Goal: Task Accomplishment & Management: Manage account settings

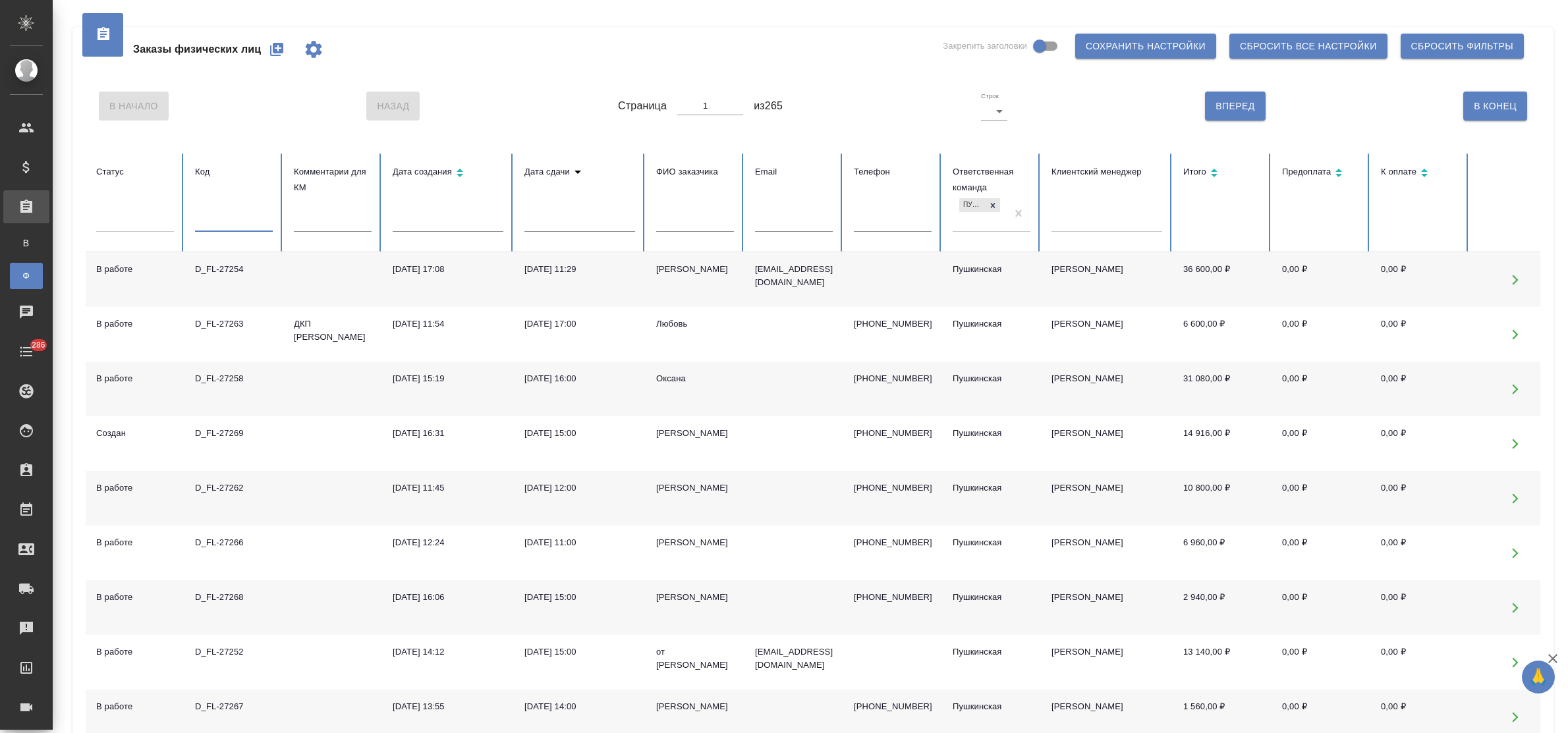
click at [239, 225] on input "text" at bounding box center [234, 222] width 78 height 18
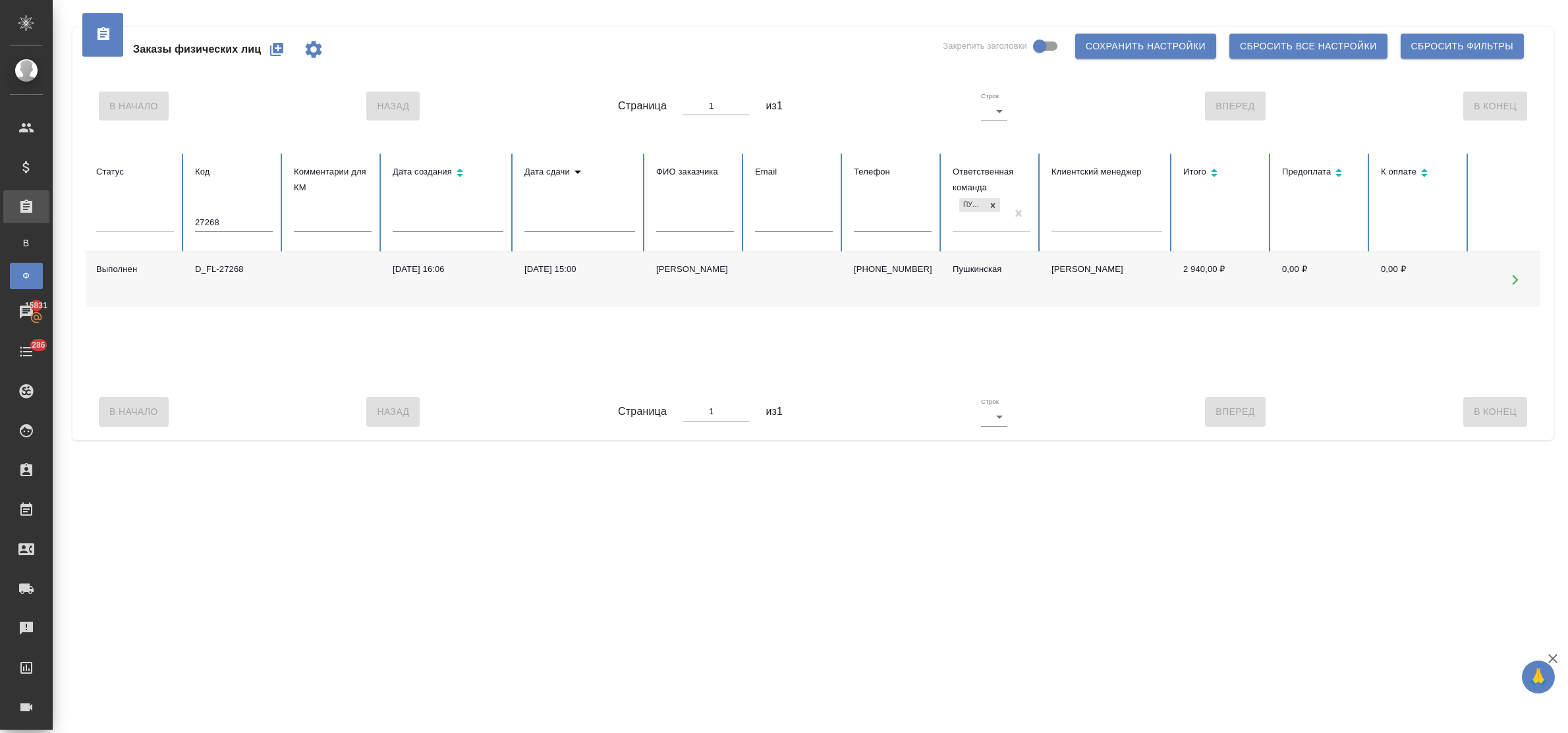
click at [429, 265] on div "[DATE] 16:06" at bounding box center [448, 269] width 111 height 13
click at [220, 216] on input "27268" at bounding box center [234, 222] width 78 height 18
type input "27269"
click at [218, 271] on div "D_FL-27269" at bounding box center [234, 269] width 78 height 13
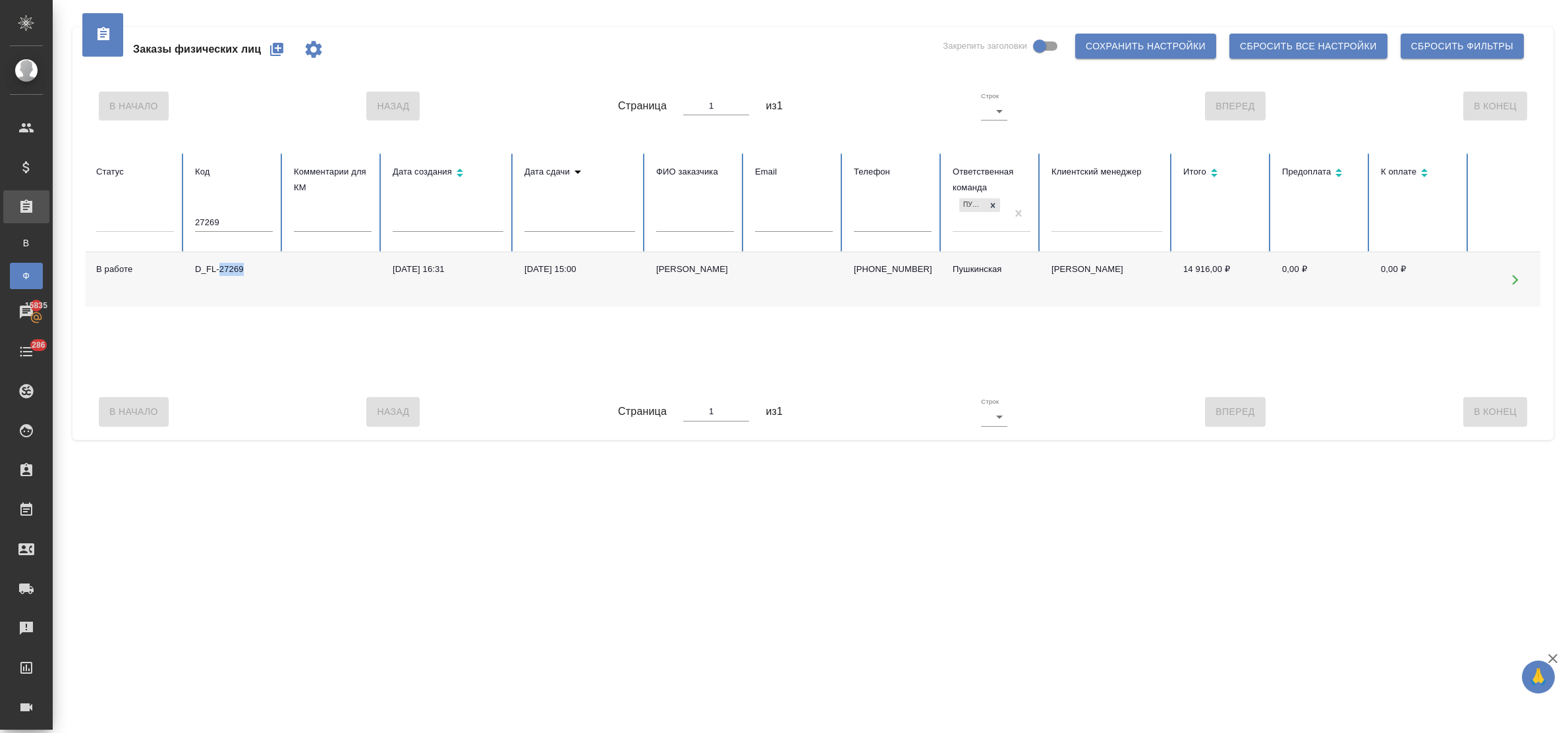
click at [218, 271] on div "D_FL-27269" at bounding box center [234, 269] width 78 height 13
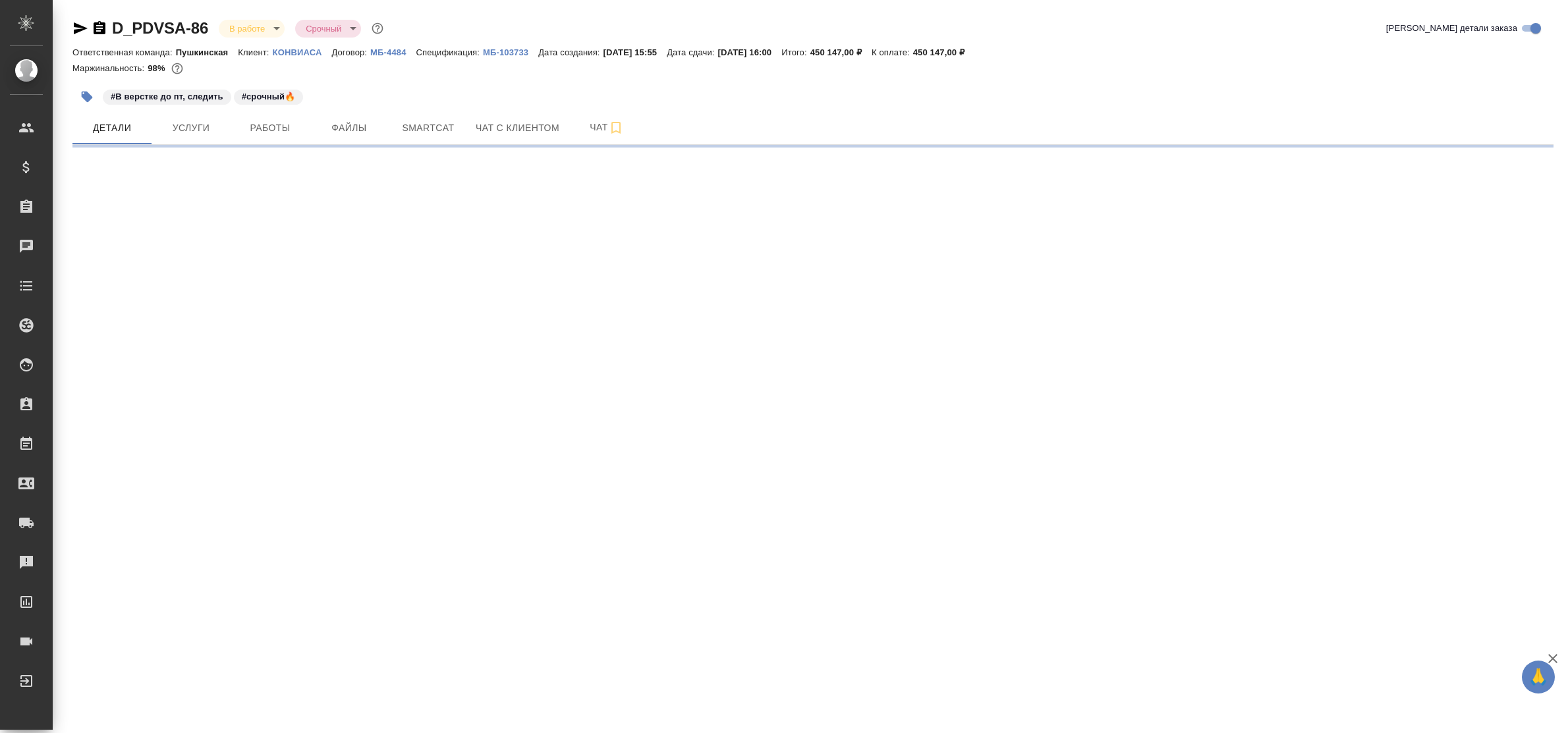
select select "RU"
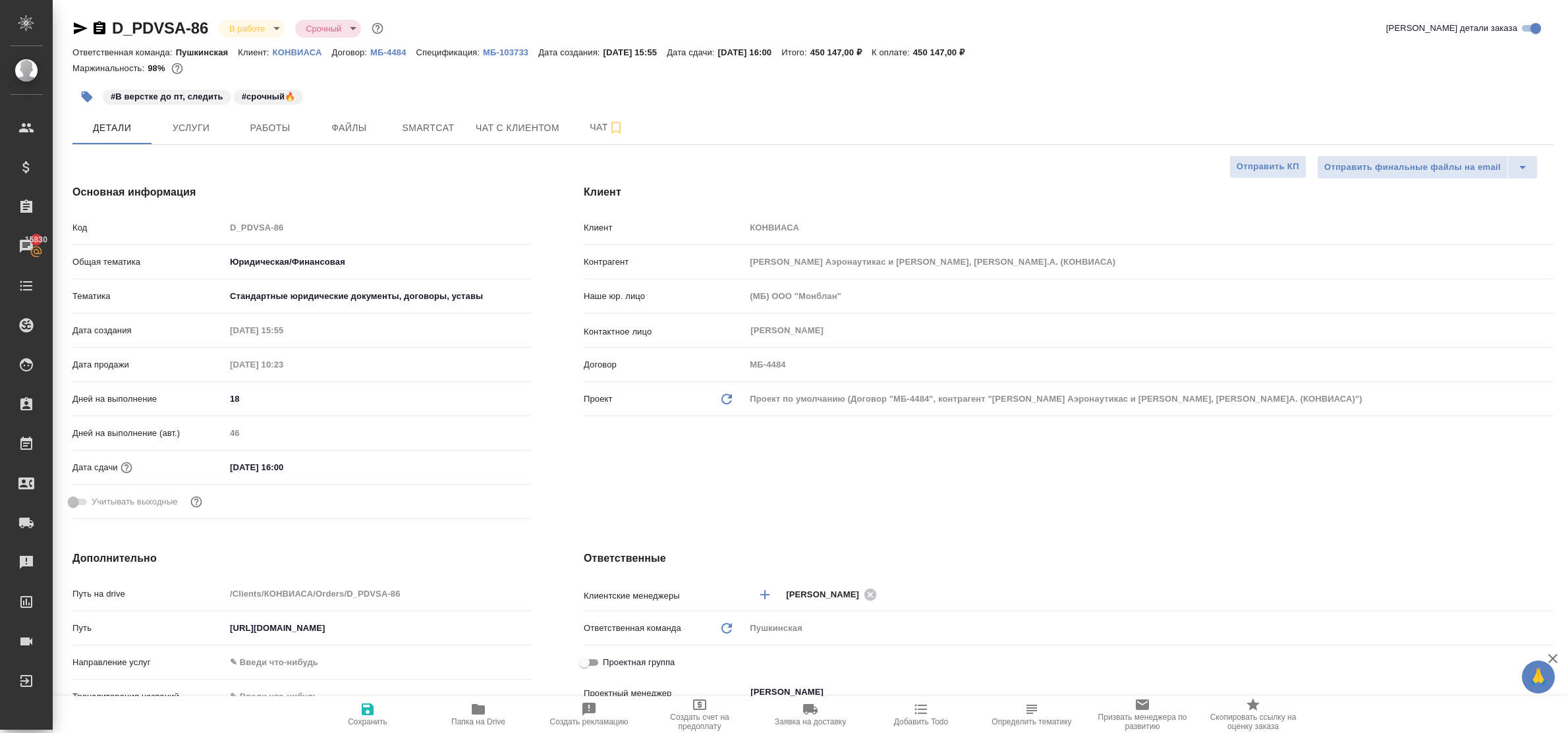
type textarea "x"
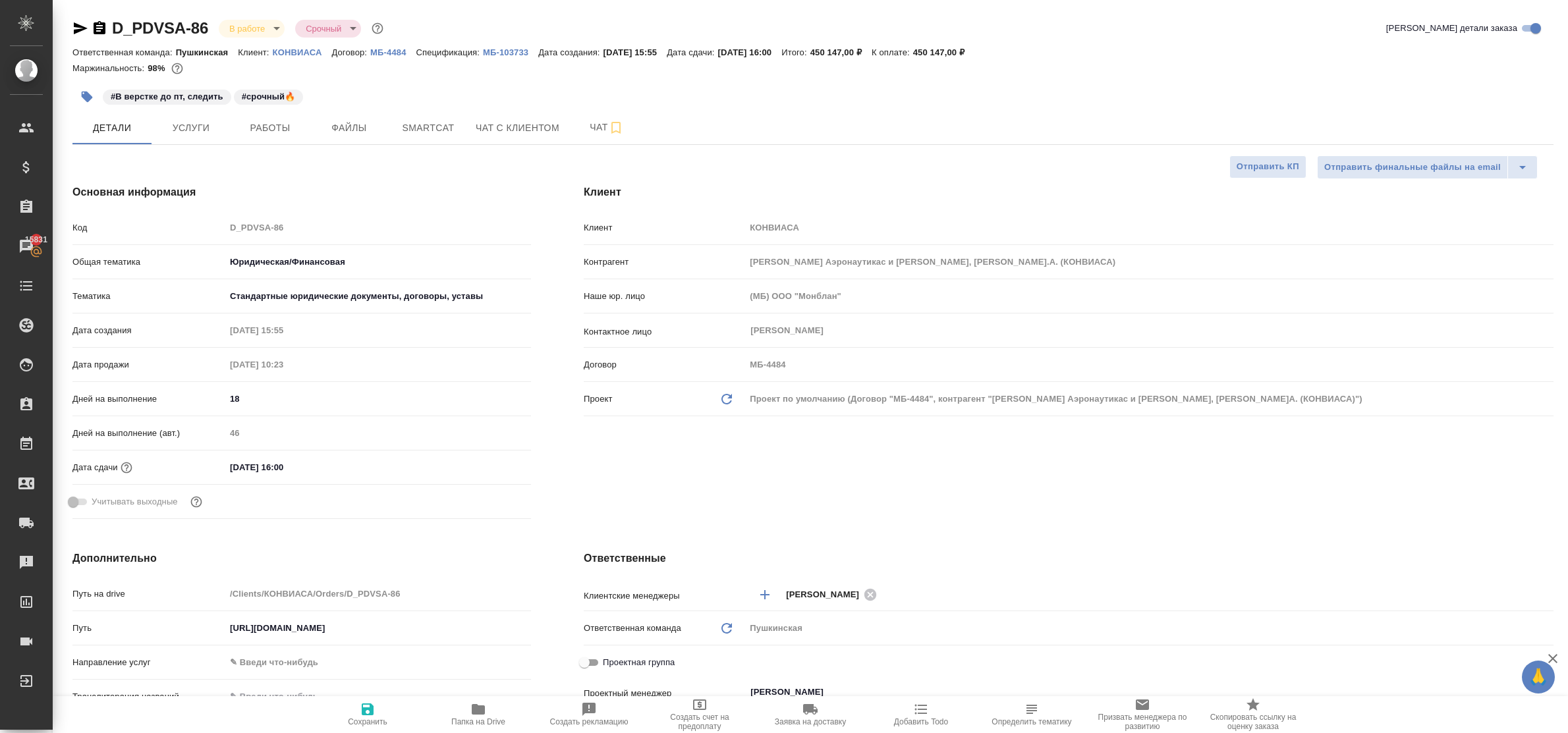
type textarea "x"
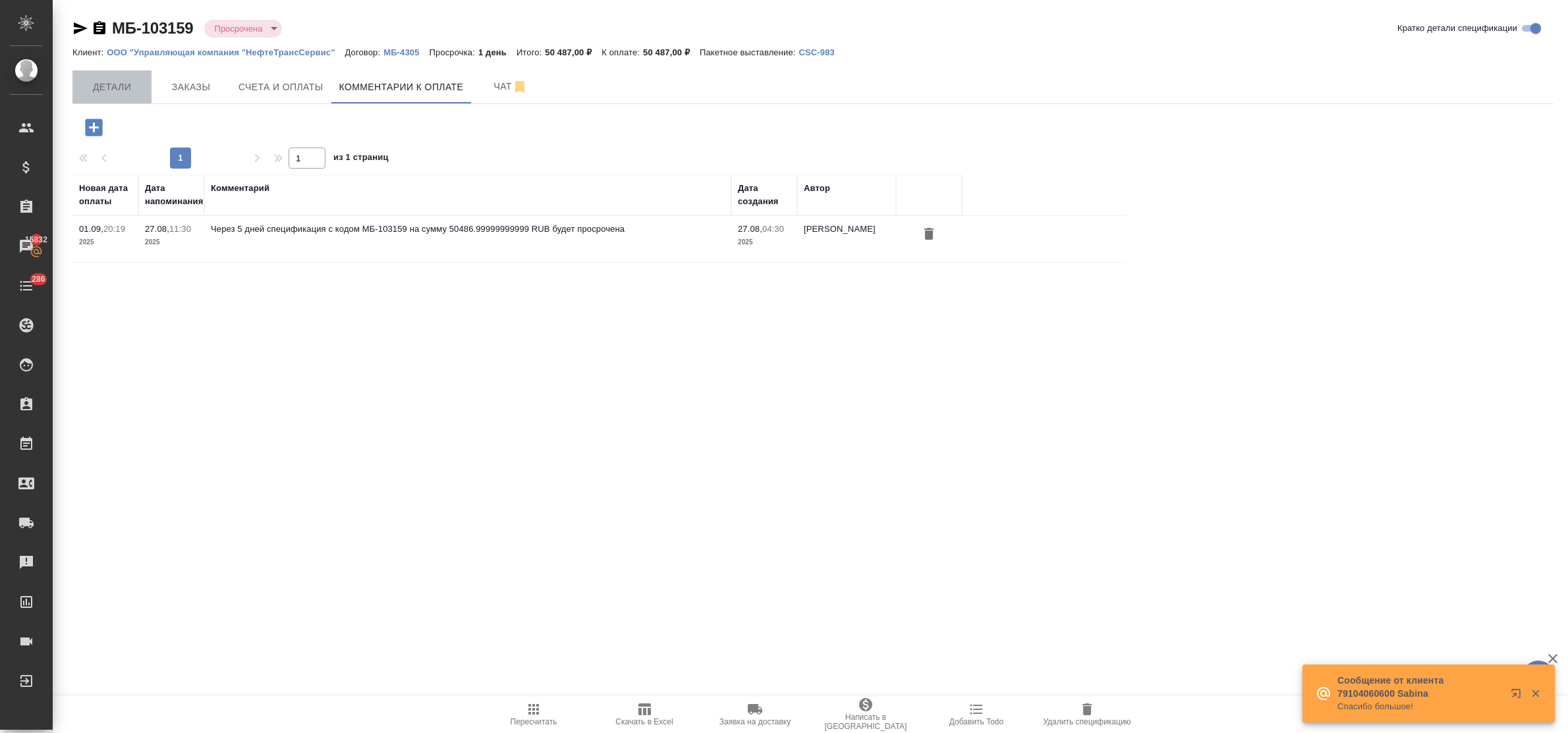
click at [133, 90] on span "Детали" at bounding box center [111, 87] width 63 height 17
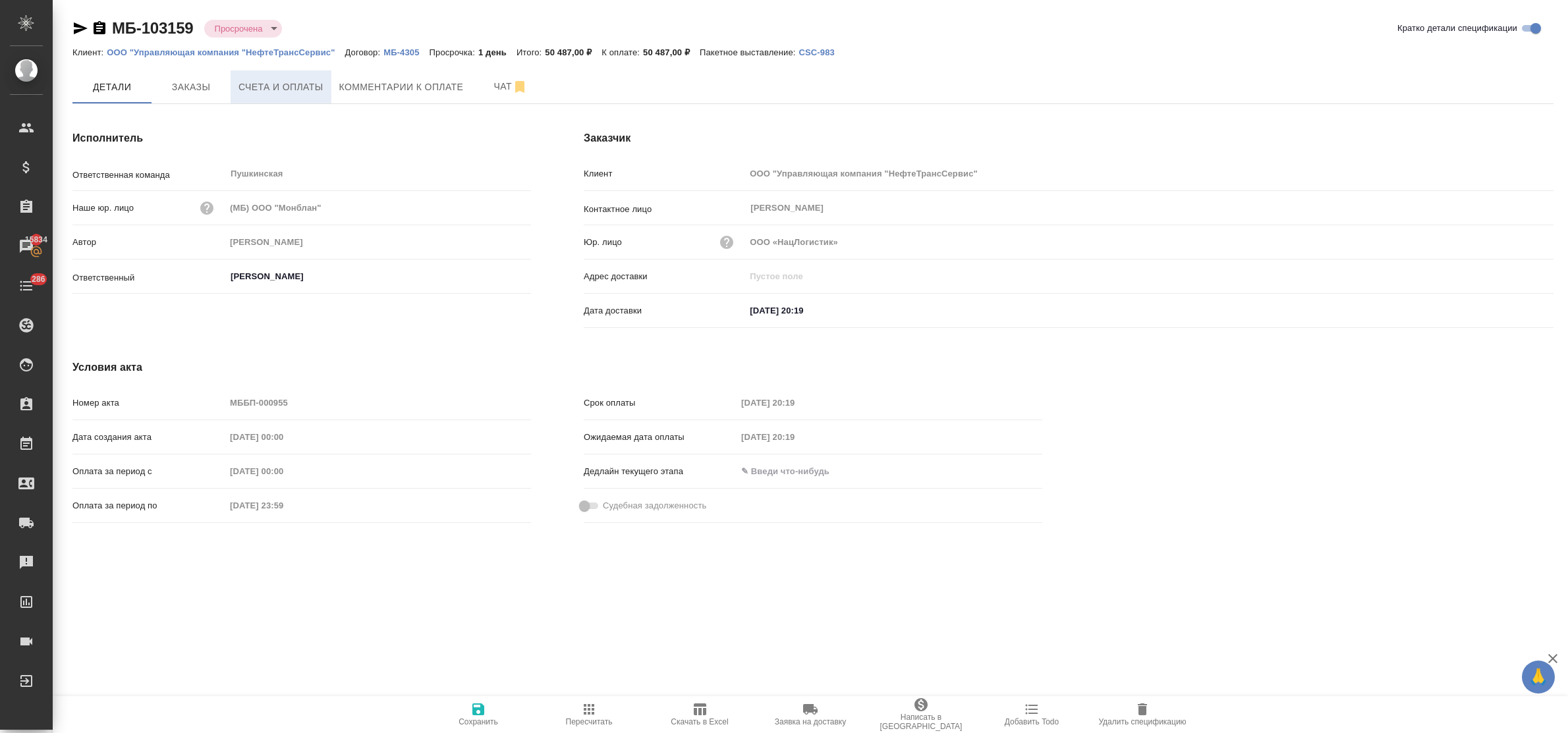
click at [274, 94] on span "Счета и оплаты" at bounding box center [281, 87] width 85 height 17
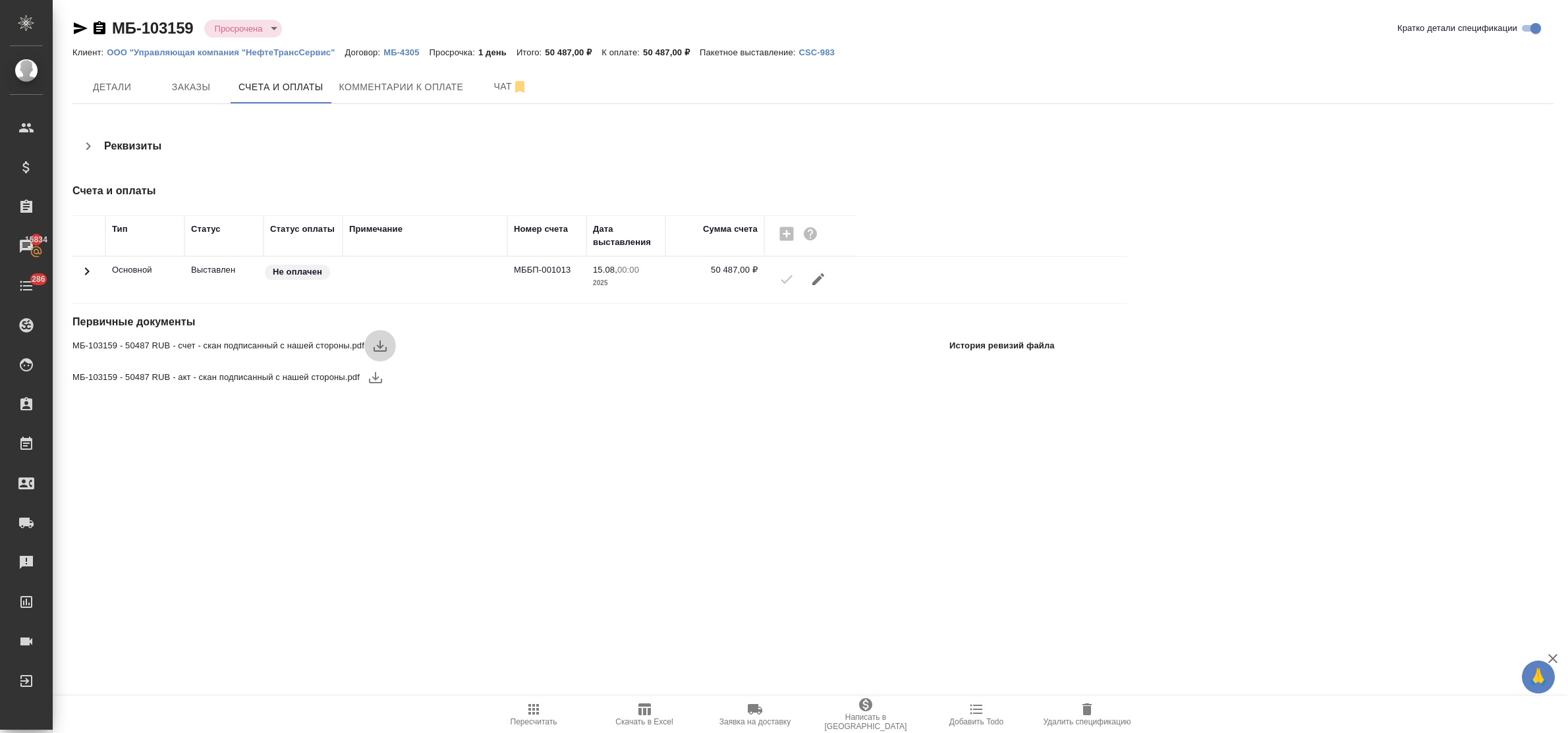
click at [383, 346] on icon "button" at bounding box center [381, 346] width 16 height 16
click at [379, 91] on span "Комментарии к оплате" at bounding box center [401, 87] width 124 height 17
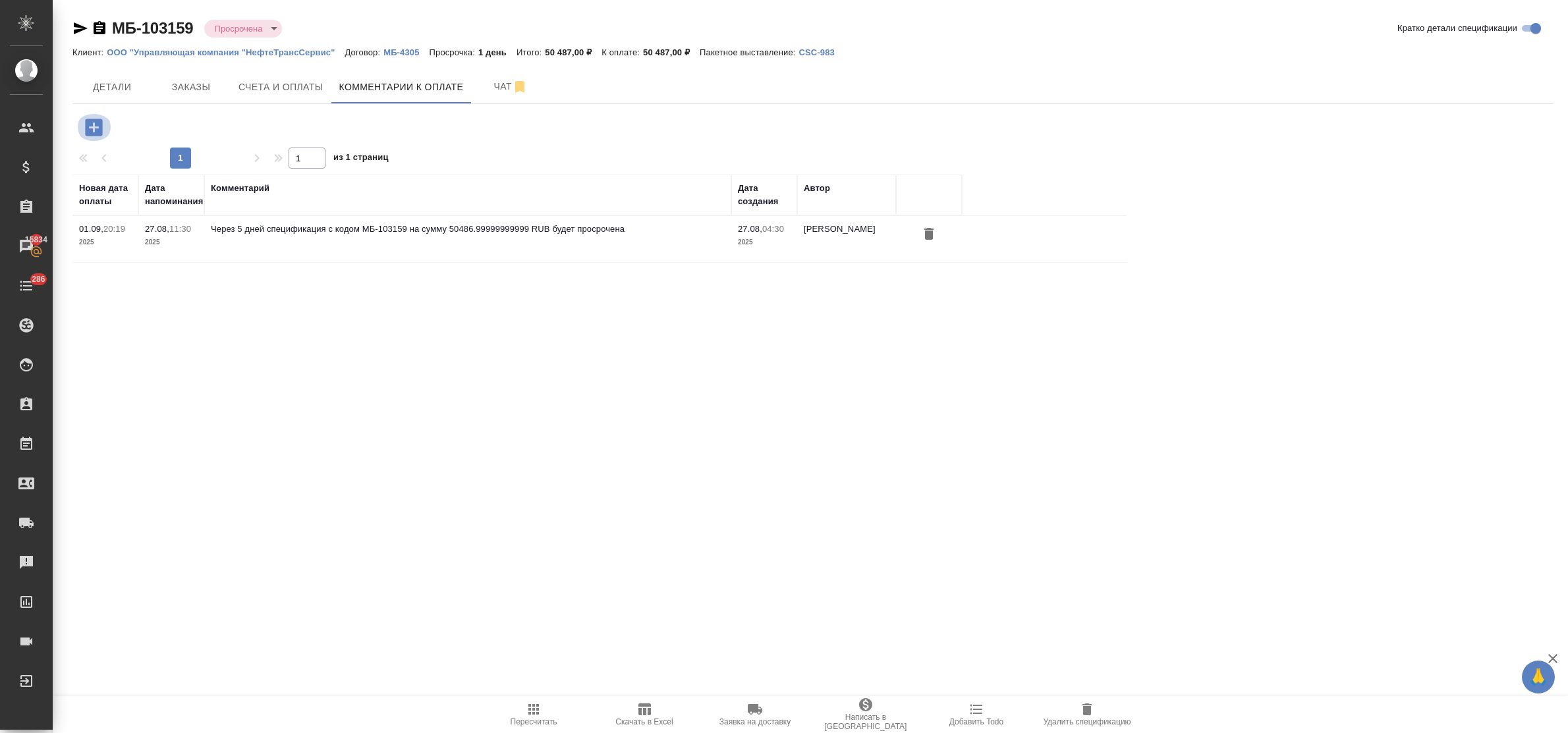
click at [91, 132] on icon "button" at bounding box center [94, 127] width 17 height 17
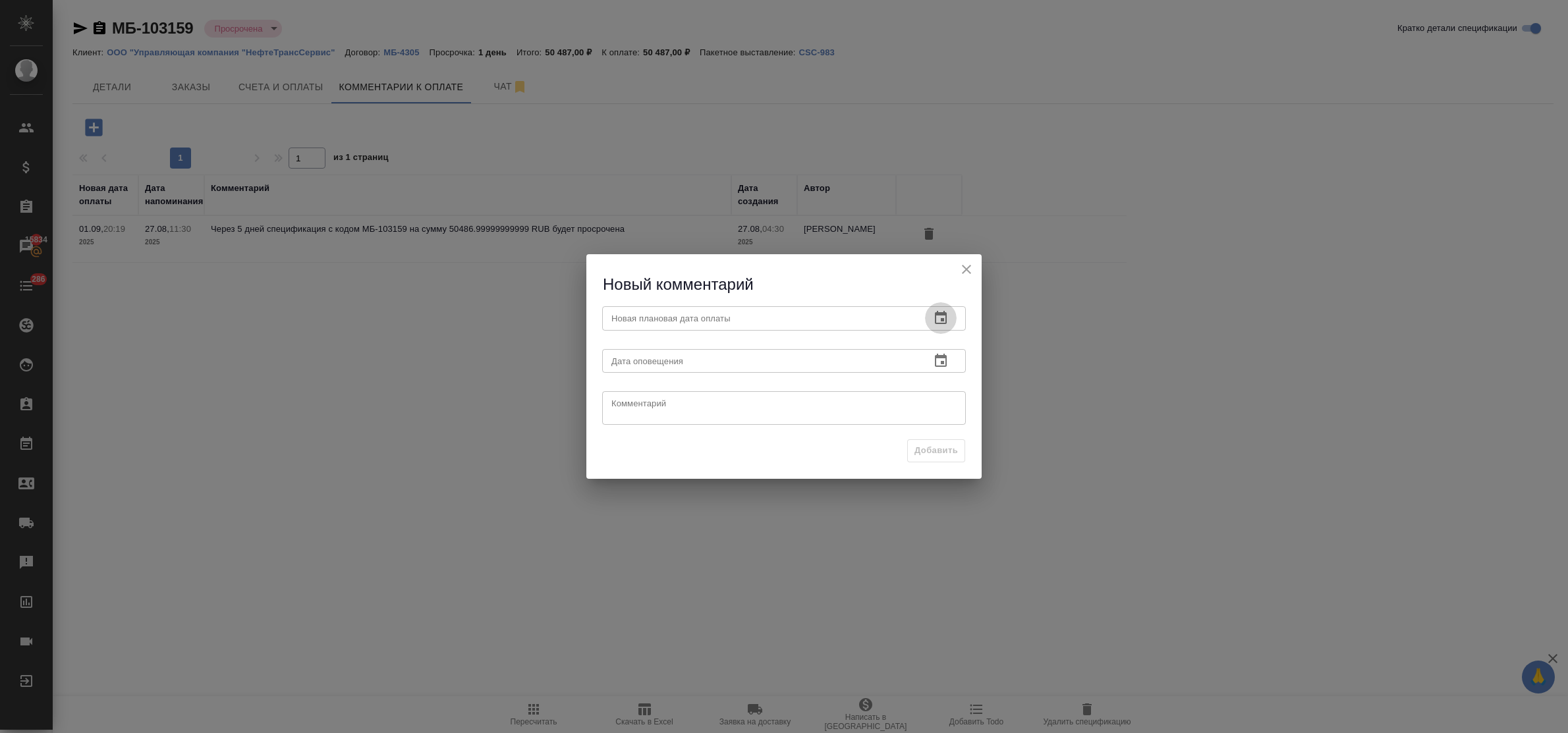
click at [937, 315] on icon "button" at bounding box center [941, 317] width 12 height 13
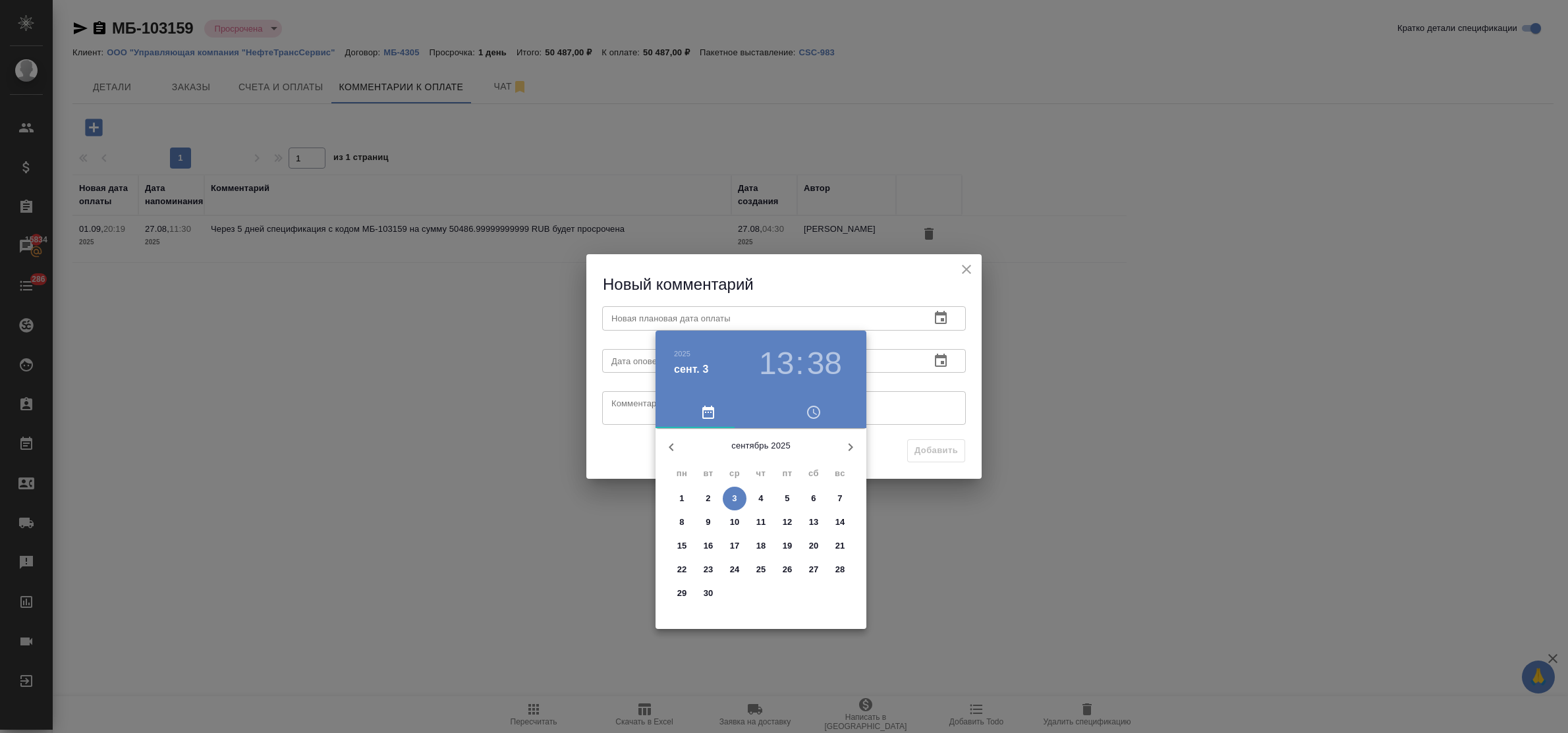
click at [682, 519] on p "8" at bounding box center [682, 522] width 4 height 13
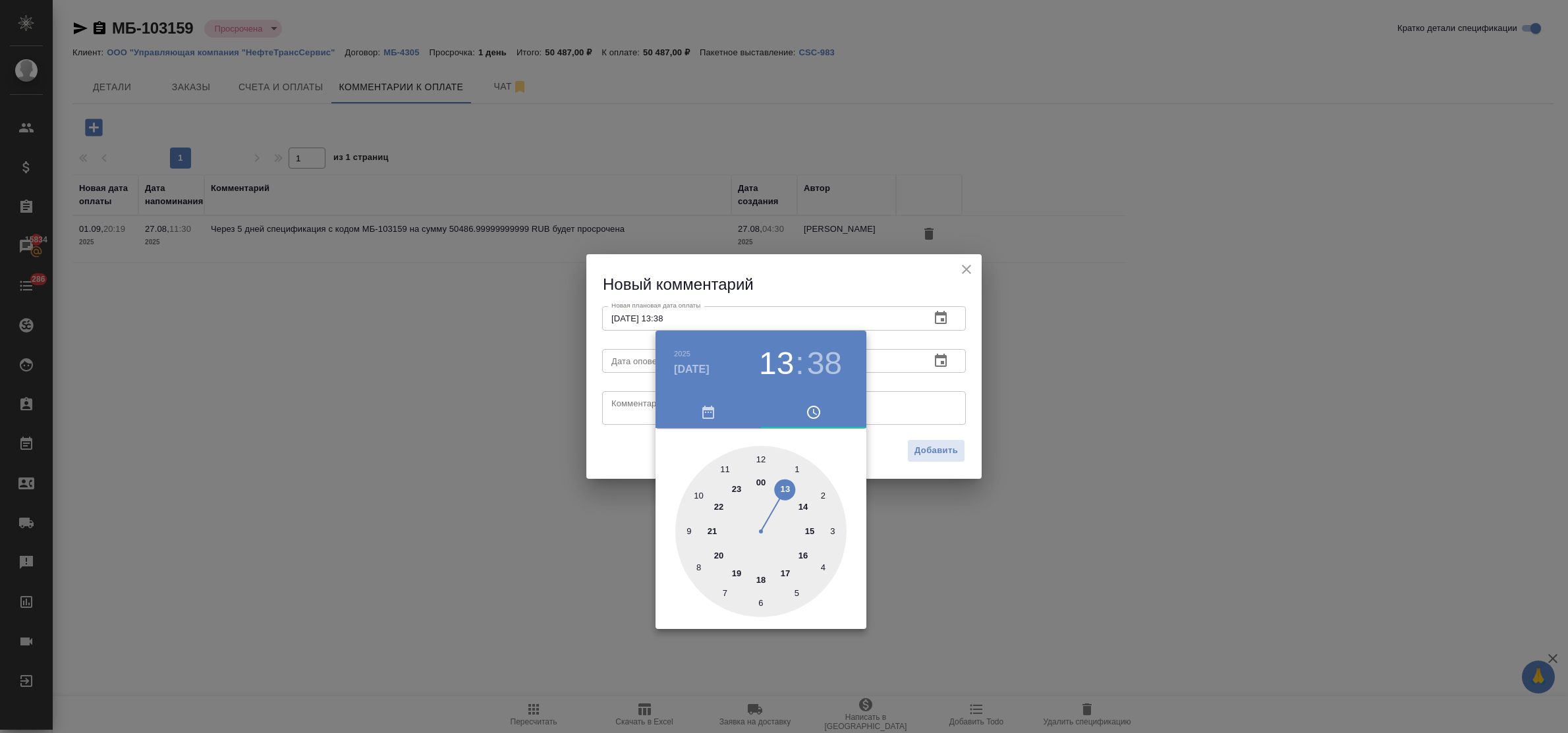
type input "08.09.2025 13:38"
click at [623, 405] on div at bounding box center [784, 366] width 1568 height 733
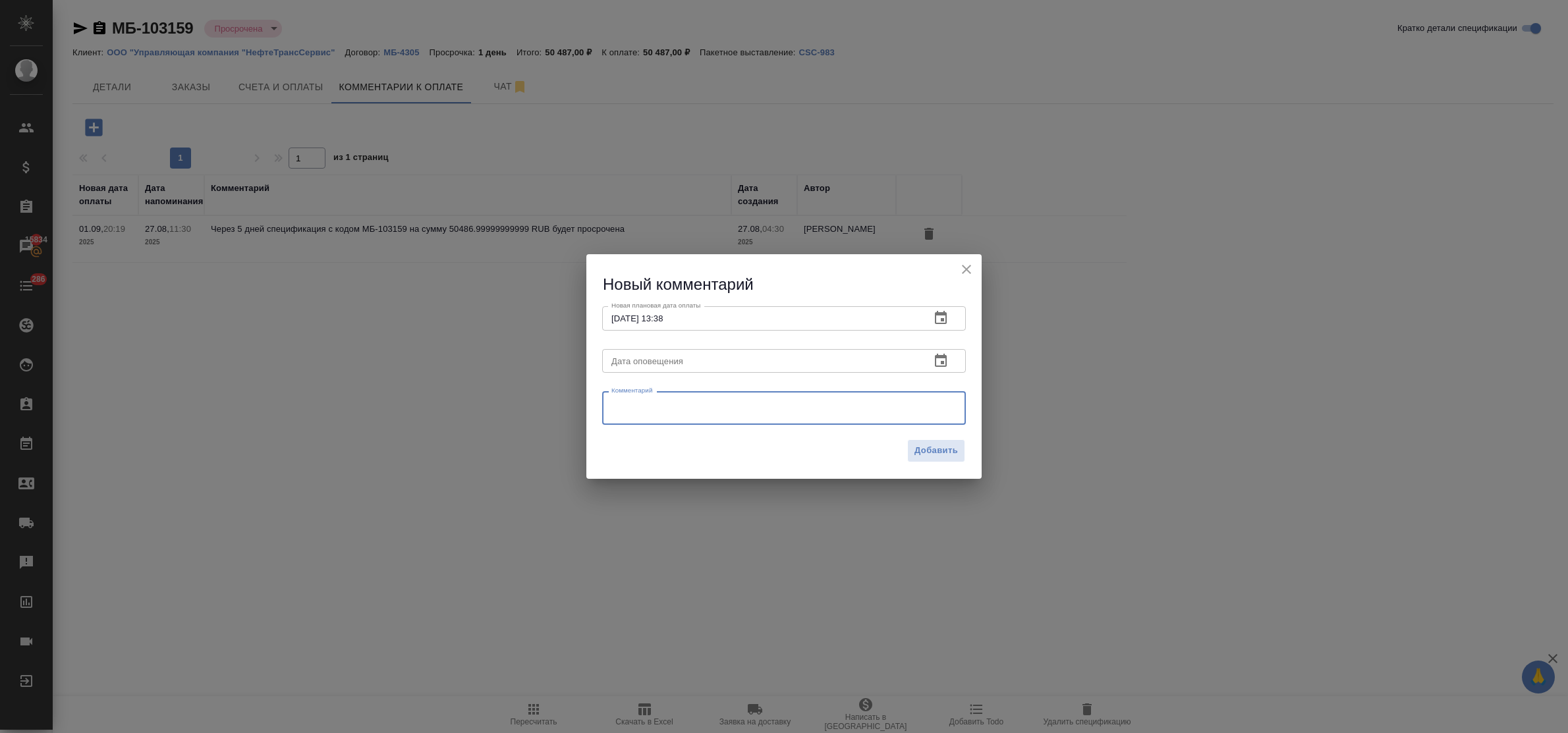
click at [624, 406] on textarea at bounding box center [784, 408] width 346 height 20
type textarea "запрос от 03.09"
click at [930, 449] on span "Добавить" at bounding box center [936, 450] width 44 height 15
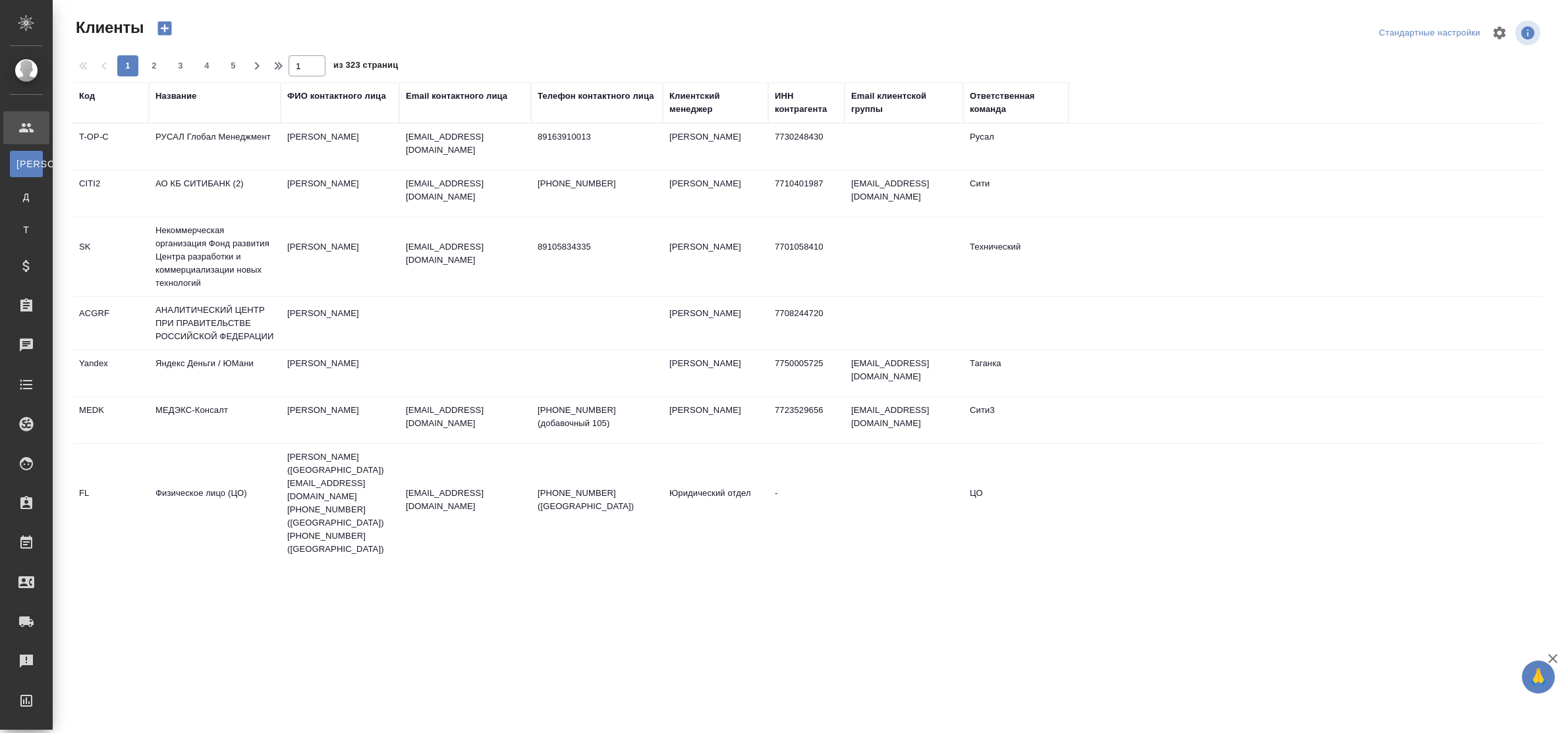
select select "RU"
click at [186, 92] on div "Название" at bounding box center [176, 96] width 41 height 13
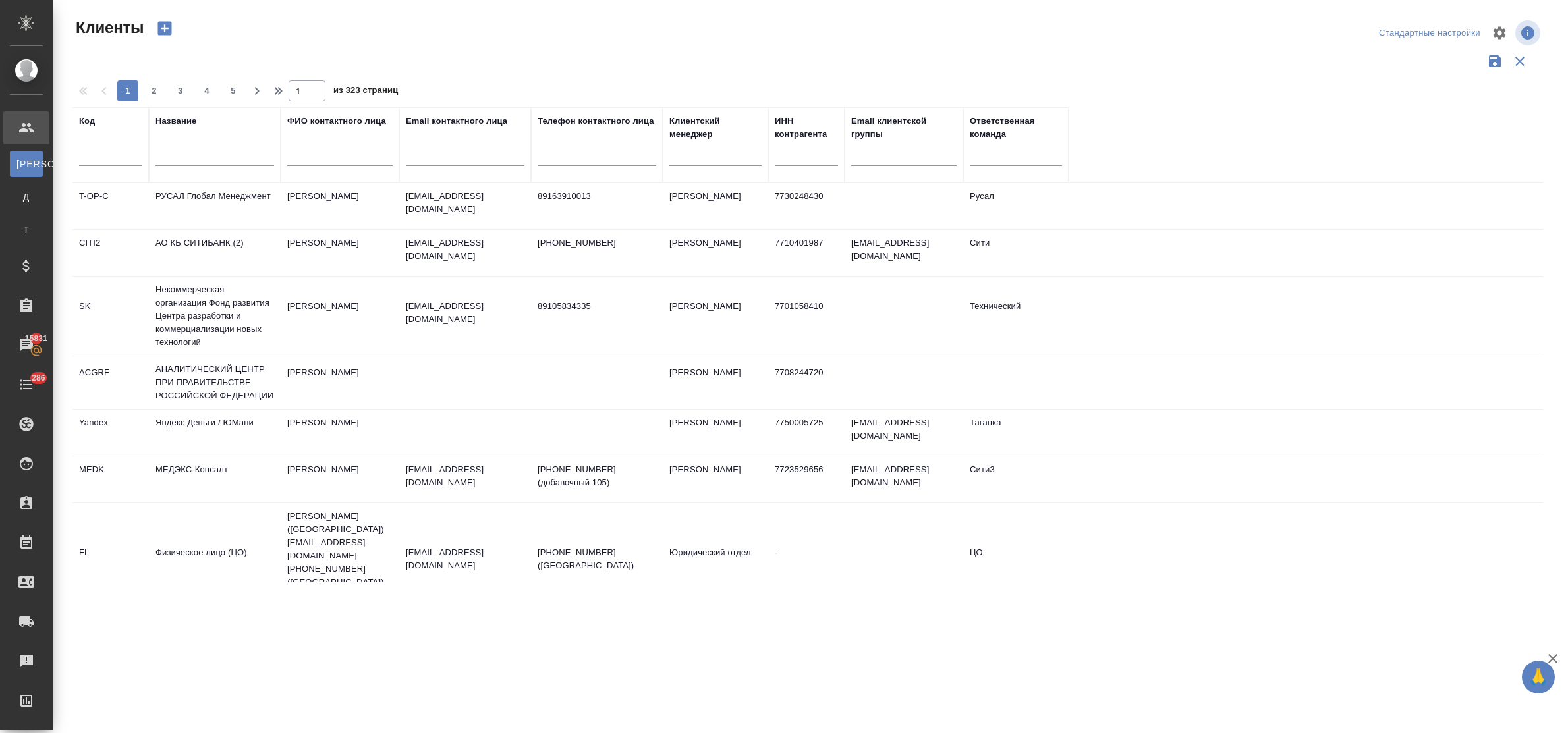
click at [218, 160] on input "text" at bounding box center [215, 158] width 119 height 17
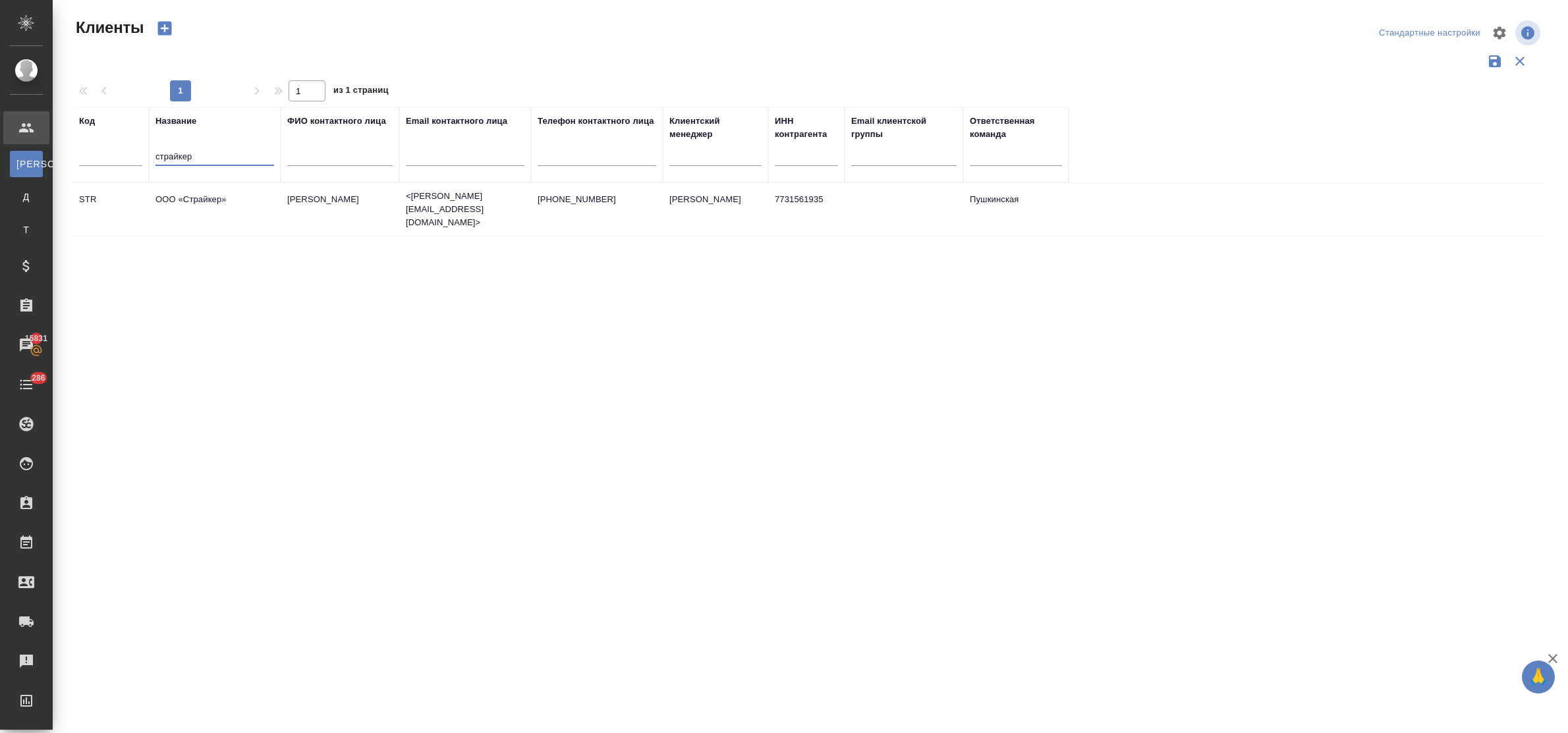
click at [219, 203] on td "ООО «Страйкер»" at bounding box center [215, 209] width 132 height 46
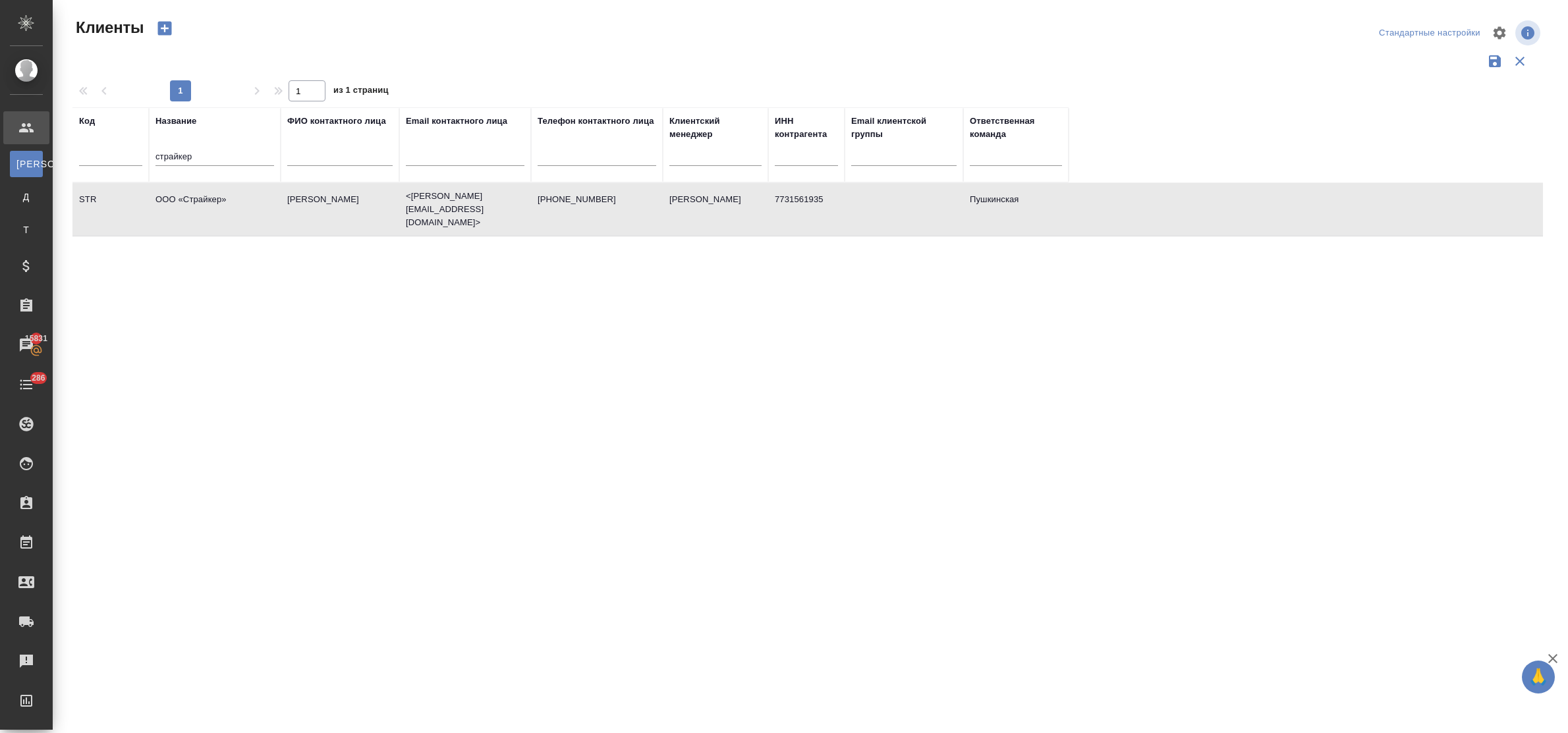
click at [219, 203] on td "ООО «Страйкер»" at bounding box center [215, 209] width 132 height 46
drag, startPoint x: 180, startPoint y: 152, endPoint x: 99, endPoint y: 159, distance: 81.3
click at [99, 159] on tr "Код Название страйкер ФИО контактного лица Email контактного лица Телефон конта…" at bounding box center [570, 145] width 996 height 75
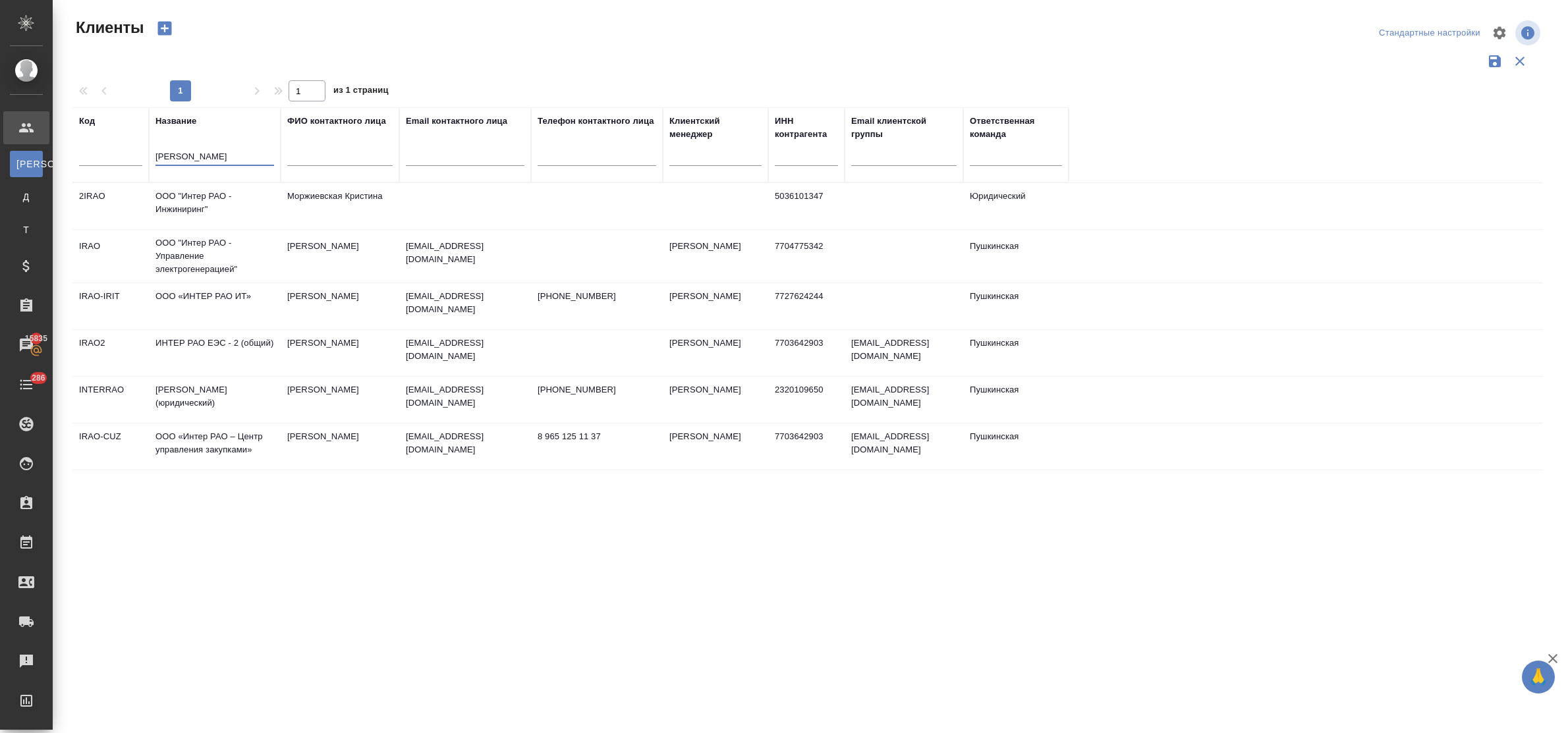
type input "интер рао"
click at [196, 229] on td "ИНТЕР РАО ЕЭС - 2 (общий)" at bounding box center [215, 206] width 132 height 46
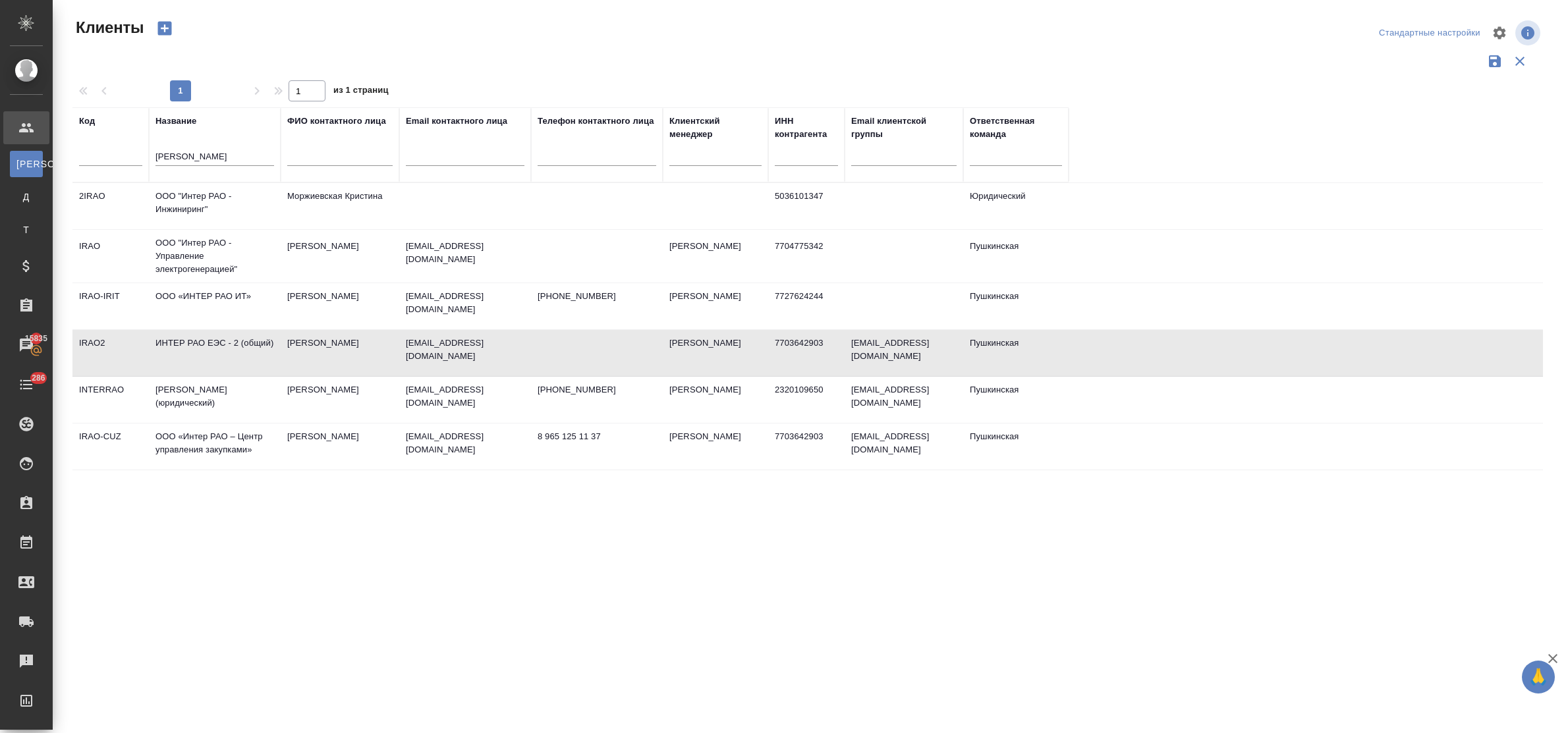
click at [196, 229] on td "ИНТЕР РАО ЕЭС - 2 (общий)" at bounding box center [215, 206] width 132 height 46
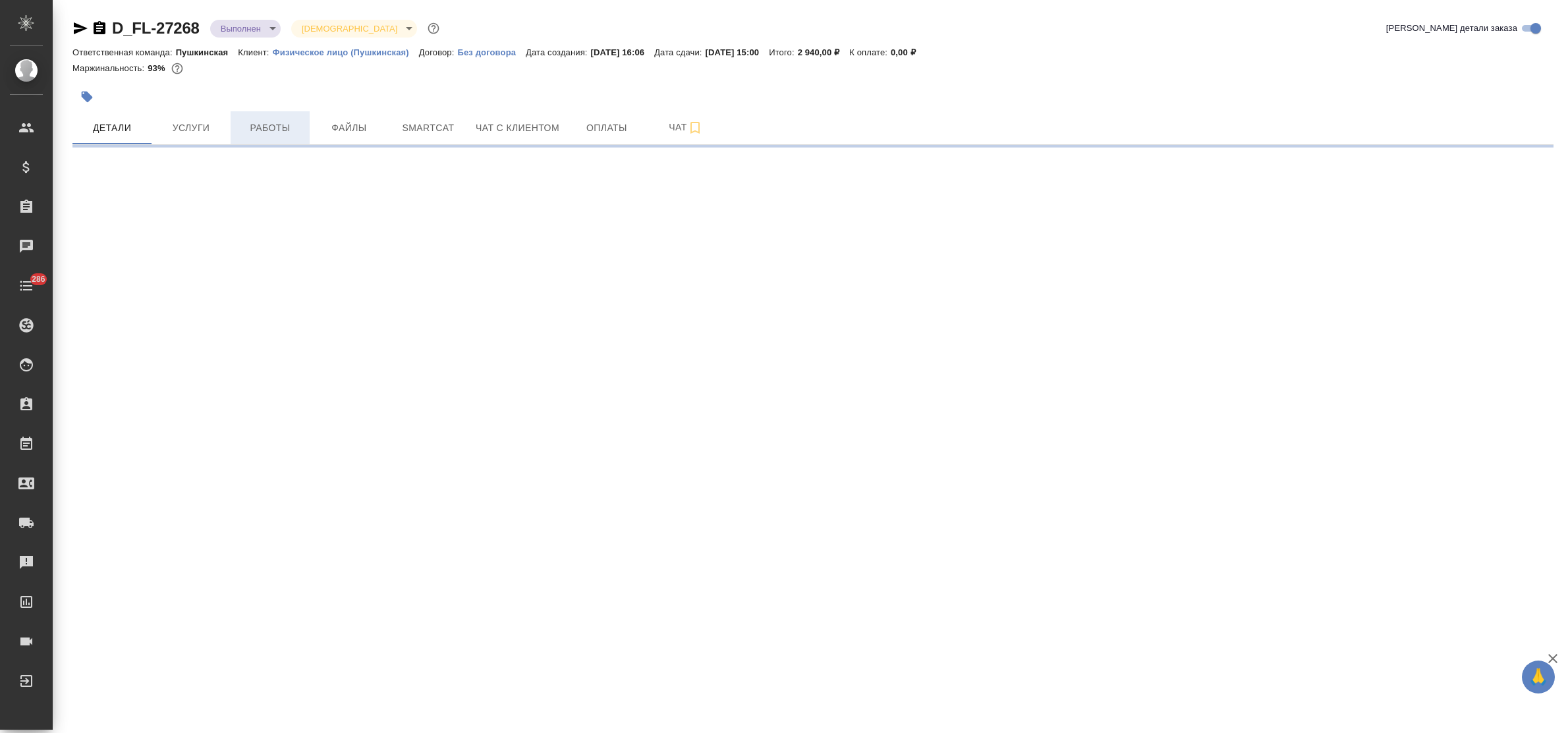
click at [271, 127] on span "Работы" at bounding box center [270, 128] width 63 height 17
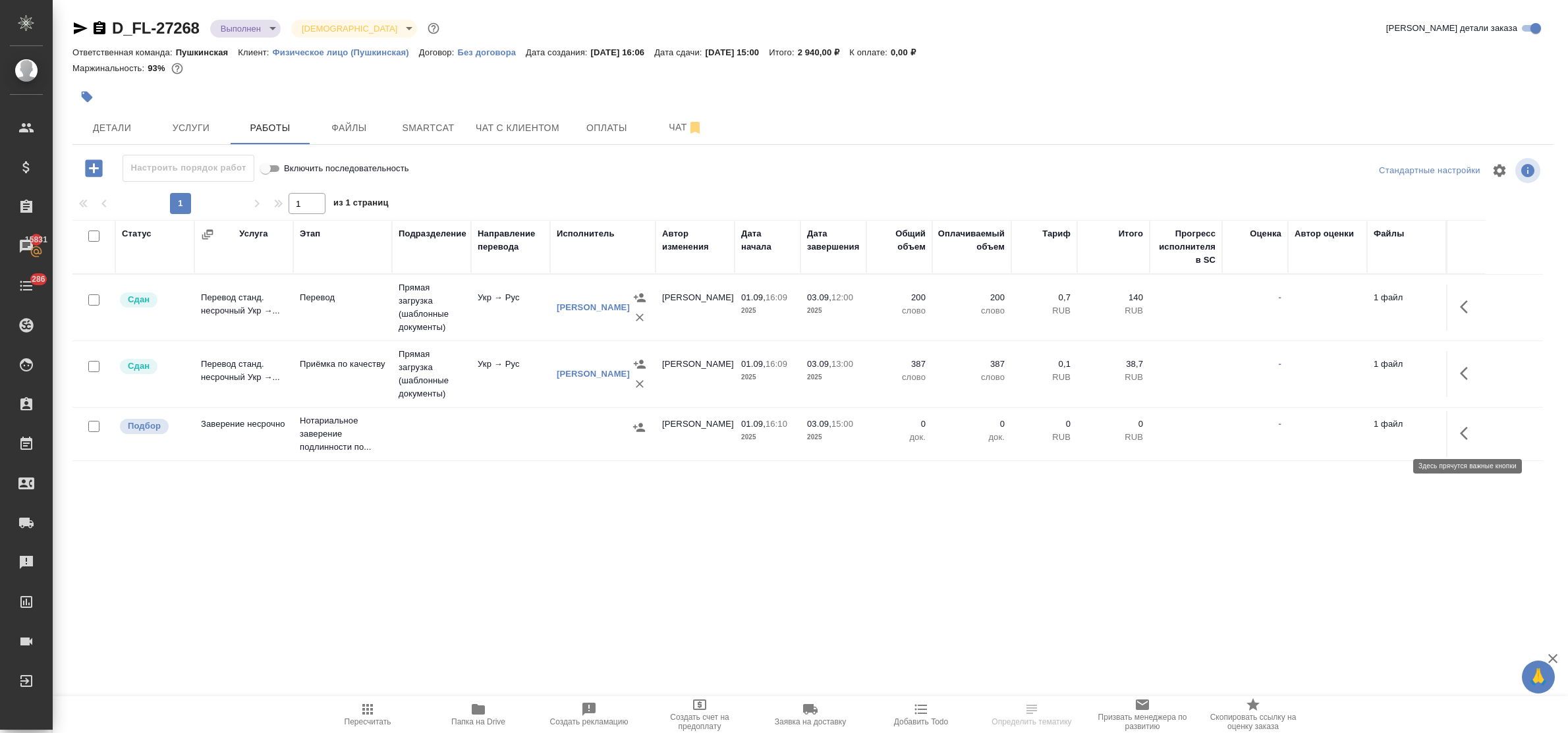
click at [1458, 433] on button "button" at bounding box center [1468, 433] width 31 height 31
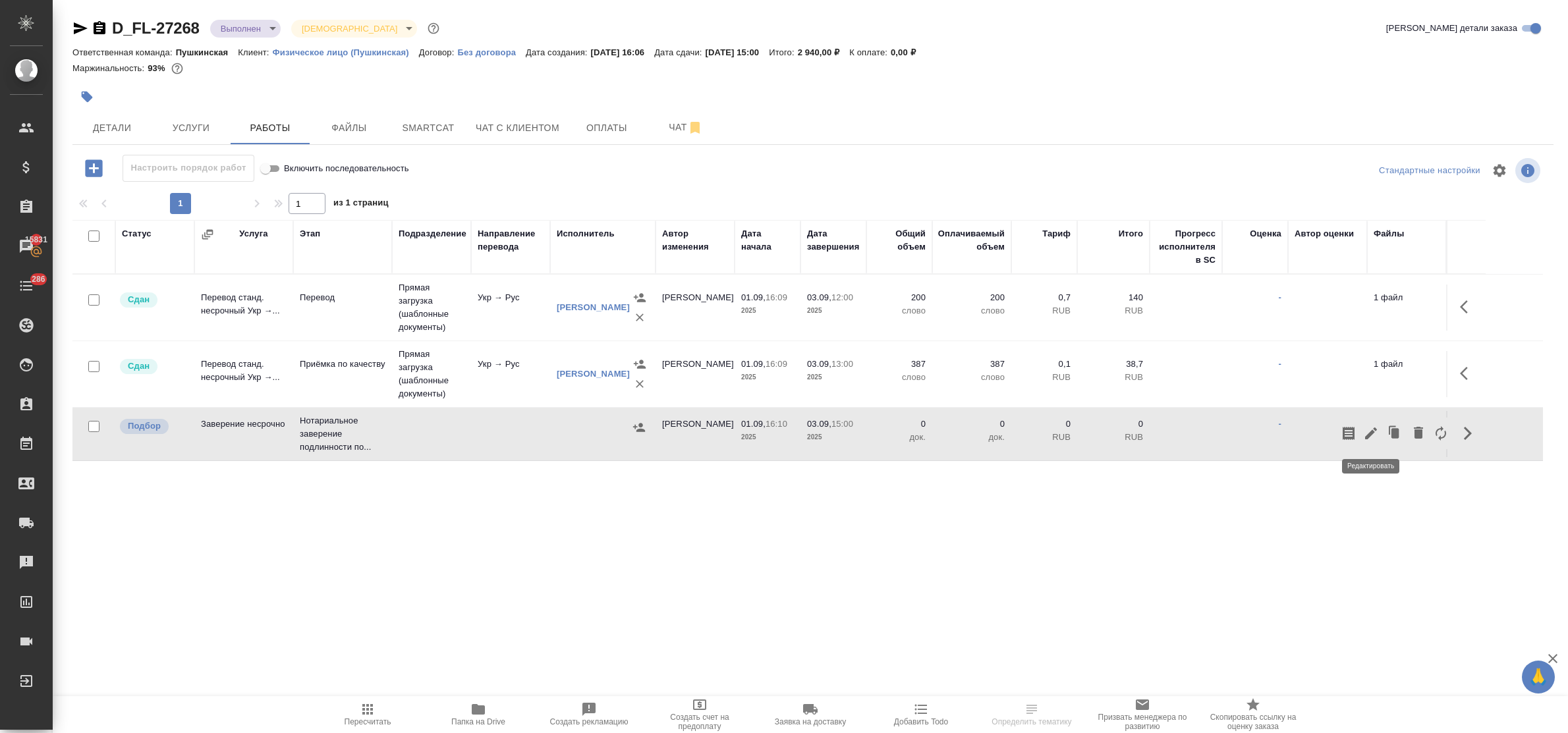
click at [1374, 429] on icon "button" at bounding box center [1371, 433] width 12 height 12
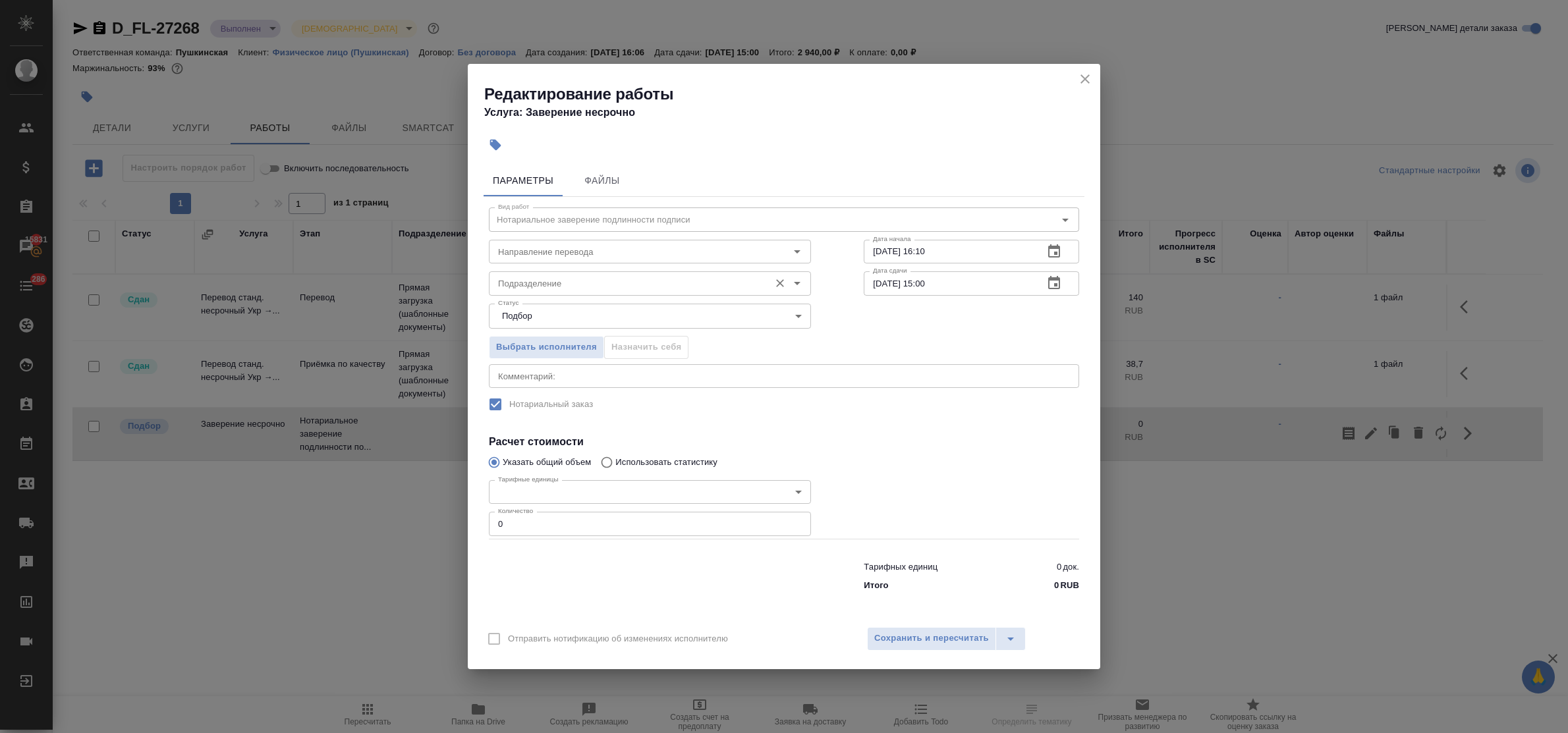
click at [562, 279] on input "Подразделение" at bounding box center [627, 284] width 270 height 16
click at [557, 308] on li "Пушкинская" at bounding box center [649, 313] width 322 height 24
type input "Пушкинская"
drag, startPoint x: 515, startPoint y: 522, endPoint x: 436, endPoint y: 515, distance: 79.3
click at [452, 512] on div "Редактирование работы Услуга: Заверение несрочно Параметры Файлы Вид работ Нота…" at bounding box center [784, 366] width 1568 height 733
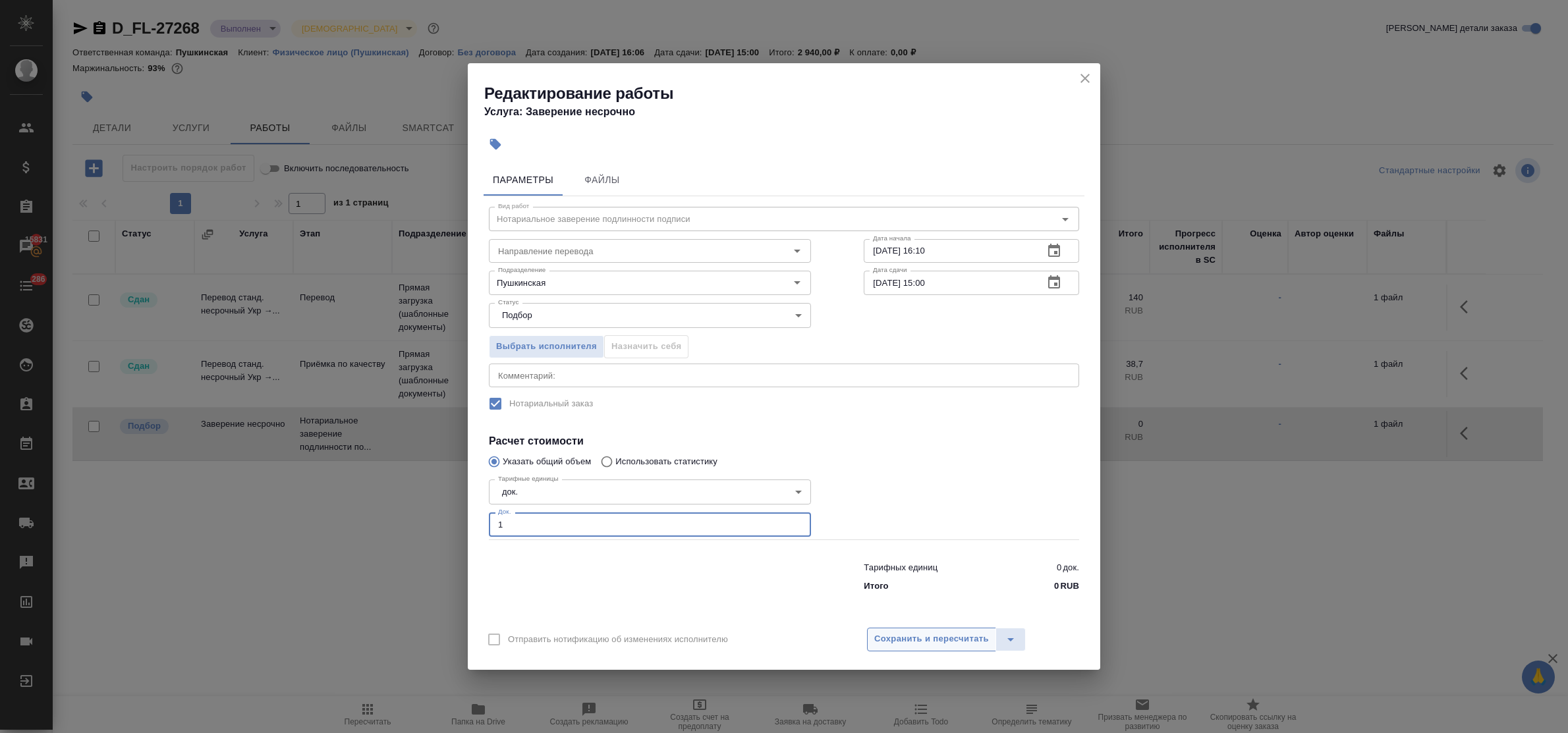
type input "1"
click at [944, 643] on span "Сохранить и пересчитать" at bounding box center [932, 638] width 115 height 15
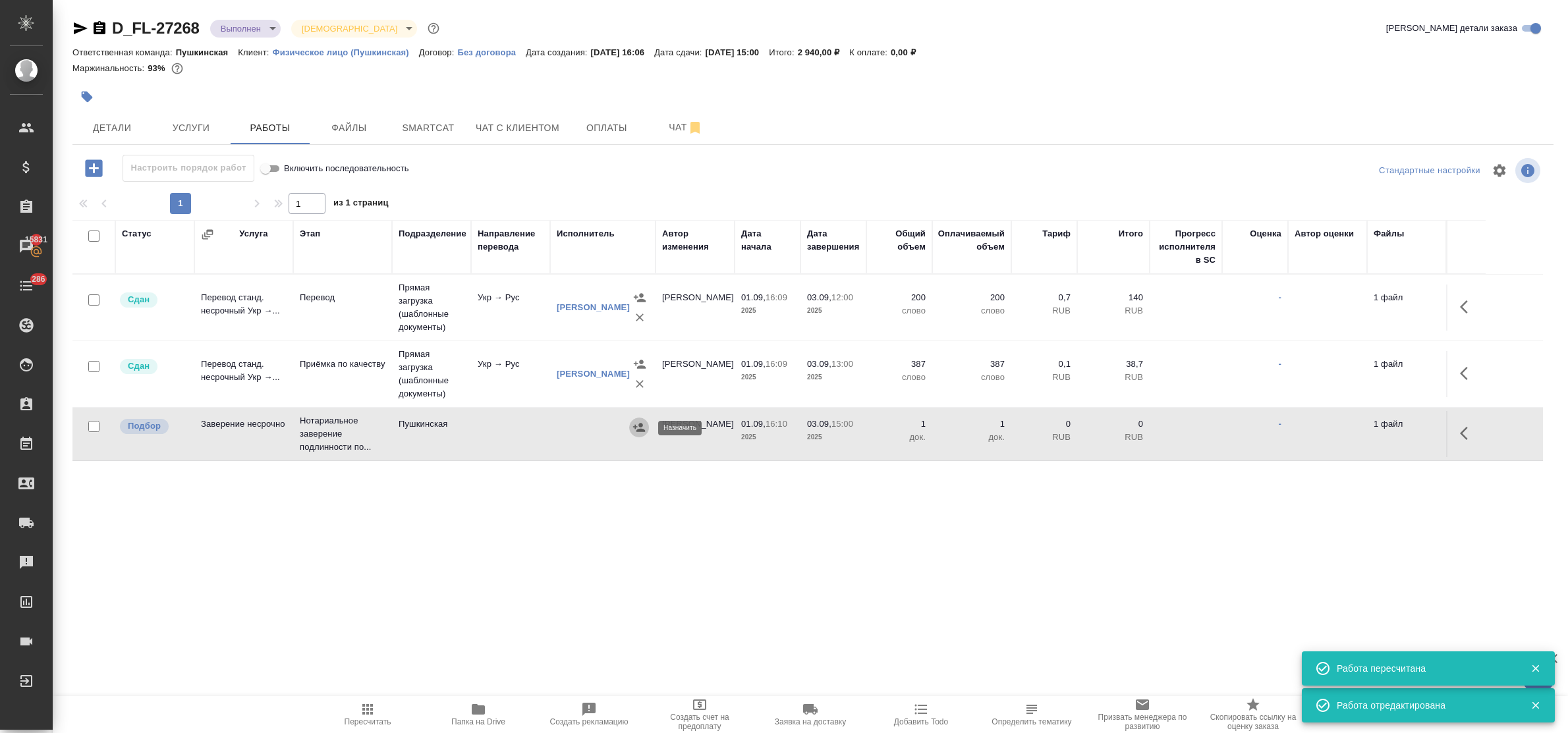
click at [637, 428] on icon "button" at bounding box center [639, 427] width 12 height 9
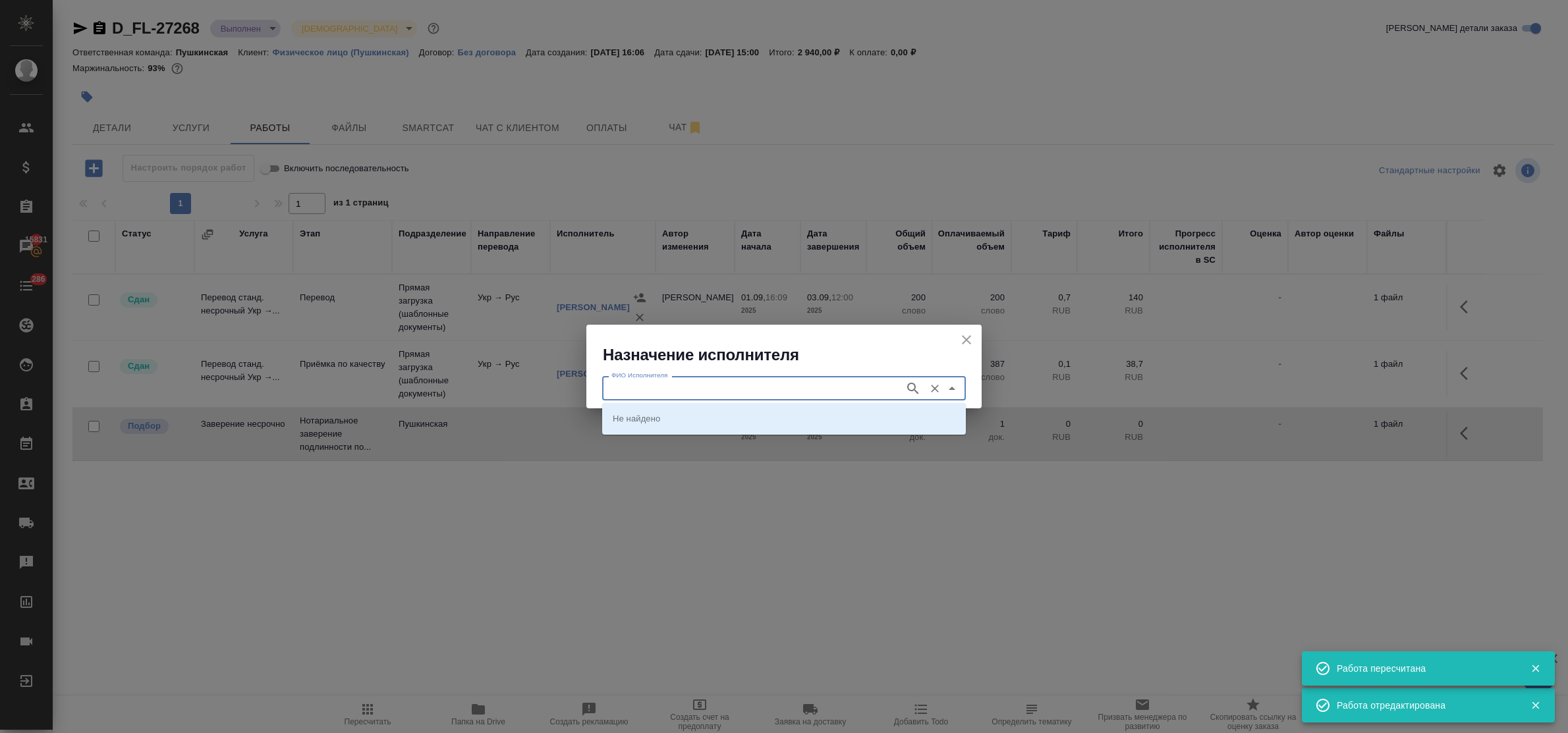
click at [712, 388] on input "ФИО Исполнителя" at bounding box center [752, 388] width 292 height 16
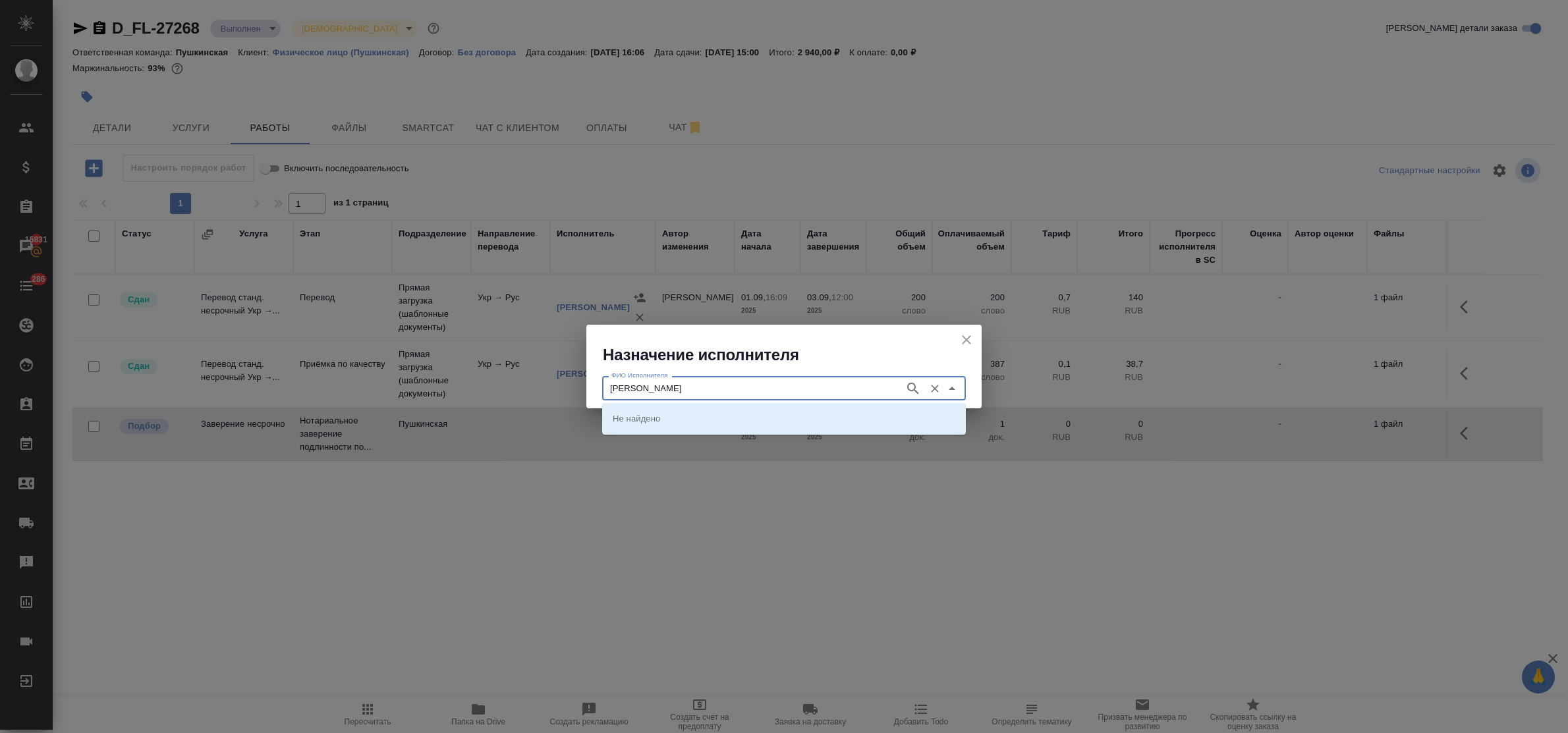
type input "федорченко"
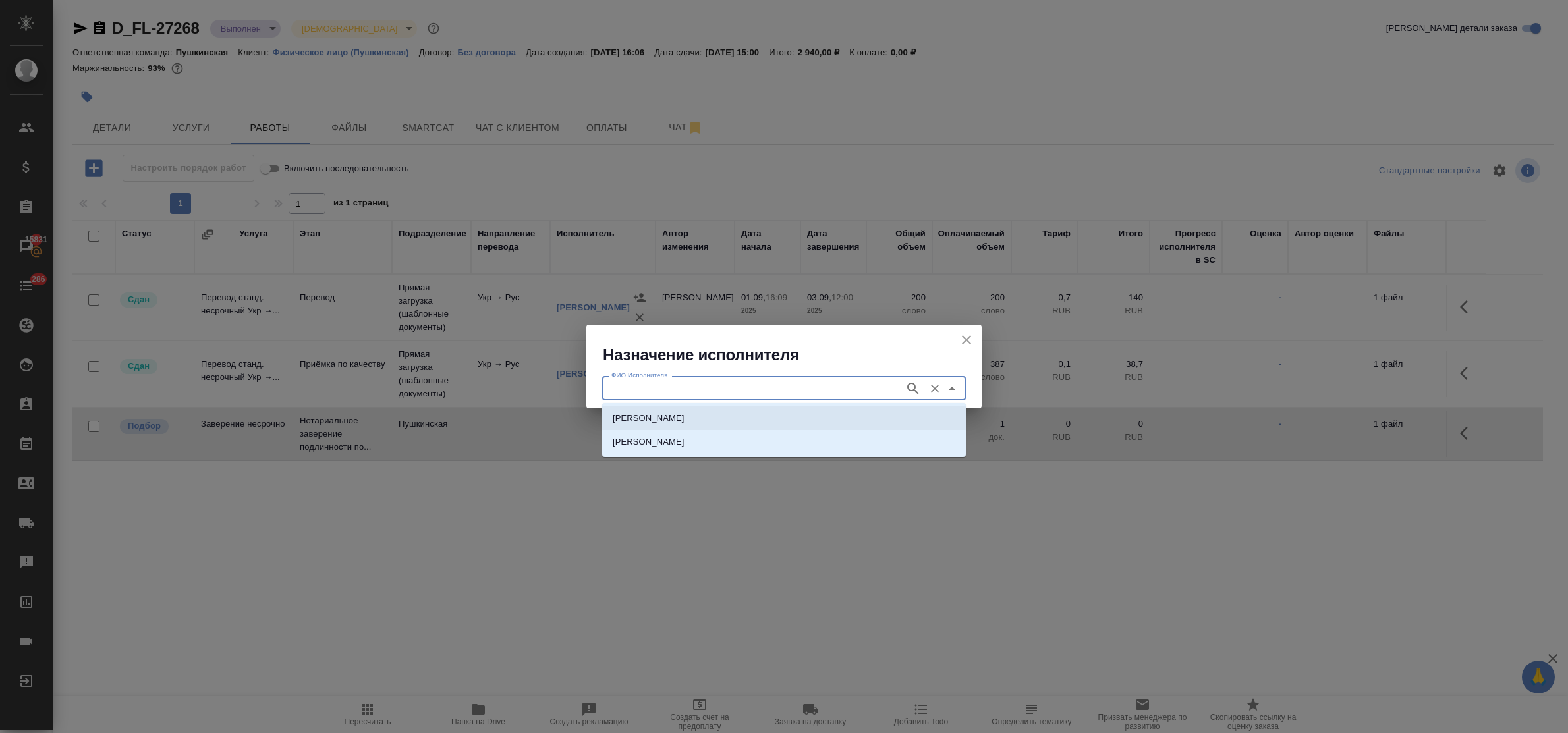
click at [685, 418] on p "НОТАРИУС Федорченко Александр Вячеславович" at bounding box center [648, 418] width 72 height 13
type input "НОТАРИУС Федорченко Александр Вячеславович"
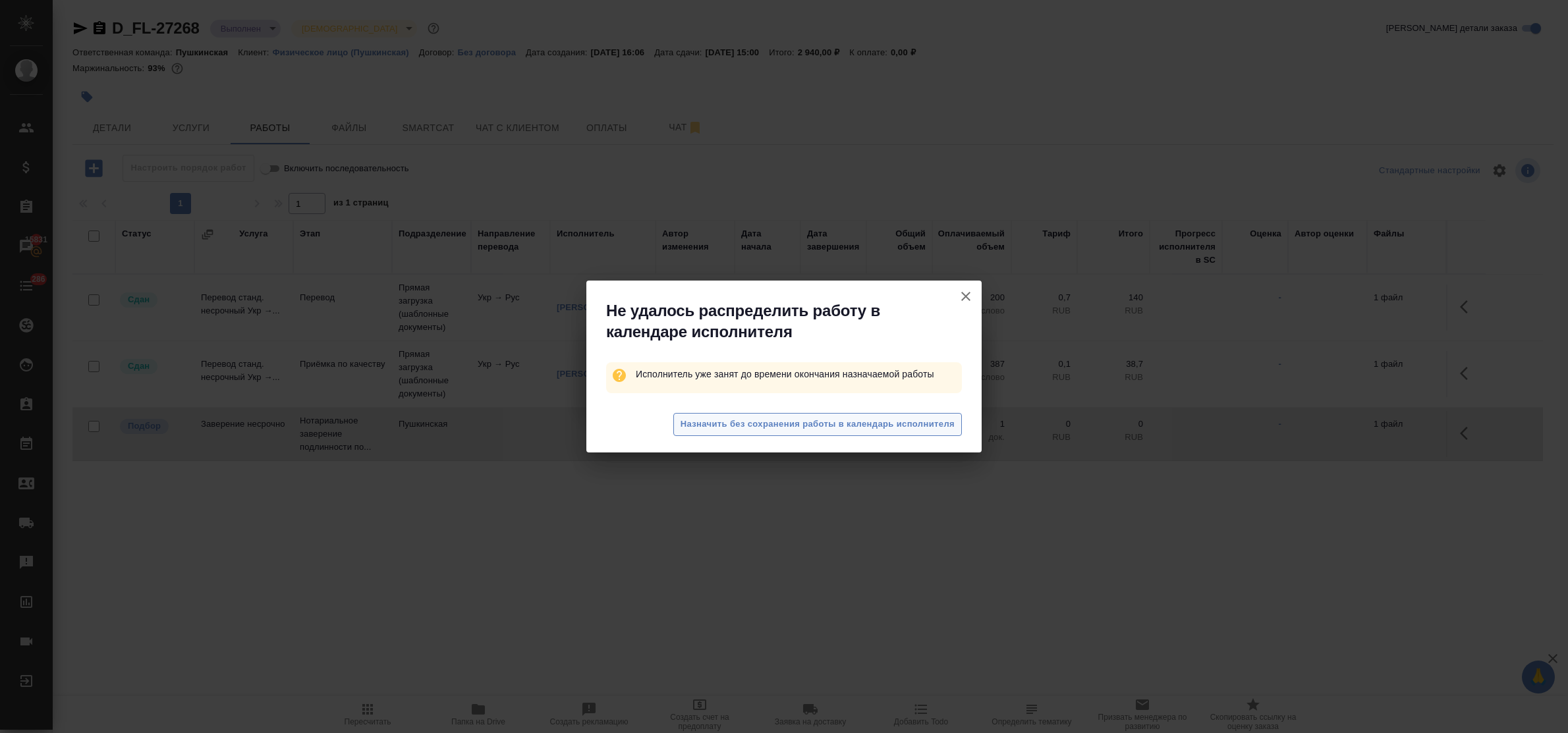
click at [864, 420] on span "Назначить без сохранения работы в календарь исполнителя" at bounding box center [817, 424] width 274 height 15
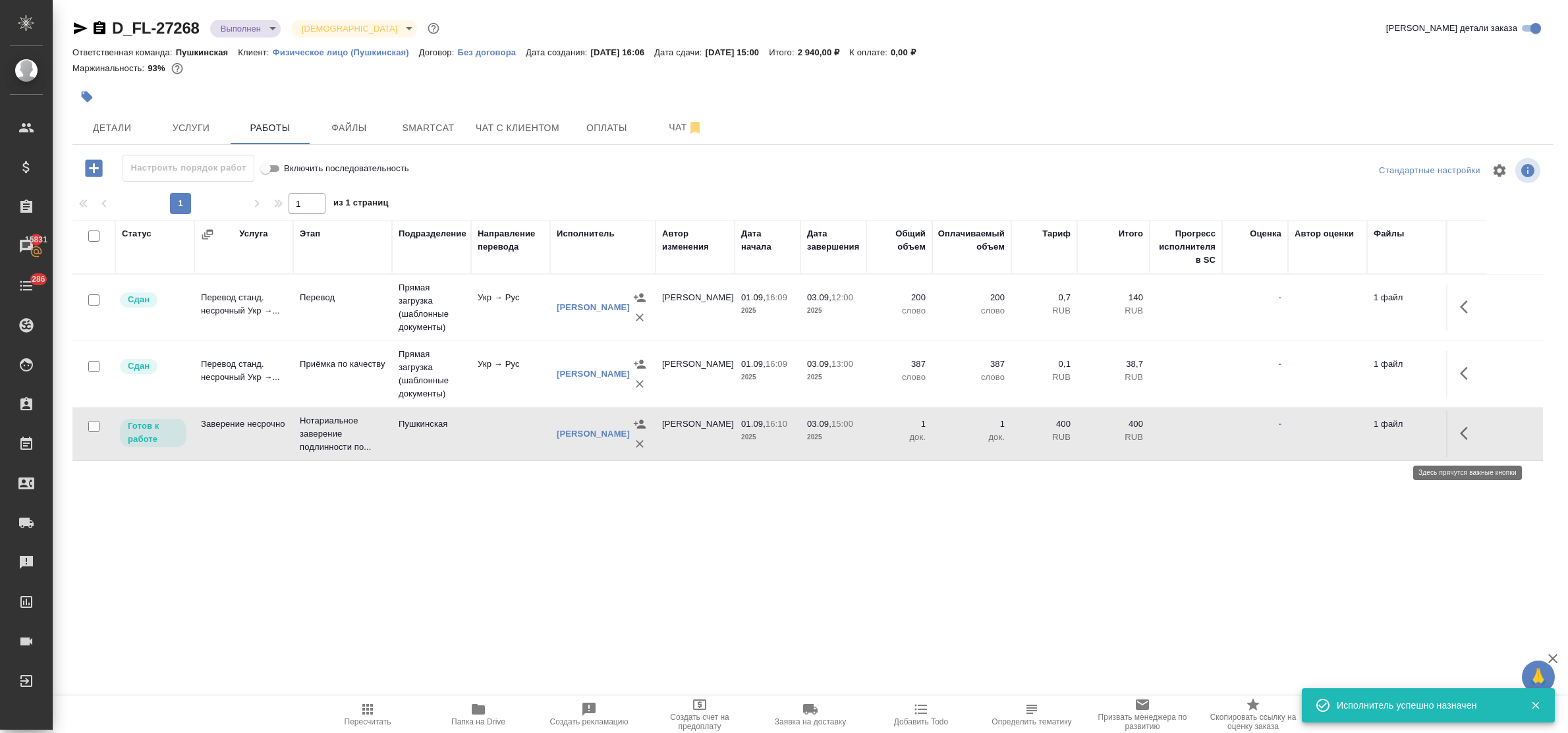
click at [1465, 433] on icon "button" at bounding box center [1468, 433] width 16 height 16
click at [1375, 438] on icon "button" at bounding box center [1371, 433] width 12 height 12
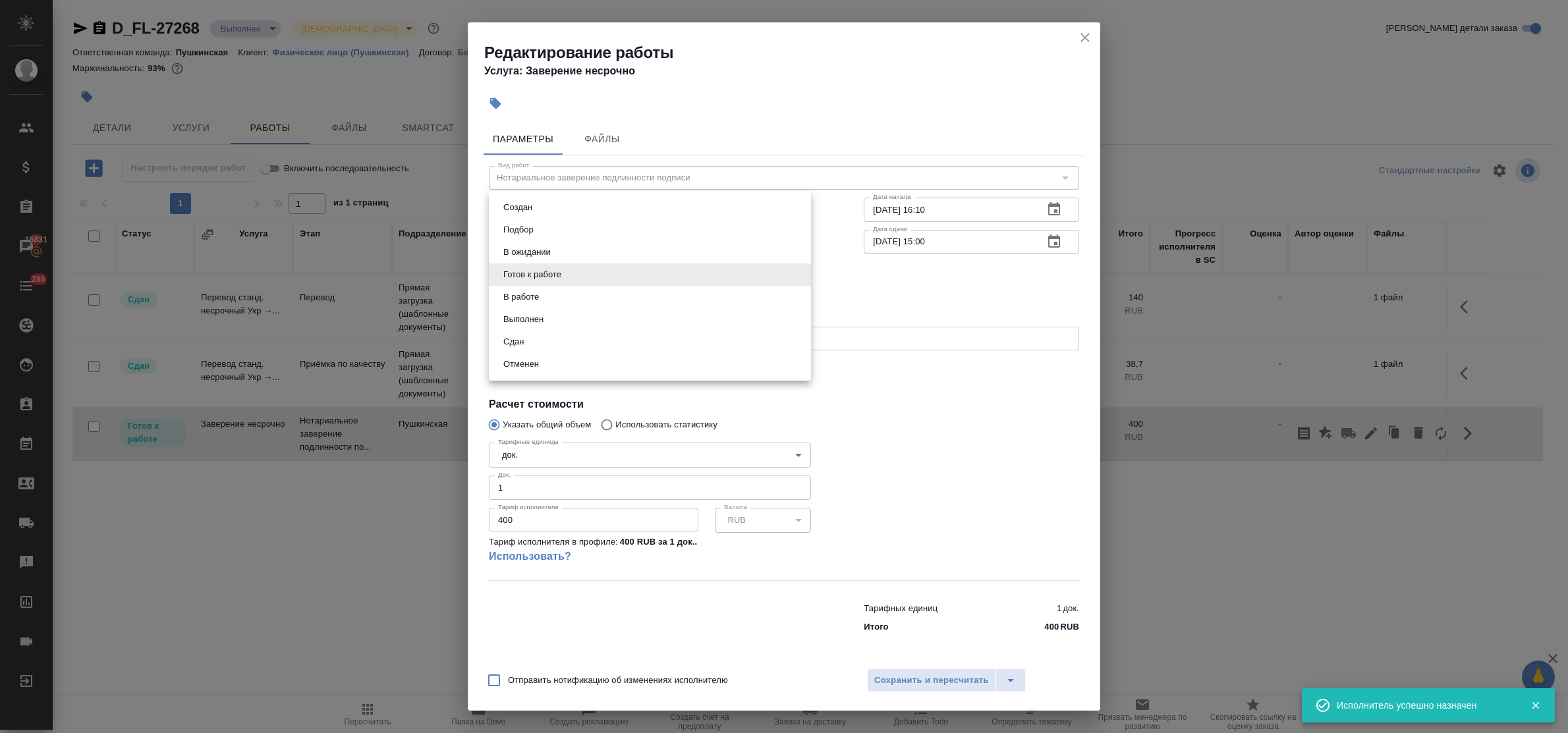
click at [675, 276] on body "🙏 .cls-1 fill:#fff; AWATERA Bulakhova Elena Клиенты Спецификации Заказы 15831 Ч…" at bounding box center [784, 366] width 1568 height 733
click at [617, 345] on li "Сдан" at bounding box center [650, 342] width 322 height 23
type input "closed"
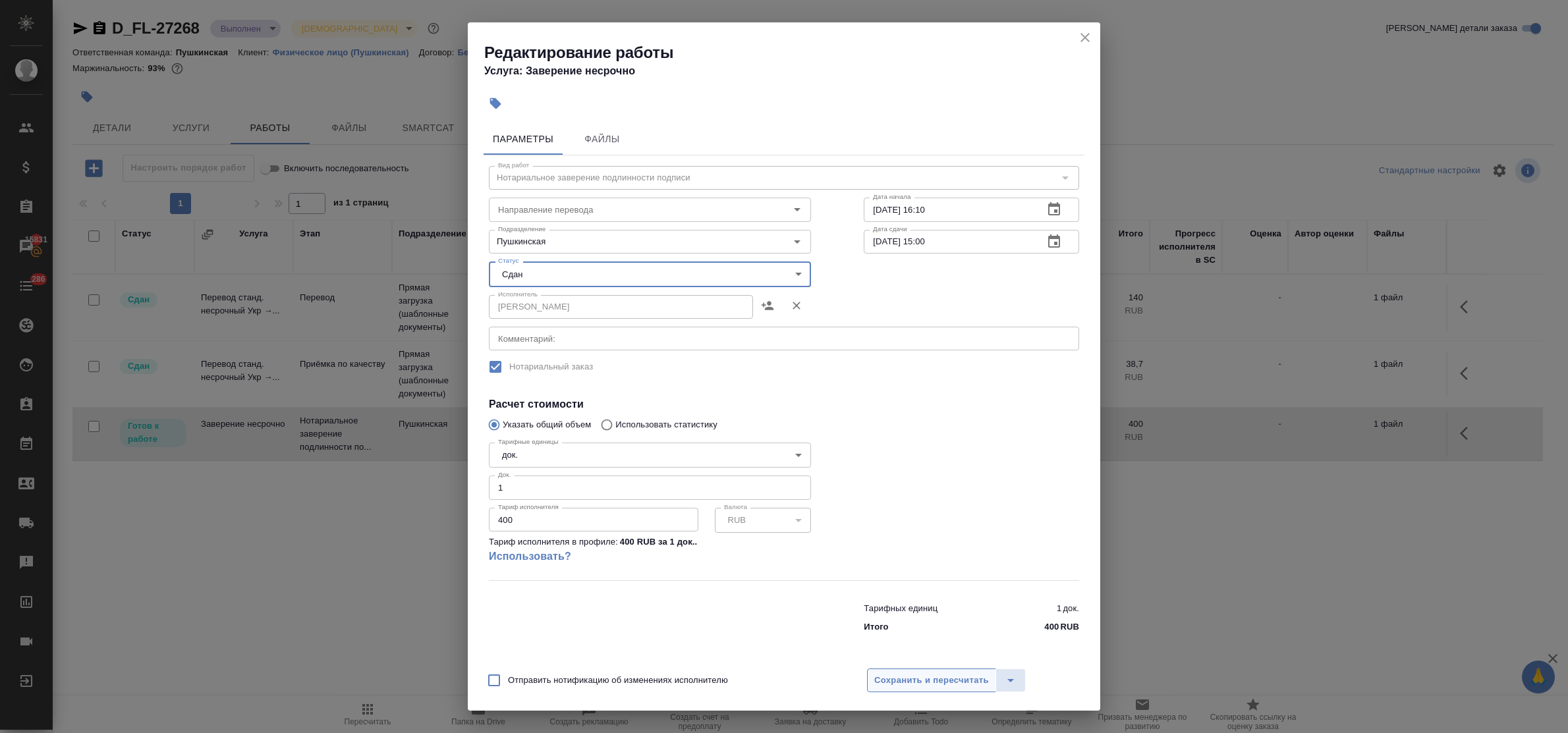
click at [957, 680] on span "Сохранить и пересчитать" at bounding box center [932, 680] width 115 height 15
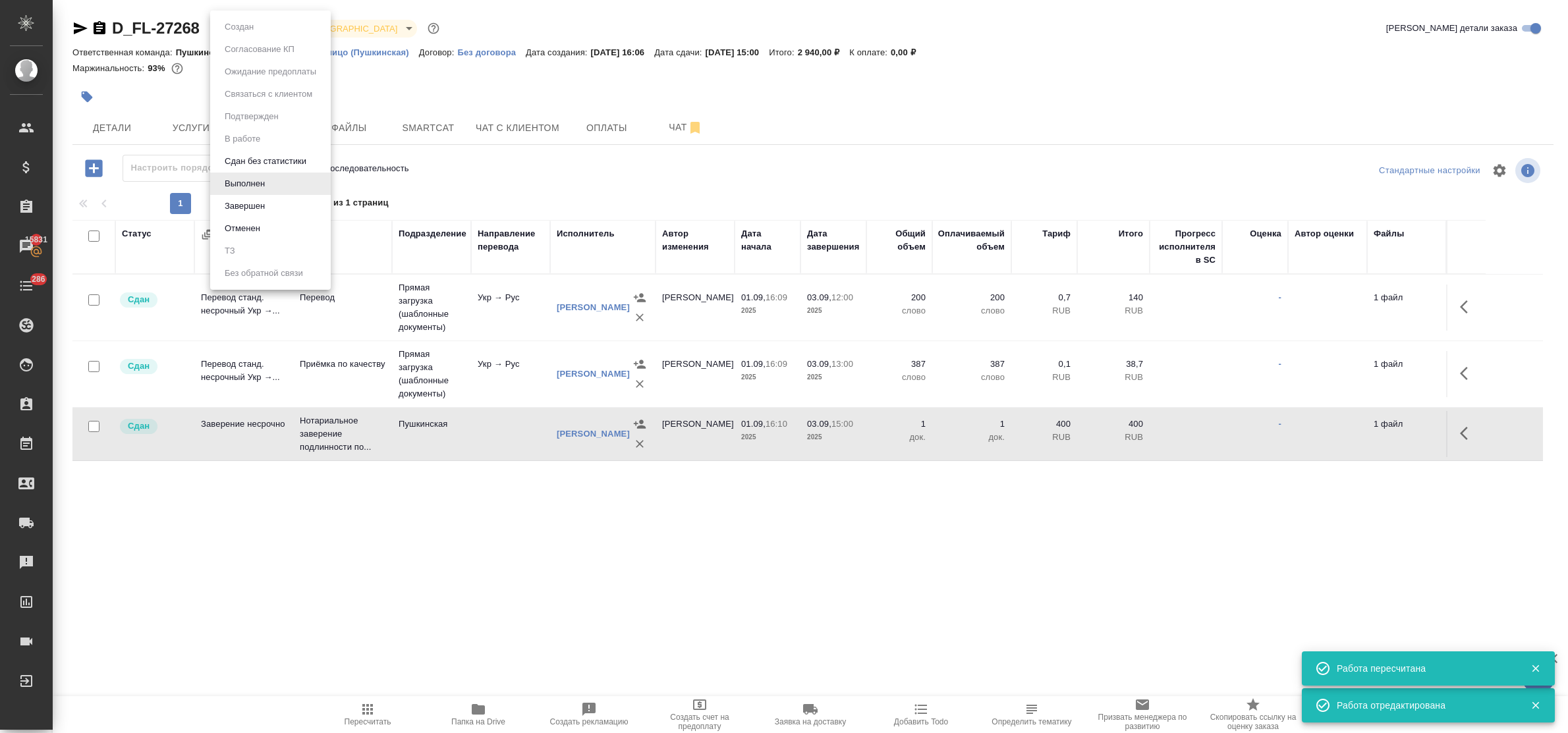
click at [239, 31] on body "🙏 .cls-1 fill:#fff; AWATERA Bulakhova Elena Клиенты Спецификации Заказы 15831 Ч…" at bounding box center [784, 366] width 1568 height 733
click at [255, 206] on button "Завершен" at bounding box center [244, 206] width 48 height 15
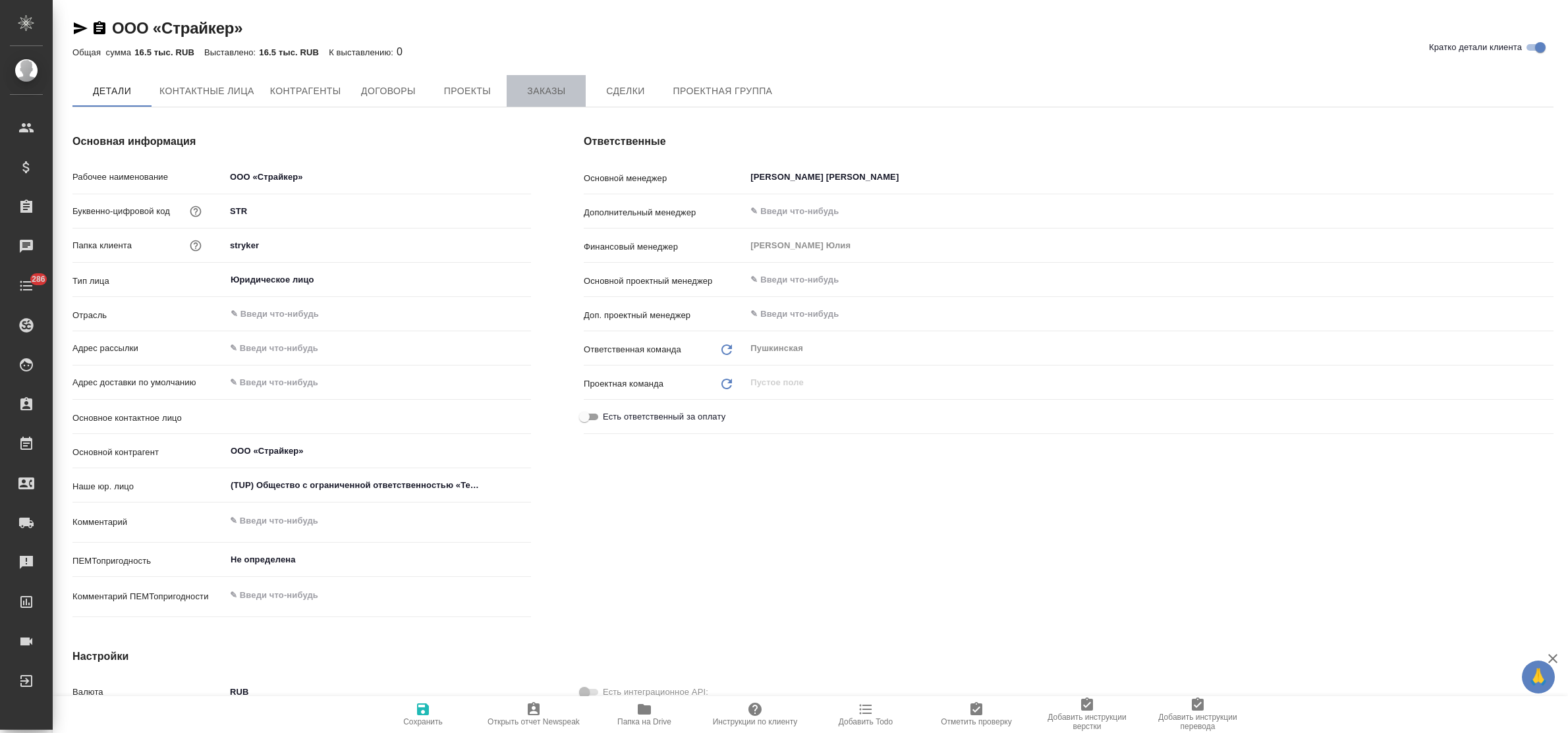
click at [519, 94] on span "Заказы" at bounding box center [546, 91] width 63 height 17
type textarea "x"
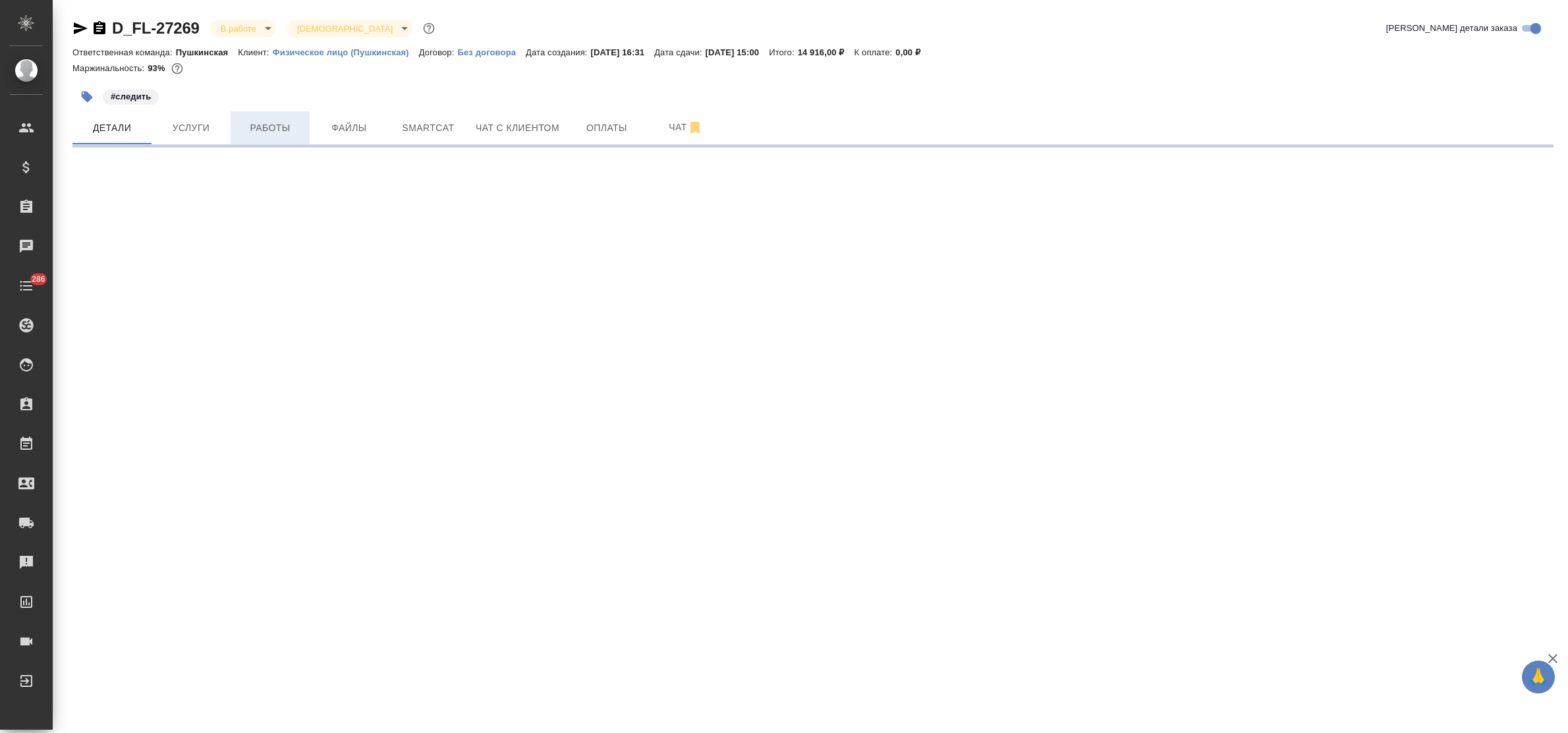
select select "RU"
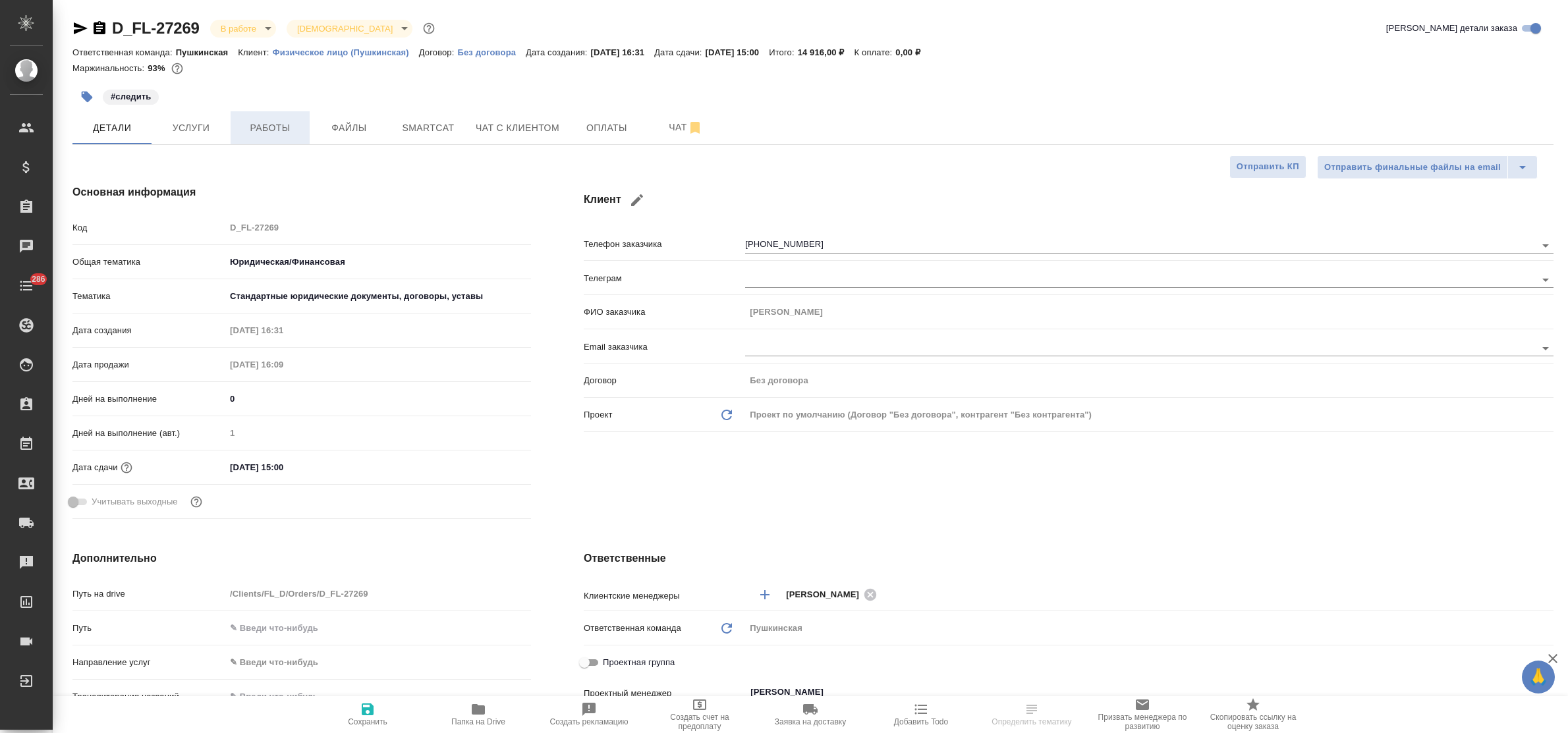
type textarea "x"
click at [264, 130] on span "Работы" at bounding box center [270, 128] width 63 height 17
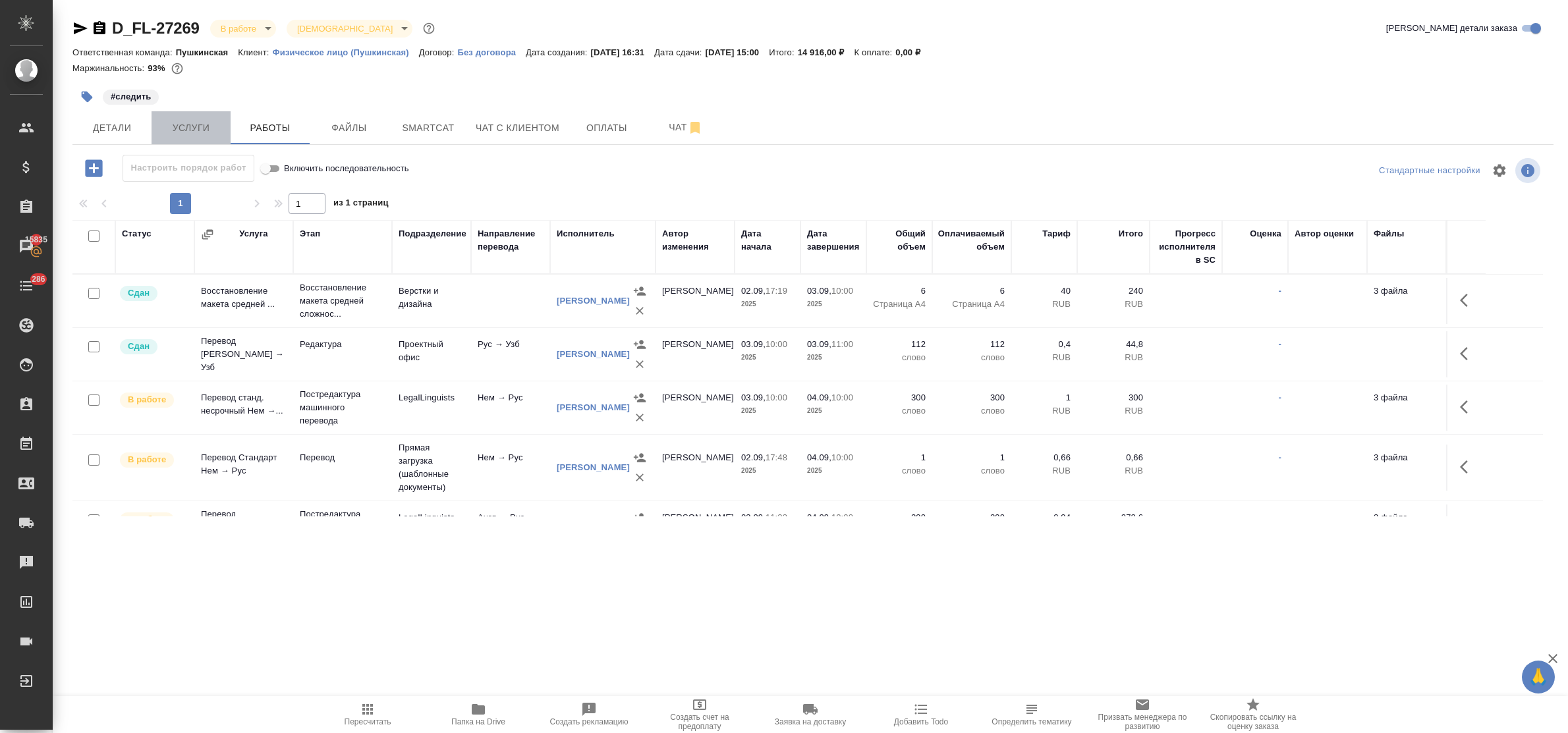
click at [182, 124] on span "Услуги" at bounding box center [191, 128] width 63 height 17
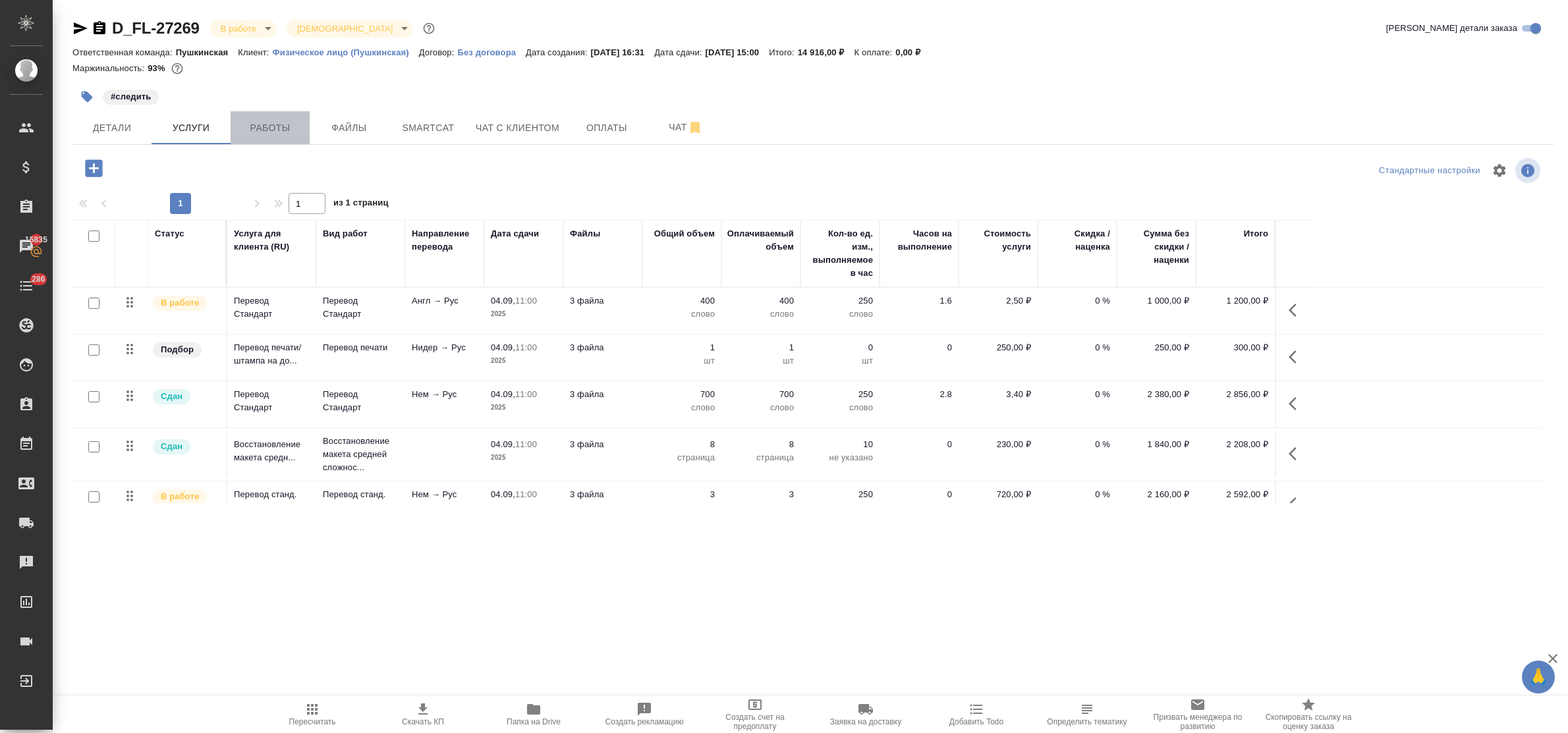
click at [271, 132] on span "Работы" at bounding box center [270, 128] width 63 height 17
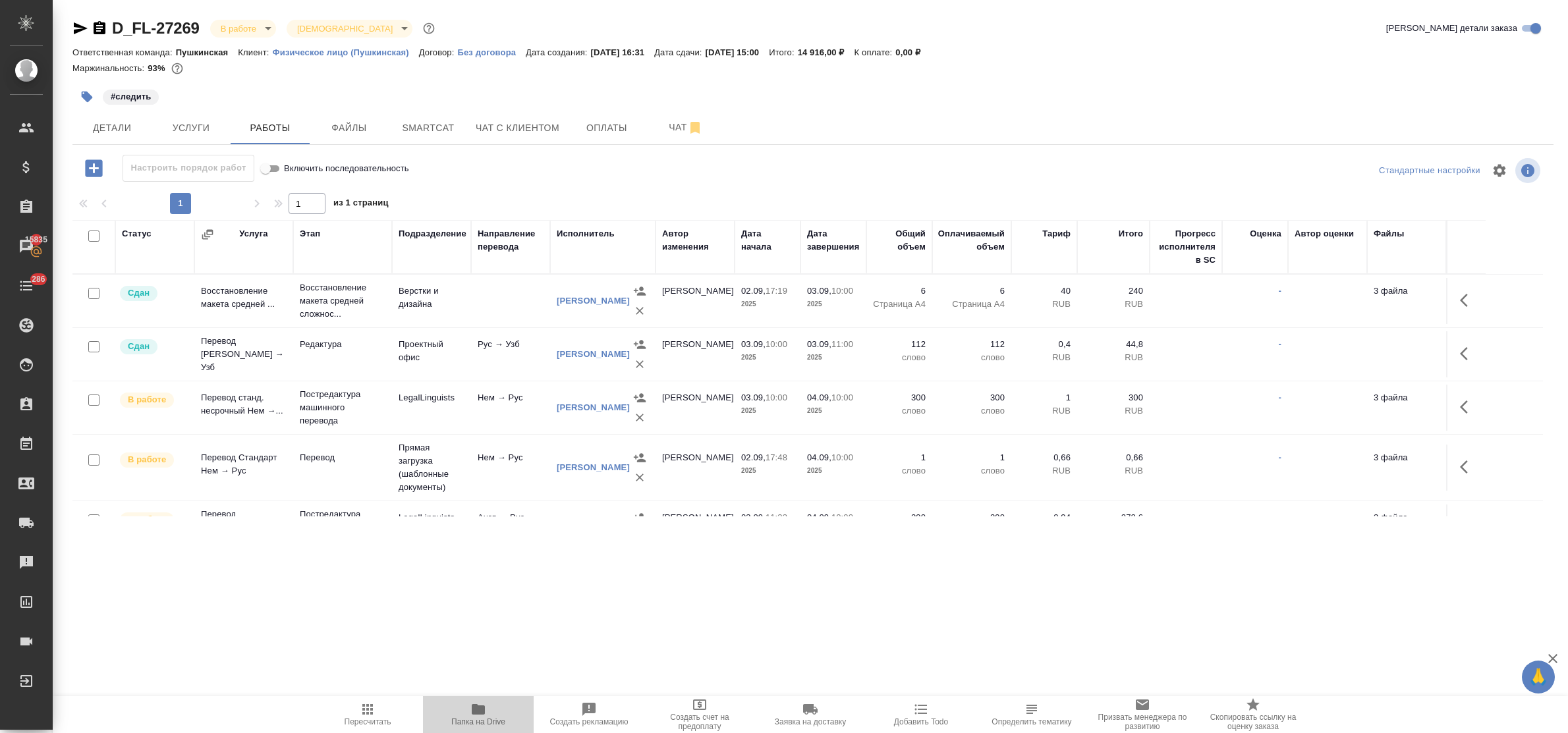
click at [478, 705] on icon "button" at bounding box center [478, 709] width 13 height 10
click at [111, 125] on span "Детали" at bounding box center [111, 128] width 63 height 17
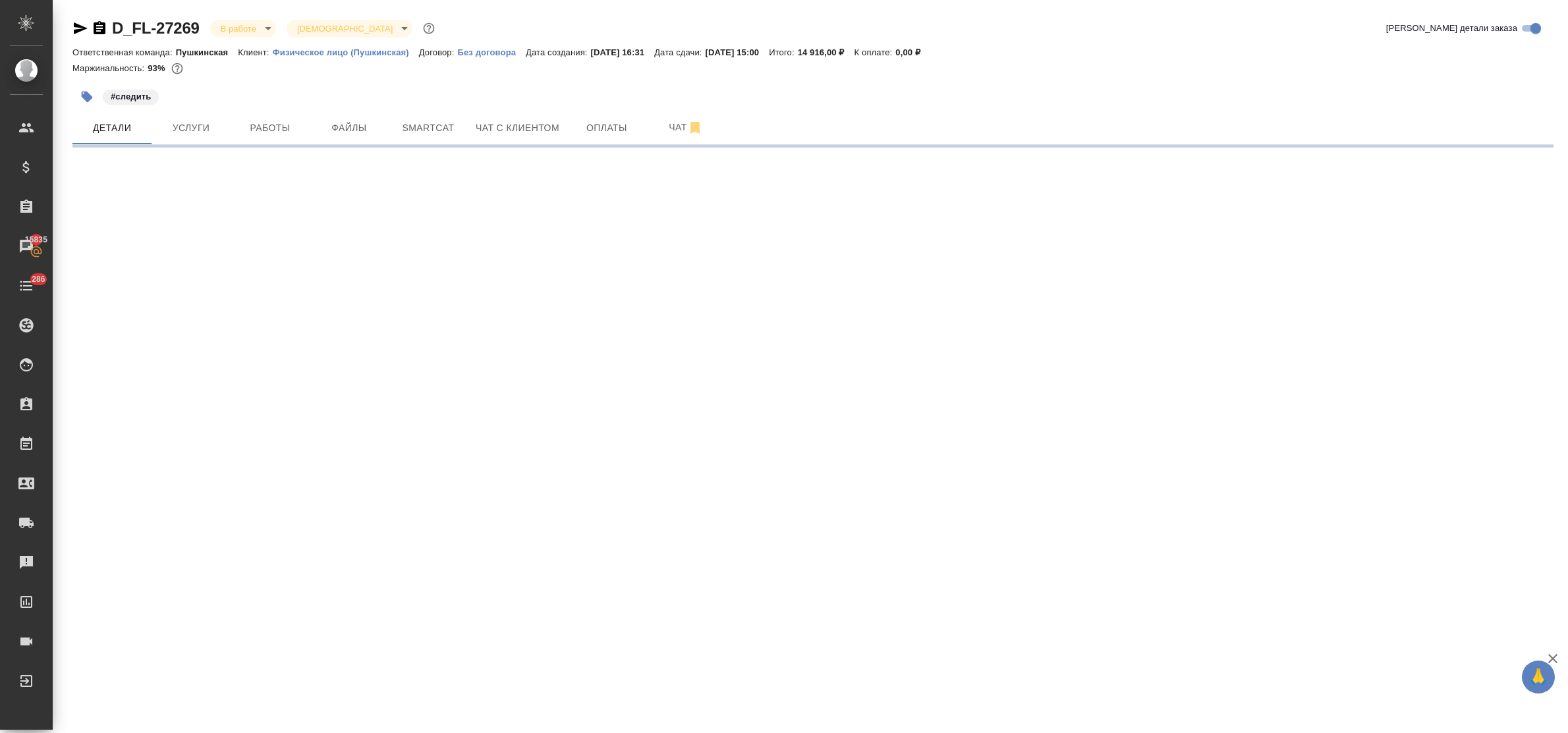
select select "RU"
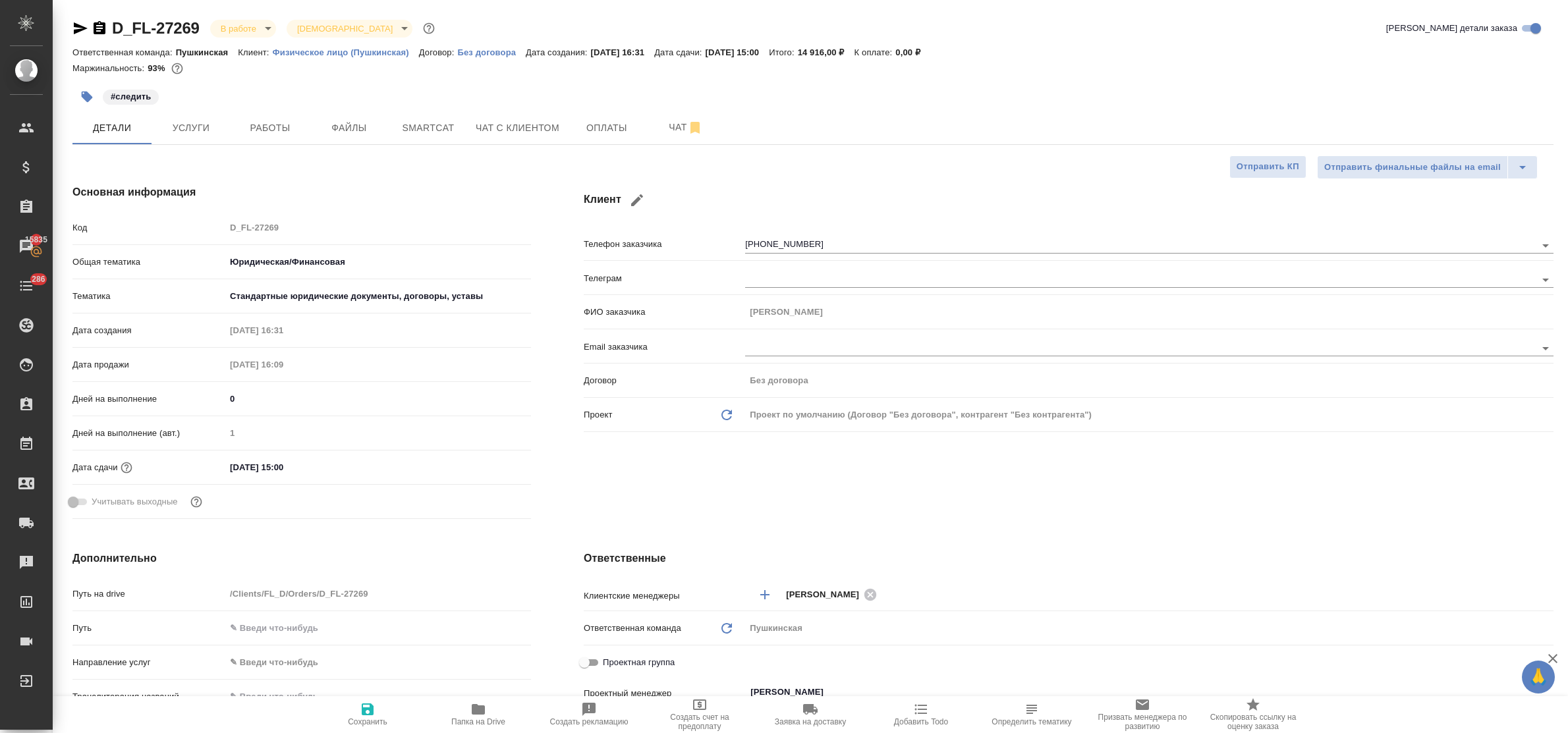
type textarea "x"
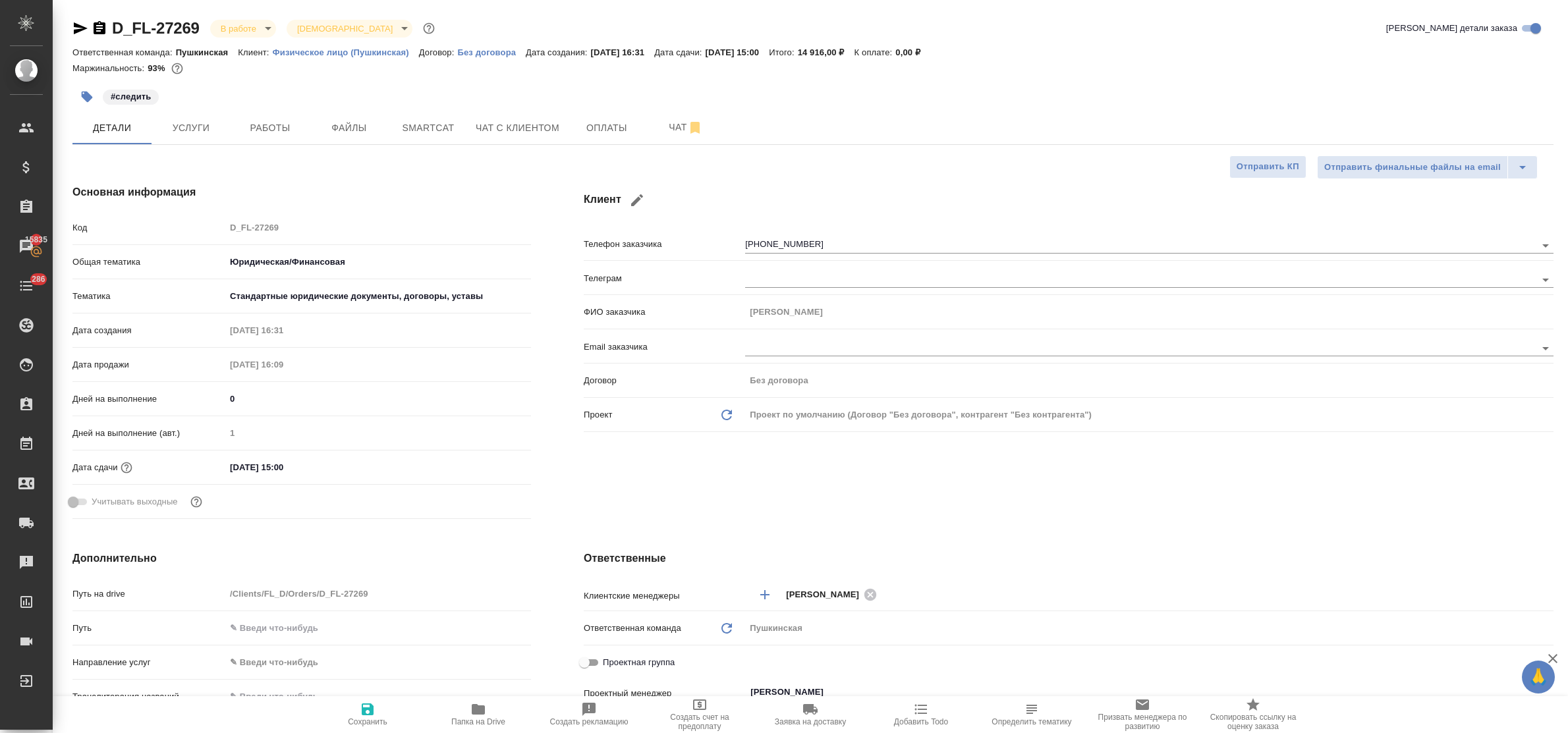
type textarea "x"
click at [603, 134] on span "Оплаты" at bounding box center [607, 128] width 63 height 17
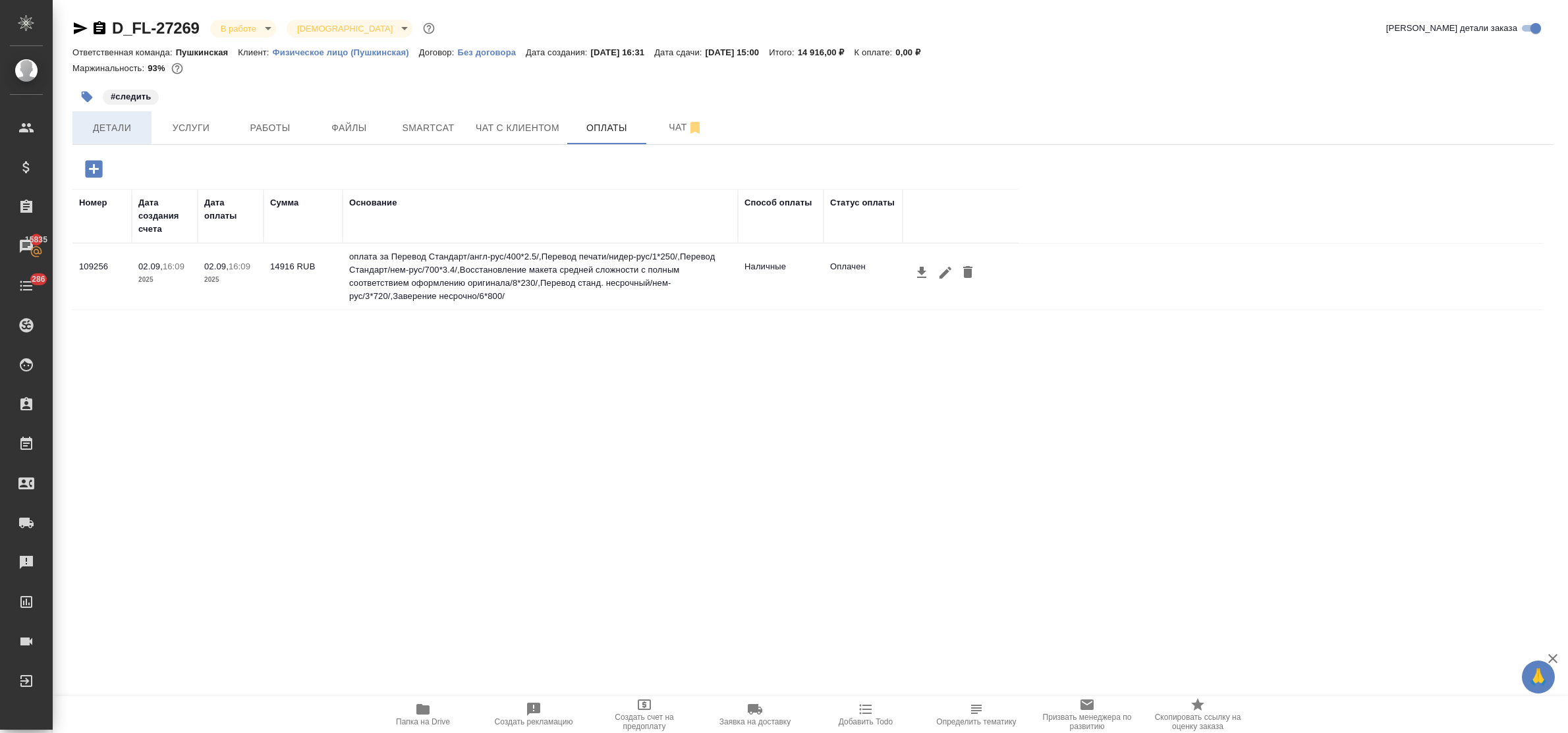
click at [113, 122] on span "Детали" at bounding box center [111, 128] width 63 height 17
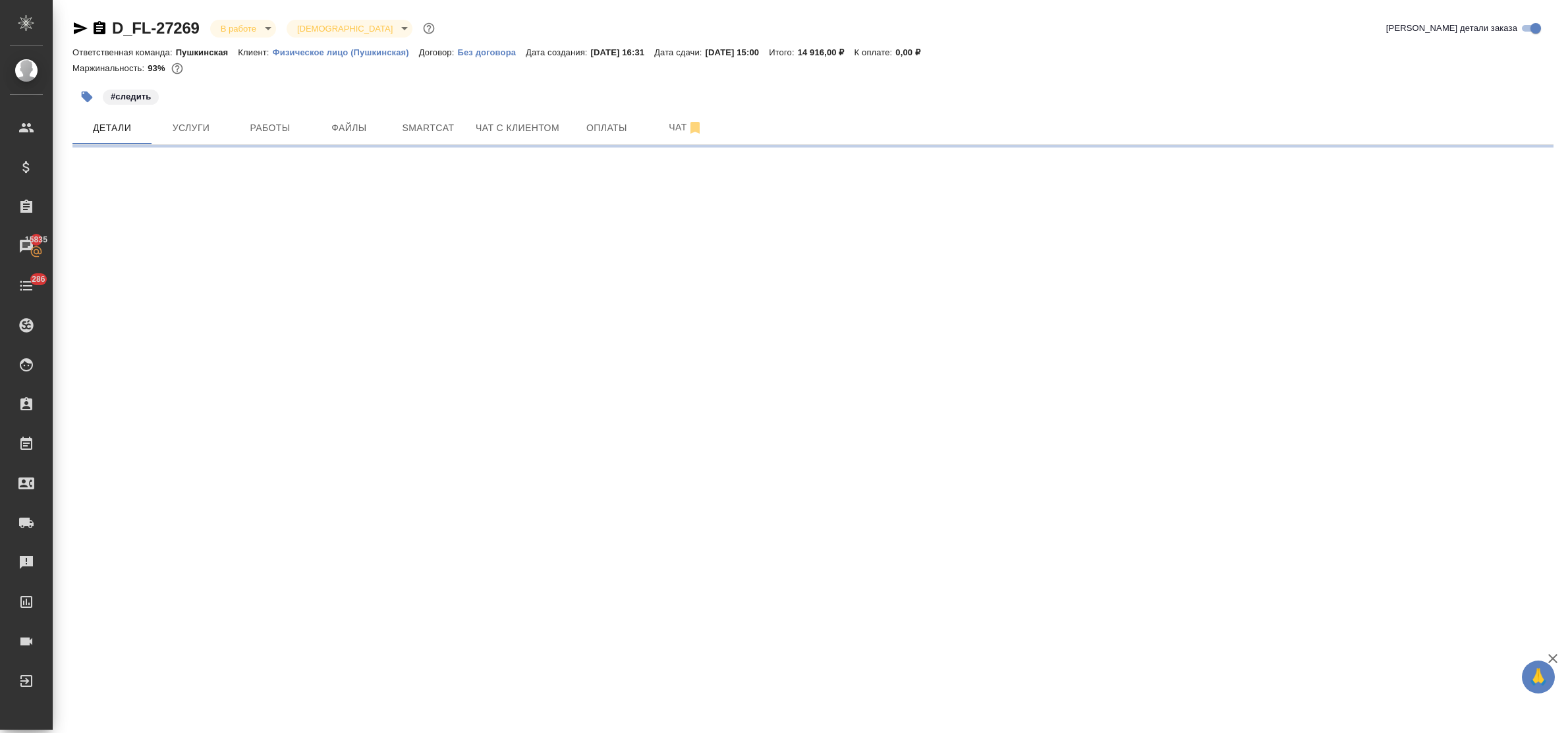
select select "RU"
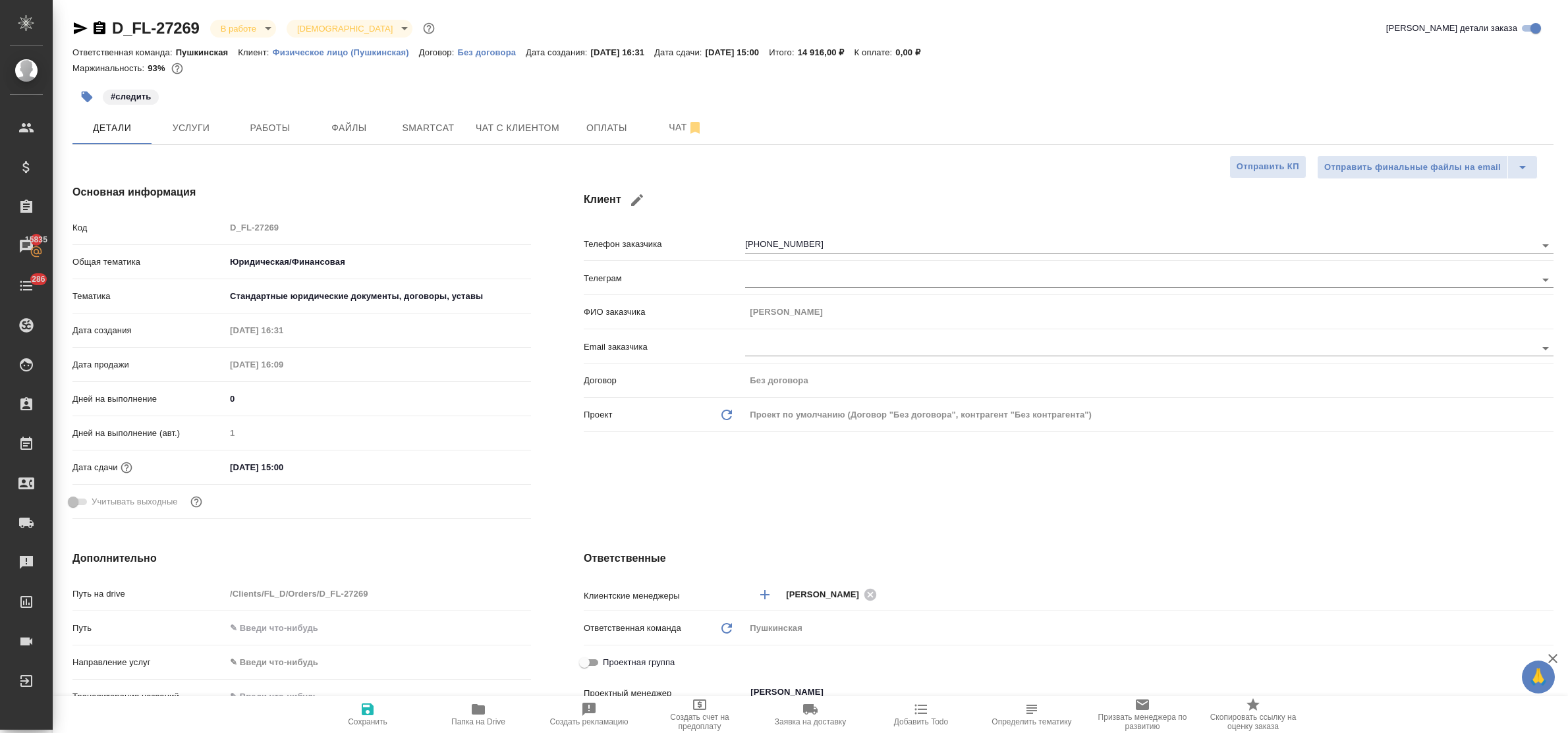
type textarea "x"
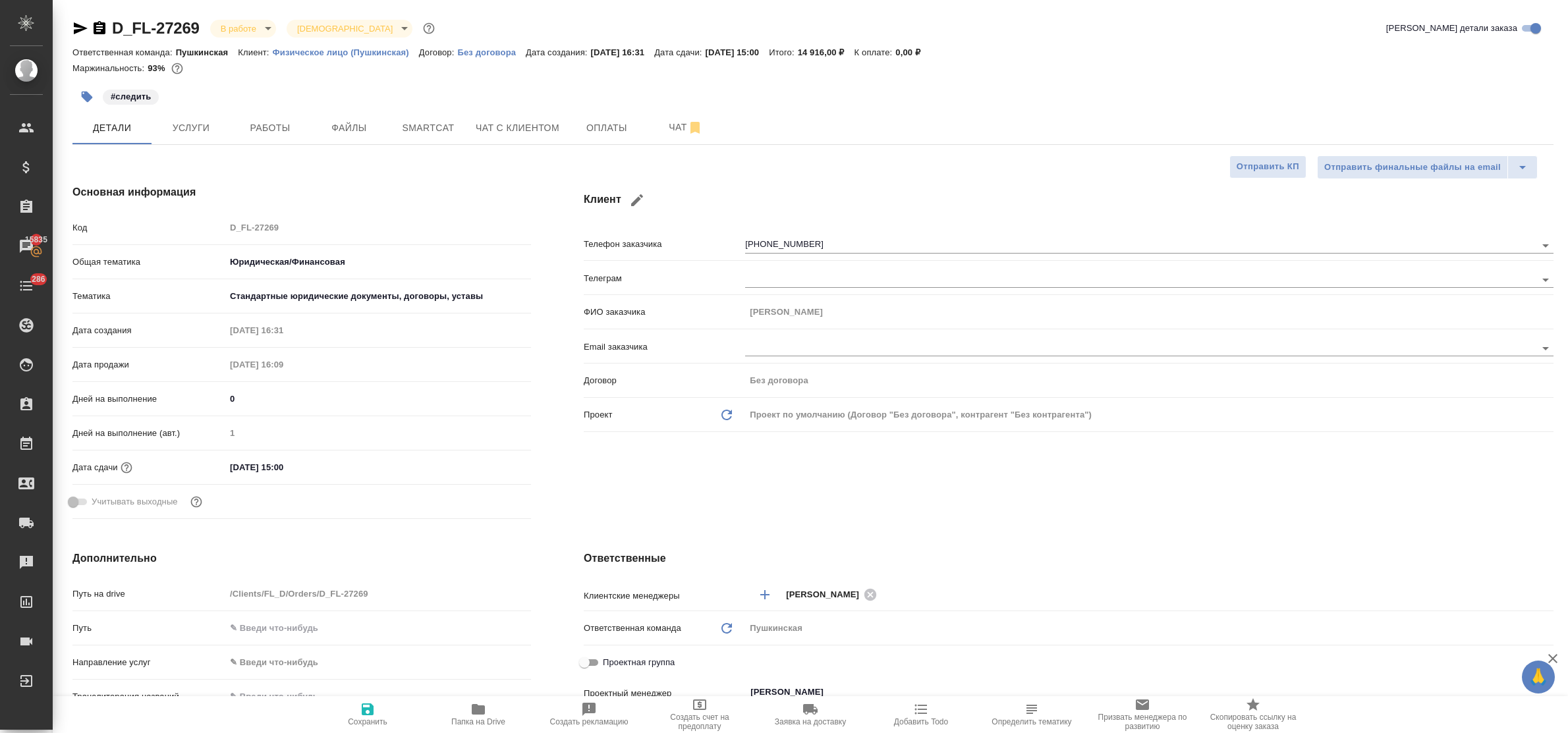
type textarea "x"
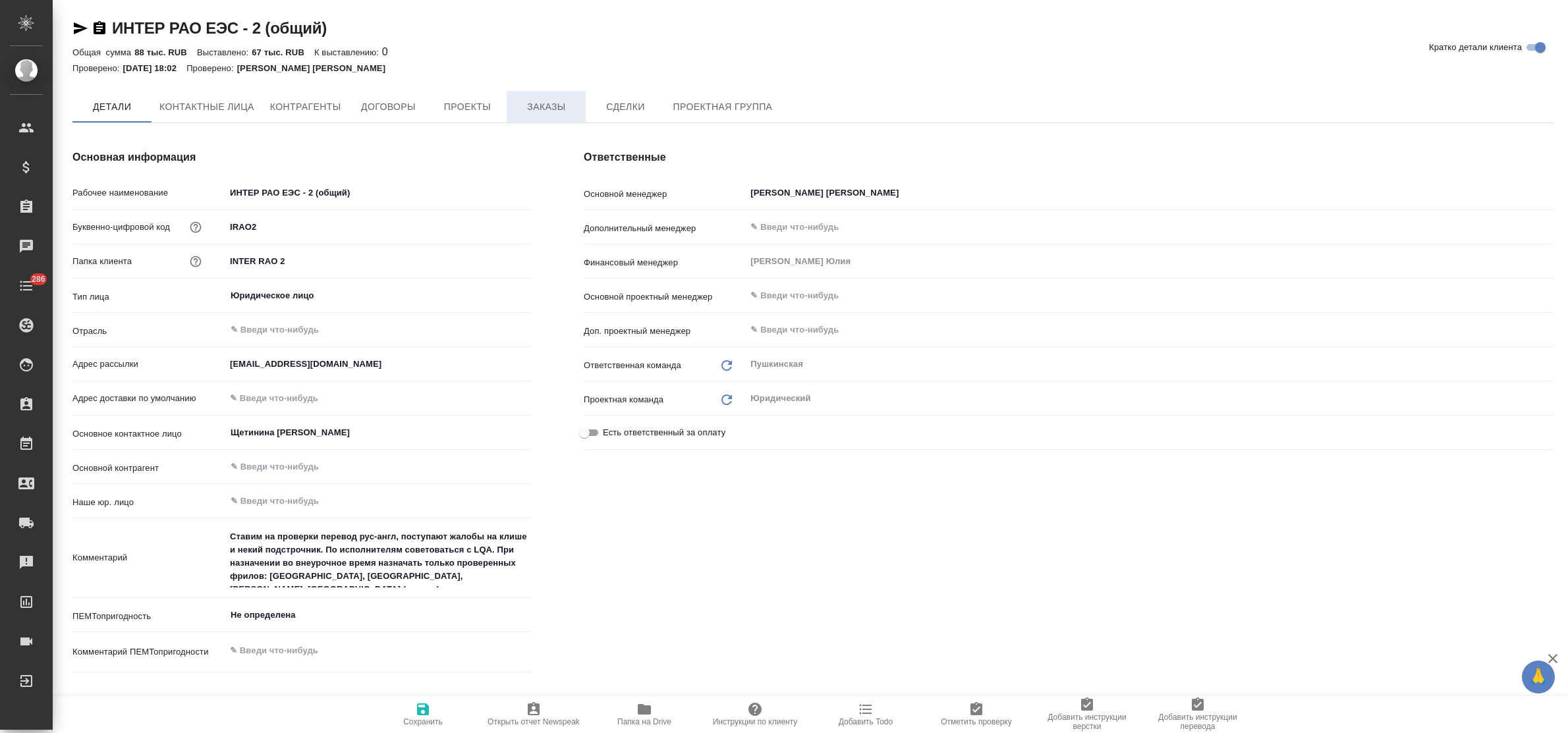
click at [547, 109] on span "Заказы" at bounding box center [546, 107] width 63 height 17
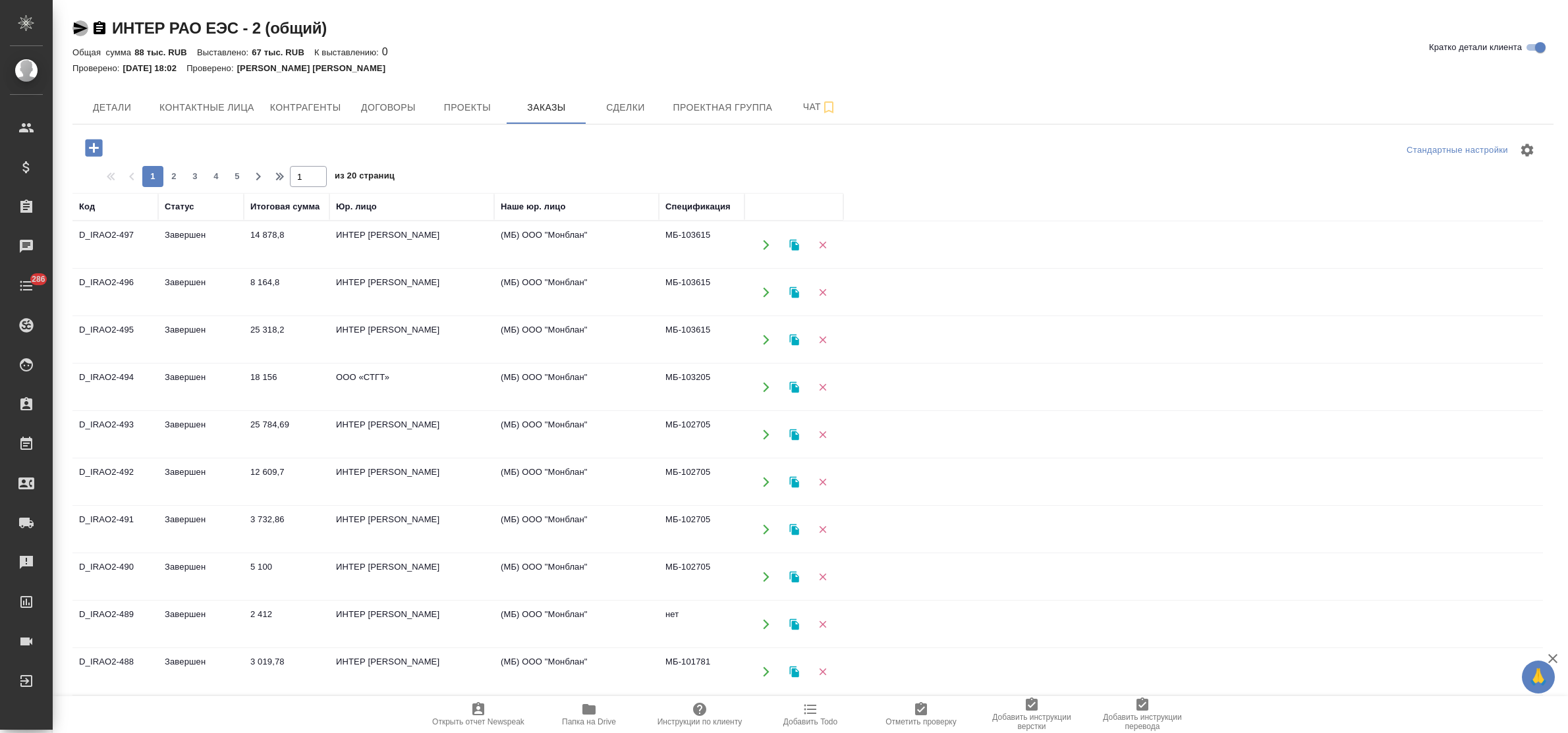
click at [78, 27] on icon "button" at bounding box center [80, 28] width 14 height 12
drag, startPoint x: 330, startPoint y: 34, endPoint x: 113, endPoint y: 26, distance: 217.1
click at [113, 26] on div "ИНТЕР РАО ЕЭС - 2 (общий) Кратко детали клиента" at bounding box center [813, 28] width 1481 height 21
copy link "ИНТЕР РАО ЕЭС - 2 (общий)"
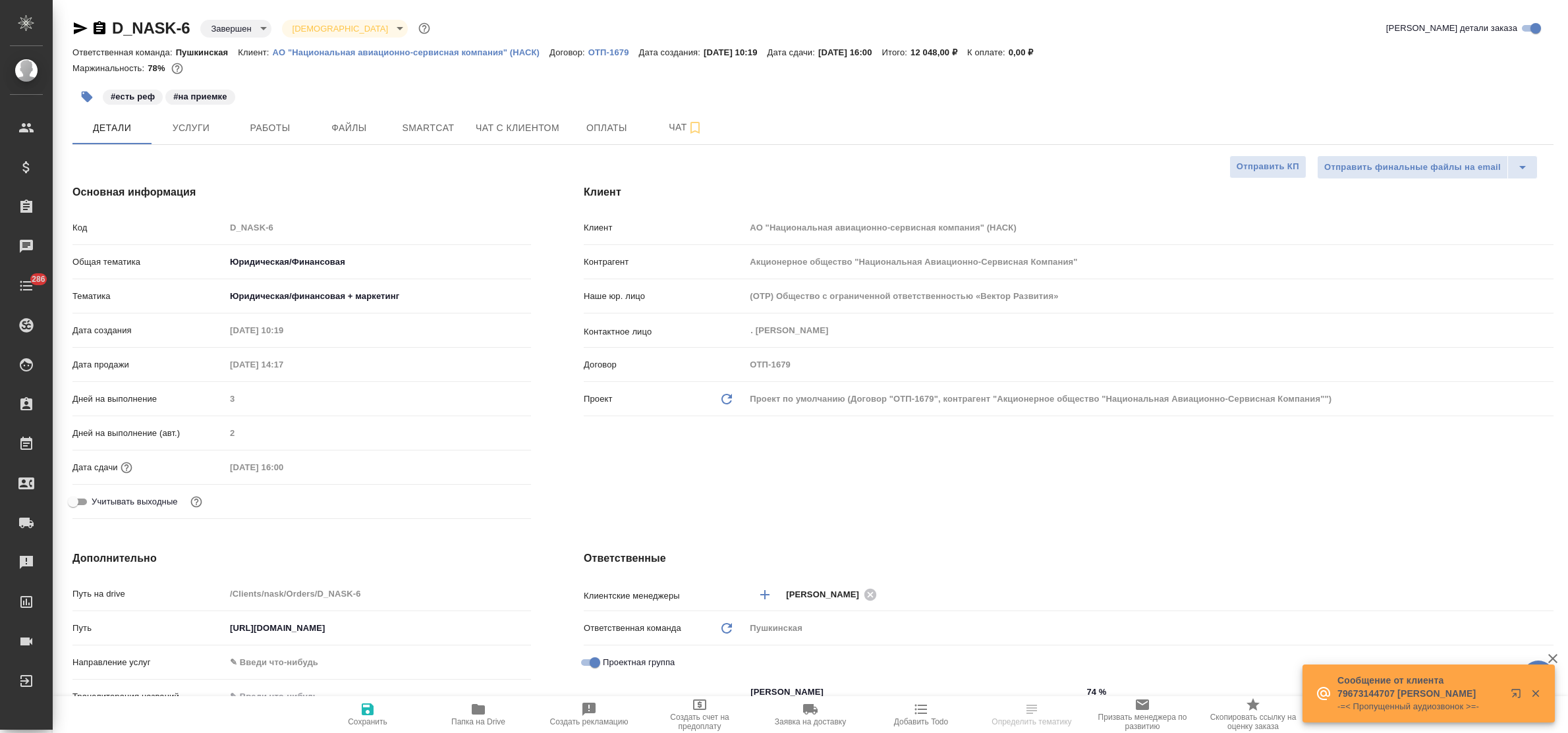
select select "RU"
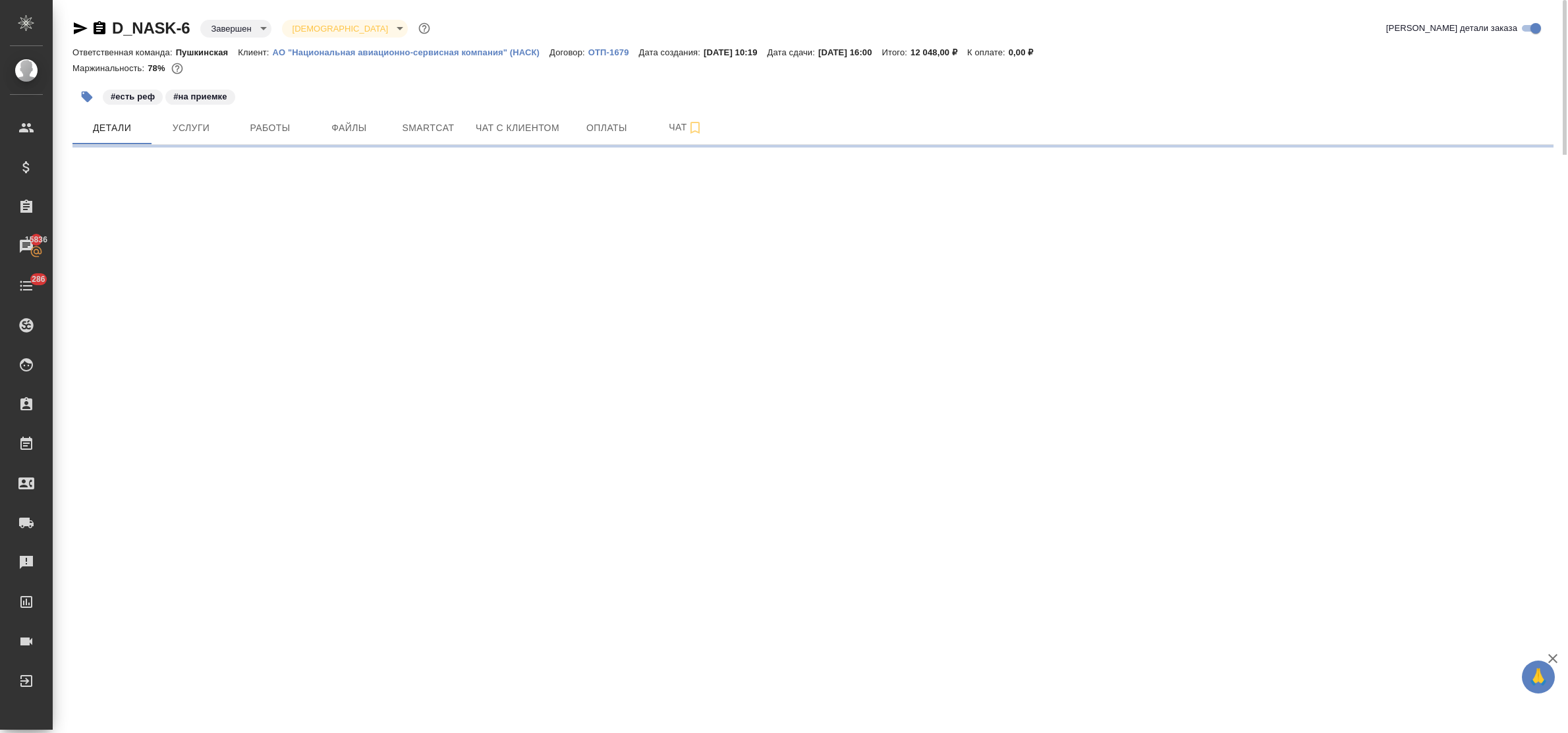
select select "RU"
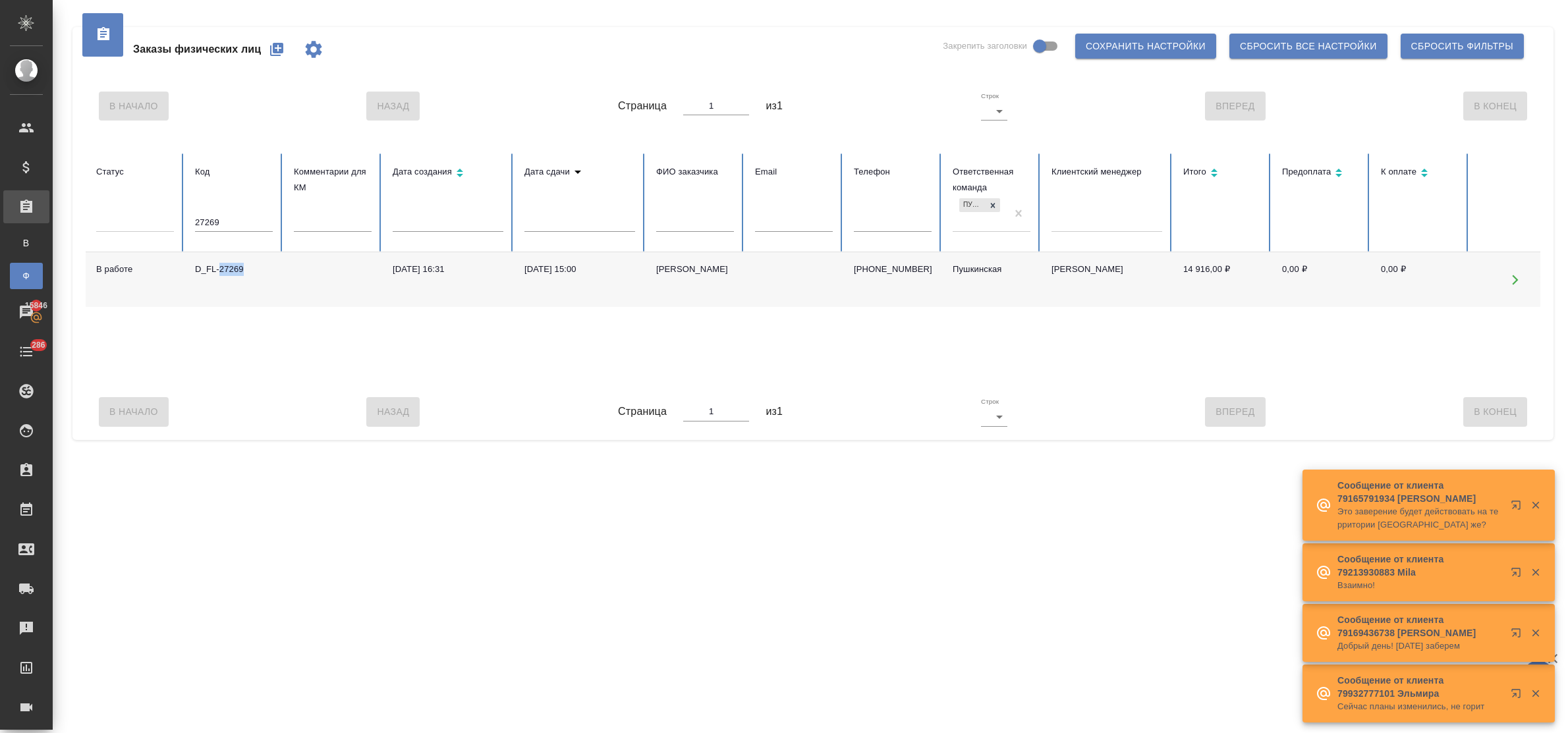
click at [283, 47] on icon "button" at bounding box center [276, 49] width 13 height 13
click at [247, 219] on input "27269" at bounding box center [234, 222] width 78 height 18
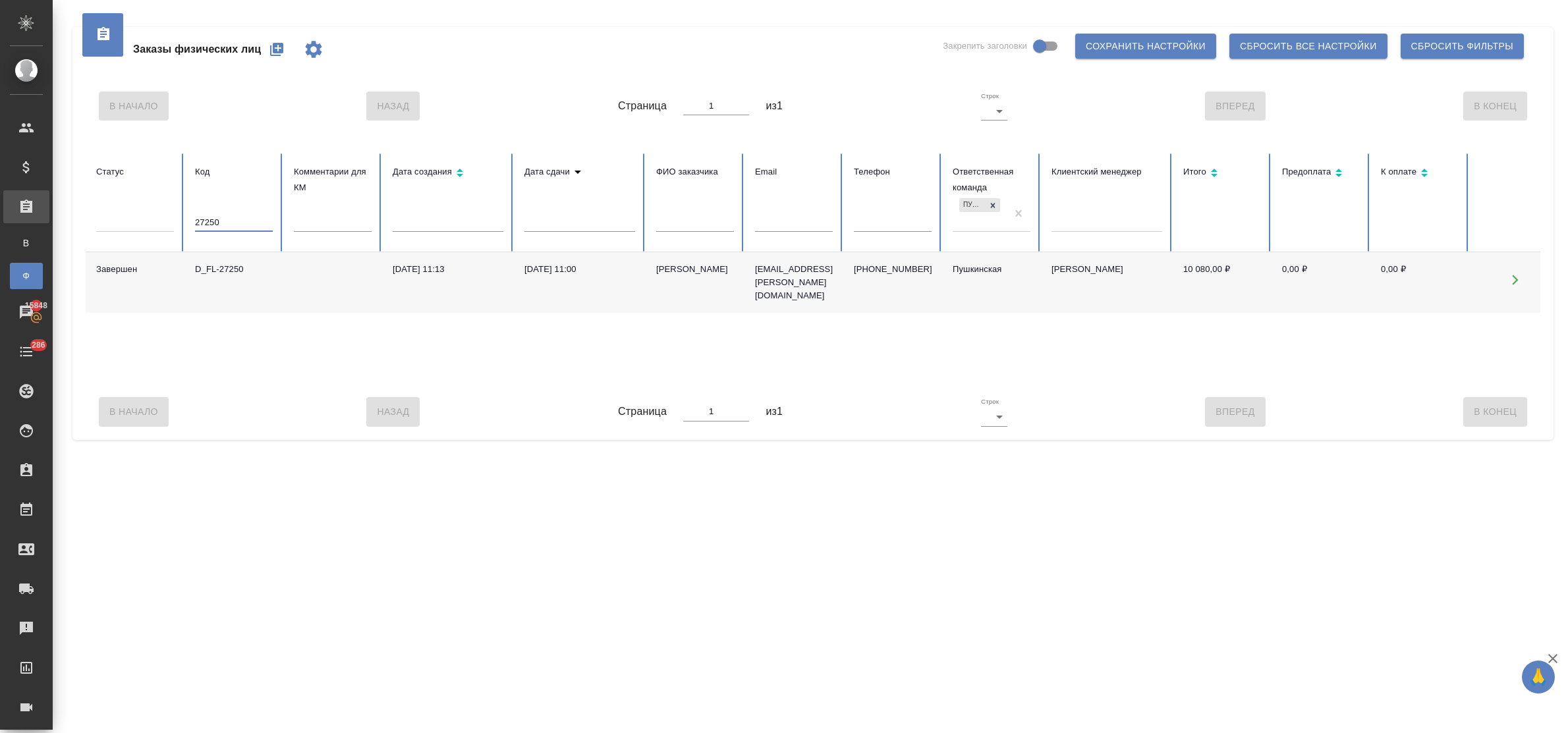
type input "27250"
click at [231, 270] on div "D_FL-27250" at bounding box center [234, 269] width 78 height 13
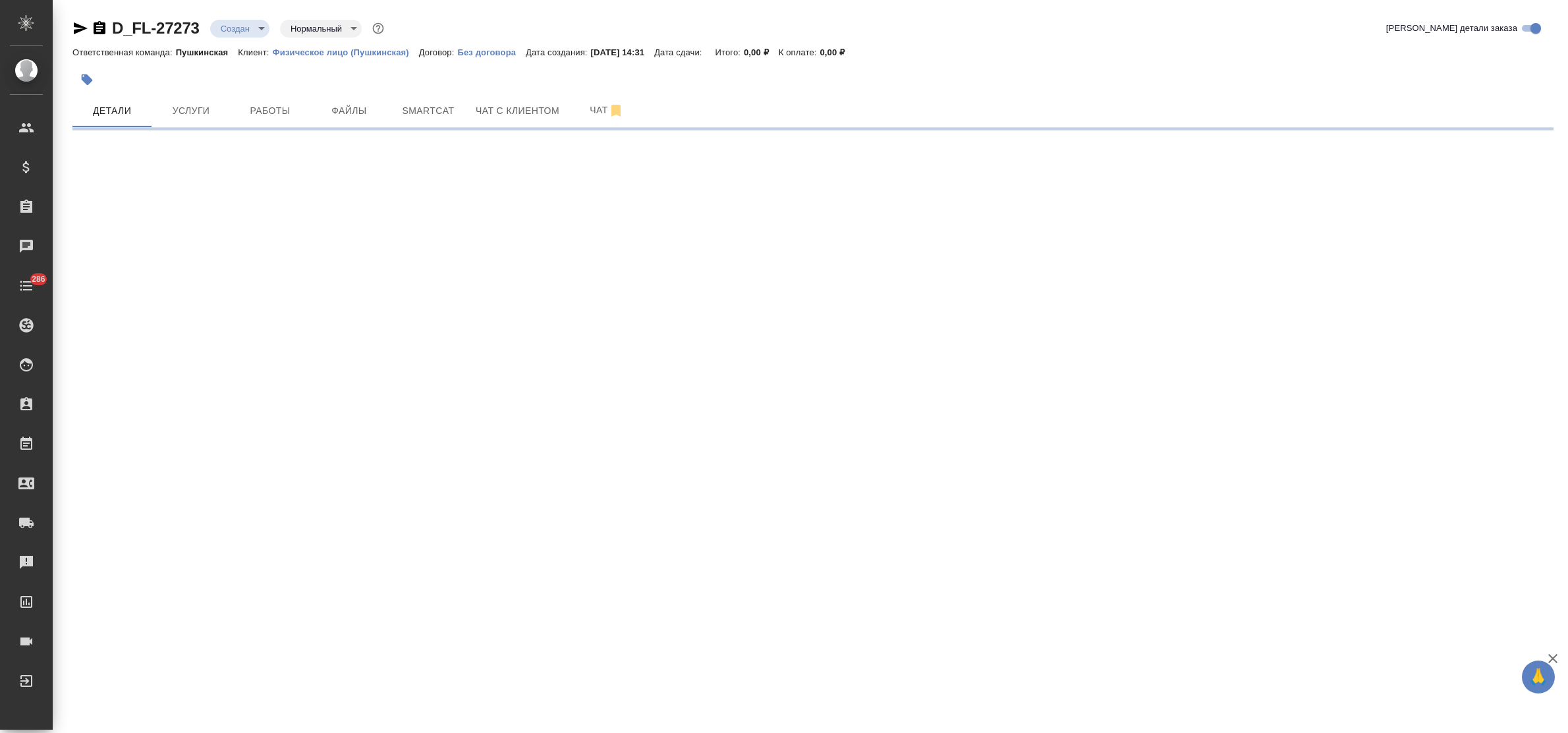
select select "RU"
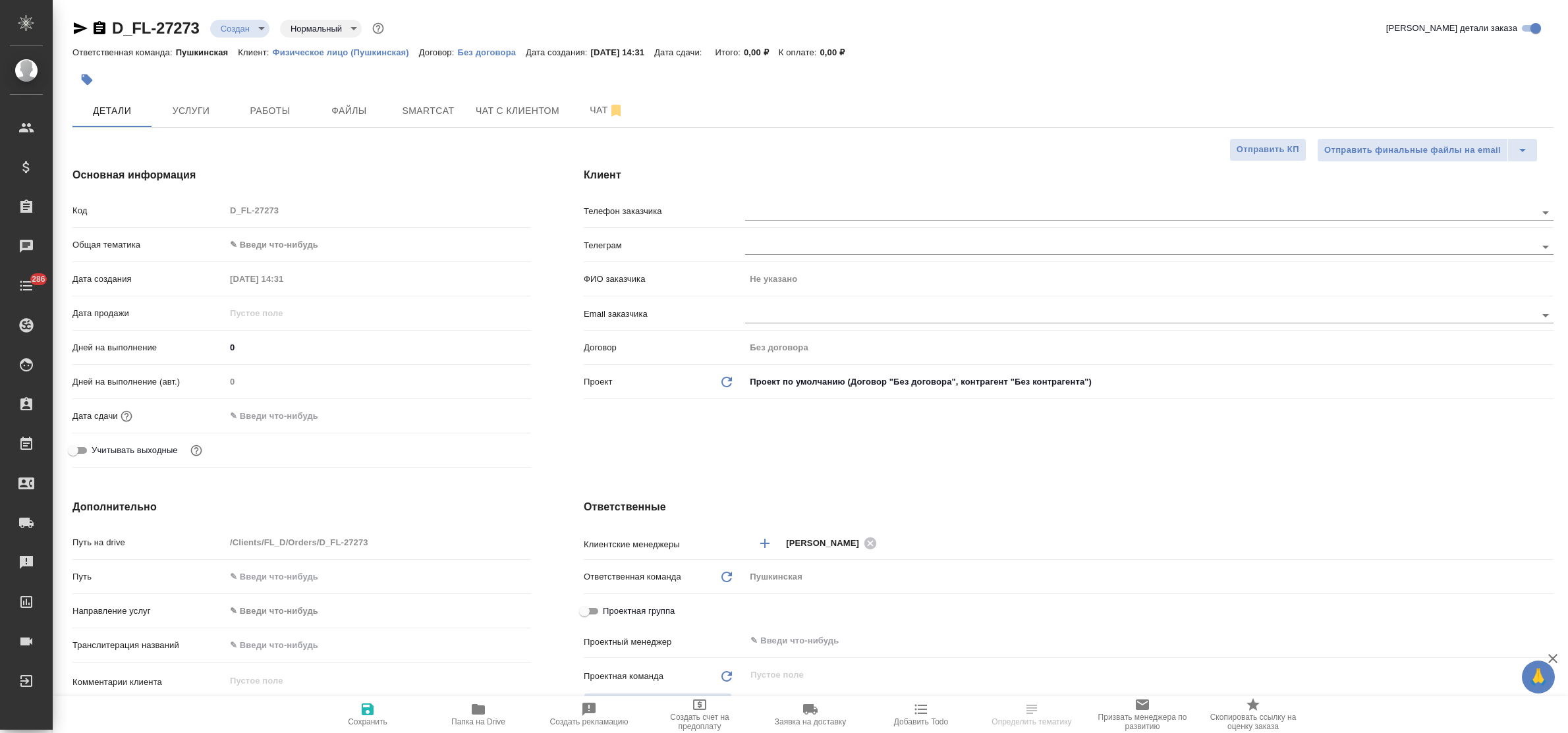
type textarea "x"
click at [847, 215] on input "text" at bounding box center [1118, 212] width 747 height 16
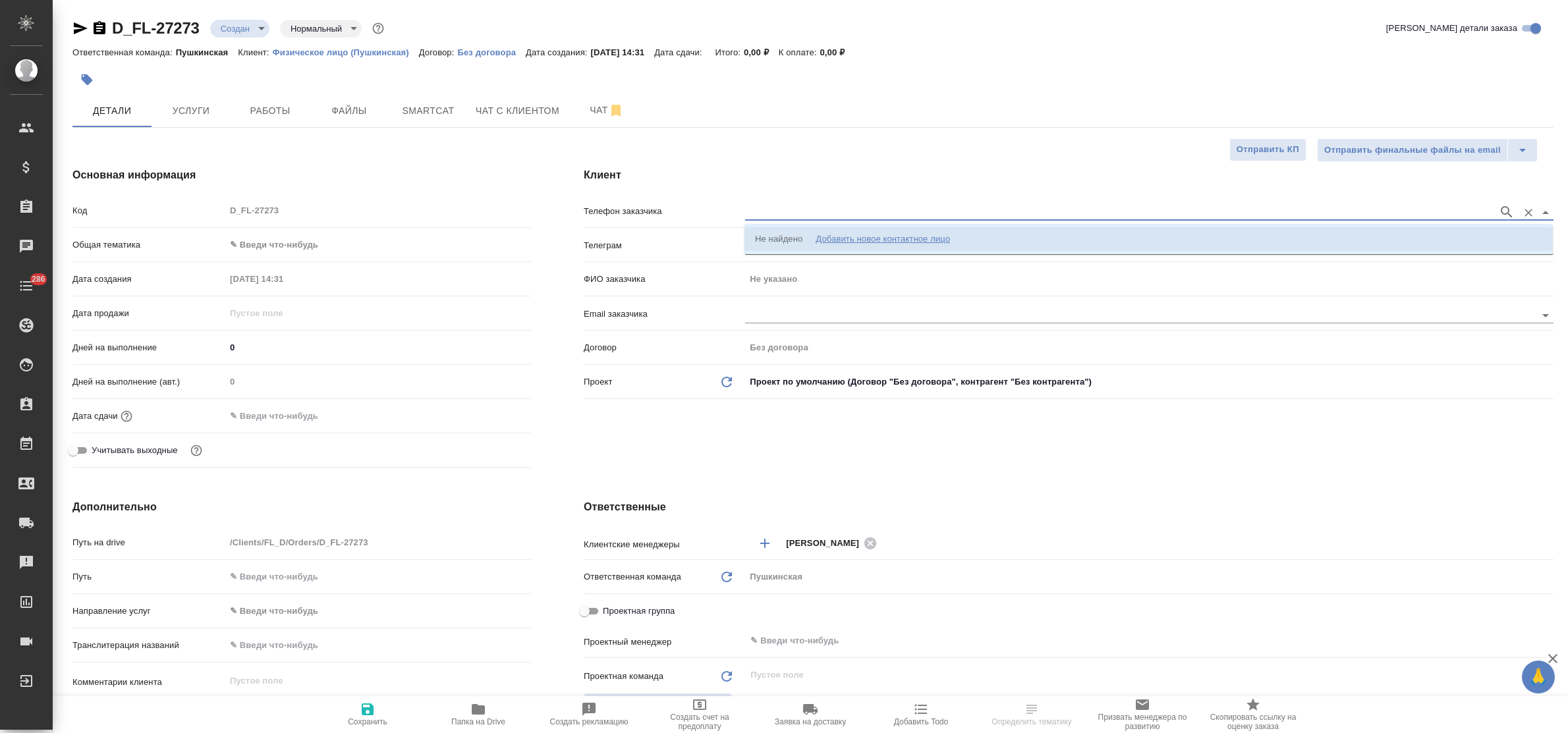
click at [856, 233] on div "Добавить новое контактное лицо" at bounding box center [883, 239] width 135 height 13
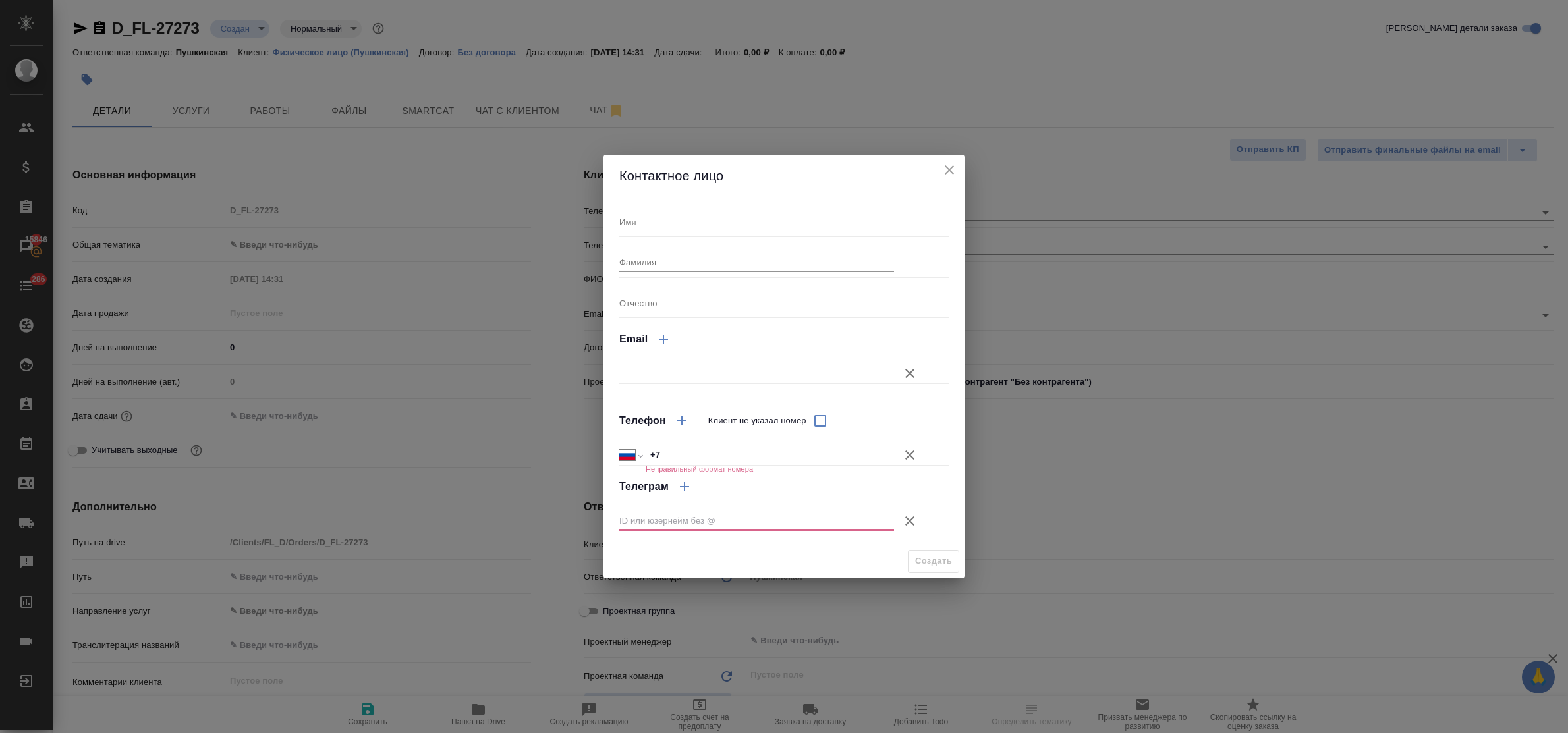
click at [725, 215] on input "Имя" at bounding box center [757, 221] width 275 height 18
type input "Ирина"
click at [699, 446] on input "+7" at bounding box center [769, 455] width 248 height 19
type input "+7 964 71"
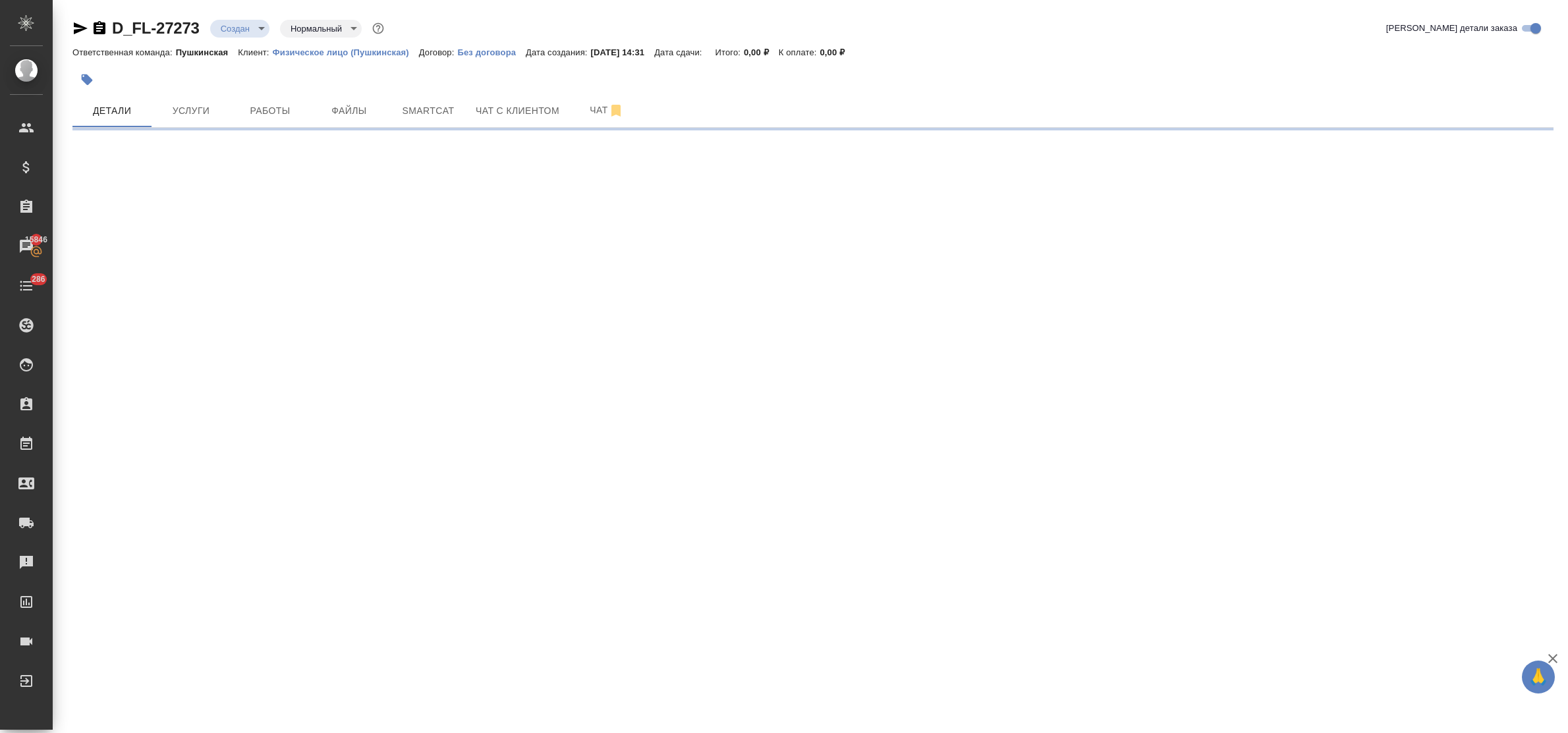
select select "RU"
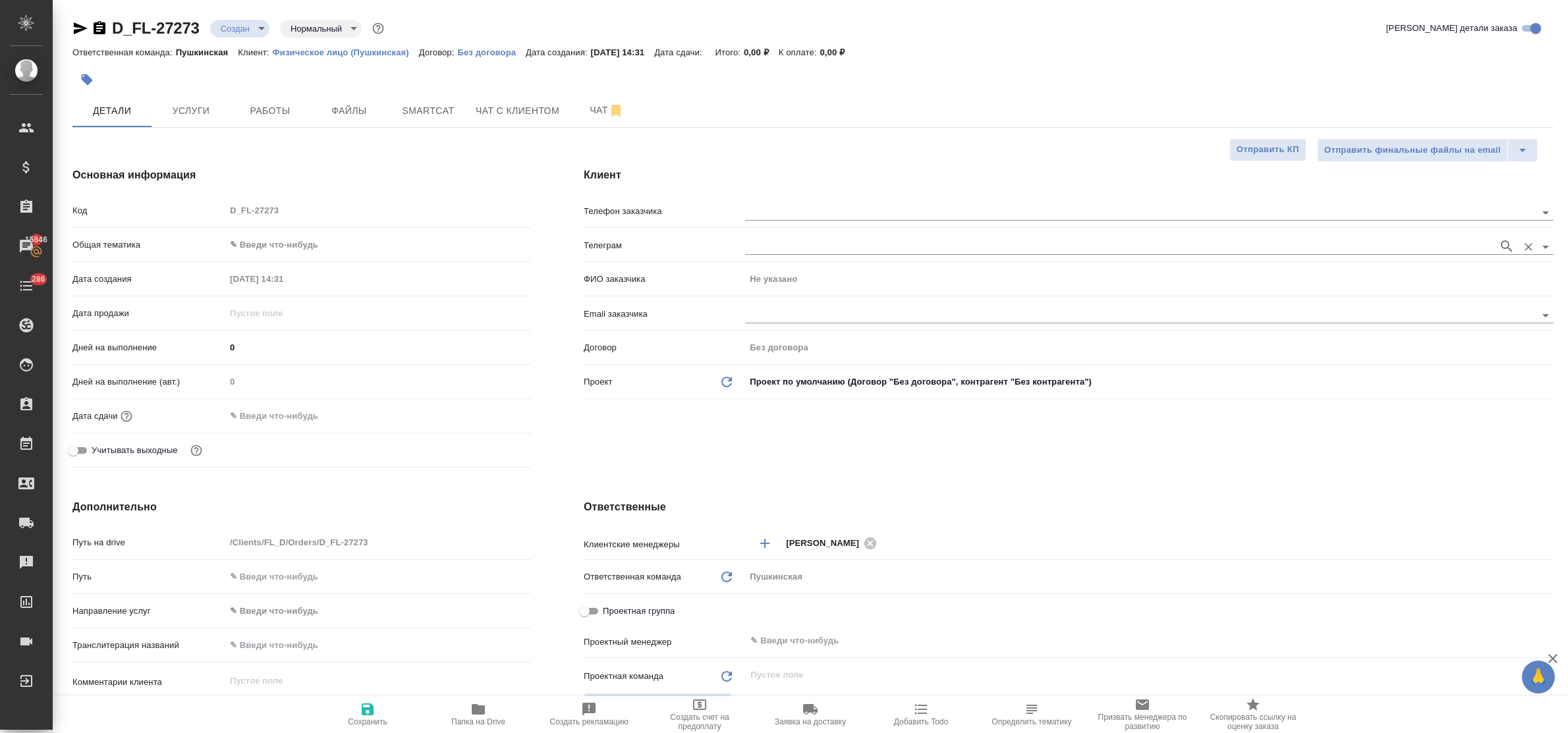
type textarea "x"
click at [789, 209] on input "text" at bounding box center [1118, 212] width 747 height 16
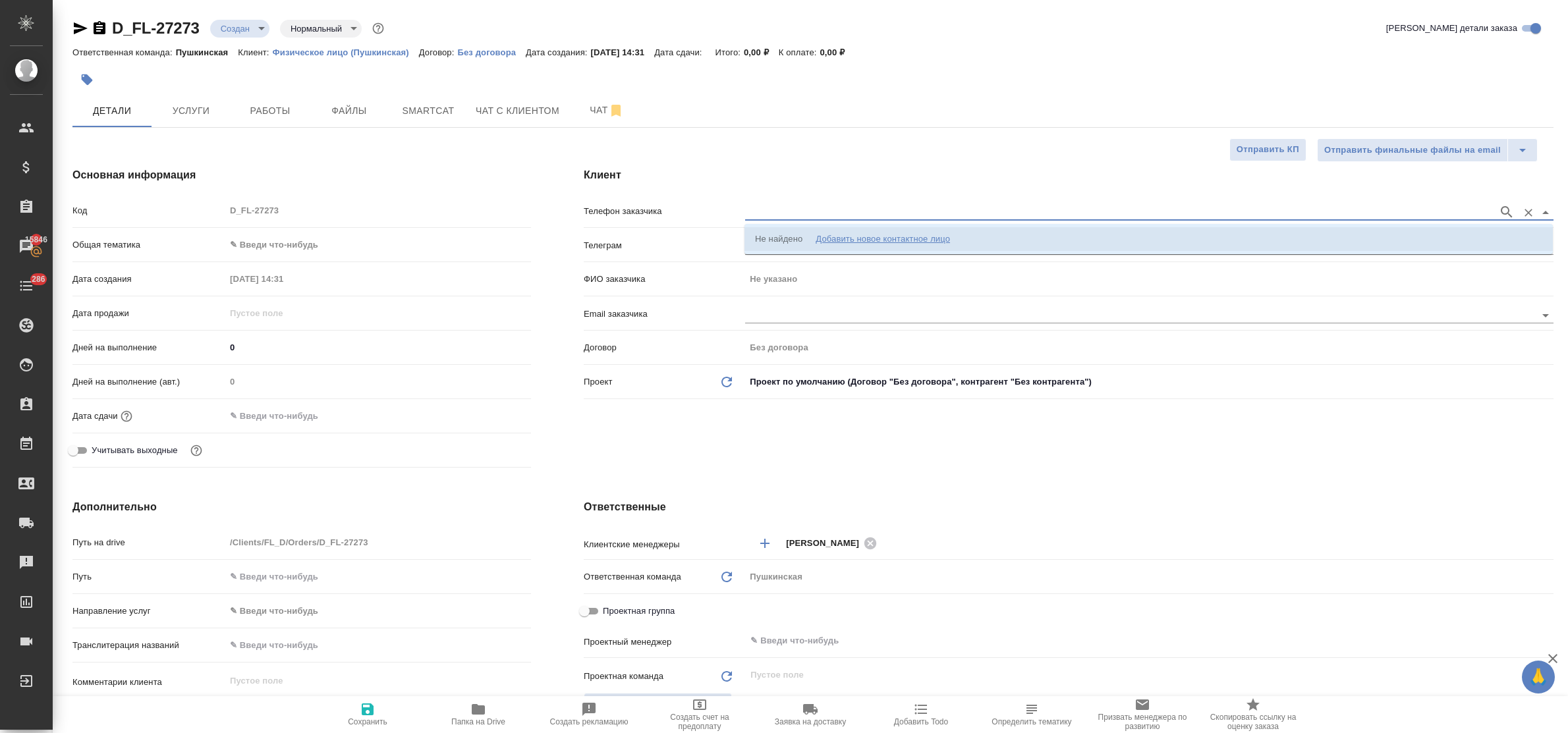
click at [837, 238] on div "Добавить новое контактное лицо" at bounding box center [883, 239] width 135 height 13
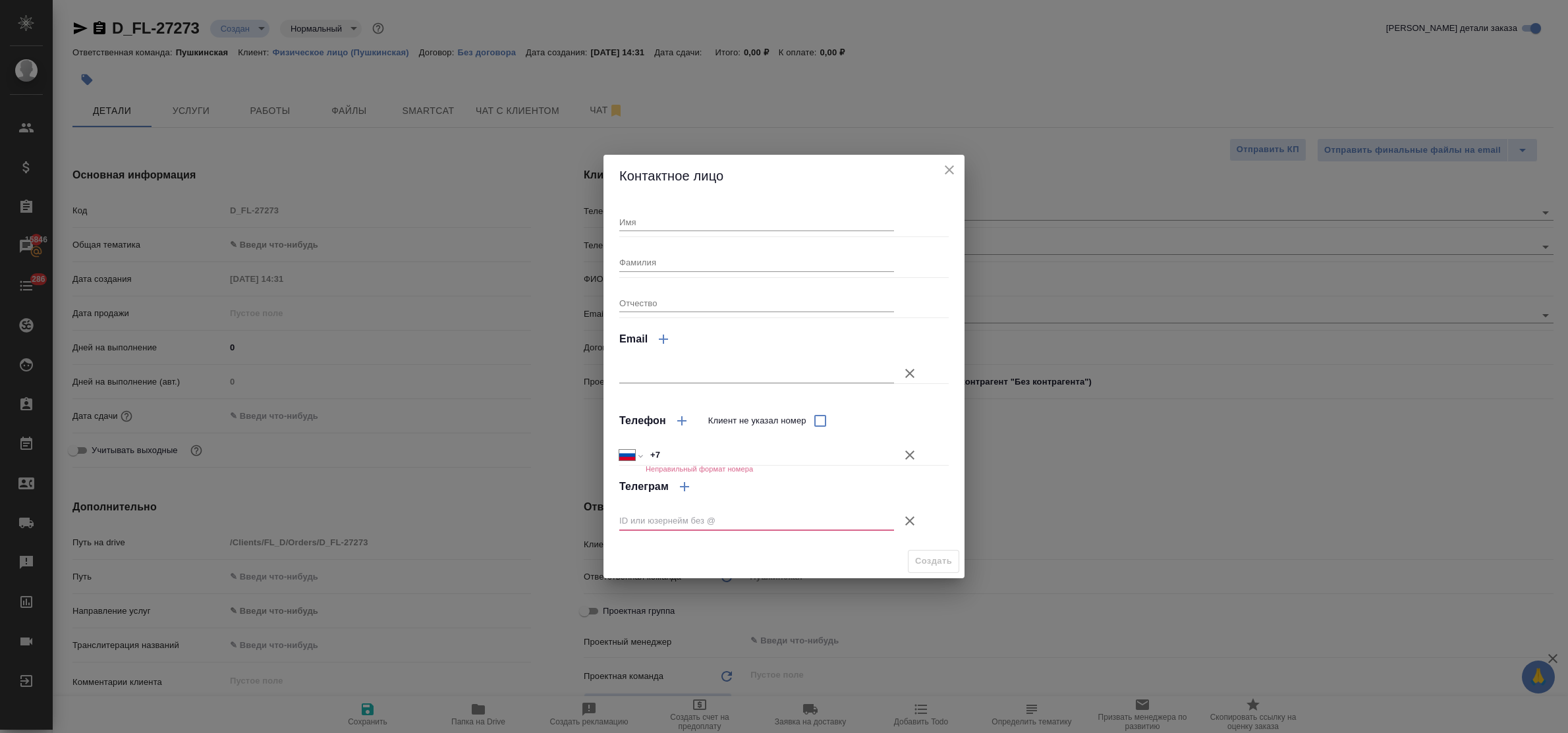
click at [689, 218] on input "Имя" at bounding box center [757, 221] width 275 height 18
type input "[PERSON_NAME]"
click at [715, 455] on input "+7" at bounding box center [770, 455] width 247 height 19
type input "+7 964 716 99 93"
click at [910, 519] on icon "button" at bounding box center [910, 521] width 16 height 16
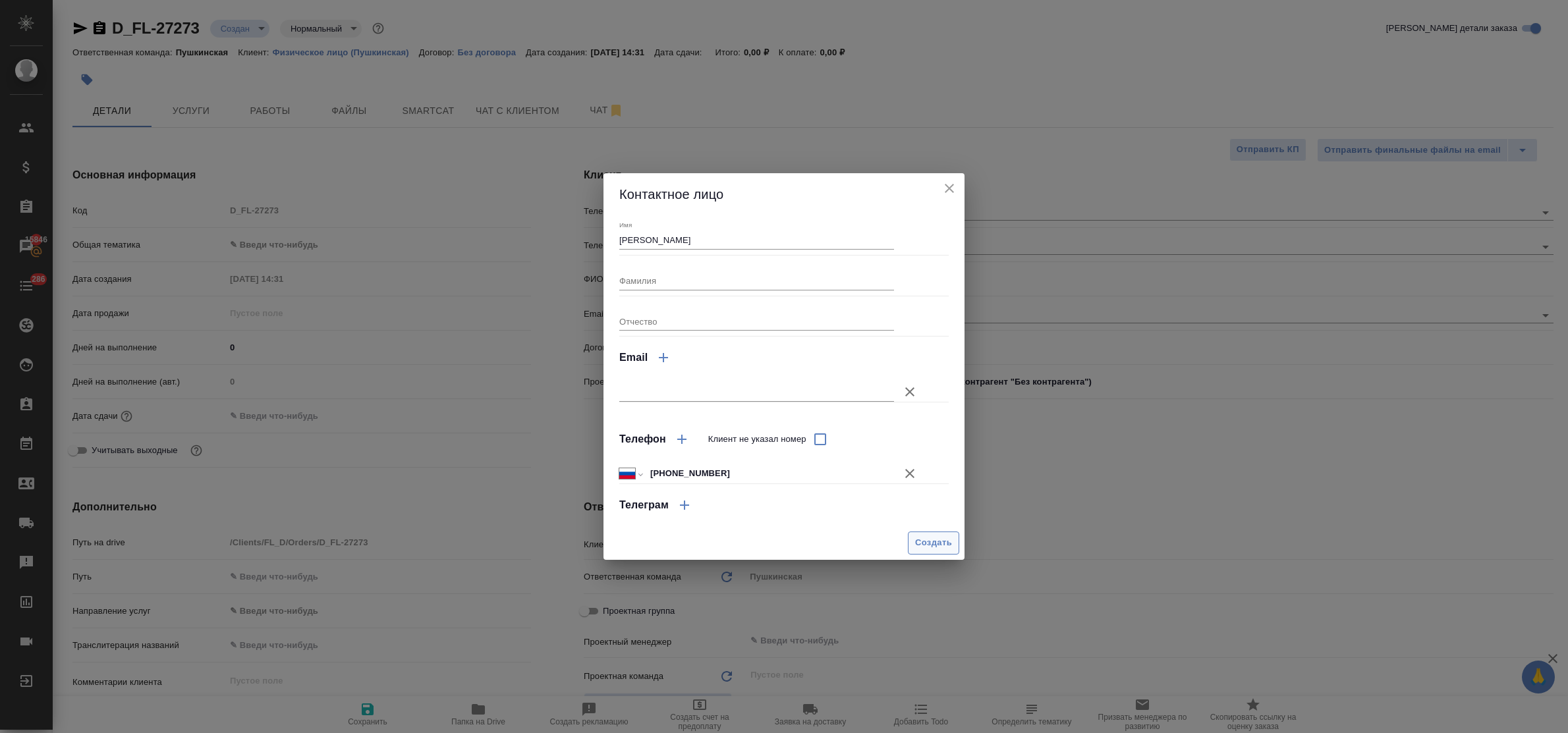
click at [931, 542] on span "Создать" at bounding box center [934, 542] width 37 height 15
type input "Ирина"
type textarea "x"
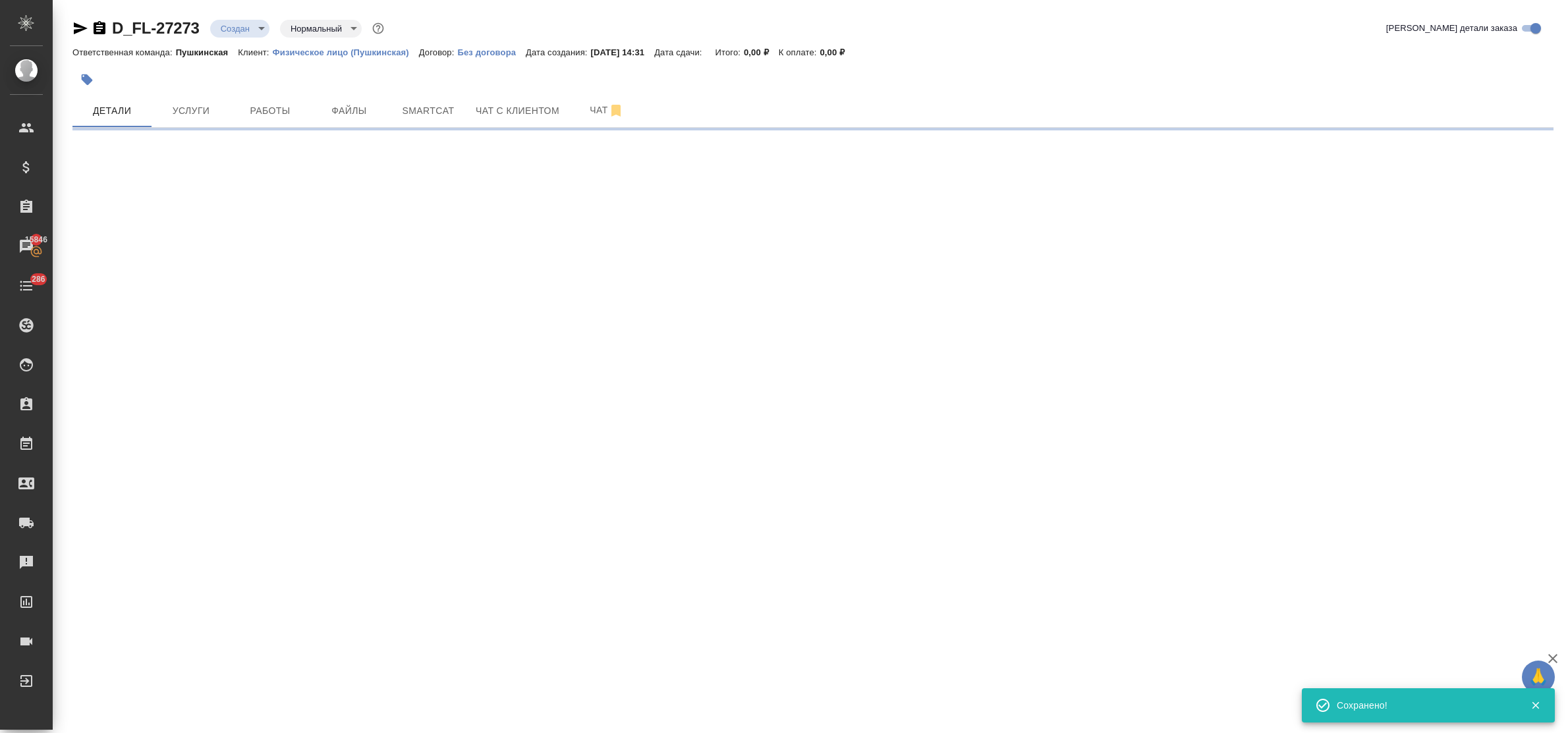
type input "holyTrinity"
select select "RU"
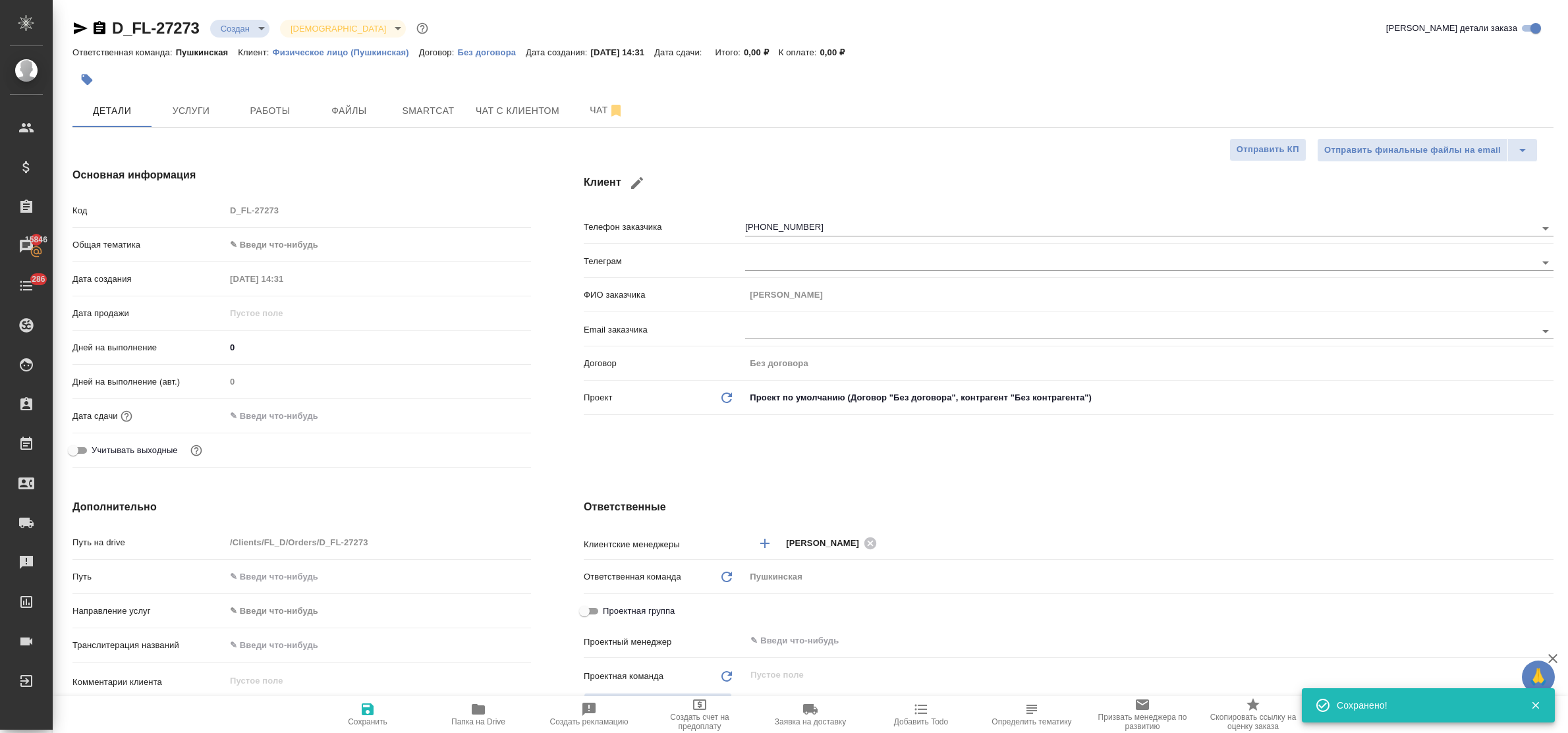
type textarea "x"
click at [272, 252] on body "🙏 .cls-1 fill:#fff; AWATERA Bulakhova Elena Клиенты Спецификации Заказы 15846 Ч…" at bounding box center [784, 366] width 1568 height 733
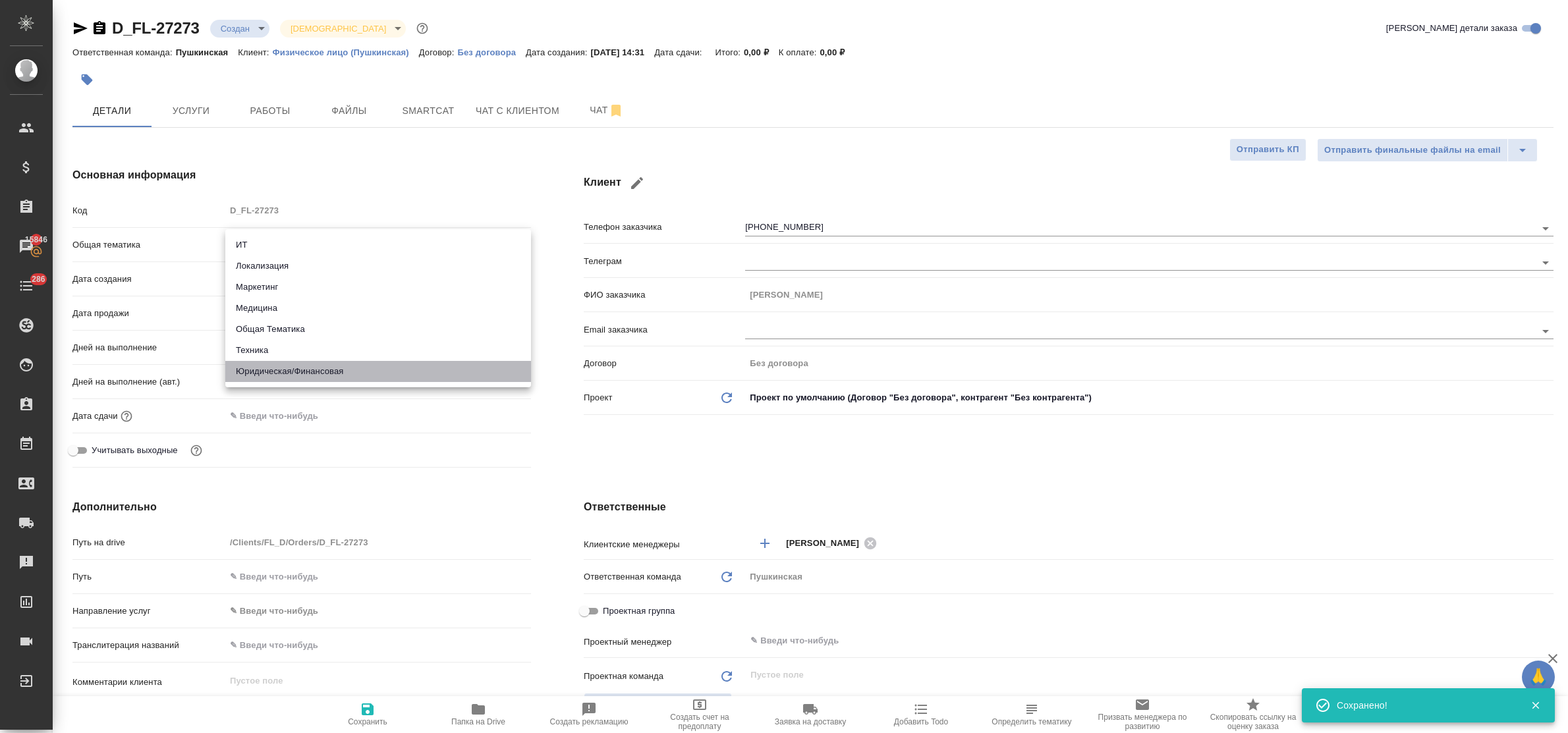
click at [303, 374] on li "Юридическая/Финансовая" at bounding box center [378, 371] width 306 height 21
type input "yr-fn"
type textarea "x"
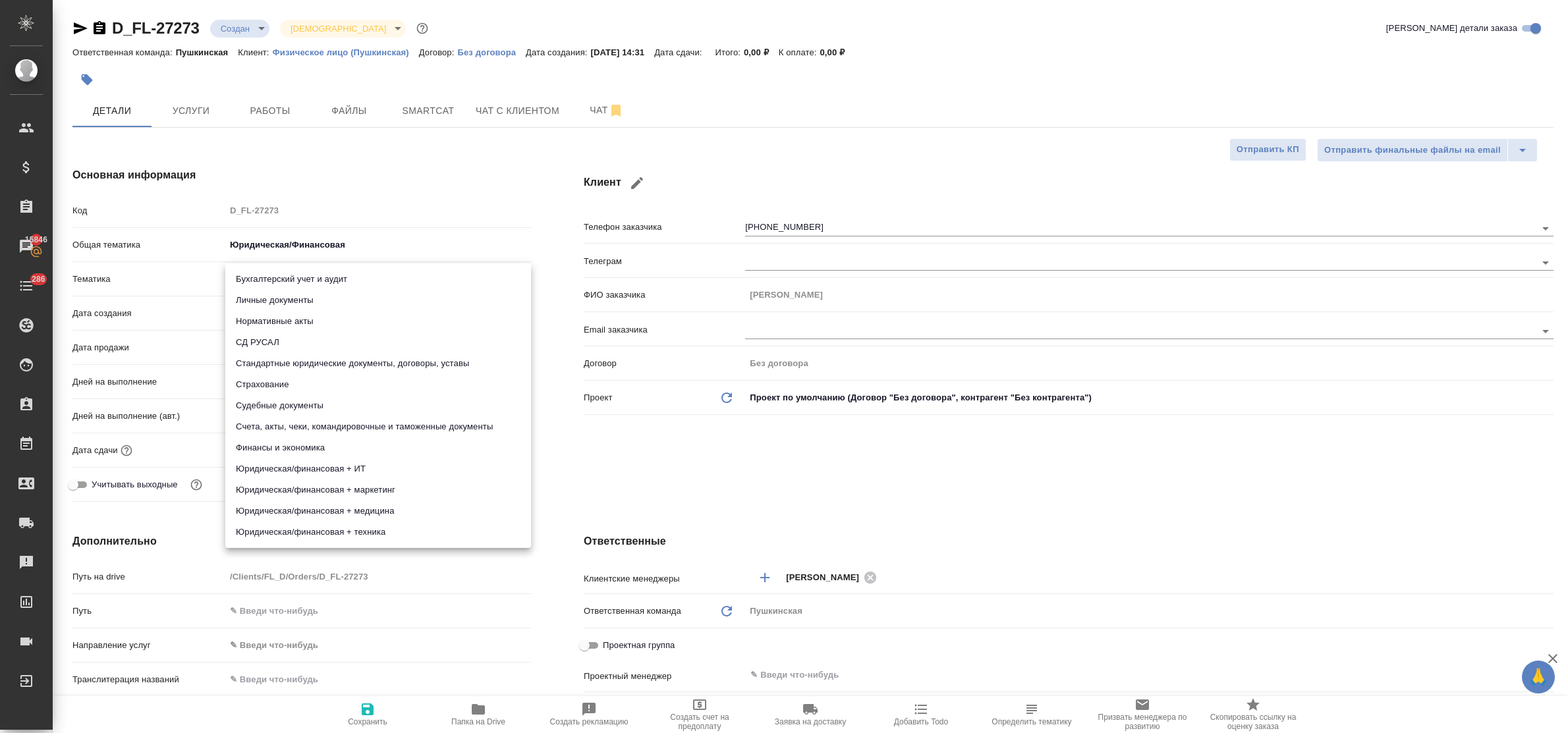
click at [280, 281] on body "🙏 .cls-1 fill:#fff; AWATERA Bulakhova Elena Клиенты Спецификации Заказы 15846 Ч…" at bounding box center [784, 366] width 1568 height 733
click at [346, 359] on li "Стандартные юридические документы, договоры, уставы" at bounding box center [378, 363] width 306 height 21
type textarea "x"
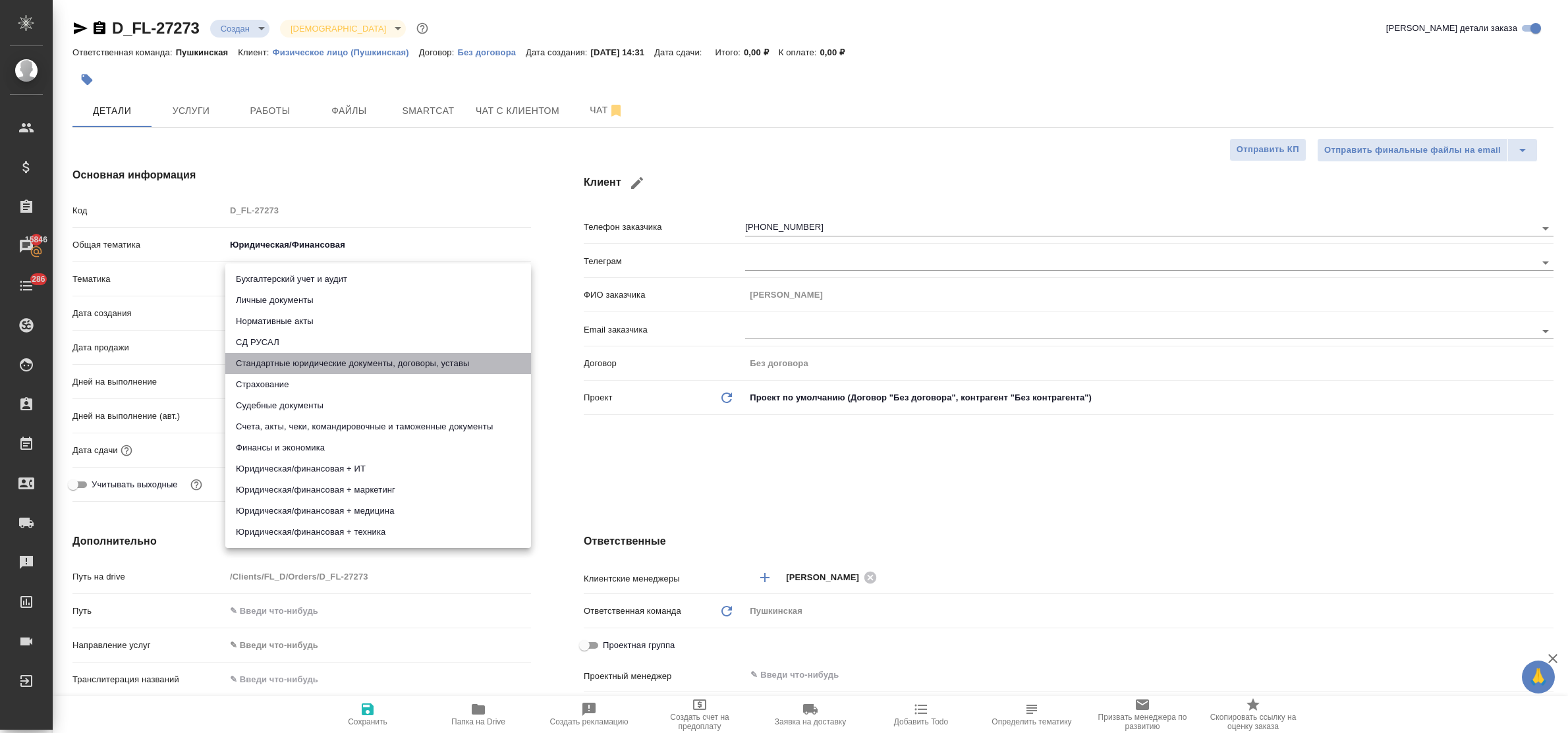
type input "5f647205b73bc97568ca66bf"
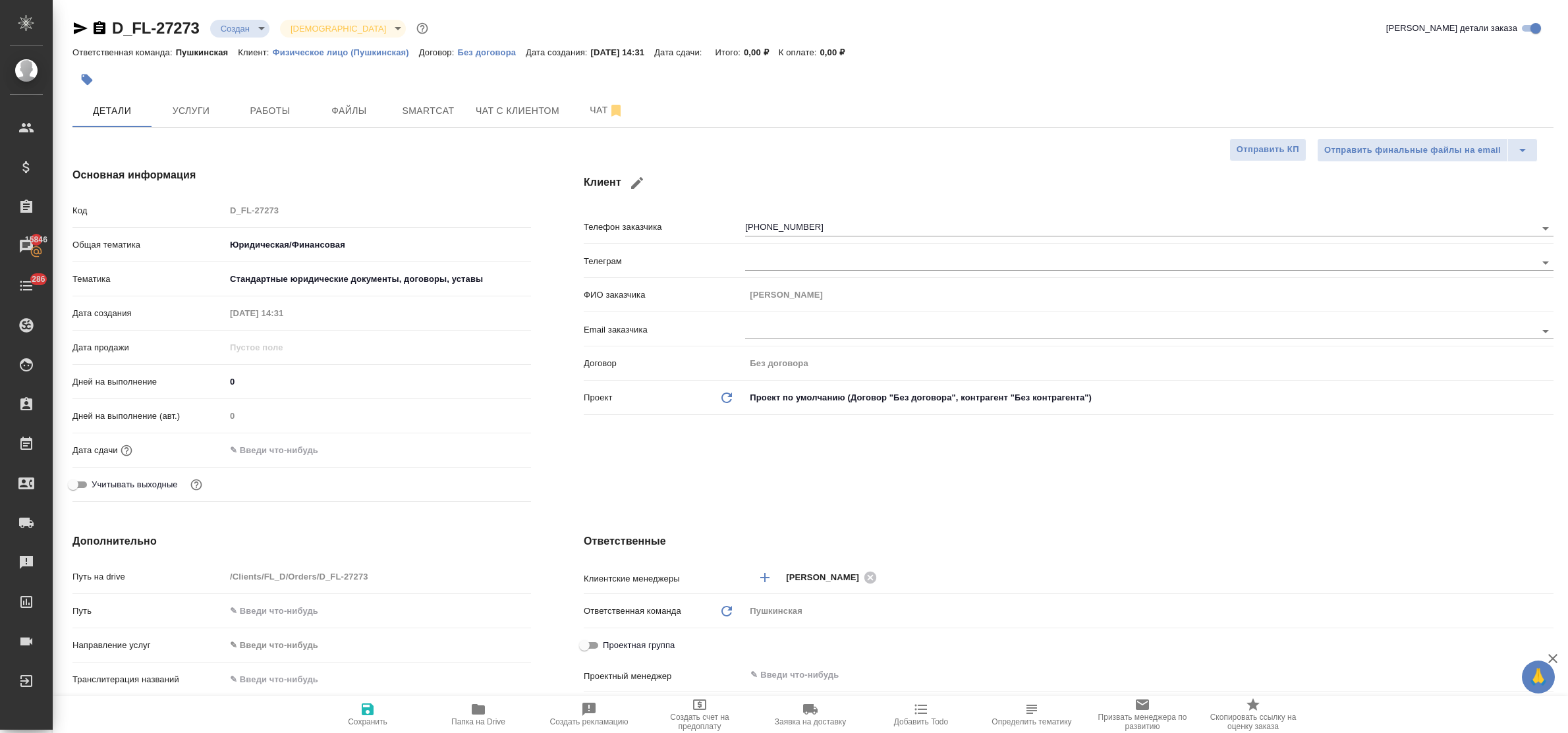
click at [307, 451] on input "text" at bounding box center [283, 450] width 115 height 19
click at [492, 446] on icon "button" at bounding box center [493, 449] width 16 height 16
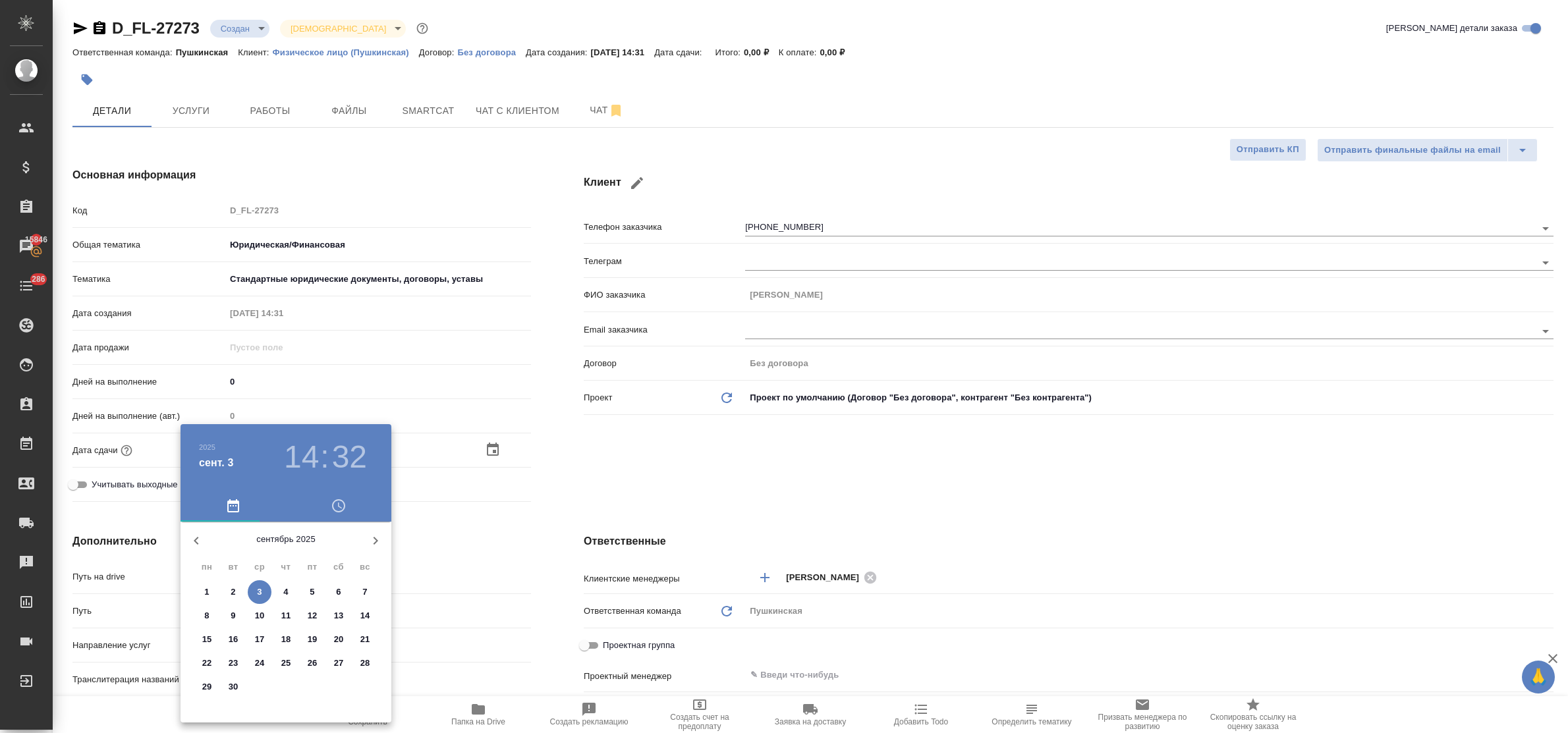
click at [308, 594] on span "5" at bounding box center [312, 592] width 24 height 13
type input "05.09.2025 14:32"
type textarea "x"
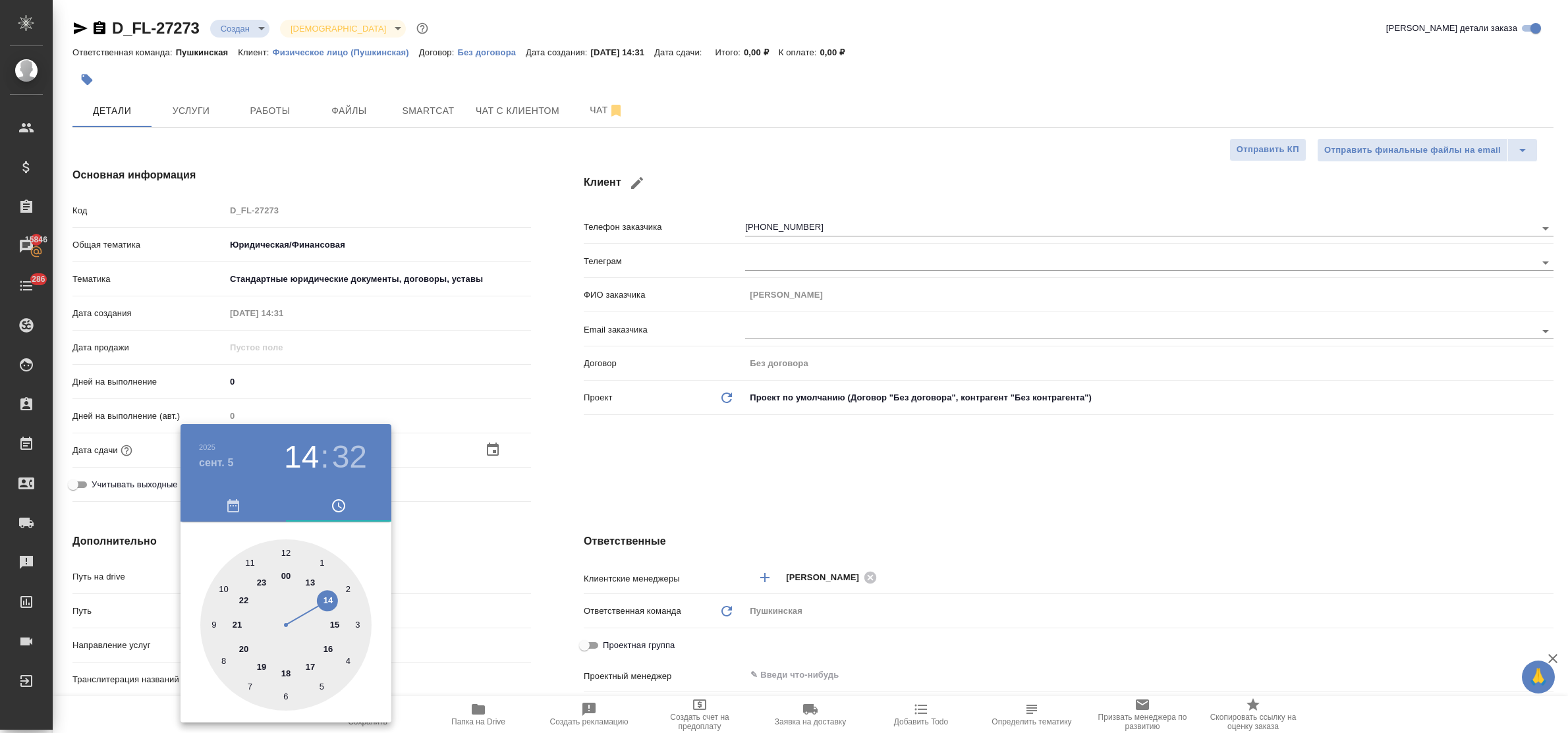
click at [290, 550] on div at bounding box center [285, 625] width 171 height 171
type input "05.09.2025 12:32"
type textarea "x"
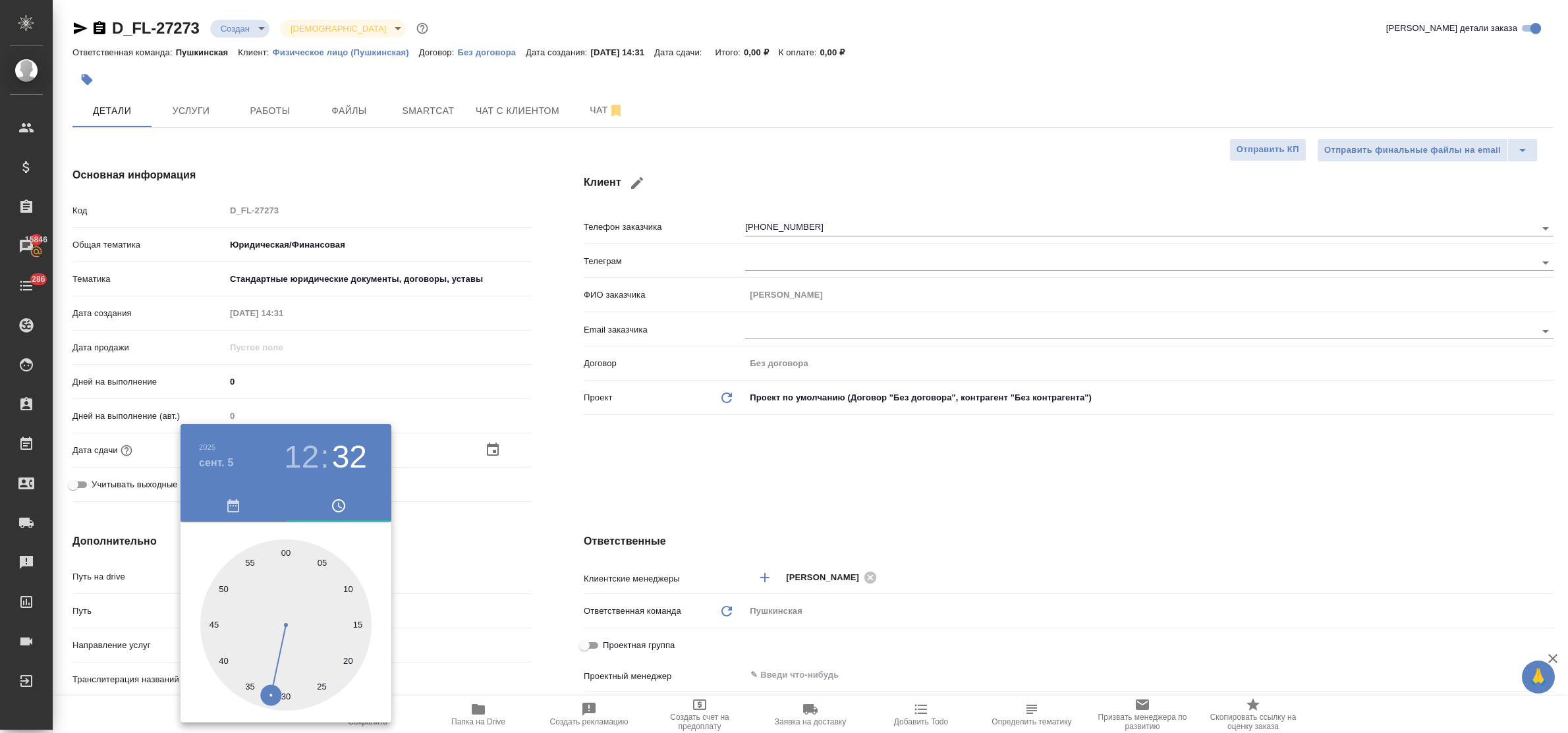
click at [290, 550] on div at bounding box center [285, 625] width 171 height 171
type input "05.09.2025 12:01"
type textarea "x"
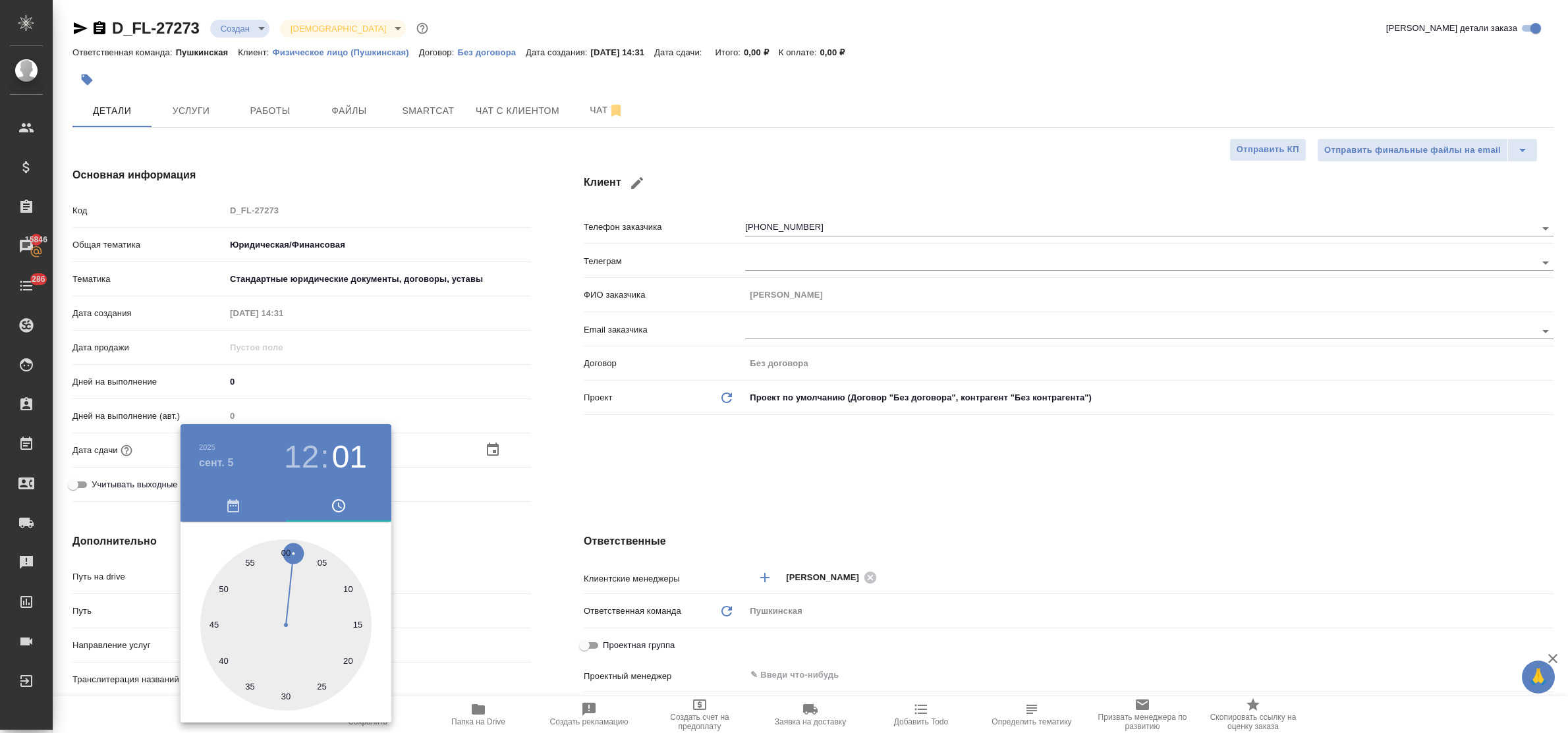
click at [288, 555] on div at bounding box center [285, 625] width 171 height 171
type input "05.09.2025 12:00"
type textarea "x"
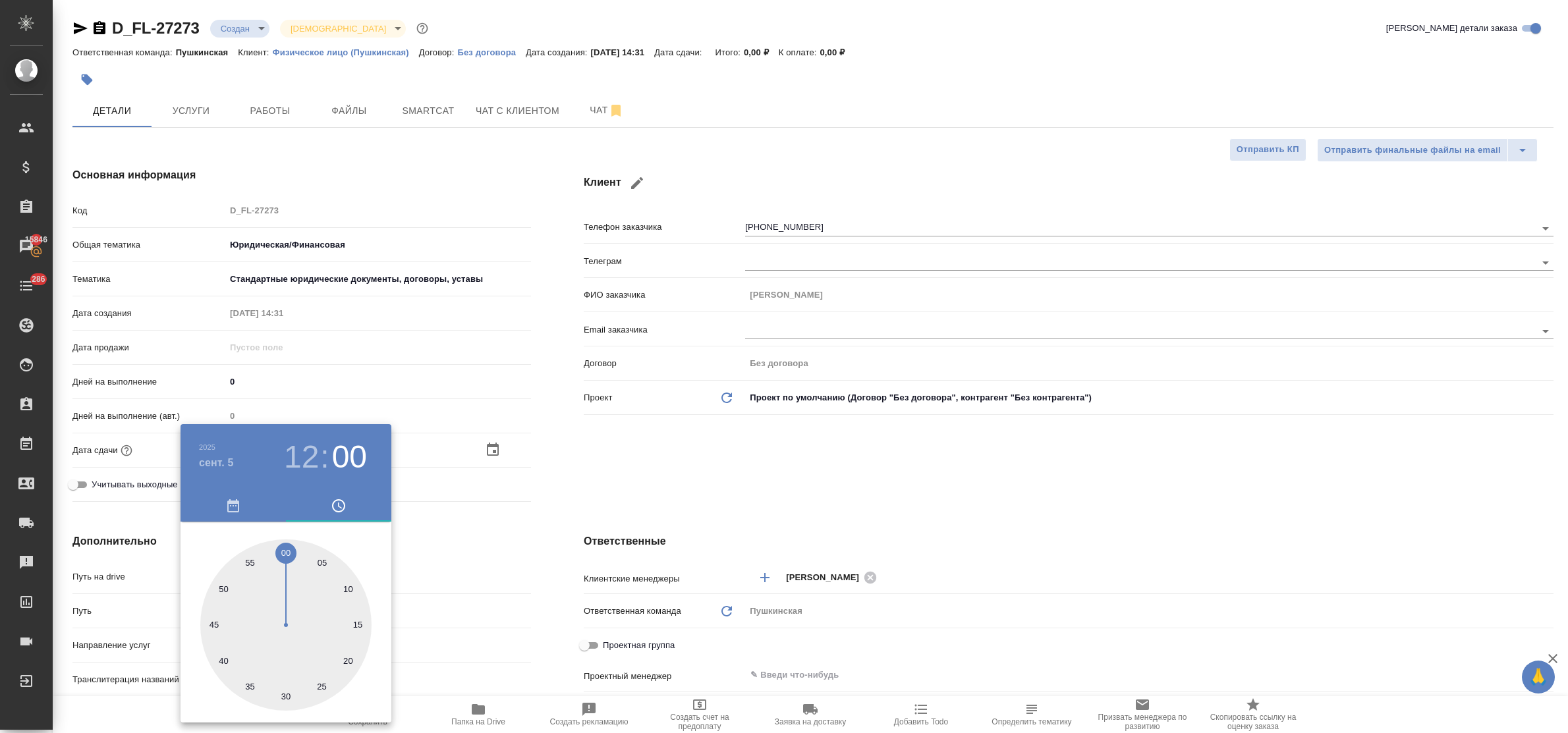
click at [439, 547] on div at bounding box center [784, 366] width 1568 height 733
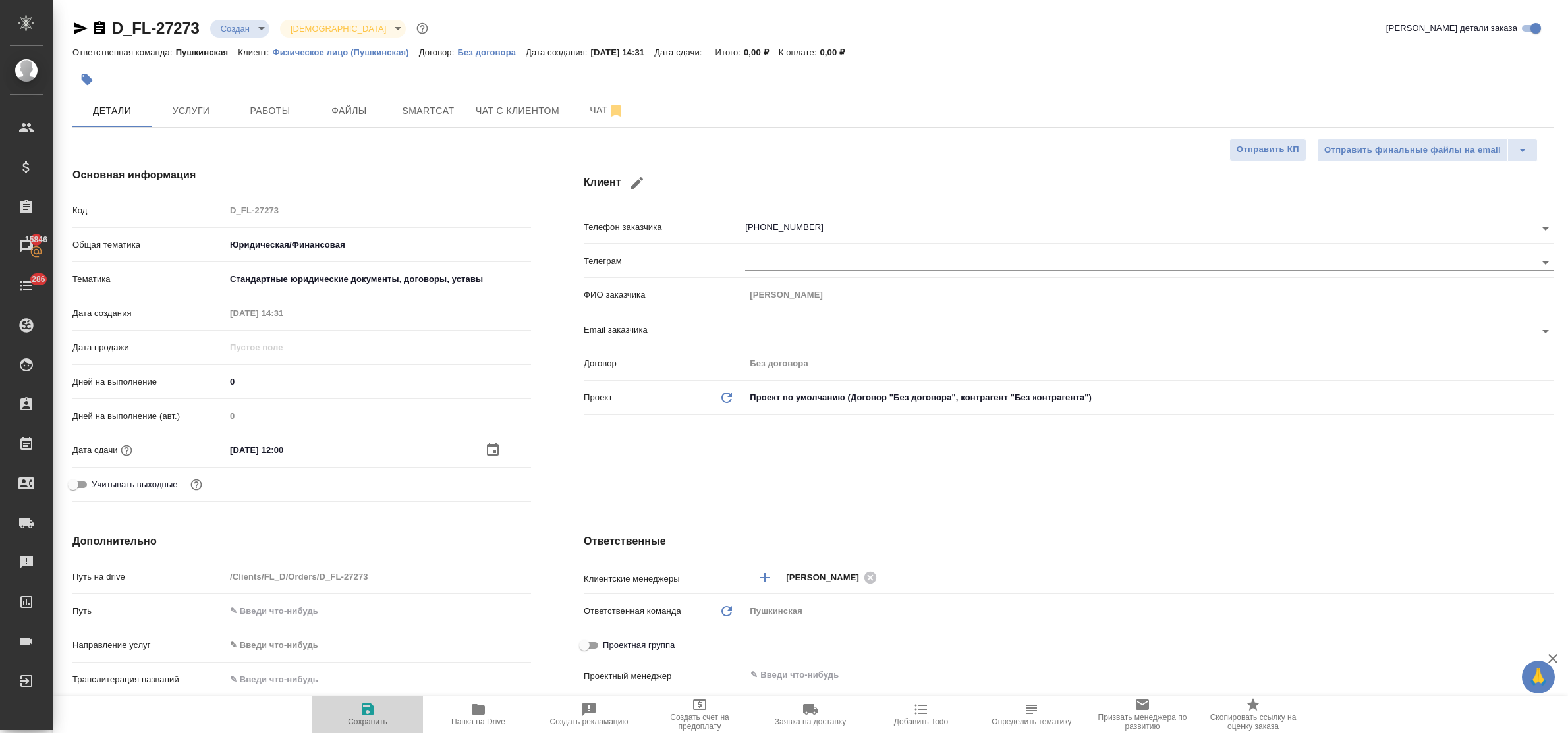
click at [370, 708] on icon "button" at bounding box center [367, 709] width 12 height 12
type textarea "x"
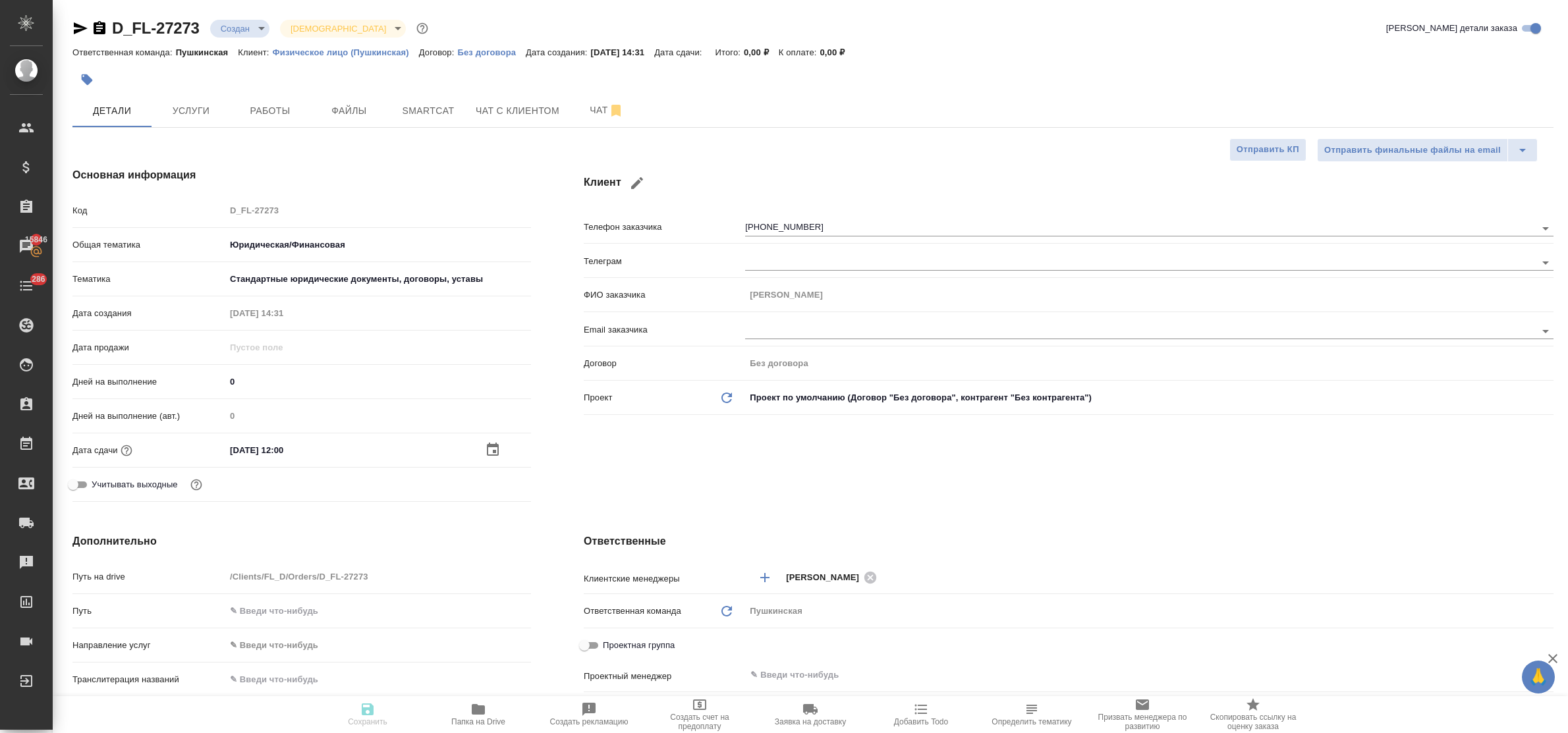
type textarea "x"
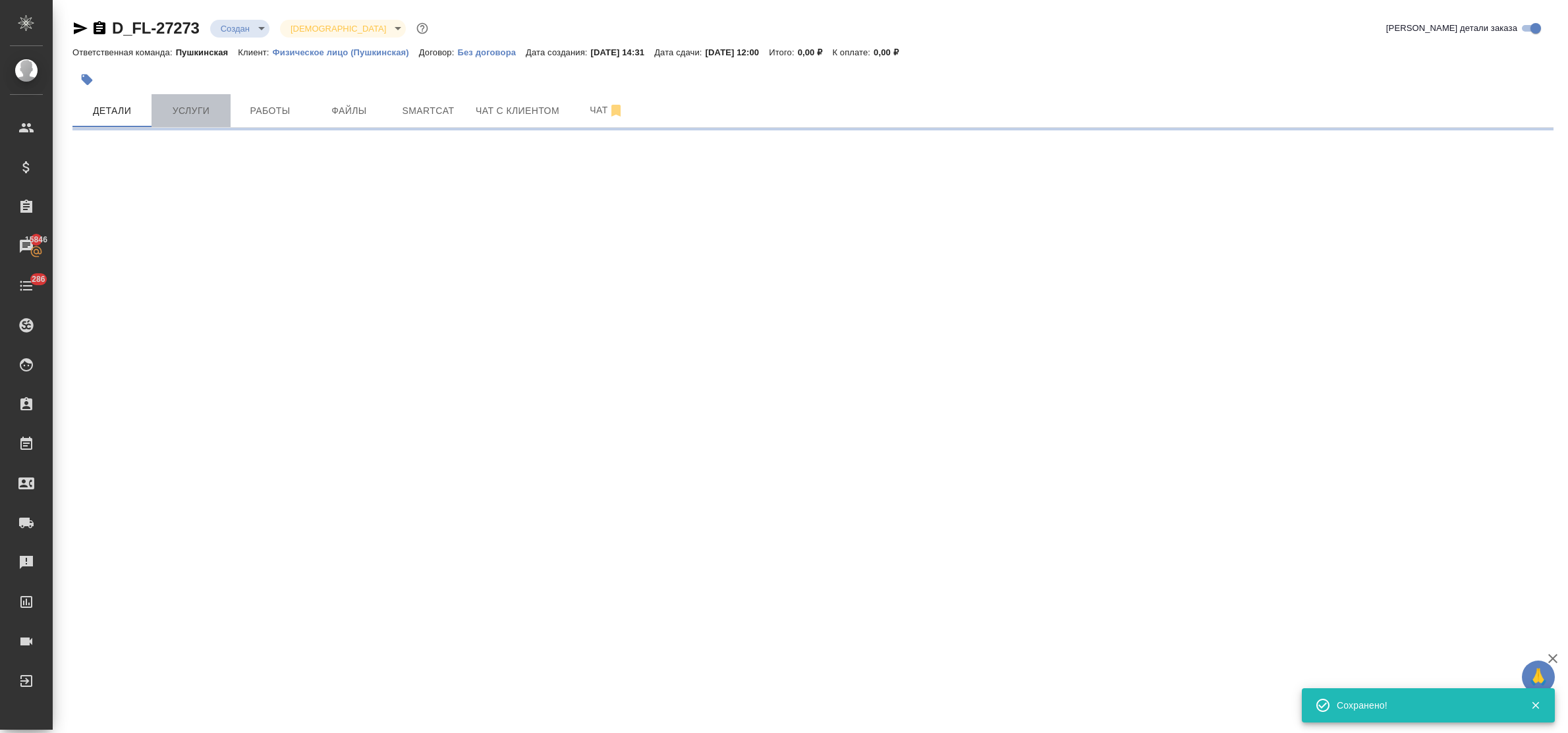
click at [208, 105] on span "Услуги" at bounding box center [191, 111] width 63 height 17
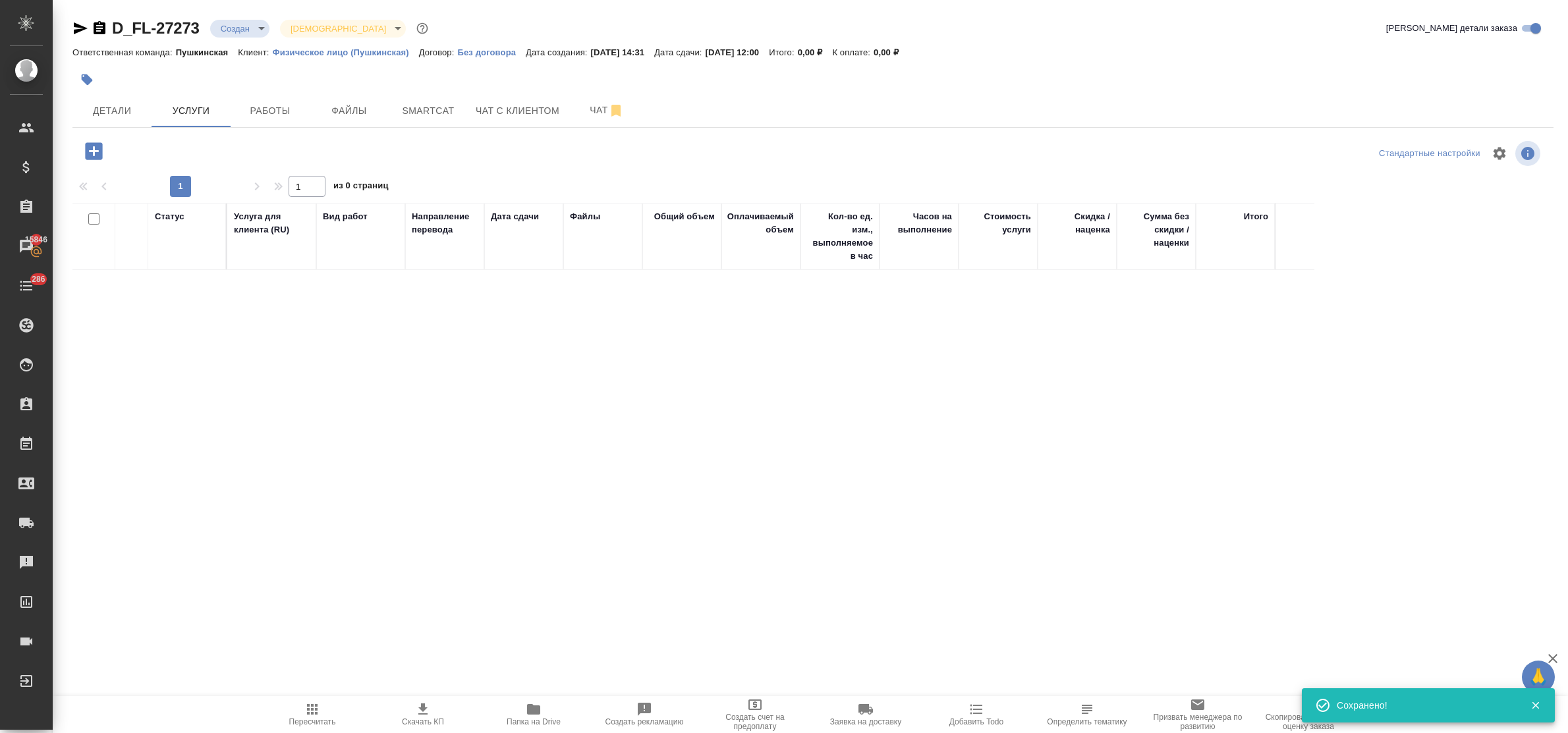
click at [87, 150] on icon "button" at bounding box center [94, 151] width 17 height 17
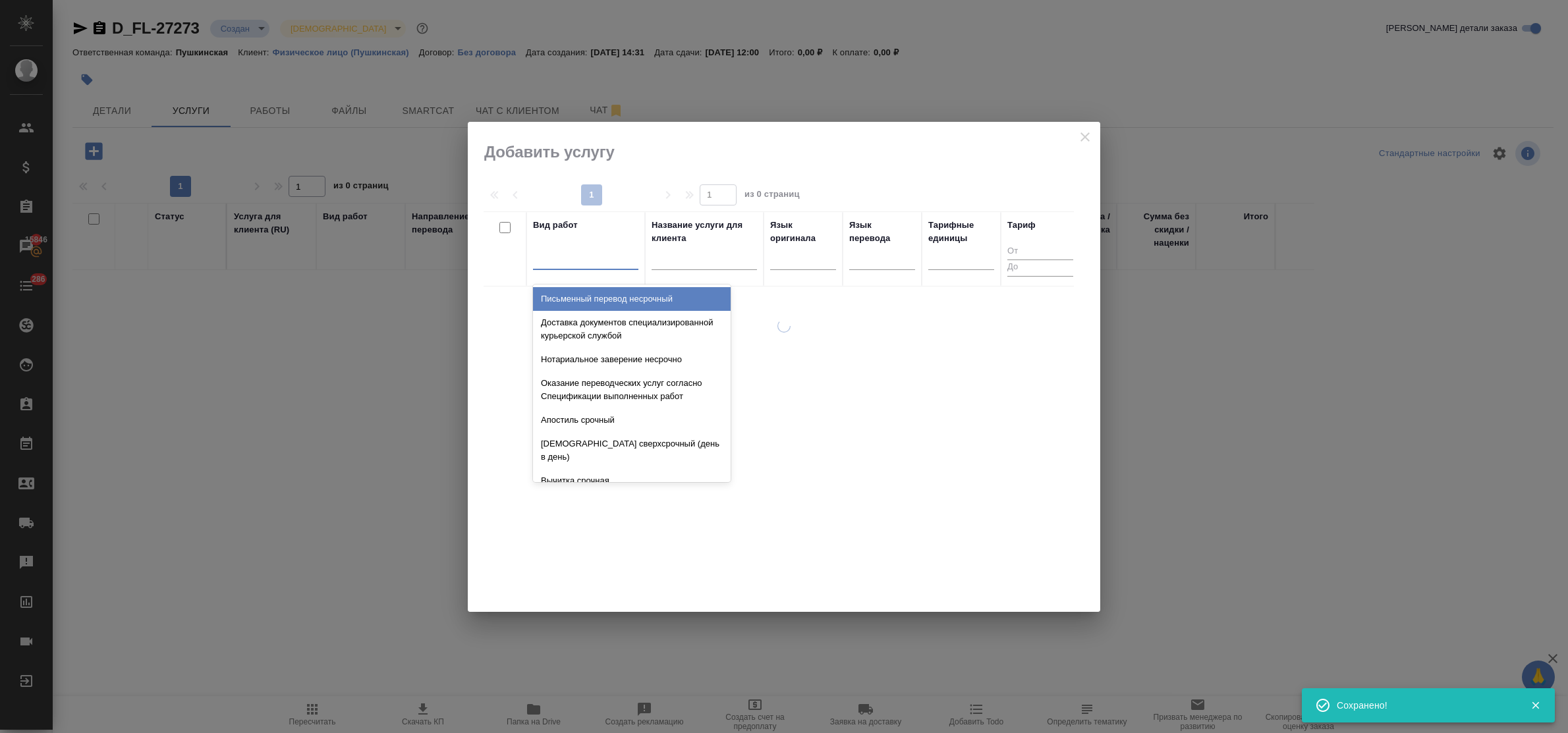
click at [604, 262] on div at bounding box center [586, 257] width 106 height 19
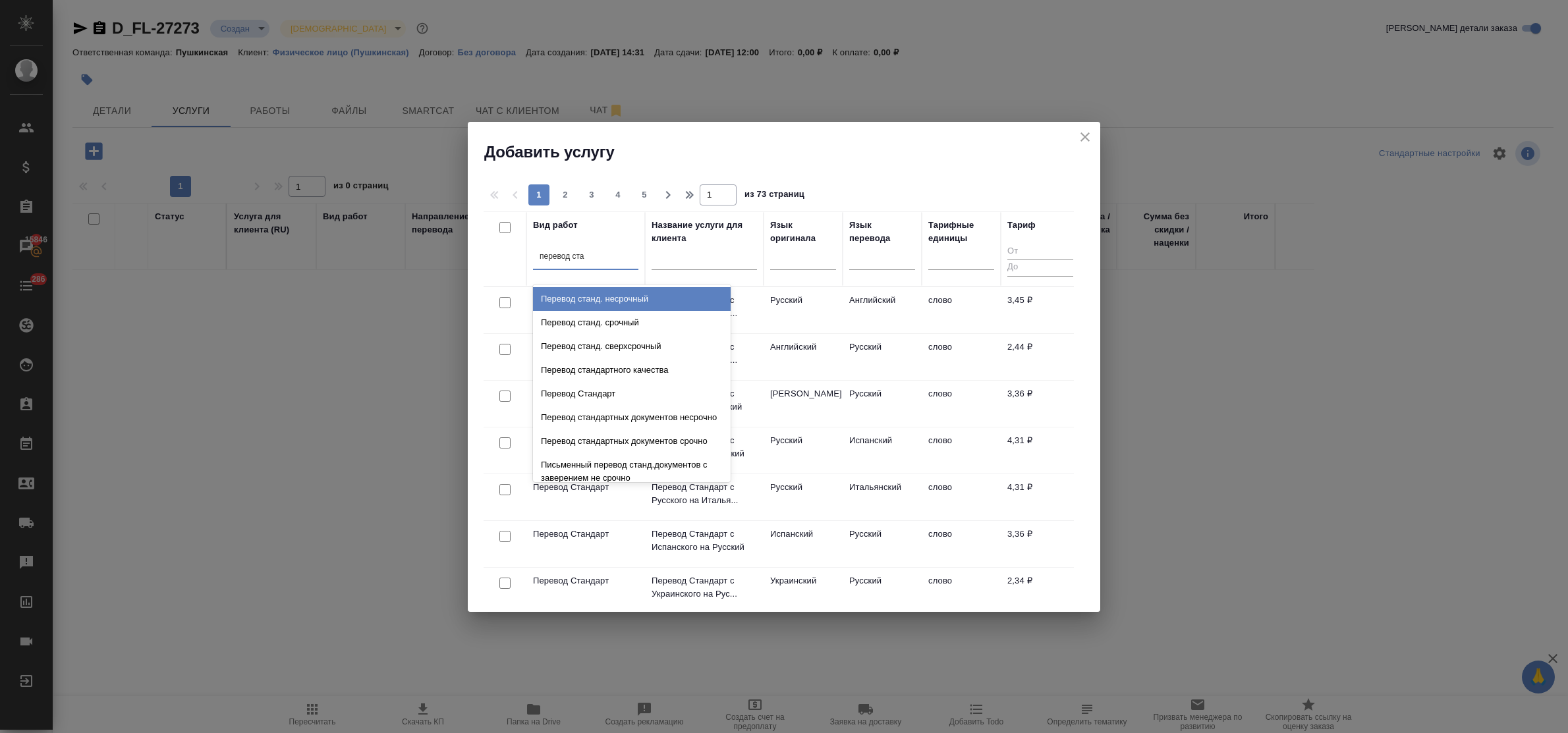
type input "перевод стан"
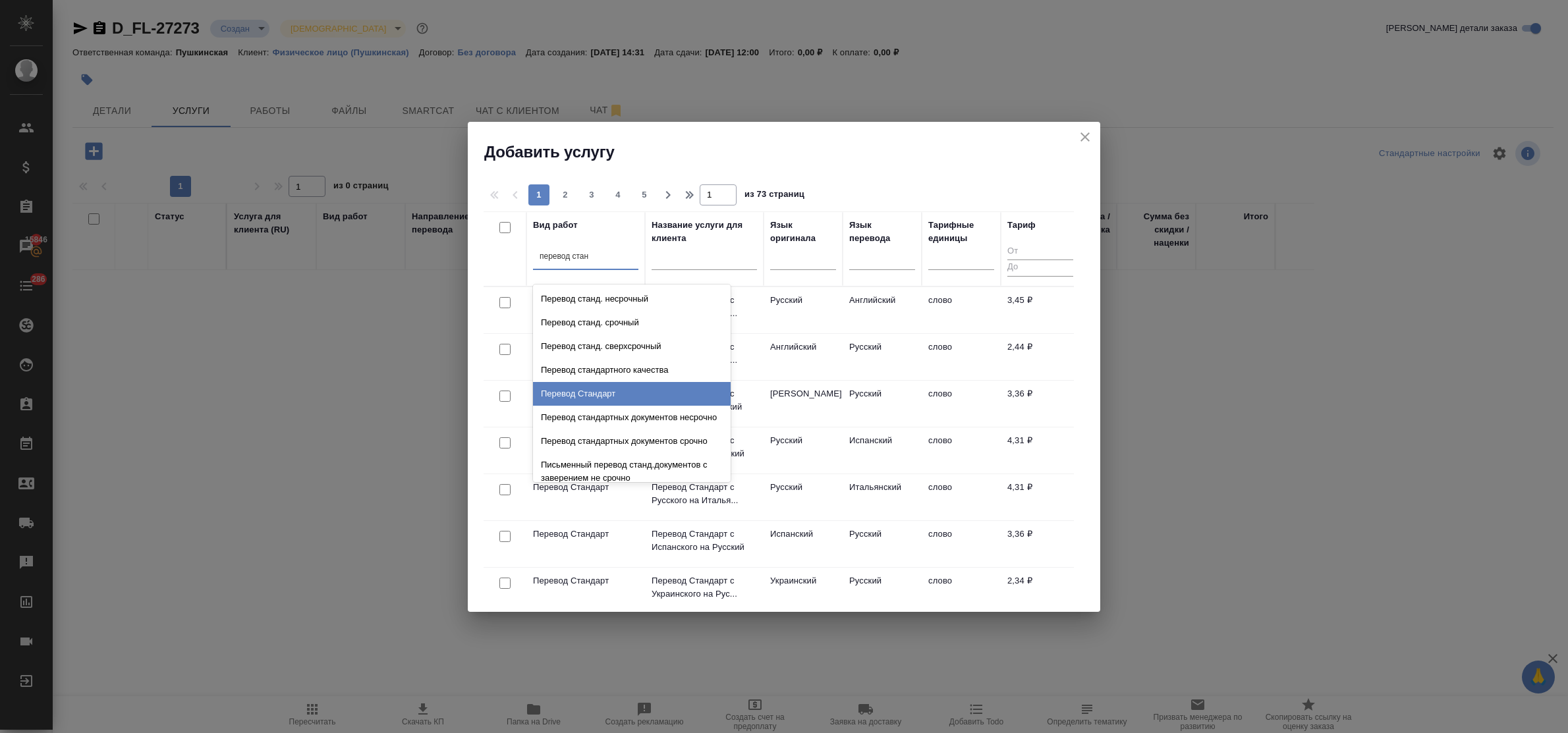
click at [621, 387] on div "Перевод Стандарт" at bounding box center [632, 393] width 198 height 24
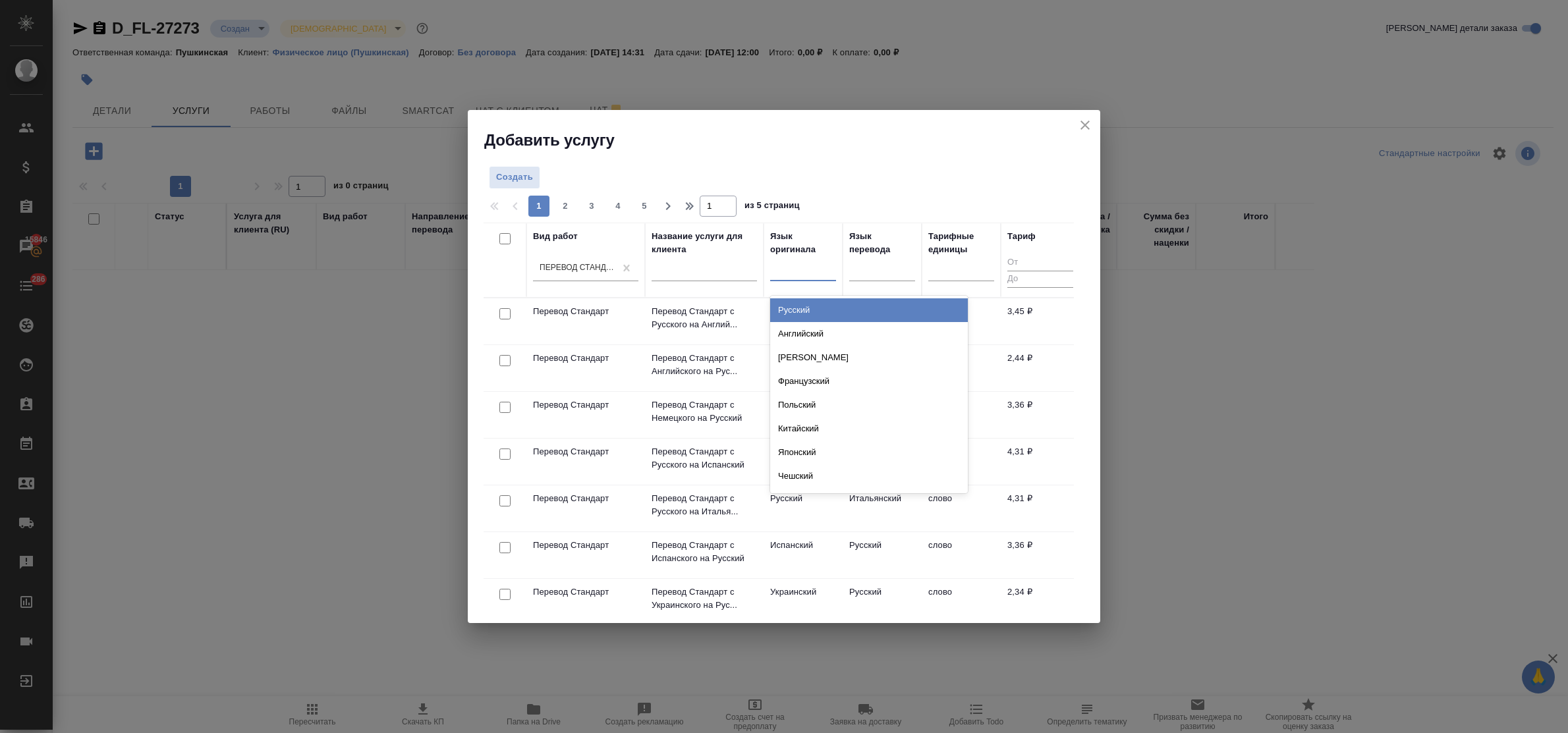
click at [789, 279] on div at bounding box center [803, 268] width 66 height 25
type input "нем"
click at [811, 311] on div "Немецкий" at bounding box center [869, 310] width 198 height 24
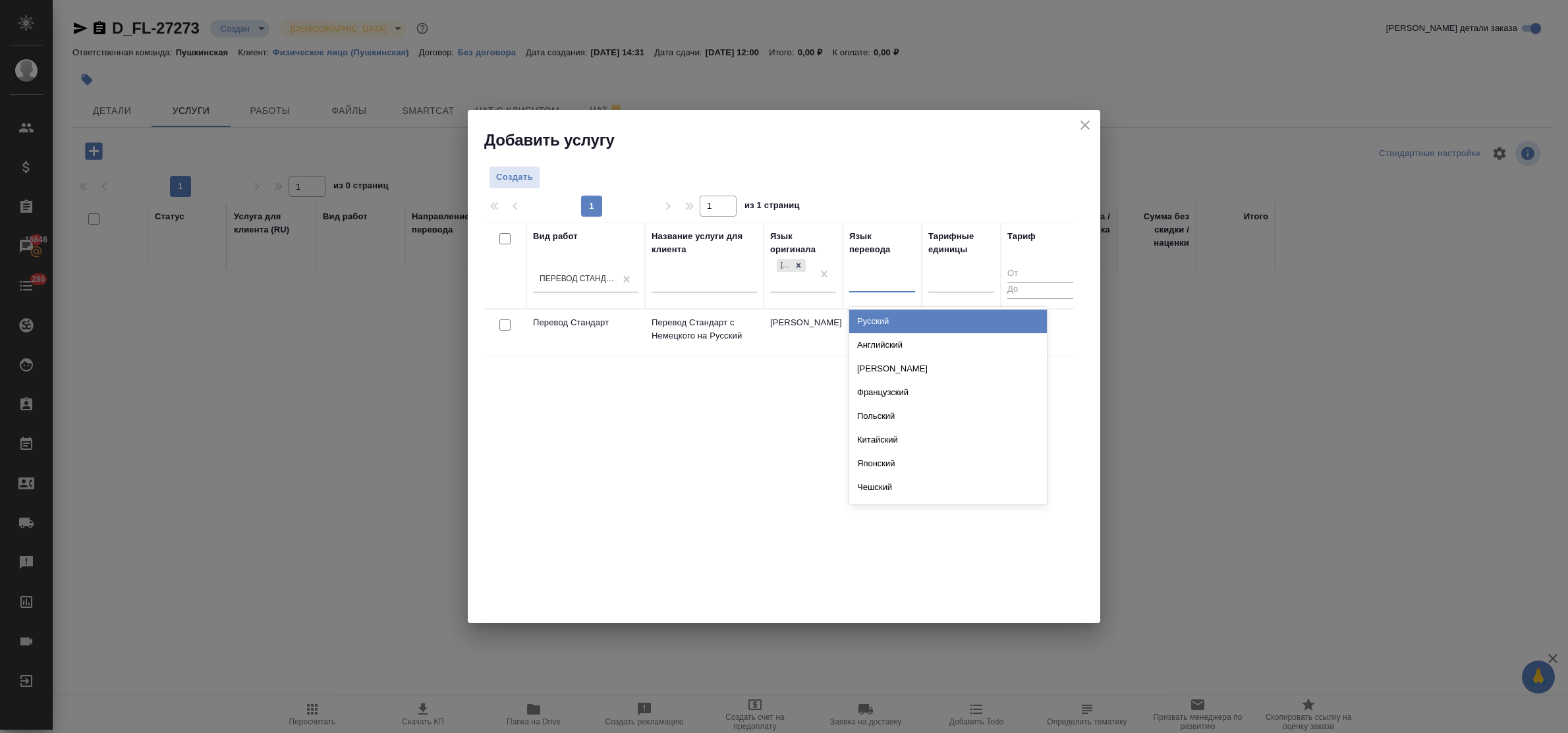
click at [884, 281] on div at bounding box center [882, 279] width 66 height 19
click at [886, 321] on div "Русский" at bounding box center [948, 321] width 198 height 24
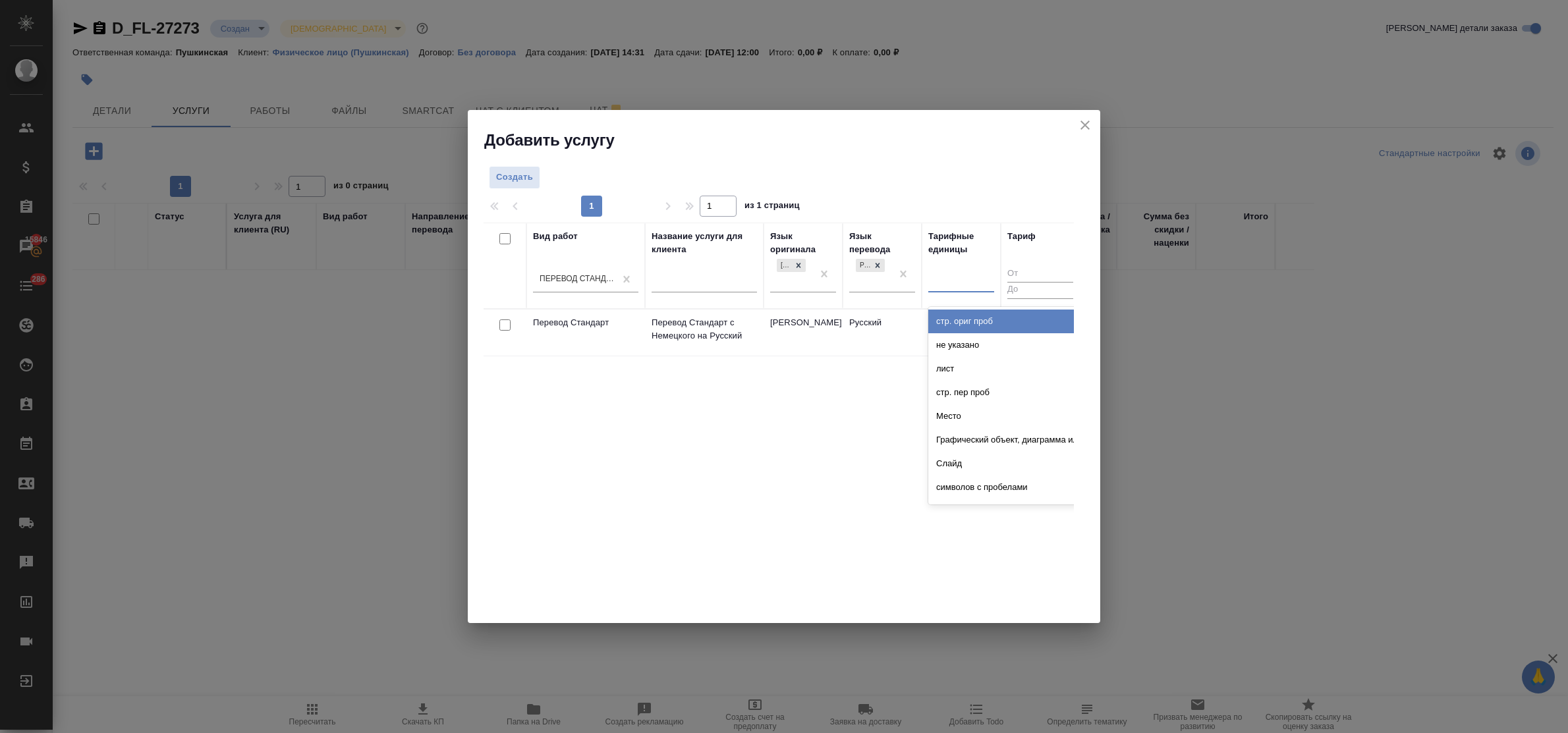
click at [966, 284] on div at bounding box center [961, 279] width 66 height 19
type input "сло"
drag, startPoint x: 963, startPoint y: 319, endPoint x: 950, endPoint y: 319, distance: 13.0
click at [960, 319] on div "слово" at bounding box center [1027, 321] width 198 height 24
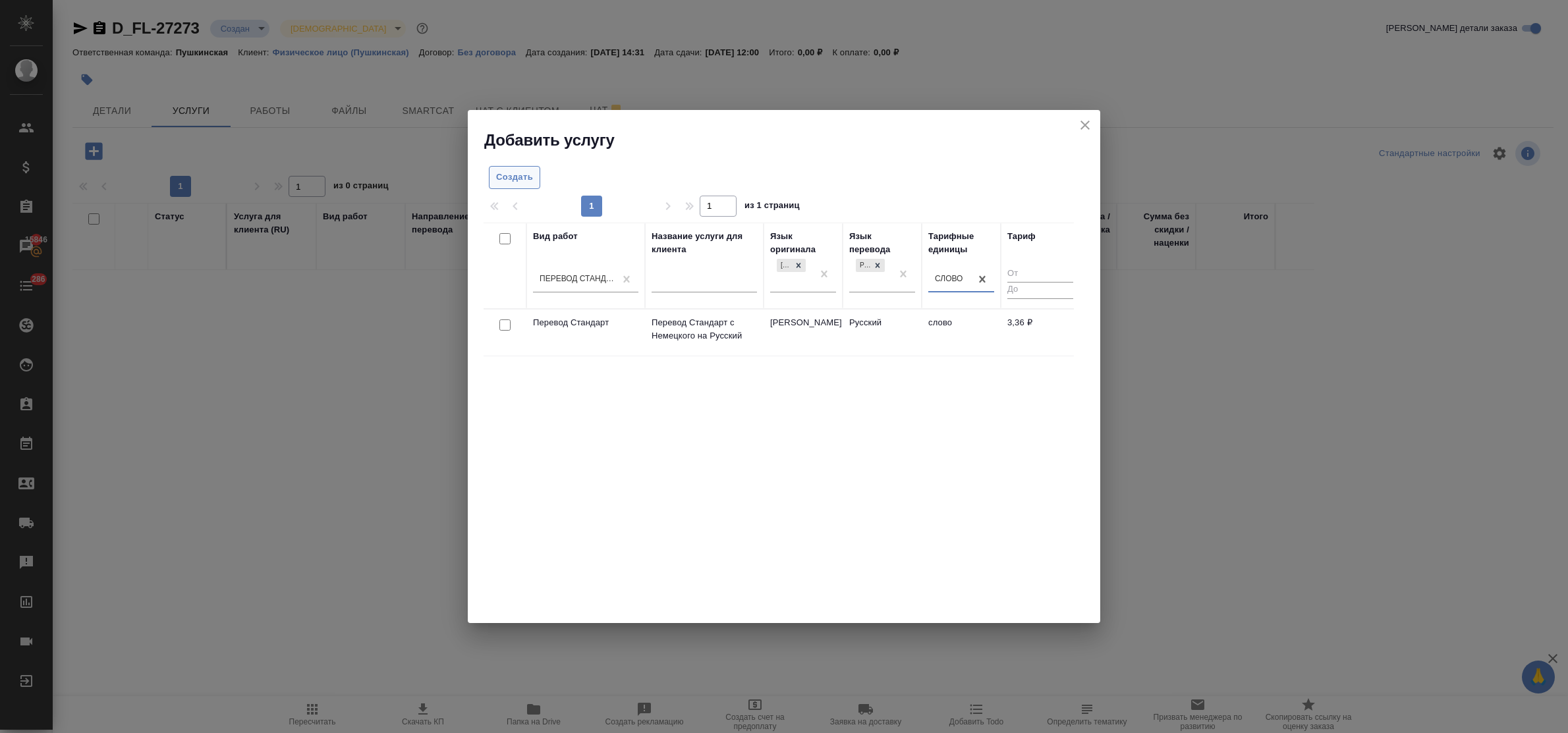
click at [520, 177] on span "Создать" at bounding box center [514, 177] width 37 height 15
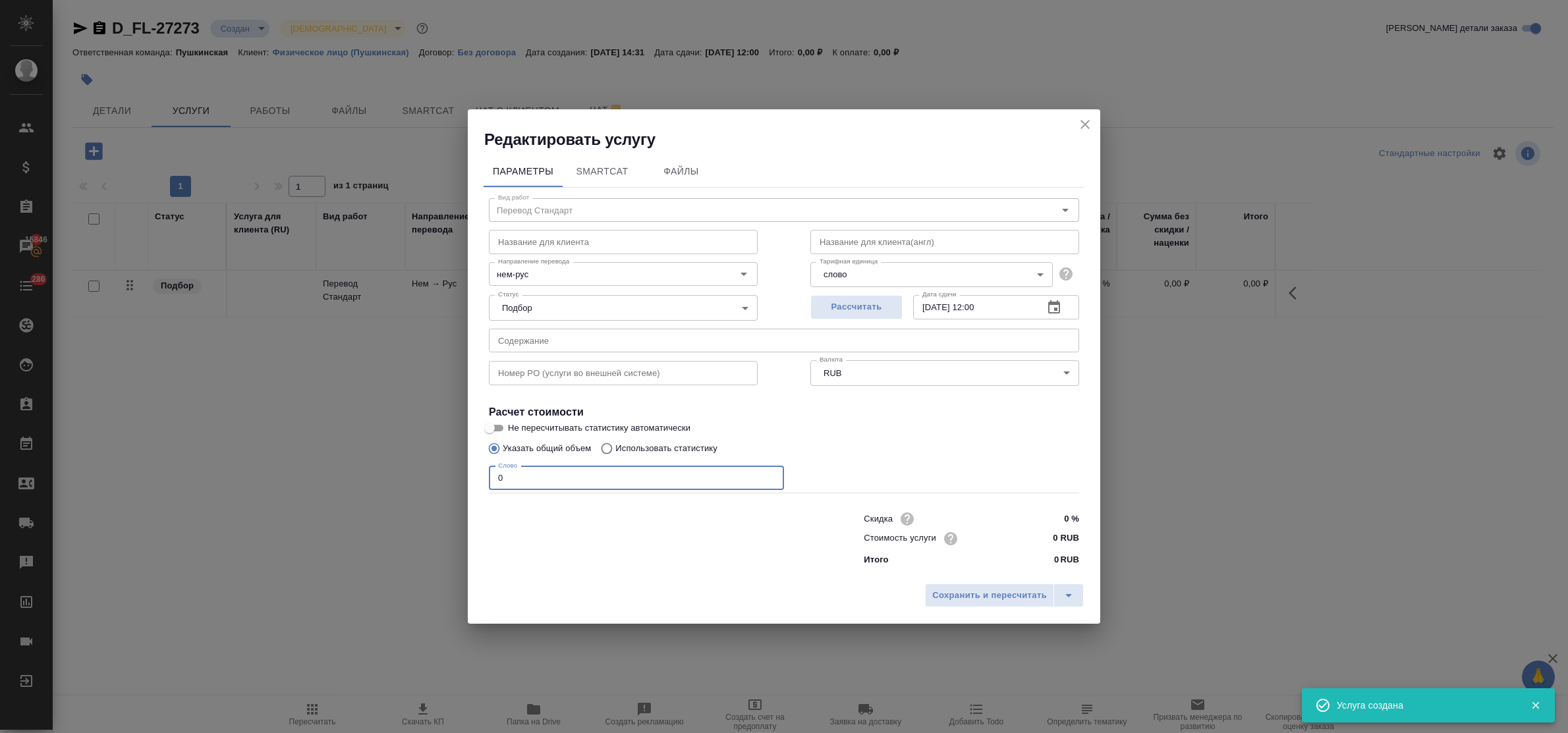
drag, startPoint x: 485, startPoint y: 472, endPoint x: 456, endPoint y: 472, distance: 29.0
click at [456, 472] on div "Редактировать услугу Параметры SmartCat Файлы Вид работ Перевод Стандарт Вид ра…" at bounding box center [784, 366] width 1568 height 733
type input "1200"
click at [1051, 535] on input "0 RUB" at bounding box center [1054, 538] width 49 height 19
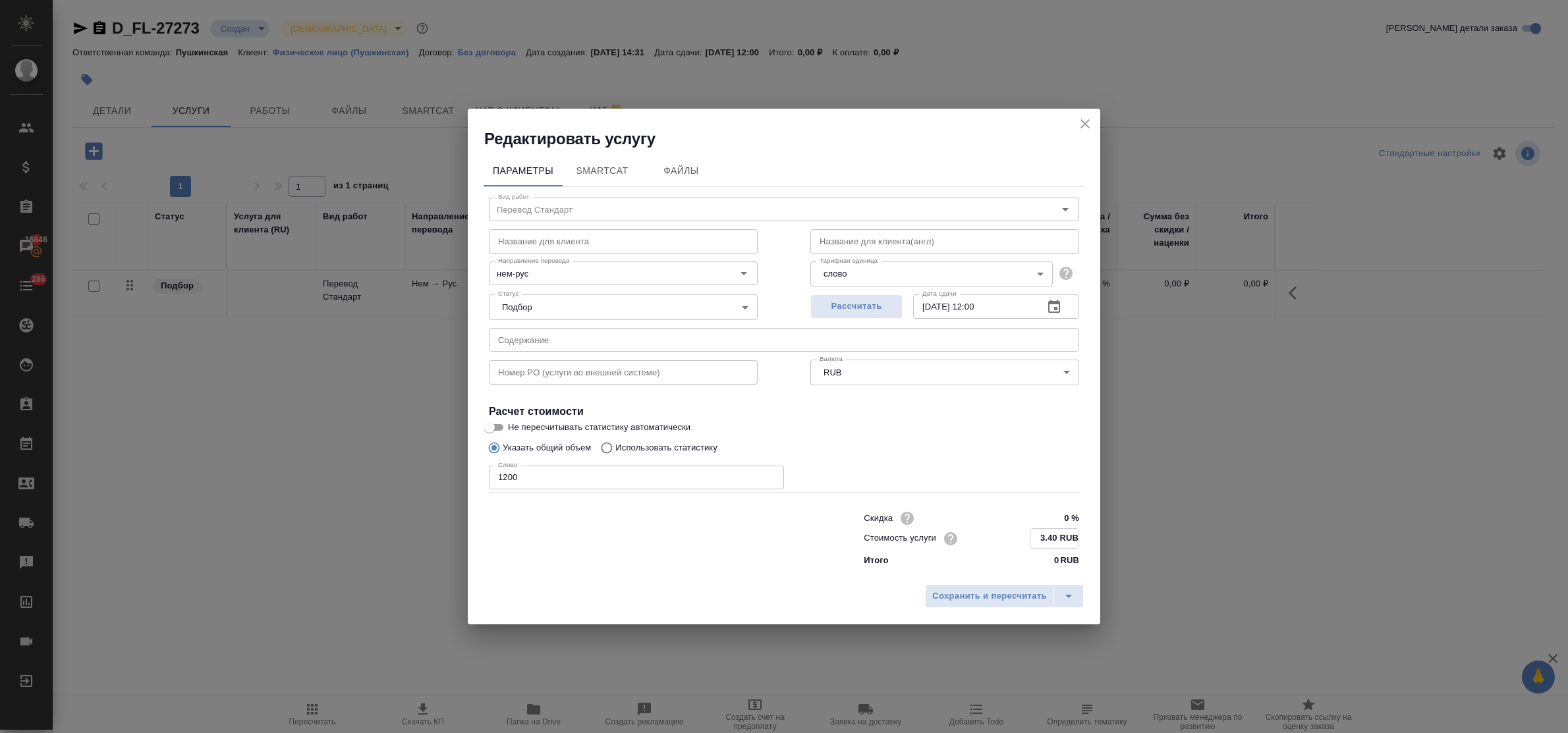
type input "3.40 RUB"
click at [983, 306] on input "05.09.2025 12:00" at bounding box center [973, 306] width 120 height 24
type input "05.09.2025 10:00"
click at [1015, 588] on span "Сохранить и пересчитать" at bounding box center [990, 596] width 115 height 15
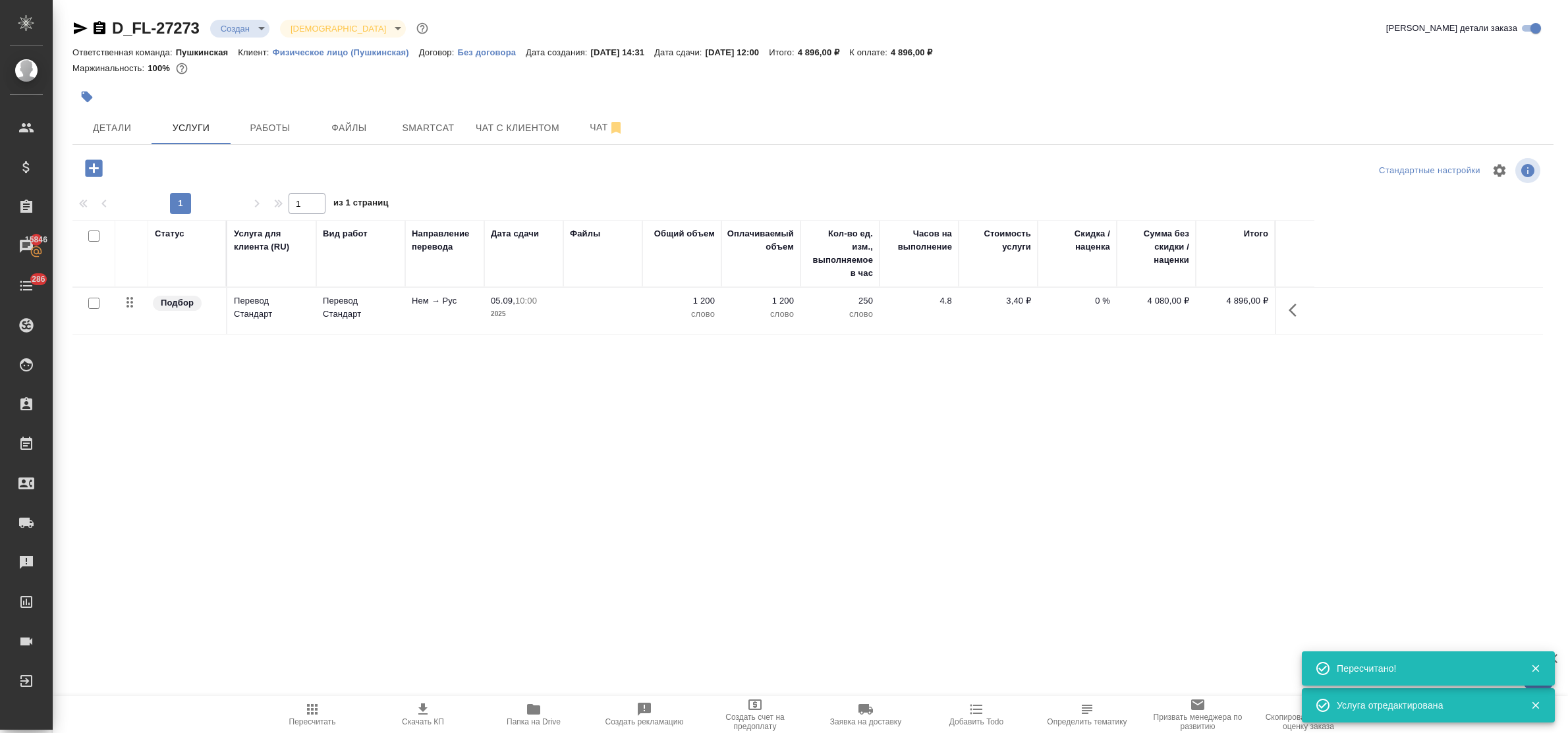
click at [89, 169] on icon "button" at bounding box center [94, 169] width 23 height 23
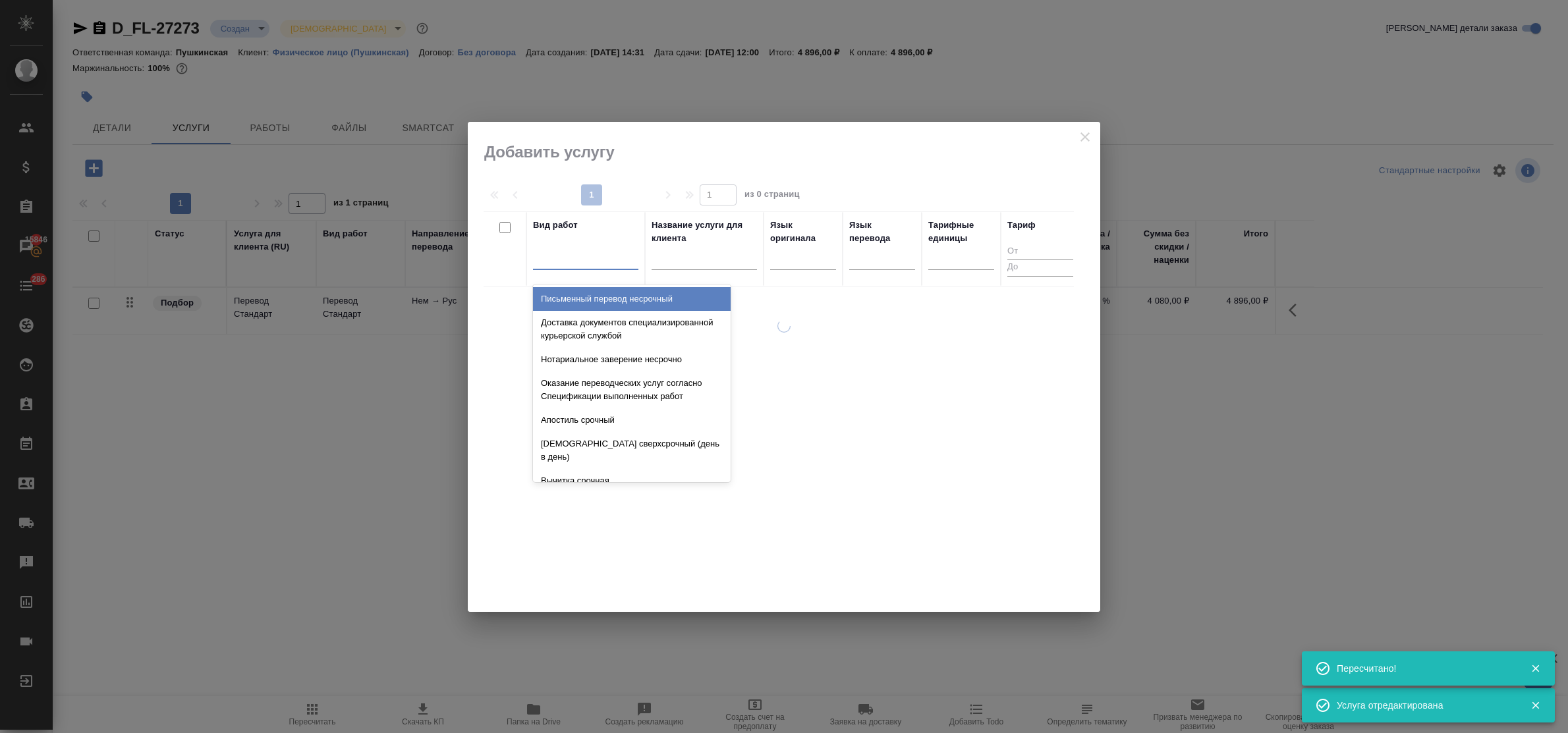
click at [570, 258] on div at bounding box center [586, 257] width 106 height 19
type input "восс"
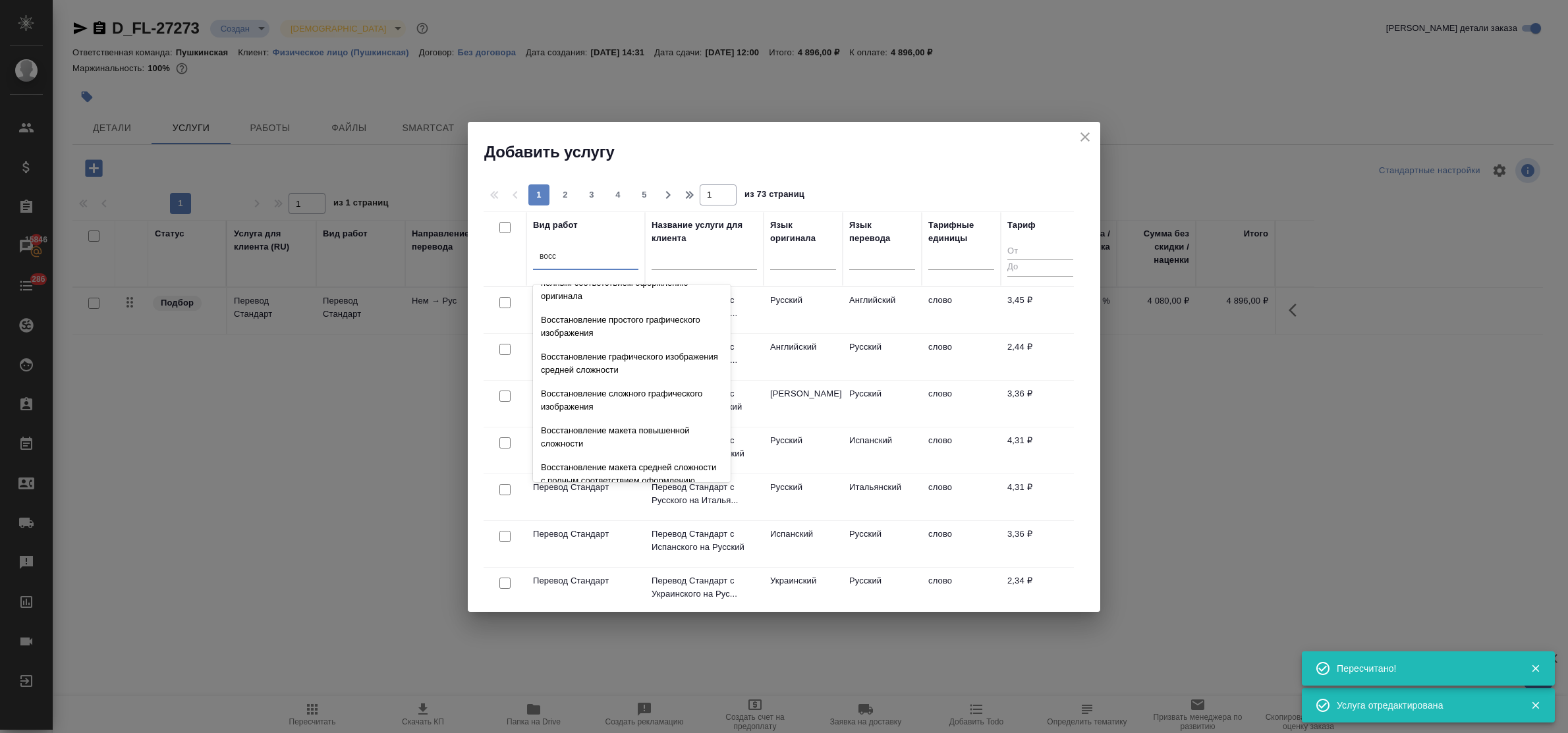
scroll to position [241, 0]
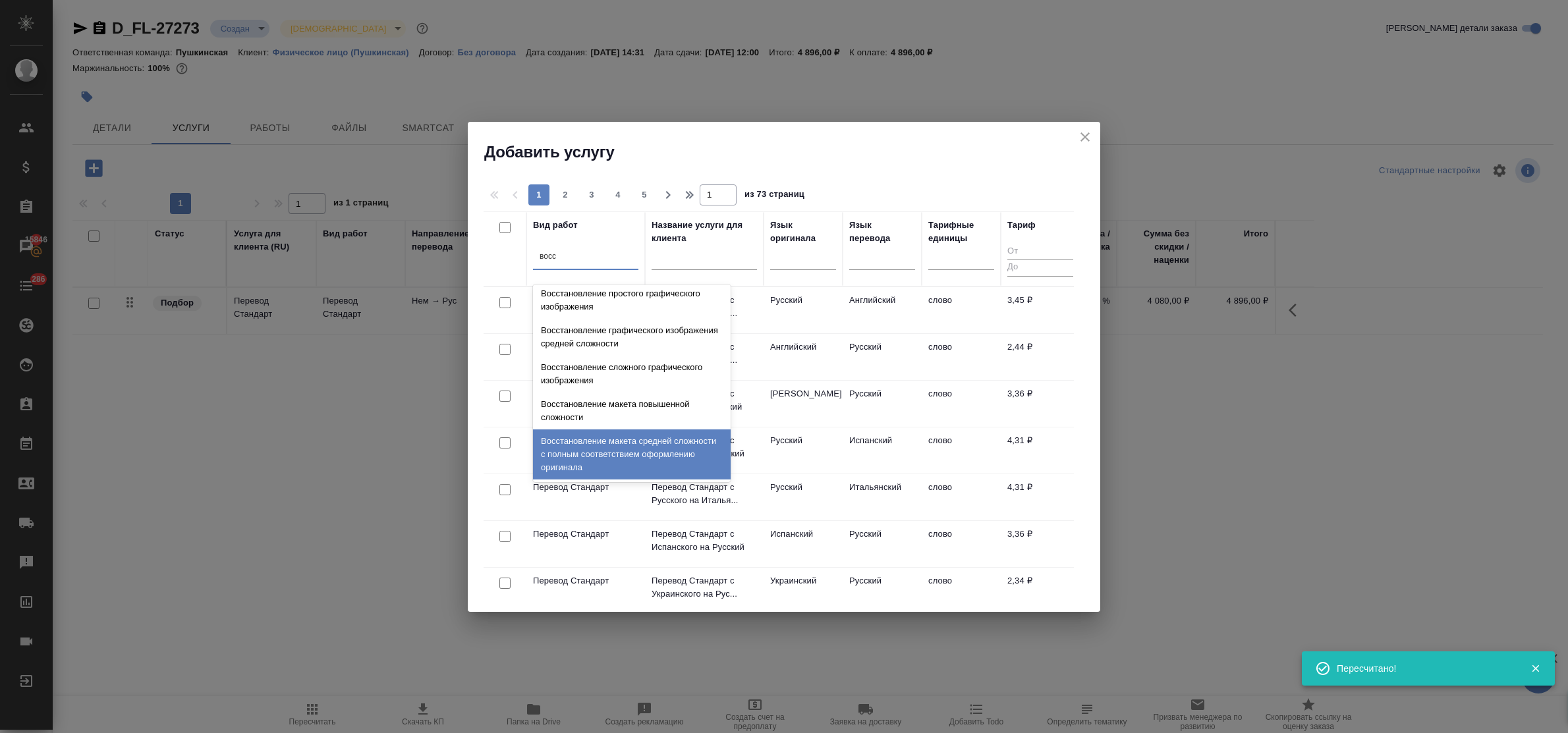
click at [627, 443] on div "Восстановление макета средней сложности с полным соответствием оформлению ориги…" at bounding box center [632, 454] width 198 height 50
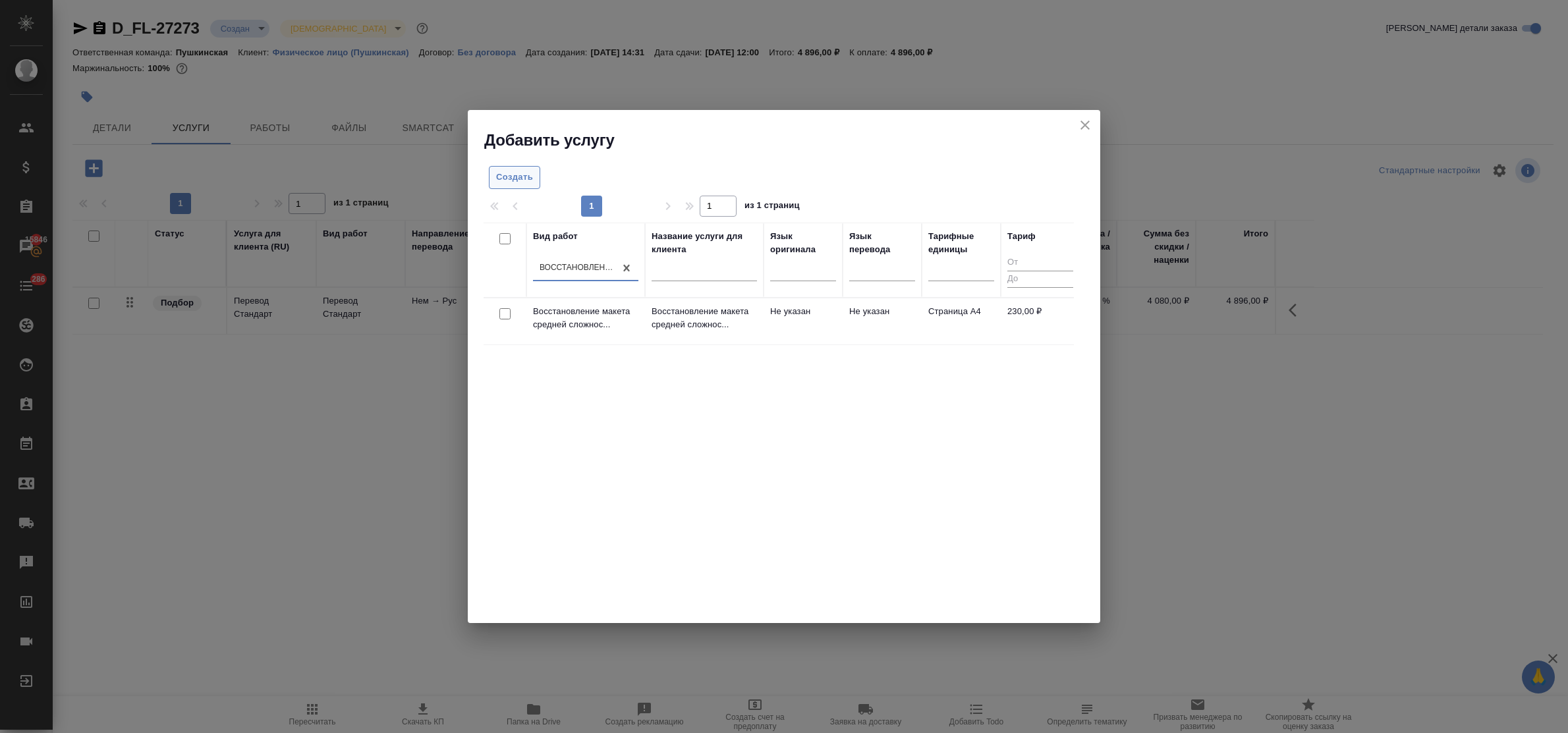
click at [533, 185] on button "Создать" at bounding box center [514, 177] width 52 height 23
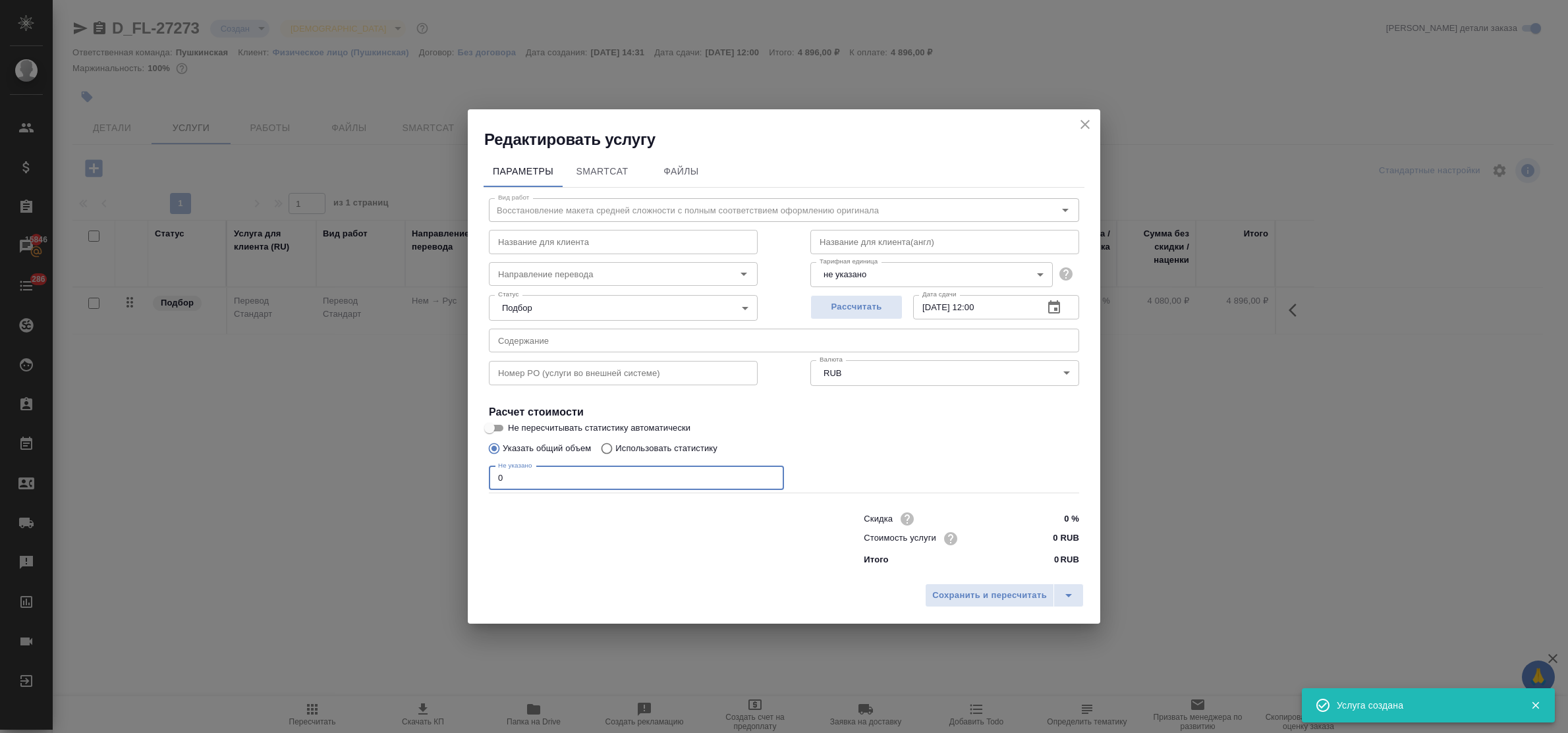
drag, startPoint x: 499, startPoint y: 478, endPoint x: 417, endPoint y: 463, distance: 83.4
click at [422, 468] on div "Редактировать услугу Параметры SmartCat Файлы Вид работ Восстановление макета с…" at bounding box center [784, 366] width 1568 height 733
type input "3"
click at [1042, 534] on input "0 RUB" at bounding box center [1054, 538] width 49 height 19
type input "230 RUB"
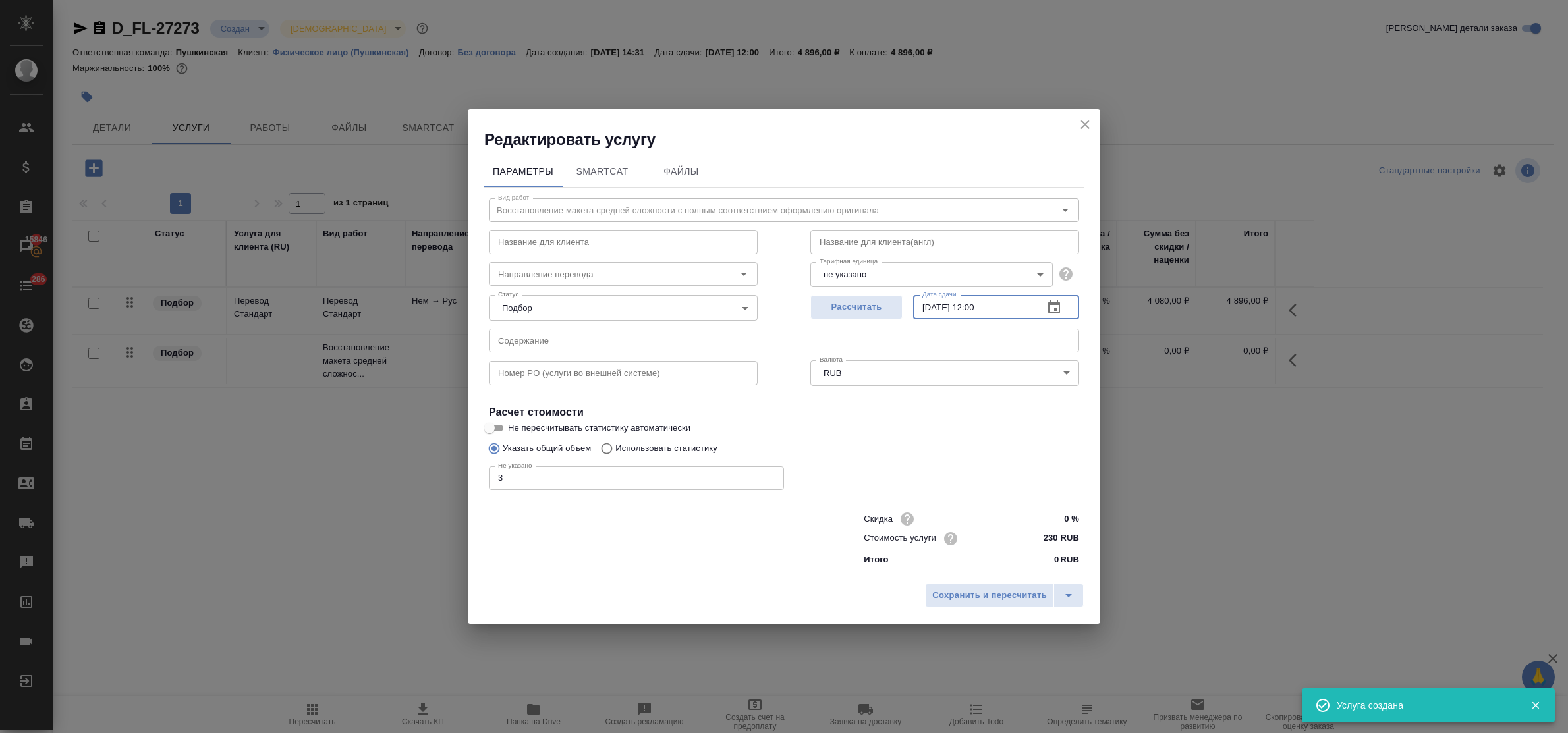
click at [983, 307] on input "05.09.2025 12:00" at bounding box center [973, 307] width 120 height 24
type input "05.09.2025 10:00"
click at [1023, 590] on span "Сохранить и пересчитать" at bounding box center [990, 596] width 115 height 15
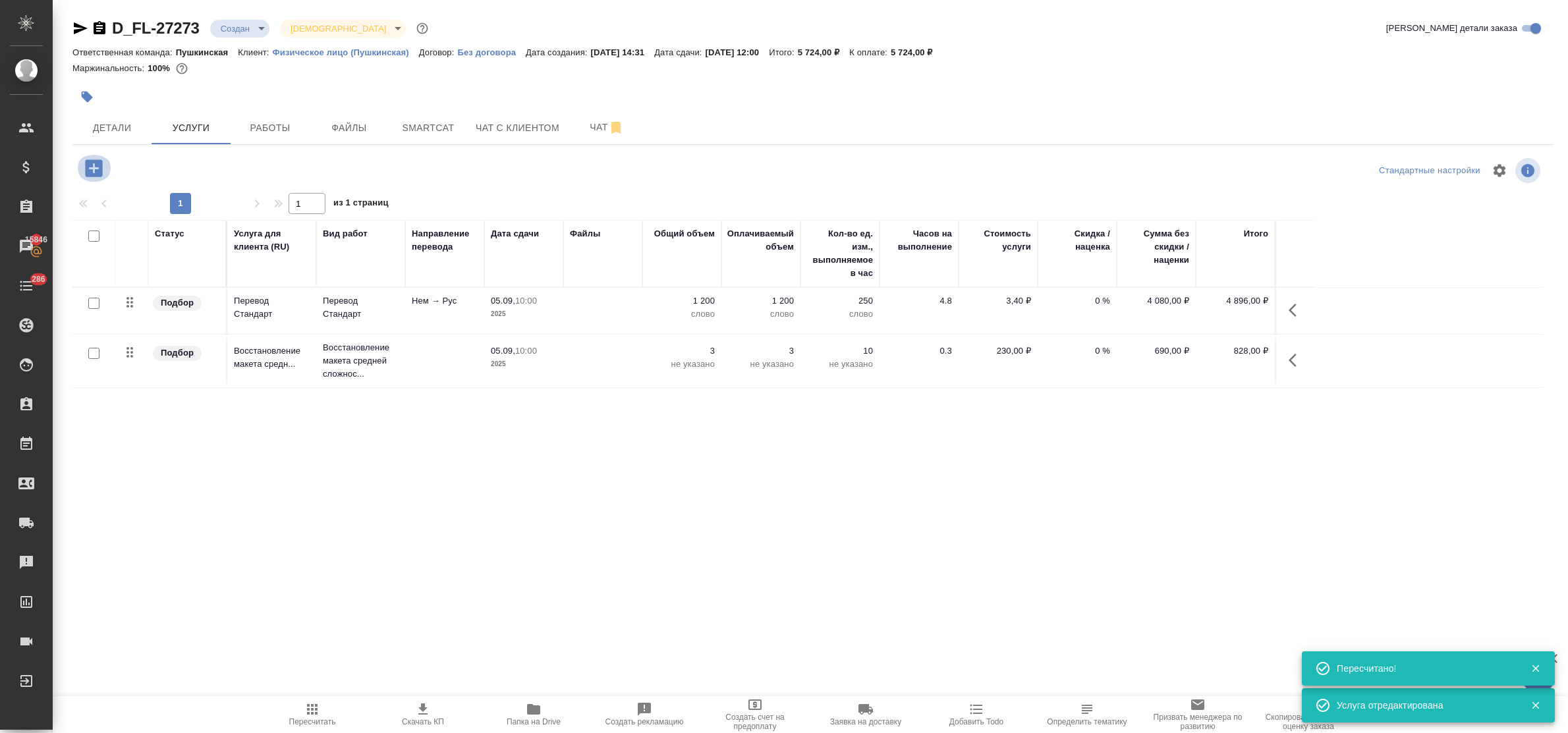
click at [97, 175] on icon "button" at bounding box center [94, 168] width 17 height 17
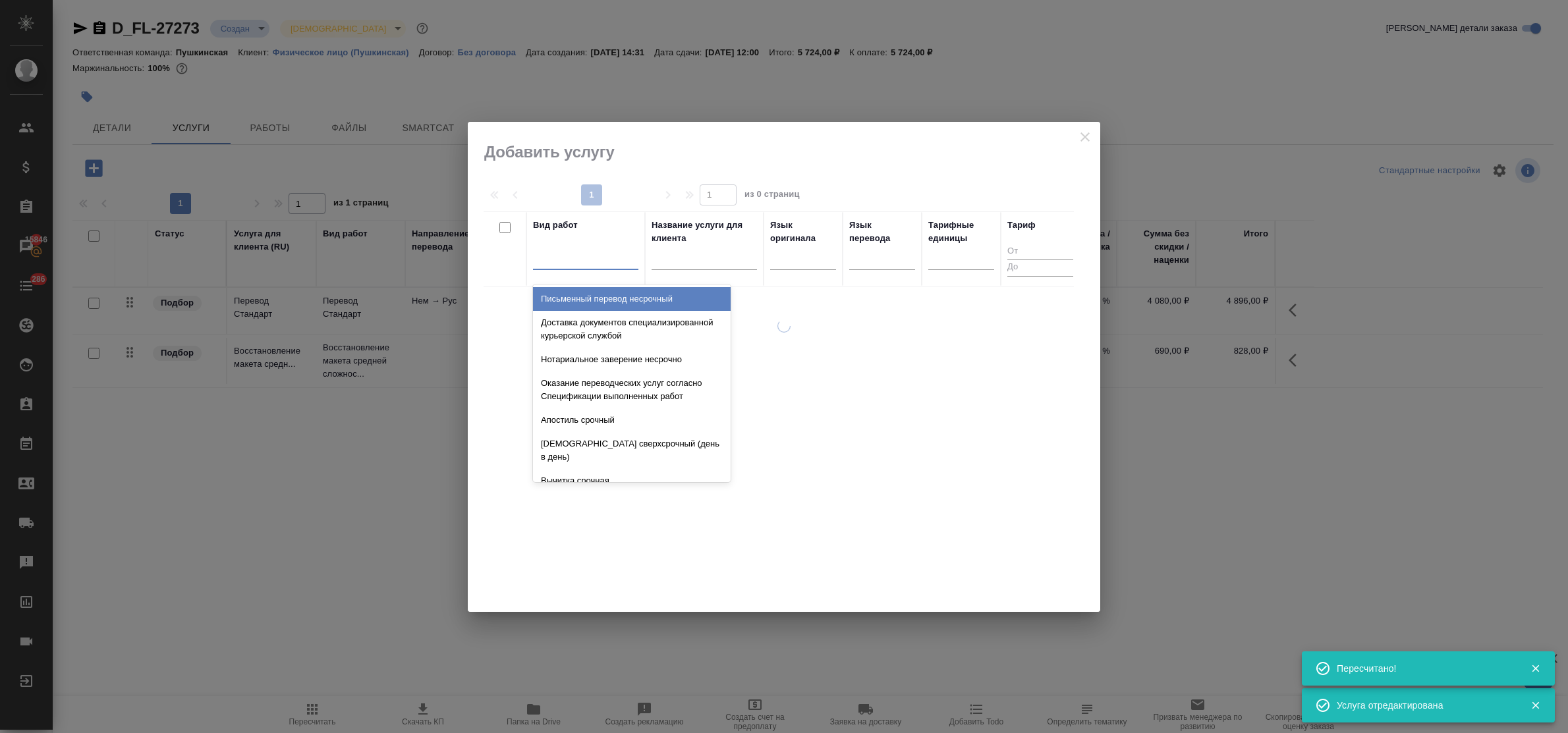
click at [605, 265] on div at bounding box center [586, 257] width 106 height 19
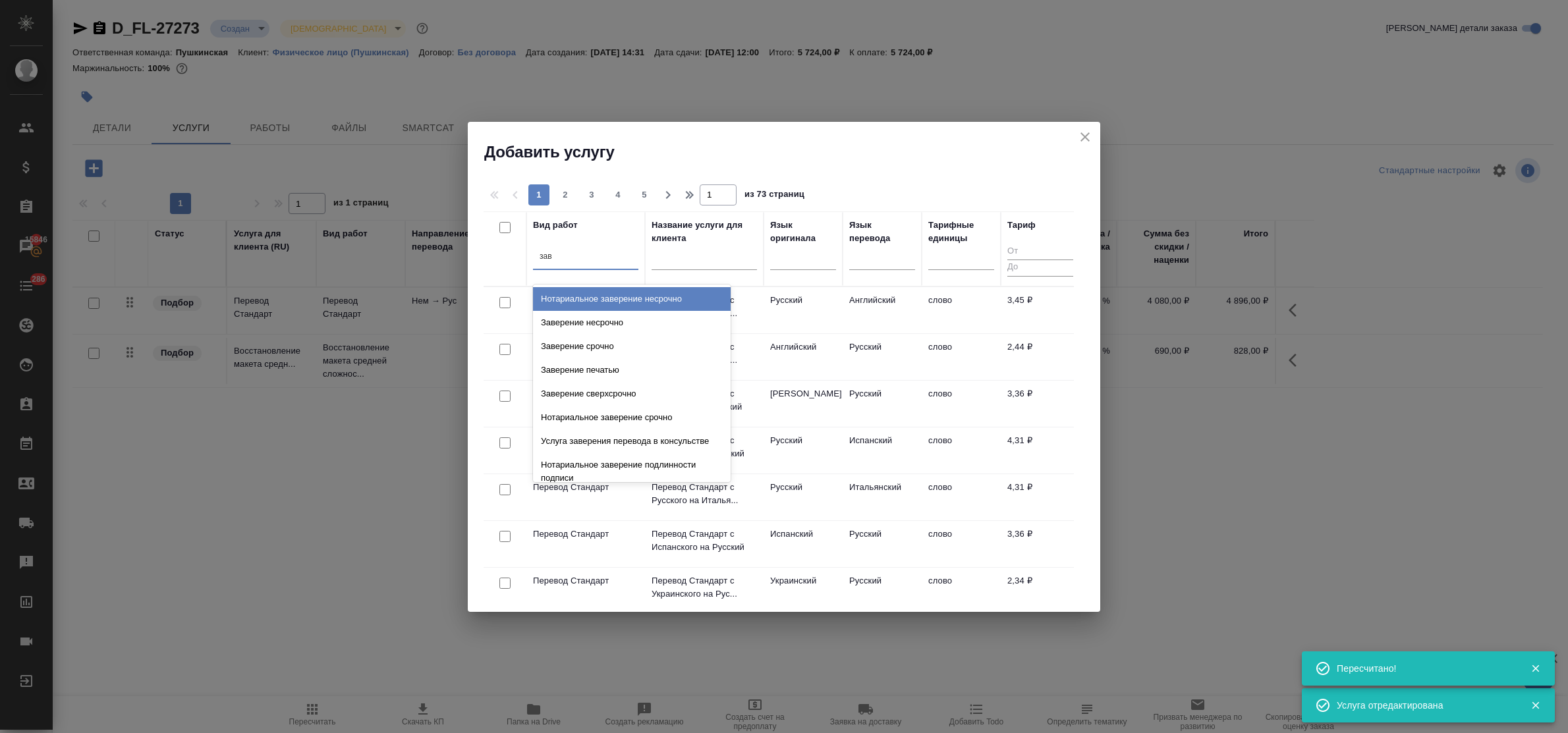
type input "заве"
click at [626, 320] on div "Заверение несрочно" at bounding box center [632, 322] width 198 height 24
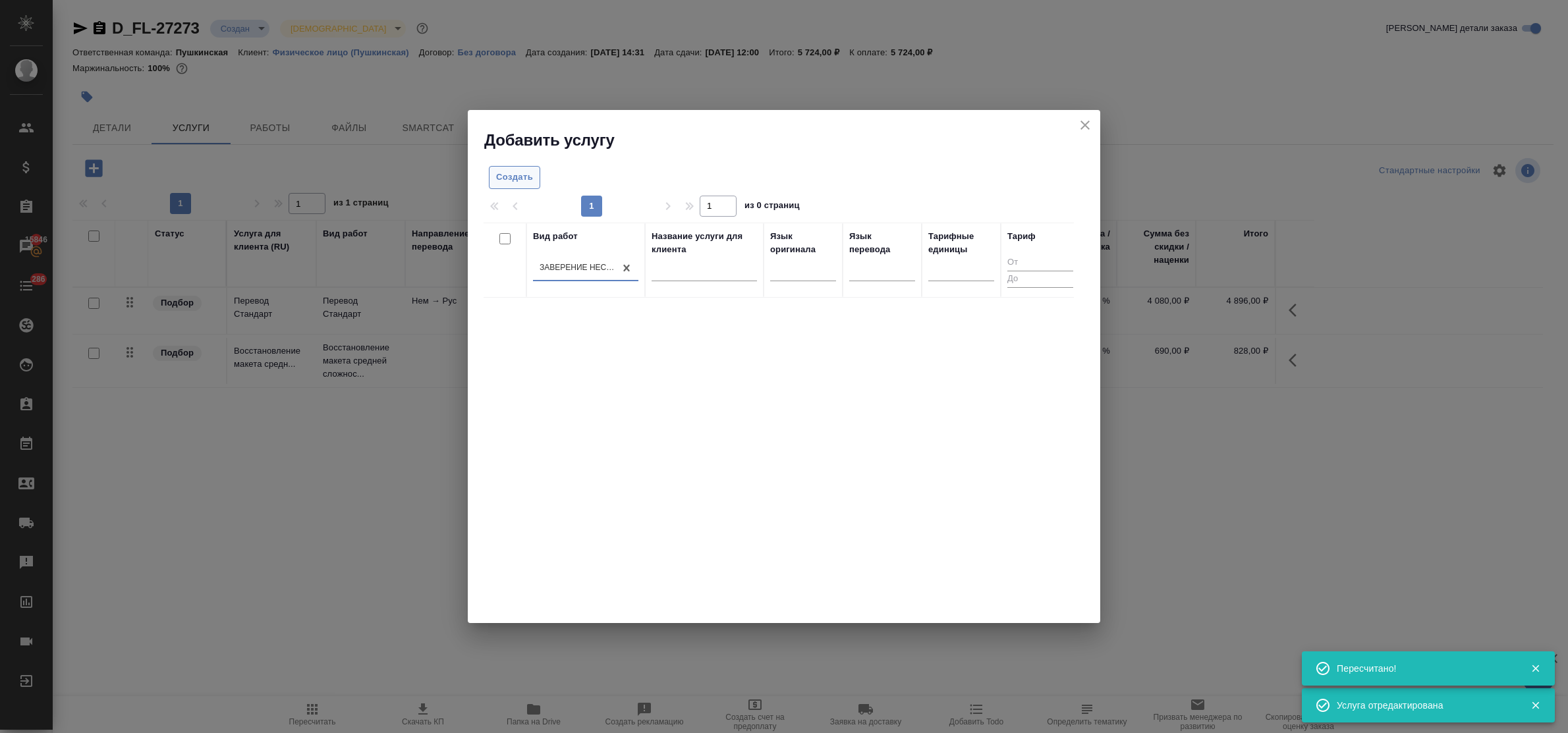
click at [515, 178] on span "Создать" at bounding box center [514, 177] width 37 height 15
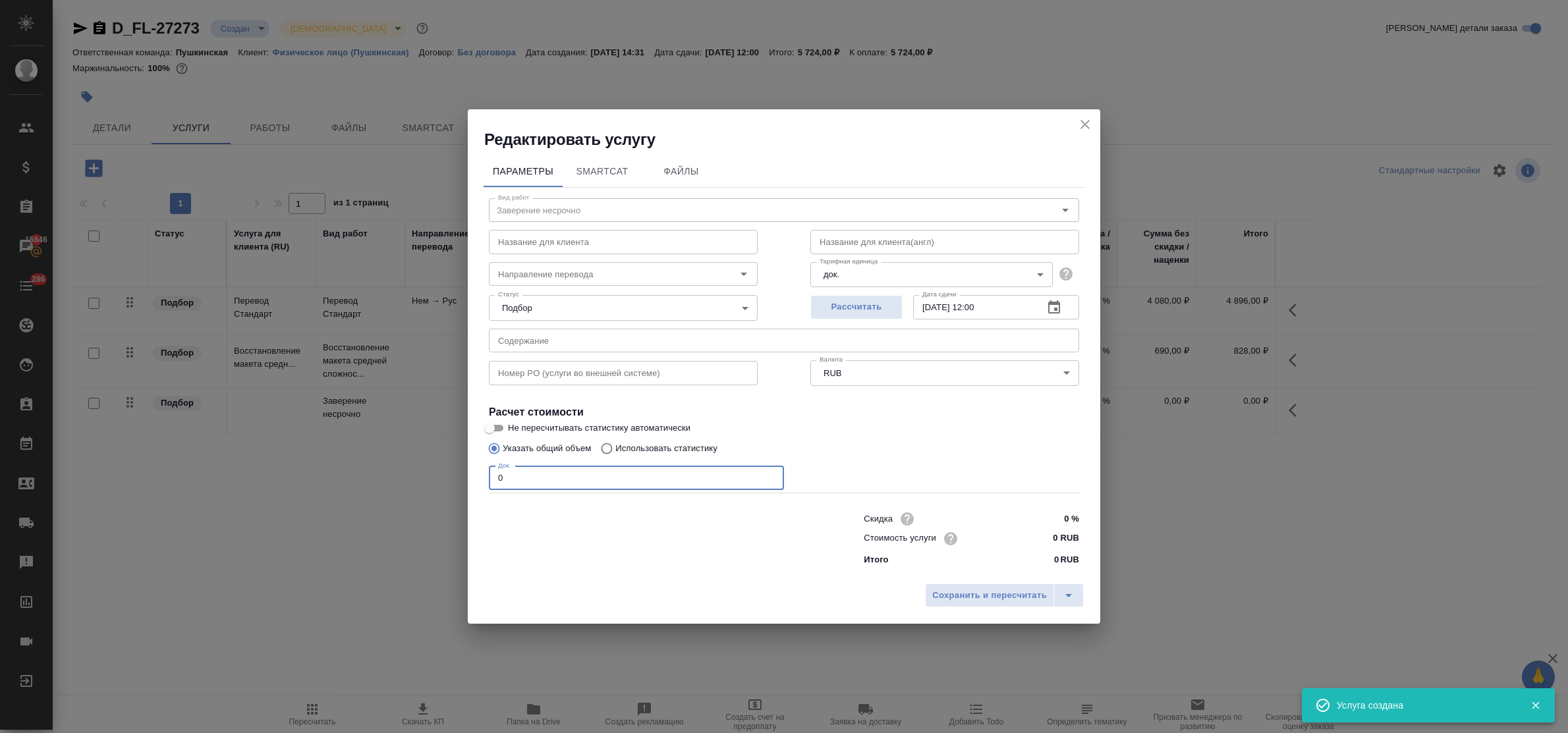
drag, startPoint x: 512, startPoint y: 473, endPoint x: 453, endPoint y: 469, distance: 59.1
click at [453, 469] on div "Редактировать услугу Параметры SmartCat Файлы Вид работ Заверение несрочно Вид …" at bounding box center [784, 366] width 1568 height 733
type input "3"
click at [1038, 533] on input "0 RUB" at bounding box center [1054, 538] width 48 height 19
type input "800 RUB"
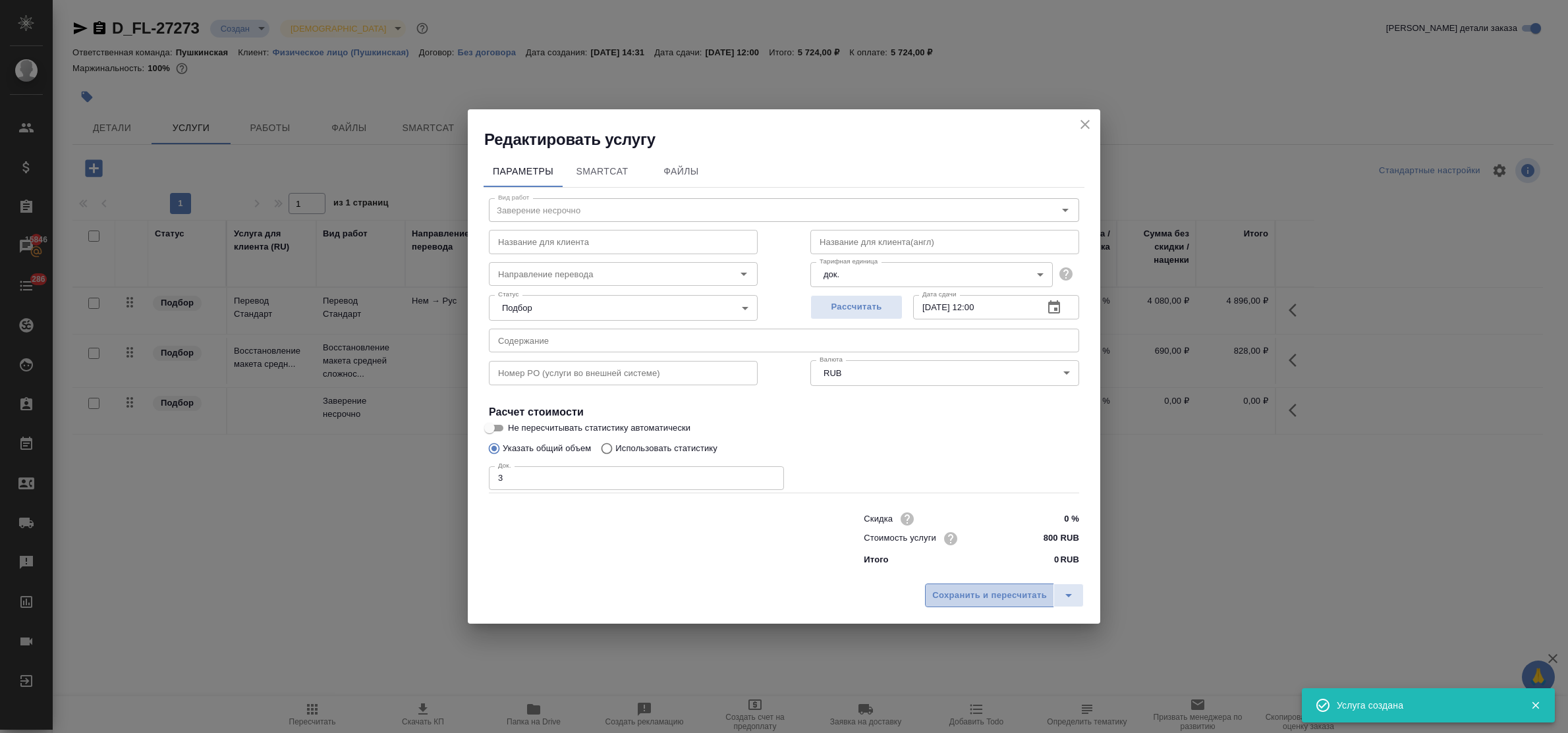
click at [1023, 595] on span "Сохранить и пересчитать" at bounding box center [990, 596] width 115 height 15
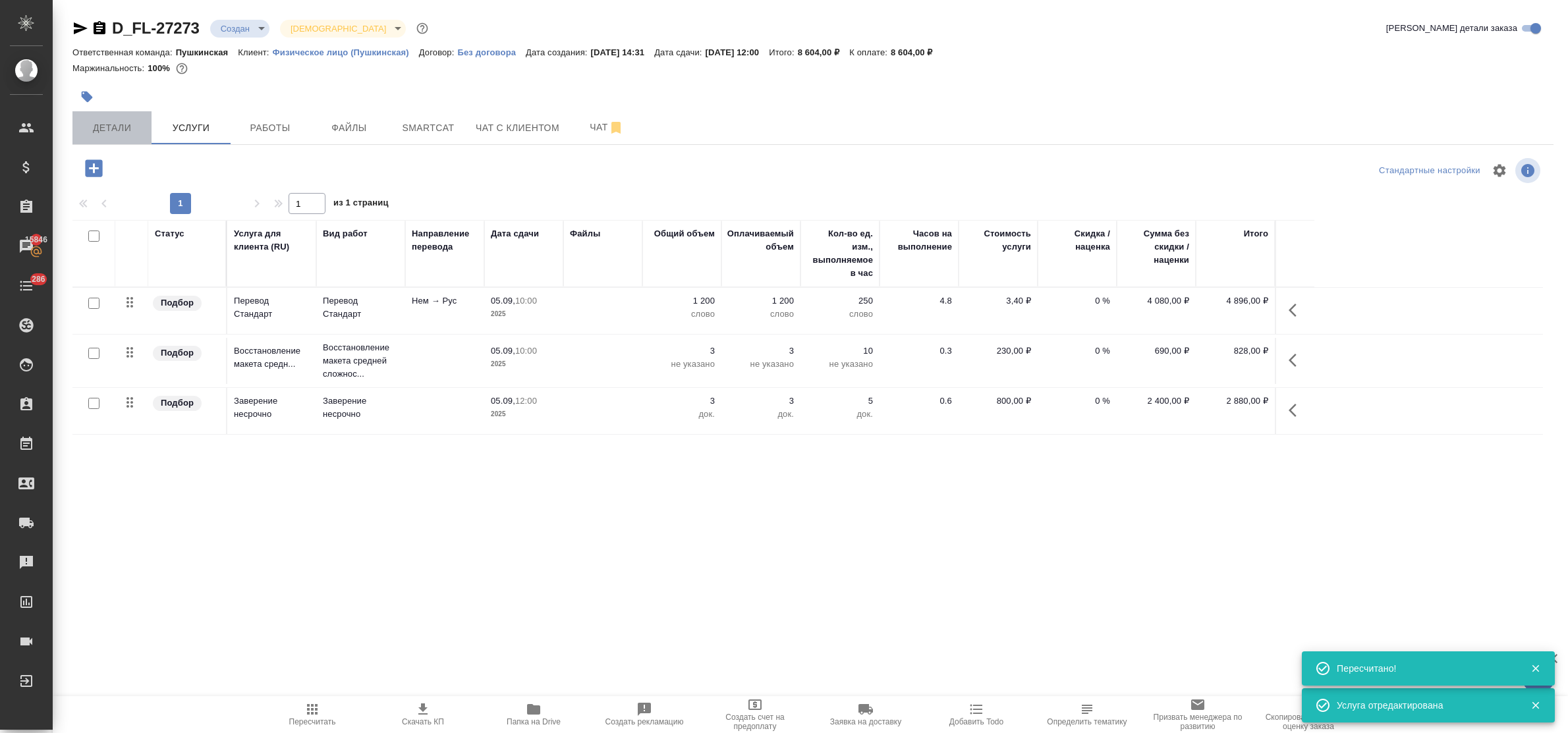
click at [103, 132] on span "Детали" at bounding box center [111, 128] width 63 height 17
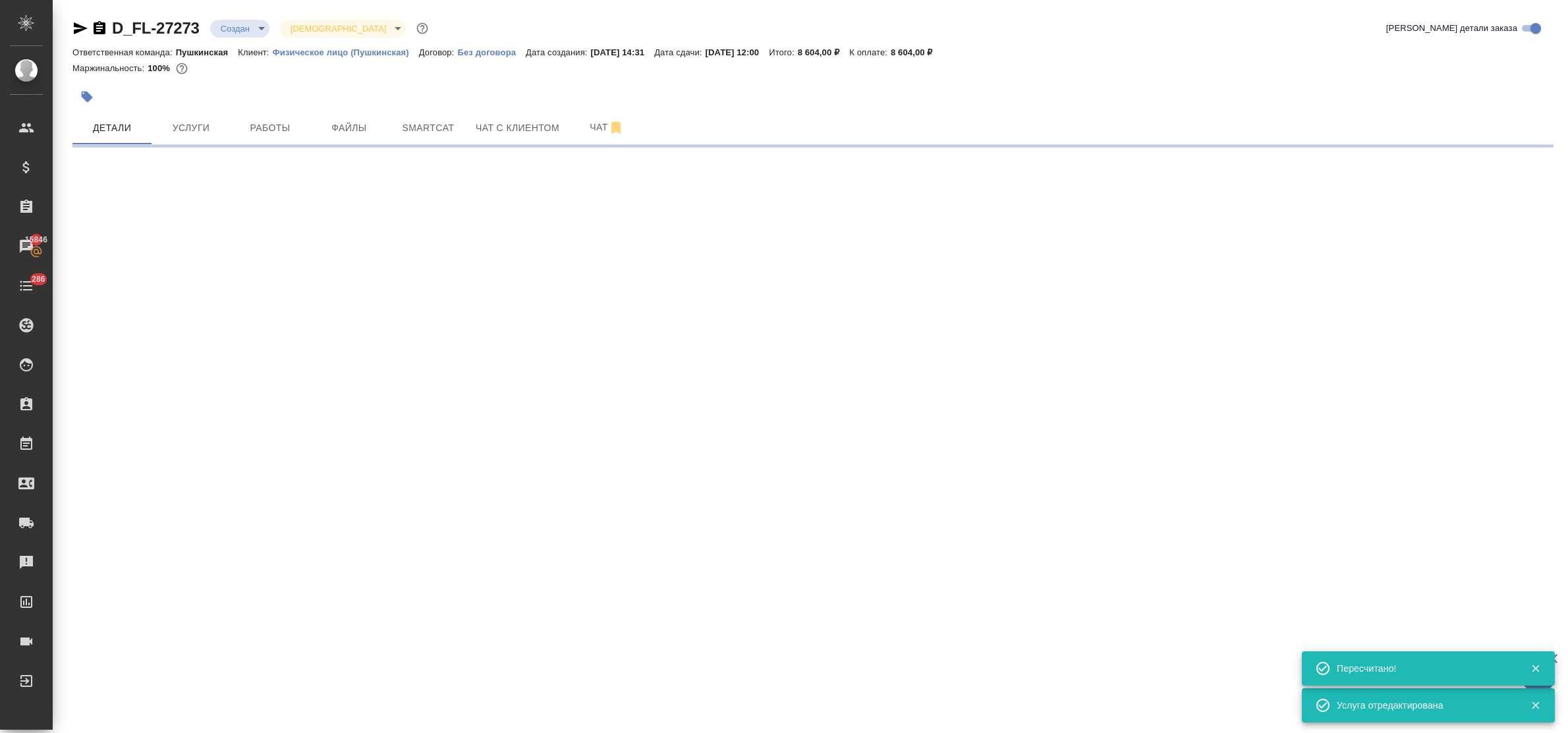
select select "RU"
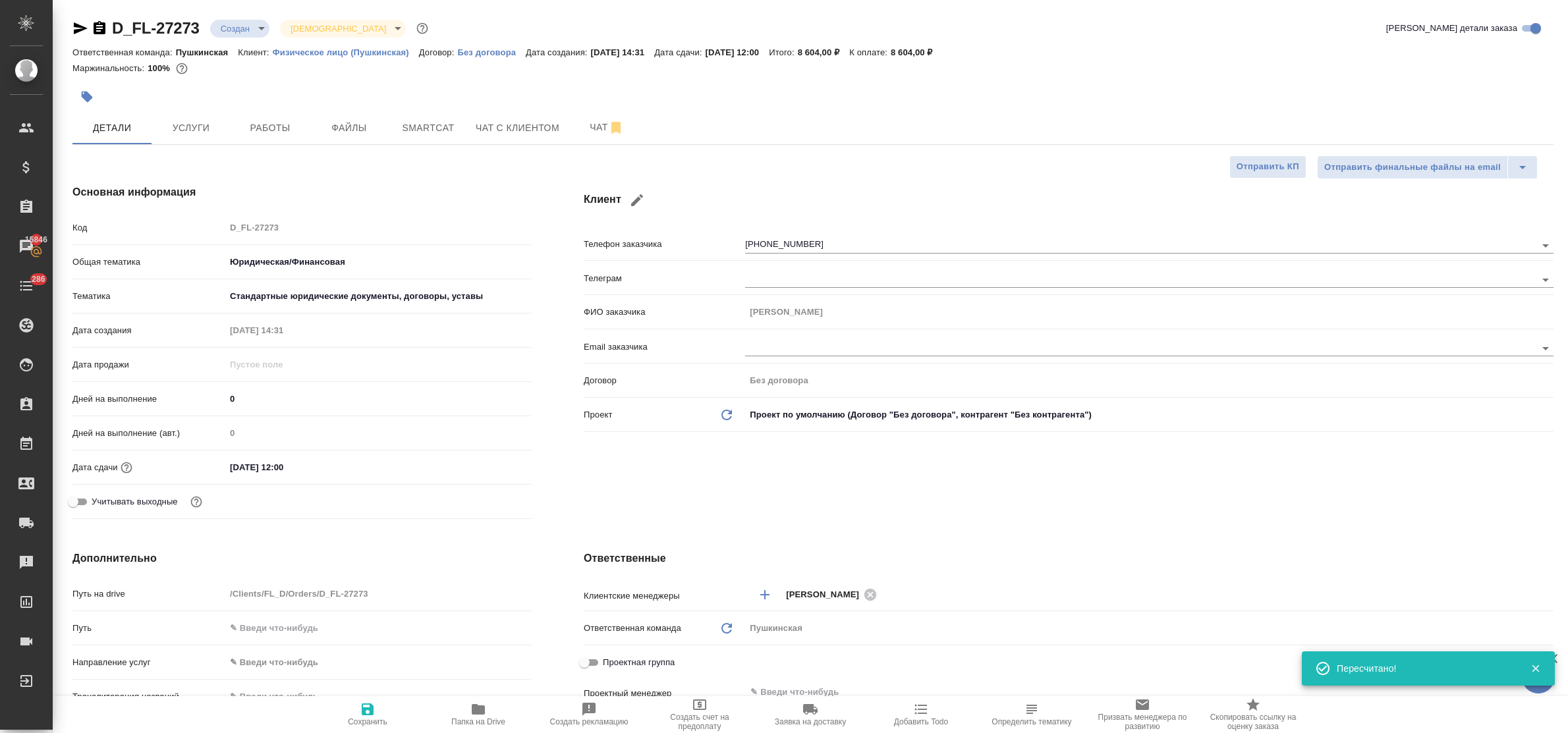
type textarea "x"
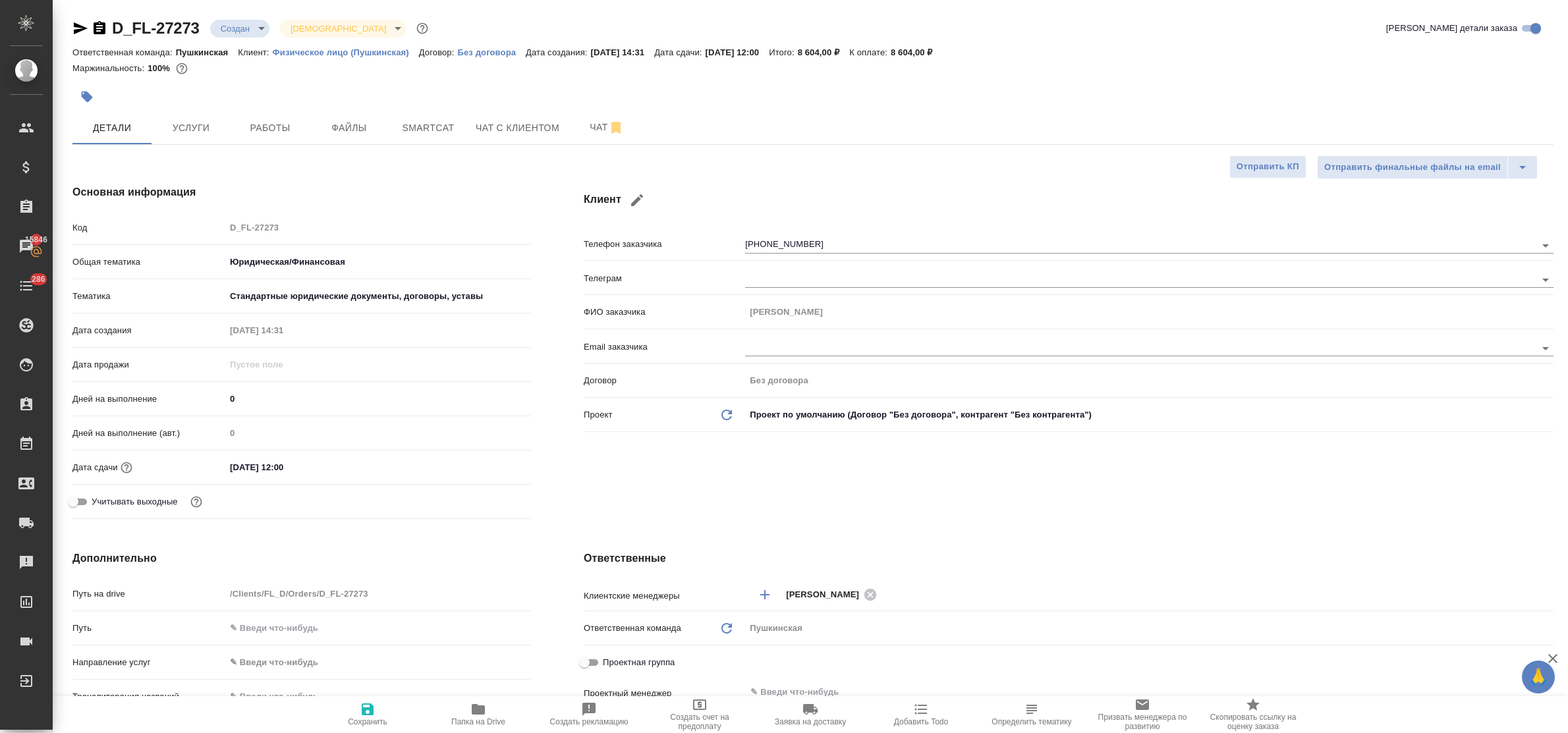
scroll to position [247, 0]
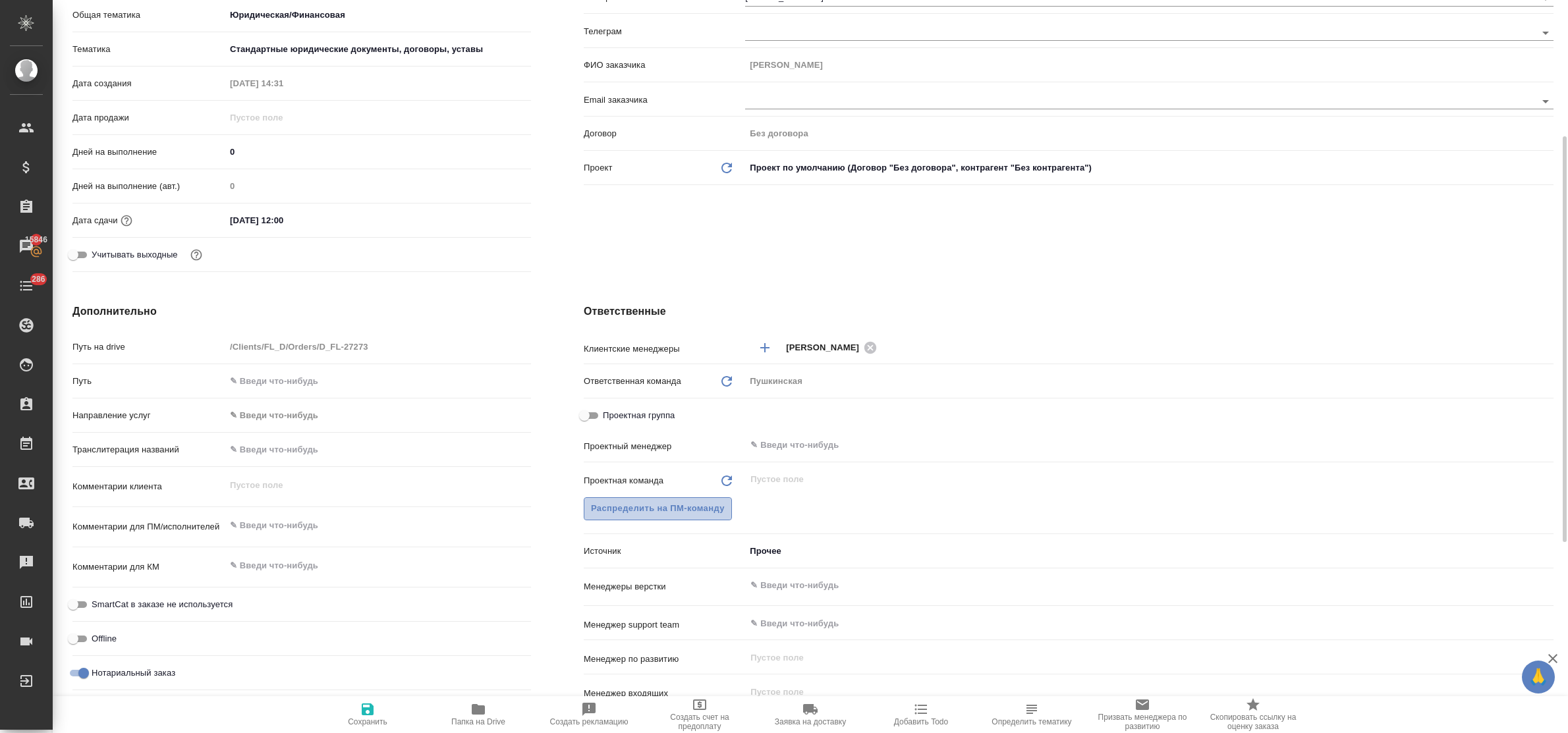
click at [634, 513] on span "Распределить на ПМ-команду" at bounding box center [658, 508] width 134 height 15
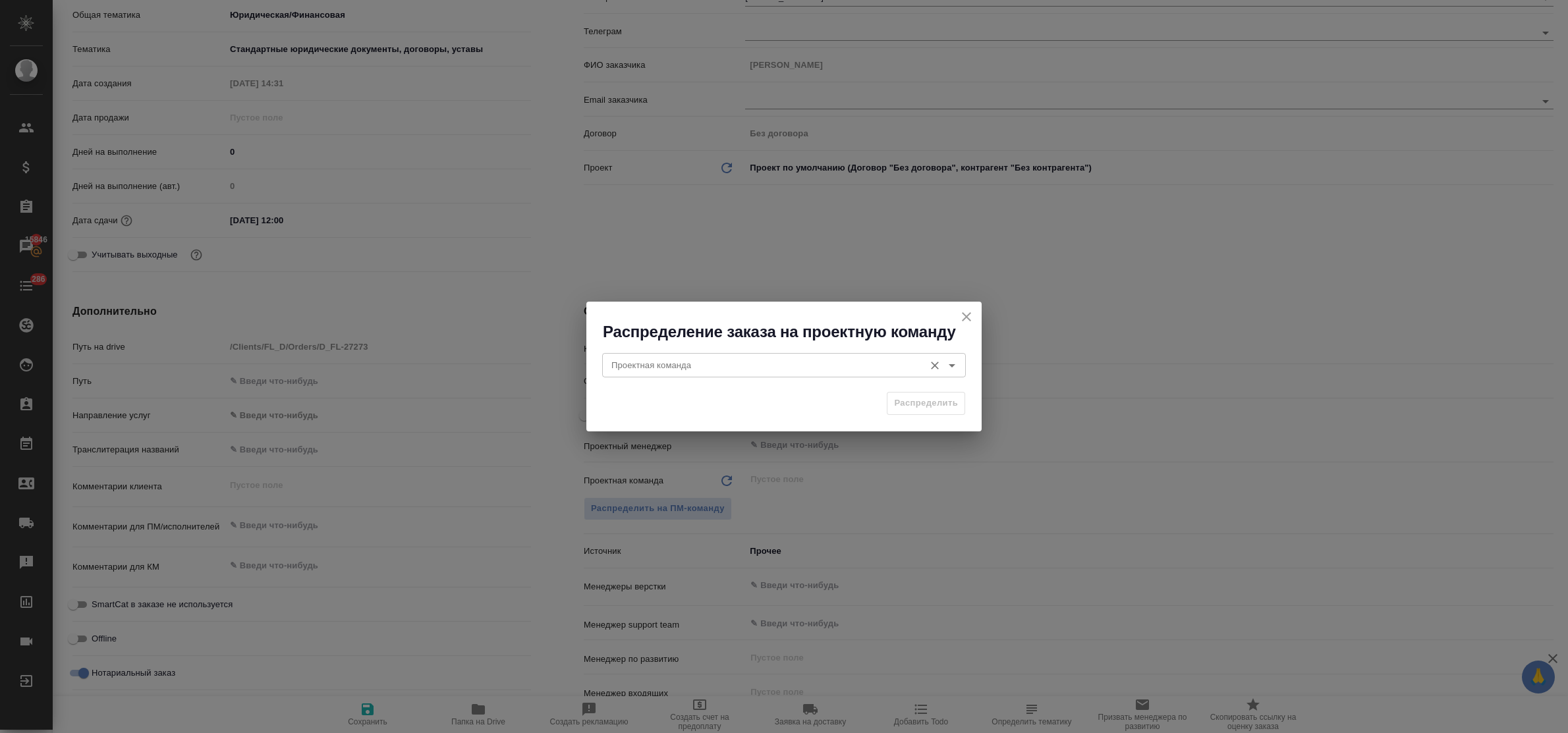
click at [637, 353] on div "Проектная команда" at bounding box center [784, 364] width 364 height 24
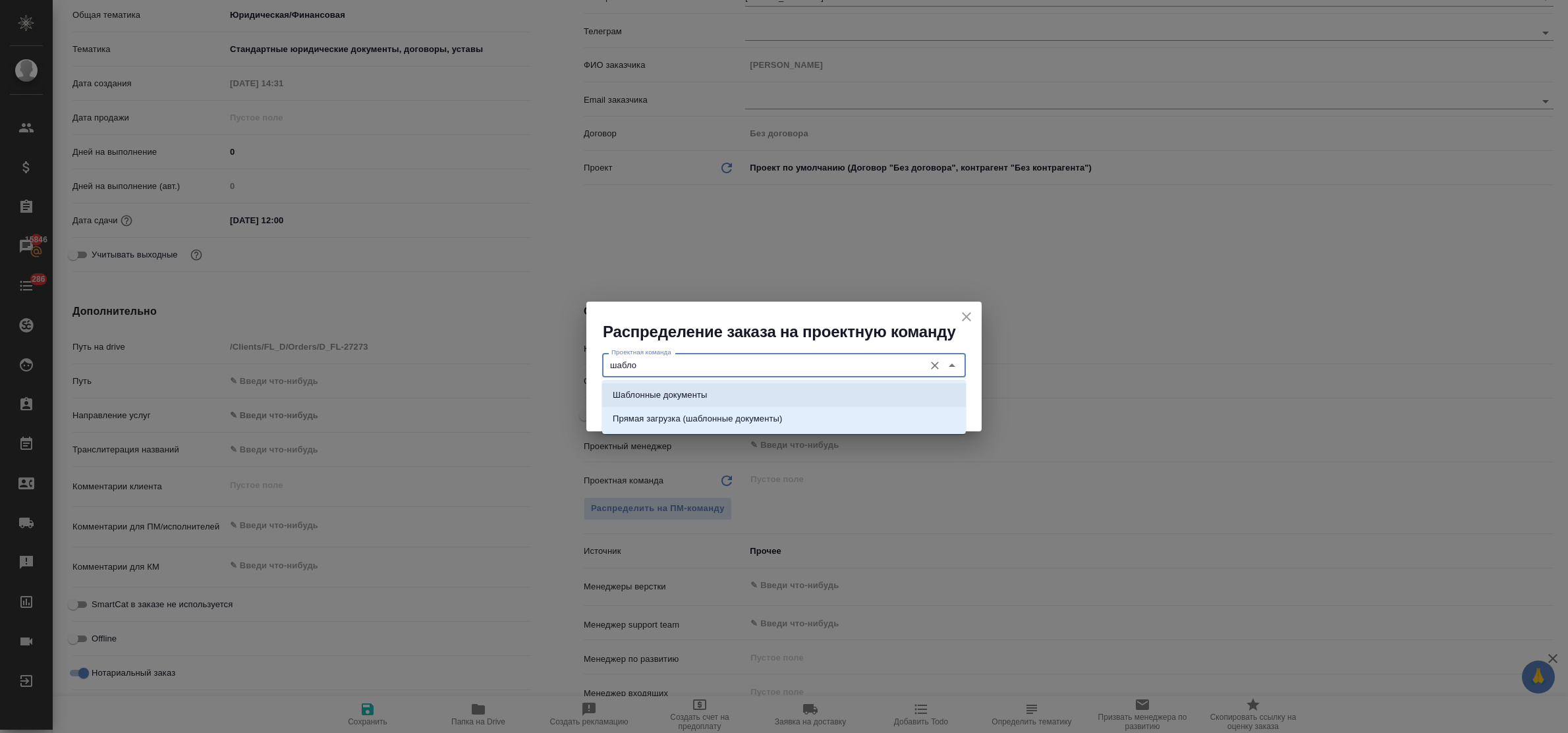
drag, startPoint x: 652, startPoint y: 386, endPoint x: 718, endPoint y: 390, distance: 66.1
click at [664, 388] on li "Шаблонные документы" at bounding box center [784, 395] width 364 height 24
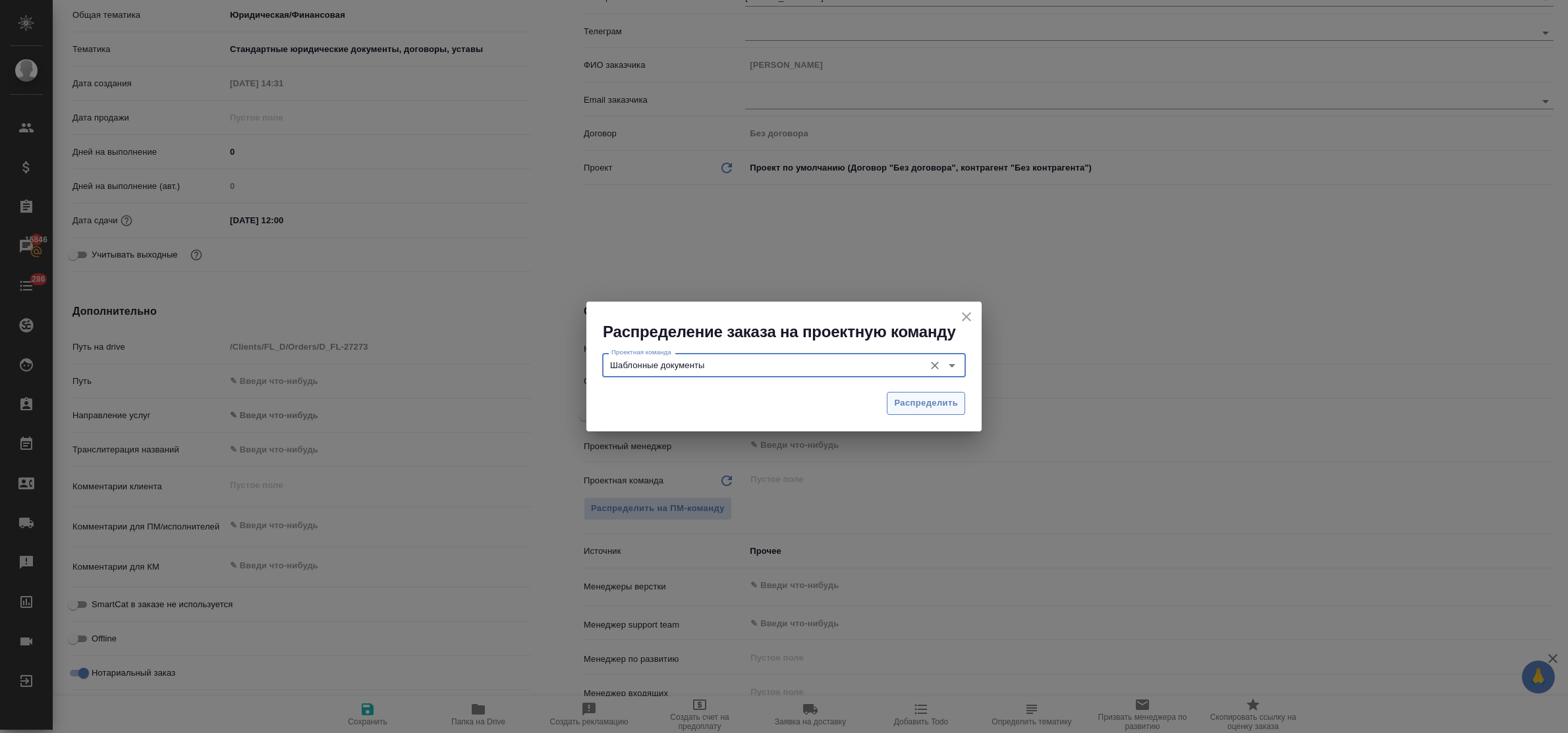
type input "Шаблонные документы"
click at [896, 403] on span "Распределить" at bounding box center [926, 403] width 64 height 15
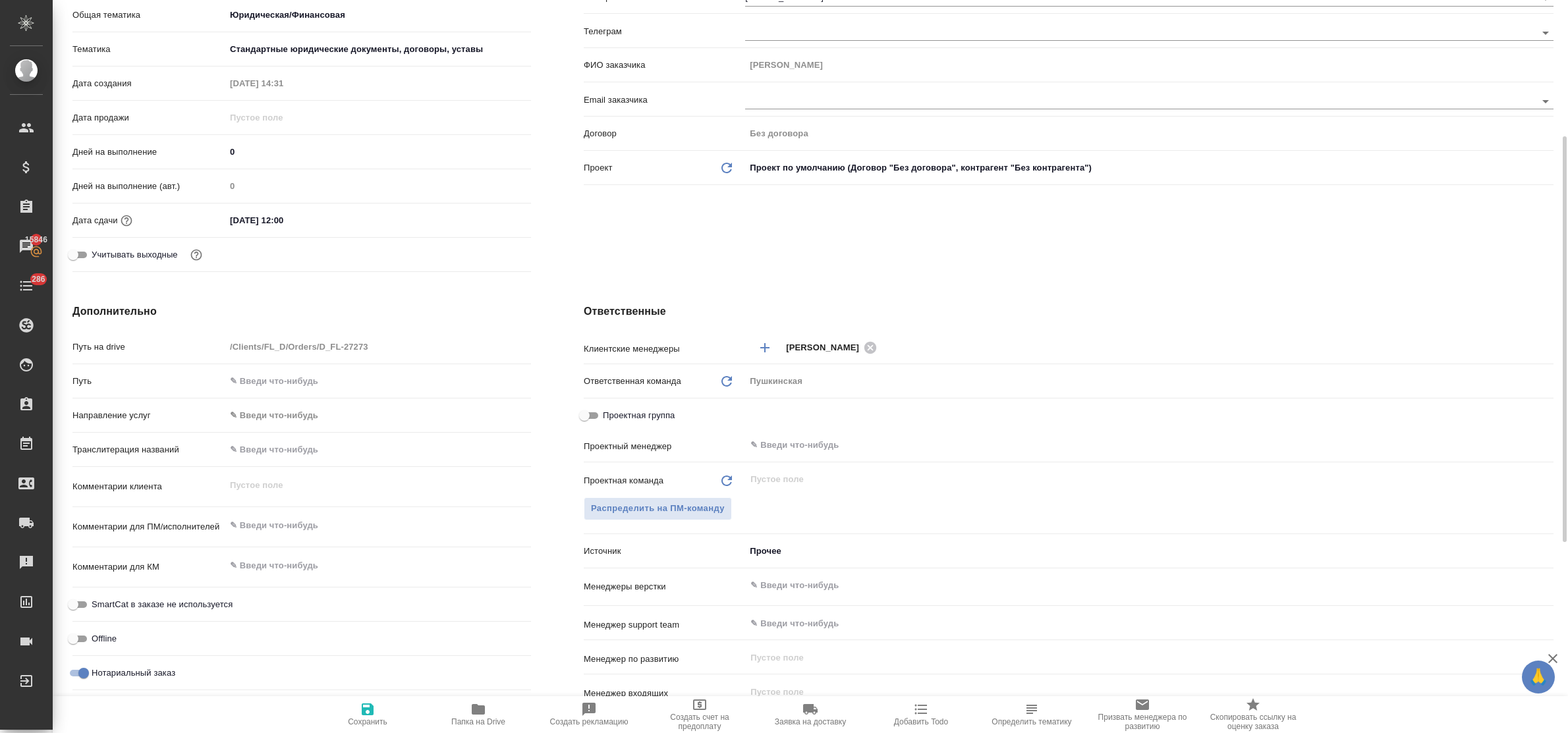
type textarea "x"
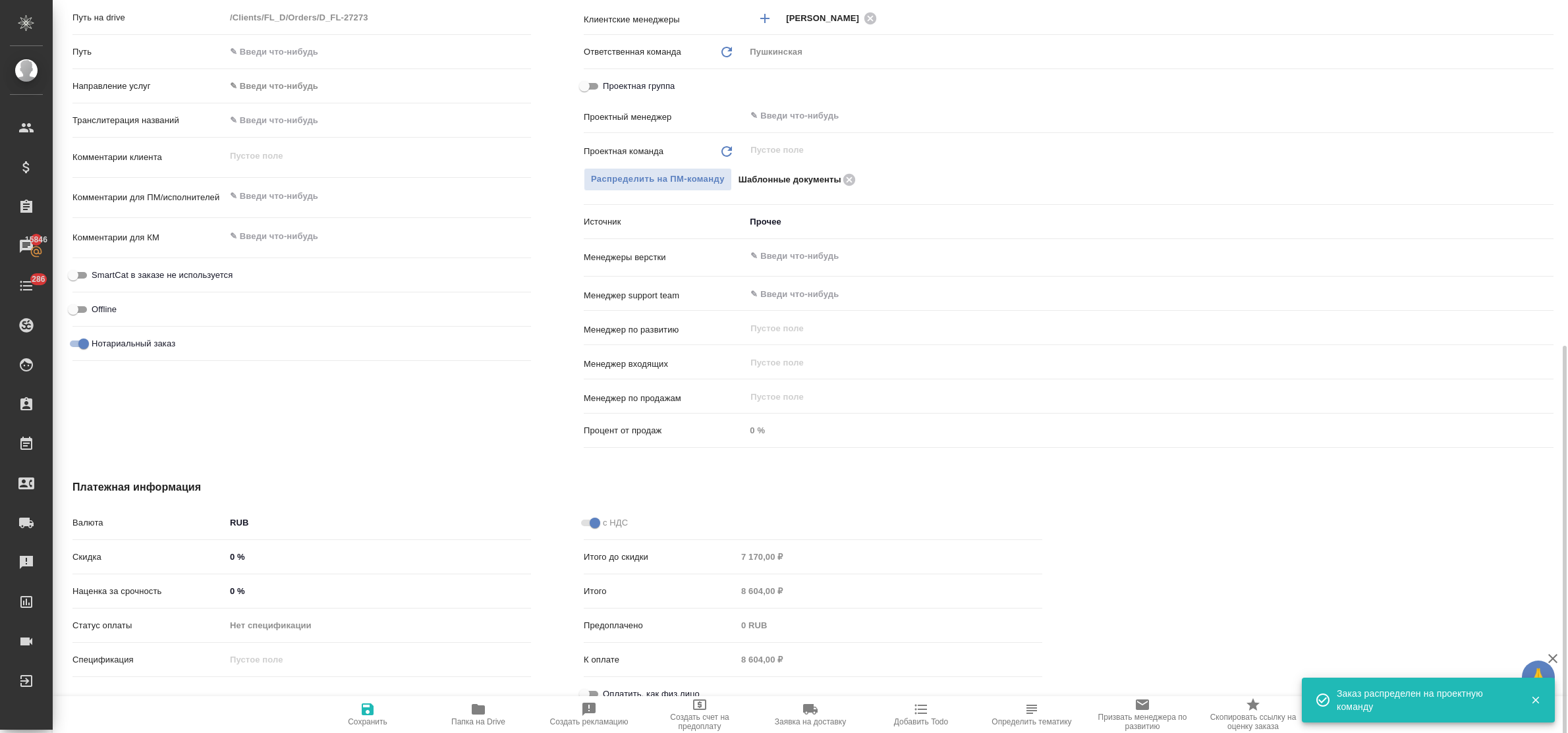
scroll to position [593, 0]
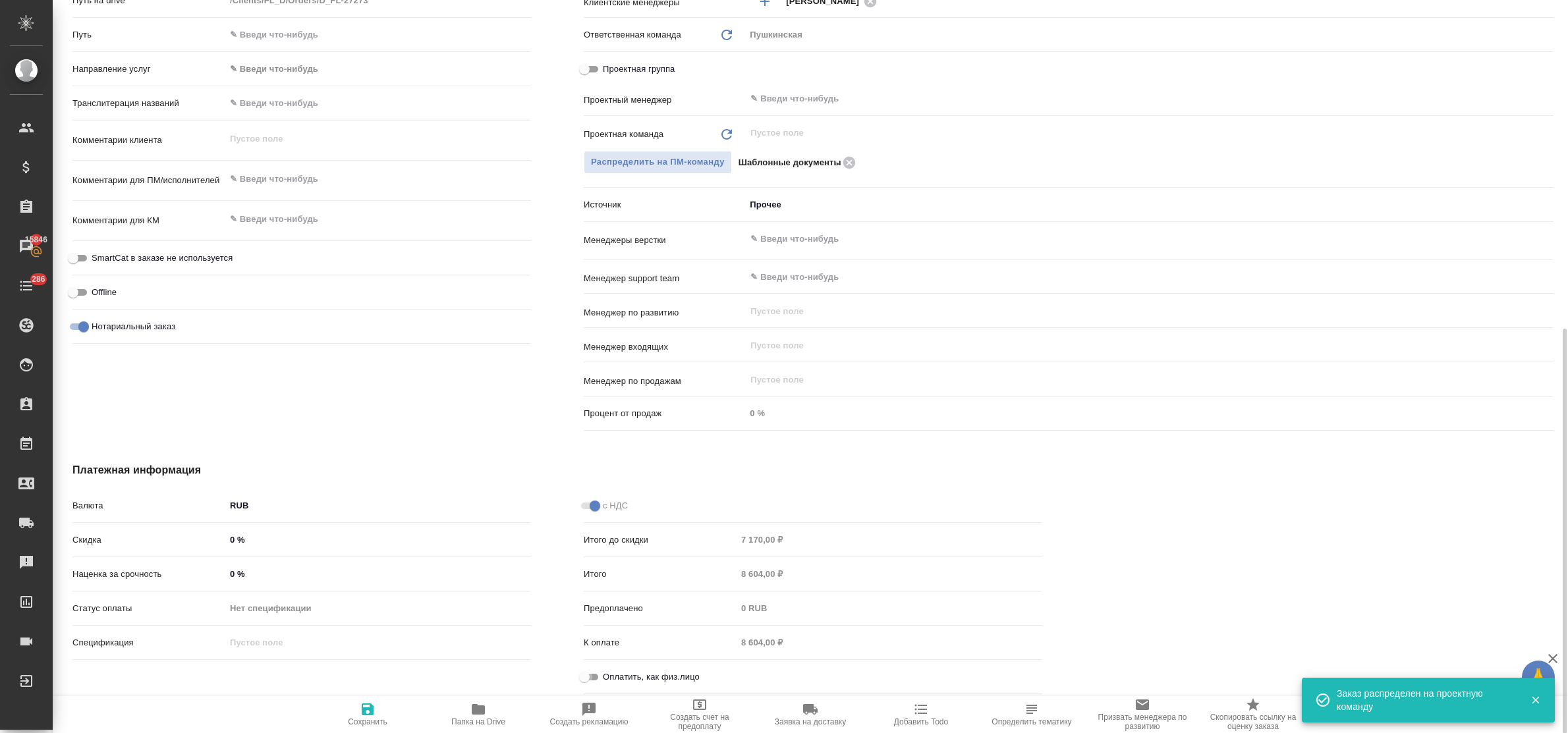
click at [590, 670] on input "Оплатить, как физ.лицо" at bounding box center [584, 677] width 47 height 16
checkbox input "true"
type textarea "x"
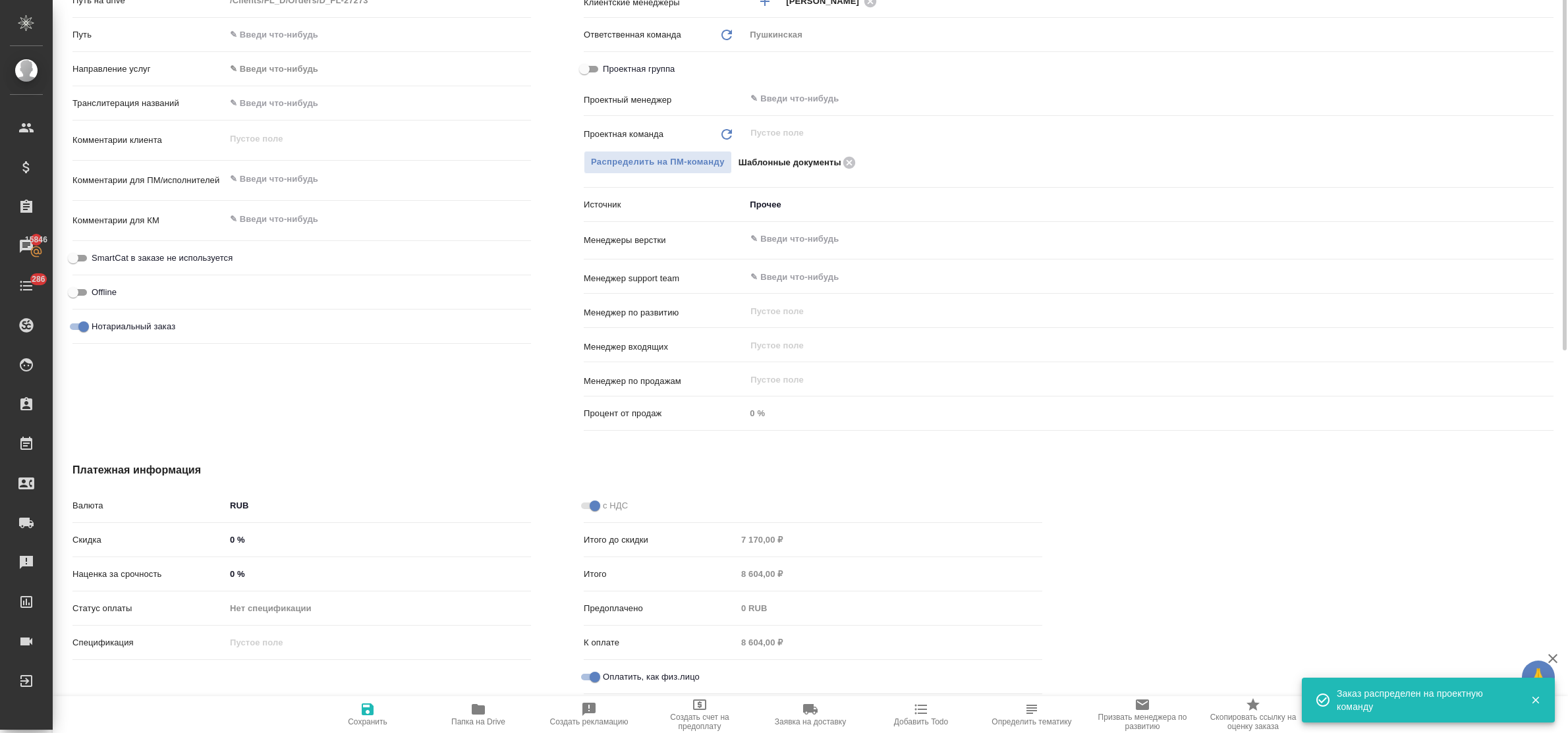
scroll to position [264, 0]
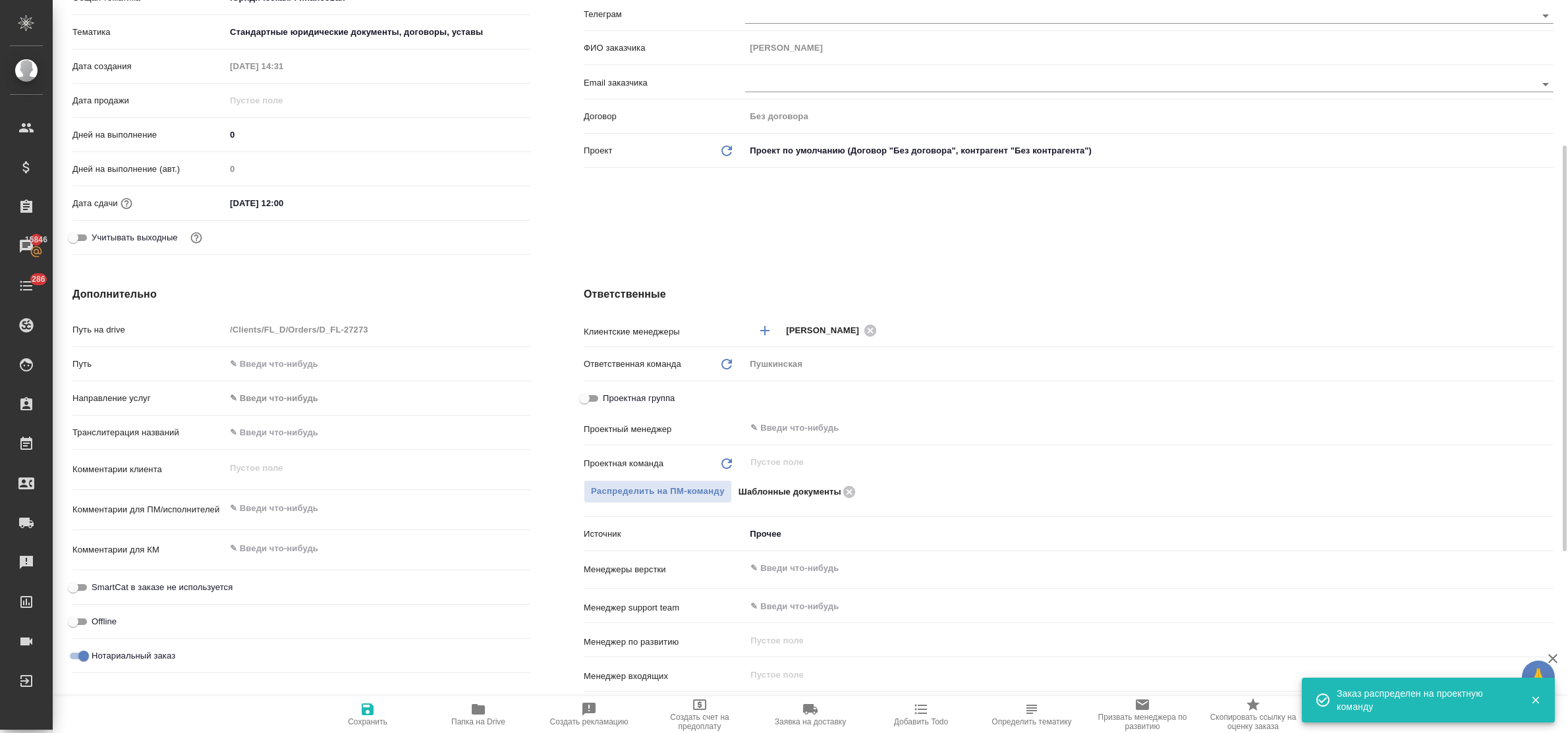
type textarea "x"
click at [277, 518] on textarea at bounding box center [378, 509] width 304 height 23
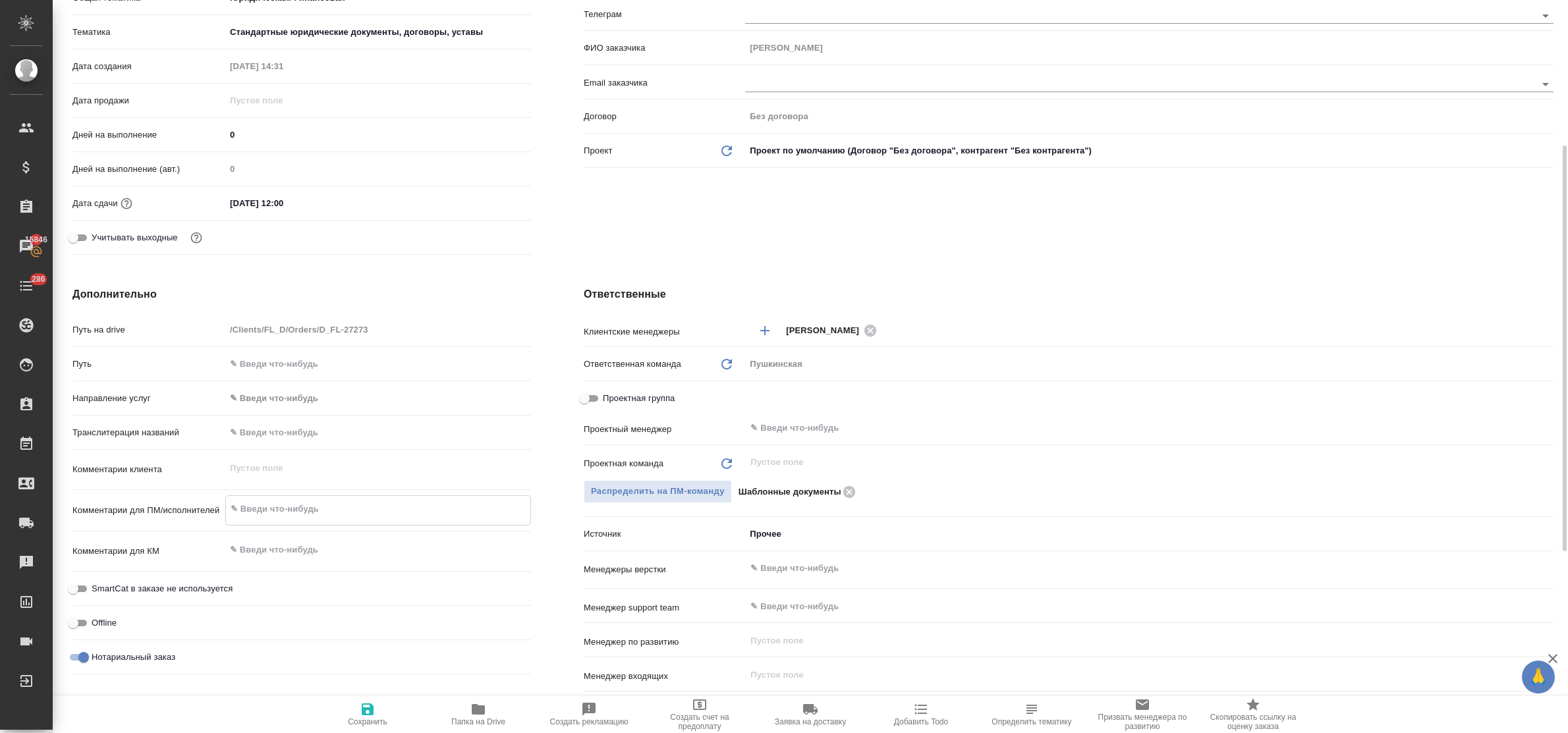
type textarea "р"
type textarea "x"
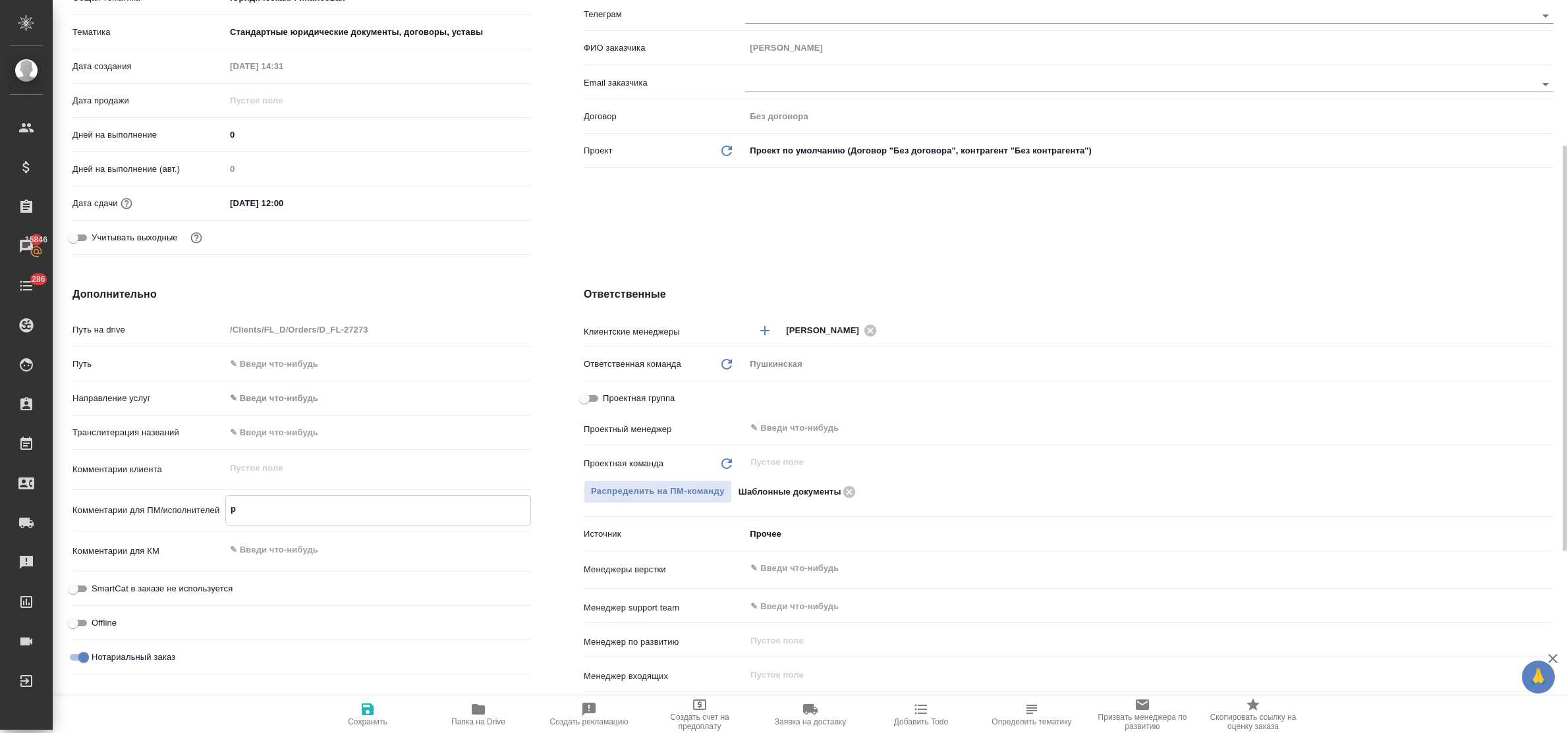
type textarea "ру"
type textarea "x"
type textarea "рус"
type textarea "x"
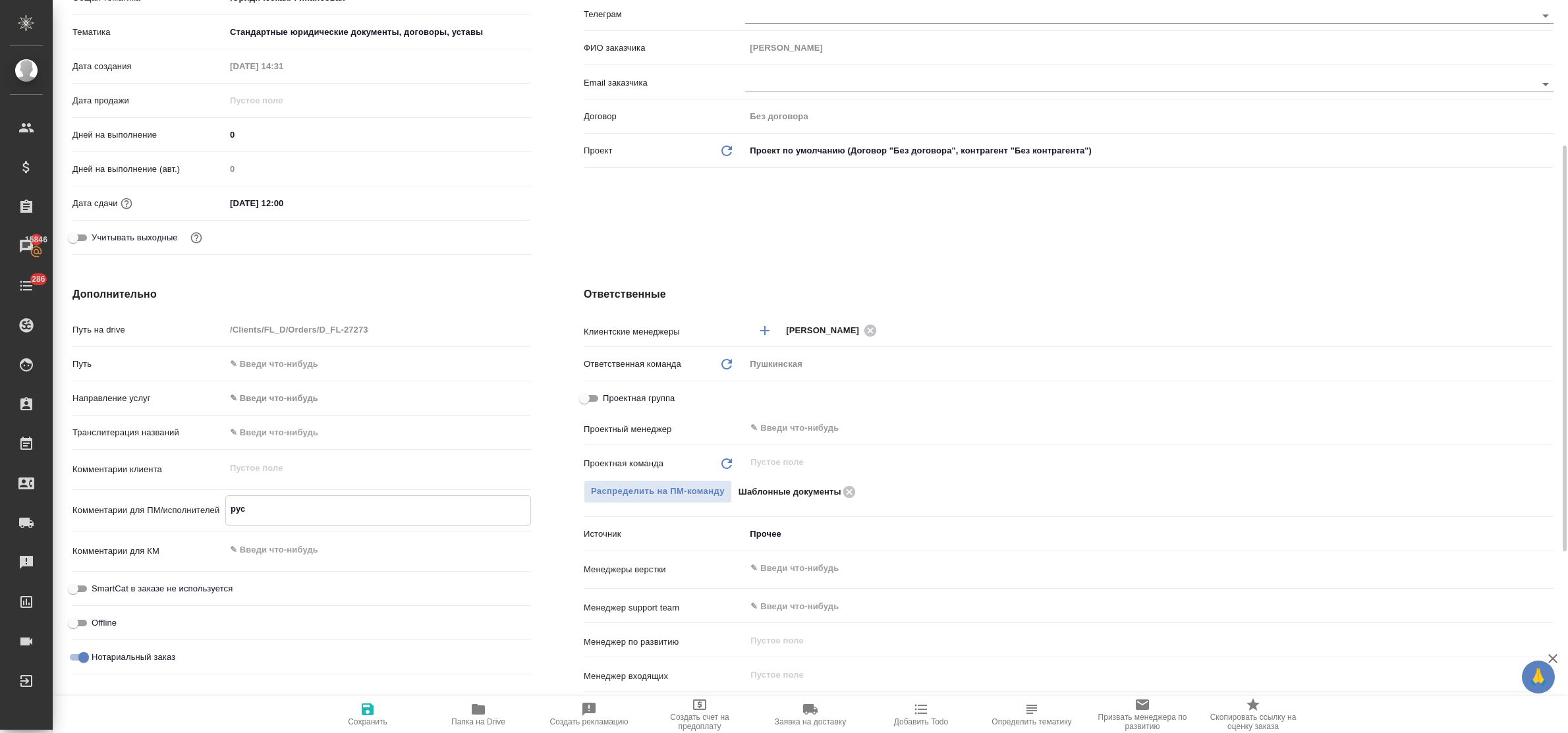
type textarea "x"
type textarea "рус"
type textarea "x"
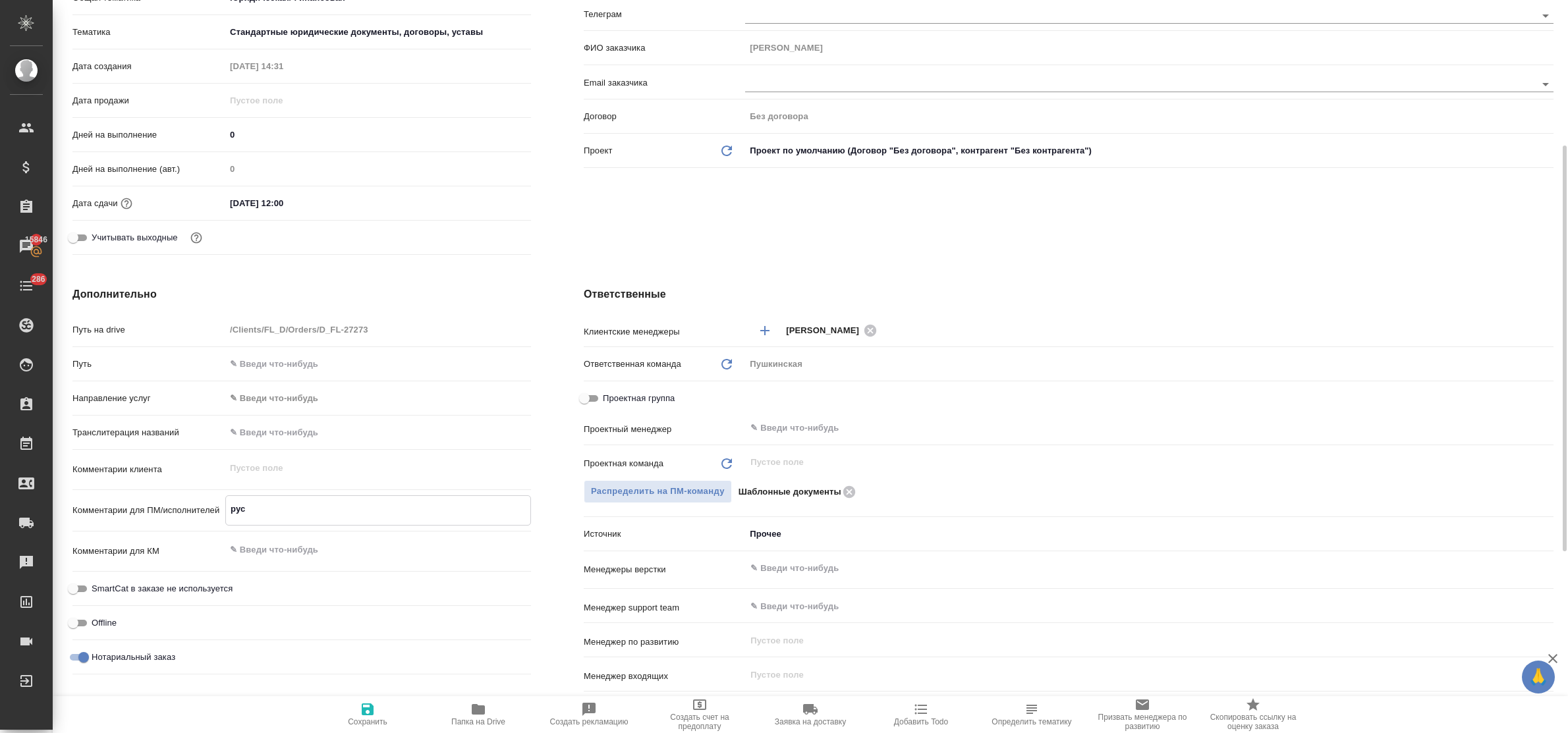
type textarea "x"
type textarea "рус т"
type textarea "x"
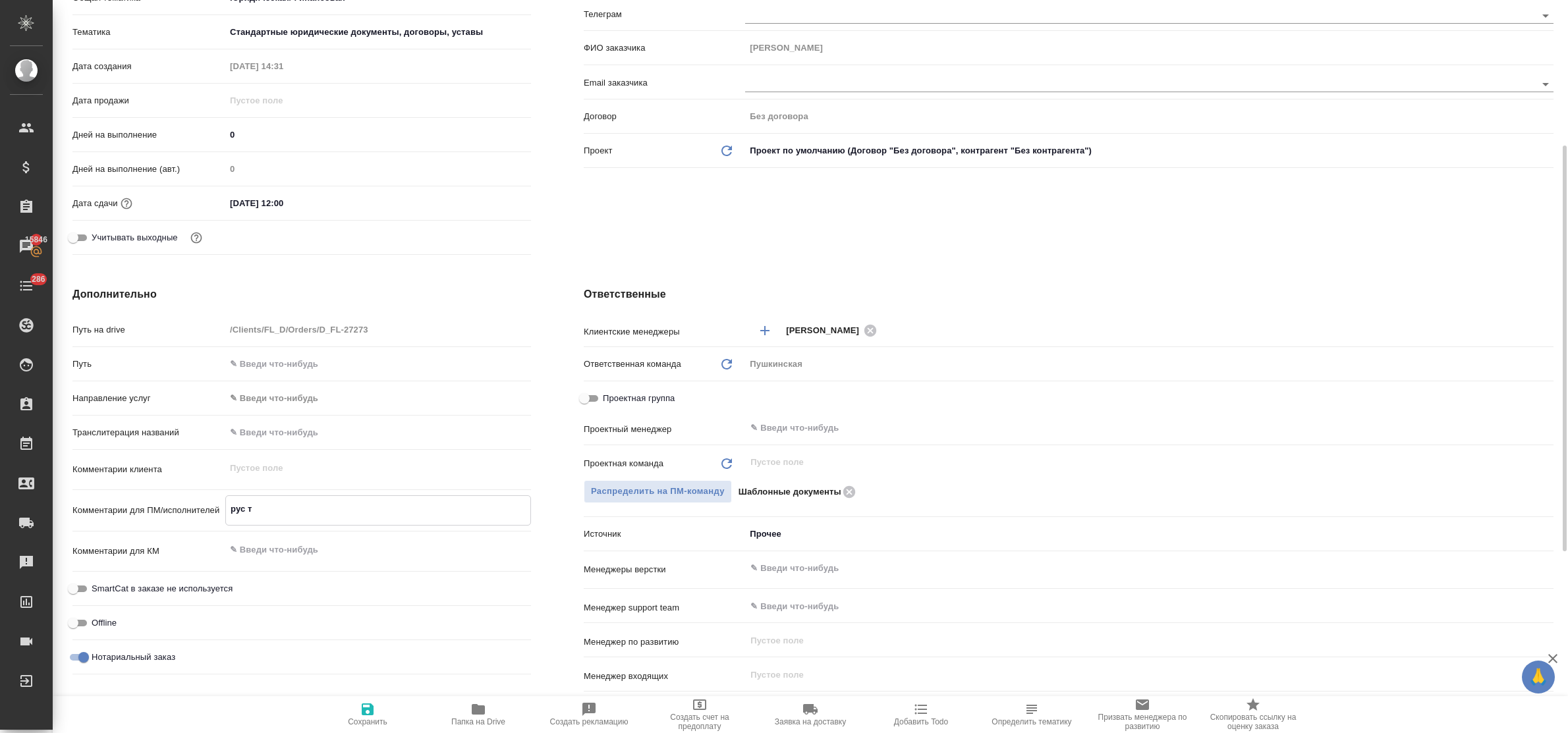
type textarea "x"
type textarea "рус те"
type textarea "x"
type textarea "рус тек"
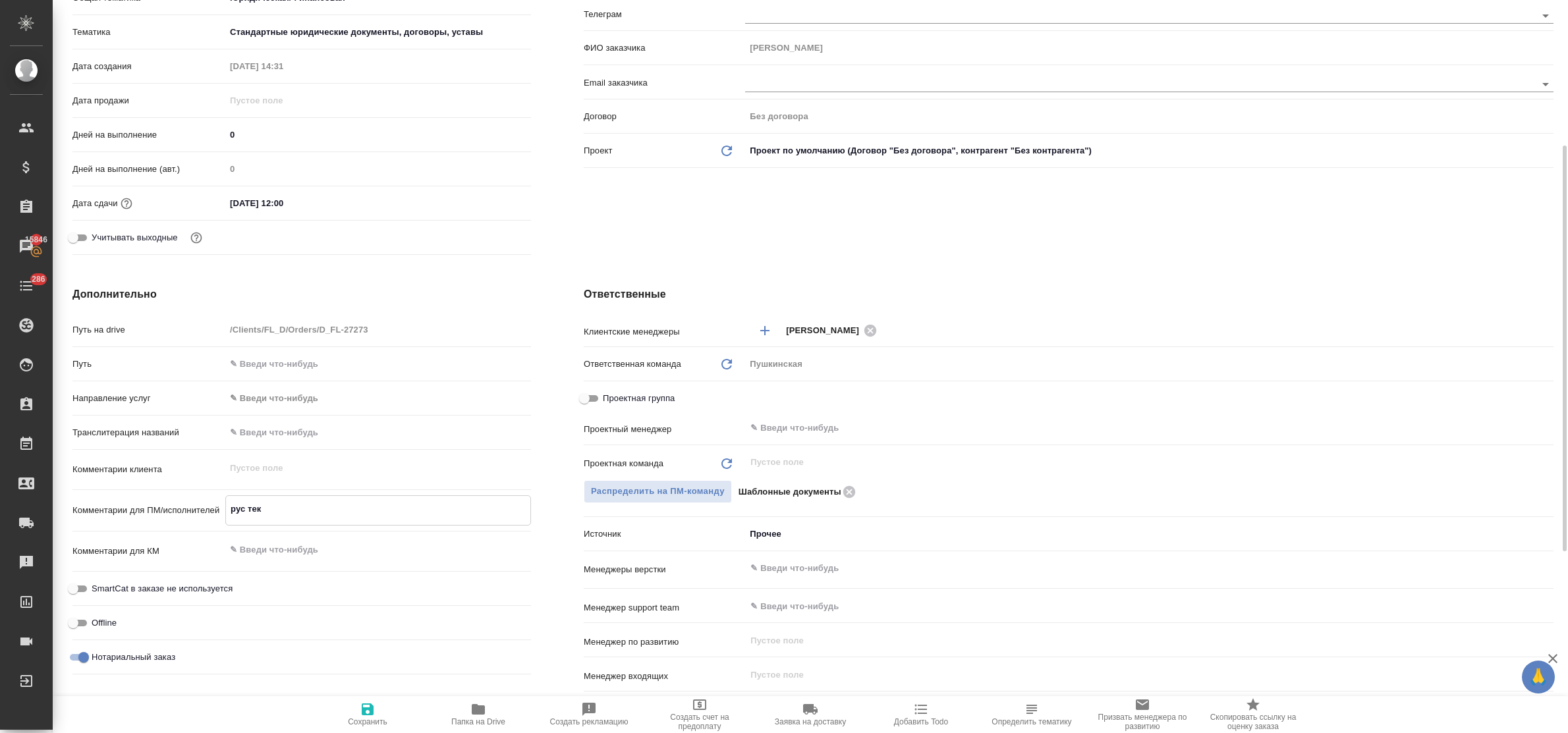
type textarea "x"
type textarea "рус текс"
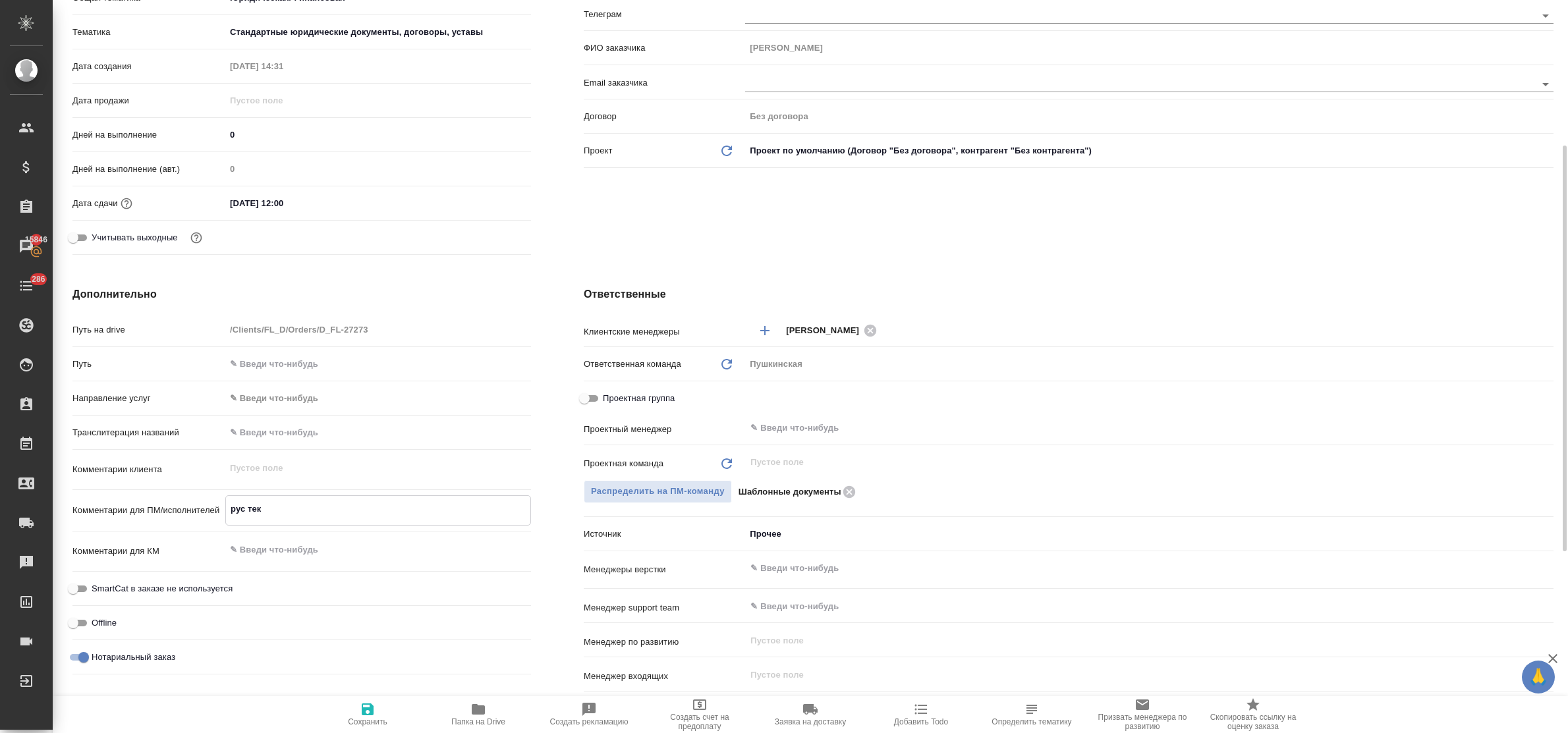
type textarea "x"
type textarea "рус текст"
type textarea "x"
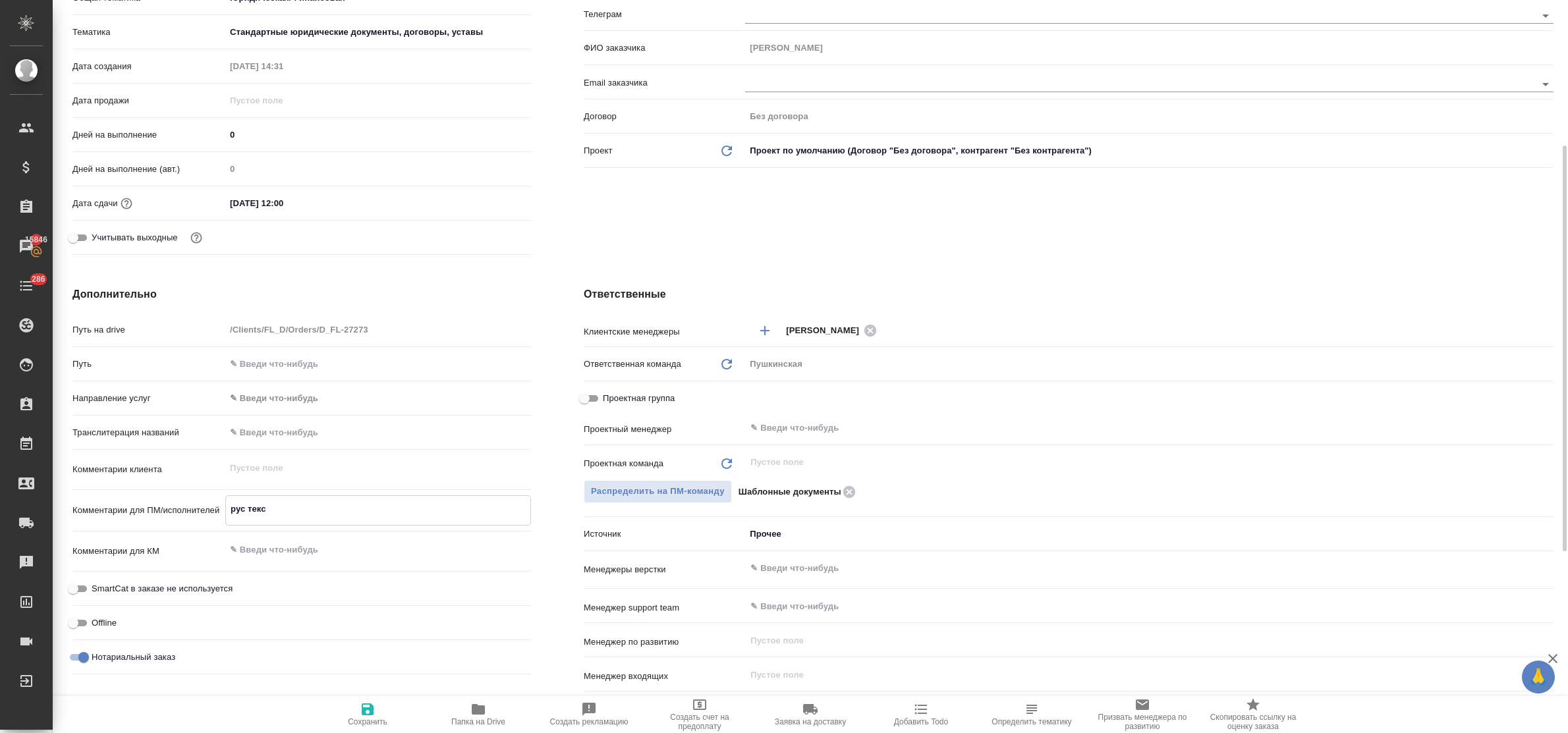
type textarea "x"
type textarea "рус текст"
type textarea "x"
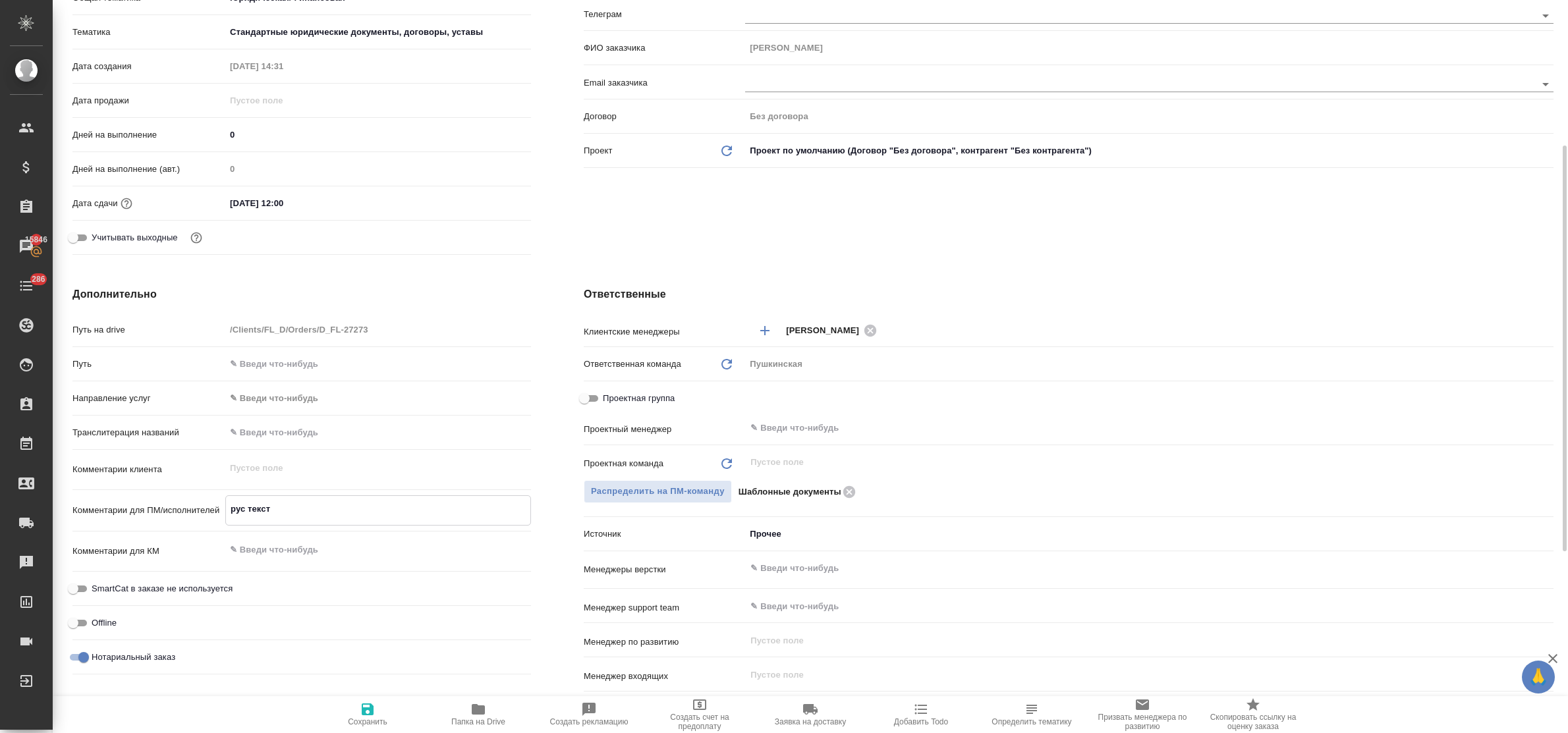
type textarea "x"
type textarea "рус текст н"
type textarea "x"
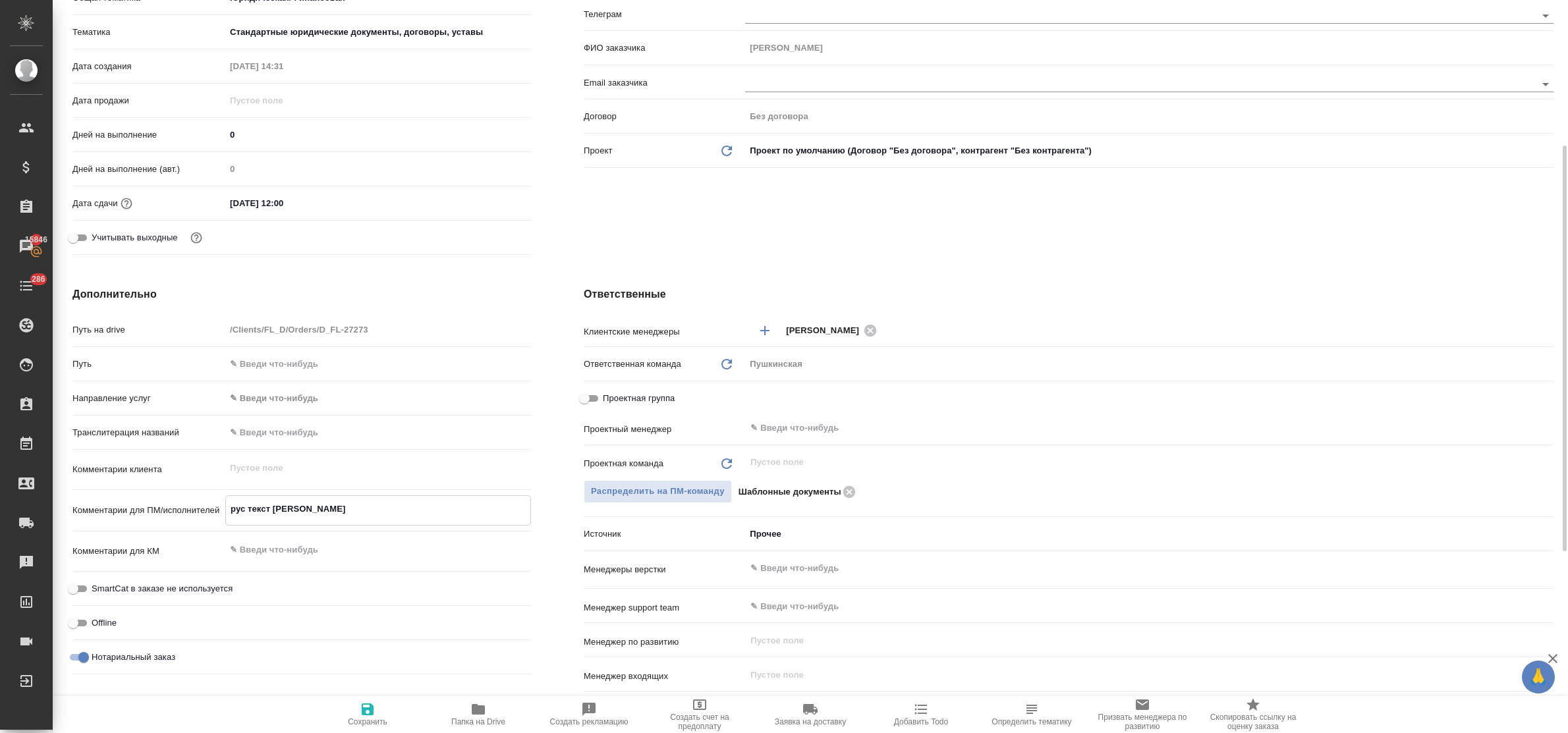
type textarea "рус текст не"
type textarea "x"
type textarea "рус текст не"
type textarea "x"
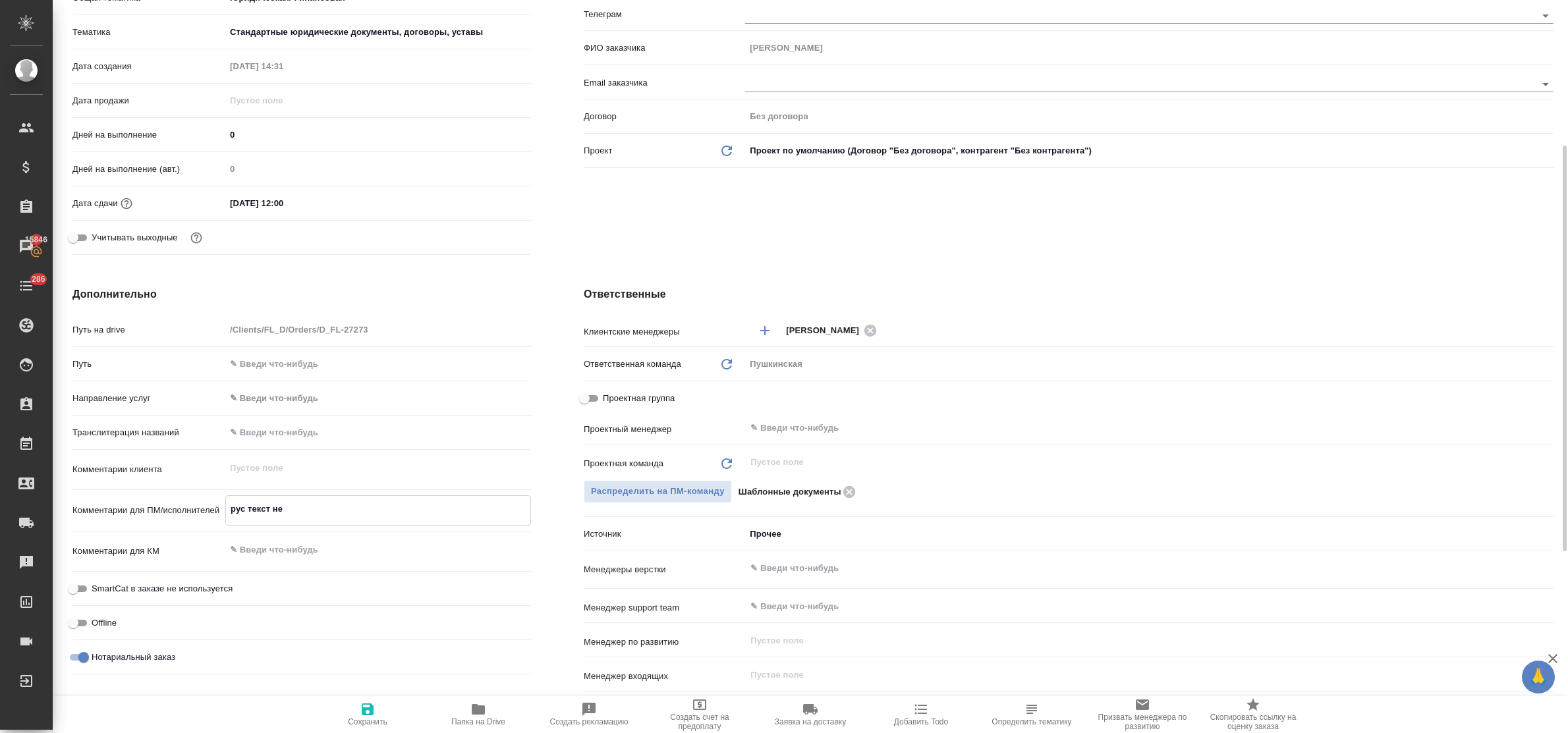
type textarea "x"
type textarea "рус текст не пере"
type textarea "x"
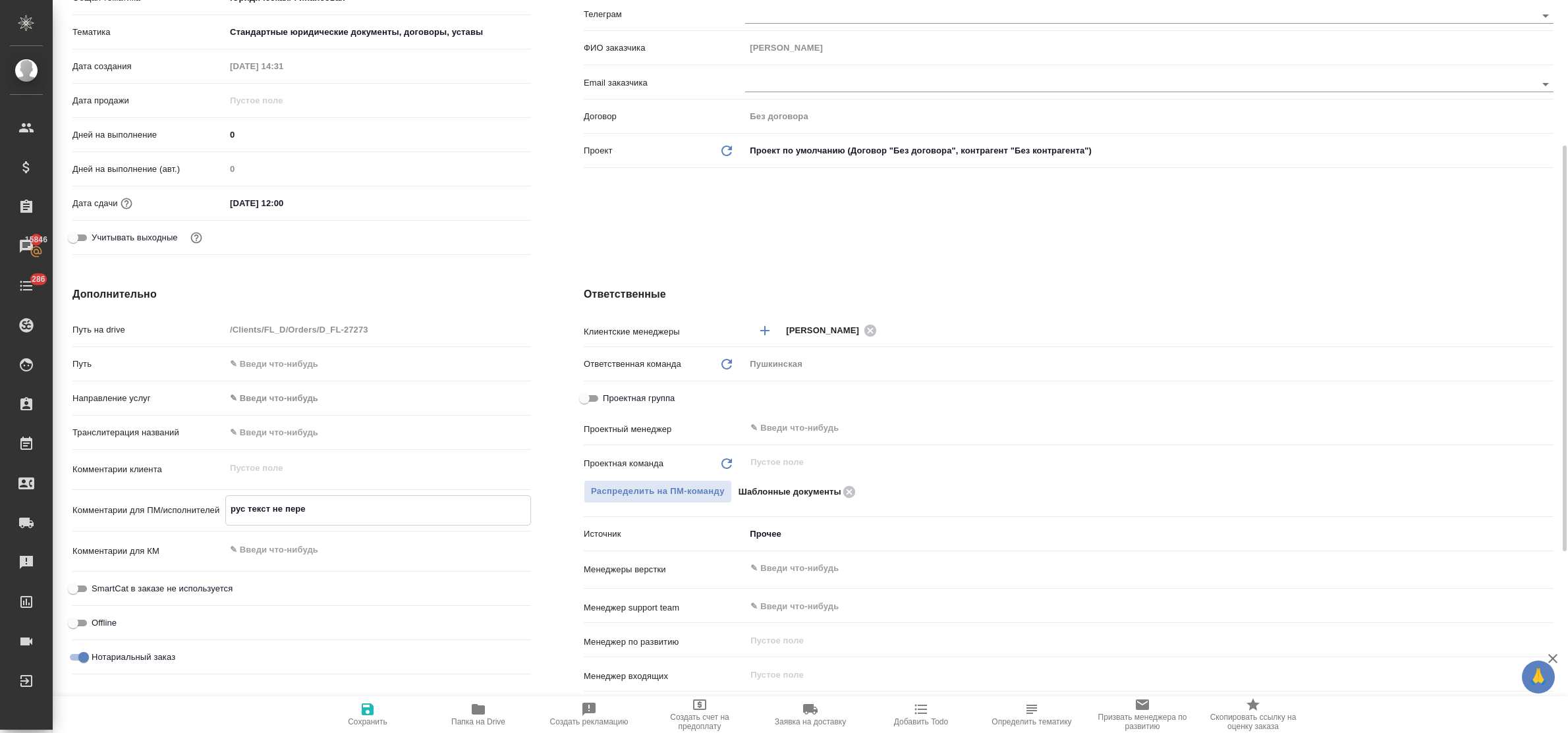
type textarea "x"
type textarea "рус текст не перен"
type textarea "x"
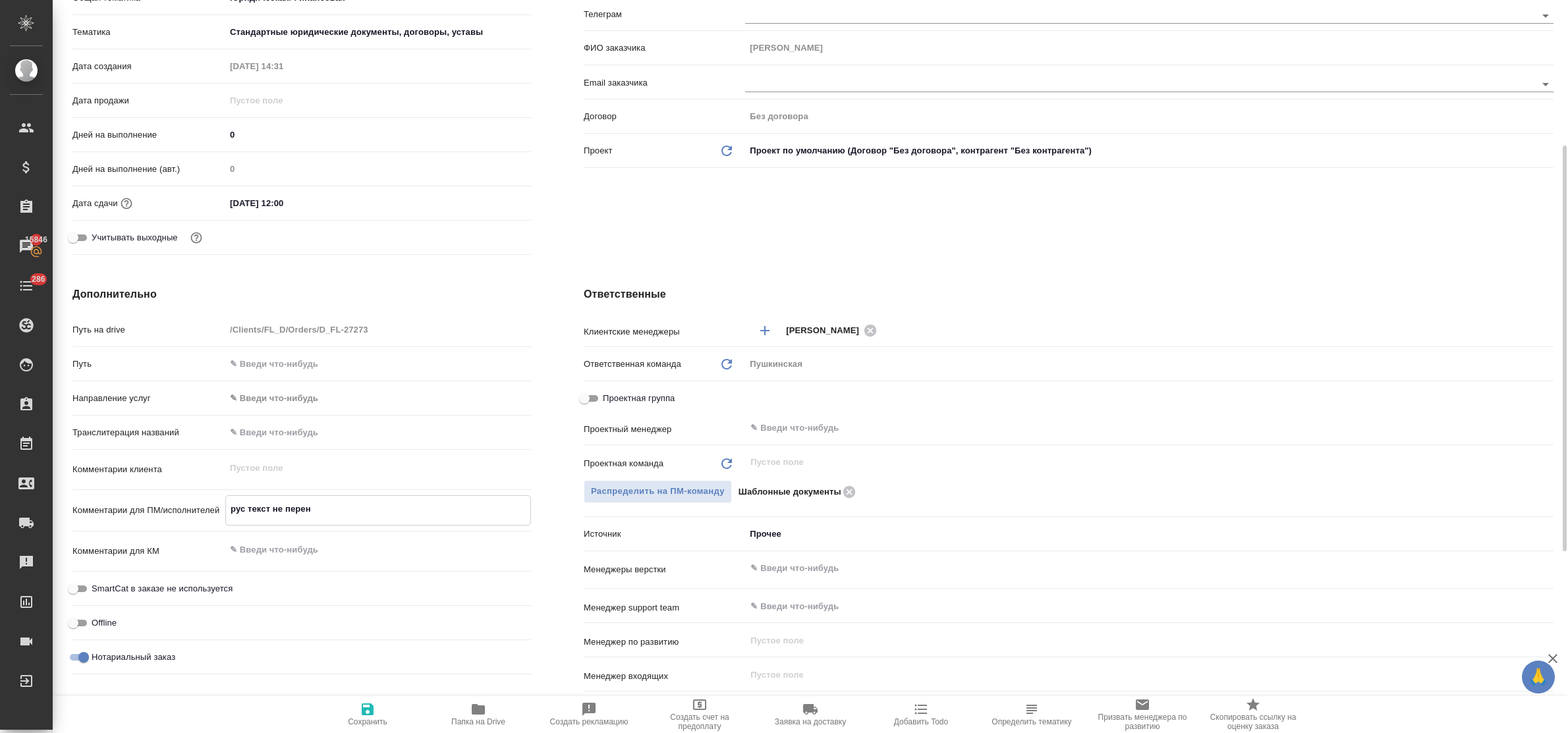
type textarea "рус текст не перена"
type textarea "x"
type textarea "рус текст не перенаб"
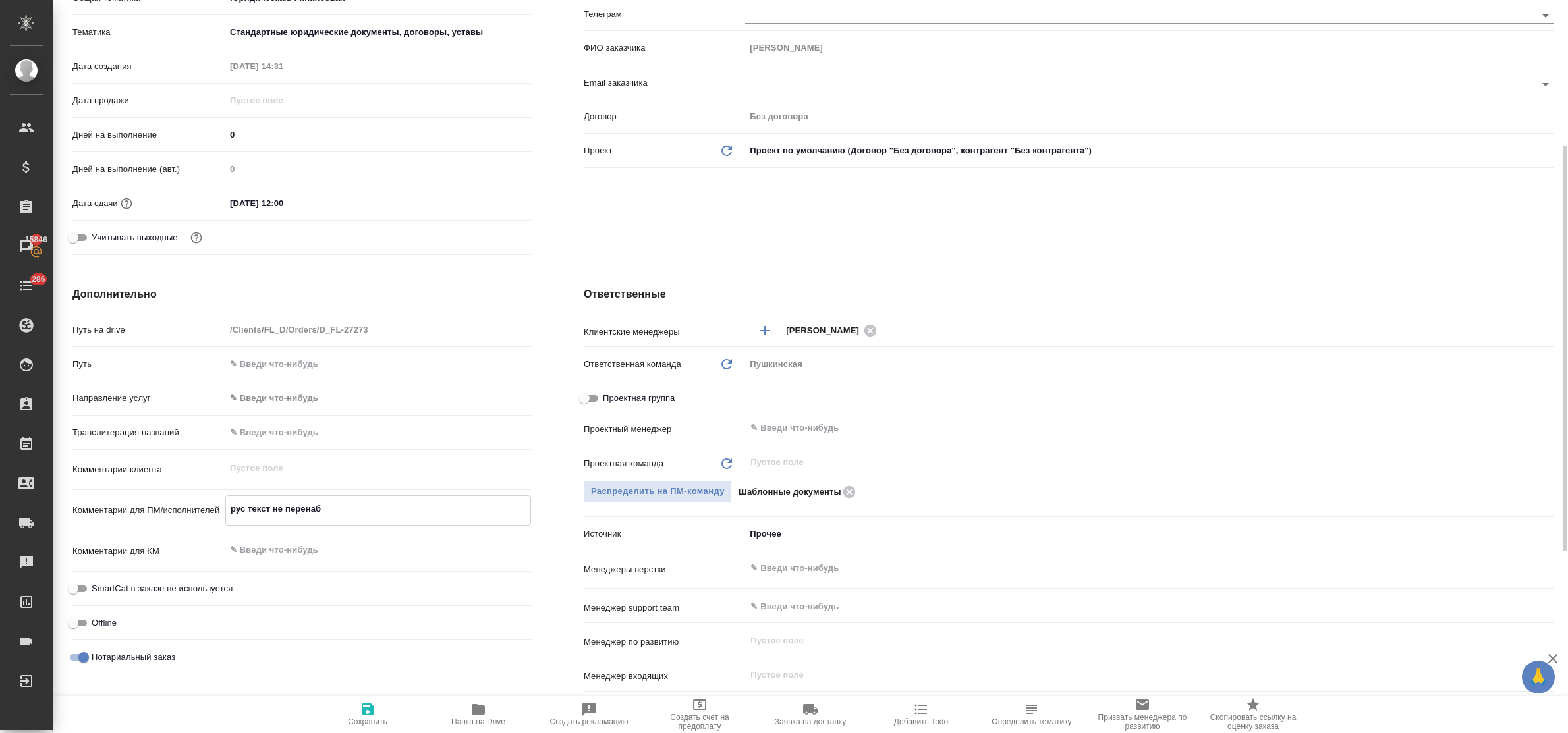
type textarea "x"
type textarea "рус текст не перенаби"
type textarea "x"
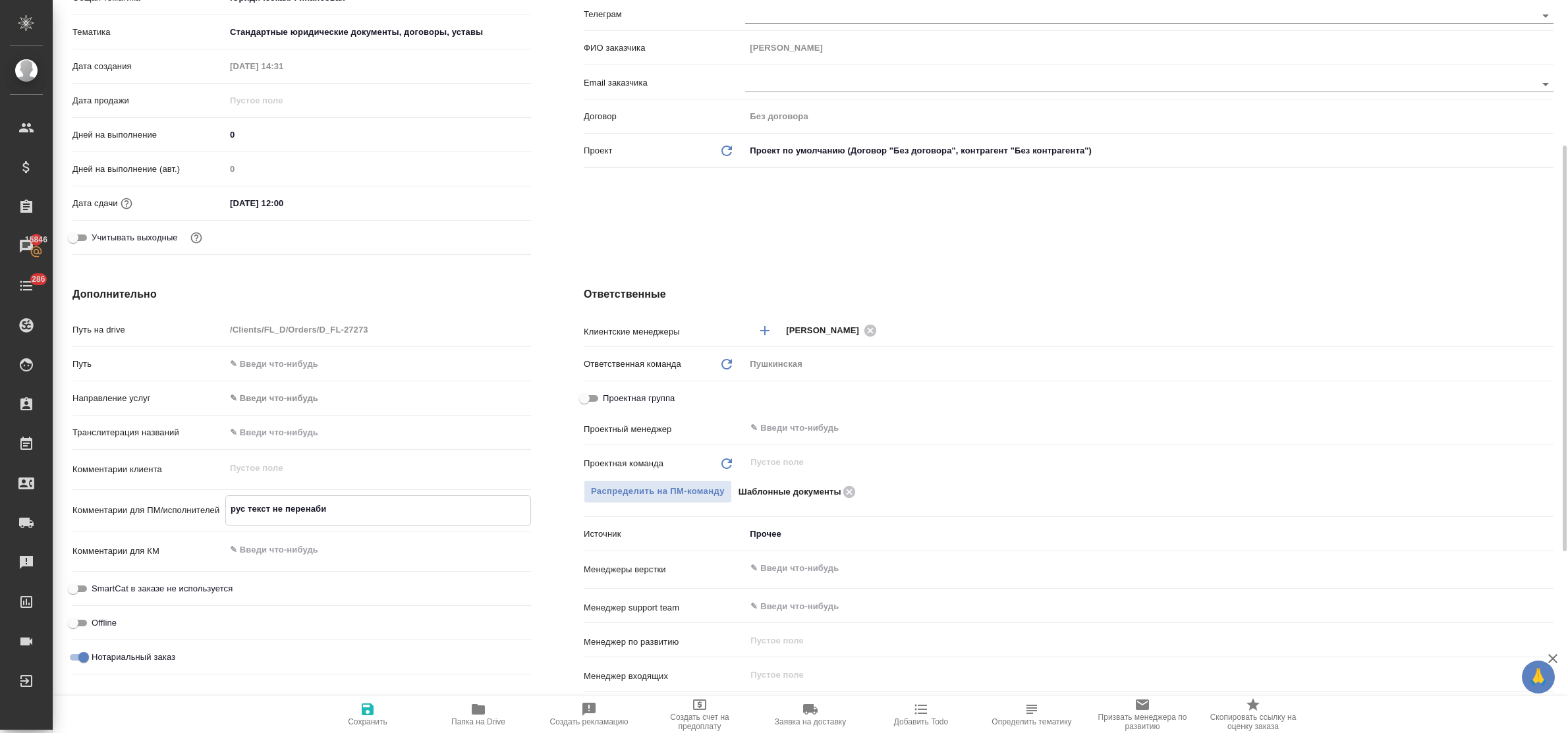
type textarea "x"
type textarea "рус текст не перенабив"
type textarea "x"
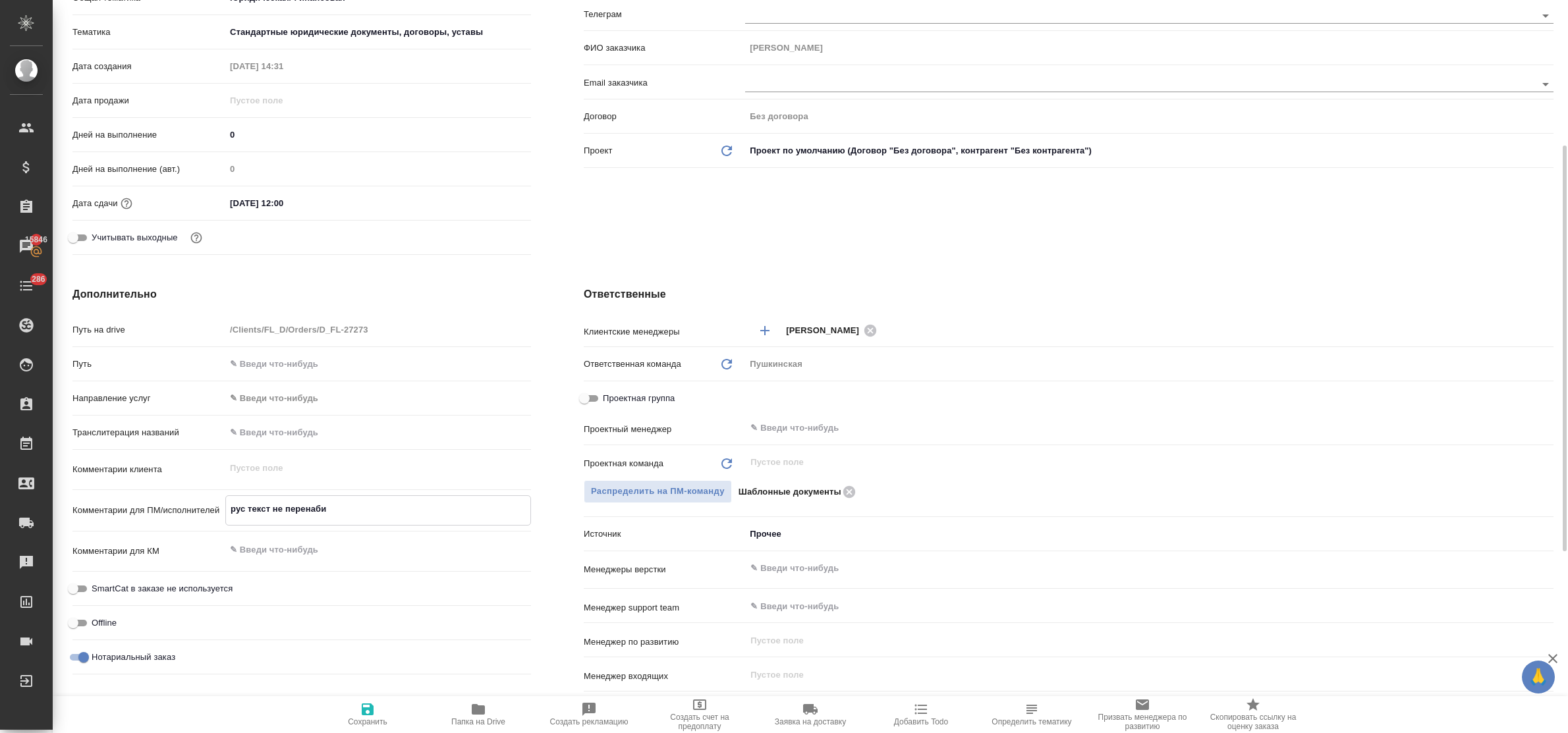
type textarea "x"
type textarea "рус текст не перенабива"
type textarea "x"
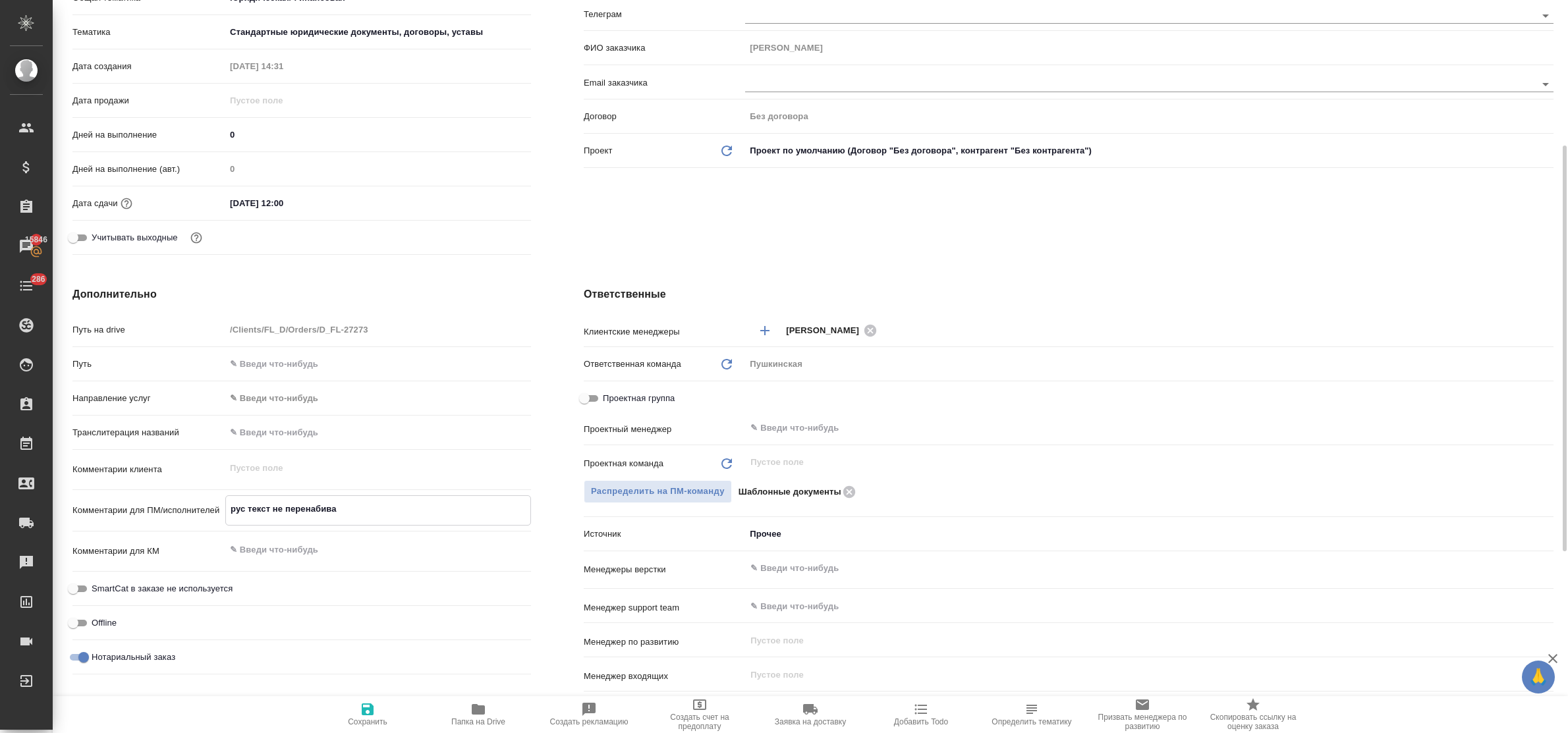
type textarea "рус текст не перенабивае"
type textarea "x"
type textarea "рус текст не перенабиваем"
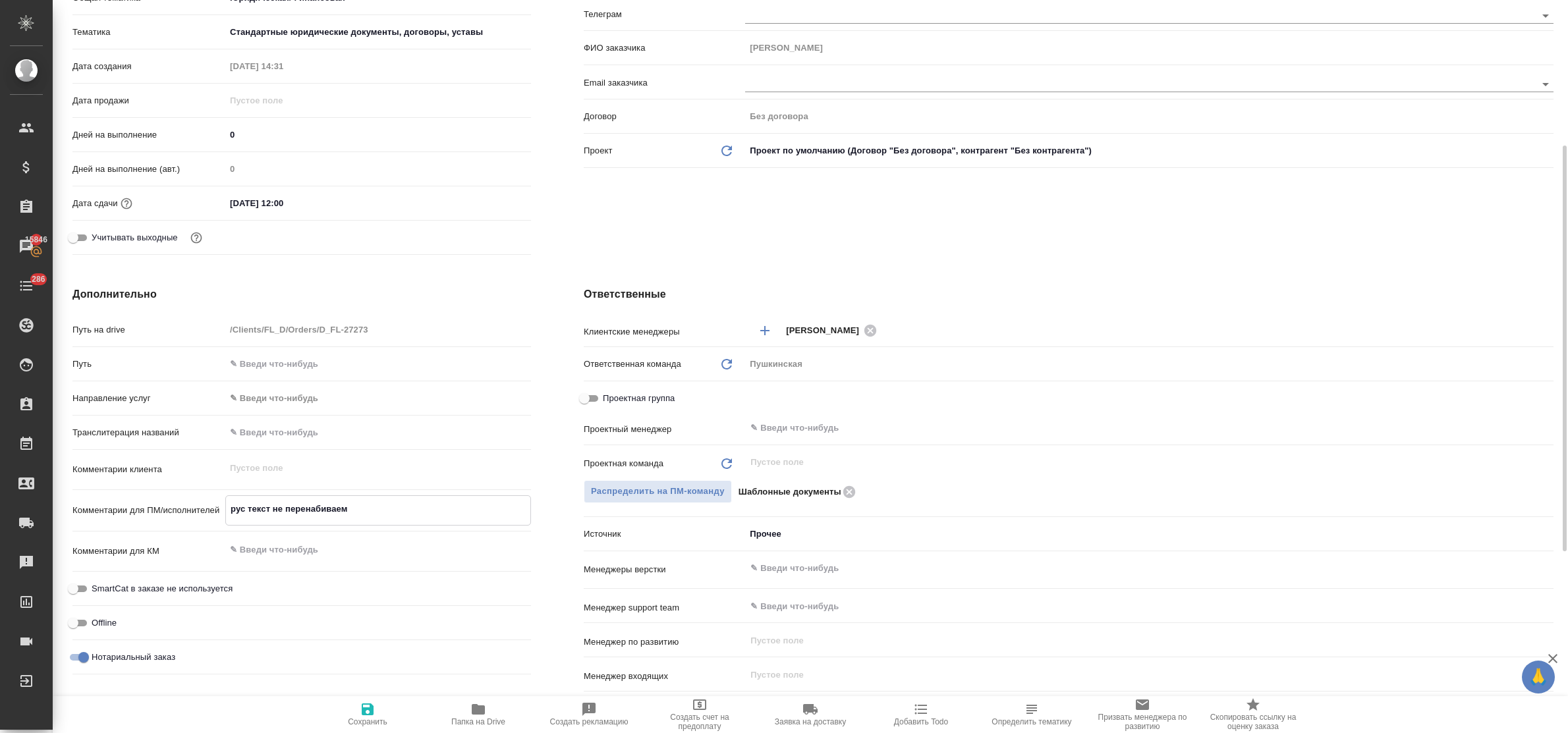
type textarea "x"
type textarea "рус текст не перенабиваем,"
type textarea "x"
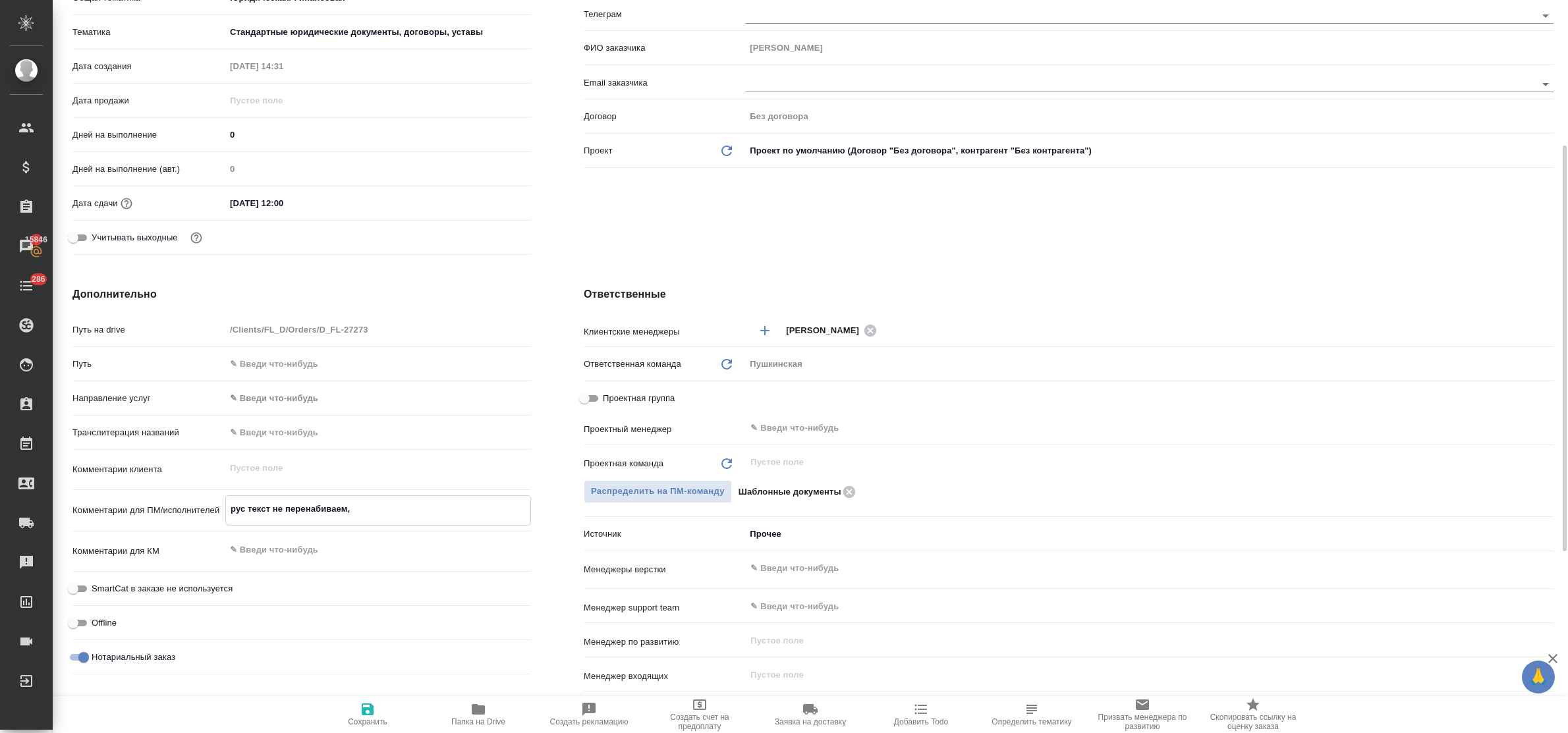
type textarea "x"
type textarea "рус текст не перенабиваем,"
type textarea "x"
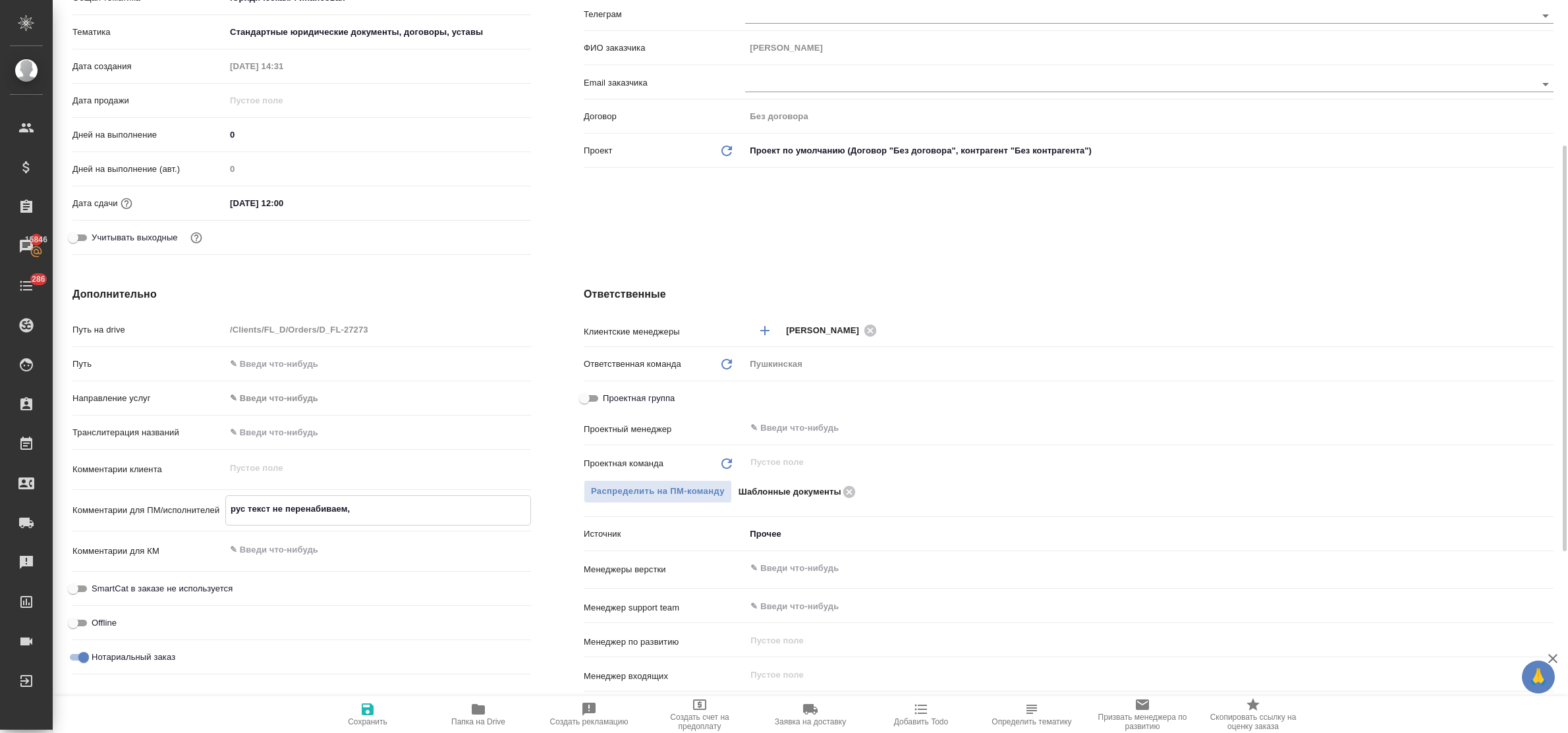
type textarea "x"
type textarea "рус текст не перенабиваем, т"
type textarea "x"
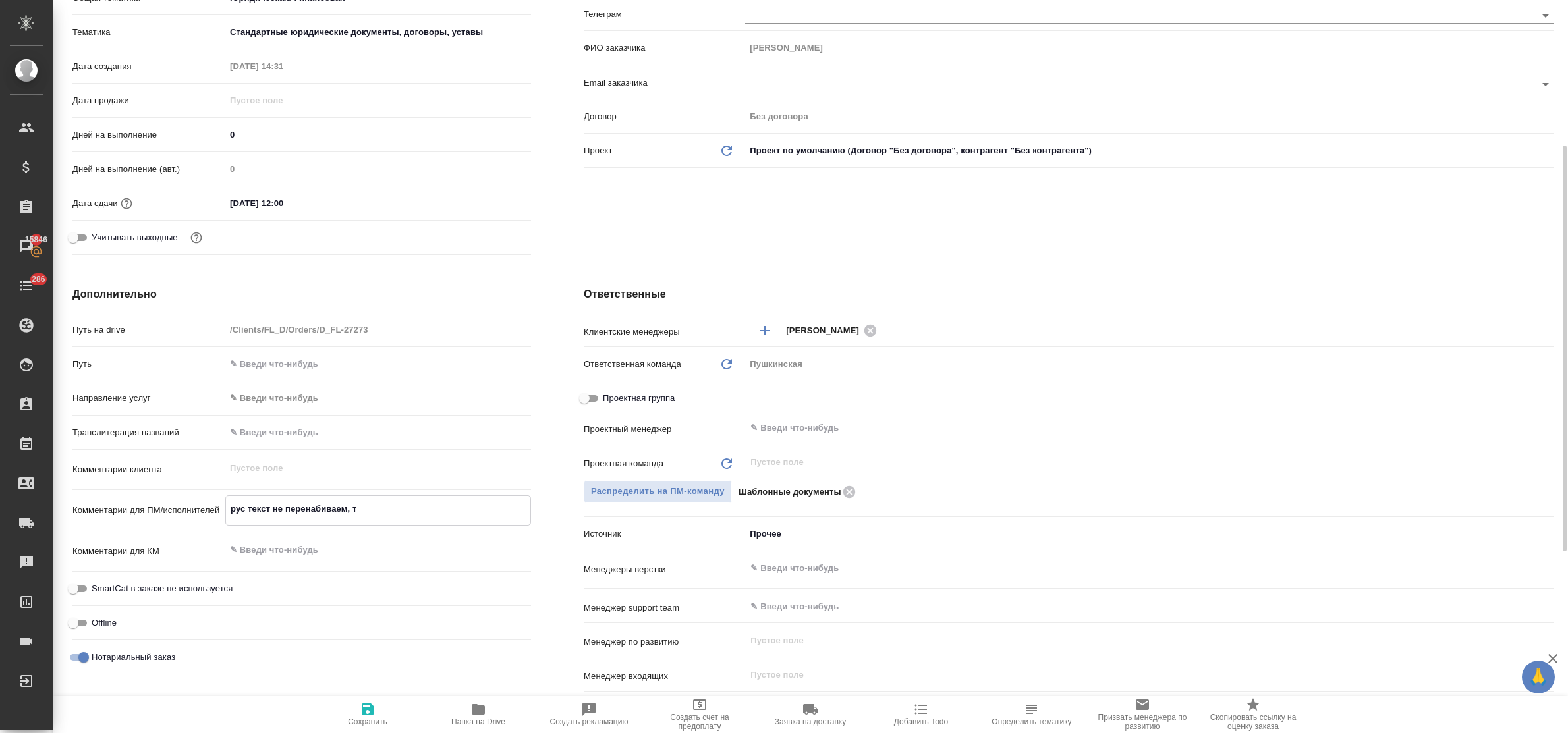
type textarea "рус текст не перенабиваем, то"
type textarea "x"
type textarea "рус текст не перенабиваем, тол"
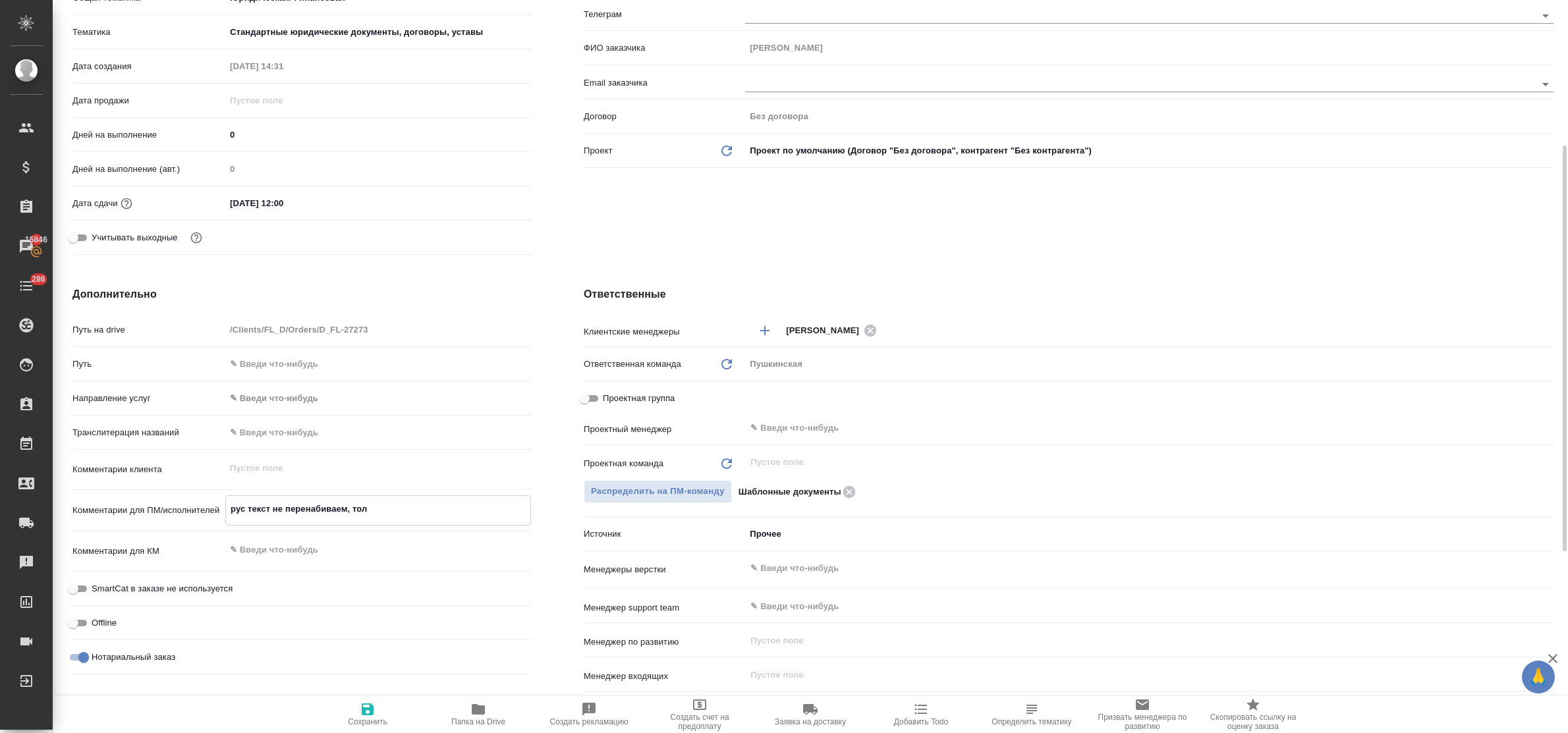
type textarea "x"
type textarea "рус текст не перенабиваем, толь"
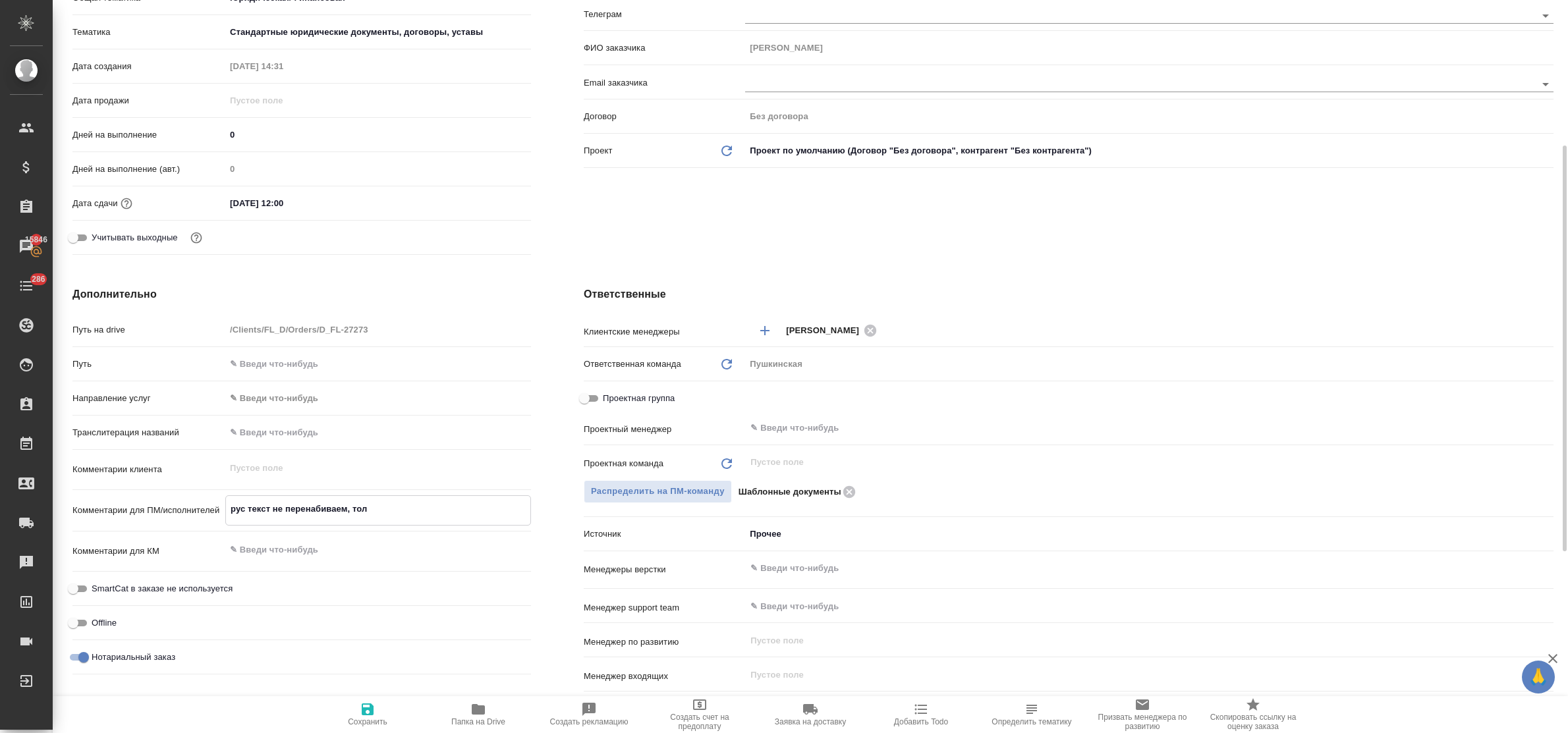
type textarea "x"
type textarea "рус текст не перенабиваем, тол"
type textarea "x"
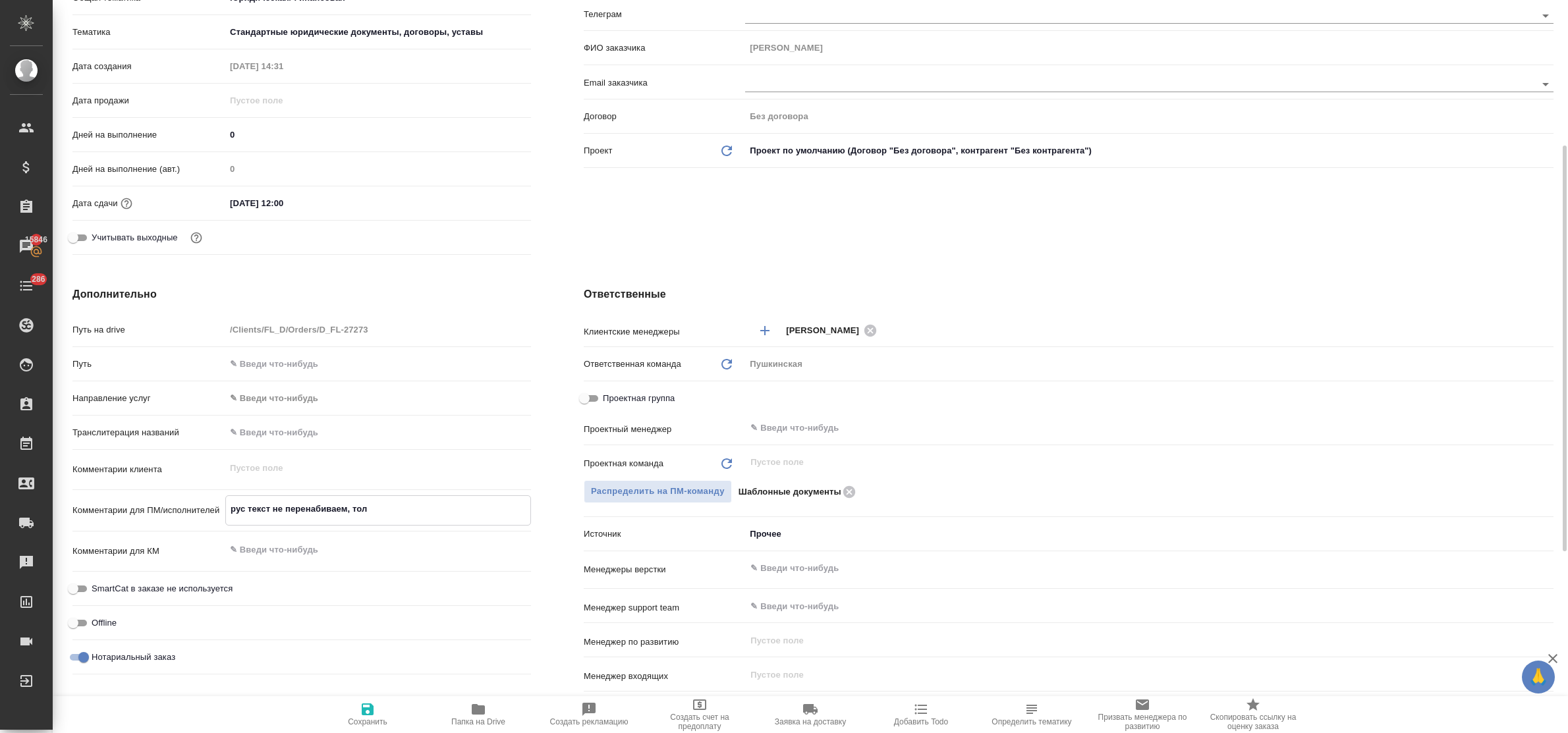
type textarea "x"
type textarea "рус текст не перенабиваем, то"
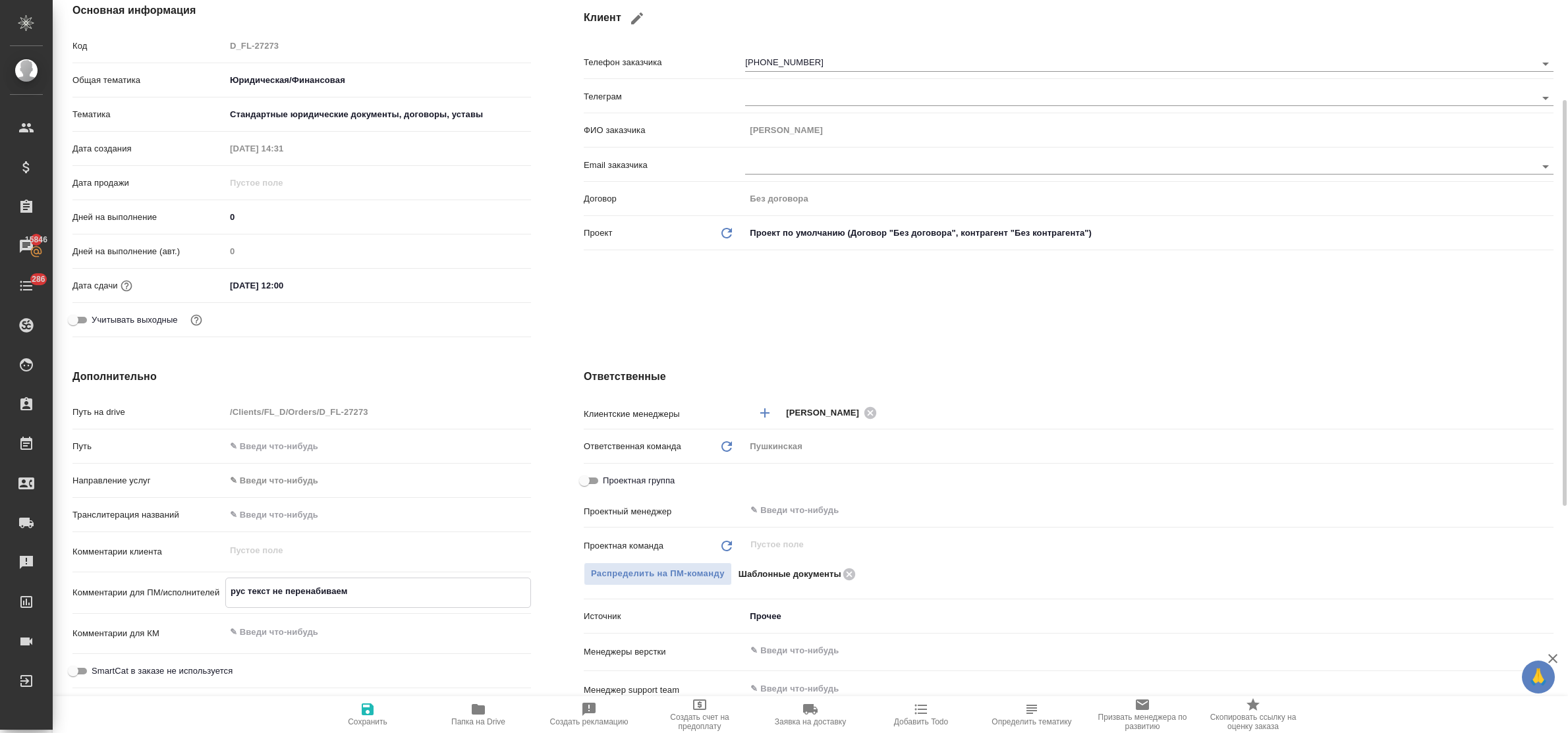
scroll to position [0, 0]
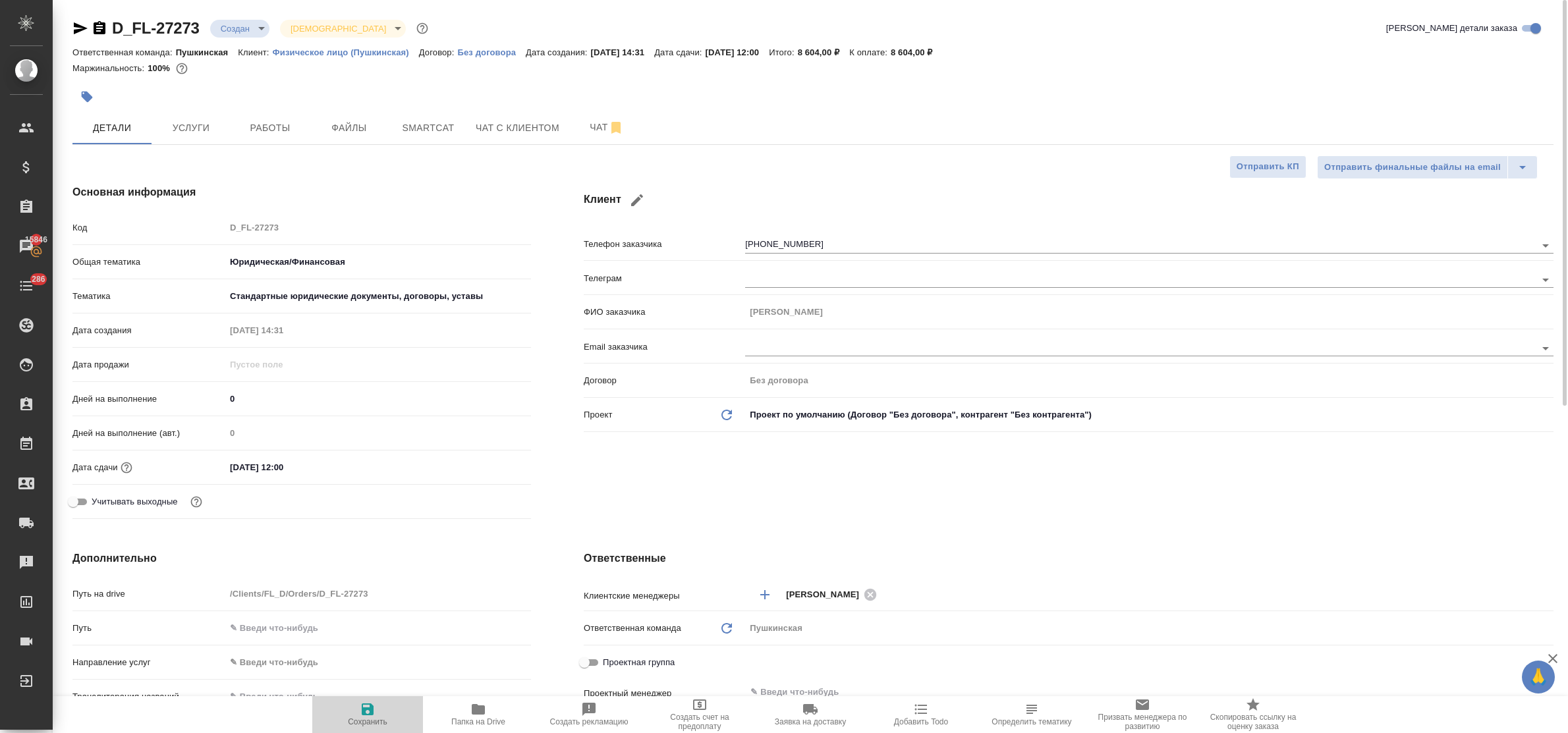
click at [359, 709] on icon "button" at bounding box center [367, 709] width 16 height 16
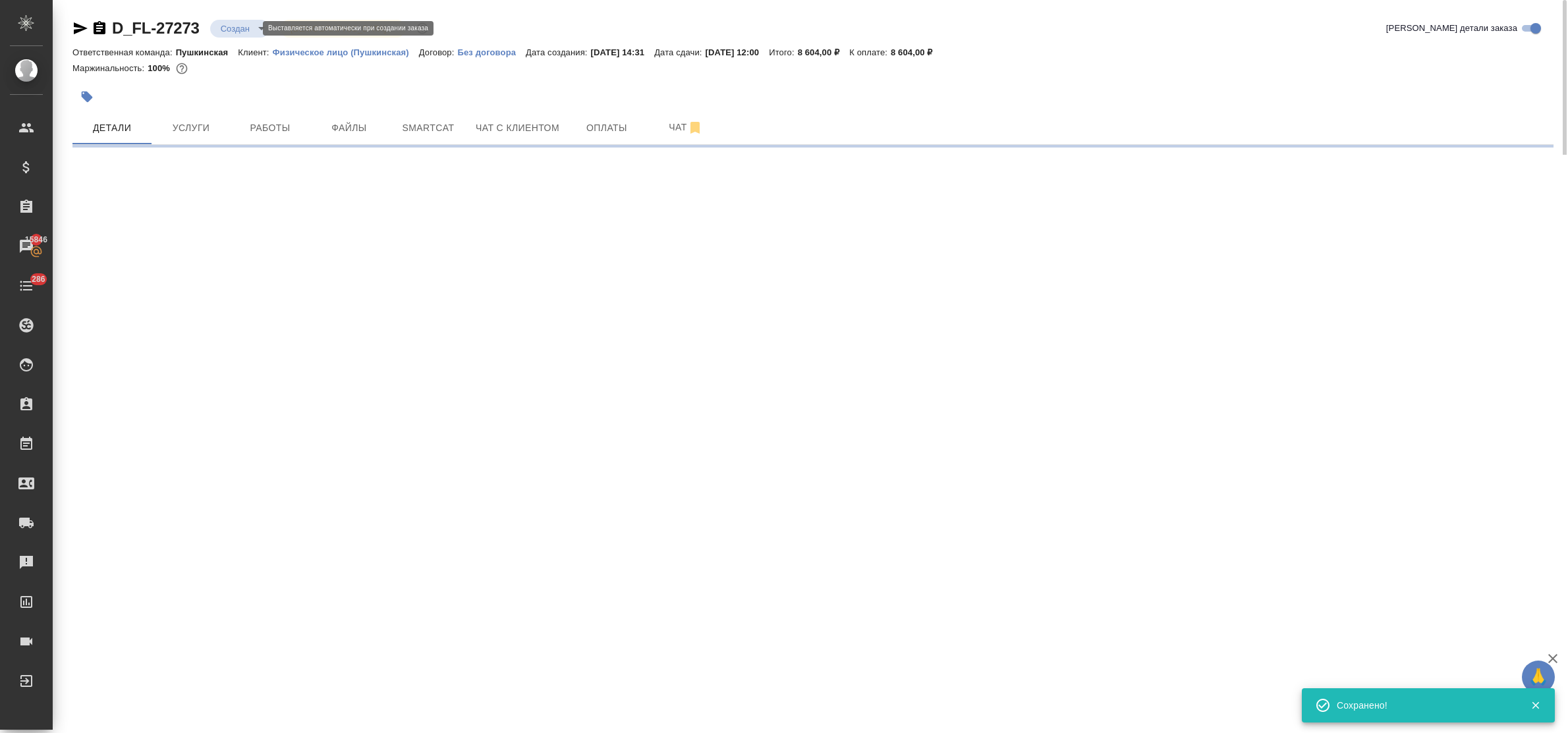
click at [228, 31] on body "🙏 .cls-1 fill:#fff; AWATERA Bulakhova Elena Клиенты Спецификации Заказы 15846 Ч…" at bounding box center [784, 366] width 1568 height 733
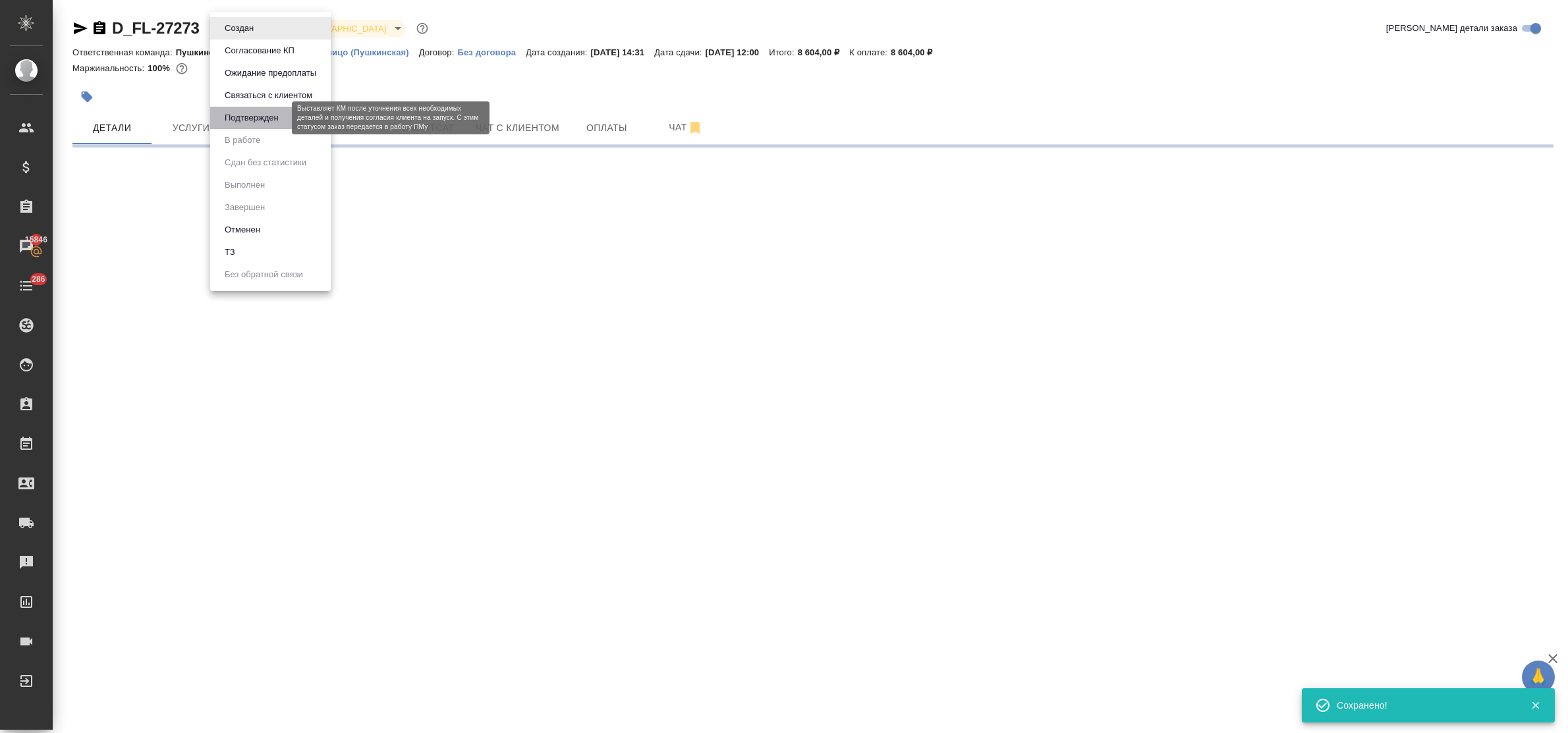
click at [244, 115] on button "Подтвержден" at bounding box center [251, 118] width 62 height 15
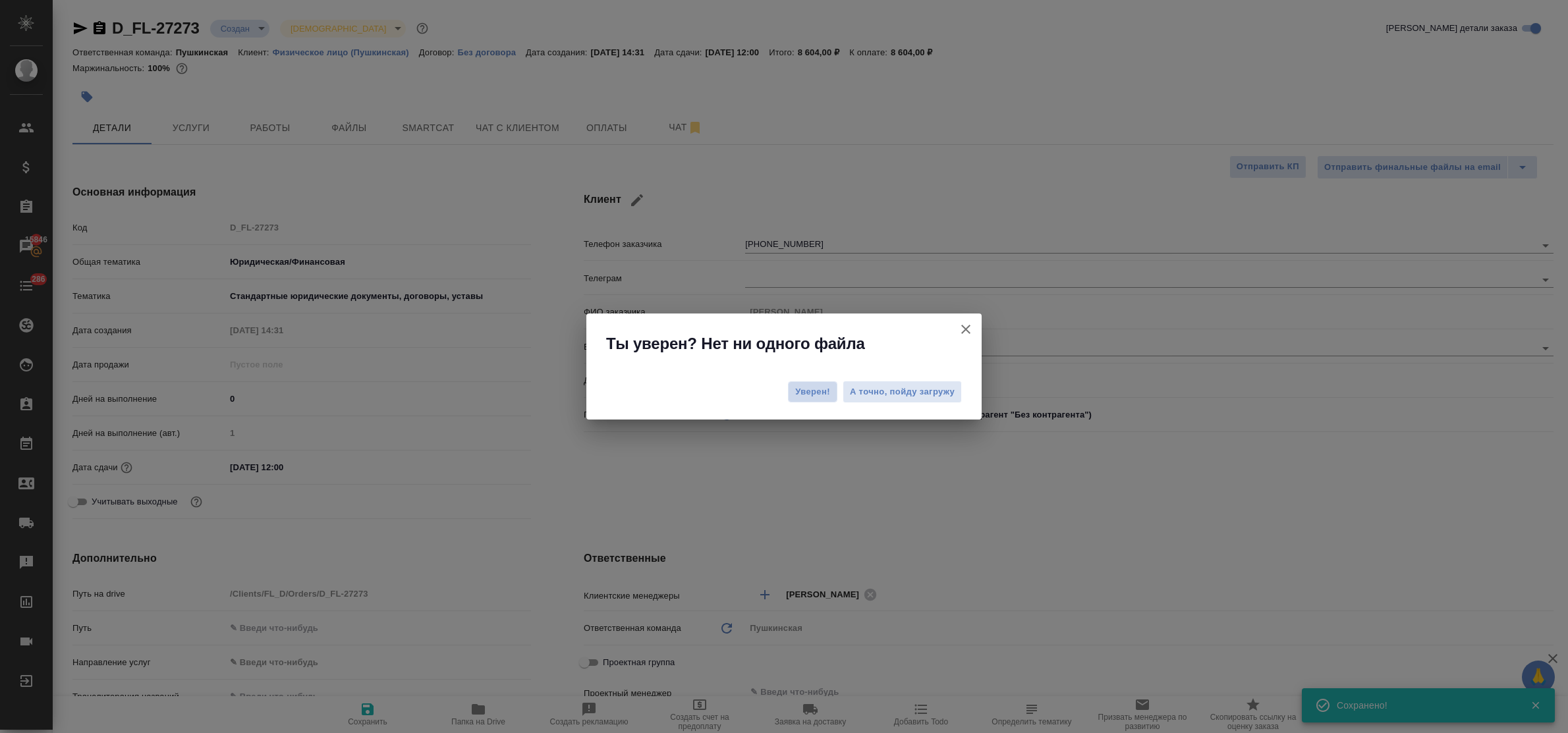
click at [821, 389] on span "Уверен!" at bounding box center [813, 392] width 35 height 13
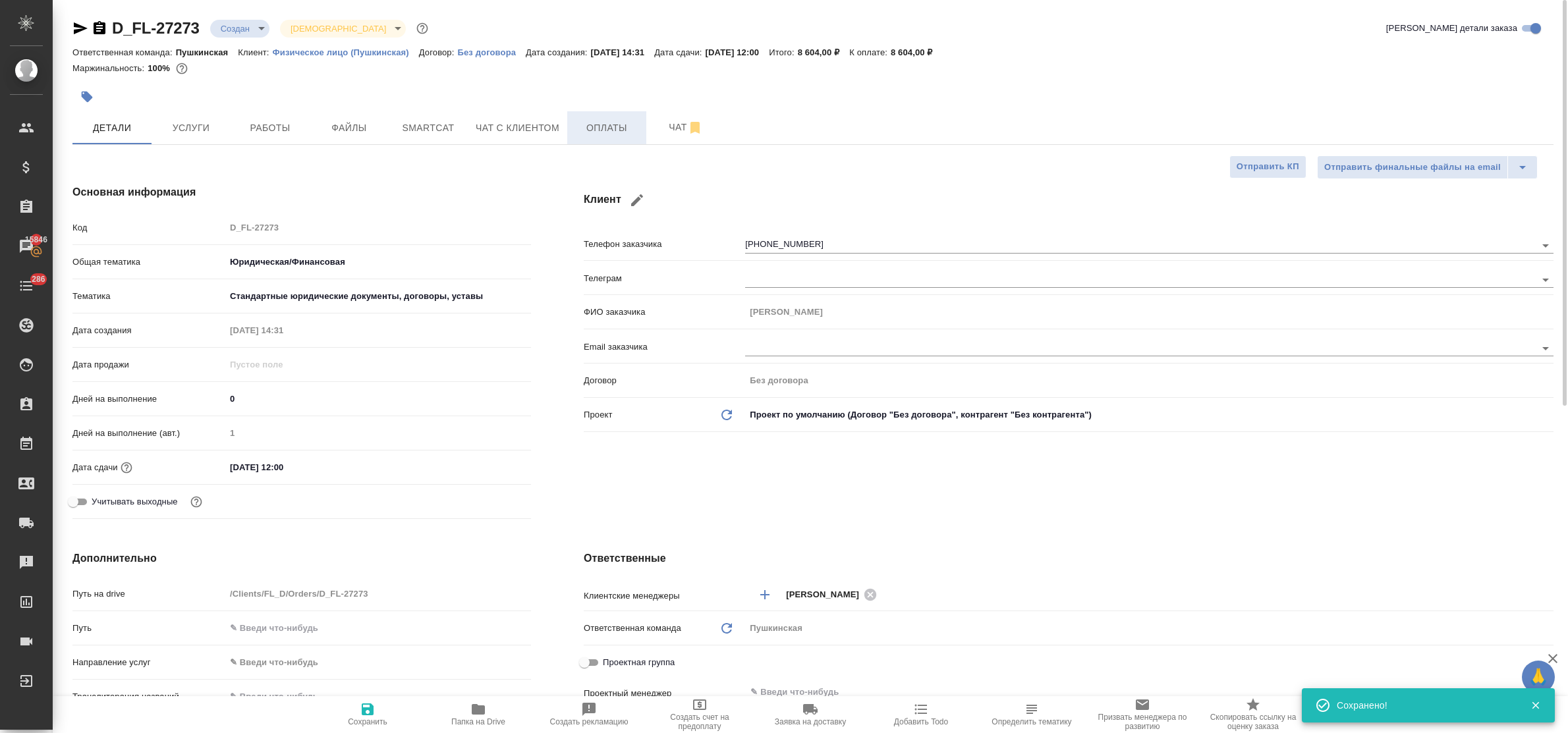
click at [604, 127] on span "Оплаты" at bounding box center [607, 128] width 63 height 17
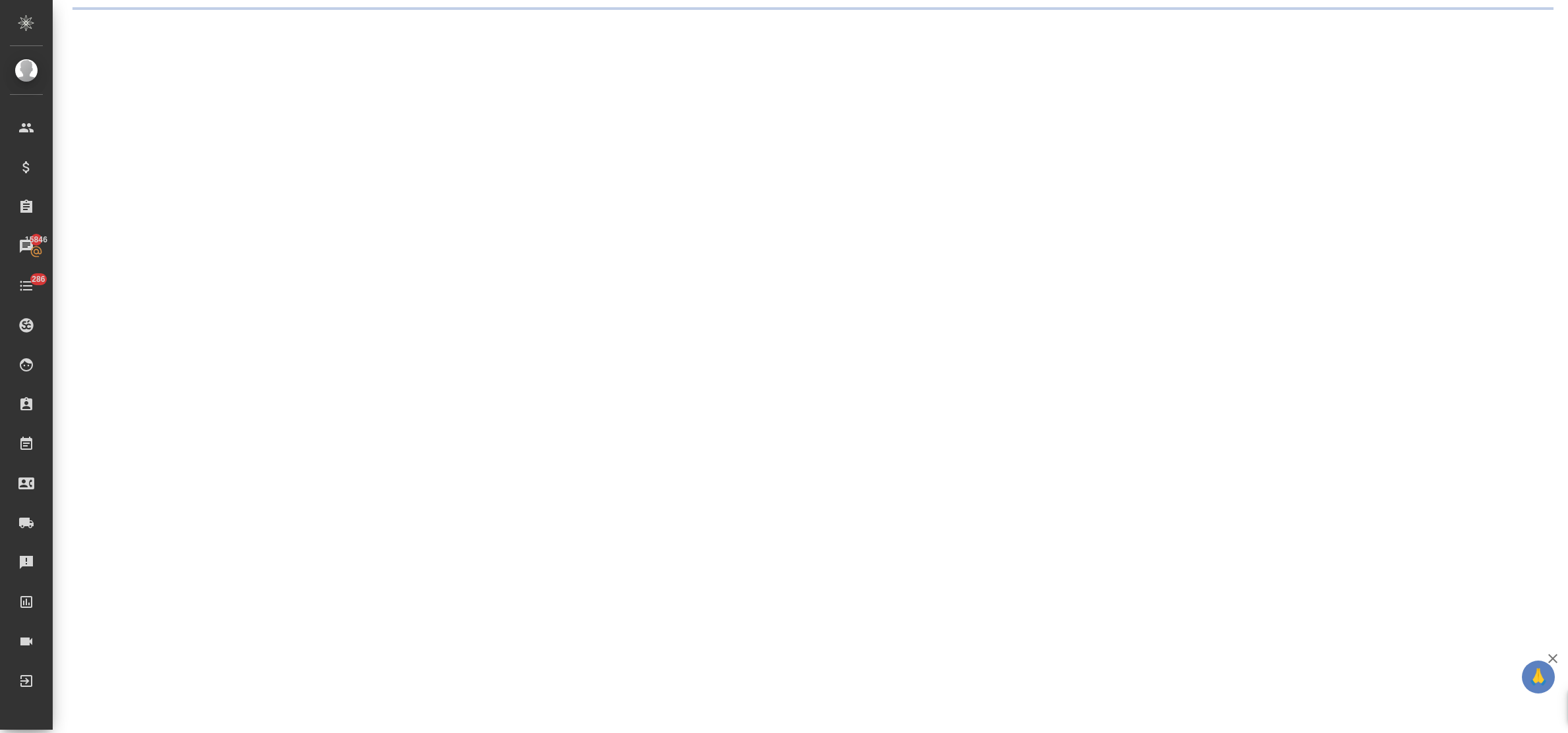
click at [97, 166] on div ".cls-1 fill:#fff; AWATERA Bulakhova Elena Клиенты Спецификации Заказы 15846 Чат…" at bounding box center [784, 366] width 1568 height 733
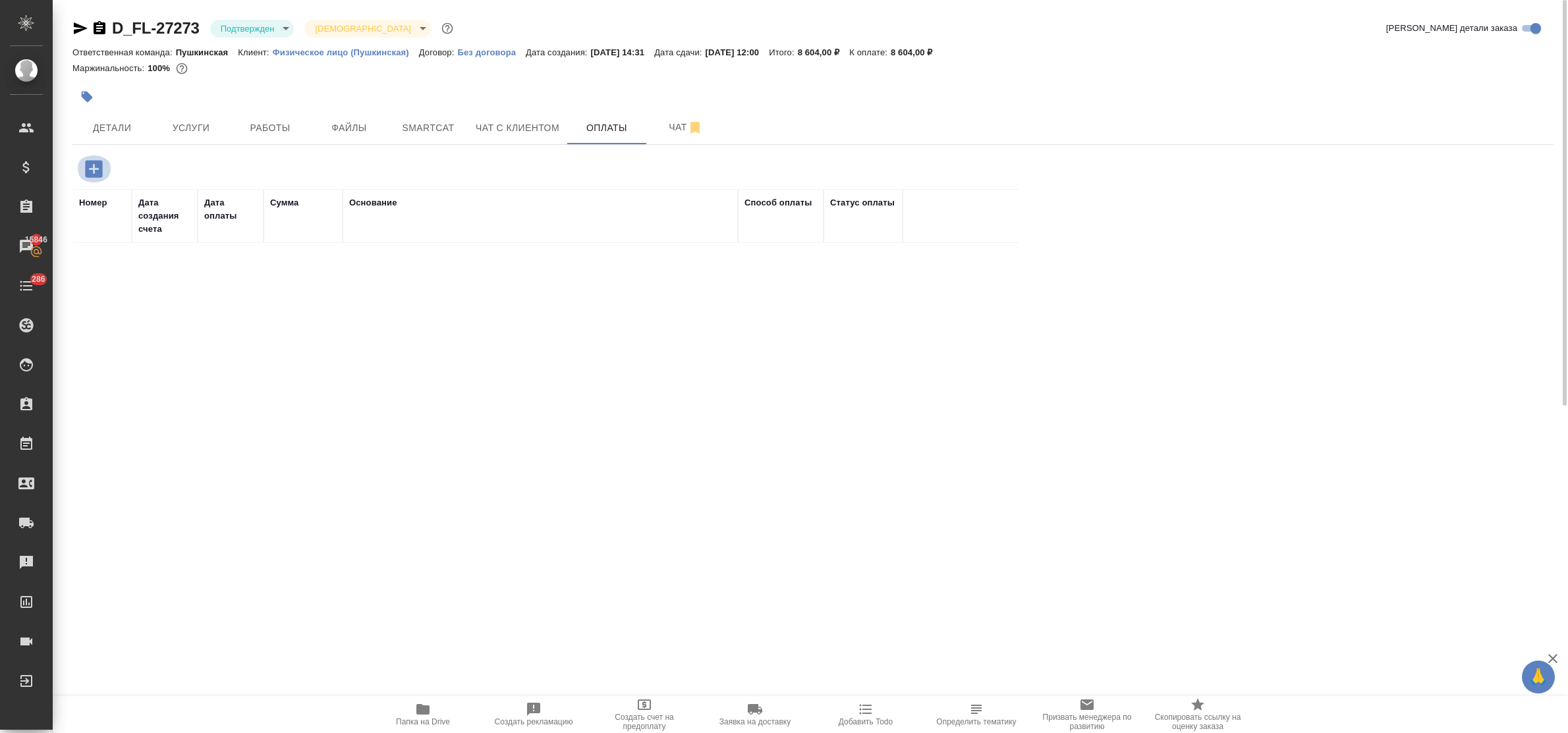
click at [90, 171] on icon "button" at bounding box center [94, 169] width 17 height 17
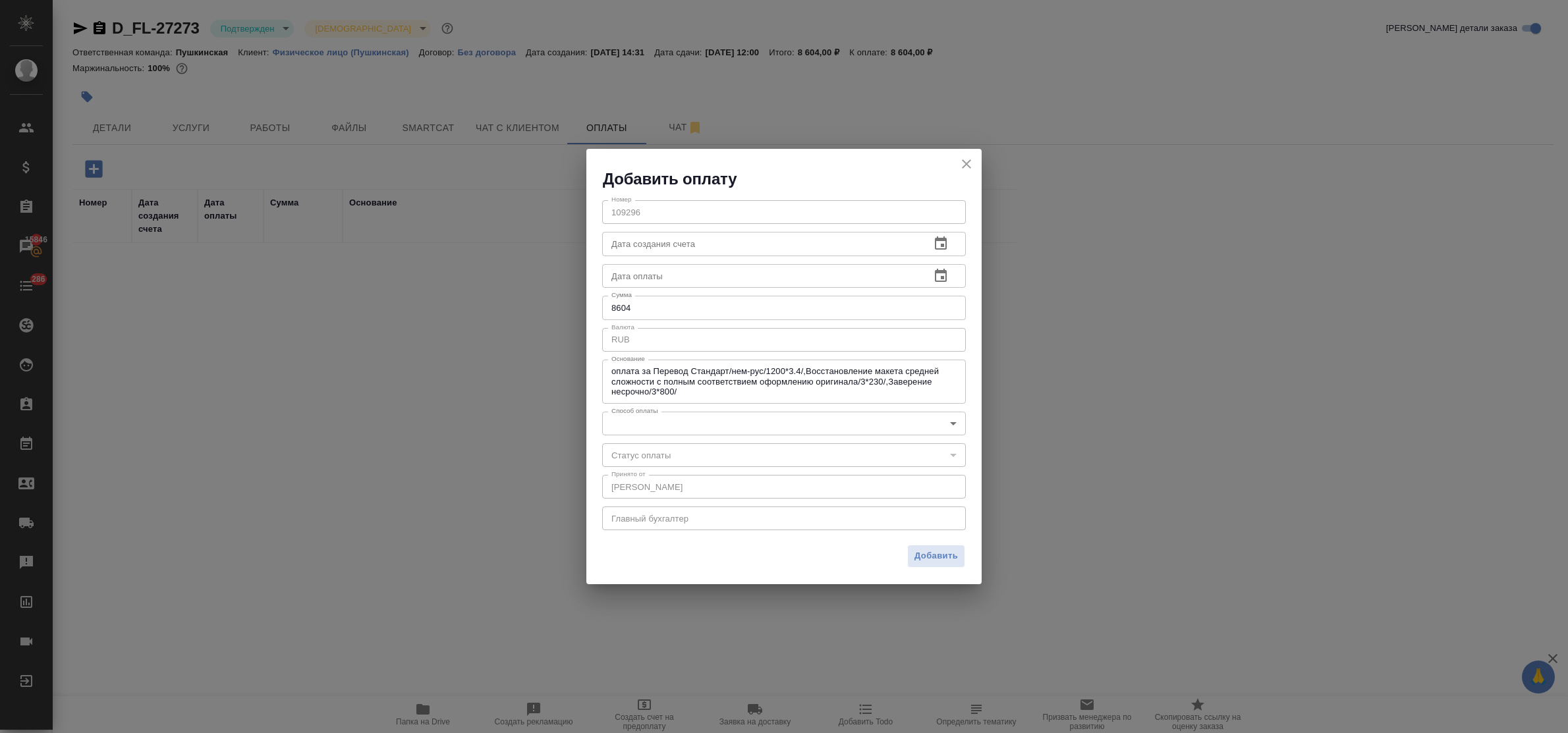
click at [673, 426] on body "🙏 .cls-1 fill:#fff; AWATERA Bulakhova Elena Клиенты Спецификации Заказы 15846 Ч…" at bounding box center [784, 366] width 1568 height 733
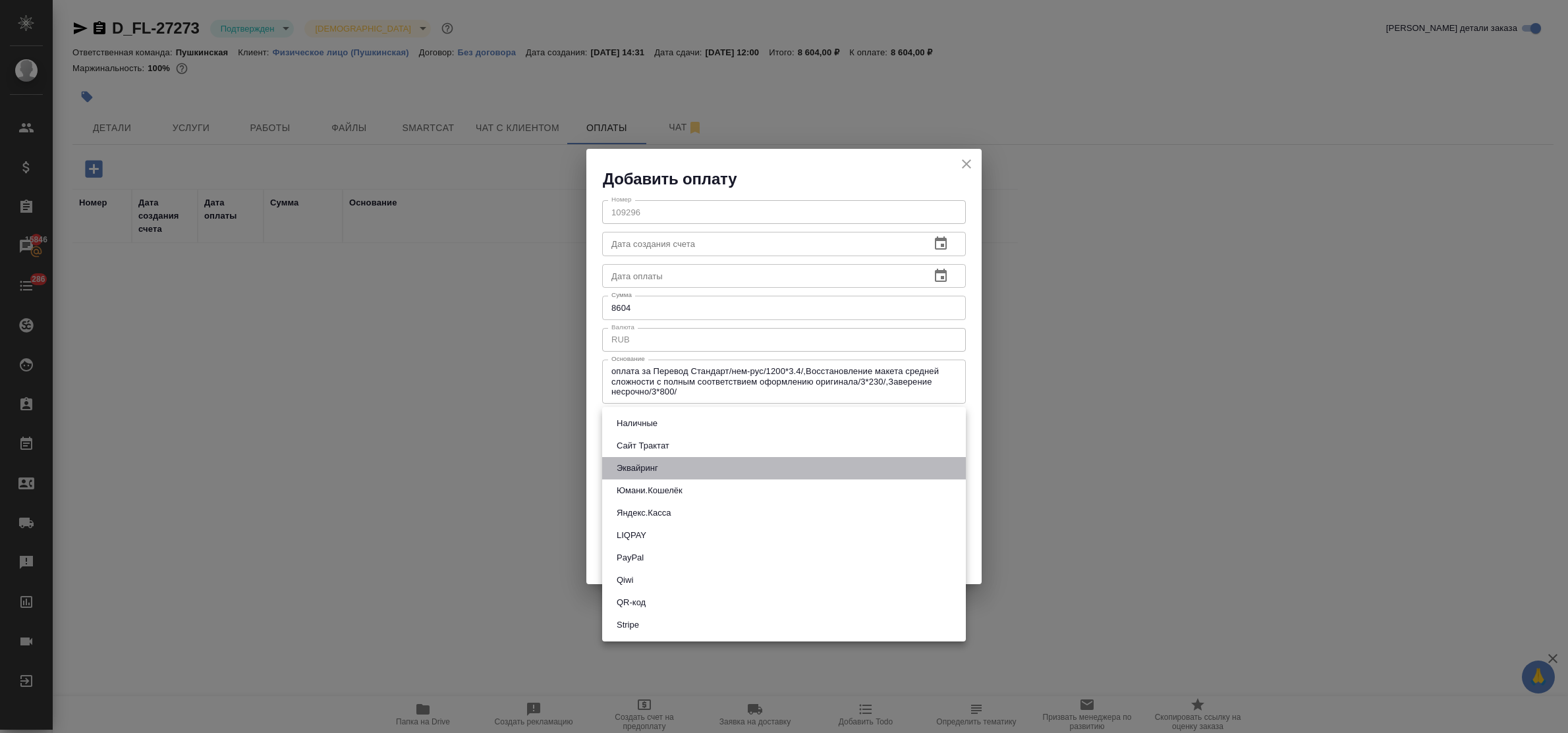
click at [666, 462] on li "Эквайринг" at bounding box center [784, 468] width 364 height 23
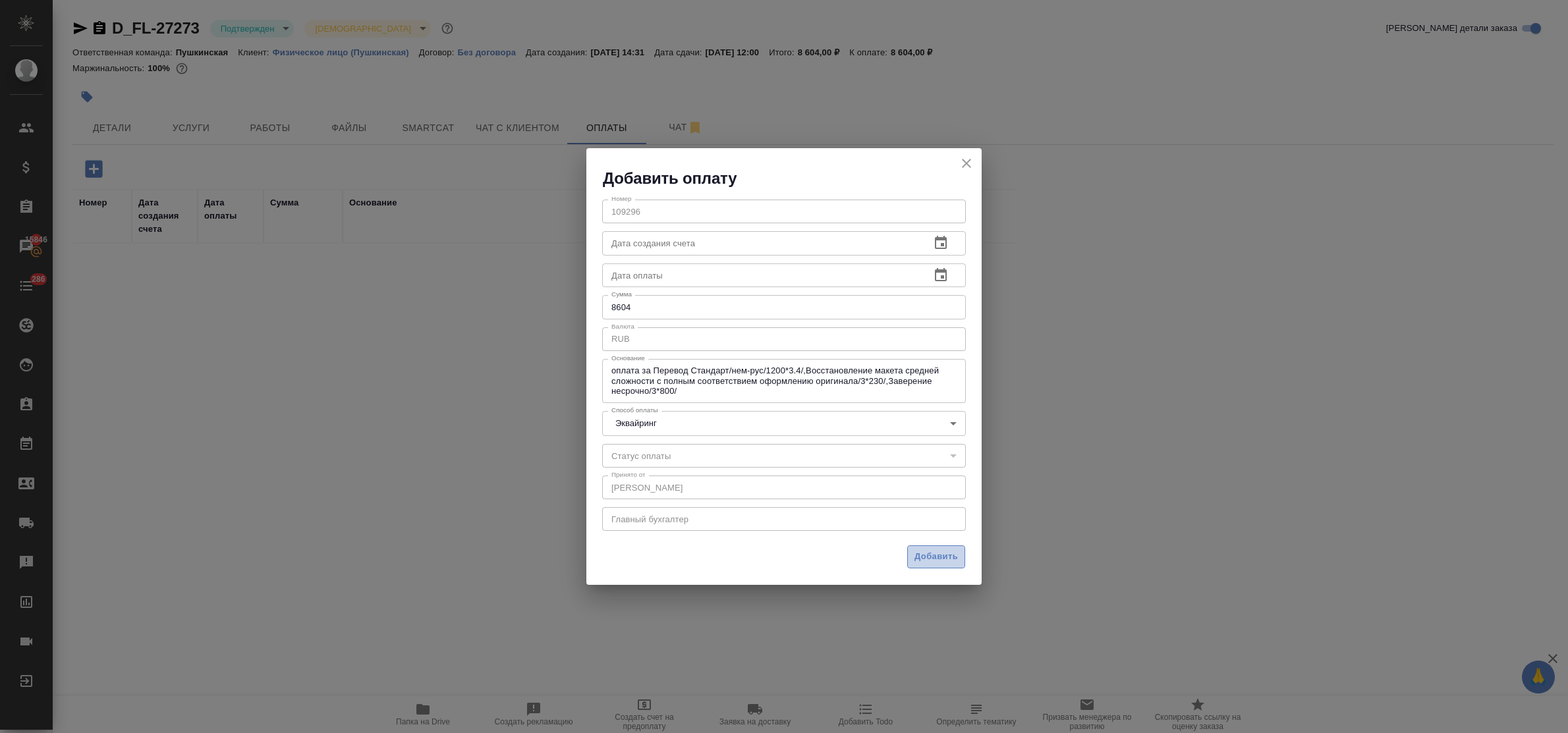
click at [932, 560] on span "Добавить" at bounding box center [936, 556] width 44 height 15
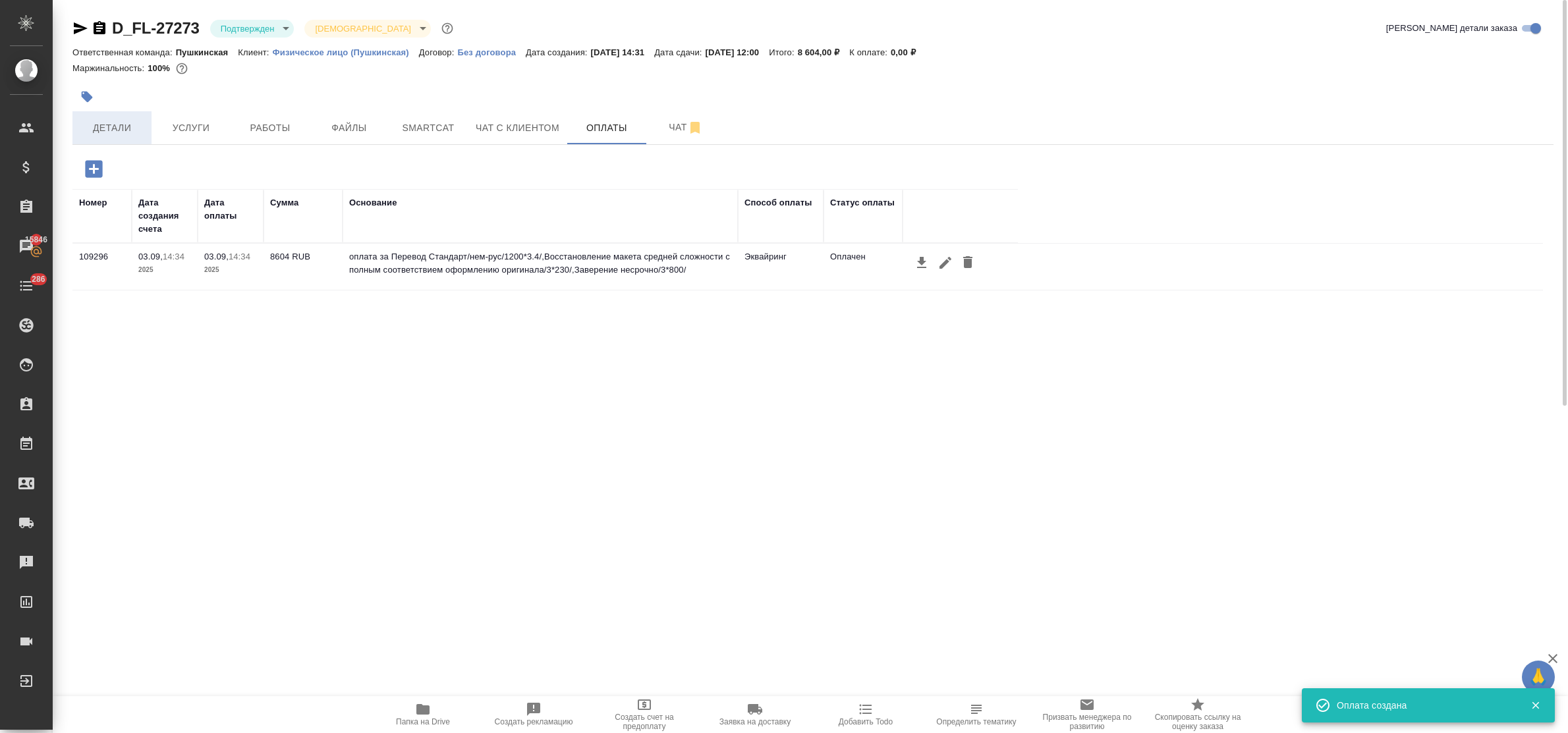
click at [119, 126] on span "Детали" at bounding box center [111, 128] width 63 height 17
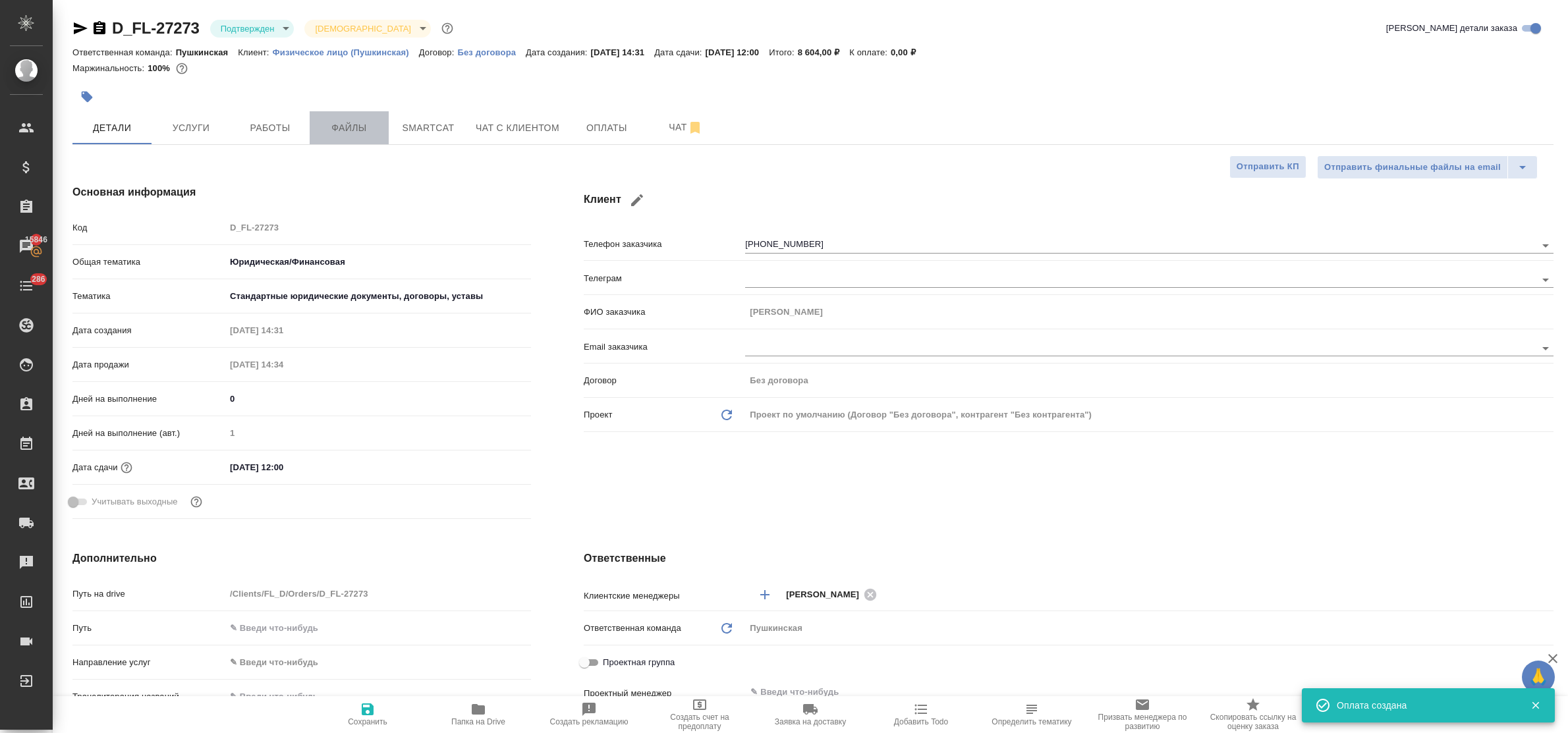
click at [360, 115] on button "Файлы" at bounding box center [349, 127] width 79 height 33
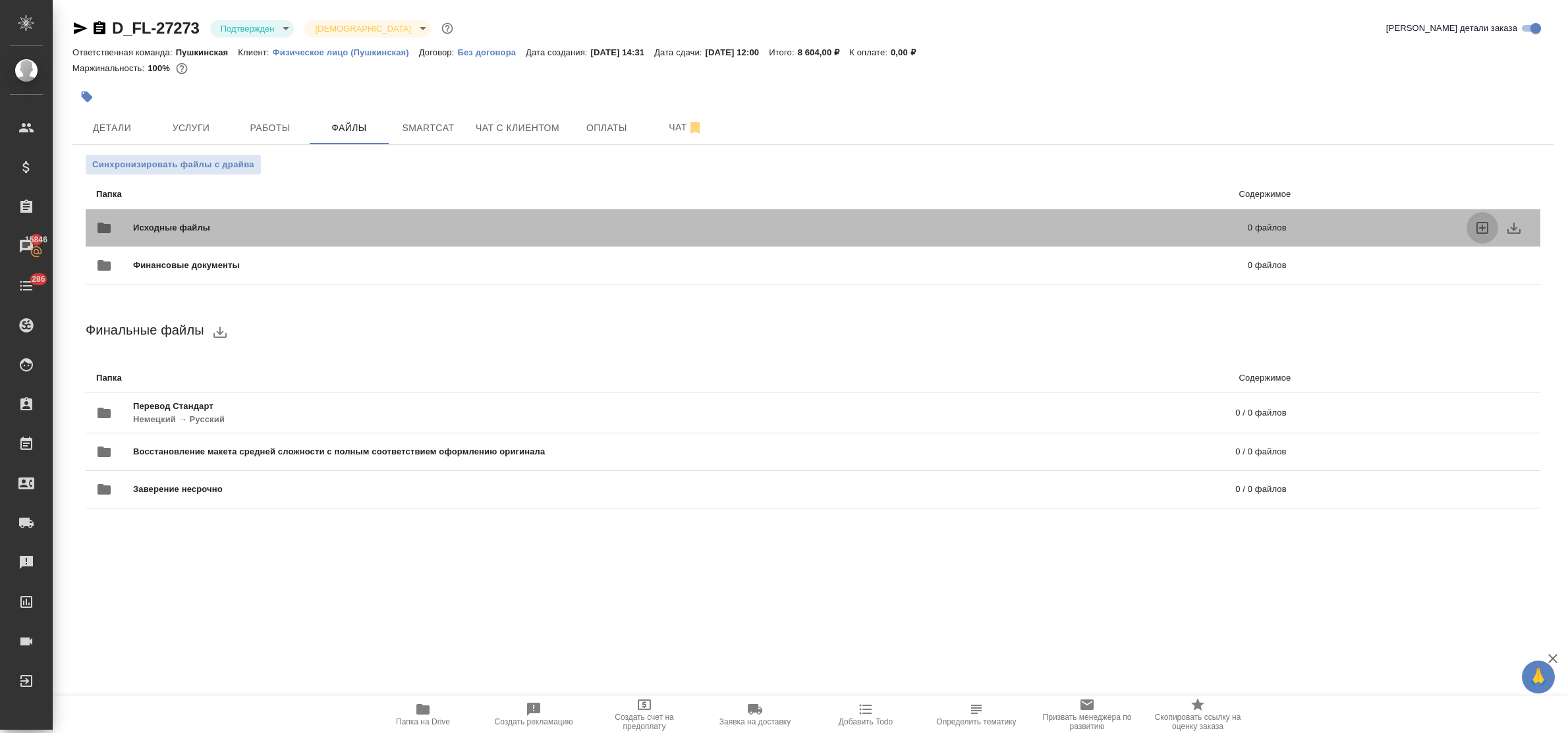
click at [1487, 229] on icon "uploadFiles" at bounding box center [1482, 228] width 12 height 12
click at [0, 0] on input "uploadFiles" at bounding box center [0, 0] width 0 height 0
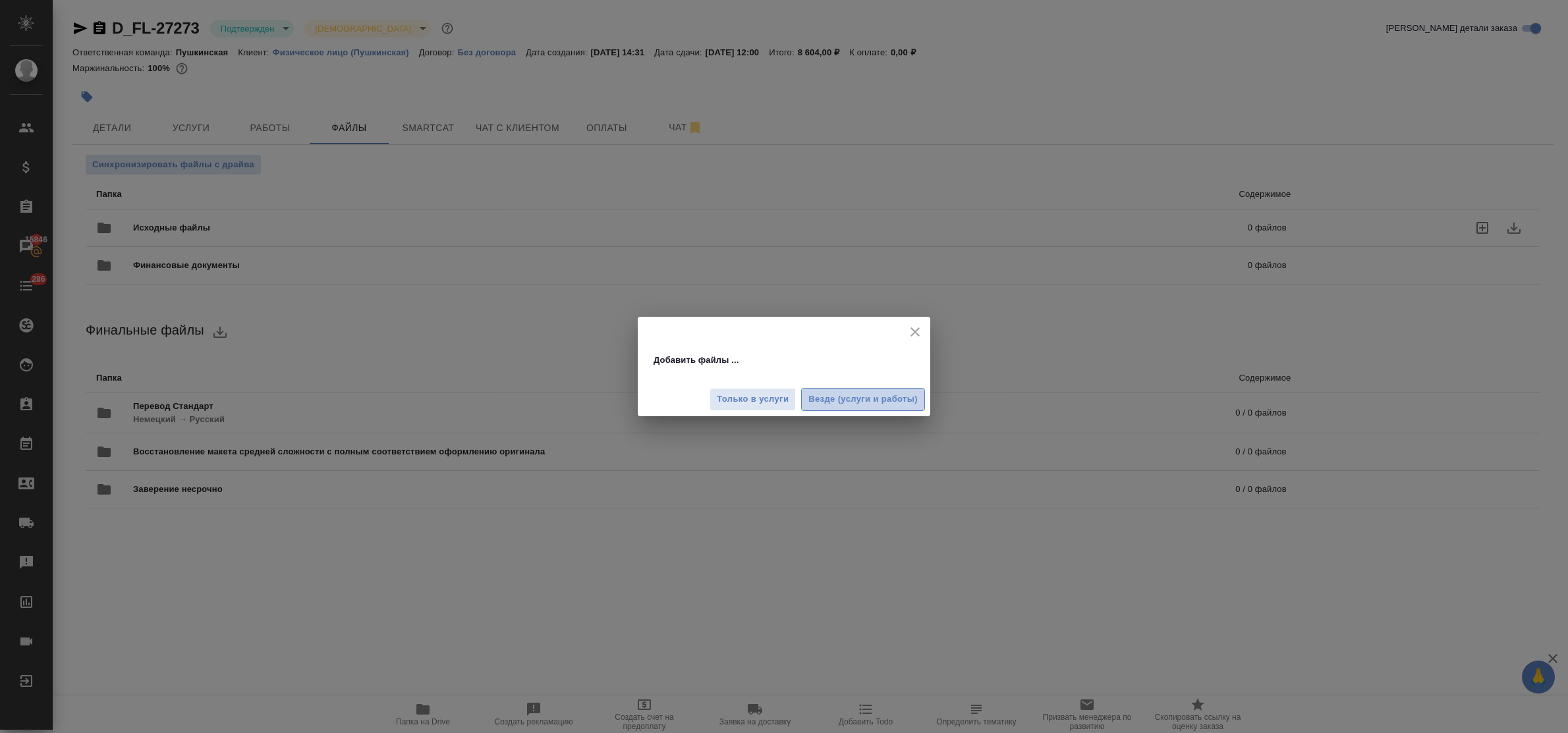
click at [855, 399] on span "Везде (услуги и работы)" at bounding box center [863, 399] width 109 height 15
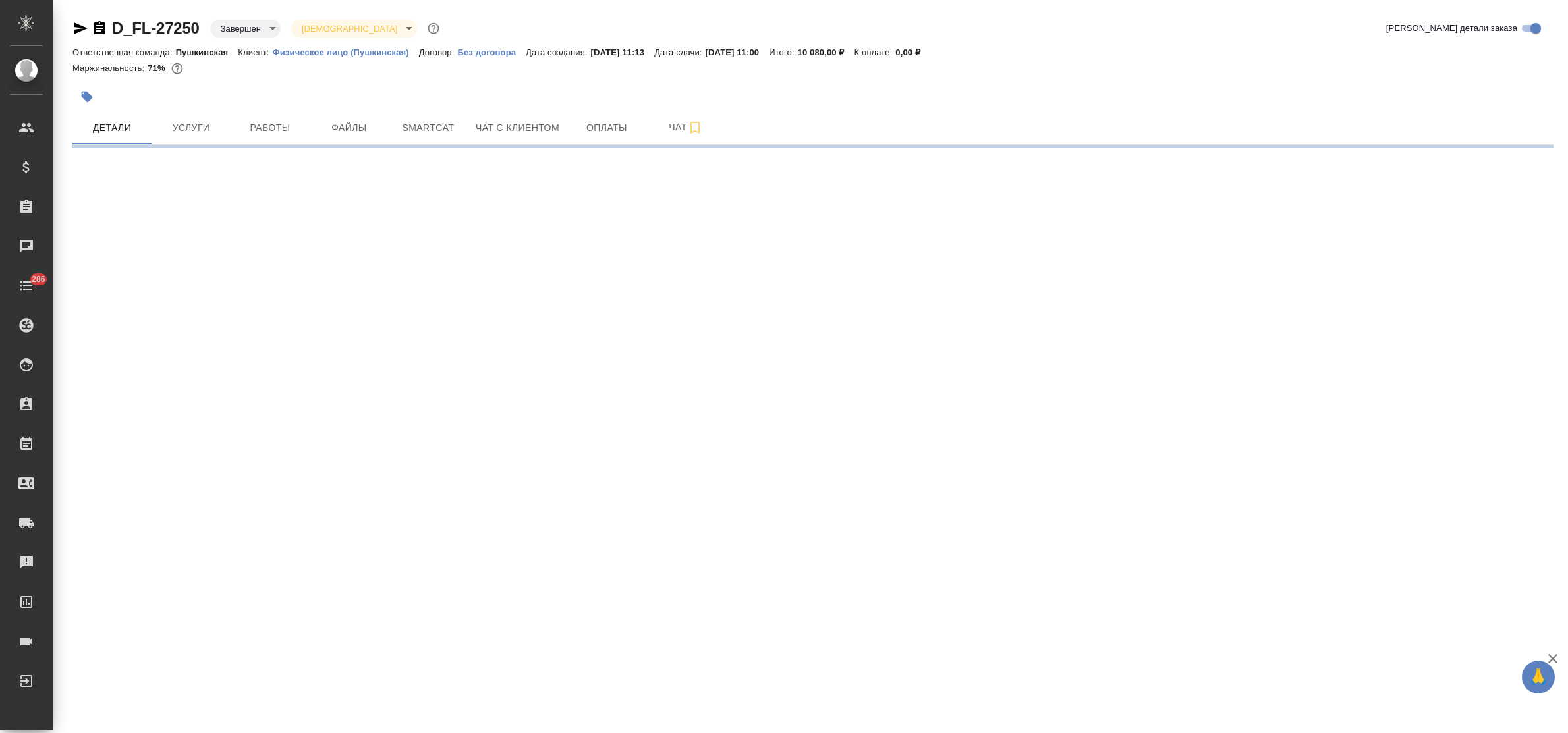
select select "RU"
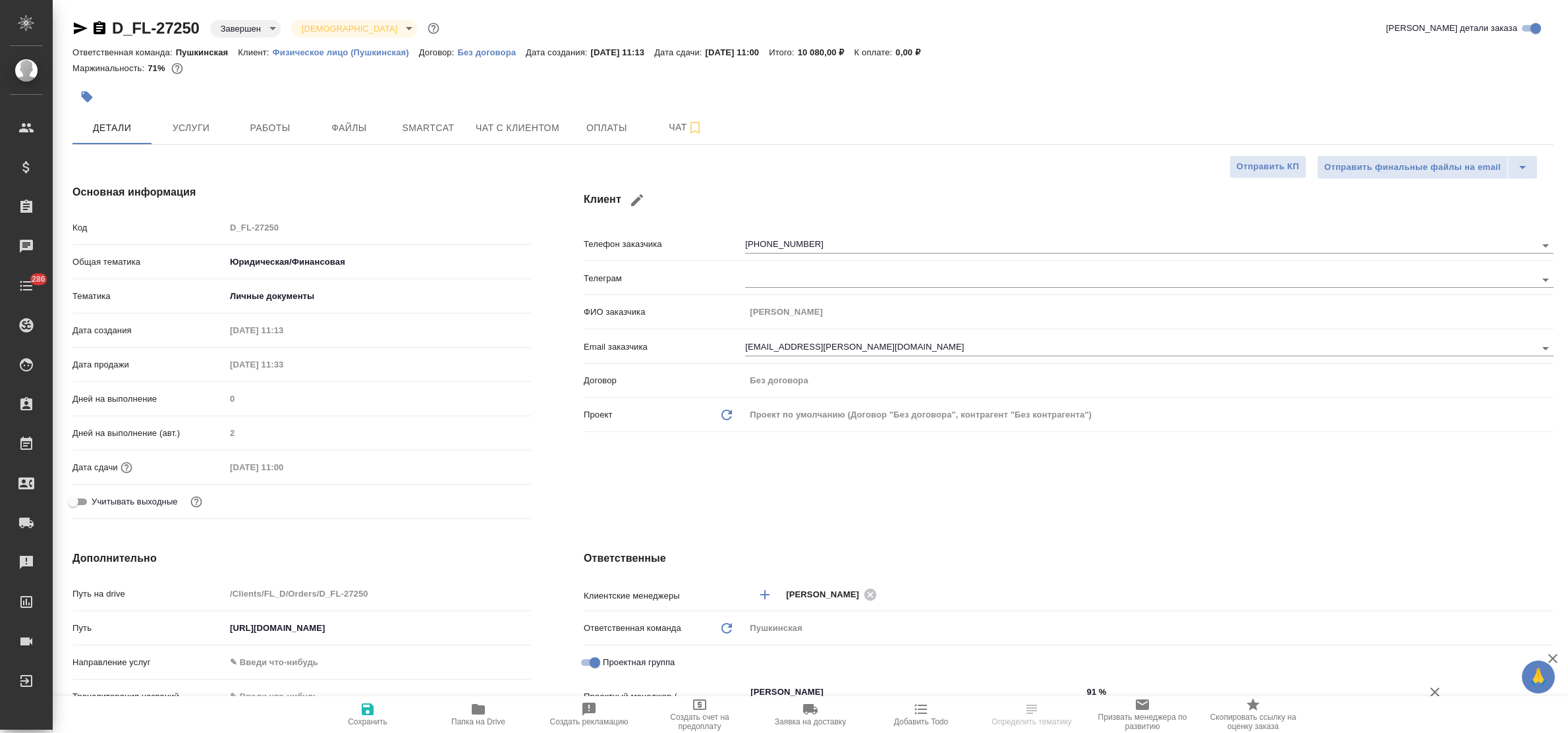
type textarea "x"
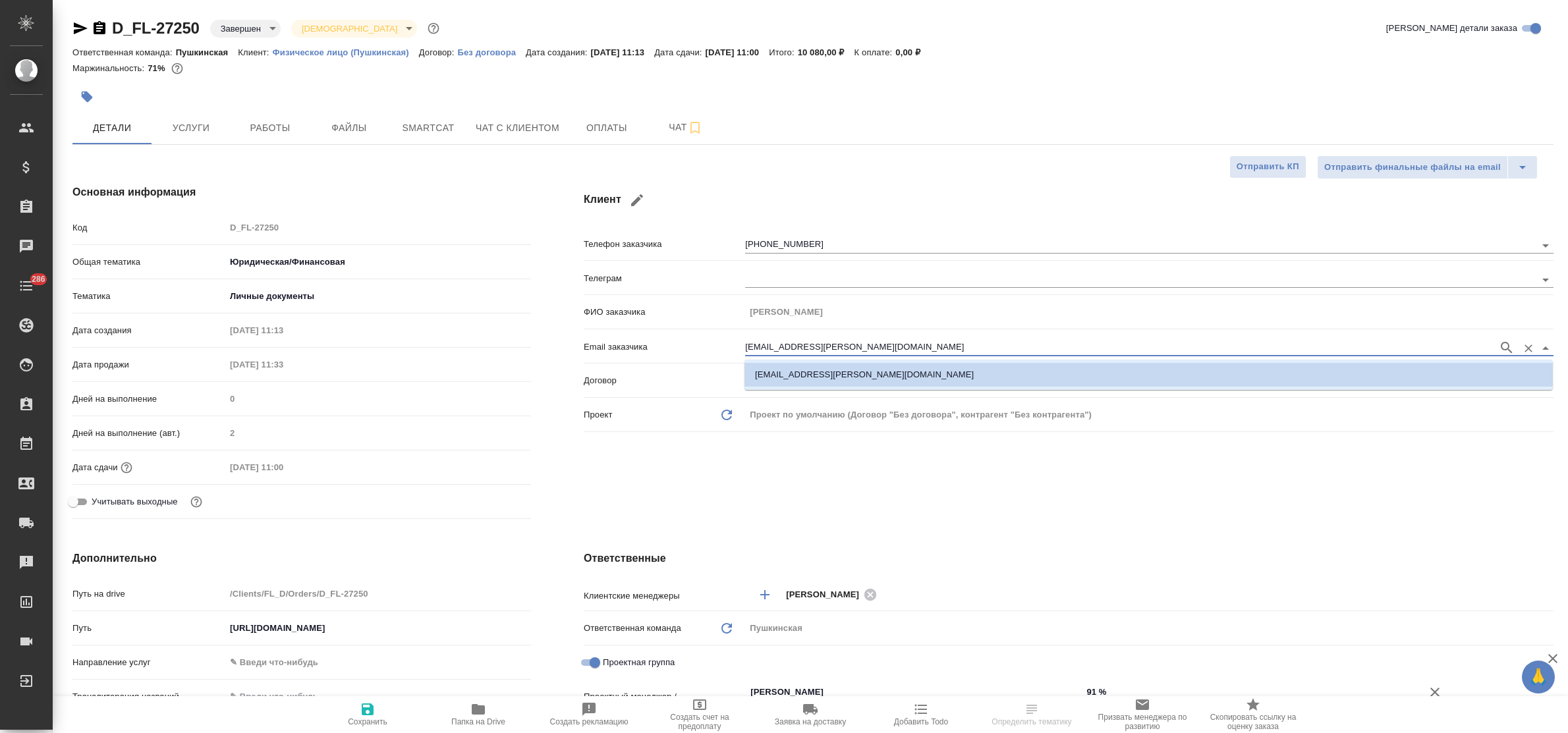
drag, startPoint x: 861, startPoint y: 346, endPoint x: 693, endPoint y: 354, distance: 168.2
click at [702, 351] on div "Email заказчика [PERSON_NAME][EMAIL_ADDRESS][DOMAIN_NAME]" at bounding box center [1068, 346] width 970 height 23
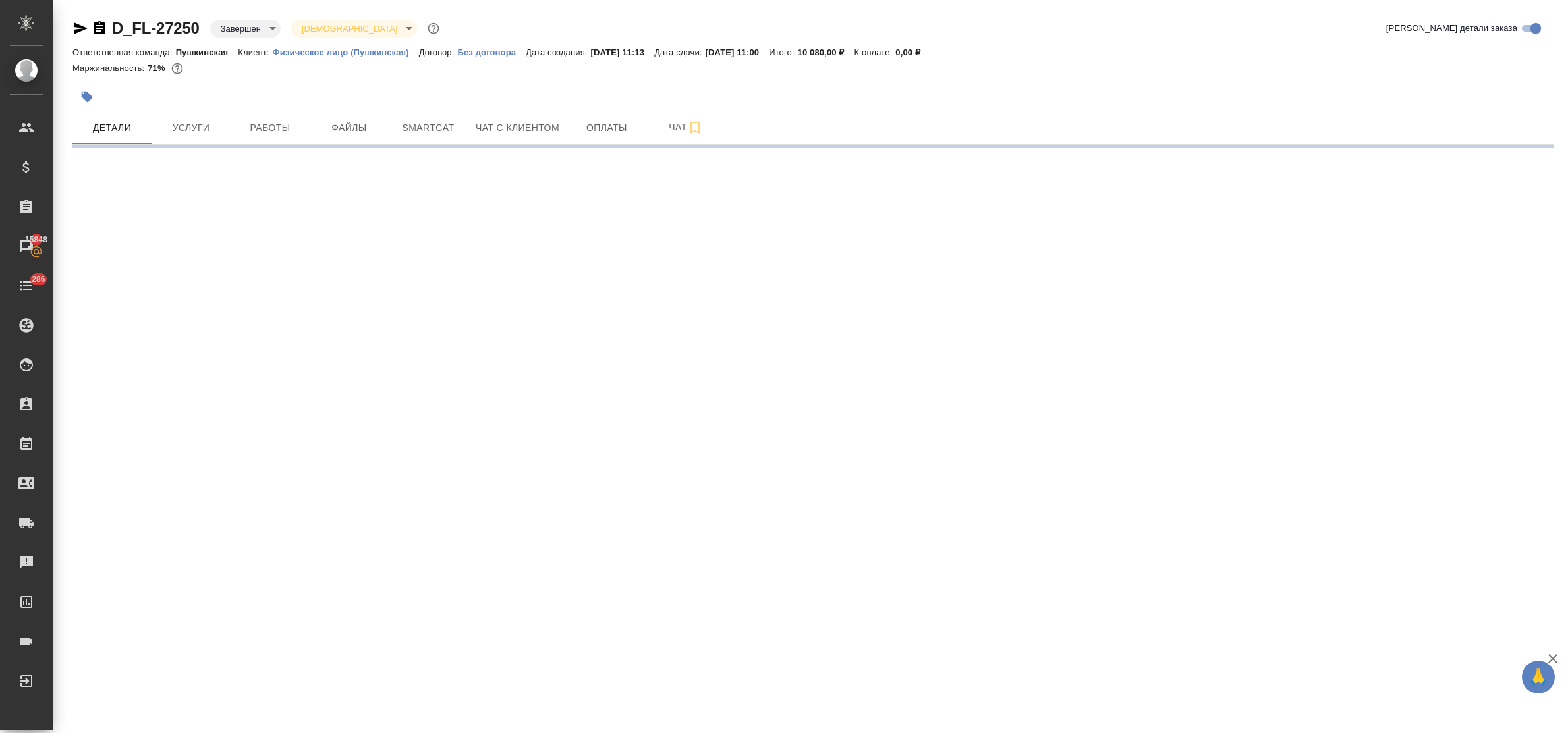
select select "RU"
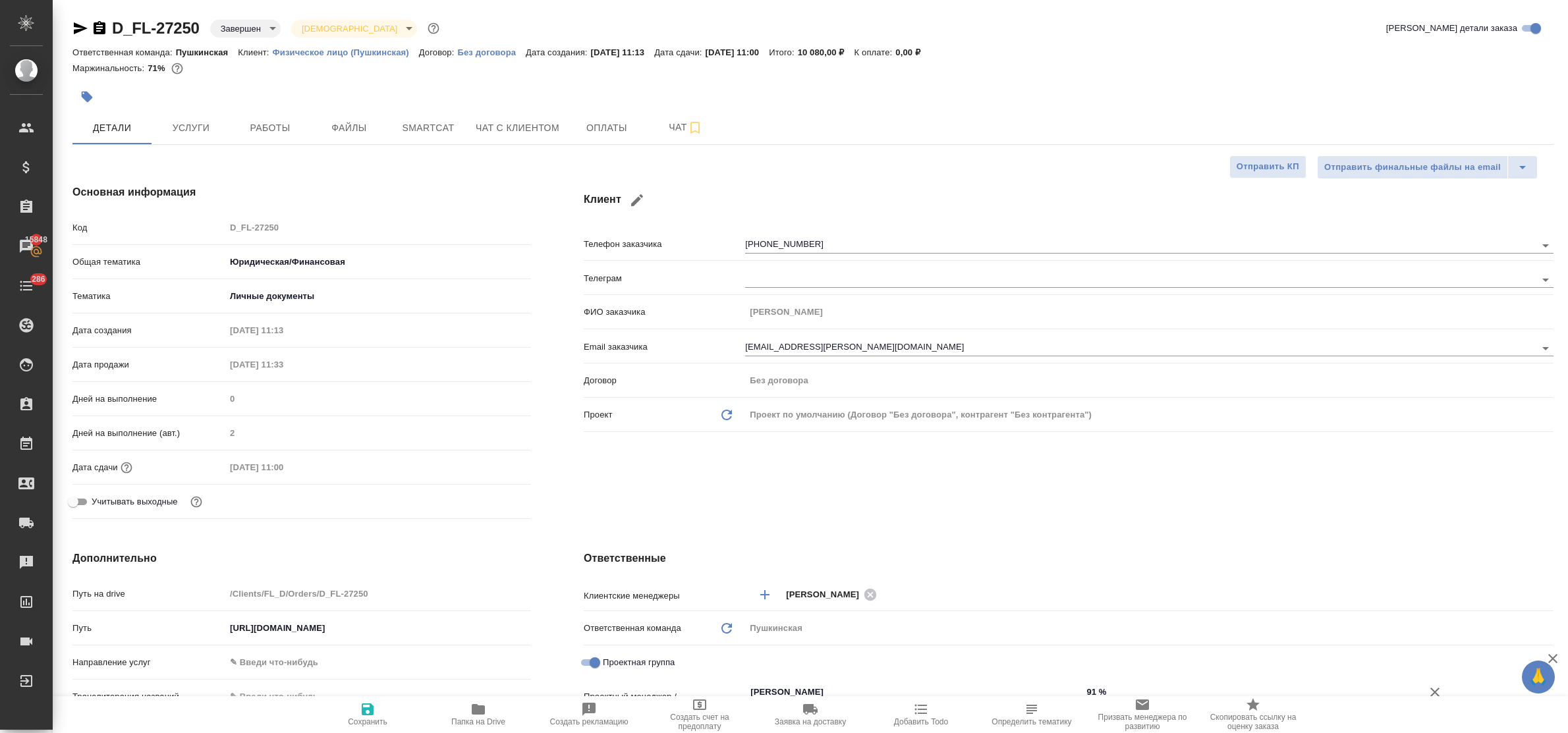
type textarea "x"
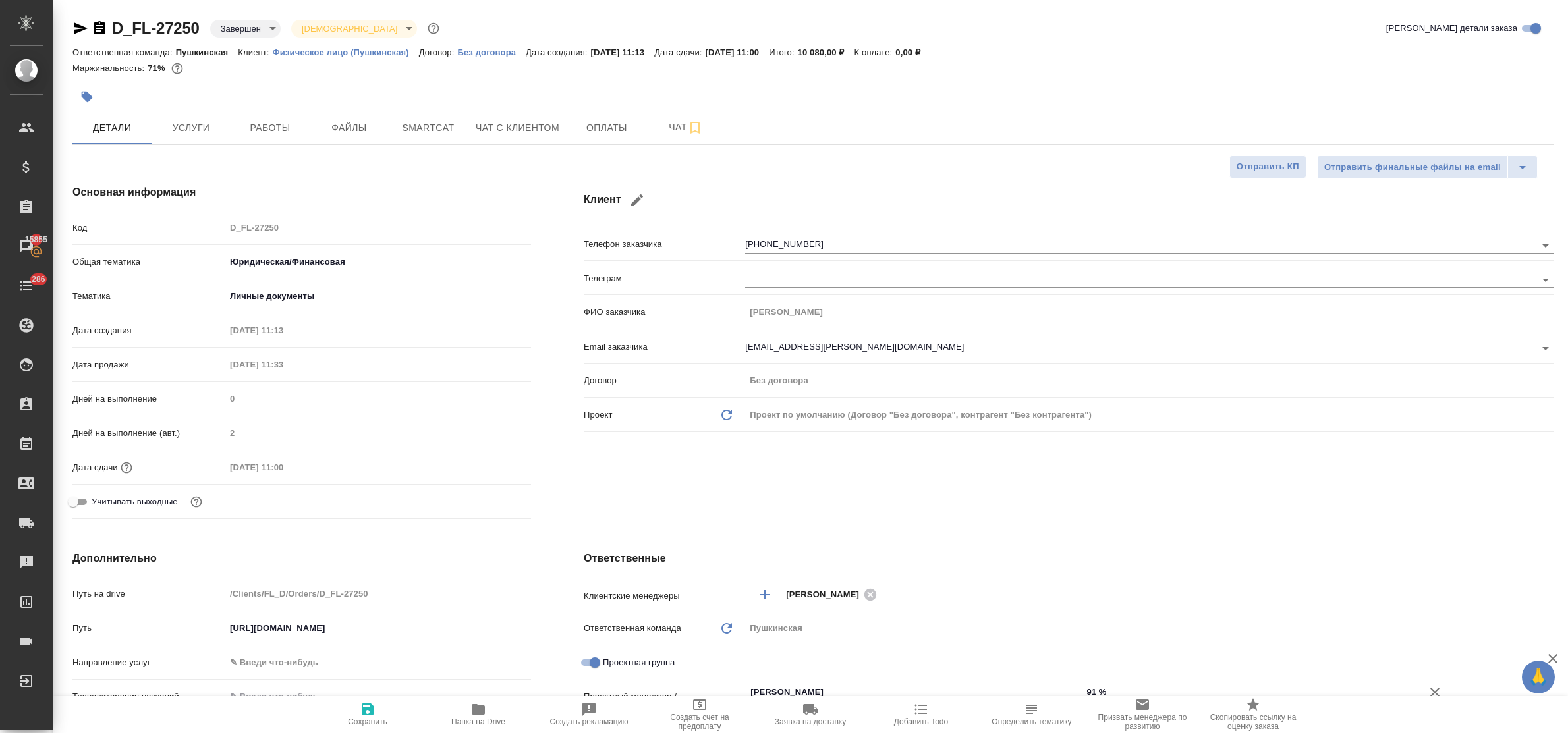
type textarea "x"
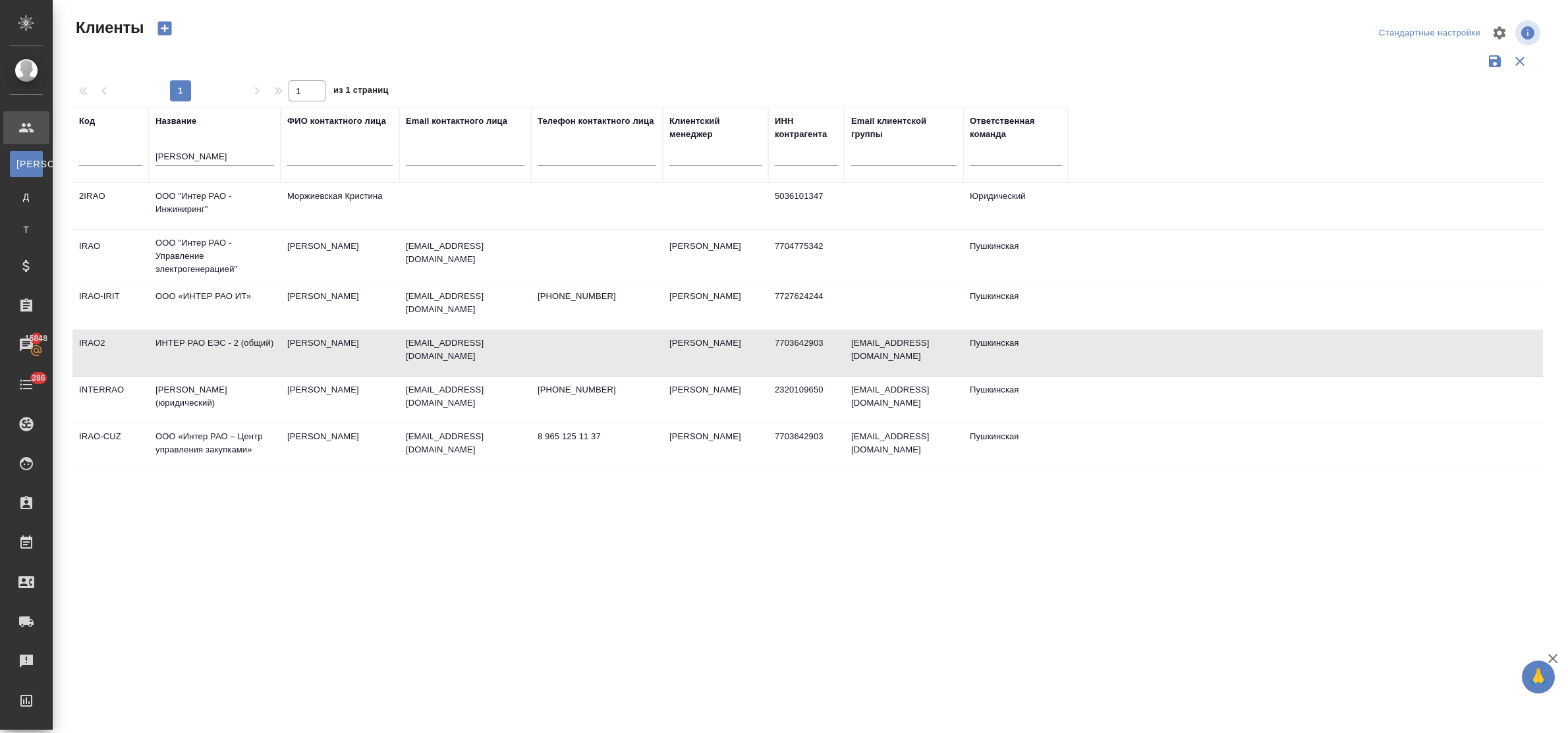
select select "RU"
drag, startPoint x: 196, startPoint y: 153, endPoint x: 127, endPoint y: 155, distance: 69.0
click at [127, 155] on tr "Код Название интер рао ФИО контактного лица Email контактного лица Телефон конт…" at bounding box center [570, 145] width 996 height 75
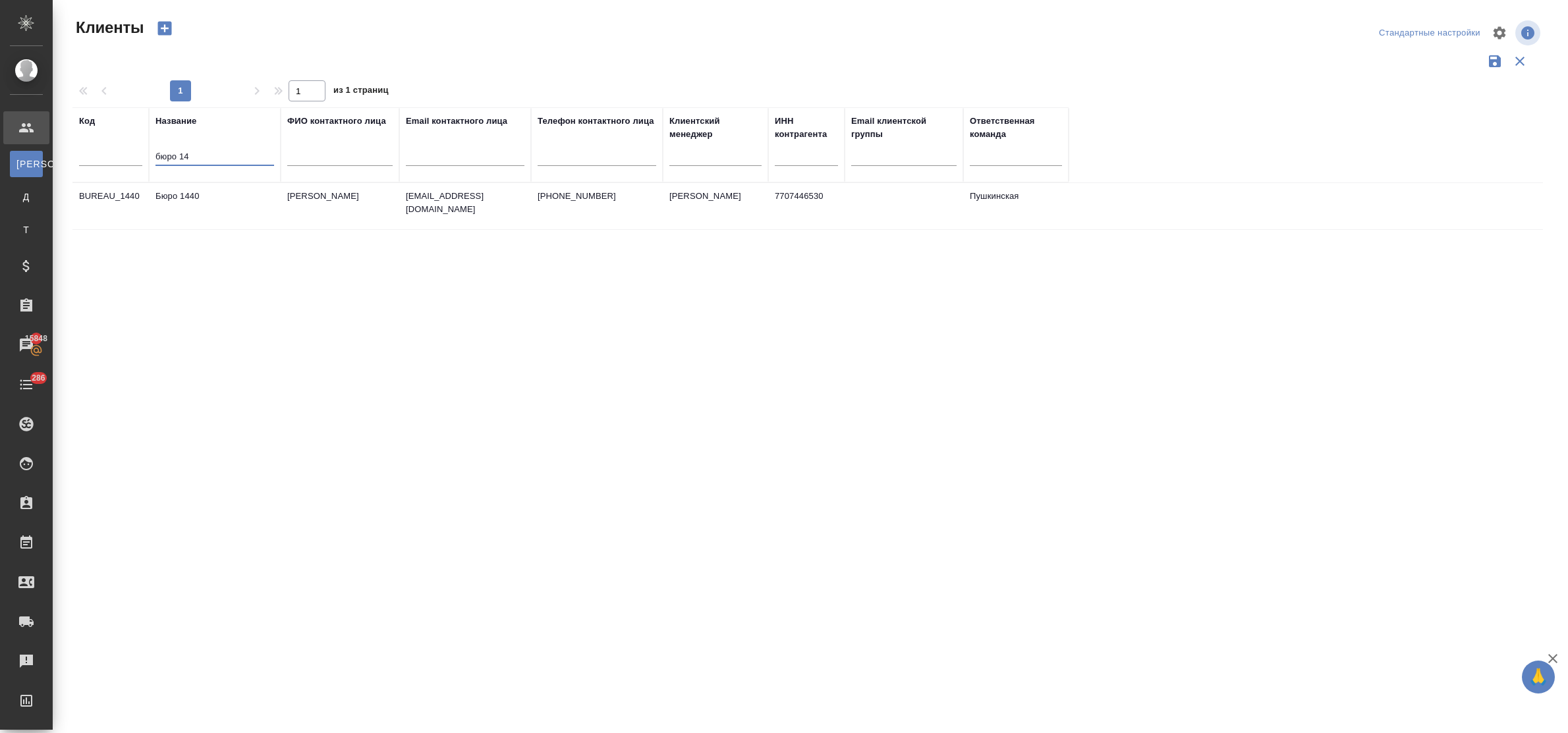
click at [177, 190] on td "Бюро 1440" at bounding box center [215, 206] width 132 height 46
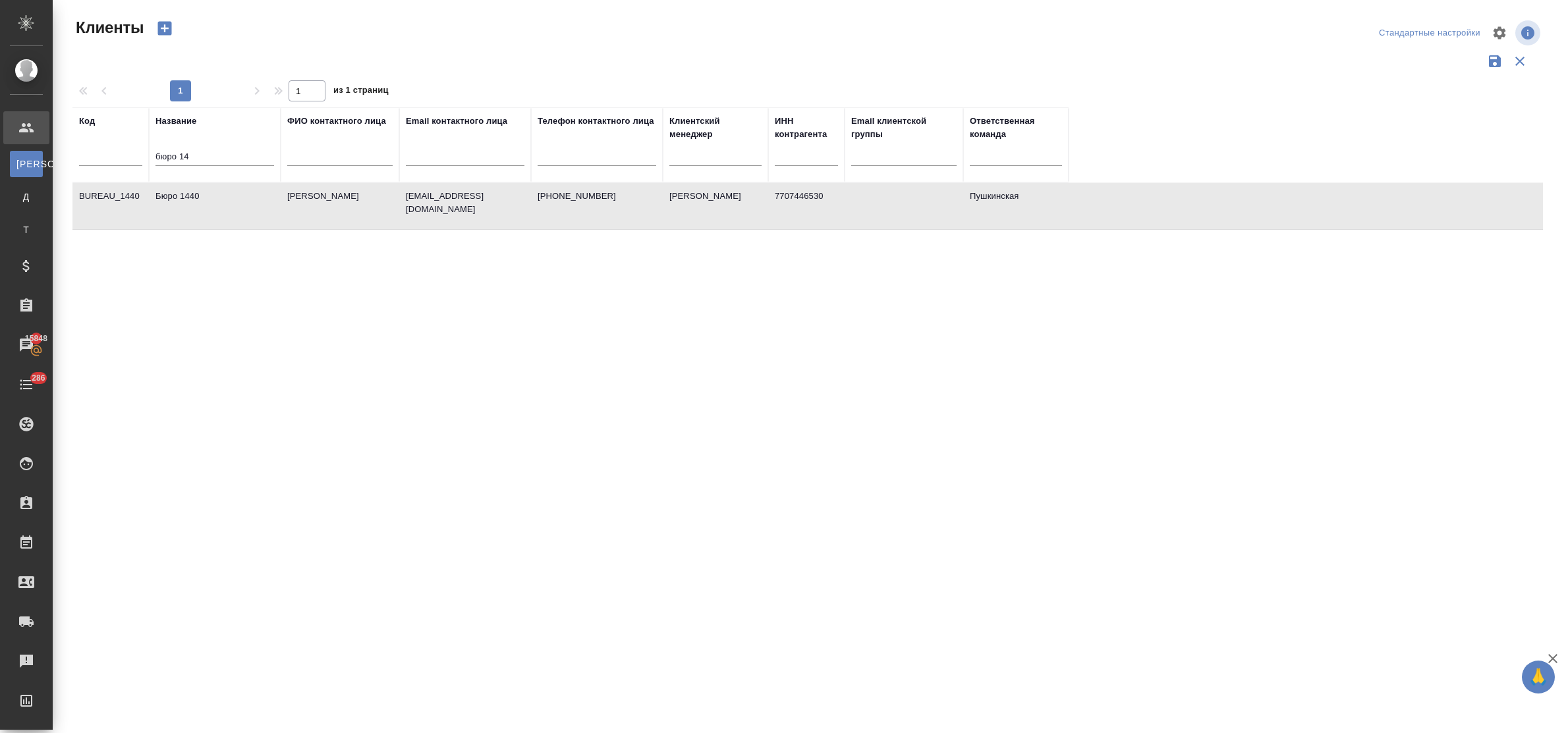
click at [177, 190] on td "Бюро 1440" at bounding box center [215, 206] width 132 height 46
drag, startPoint x: 210, startPoint y: 156, endPoint x: 76, endPoint y: 167, distance: 134.5
click at [76, 167] on tr "Код Название бюро 14 ФИО контактного лица Email контактного лица Телефон контак…" at bounding box center [570, 145] width 996 height 75
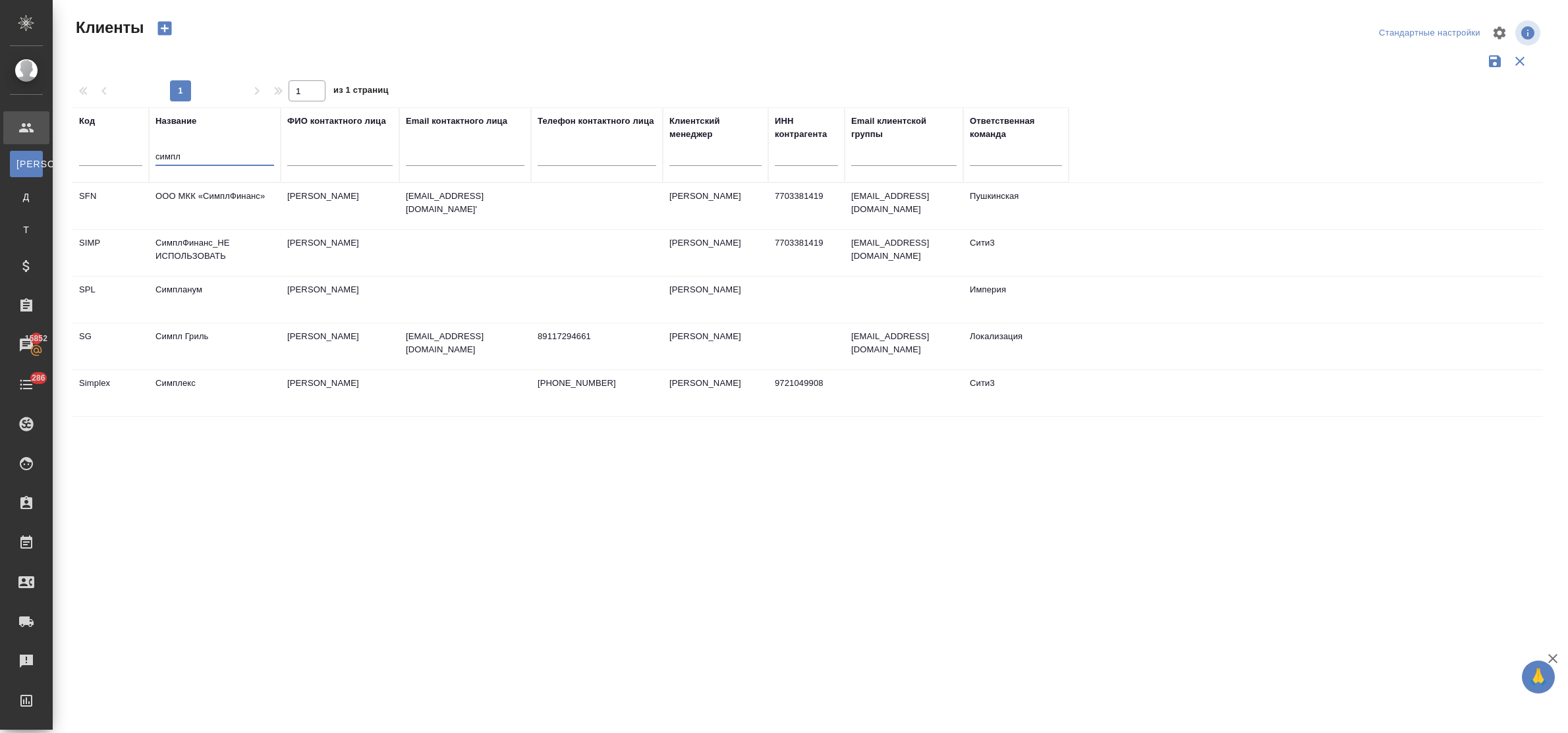
type input "симпл"
click at [195, 196] on td "ООО МКК «СимплФинанс»" at bounding box center [215, 206] width 132 height 46
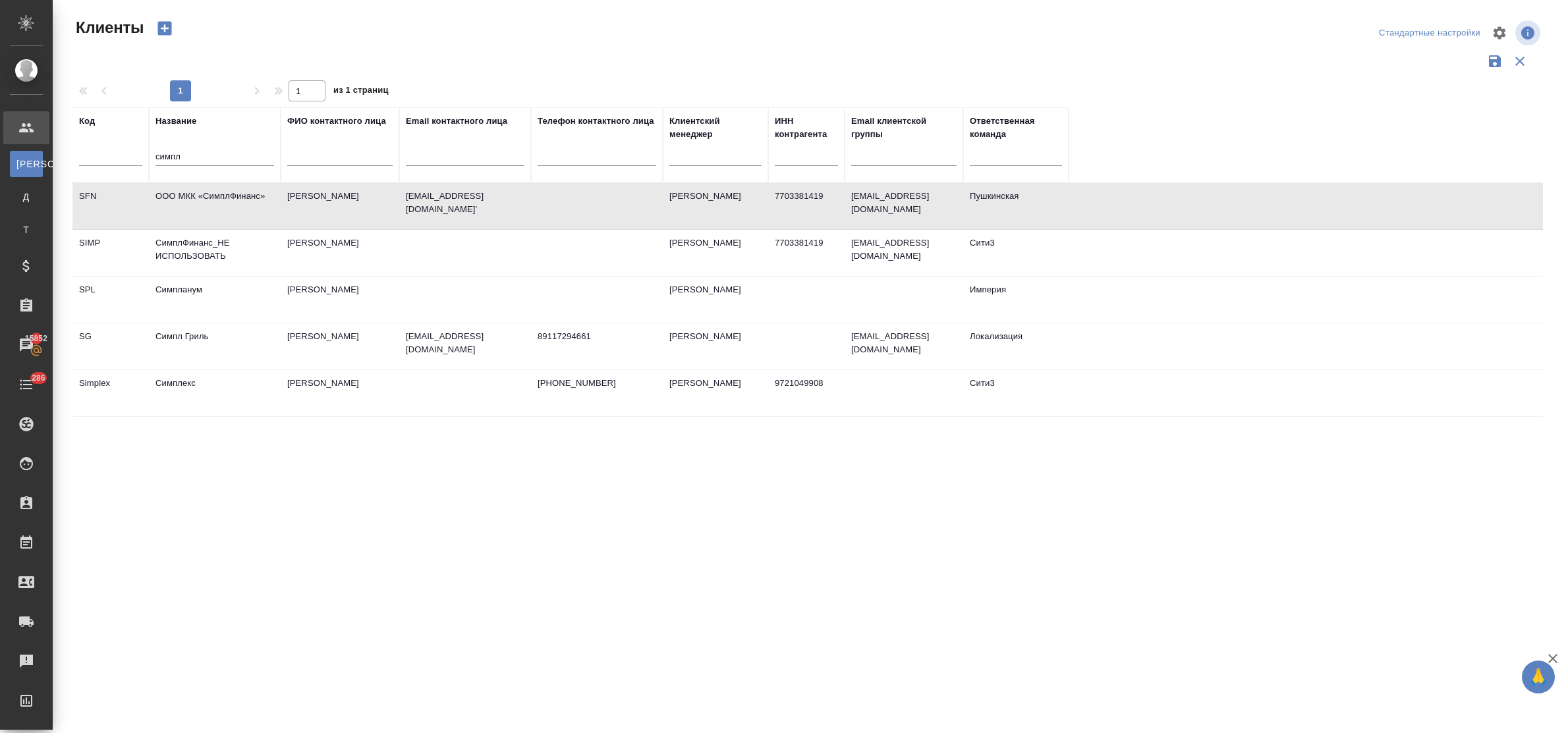
click at [195, 196] on td "ООО МКК «СимплФинанс»" at bounding box center [215, 206] width 132 height 46
click at [313, 192] on td "Арутюнян Арам" at bounding box center [340, 206] width 119 height 46
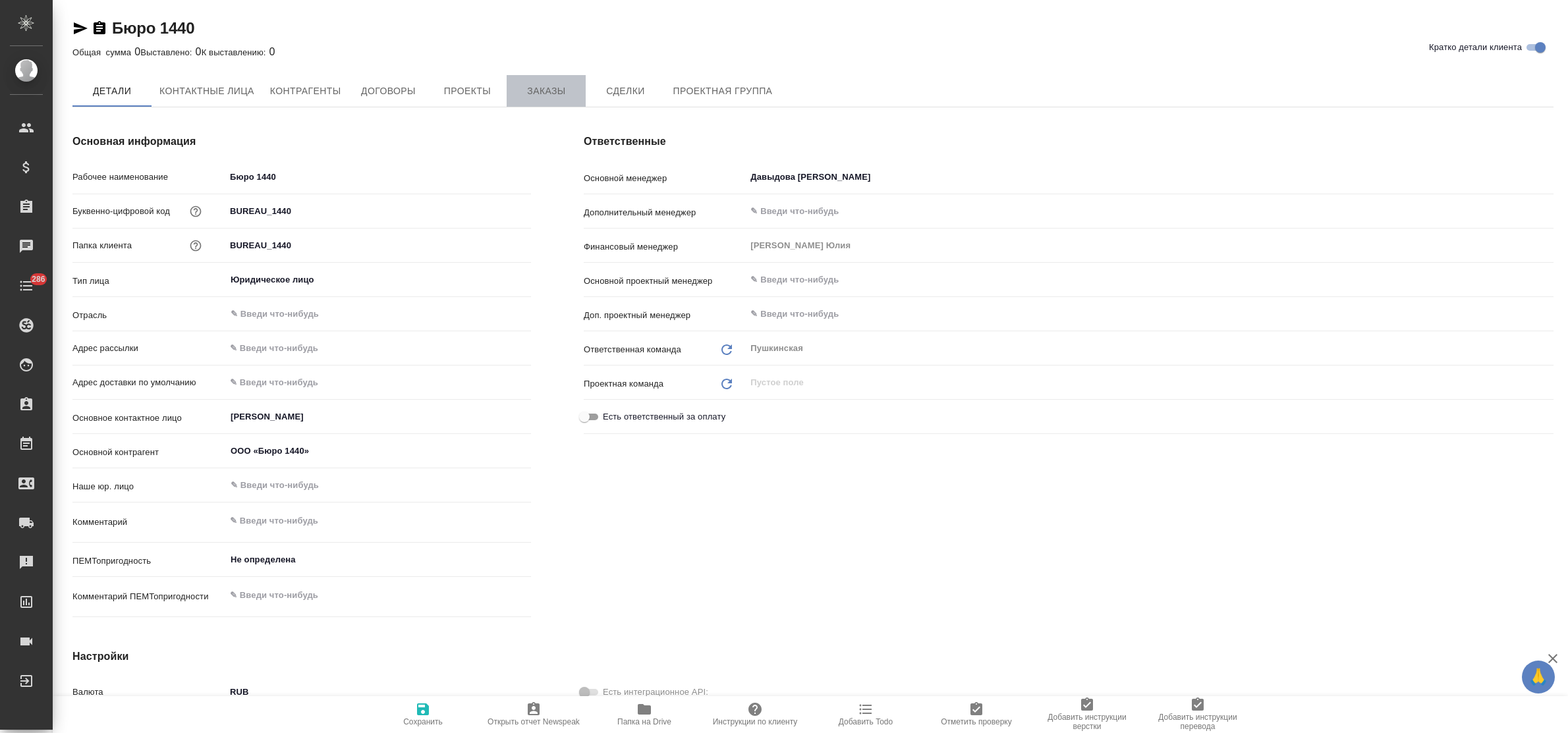
click at [562, 92] on span "Заказы" at bounding box center [546, 91] width 63 height 17
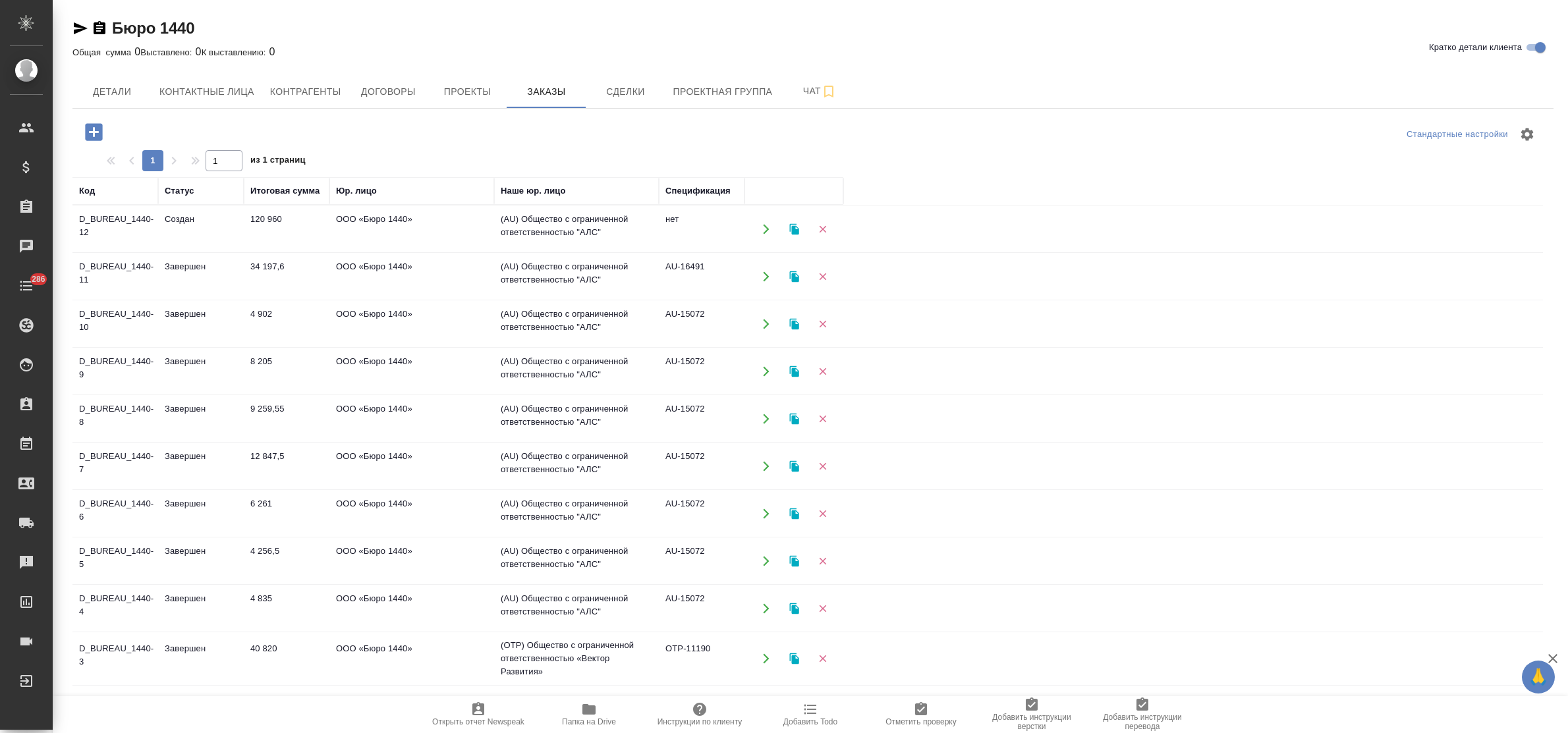
click at [371, 218] on td "ООО «Бюро 1440»" at bounding box center [412, 228] width 164 height 46
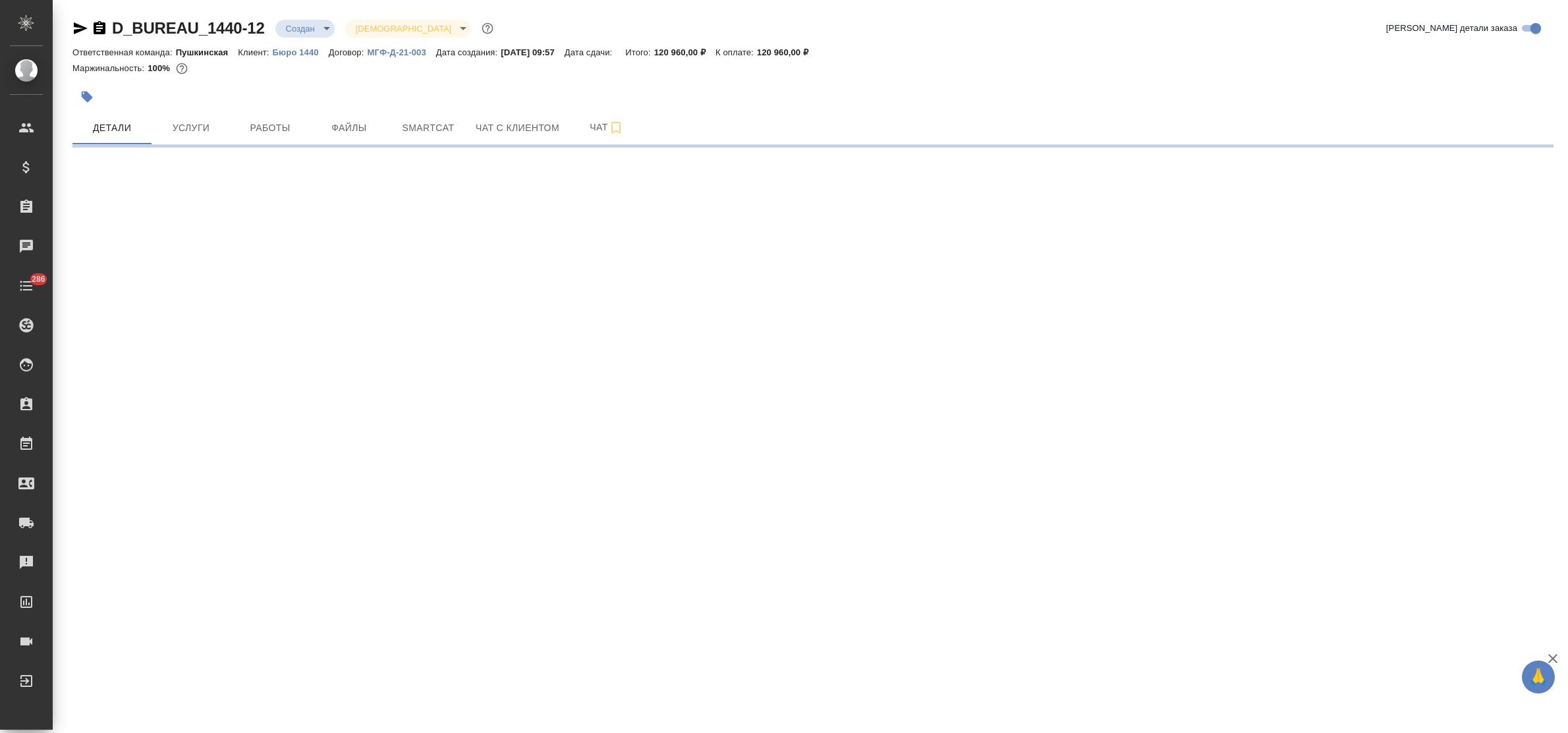
select select "RU"
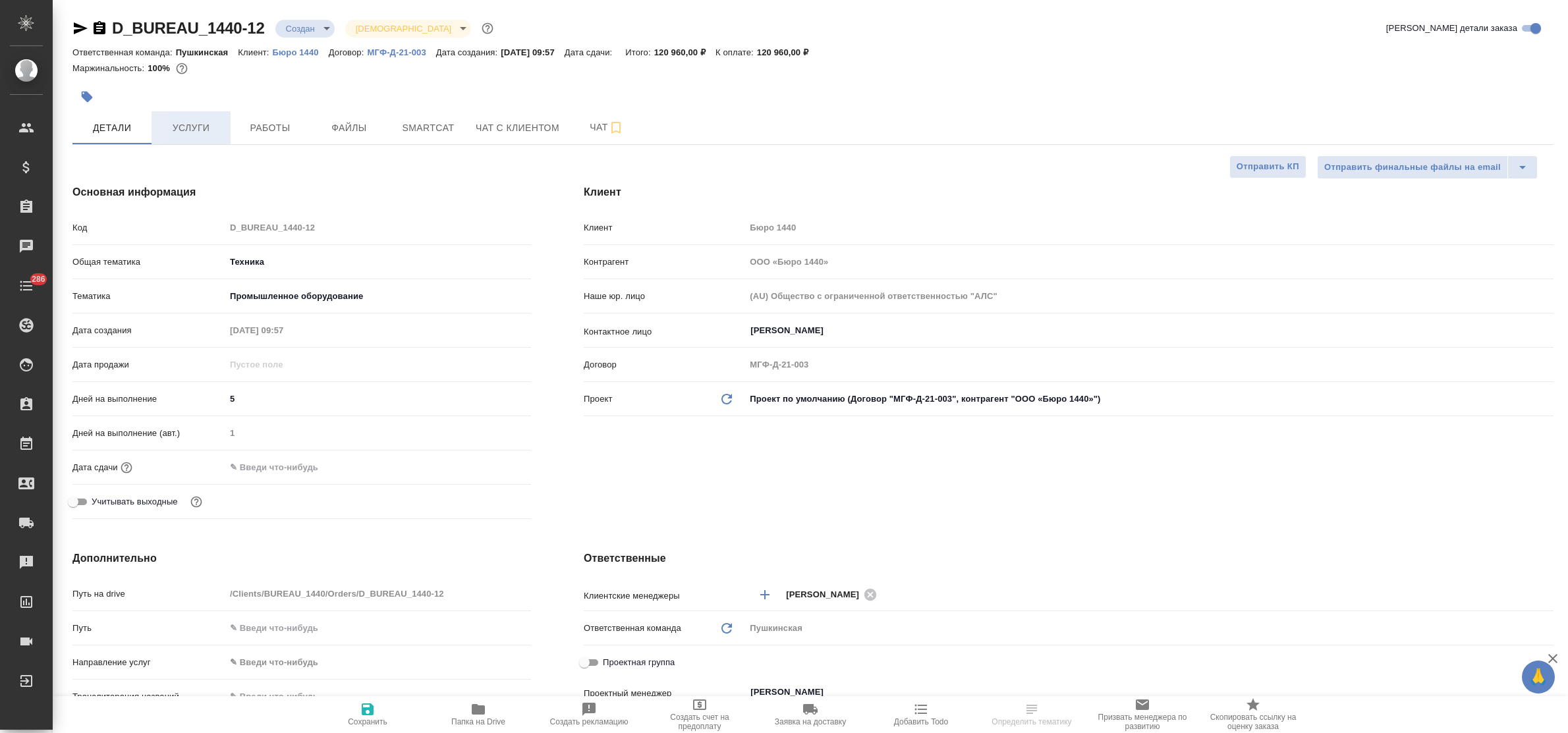
type textarea "x"
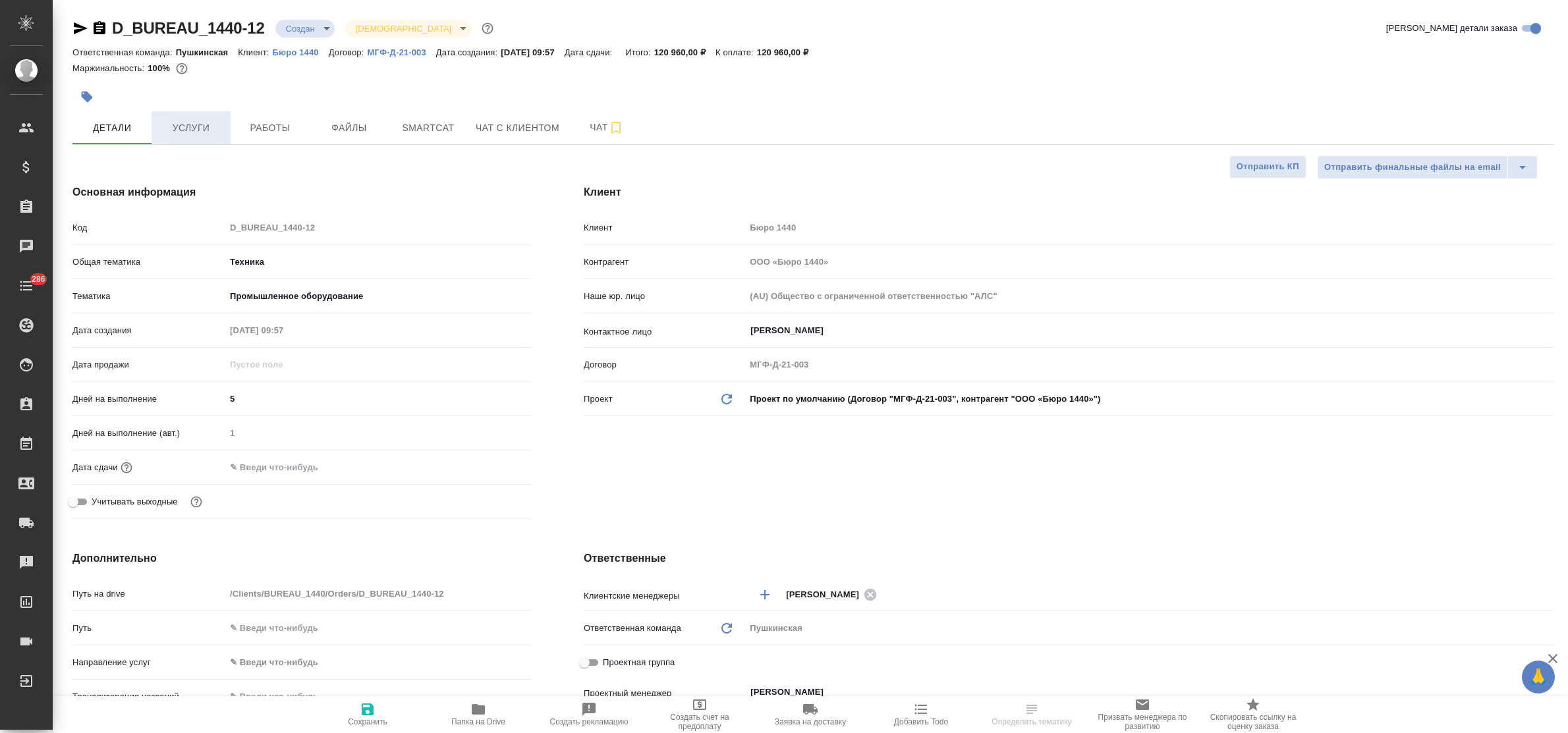
type textarea "x"
click at [192, 130] on span "Услуги" at bounding box center [191, 128] width 63 height 17
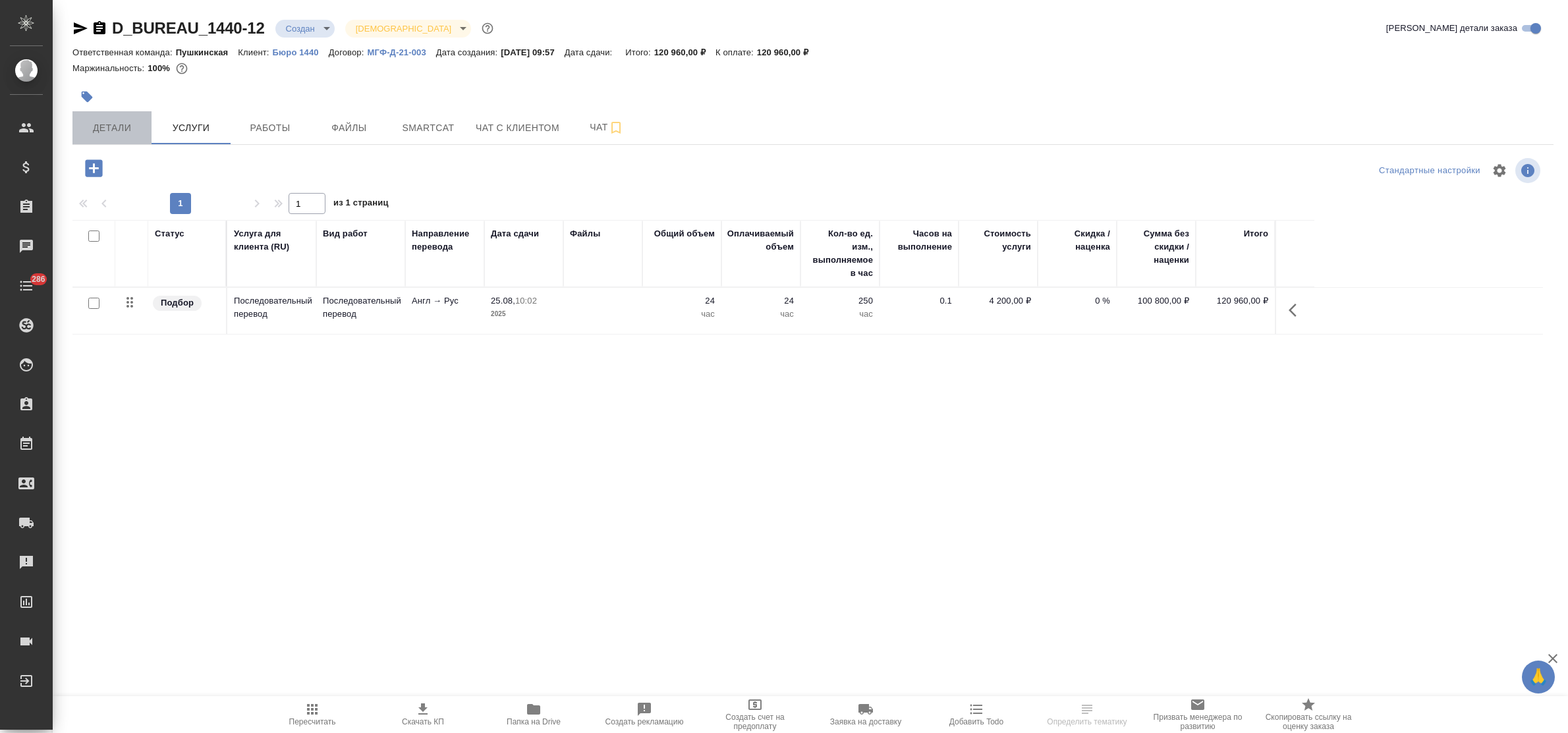
click at [127, 126] on span "Детали" at bounding box center [111, 128] width 63 height 17
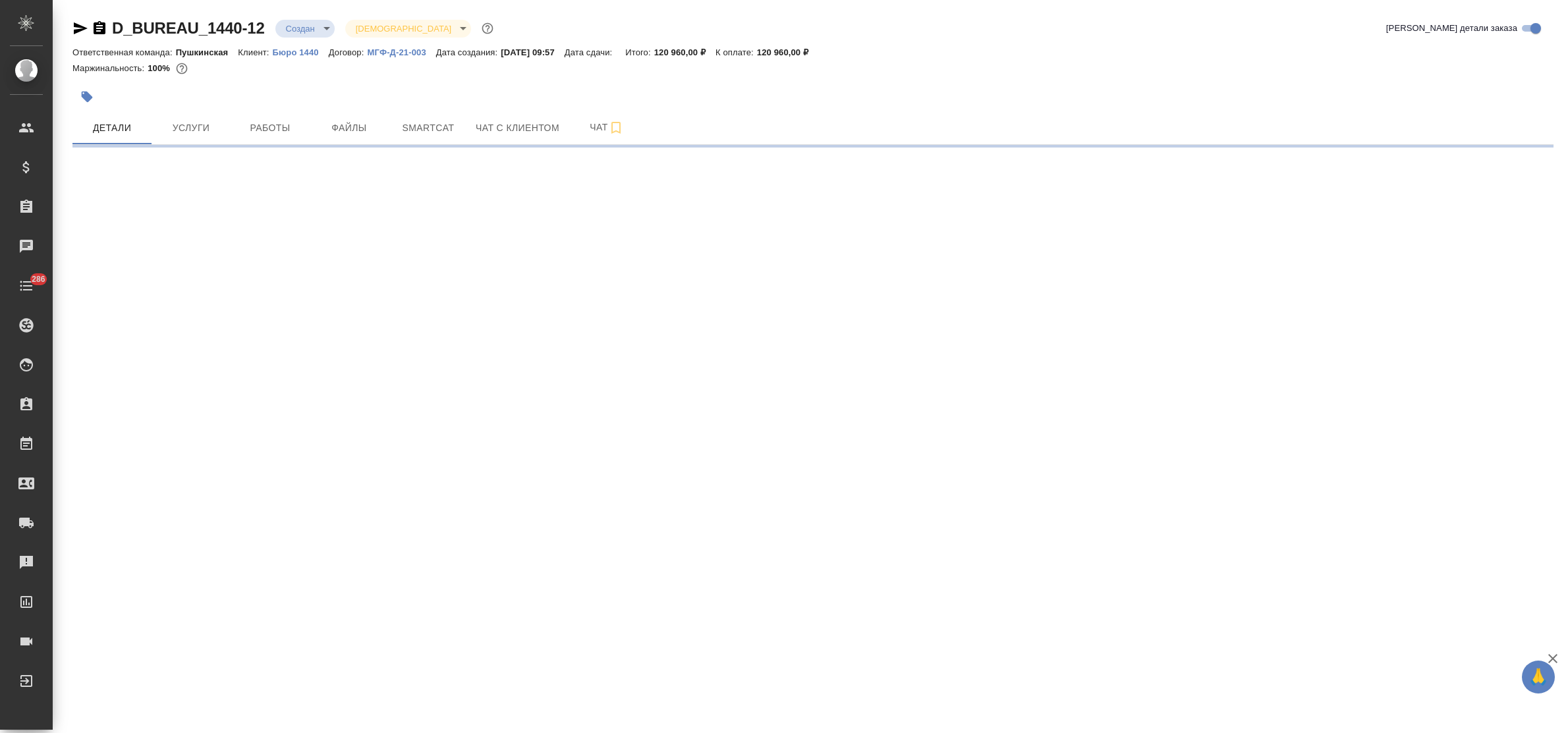
select select "RU"
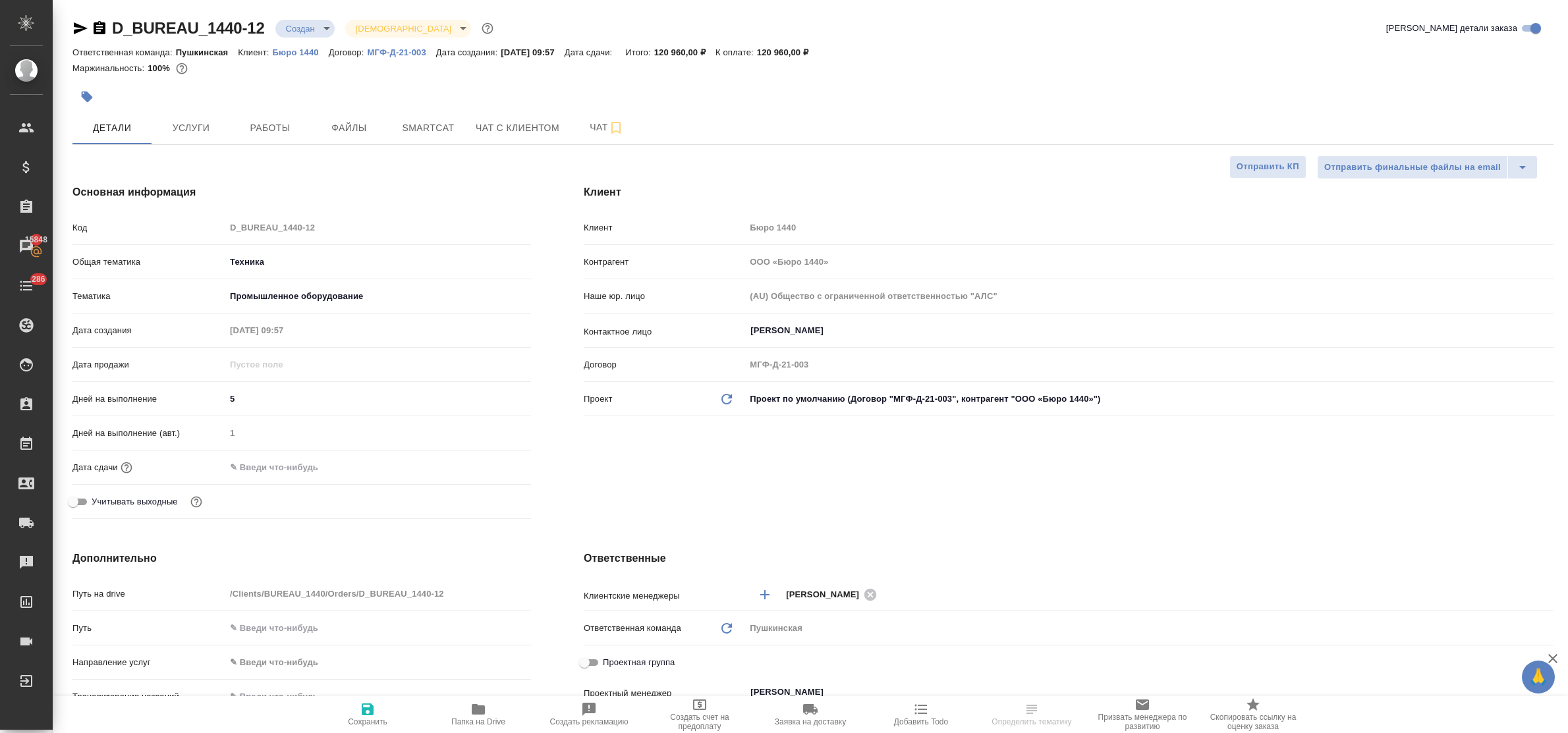
type textarea "x"
select select "RU"
type textarea "x"
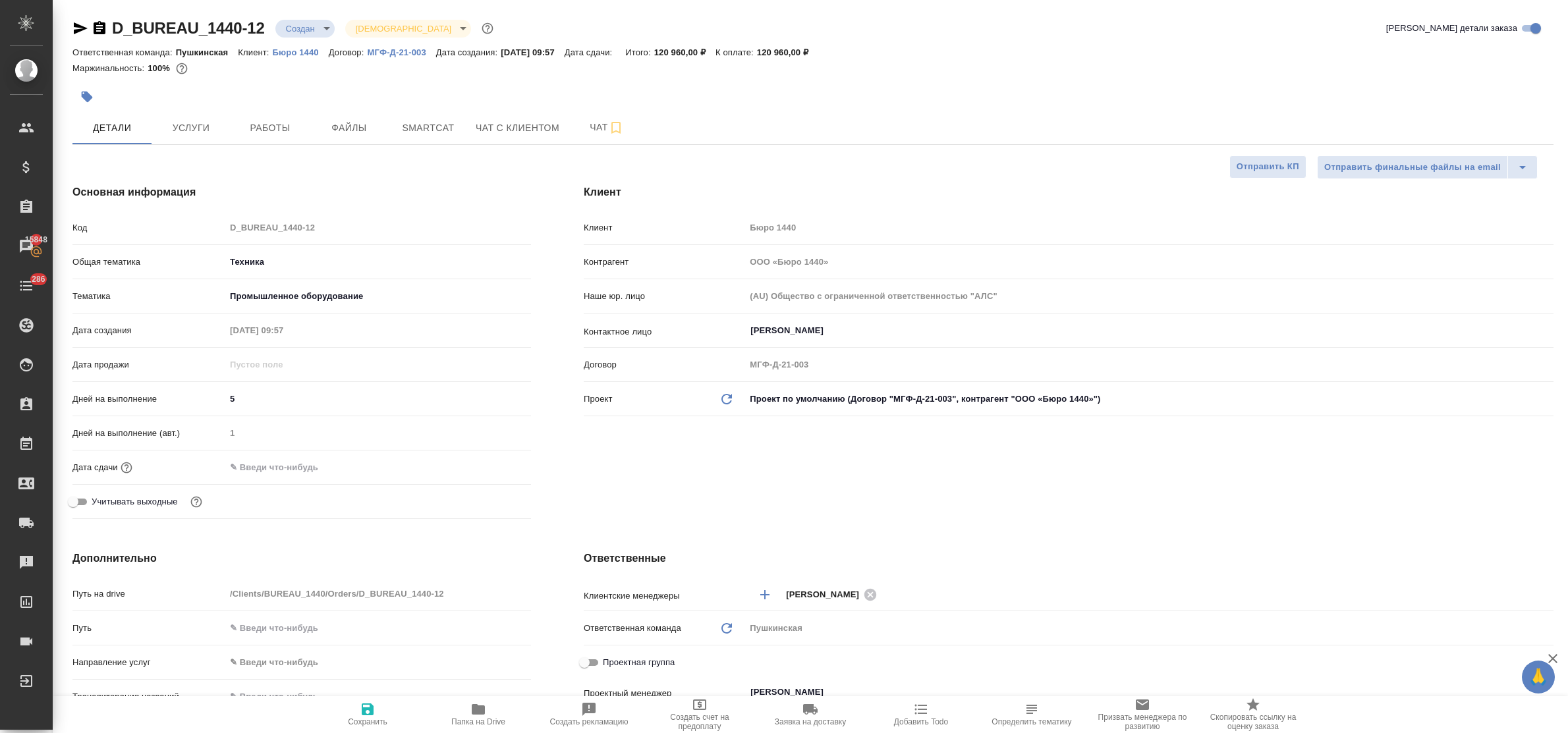
type textarea "x"
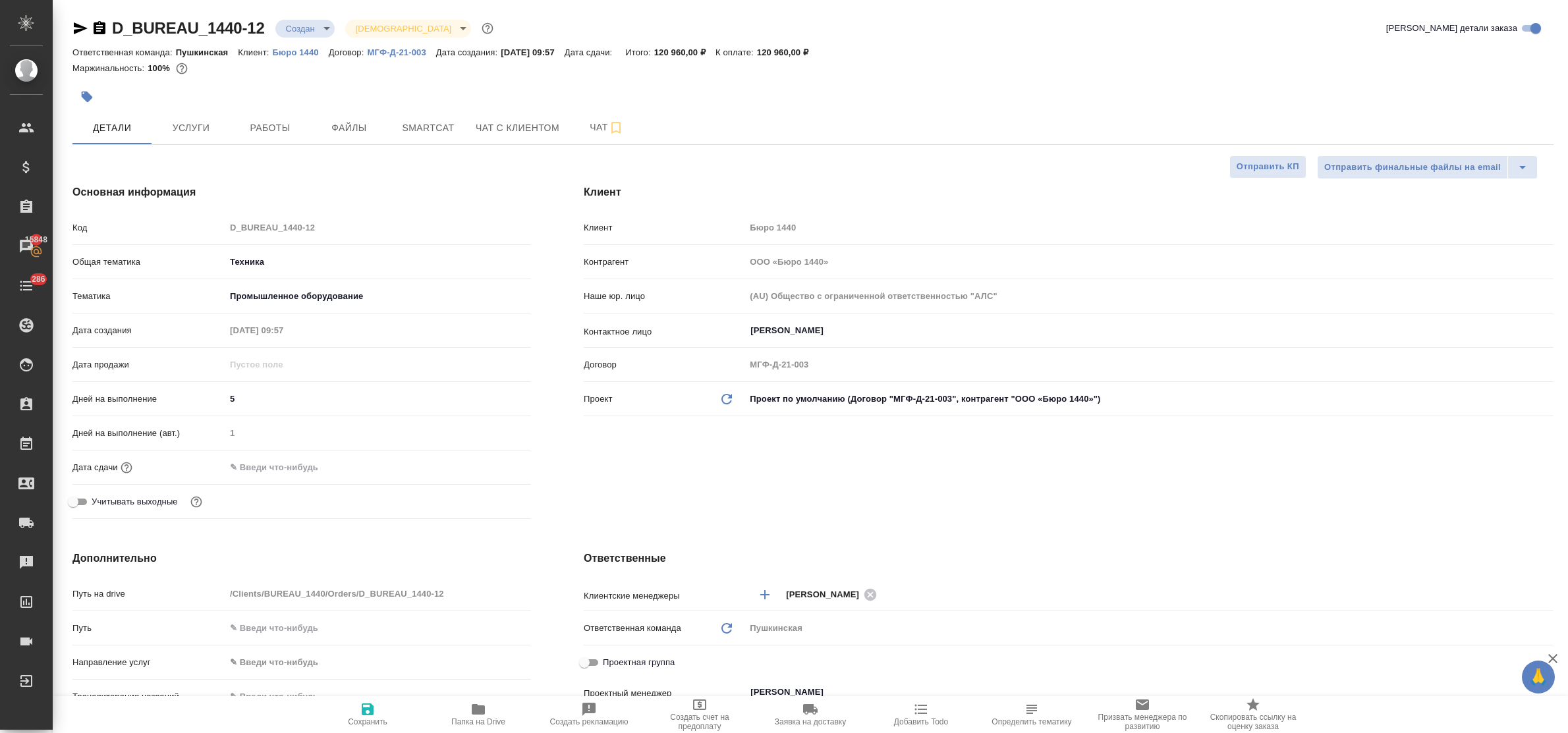
type textarea "x"
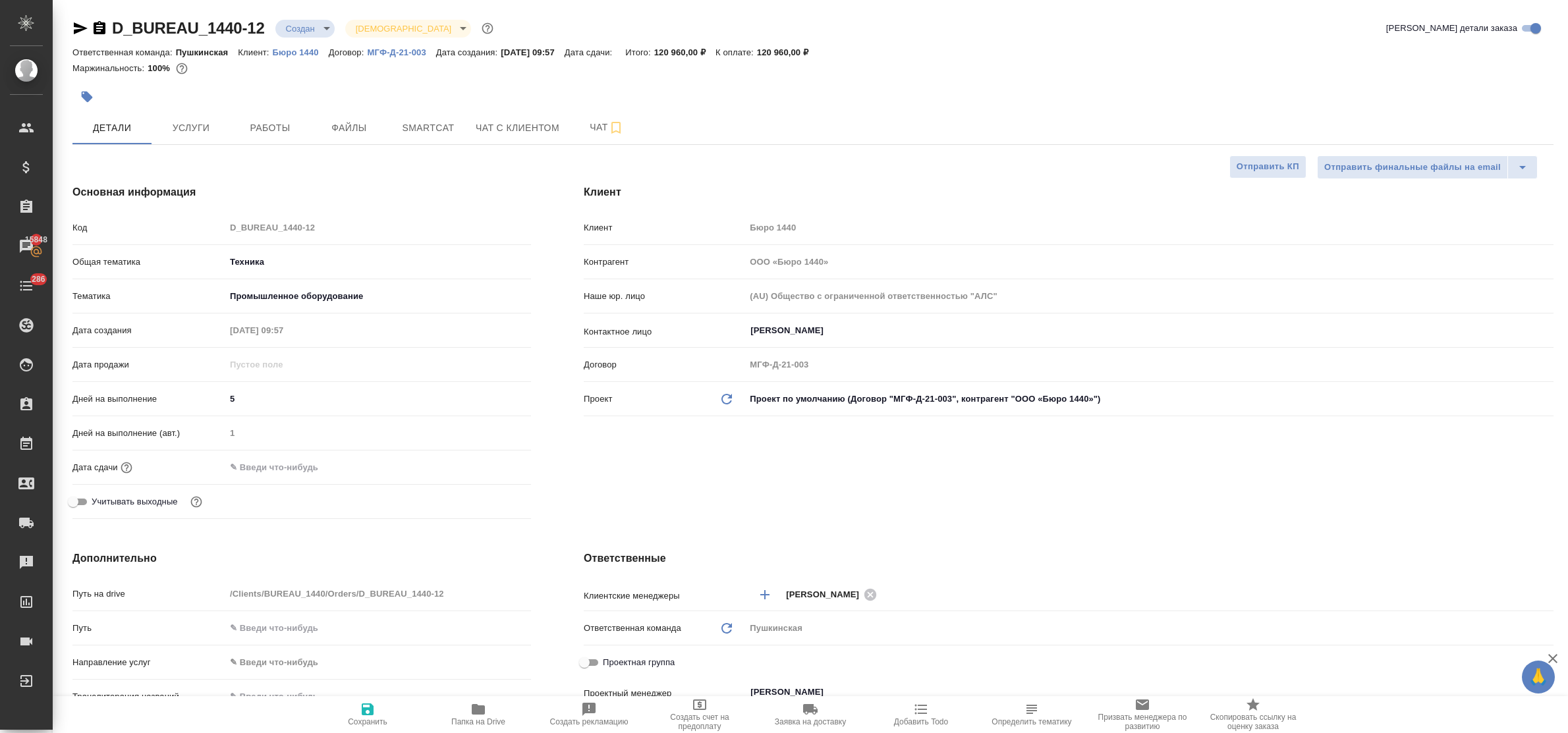
type textarea "x"
click at [215, 129] on span "Услуги" at bounding box center [191, 128] width 63 height 17
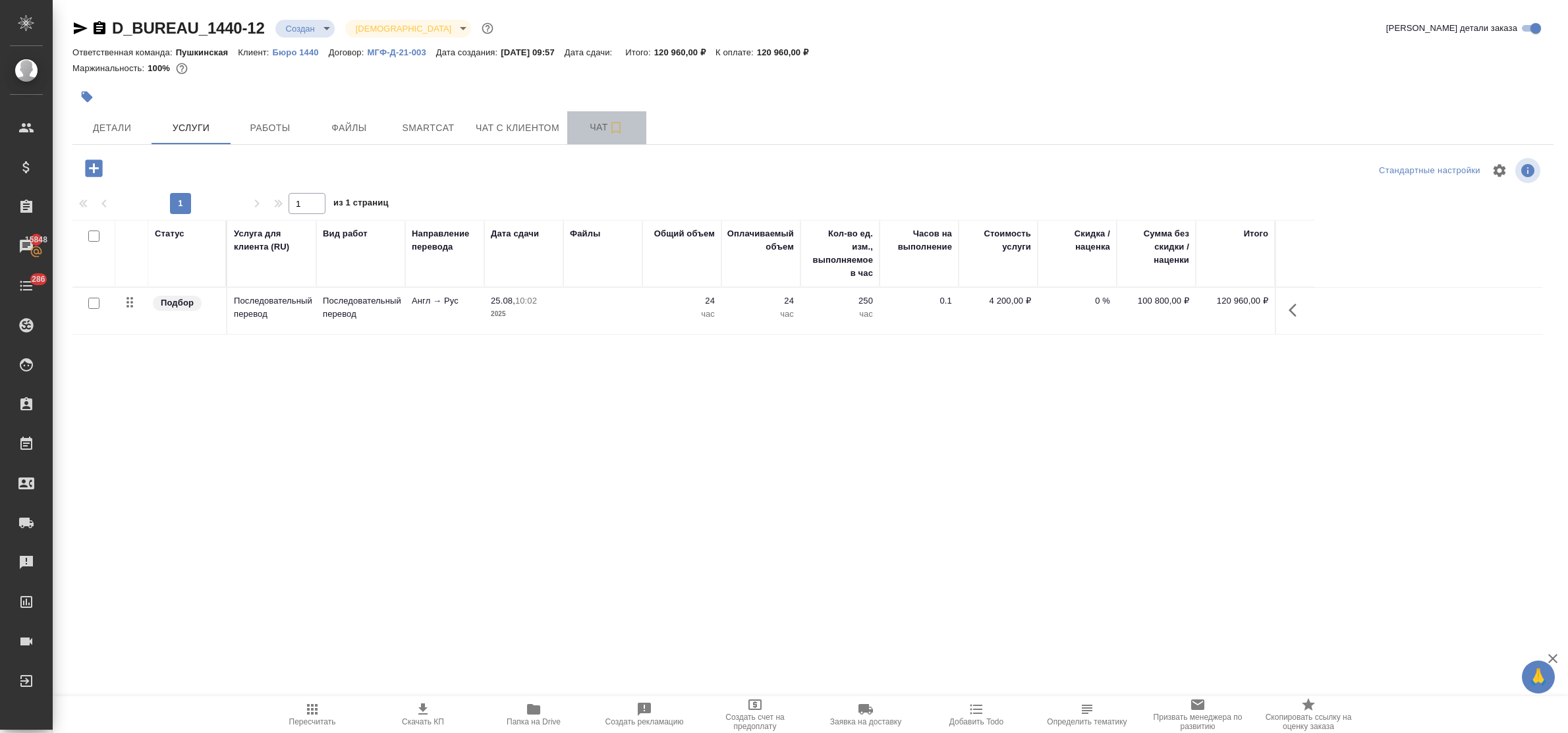
click at [594, 122] on span "Чат" at bounding box center [607, 127] width 63 height 17
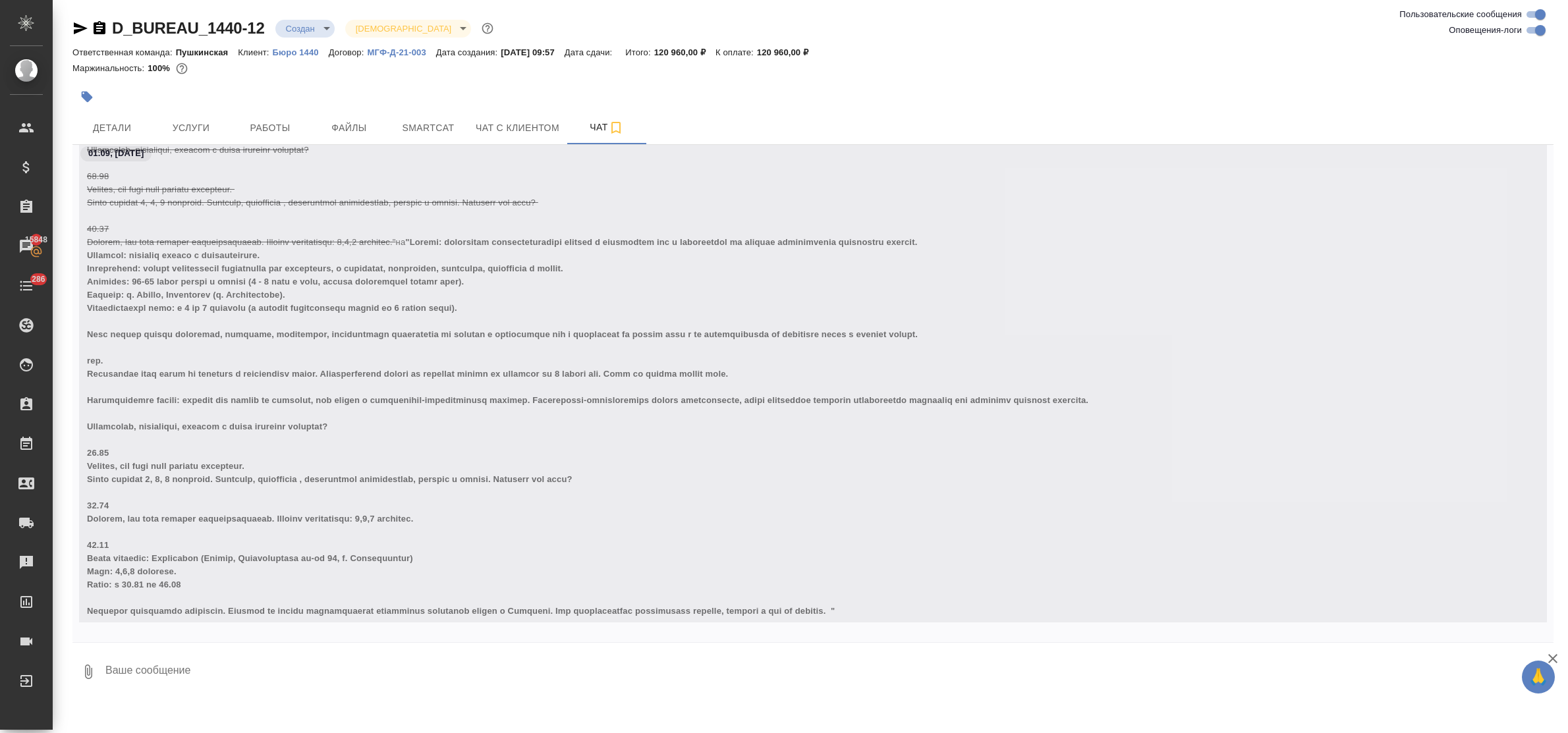
scroll to position [3264, 0]
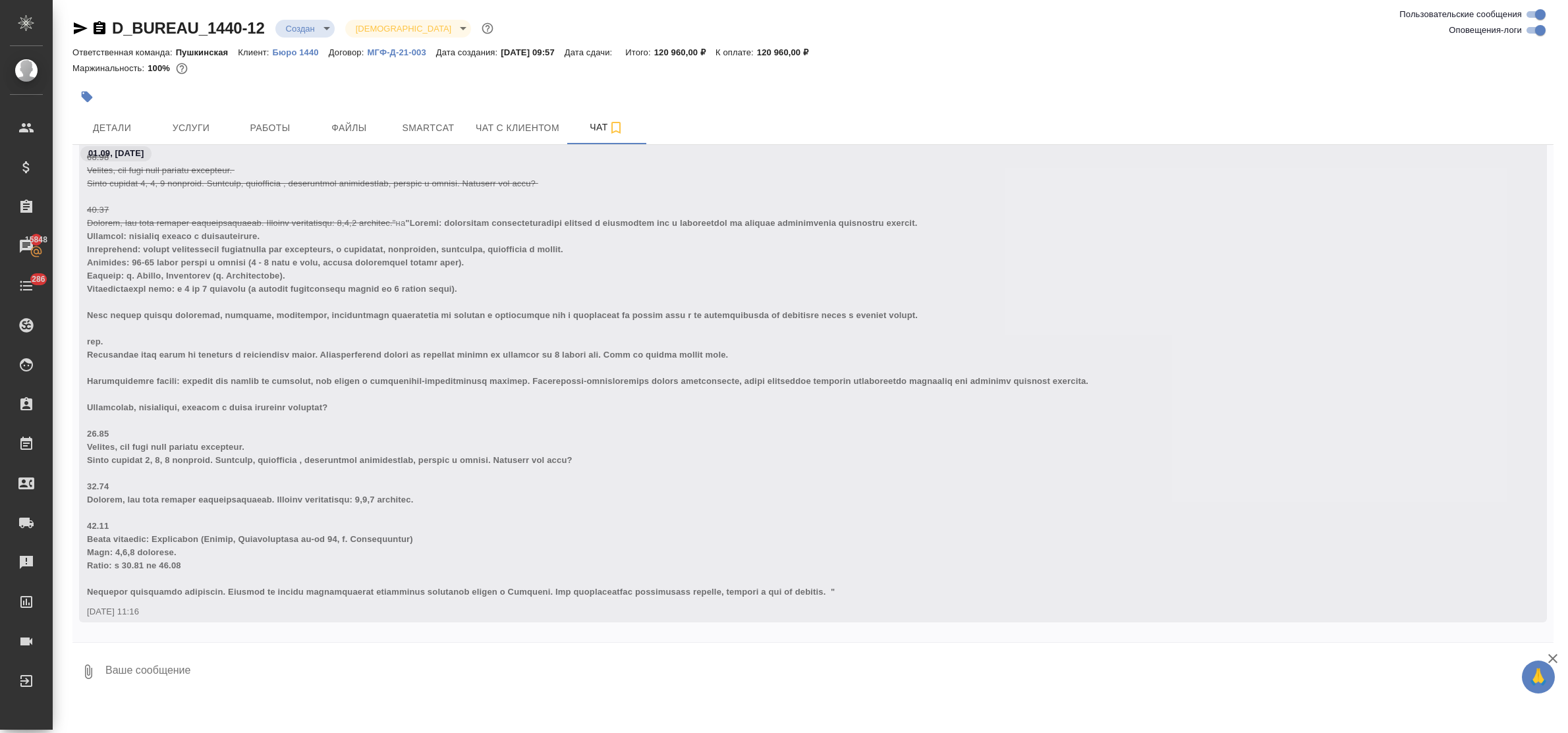
click at [185, 668] on textarea at bounding box center [829, 672] width 1449 height 45
paste textarea "Получили информацию от заказчика. Просим рассмотреть вариант из этих дат на сен…"
click at [185, 668] on textarea "Получили информацию от заказчика. Просим рассмотреть вариант из этих дат на сен…" at bounding box center [818, 672] width 1428 height 45
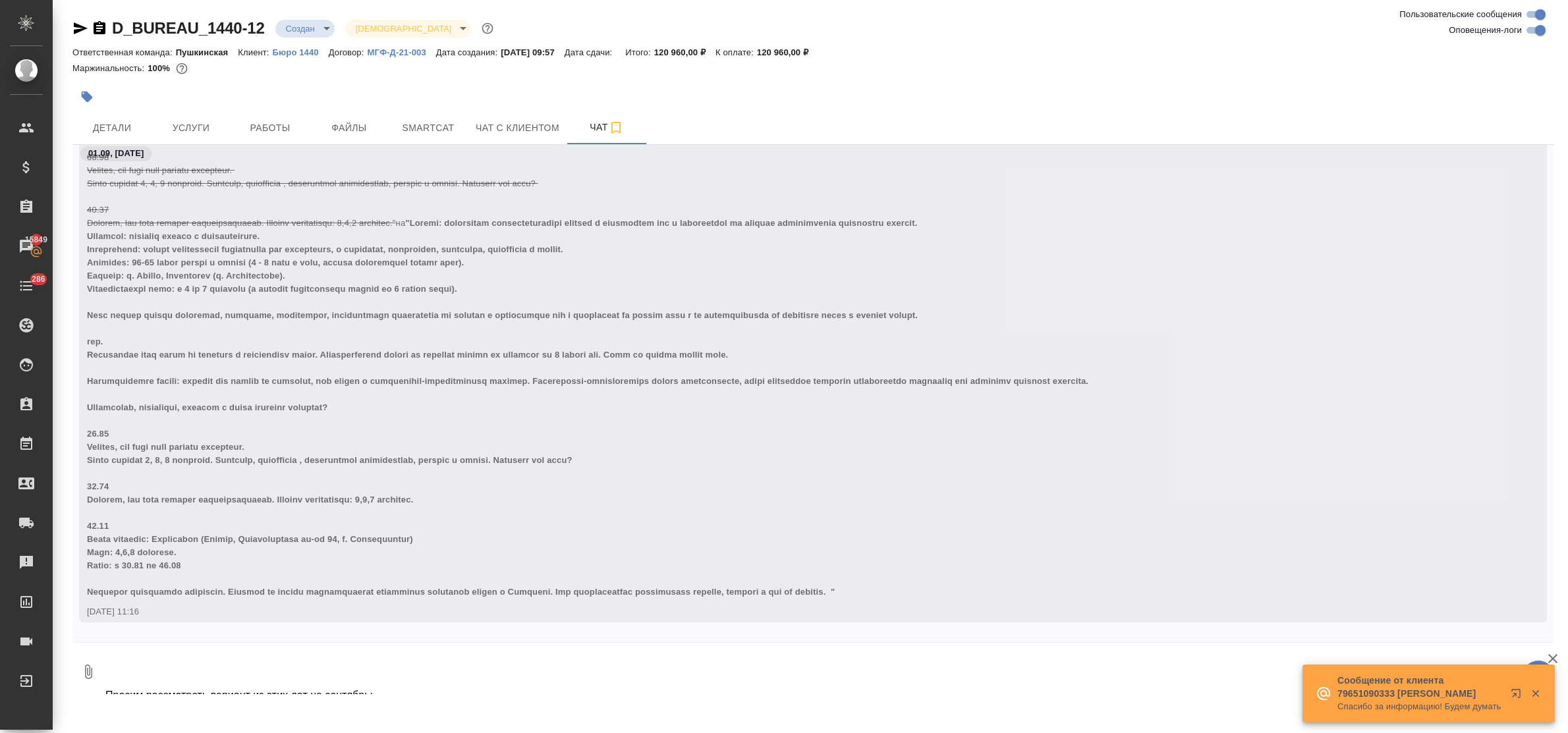
scroll to position [15, 0]
click at [169, 676] on textarea "Получили информацию от заказчика. Просим рассмотреть вариант из этих дат на сен…" at bounding box center [818, 672] width 1428 height 45
click at [160, 673] on textarea "Получили информацию от заказчика. Просим рассмотреть вариант из этих дат на сен…" at bounding box center [818, 672] width 1428 height 45
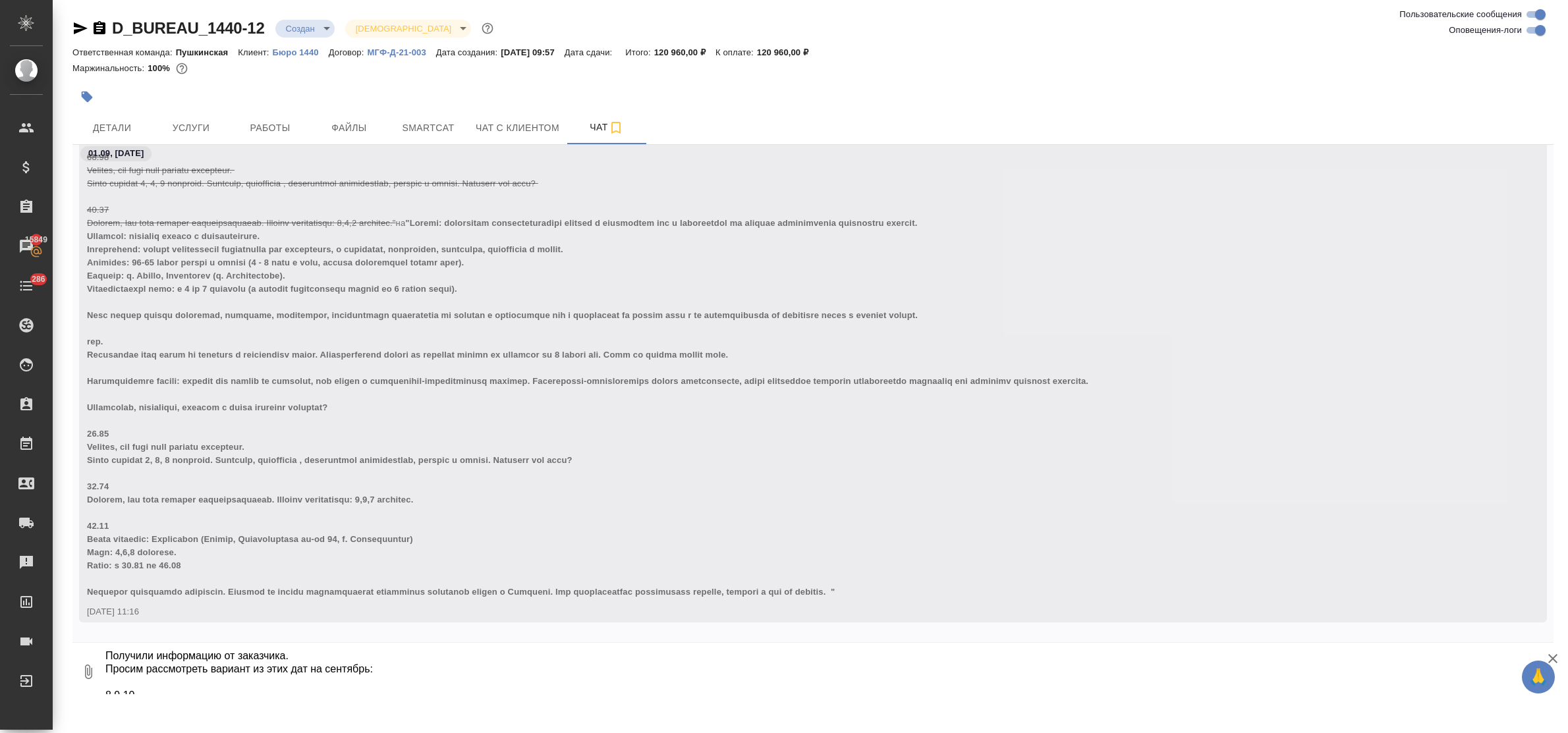
click at [362, 684] on textarea "Получили информацию от заказчика. Просим рассмотреть вариант из этих дат на сен…" at bounding box center [818, 672] width 1428 height 45
type textarea "Получили информацию от заказчика. Просим рассмотреть вариант из этих дат на сен…"
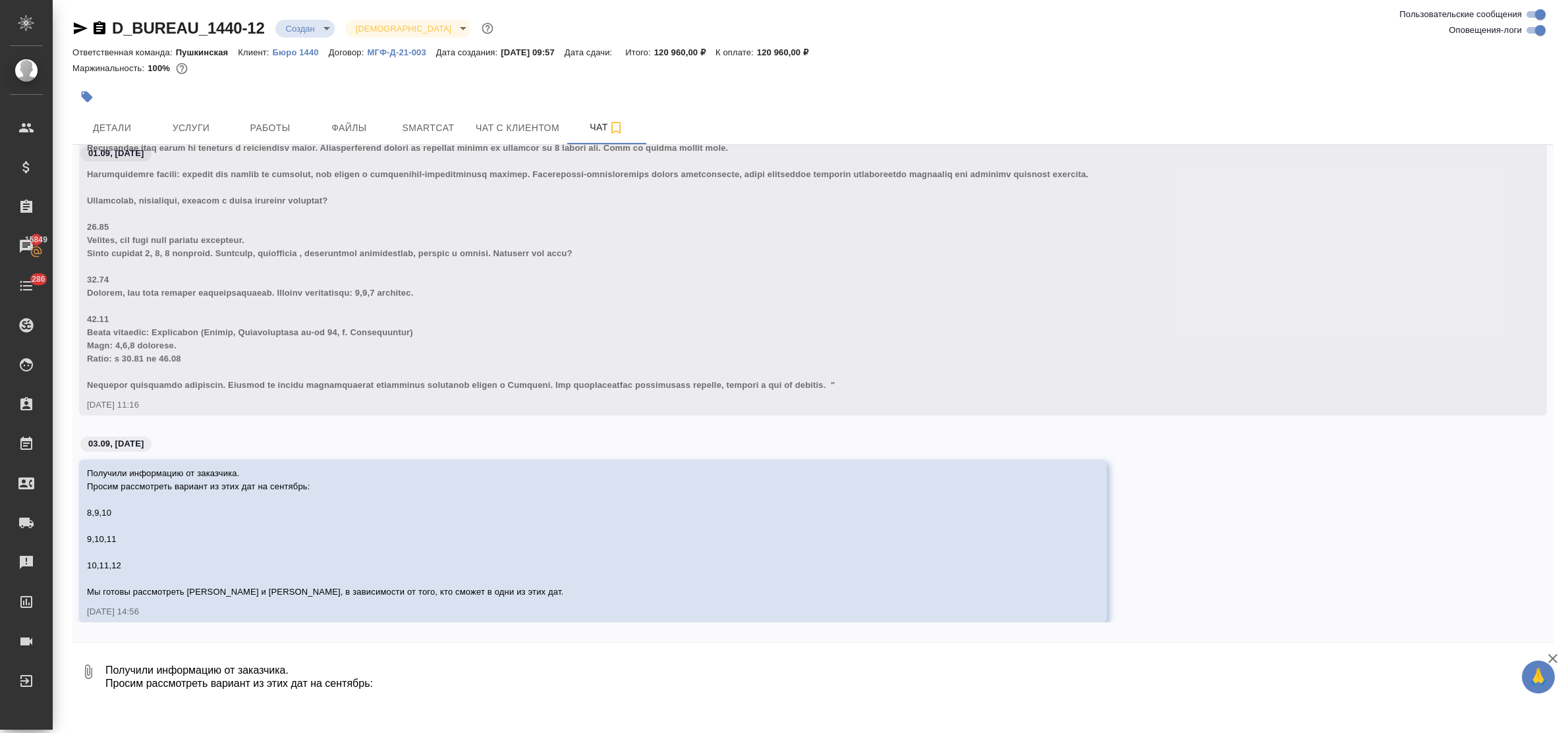
click at [349, 673] on textarea "Получили информацию от заказчика. Просим рассмотреть вариант из этих дат на сен…" at bounding box center [829, 672] width 1449 height 45
click at [326, 672] on textarea "Получили информацию от заказчика. Просим рассмотреть вариант из этих дат на сен…" at bounding box center [829, 672] width 1449 height 45
type textarea "приветик! вот такую инфу получили от клиента"
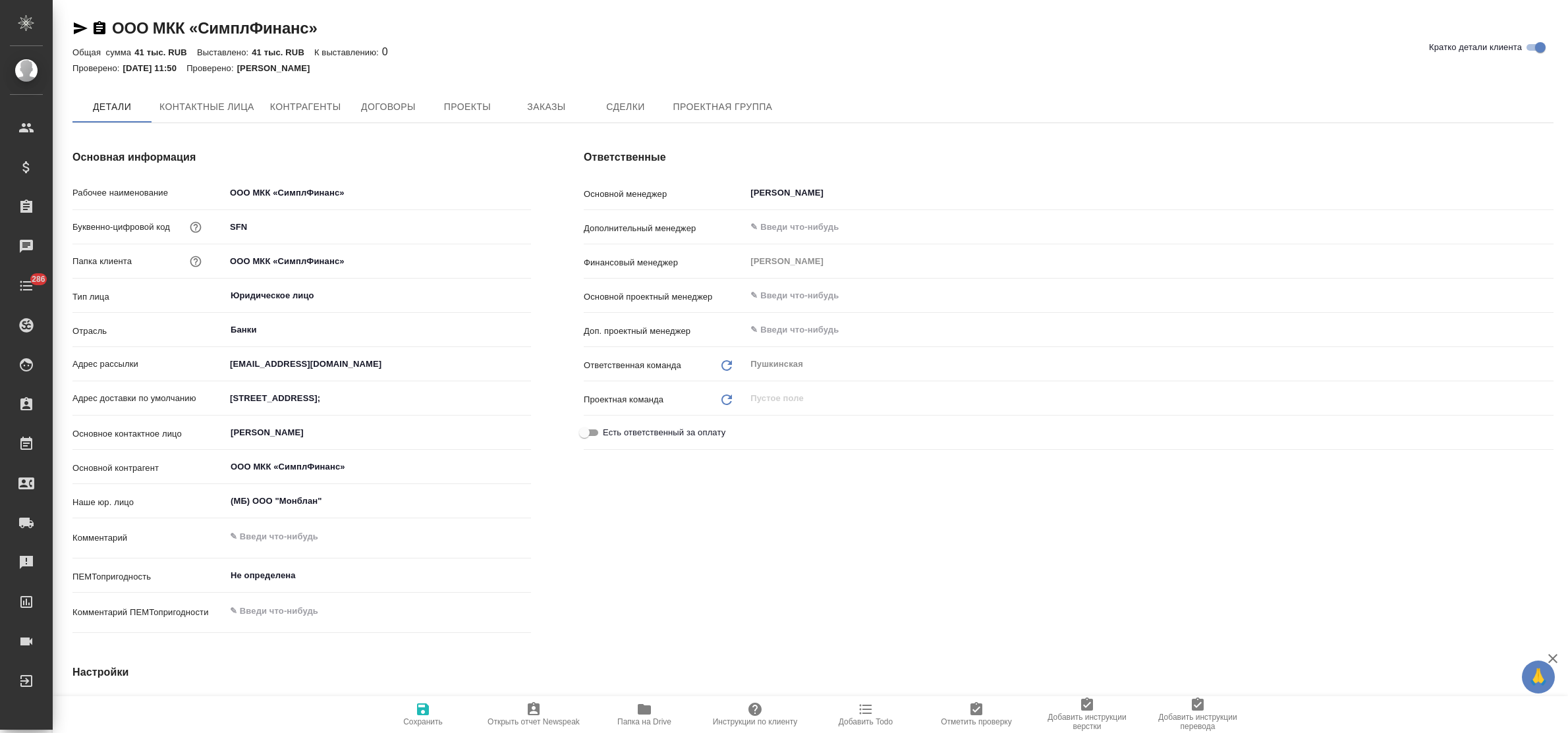
type textarea "x"
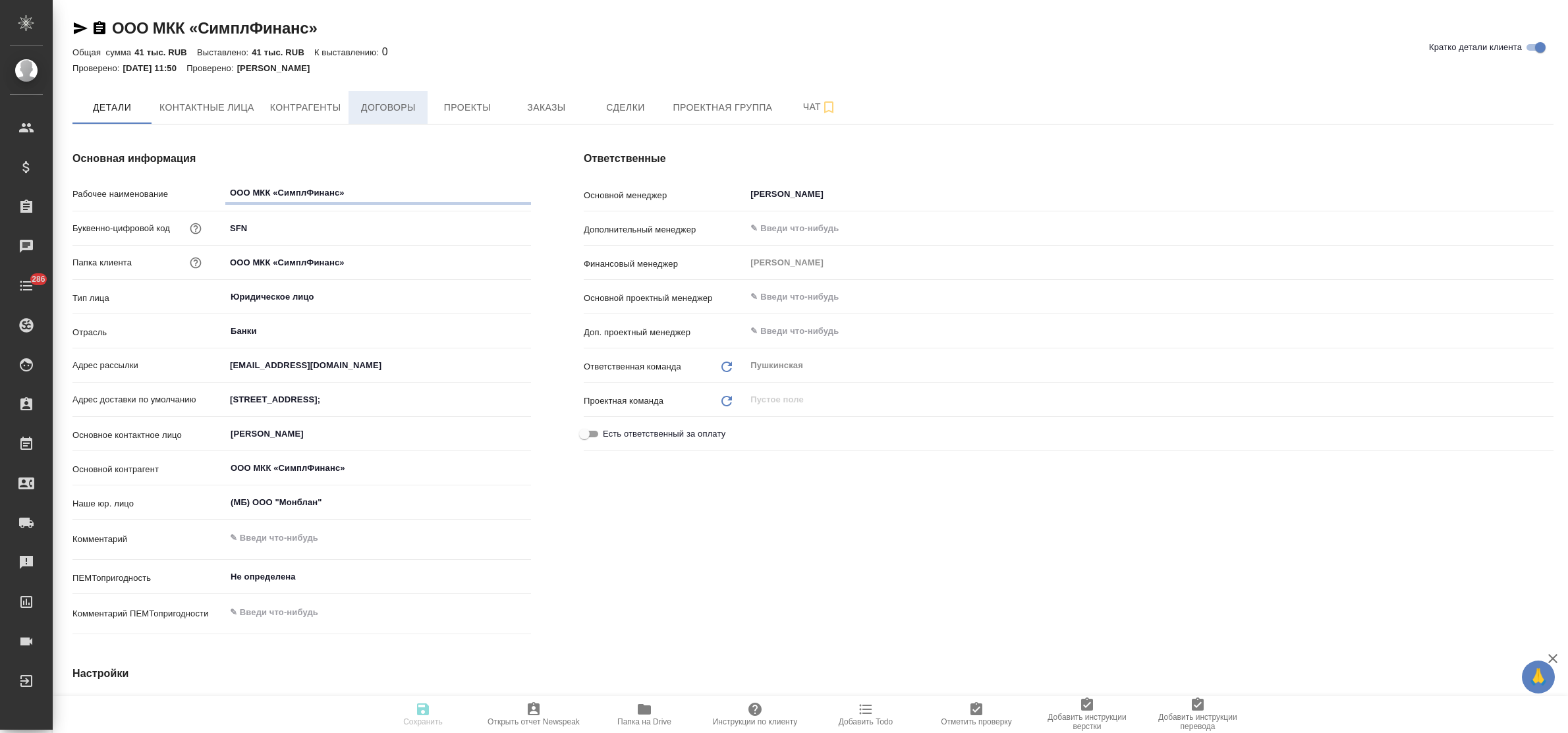
type textarea "x"
click at [386, 114] on span "Договоры" at bounding box center [388, 108] width 63 height 17
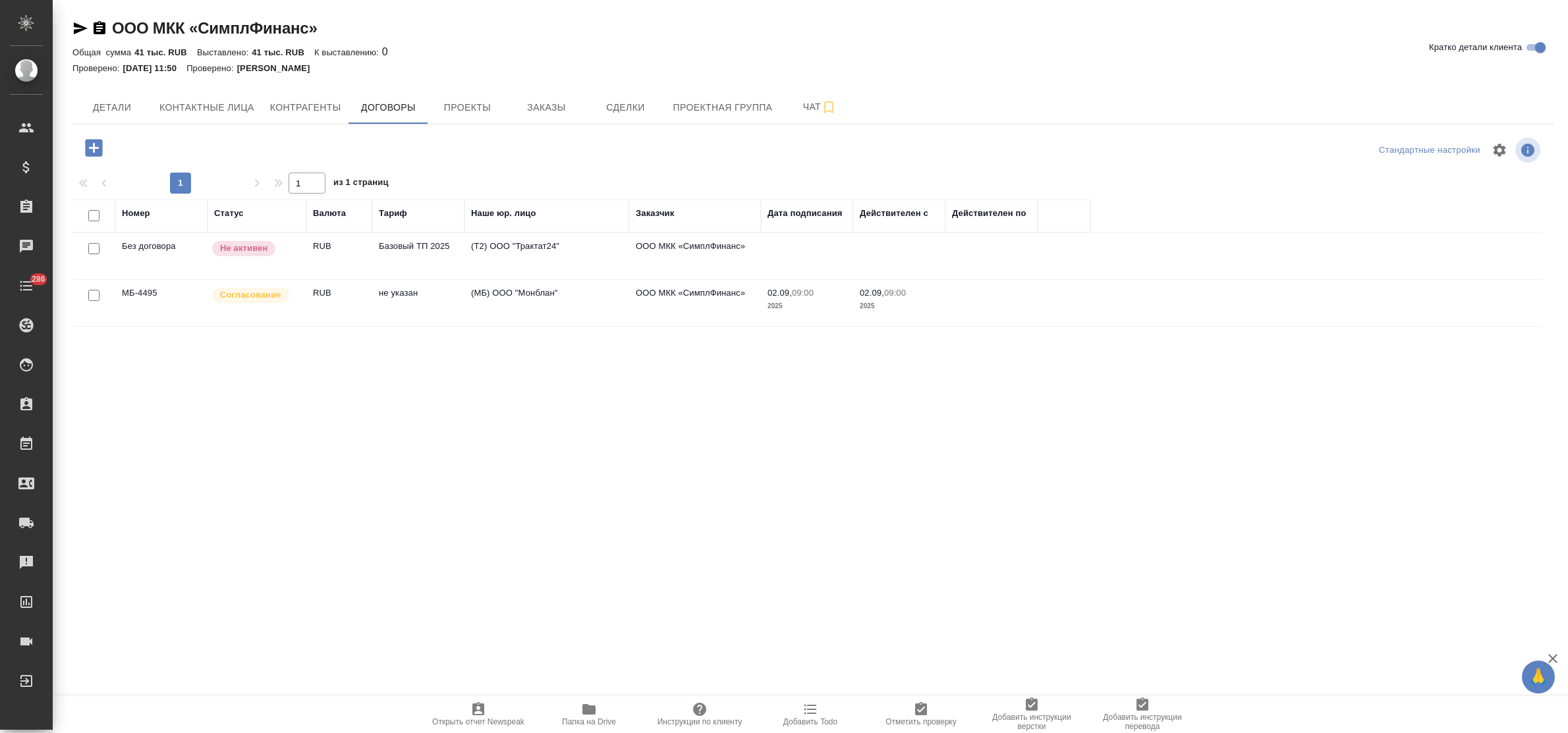
click at [396, 279] on td "не указан" at bounding box center [418, 256] width 92 height 46
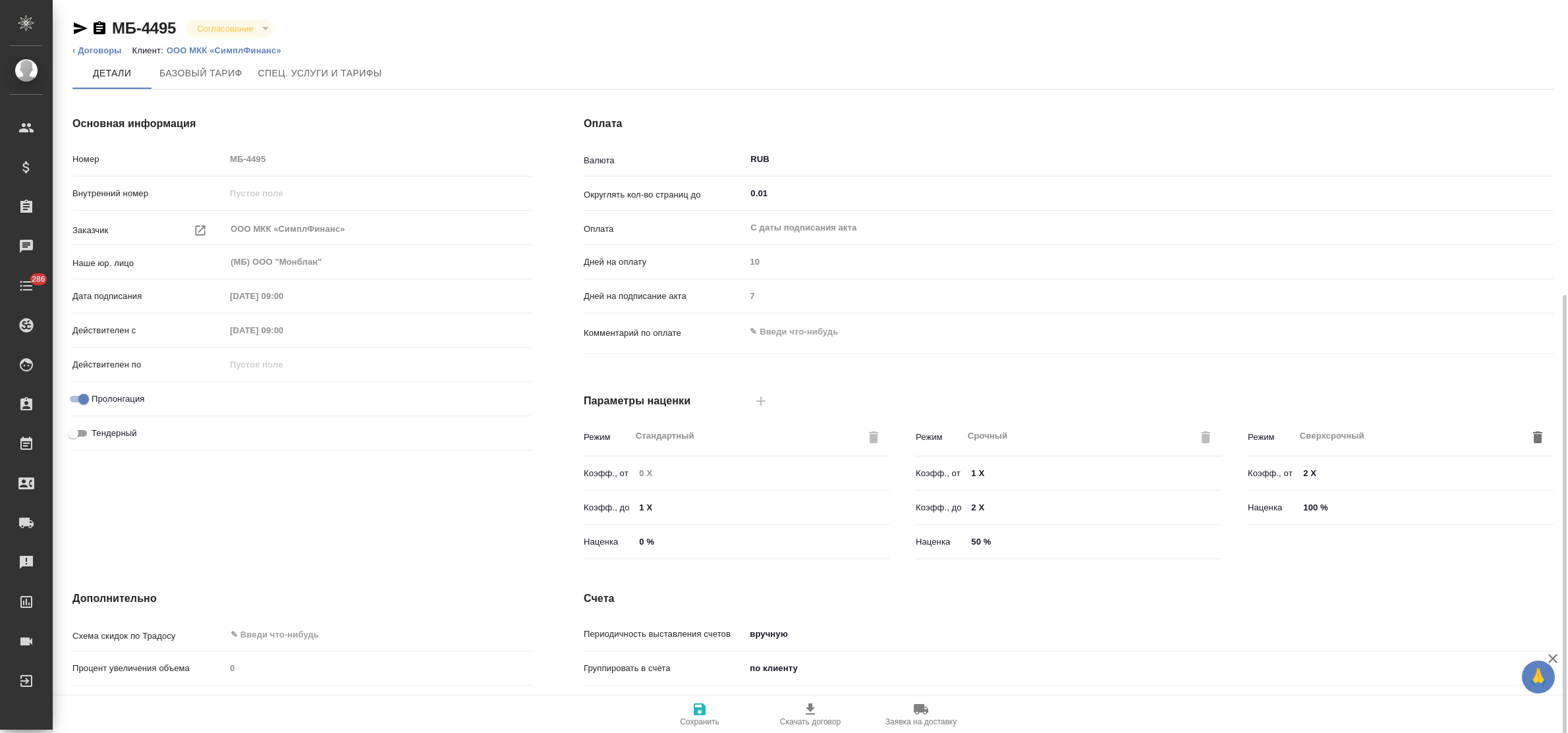
scroll to position [162, 0]
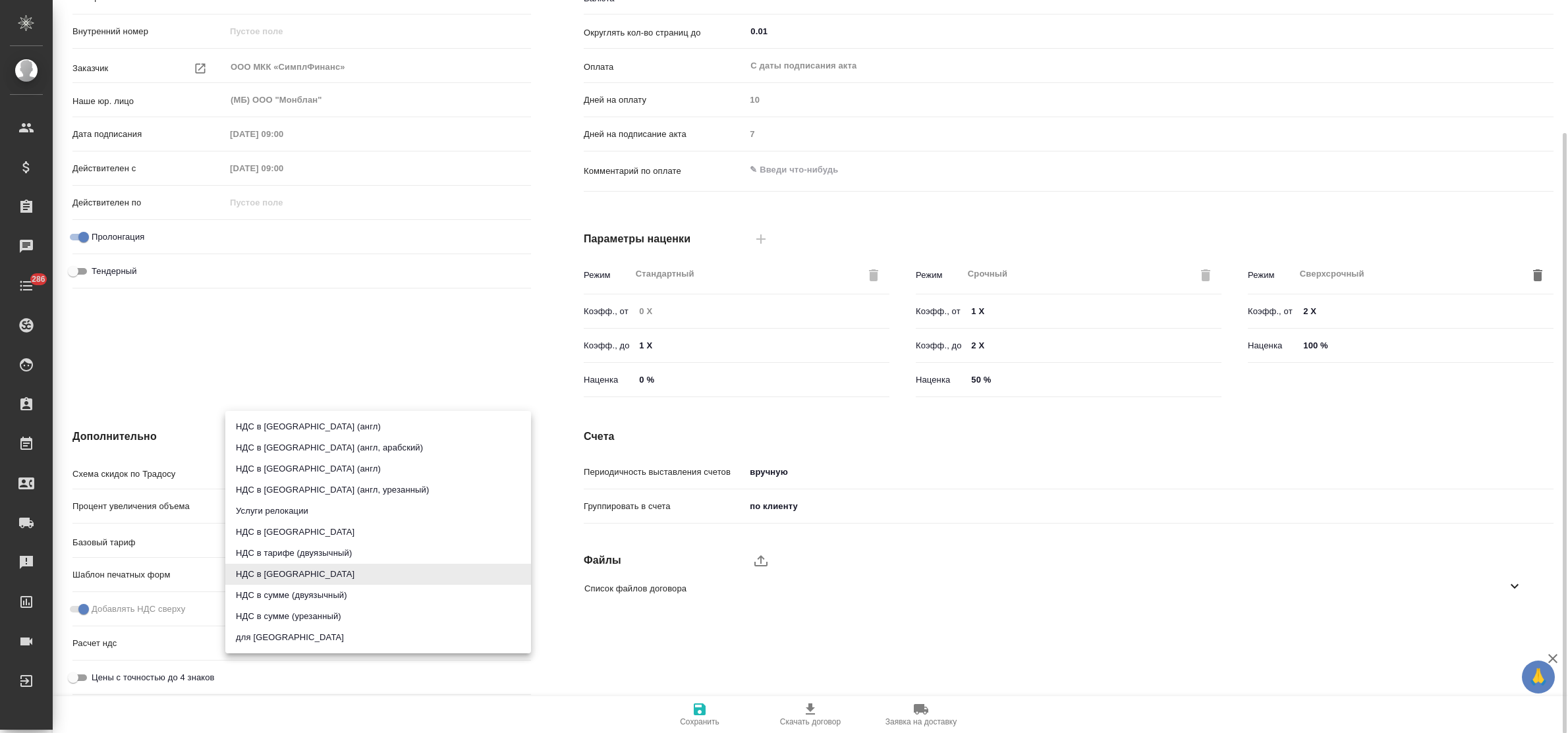
click at [290, 572] on body "🙏 .cls-1 fill:#fff; AWATERA Bulakhova [PERSON_NAME] Спецификации Заказы Чаты 28…" at bounding box center [784, 366] width 1568 height 733
click at [293, 531] on li "НДС в [GEOGRAPHIC_DATA]" at bounding box center [378, 532] width 306 height 21
type input "russian"
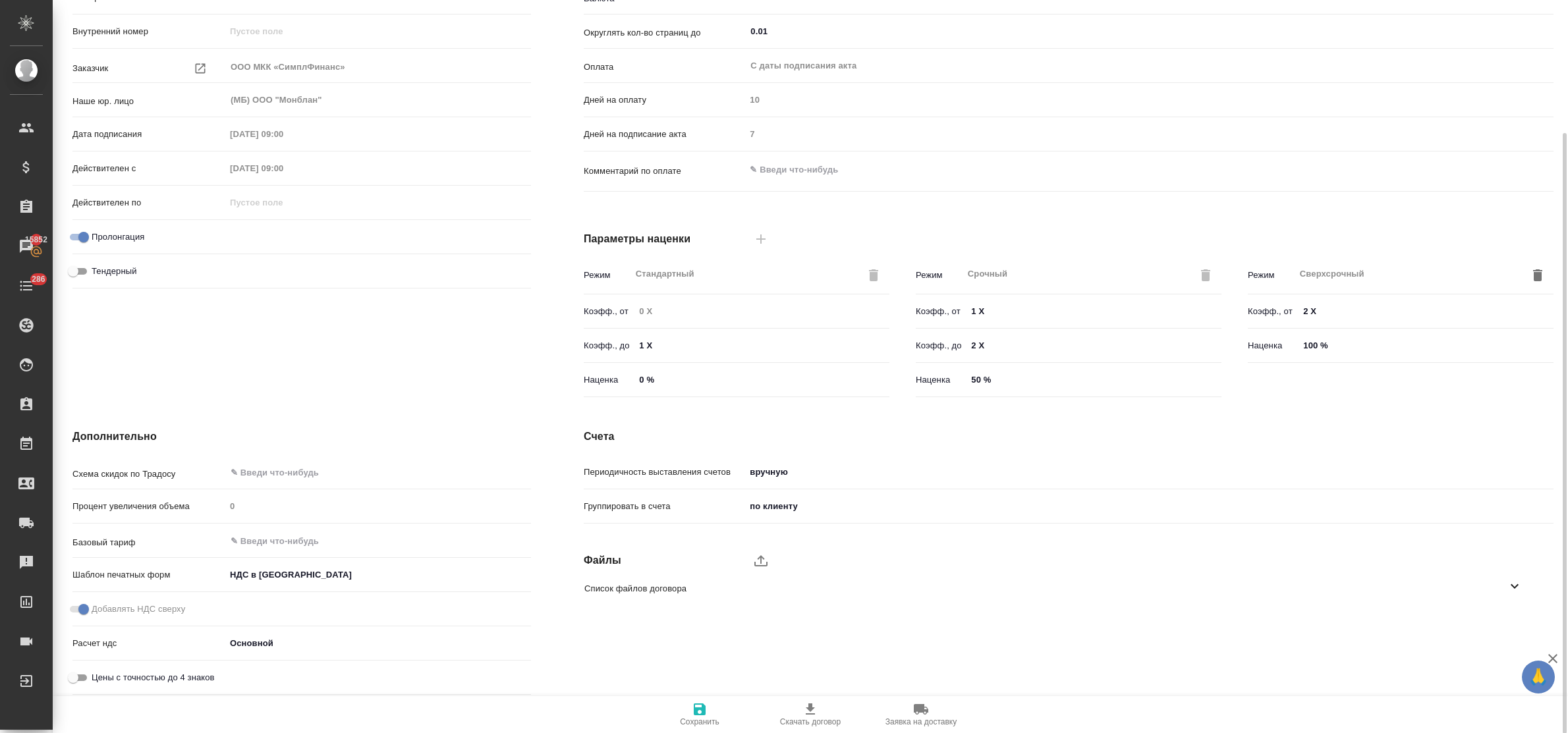
click at [291, 398] on div "Основная информация Номер МБ-4495 Внутренний номер Заказчик ООО МКК «СимплФинан…" at bounding box center [301, 177] width 512 height 501
click at [699, 715] on icon "button" at bounding box center [700, 709] width 12 height 12
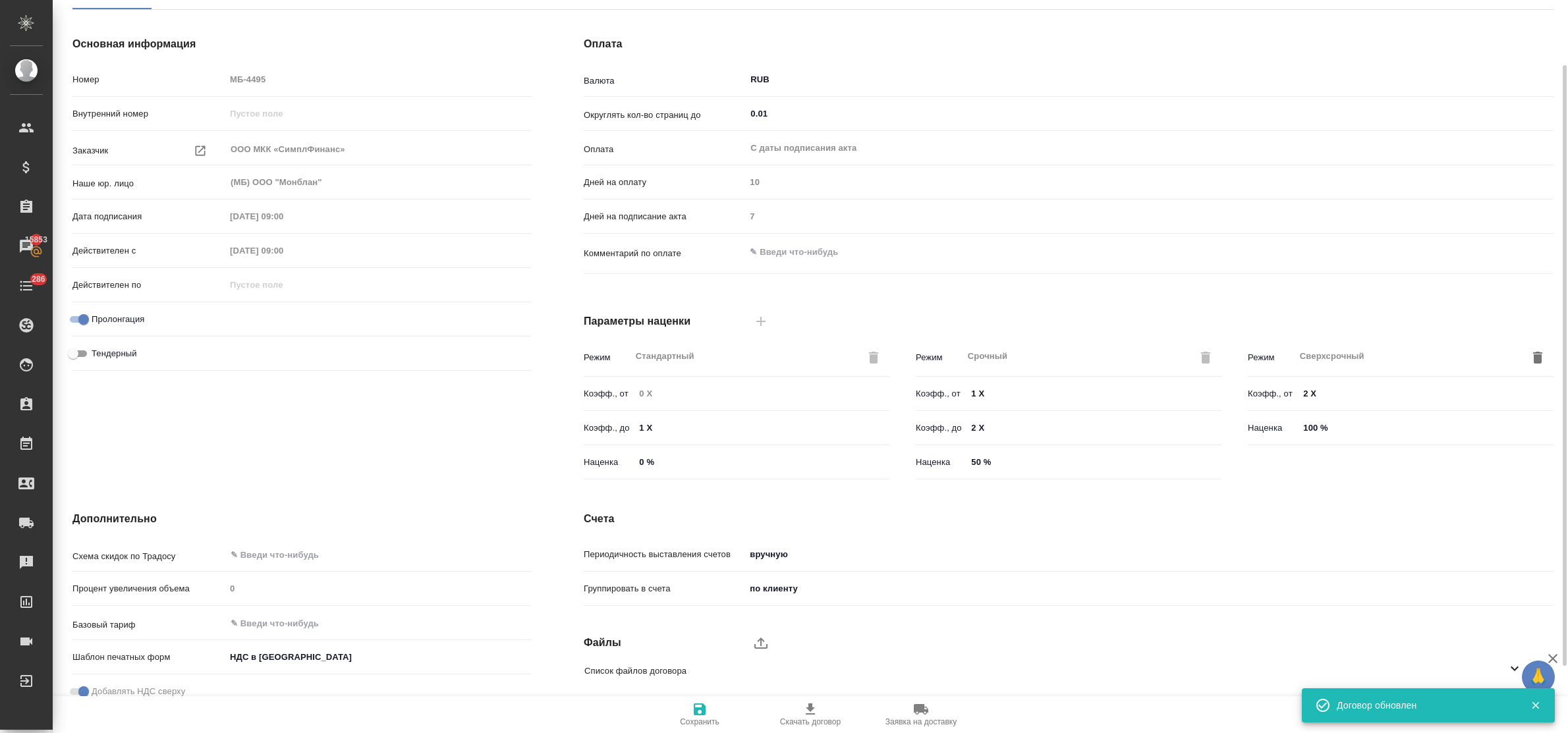
scroll to position [0, 0]
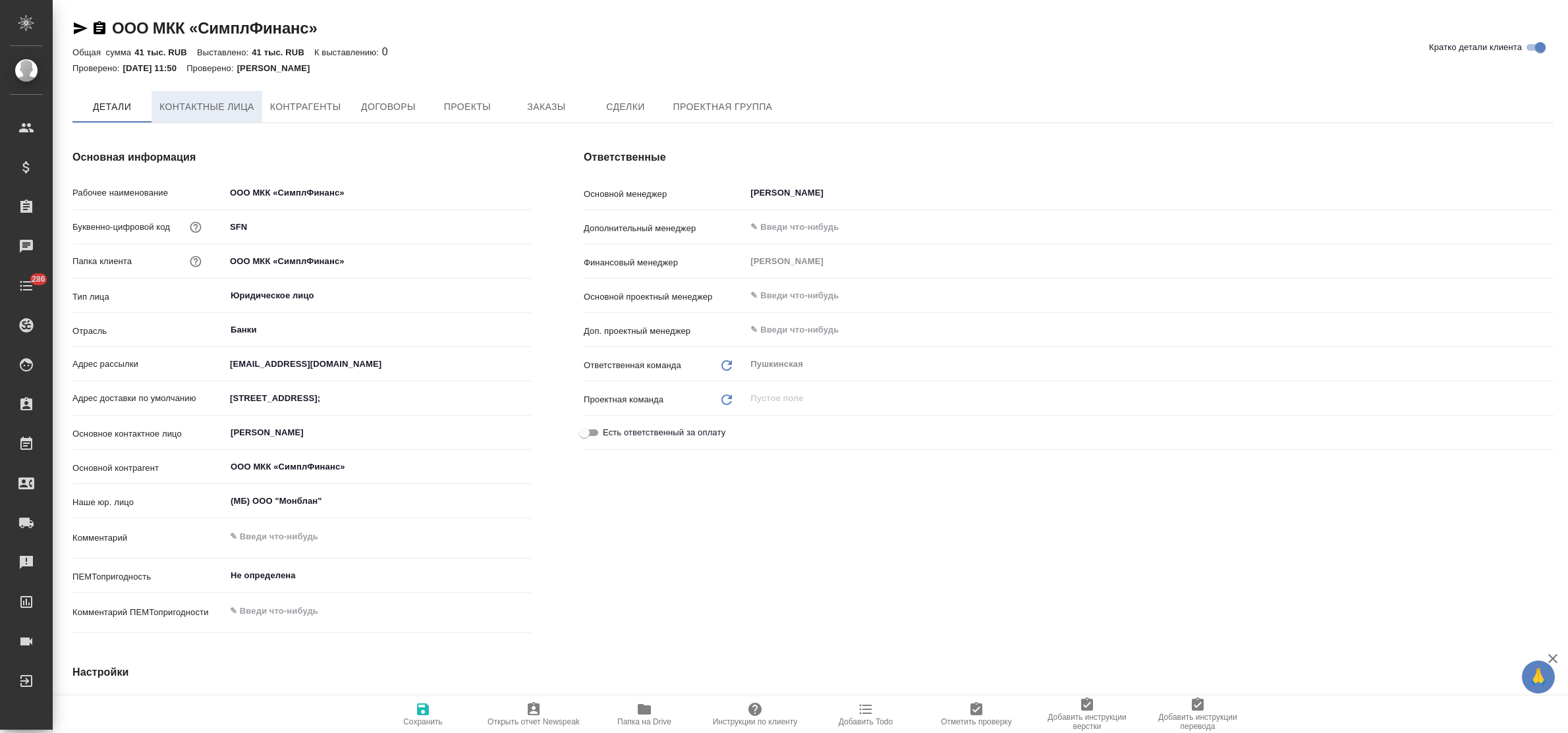
click at [216, 108] on span "Контактные лица" at bounding box center [207, 107] width 95 height 17
select select "RU"
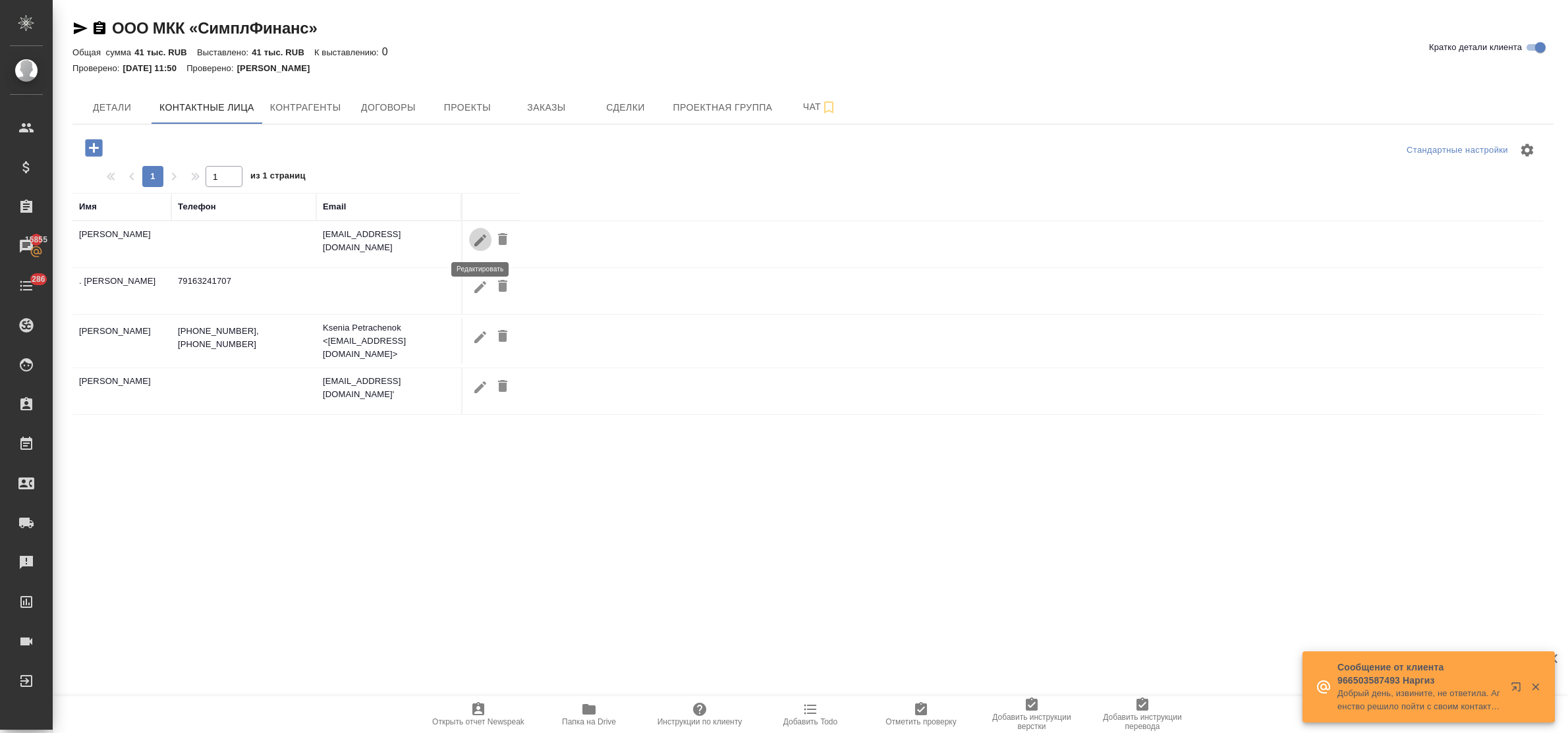
click at [478, 241] on icon "button" at bounding box center [480, 241] width 16 height 16
type input "Юлия"
type input "Косарева"
type input "Пользователь"
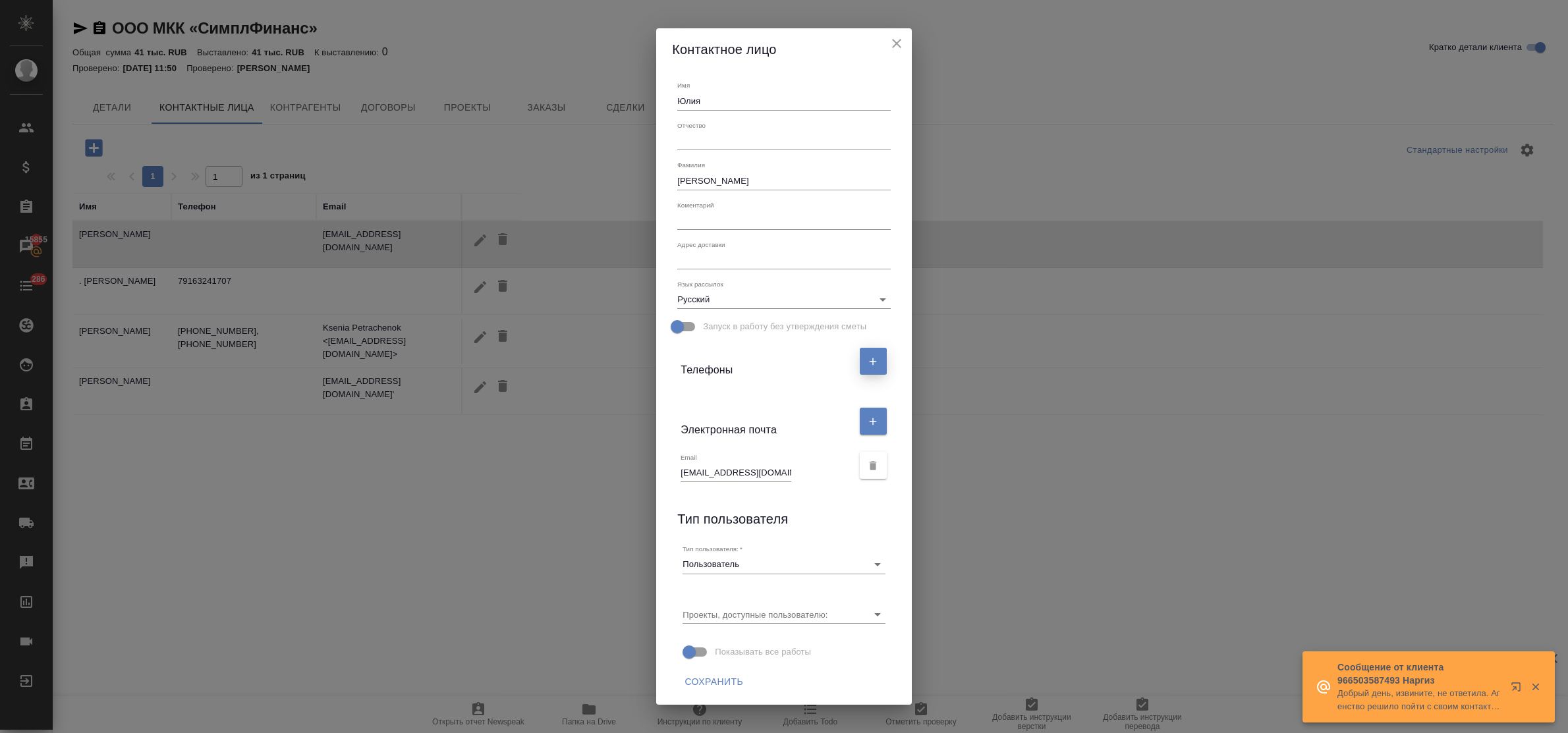
click at [864, 359] on button "button" at bounding box center [873, 361] width 27 height 27
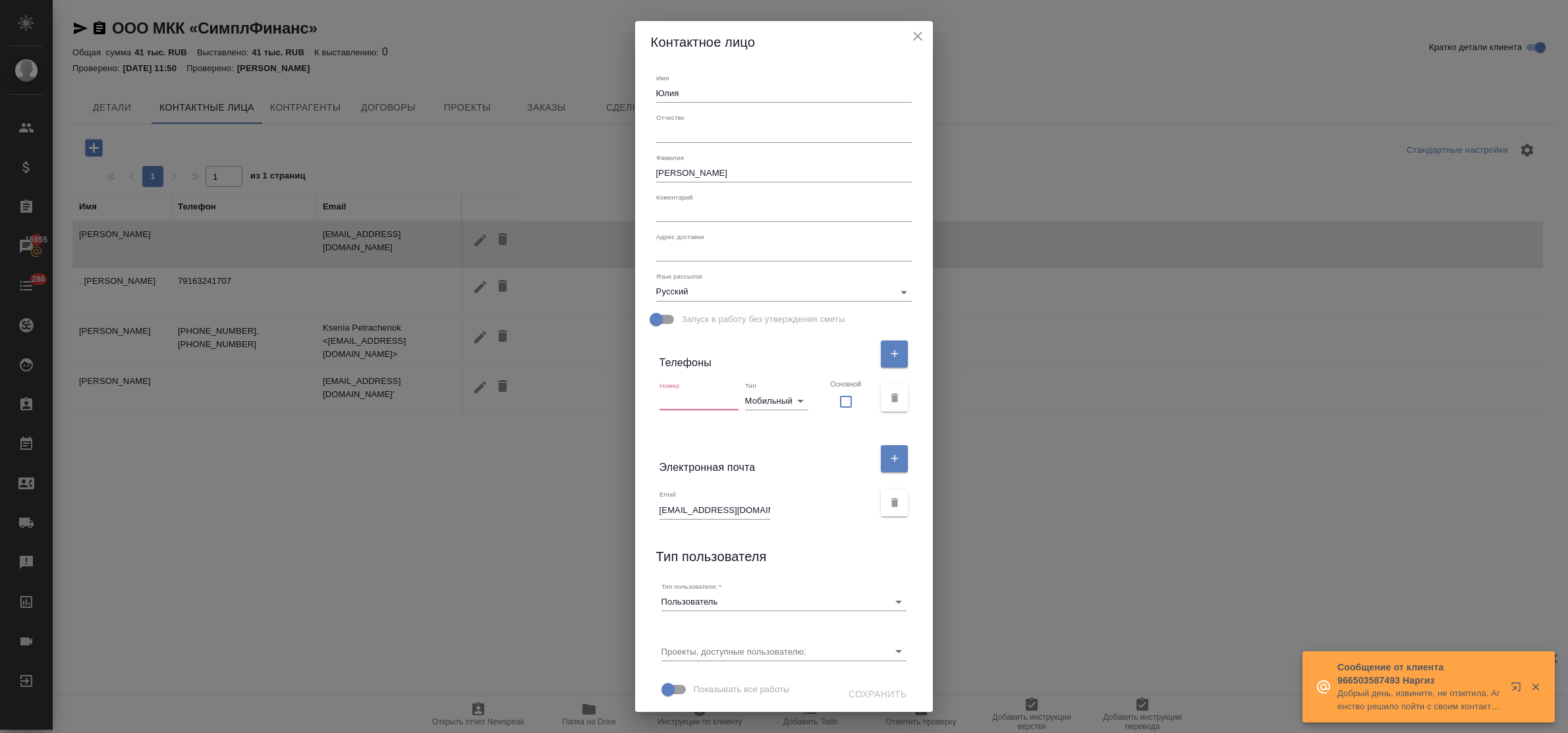
click at [709, 400] on input "text" at bounding box center [699, 401] width 79 height 18
paste input "8-495-150-40-11"
type input "8-495-150-40-11"
click at [799, 403] on body "🙏 .cls-1 fill:#fff; AWATERA Bulakhova Elena Клиенты Спецификации Заказы 15855 Ч…" at bounding box center [784, 366] width 1568 height 733
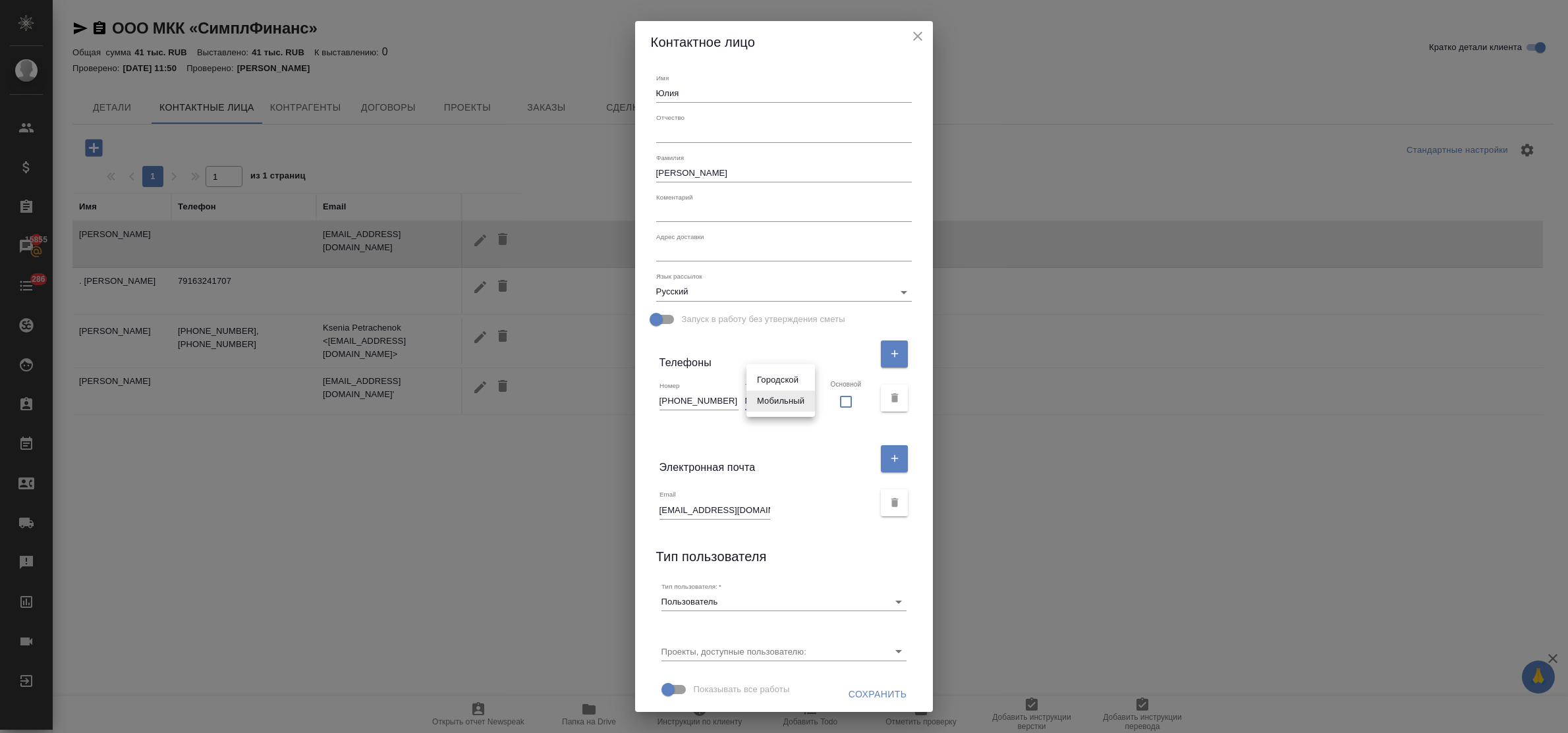
click at [786, 382] on li "Городской" at bounding box center [781, 380] width 68 height 21
type input "phone"
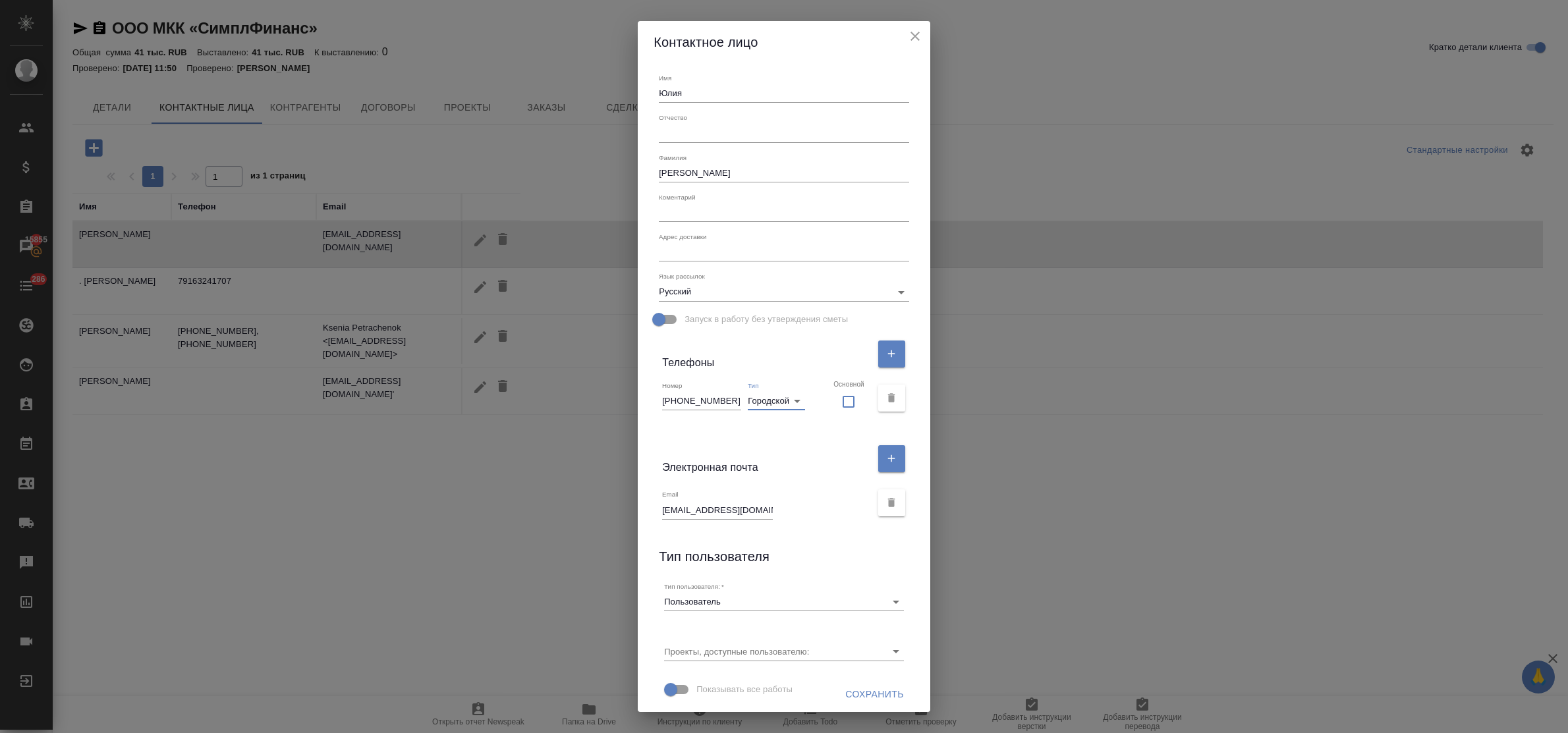
click at [855, 689] on span "Сохранить" at bounding box center [875, 694] width 59 height 17
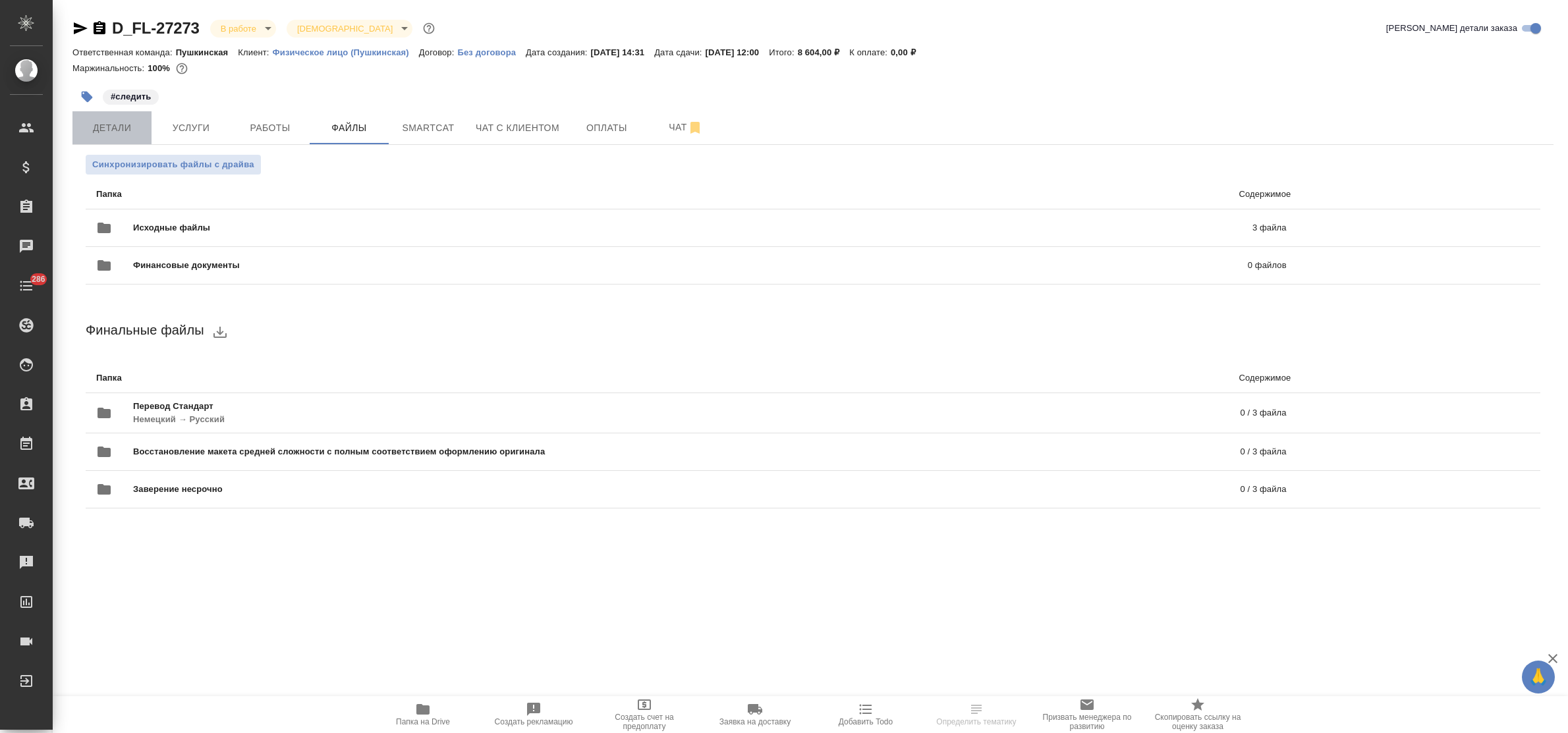
click at [108, 129] on span "Детали" at bounding box center [111, 128] width 63 height 17
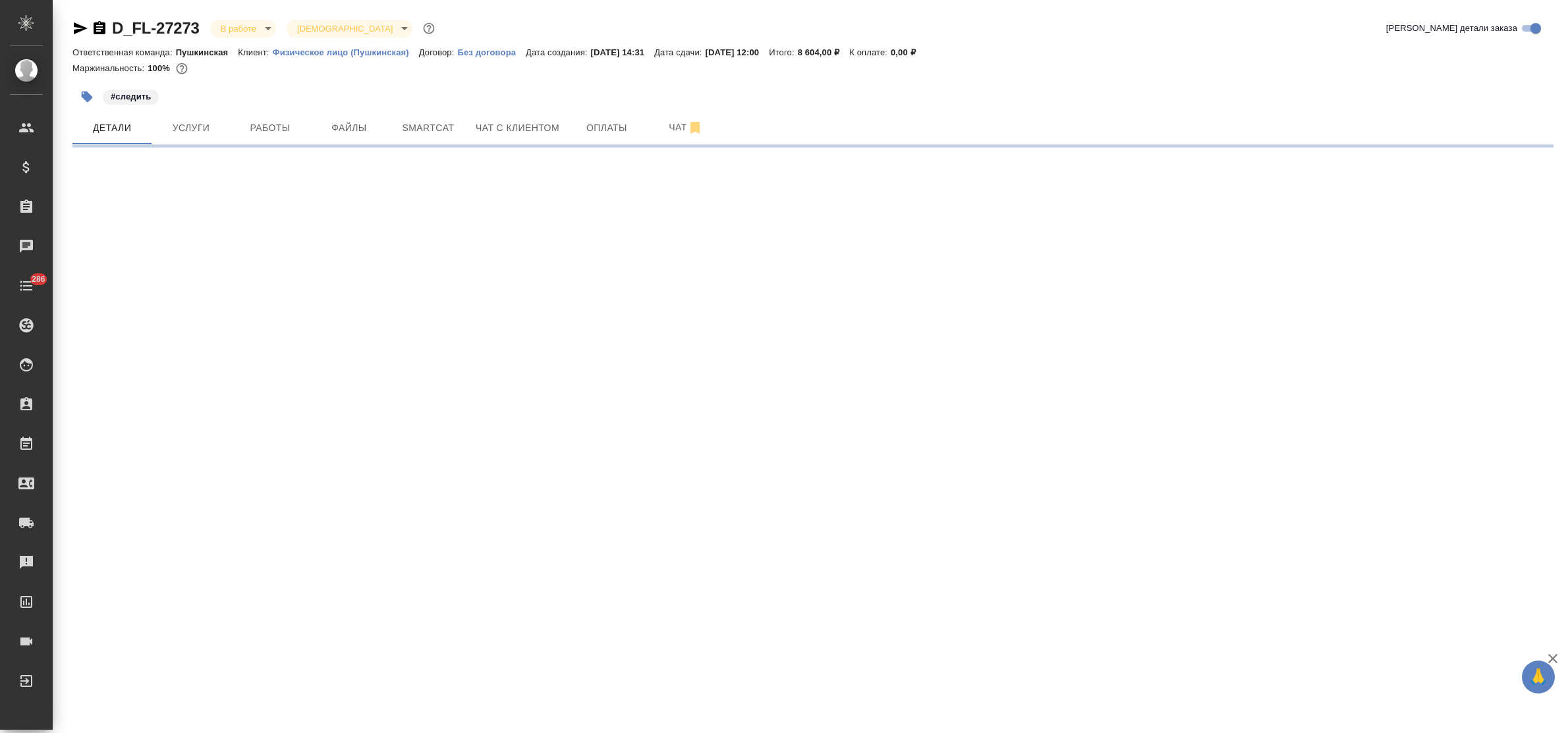
select select "RU"
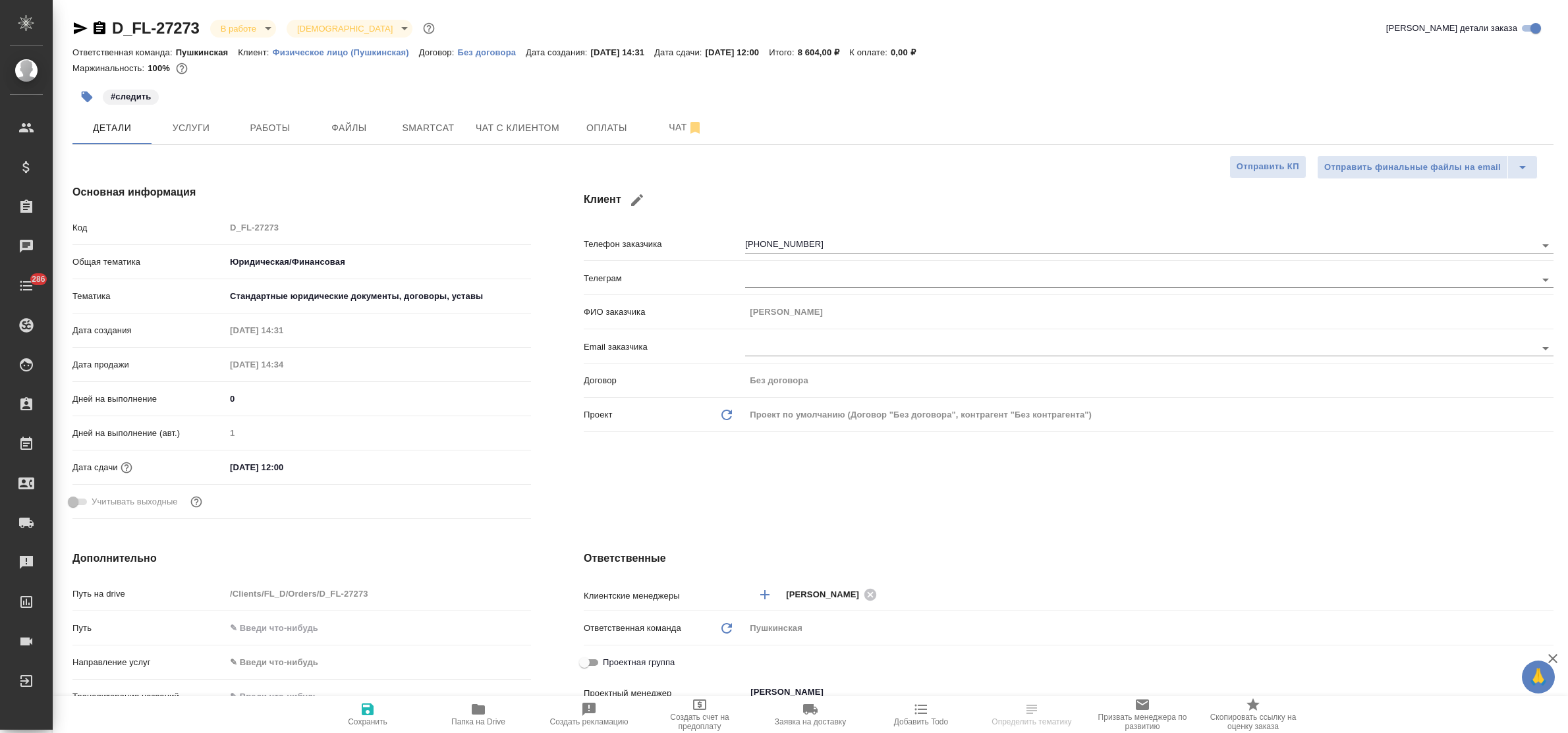
type textarea "x"
click at [201, 119] on button "Услуги" at bounding box center [191, 127] width 79 height 33
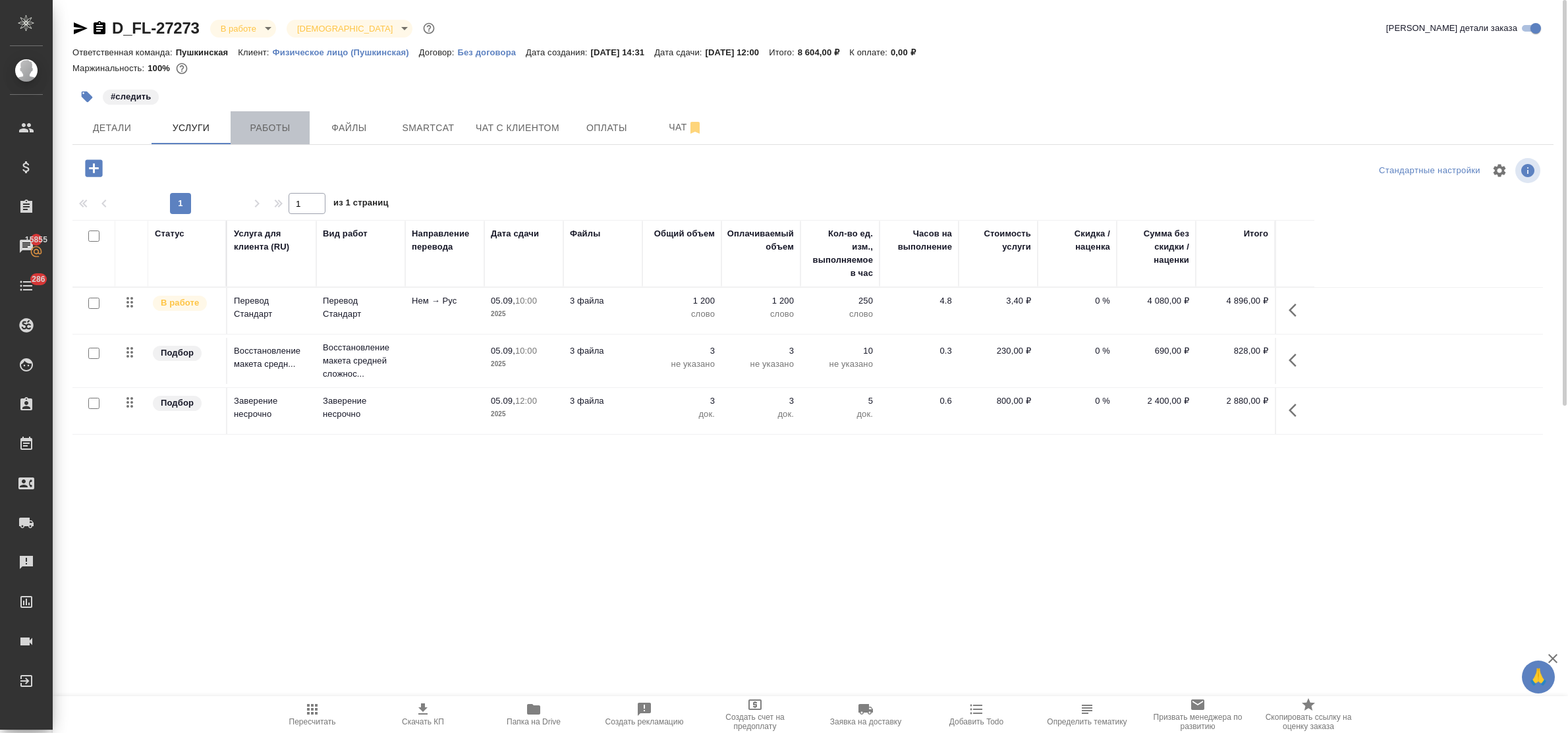
click at [262, 126] on span "Работы" at bounding box center [270, 128] width 63 height 17
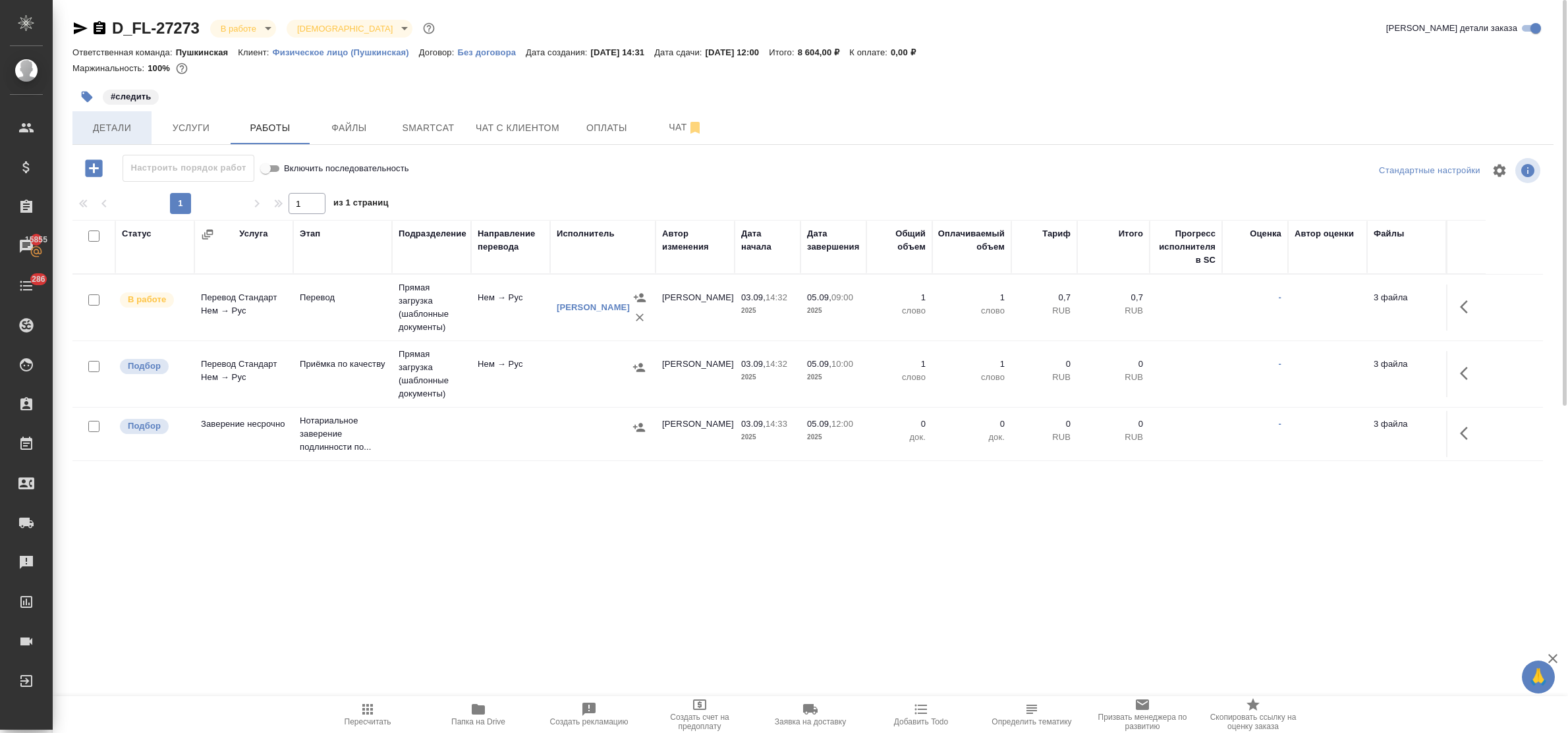
click at [100, 122] on span "Детали" at bounding box center [111, 128] width 63 height 17
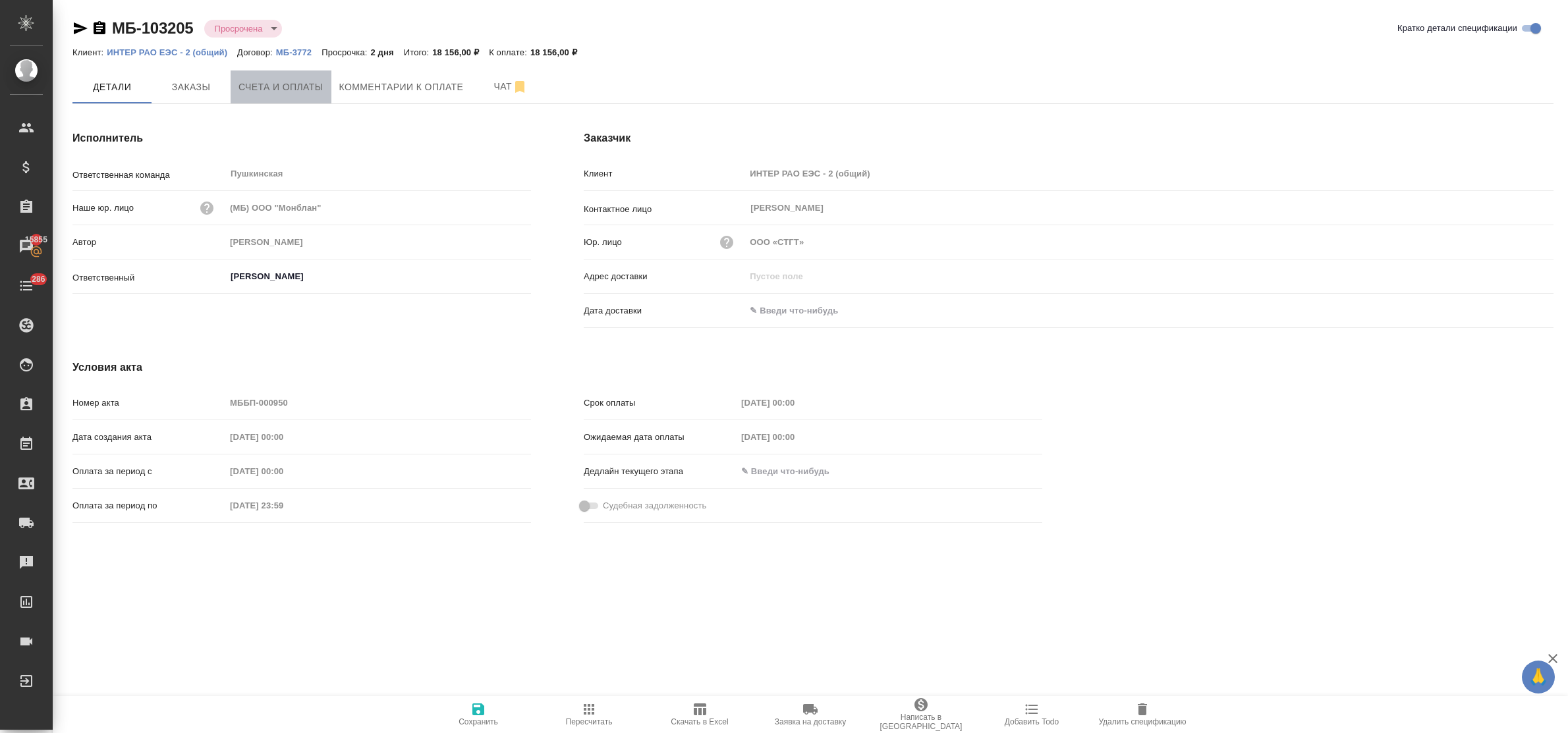
click at [284, 80] on span "Счета и оплаты" at bounding box center [281, 87] width 85 height 17
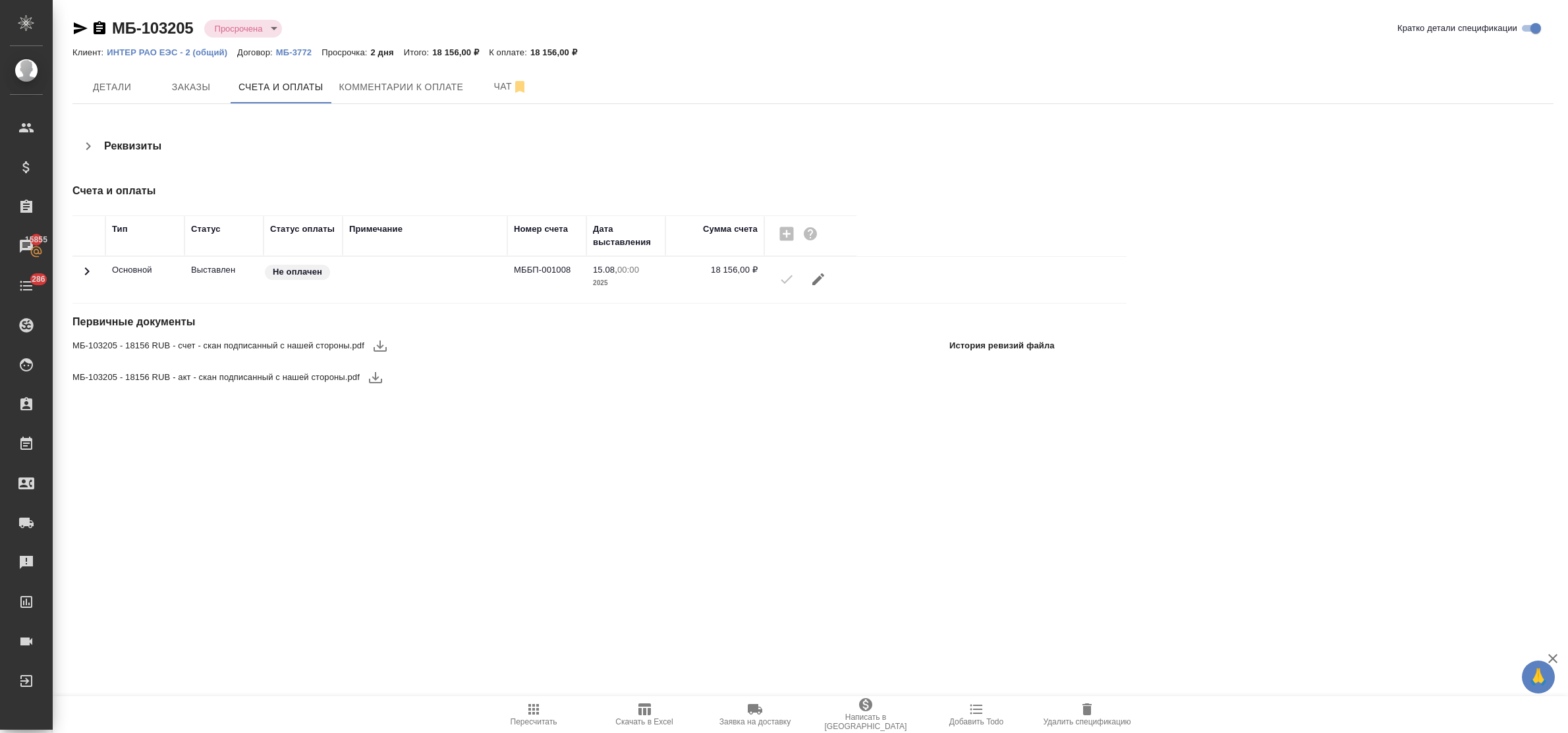
click at [383, 345] on icon "button" at bounding box center [380, 345] width 13 height 11
click at [377, 380] on icon "button" at bounding box center [375, 377] width 16 height 16
click at [357, 79] on span "Комментарии к оплате" at bounding box center [401, 87] width 124 height 17
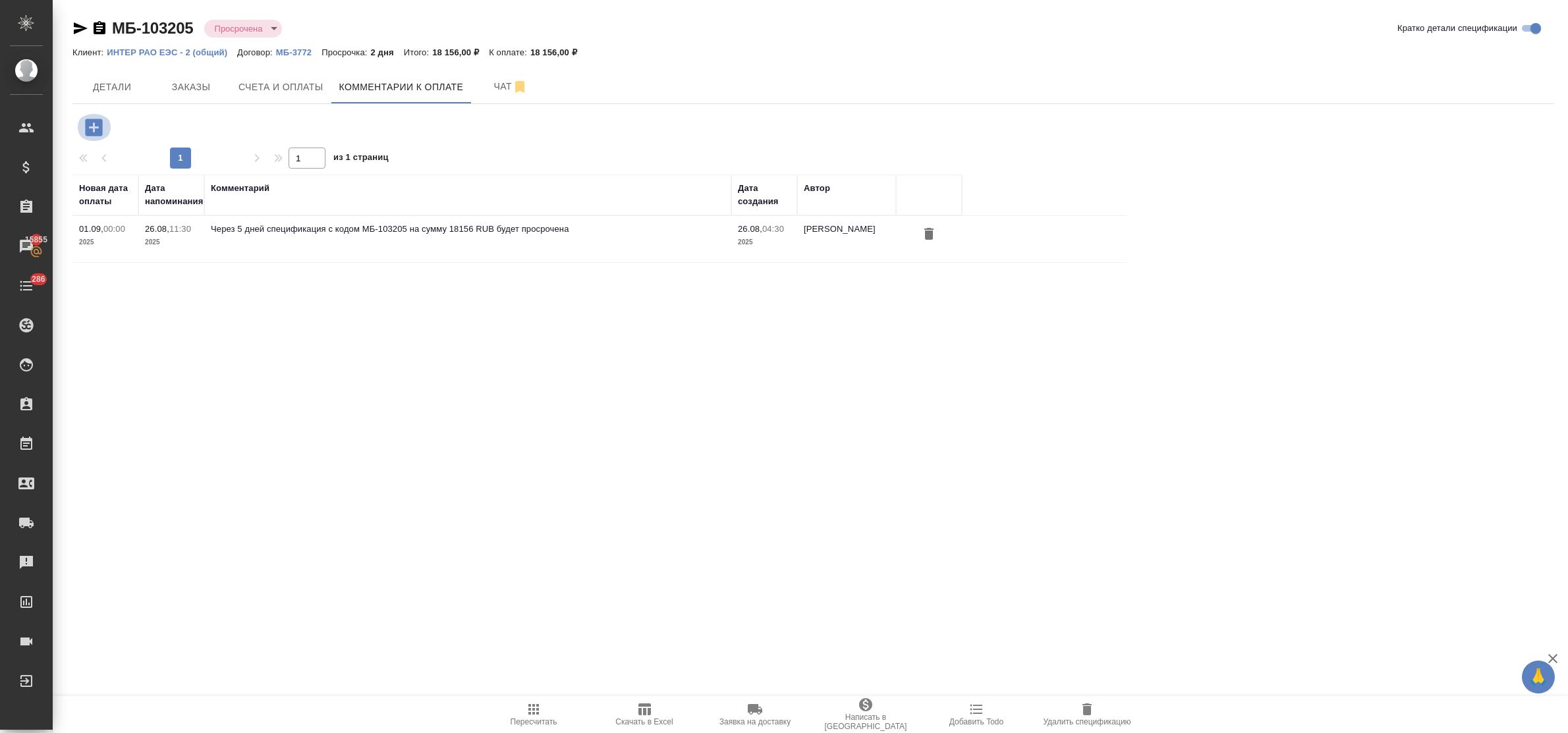
click at [94, 129] on icon "button" at bounding box center [94, 127] width 23 height 23
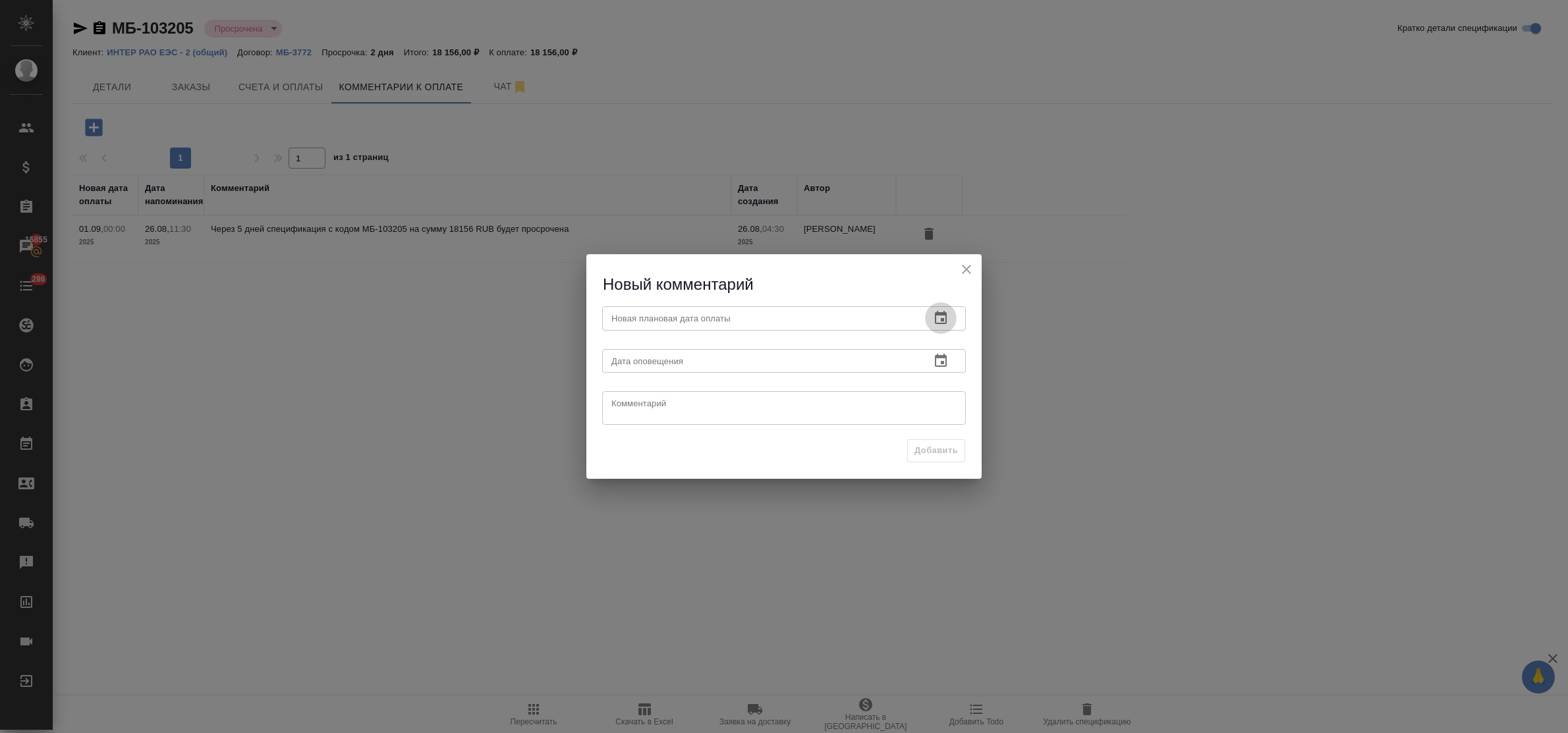
click at [942, 316] on icon "button" at bounding box center [941, 319] width 16 height 16
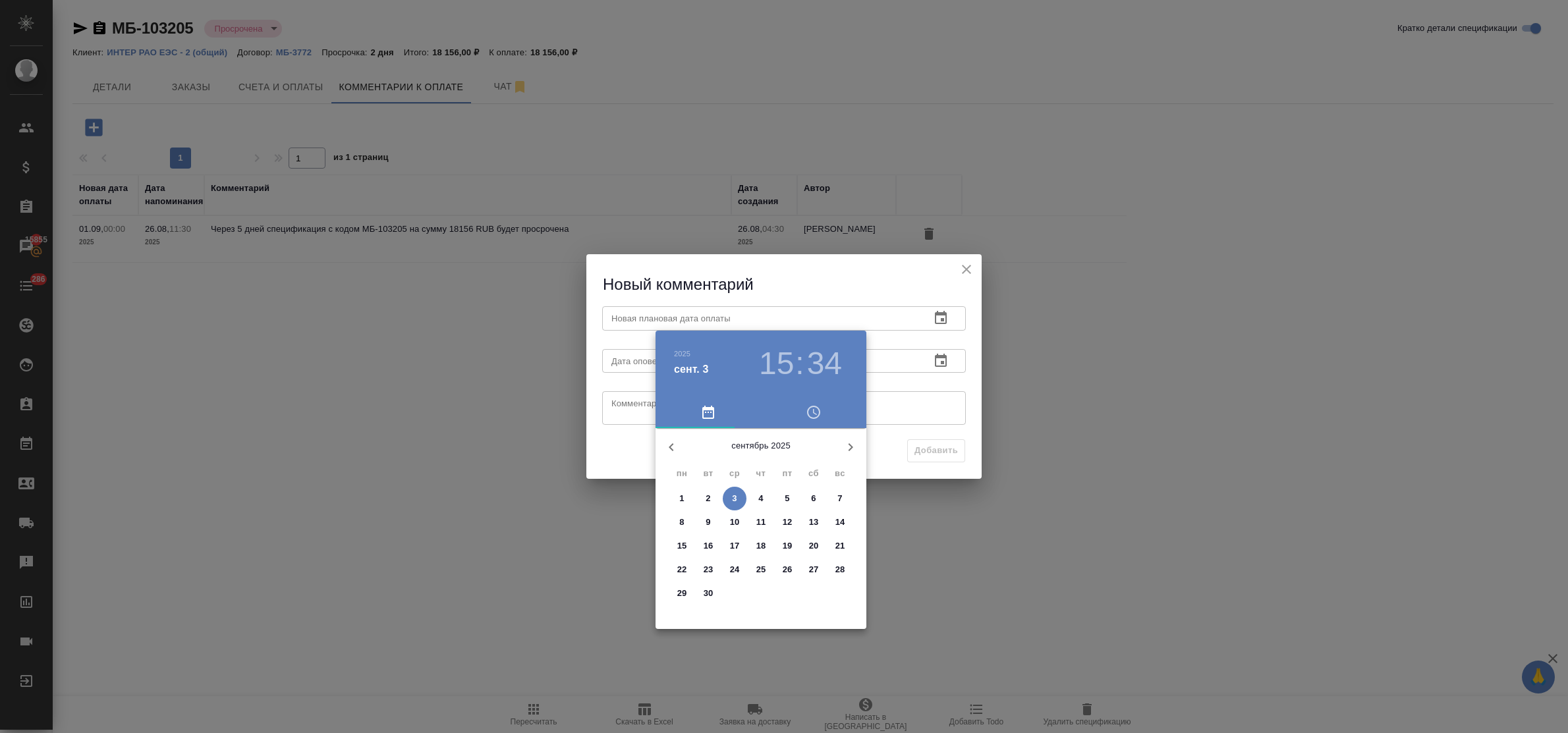
click at [783, 519] on p "12" at bounding box center [788, 522] width 10 height 13
type input "12.09.2025 15:34"
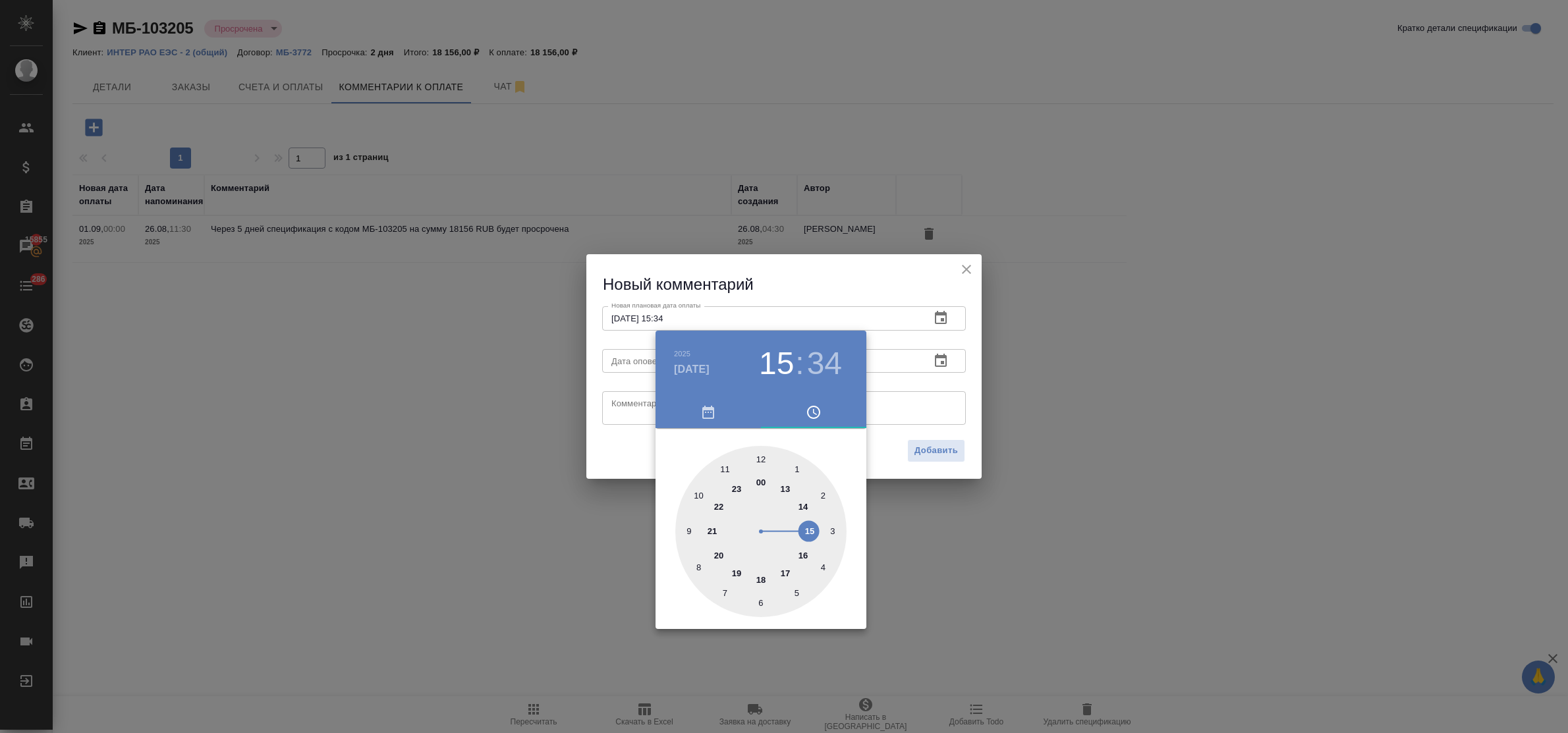
click at [641, 403] on div at bounding box center [784, 366] width 1568 height 733
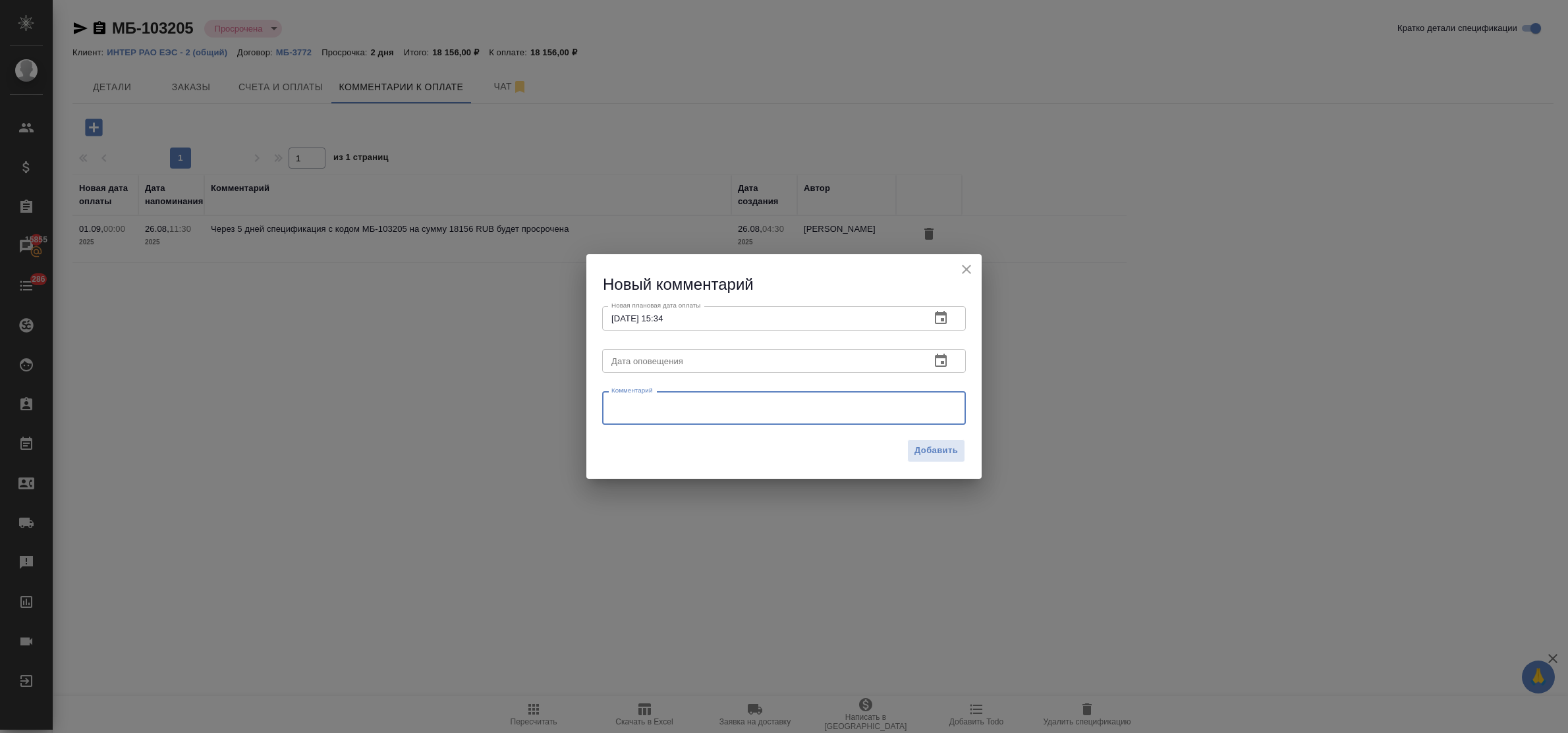
click at [627, 404] on textarea at bounding box center [784, 408] width 346 height 20
type textarea "долгое согласование оплаты, запрос от 03.09"
click at [926, 452] on span "Добавить" at bounding box center [936, 450] width 44 height 15
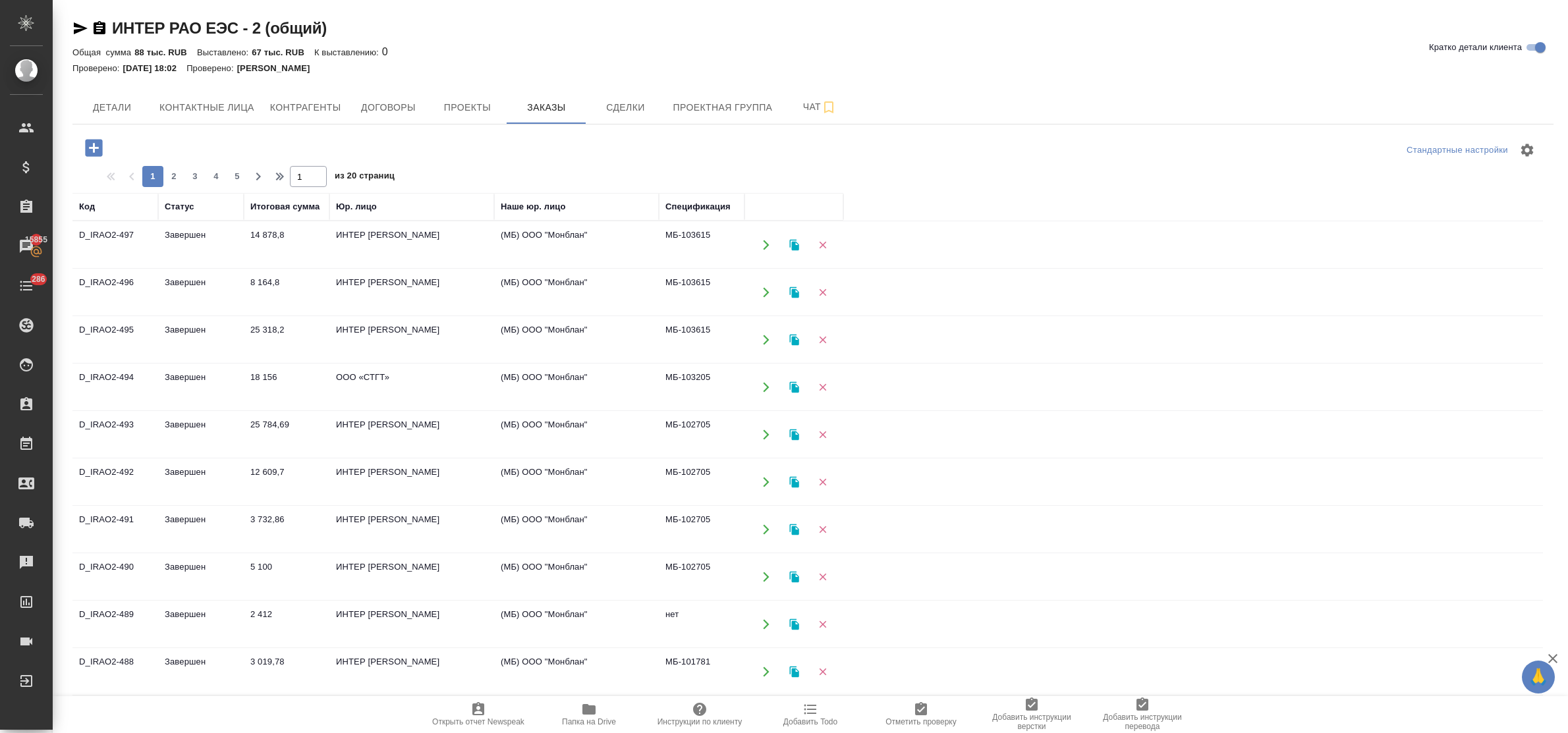
click at [829, 46] on div "Общая сумма 88 тыс. RUB Выставлено: 67 тыс. RUB К выставлению: 0" at bounding box center [813, 52] width 1481 height 16
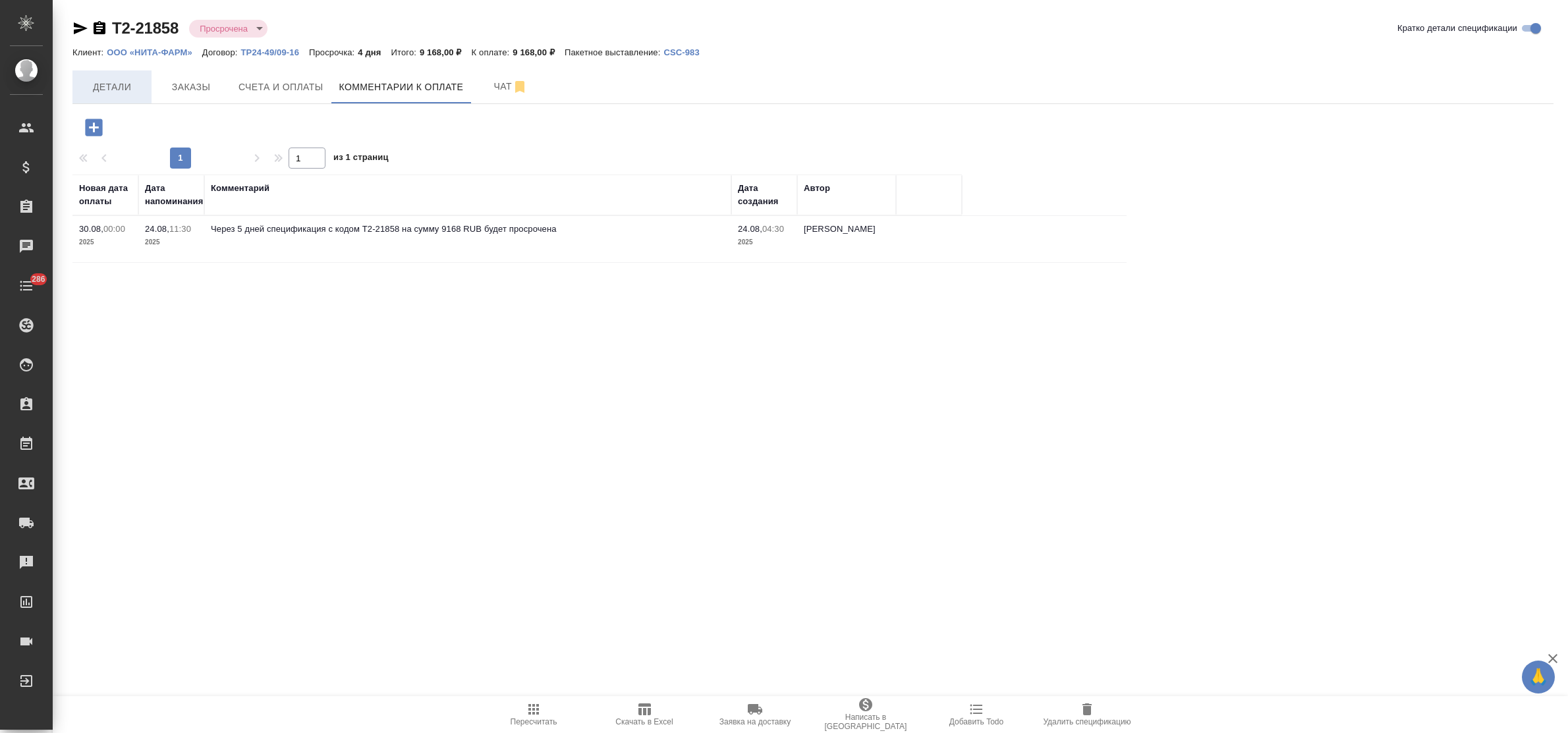
click at [114, 90] on span "Детали" at bounding box center [111, 87] width 63 height 17
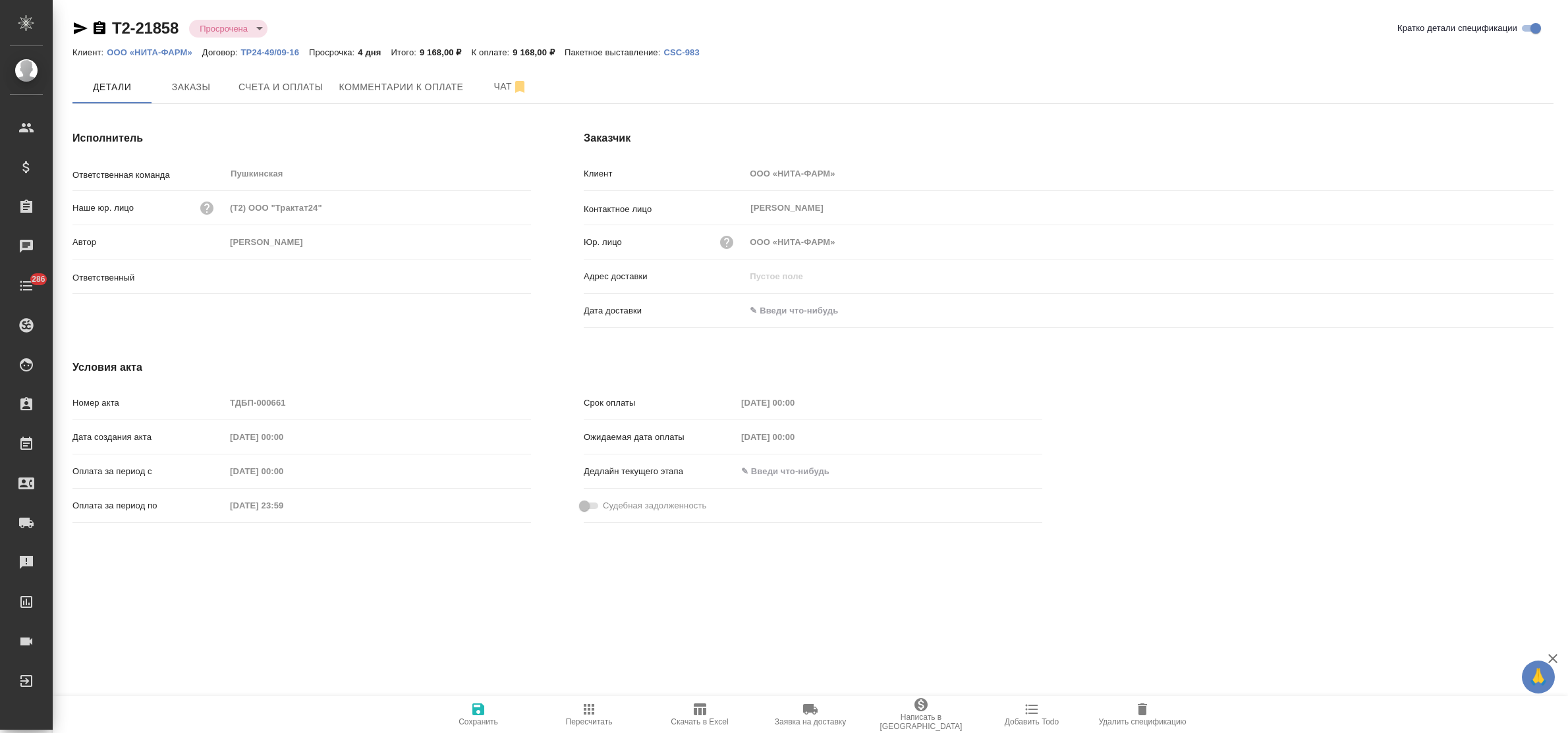
type input "[PERSON_NAME]"
click at [279, 71] on button "Счета и оплаты" at bounding box center [281, 87] width 101 height 33
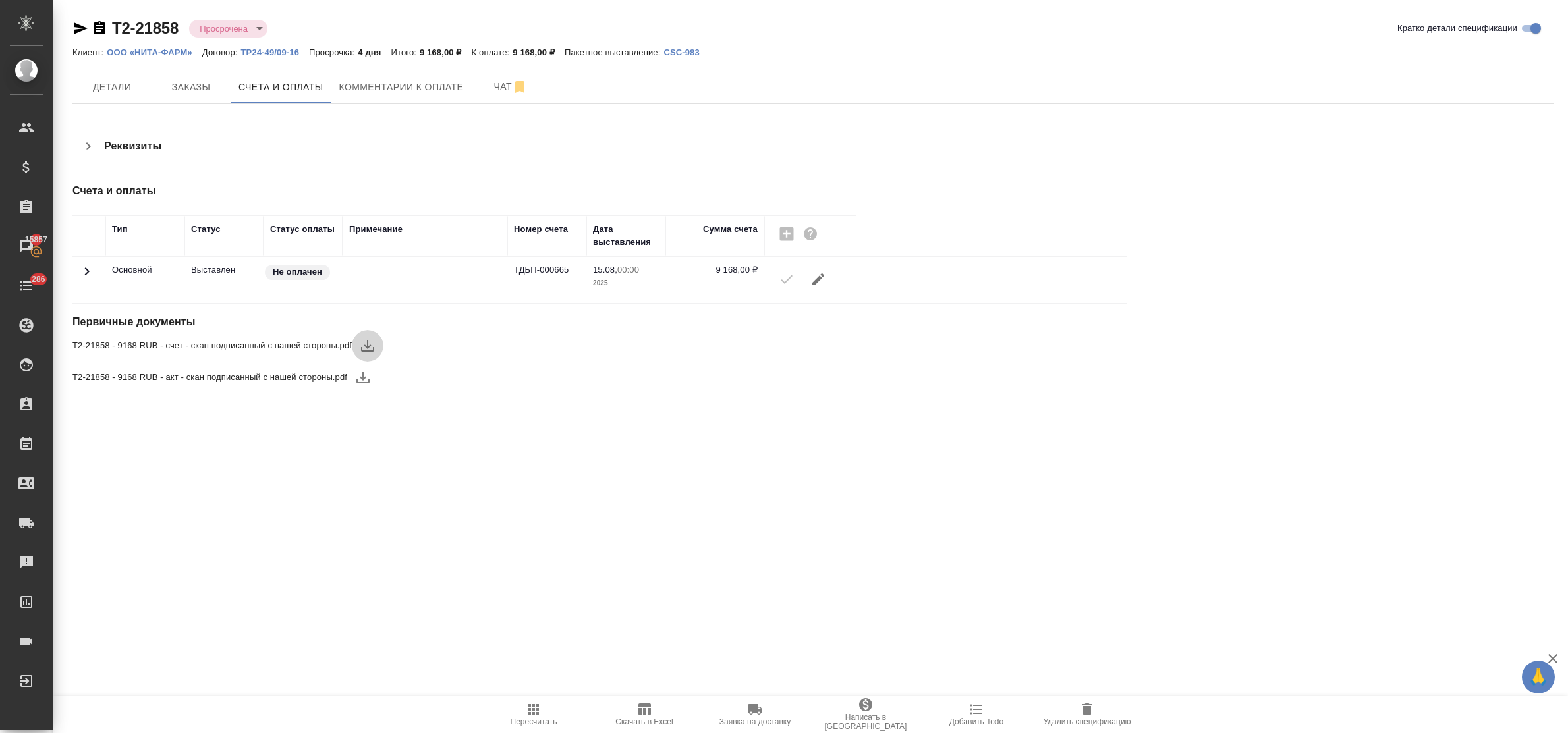
click at [367, 345] on icon "button" at bounding box center [367, 345] width 13 height 11
click at [126, 92] on span "Детали" at bounding box center [111, 87] width 63 height 17
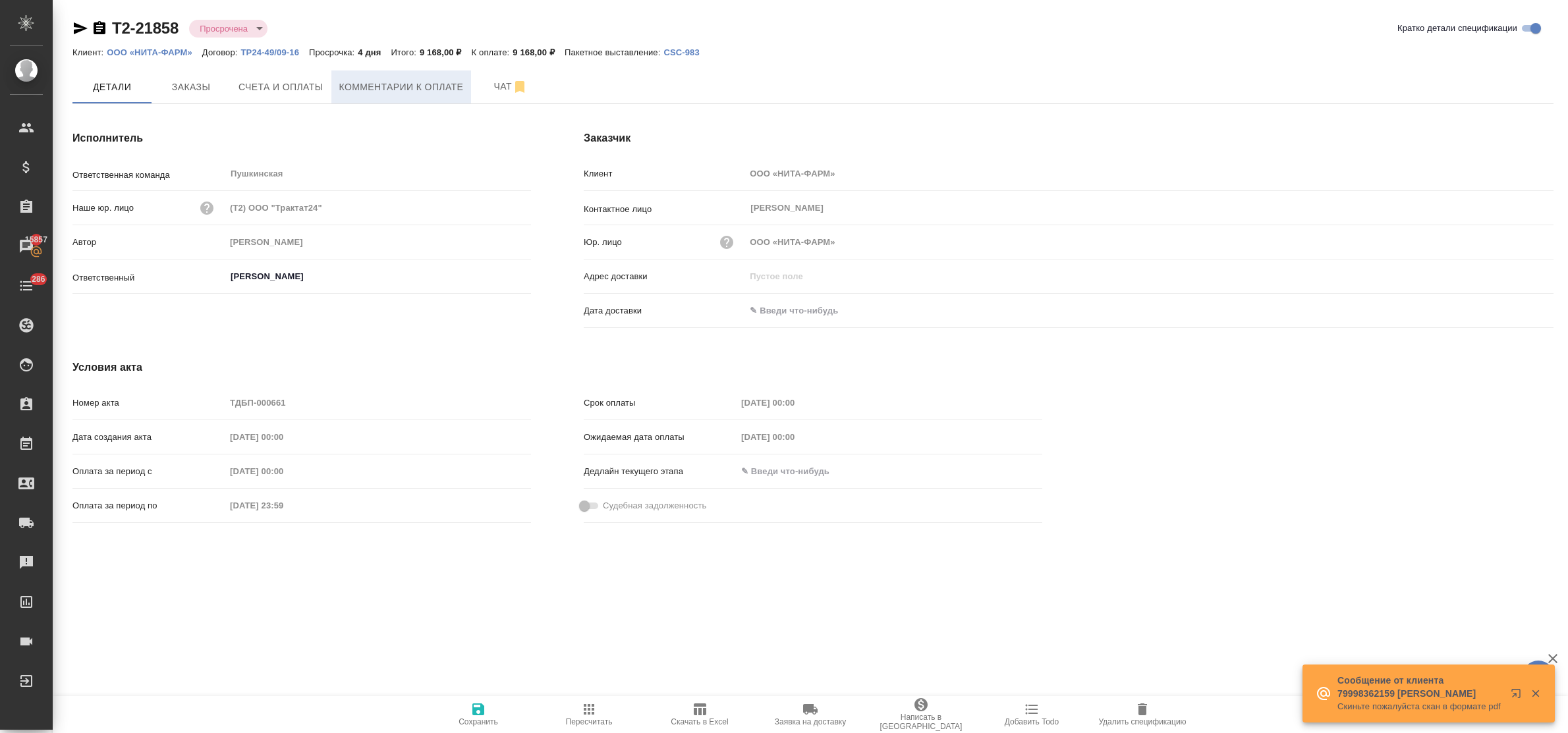
click at [371, 89] on span "Комментарии к оплате" at bounding box center [401, 87] width 124 height 17
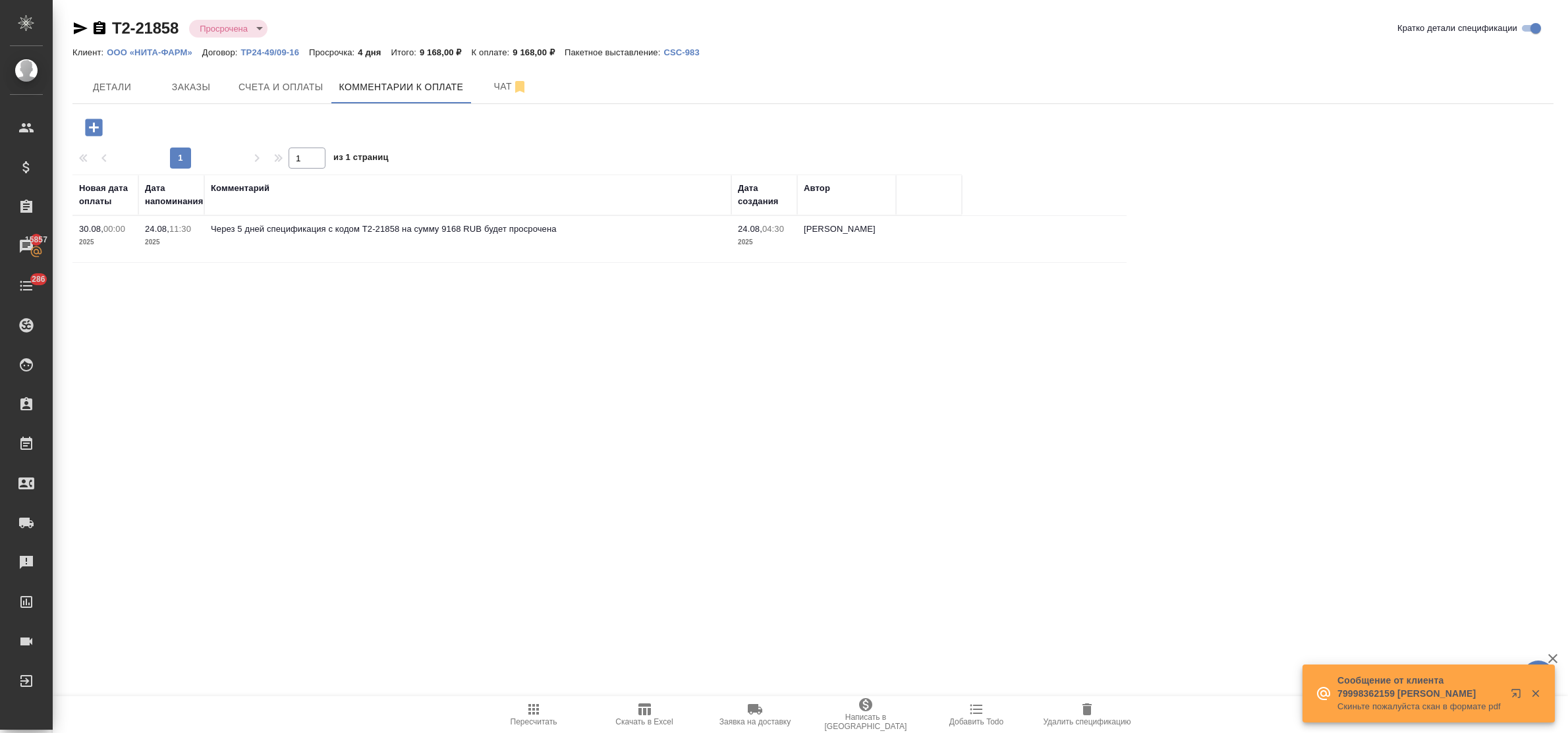
click at [95, 127] on icon "button" at bounding box center [94, 127] width 23 height 23
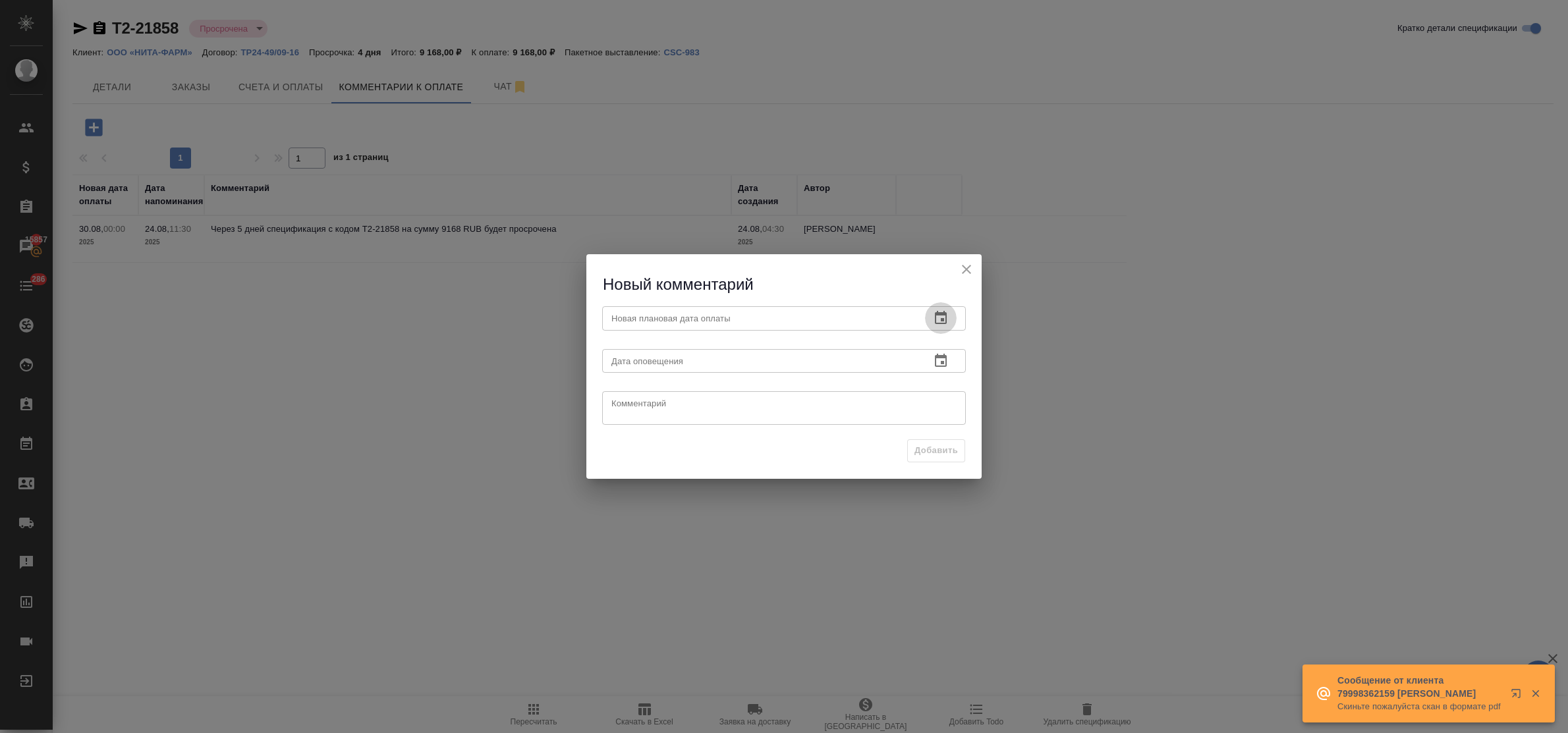
click at [939, 315] on icon "button" at bounding box center [941, 317] width 12 height 13
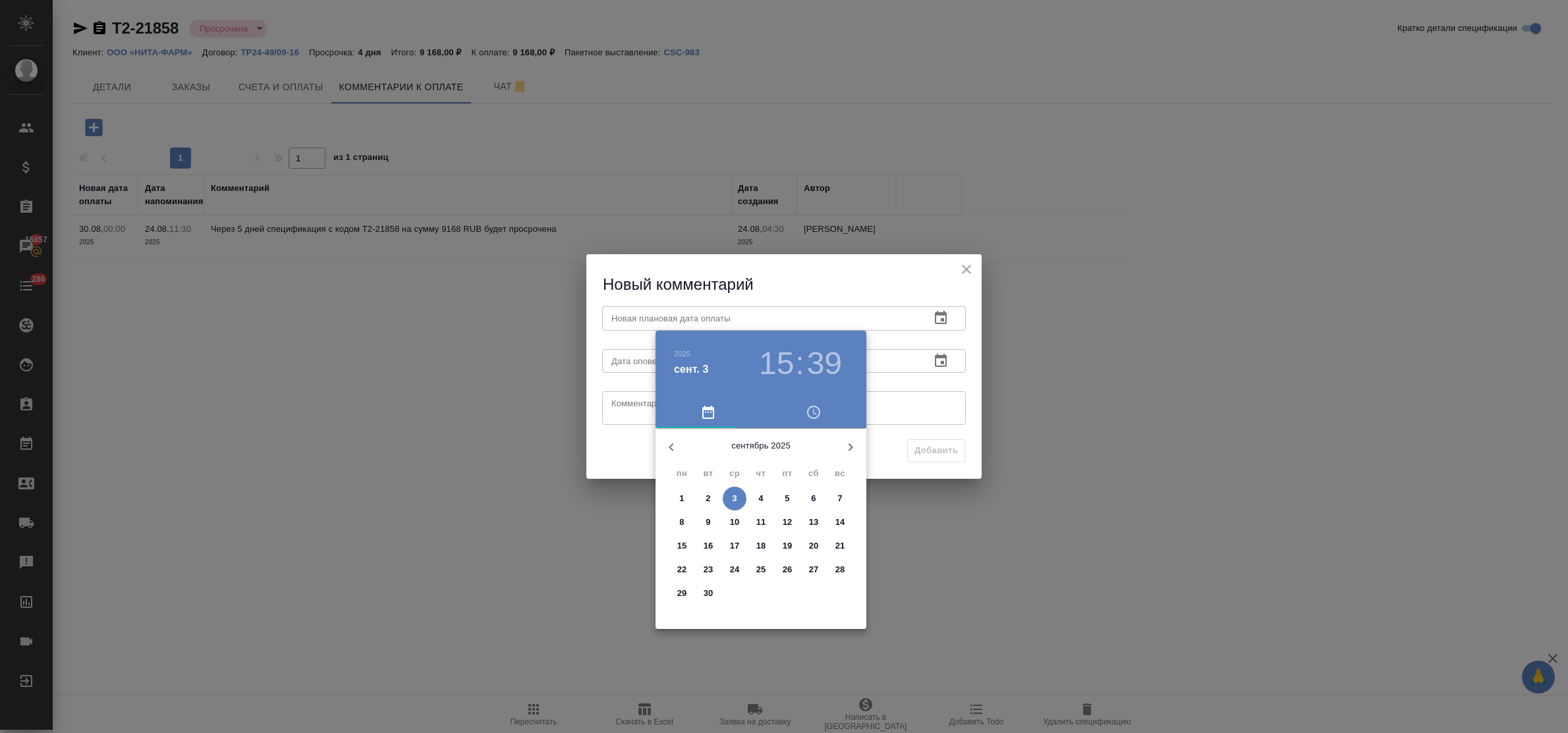
click at [733, 519] on p "10" at bounding box center [735, 522] width 10 height 13
type input "10.09.2025 15:39"
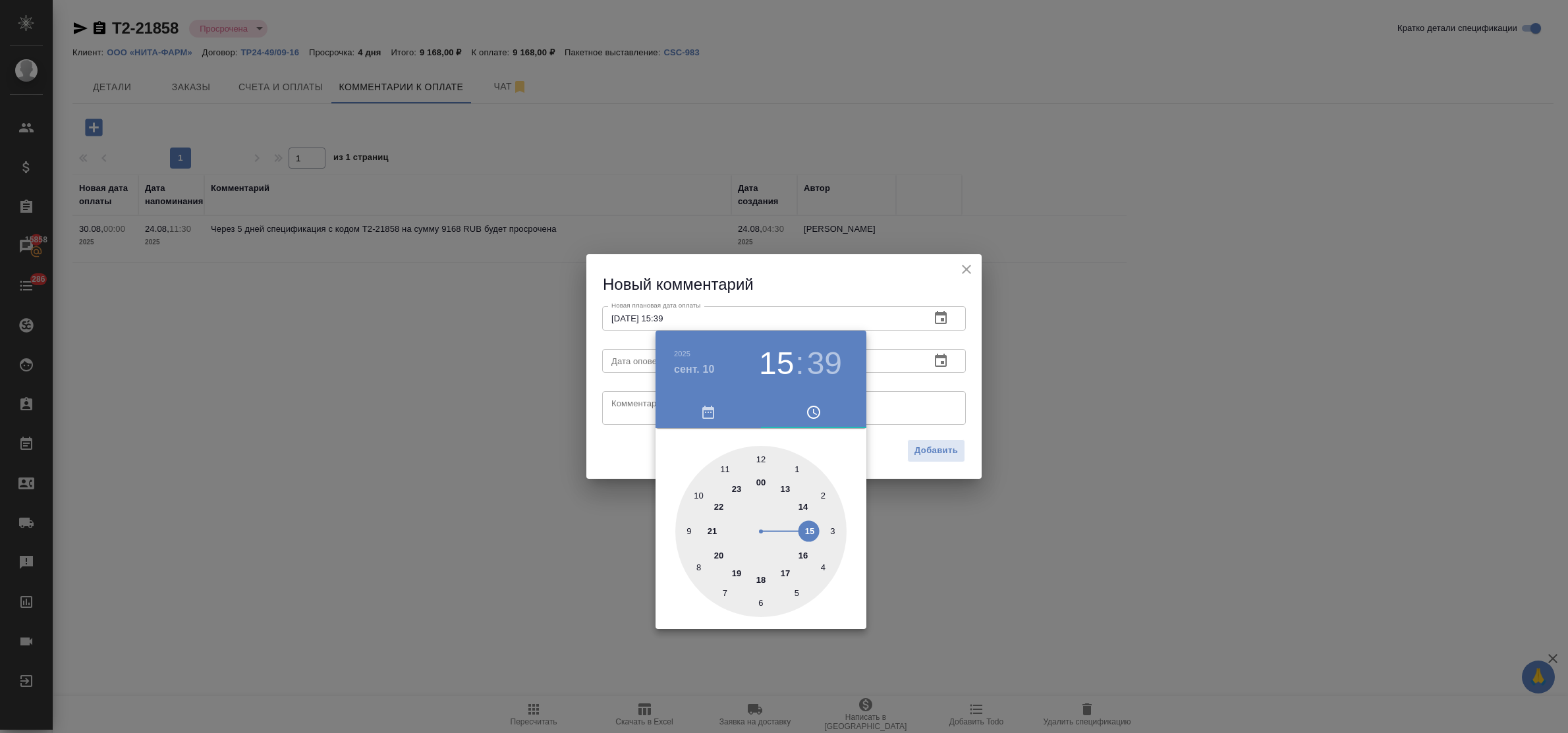
click at [624, 400] on div at bounding box center [784, 366] width 1568 height 733
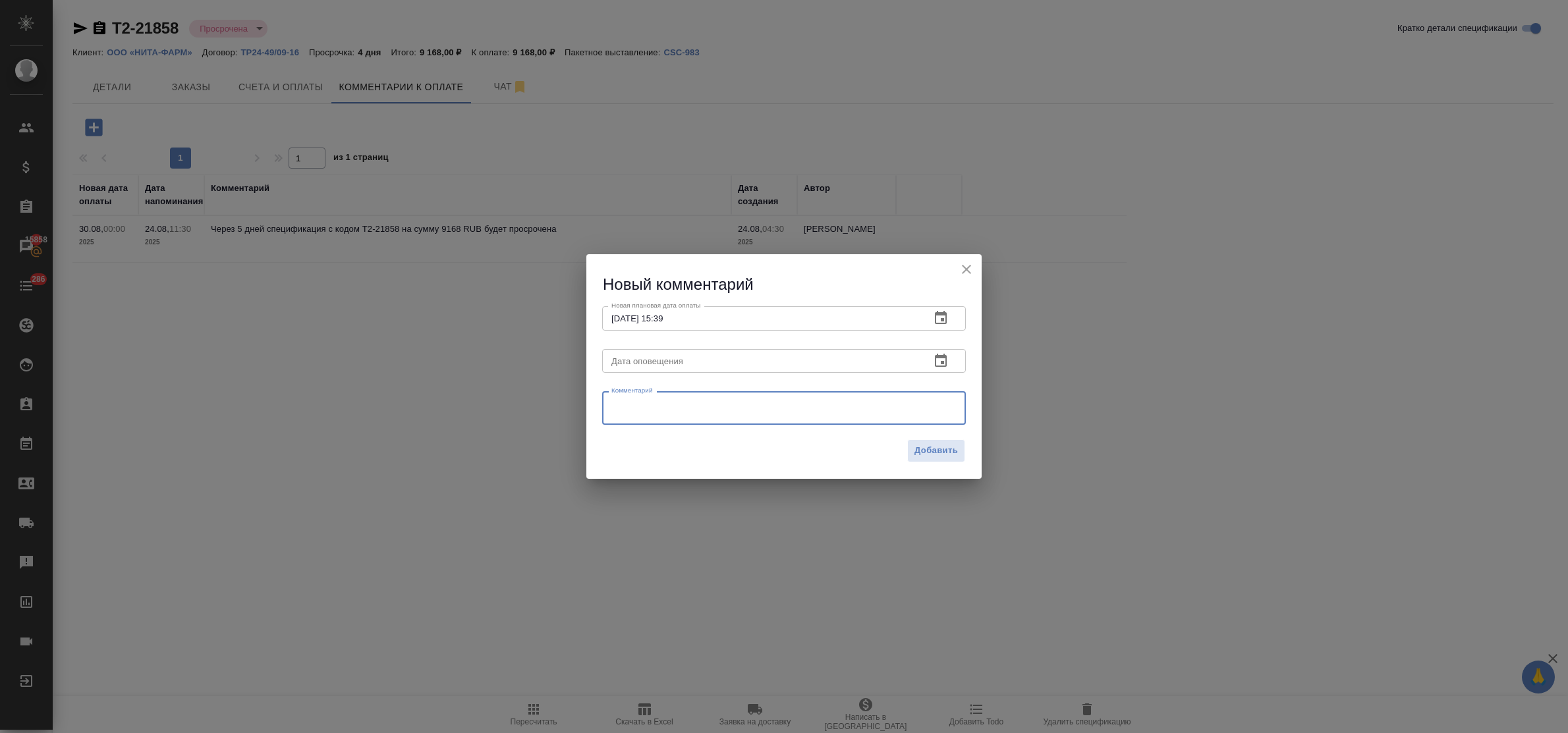
click at [629, 401] on textarea at bounding box center [784, 408] width 346 height 20
type textarea "запрос от 03.09"
click at [926, 444] on span "Добавить" at bounding box center [936, 450] width 44 height 15
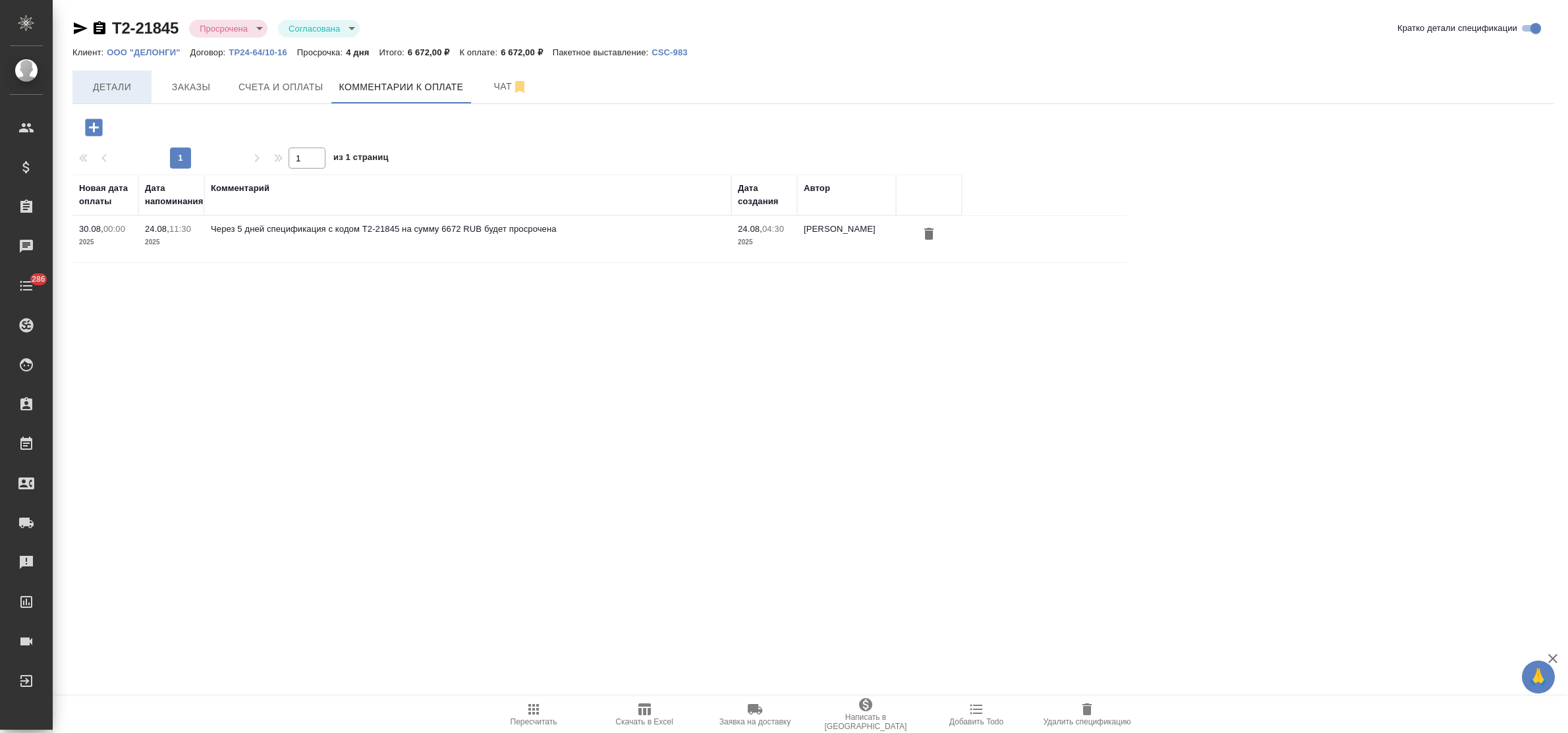
click at [114, 87] on span "Детали" at bounding box center [111, 87] width 63 height 17
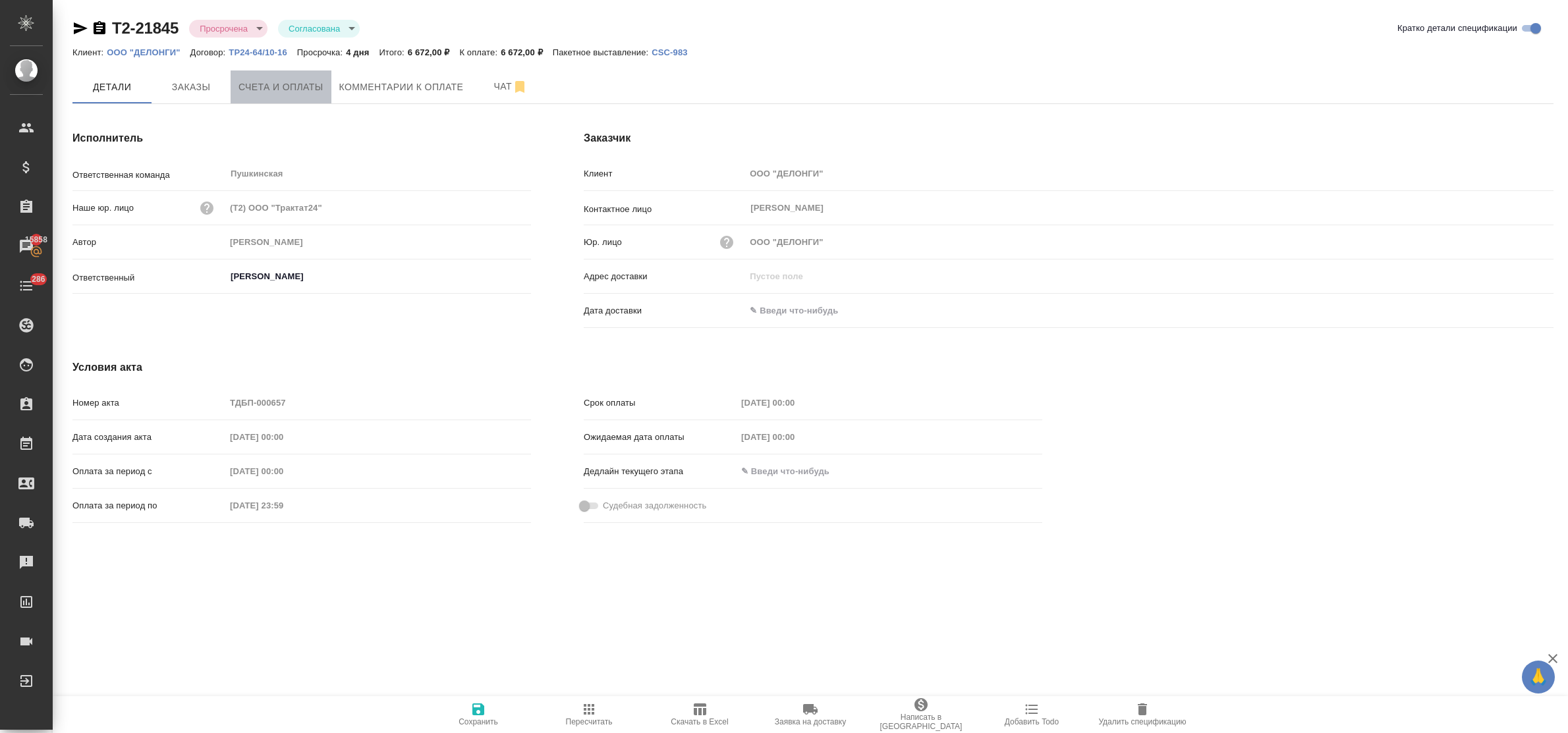
click at [295, 84] on span "Счета и оплаты" at bounding box center [281, 87] width 85 height 17
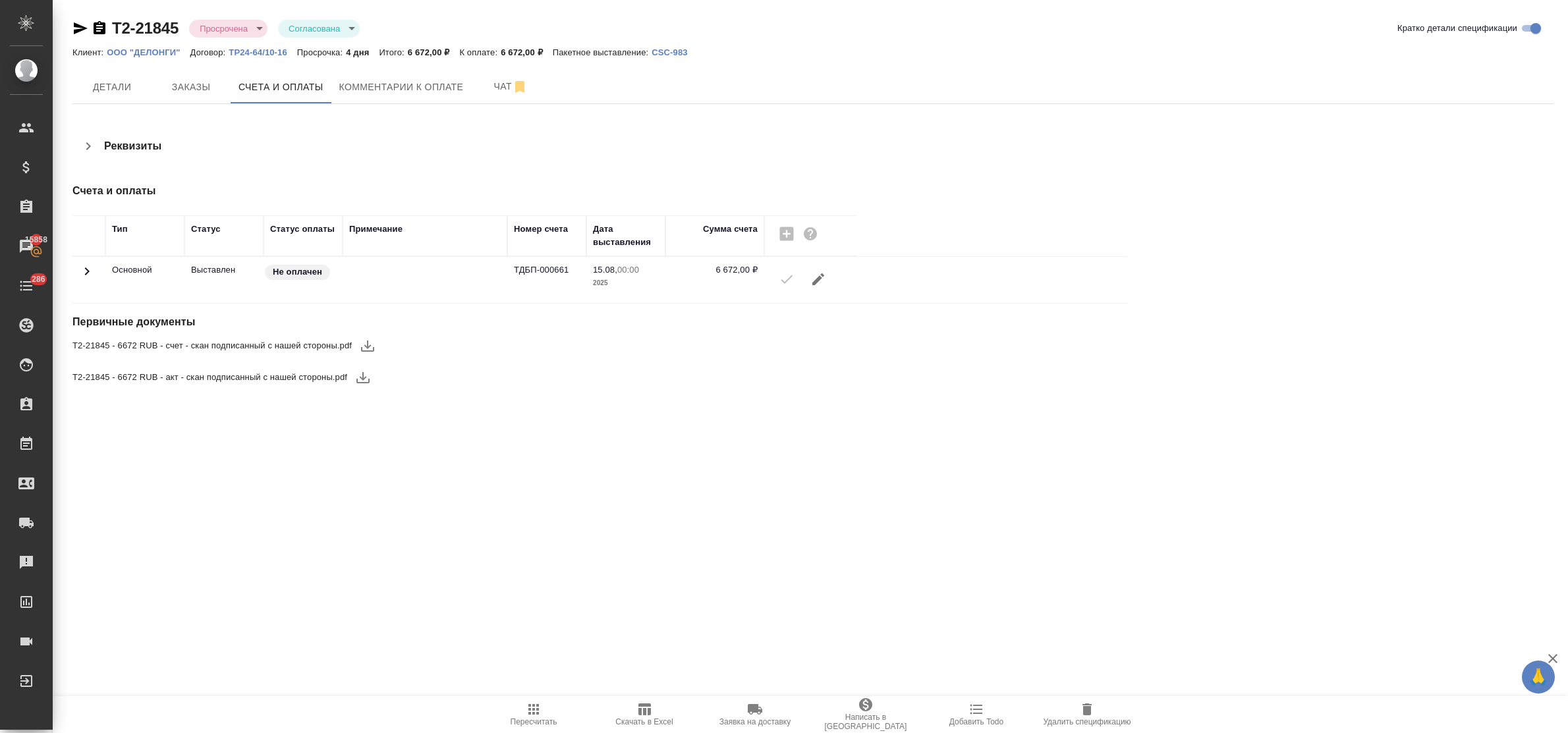
click at [366, 351] on icon "button" at bounding box center [367, 346] width 16 height 16
click at [117, 90] on span "Детали" at bounding box center [111, 87] width 63 height 17
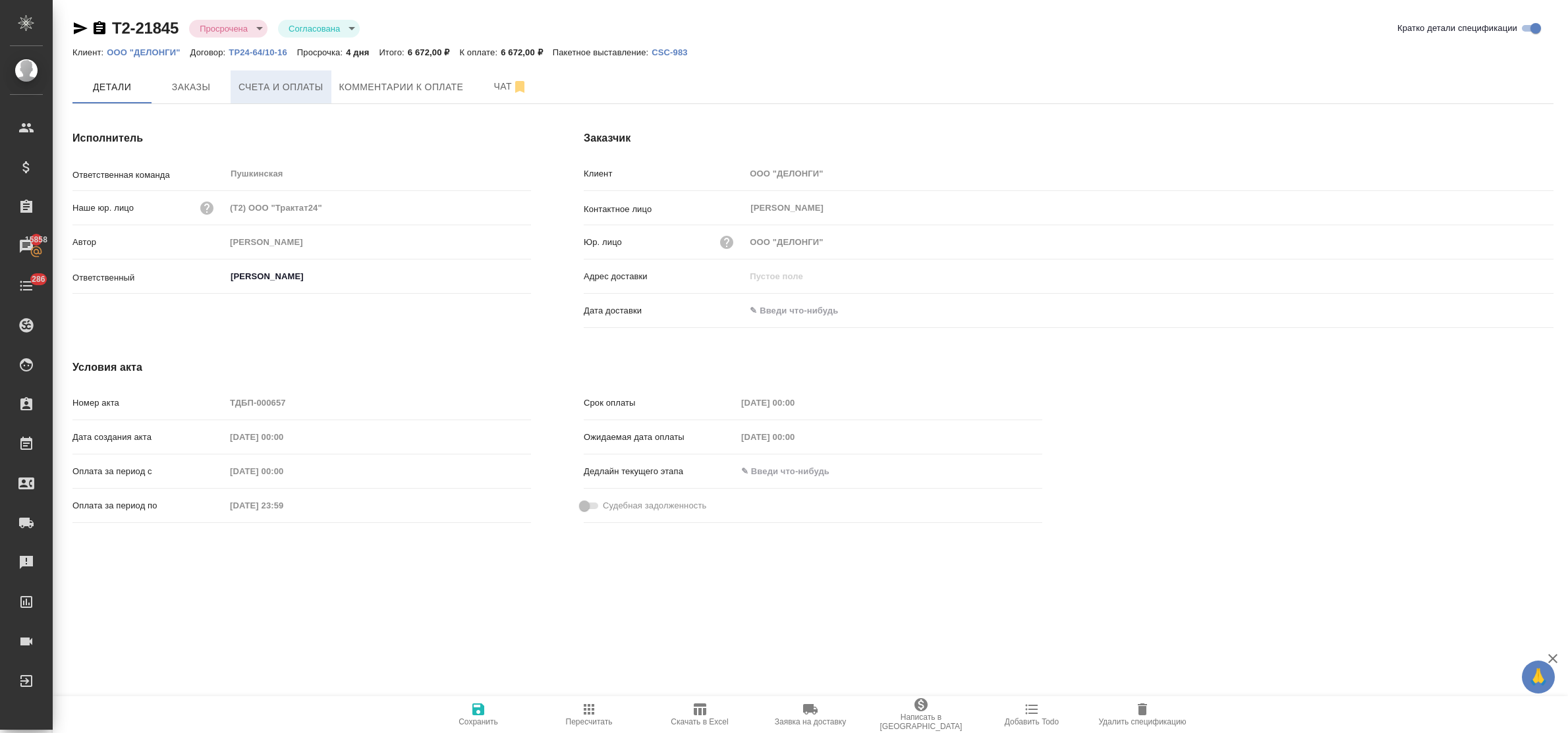
click at [290, 83] on span "Счета и оплаты" at bounding box center [281, 87] width 85 height 17
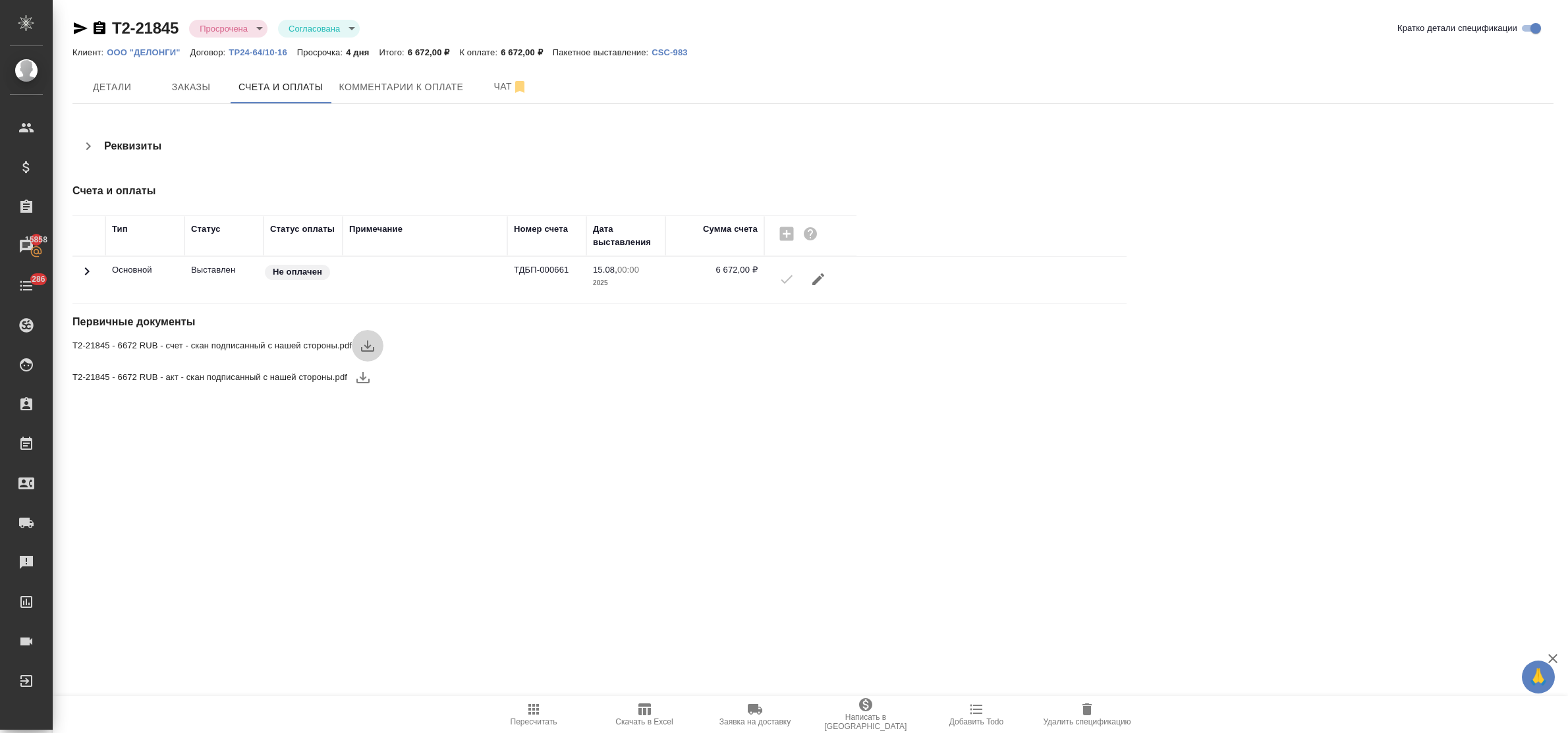
click at [370, 345] on icon "button" at bounding box center [367, 345] width 13 height 11
click at [379, 84] on span "Комментарии к оплате" at bounding box center [401, 87] width 124 height 17
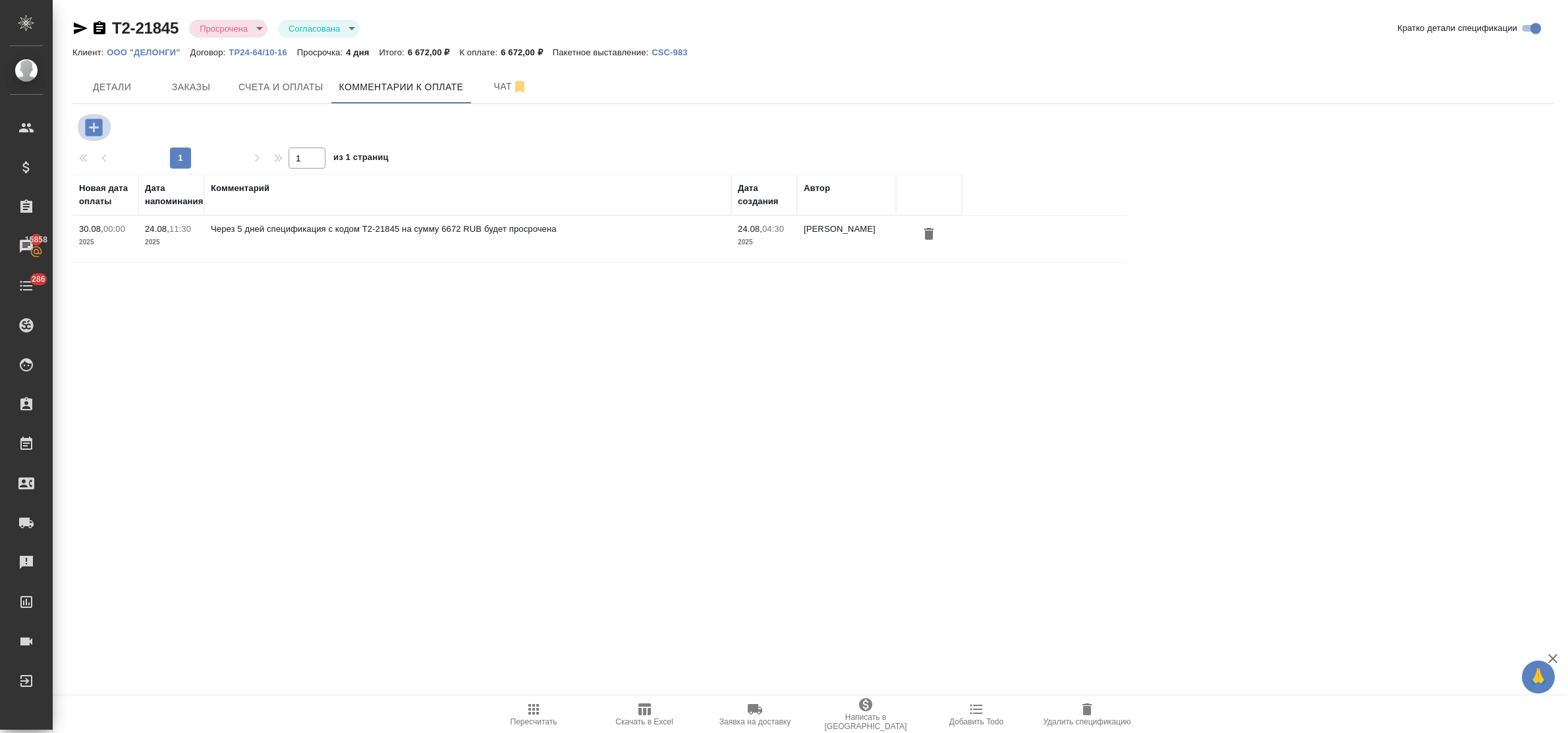
click at [91, 124] on icon "button" at bounding box center [94, 127] width 17 height 17
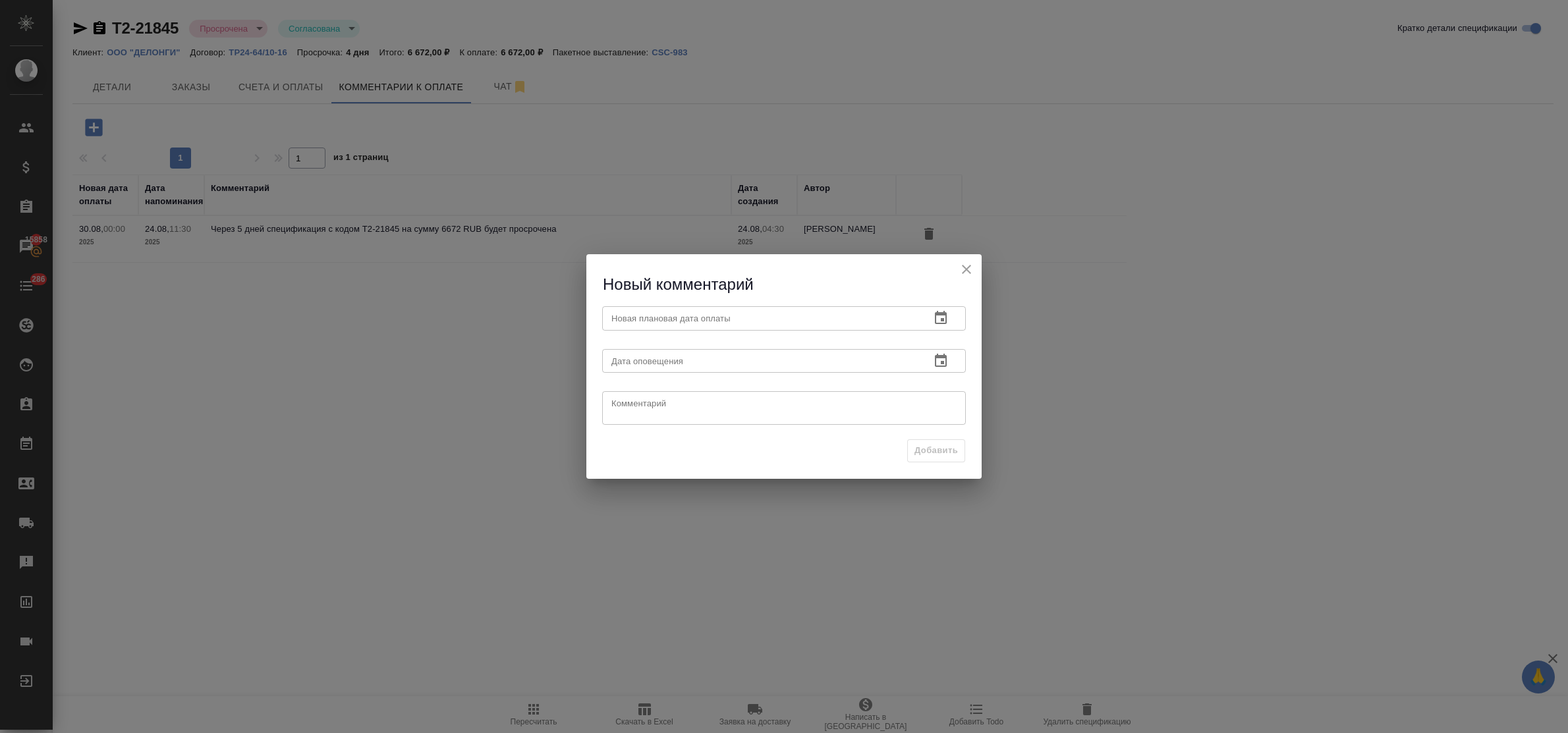
click at [950, 311] on button "button" at bounding box center [940, 318] width 31 height 31
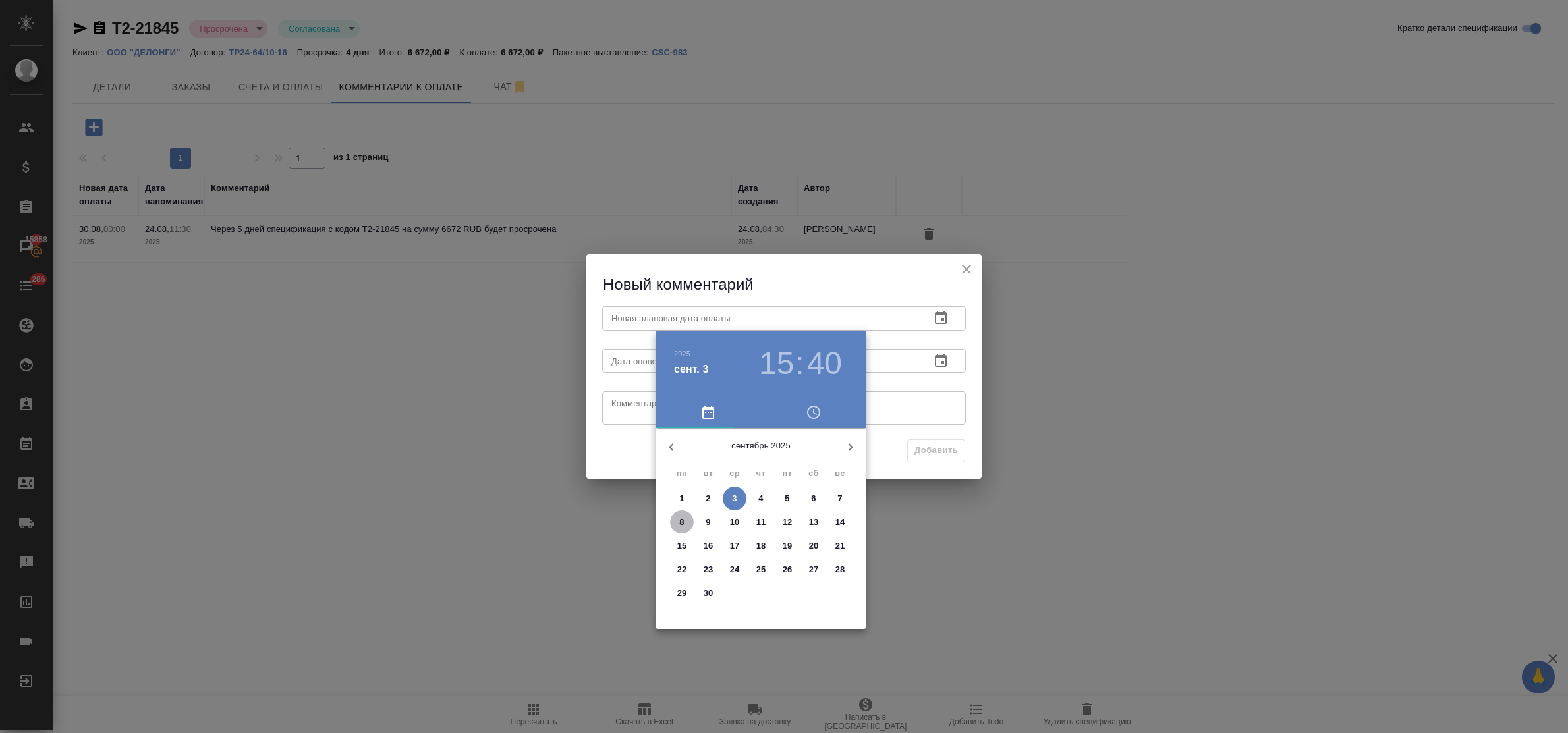
drag, startPoint x: 684, startPoint y: 521, endPoint x: 637, endPoint y: 445, distance: 89.4
click at [683, 521] on span "8" at bounding box center [682, 522] width 24 height 13
type input "08.09.2025 15:40"
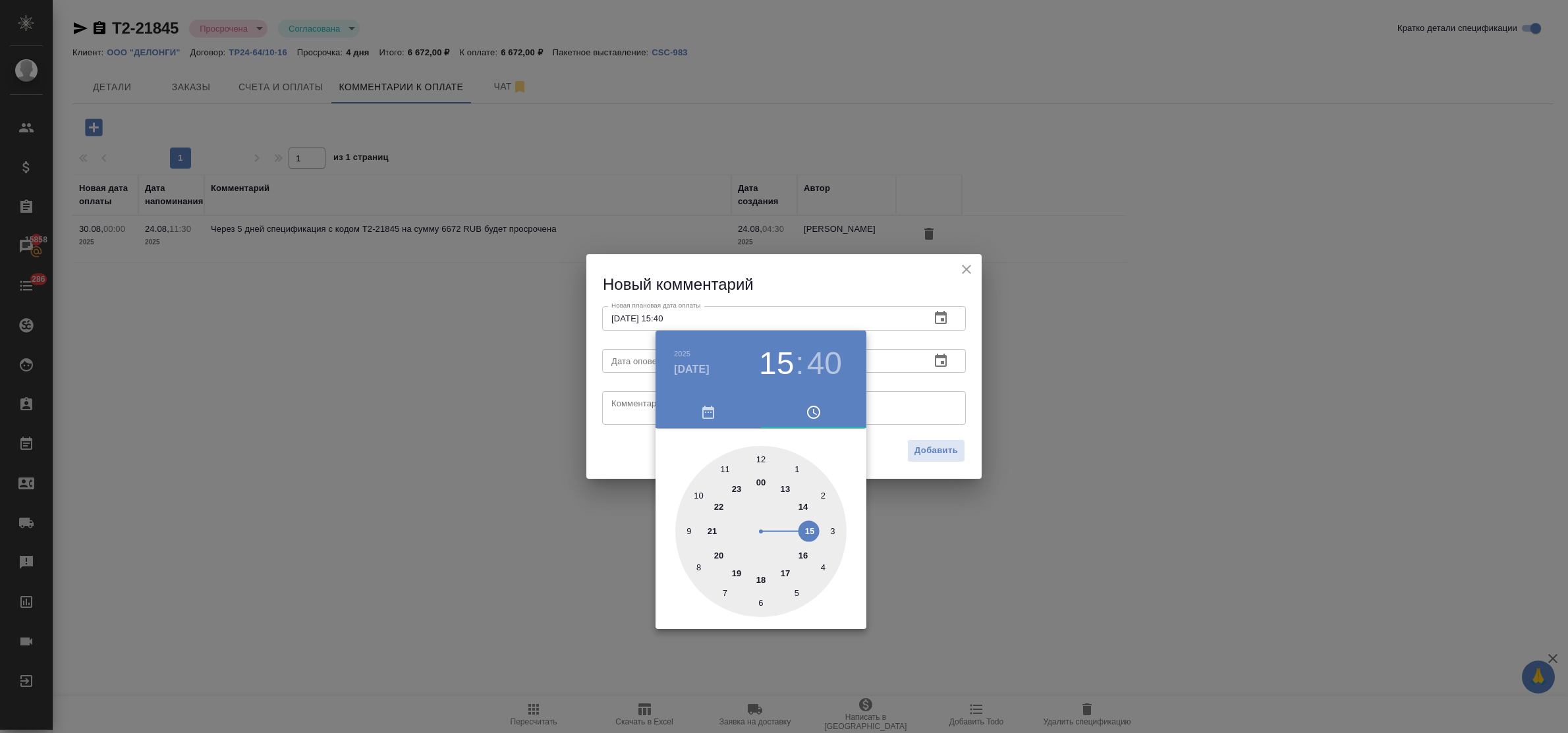
click at [628, 406] on div at bounding box center [784, 366] width 1568 height 733
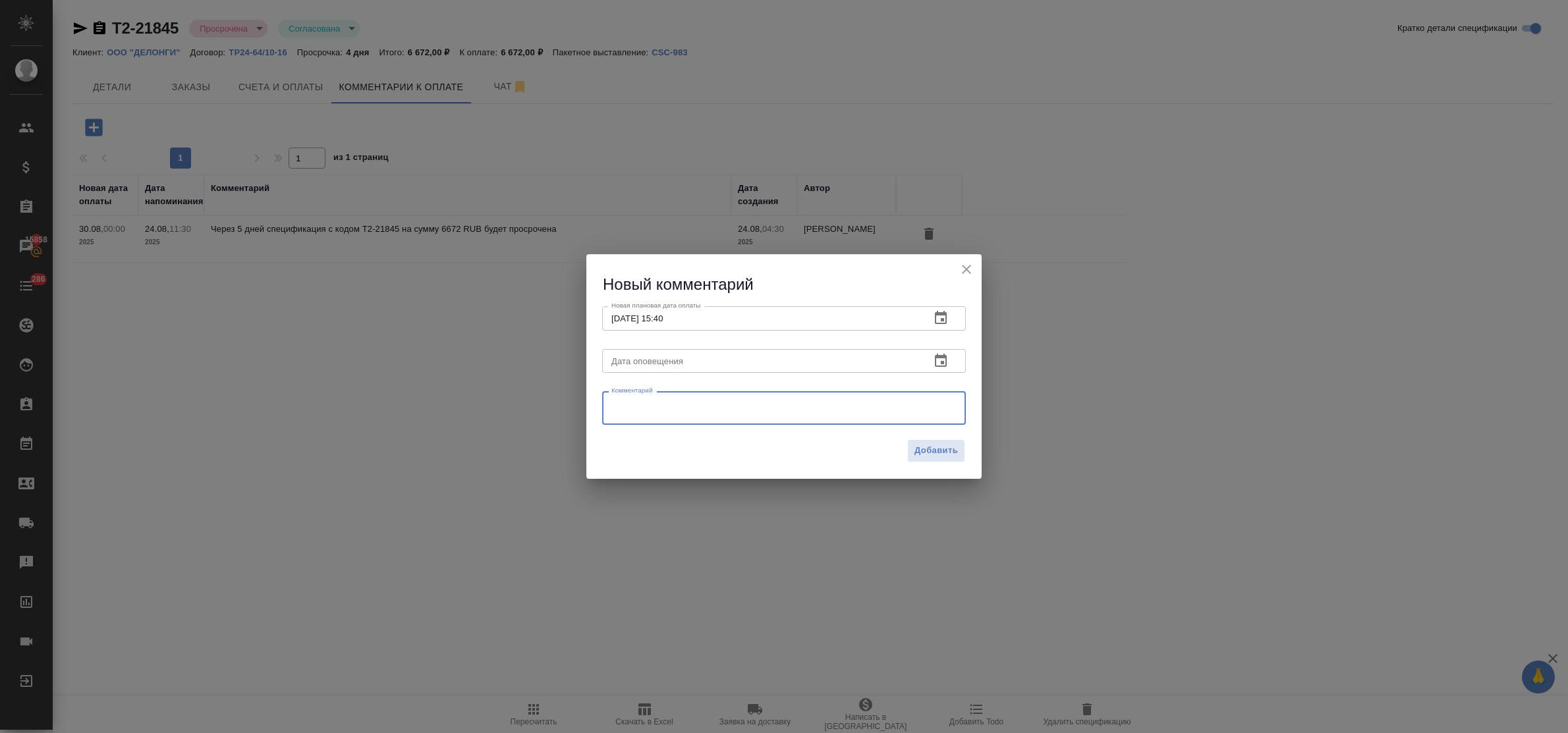
click at [628, 401] on textarea at bounding box center [784, 408] width 346 height 20
type textarea "запрос от 03.09"
click at [943, 446] on span "Добавить" at bounding box center [936, 450] width 44 height 15
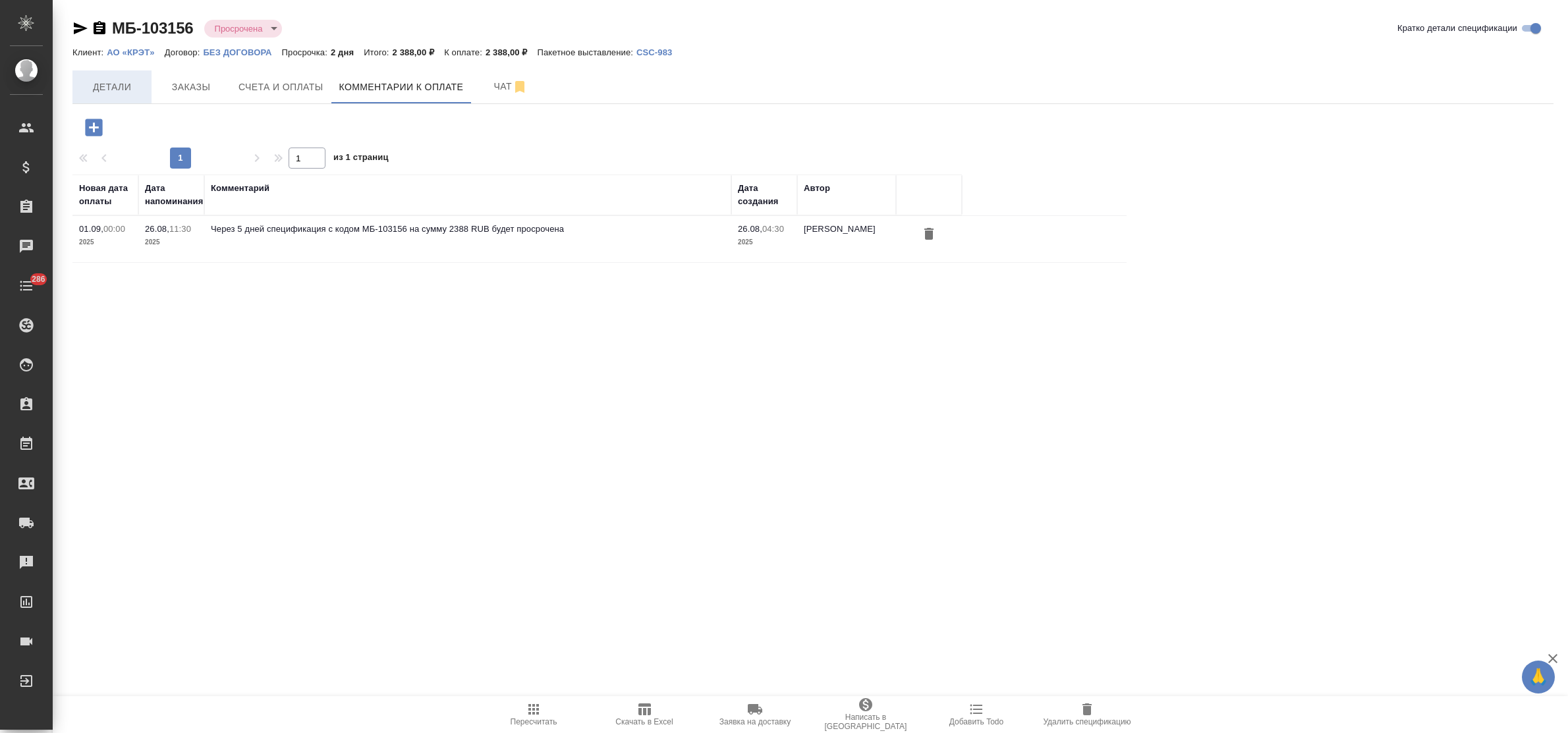
click at [113, 91] on span "Детали" at bounding box center [111, 87] width 63 height 17
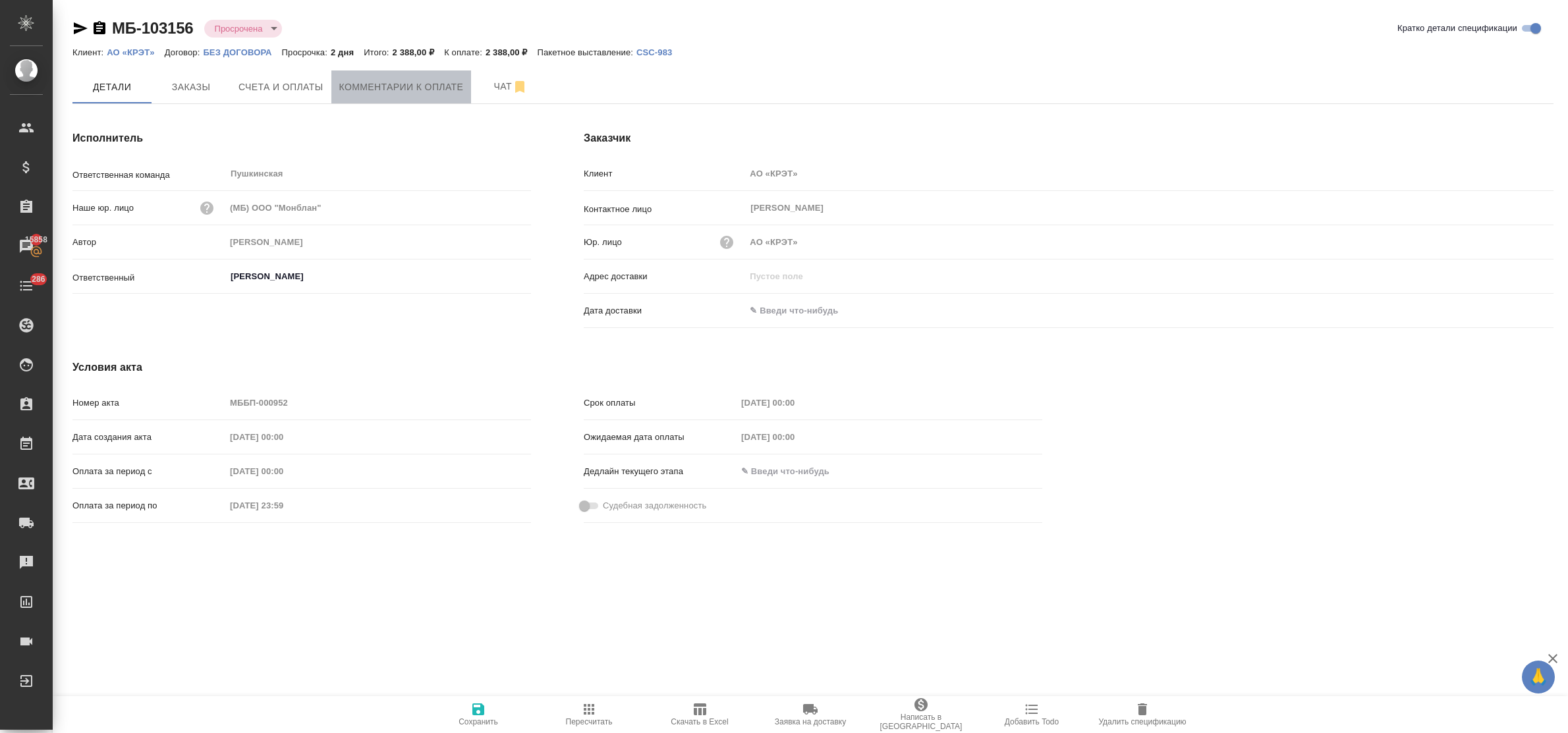
click at [410, 87] on span "Комментарии к оплате" at bounding box center [401, 87] width 124 height 17
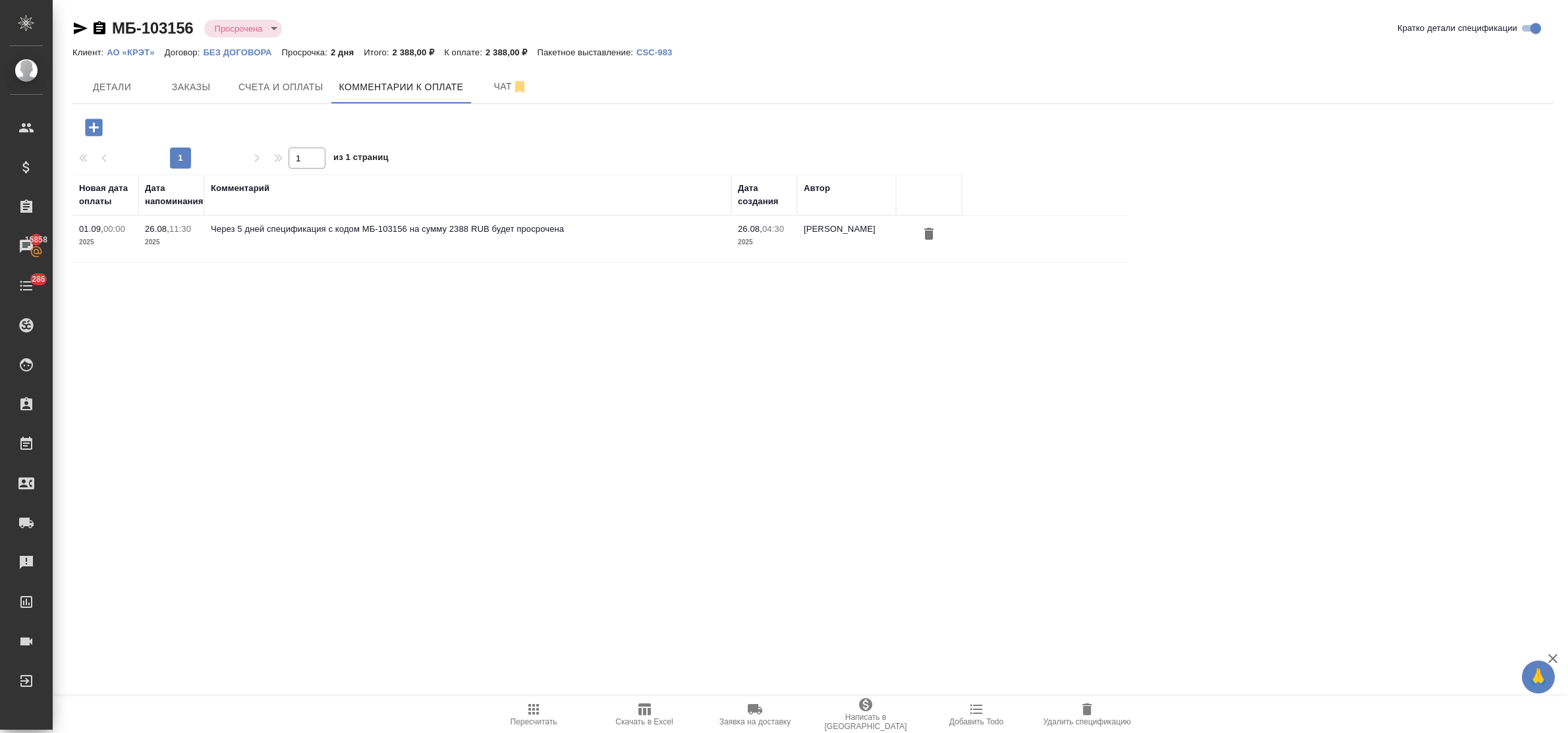
click at [92, 129] on icon "button" at bounding box center [94, 127] width 17 height 17
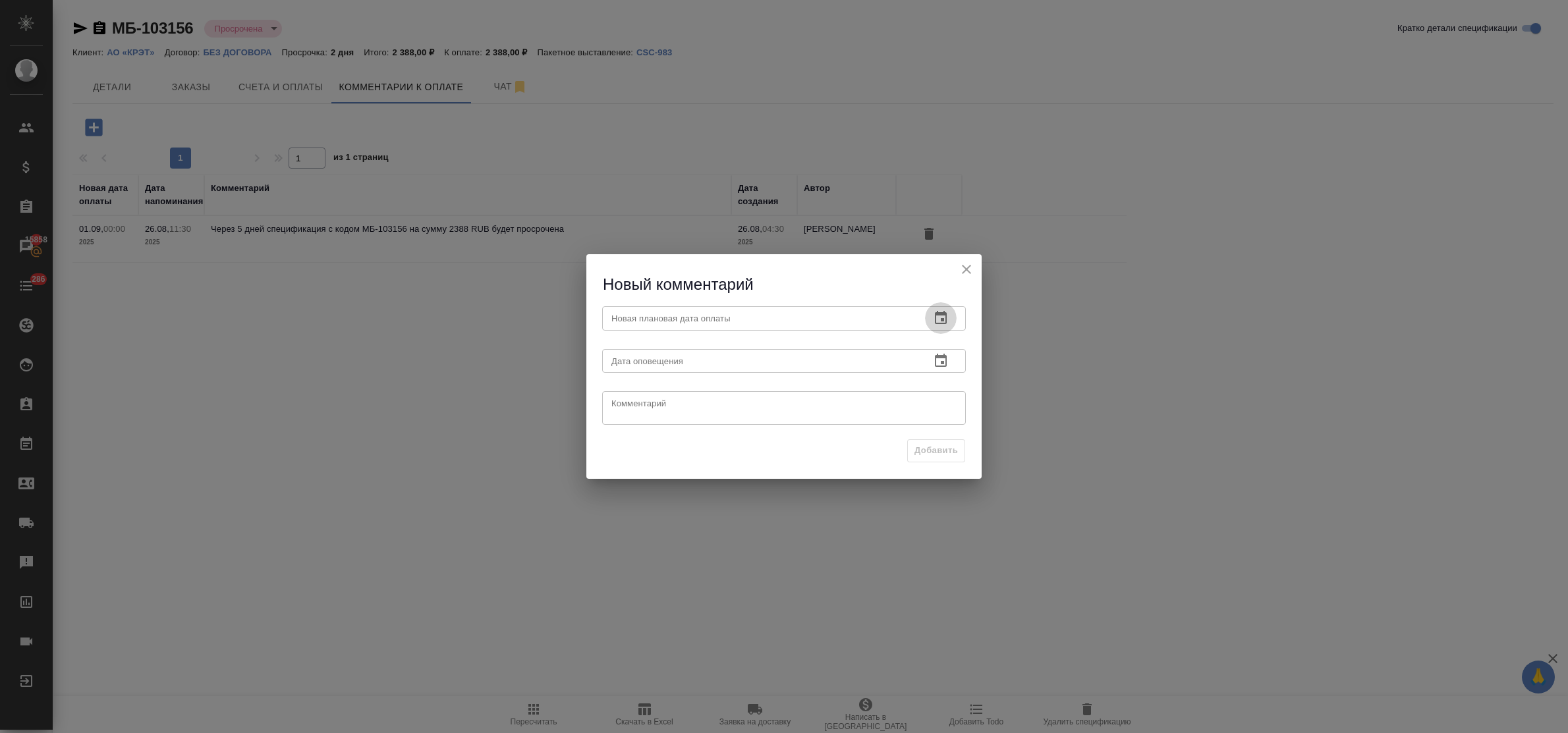
click at [945, 316] on icon "button" at bounding box center [941, 319] width 16 height 16
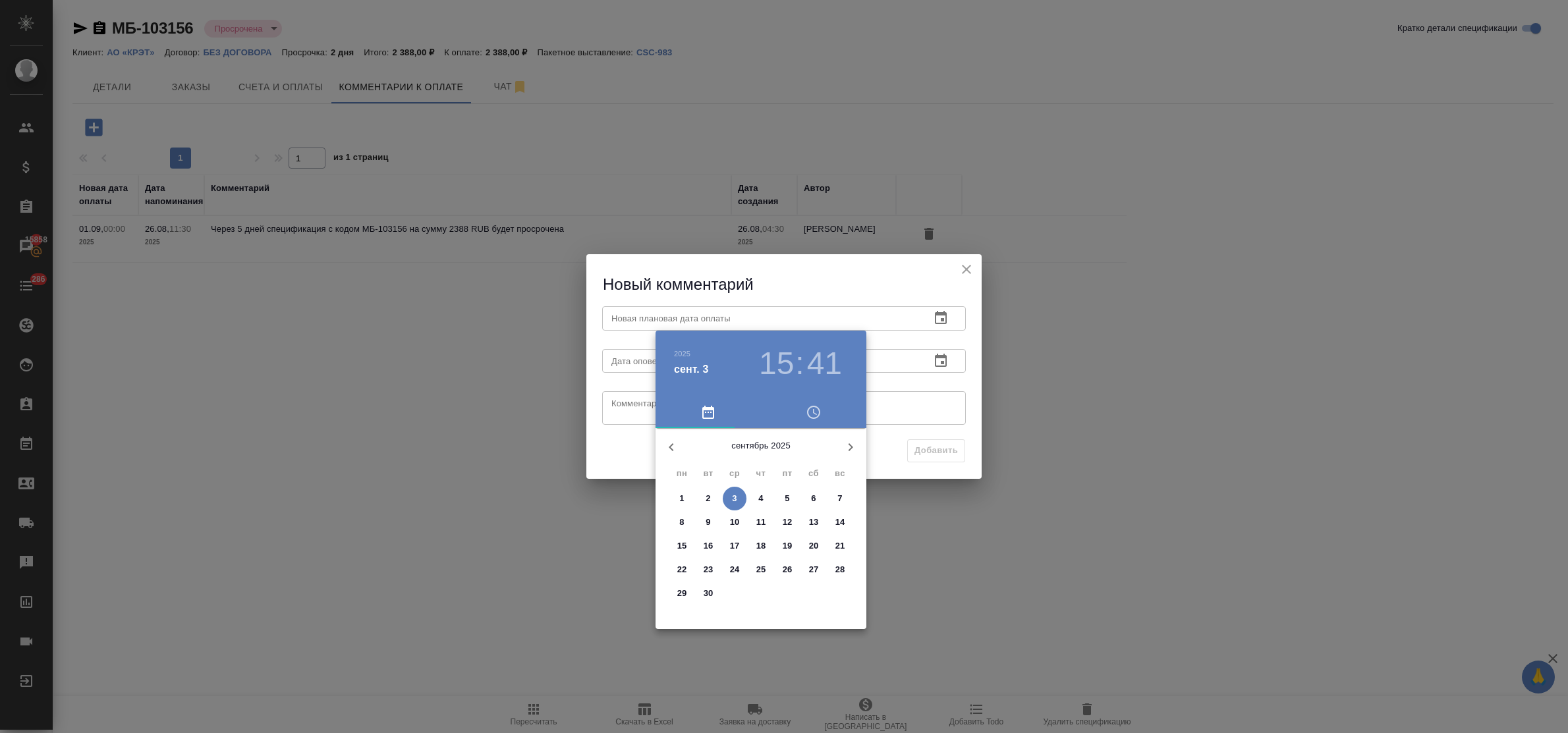
click at [789, 524] on p "12" at bounding box center [788, 522] width 10 height 13
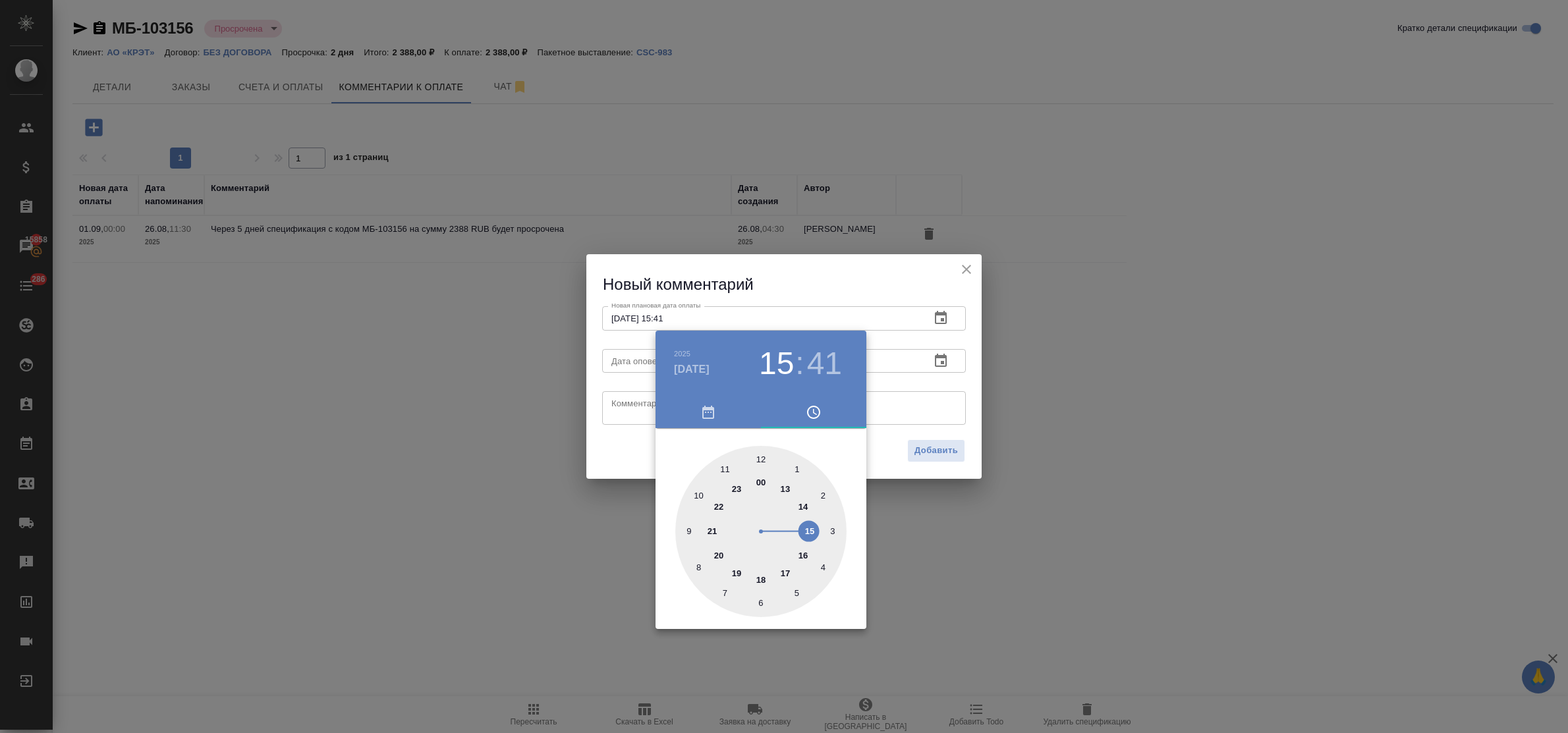
type input "12.09.2025 15:41"
click at [633, 400] on div at bounding box center [784, 366] width 1568 height 733
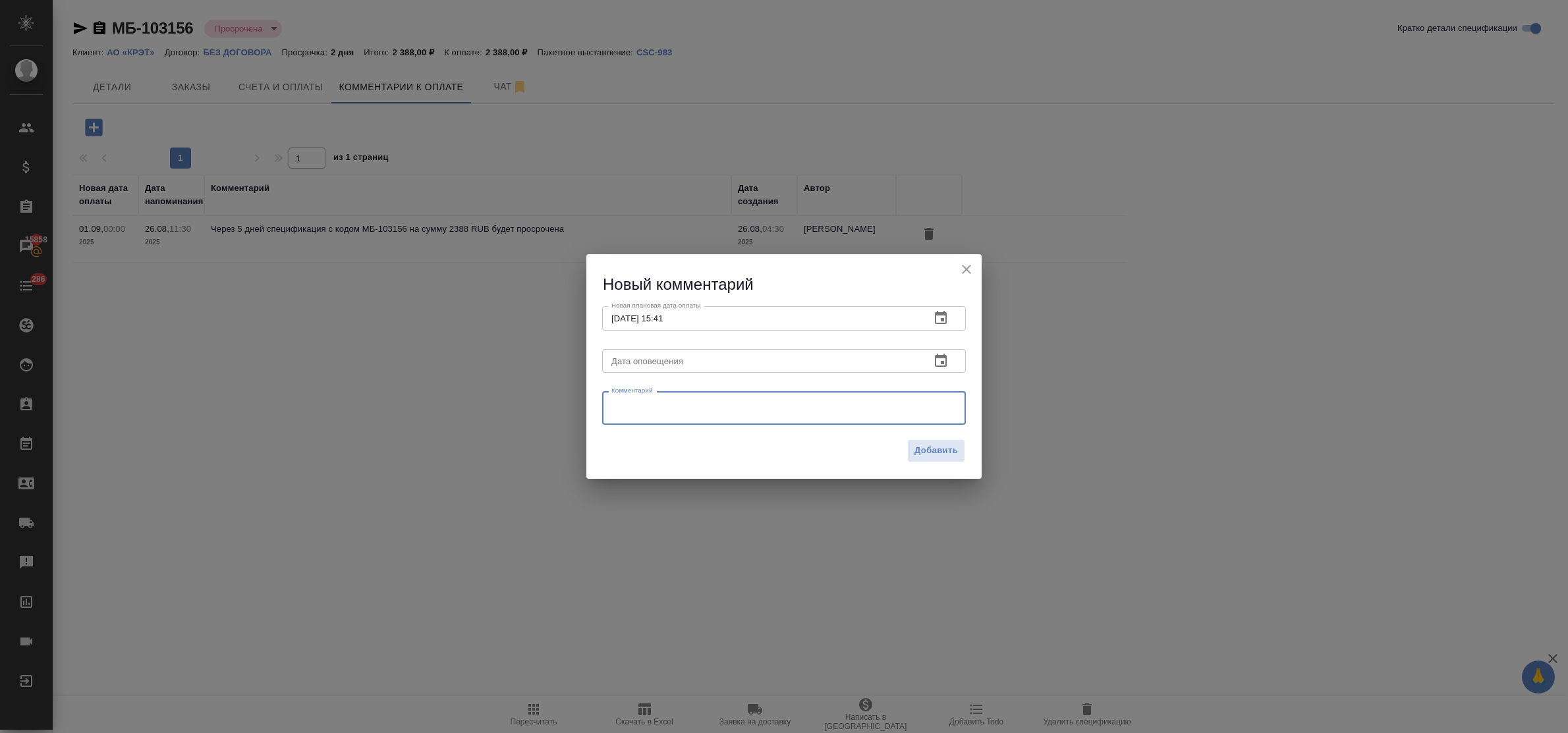
click at [637, 404] on textarea at bounding box center [784, 408] width 346 height 20
paste textarea "оплату по двум счетам не позднее первой половины сентября 2025."
click at [706, 401] on textarea "оплату по двум счетам не позднее первой половины сентября 2025." at bounding box center [784, 408] width 346 height 20
type textarea "оплату по двум счетам произведем не позднее первой половины сентября 2025."
click at [955, 446] on span "Добавить" at bounding box center [936, 450] width 44 height 15
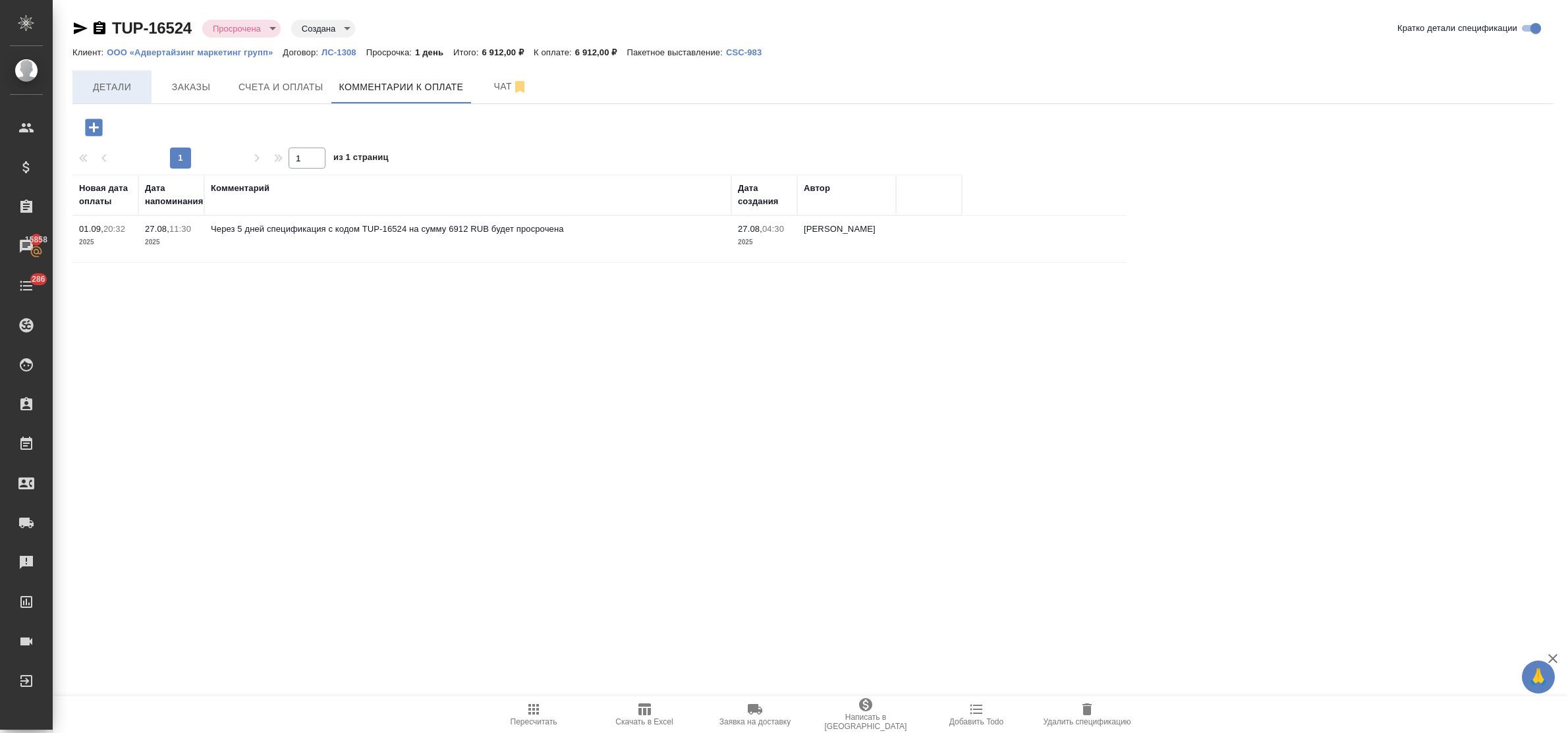
click at [108, 87] on span "Детали" at bounding box center [111, 87] width 63 height 17
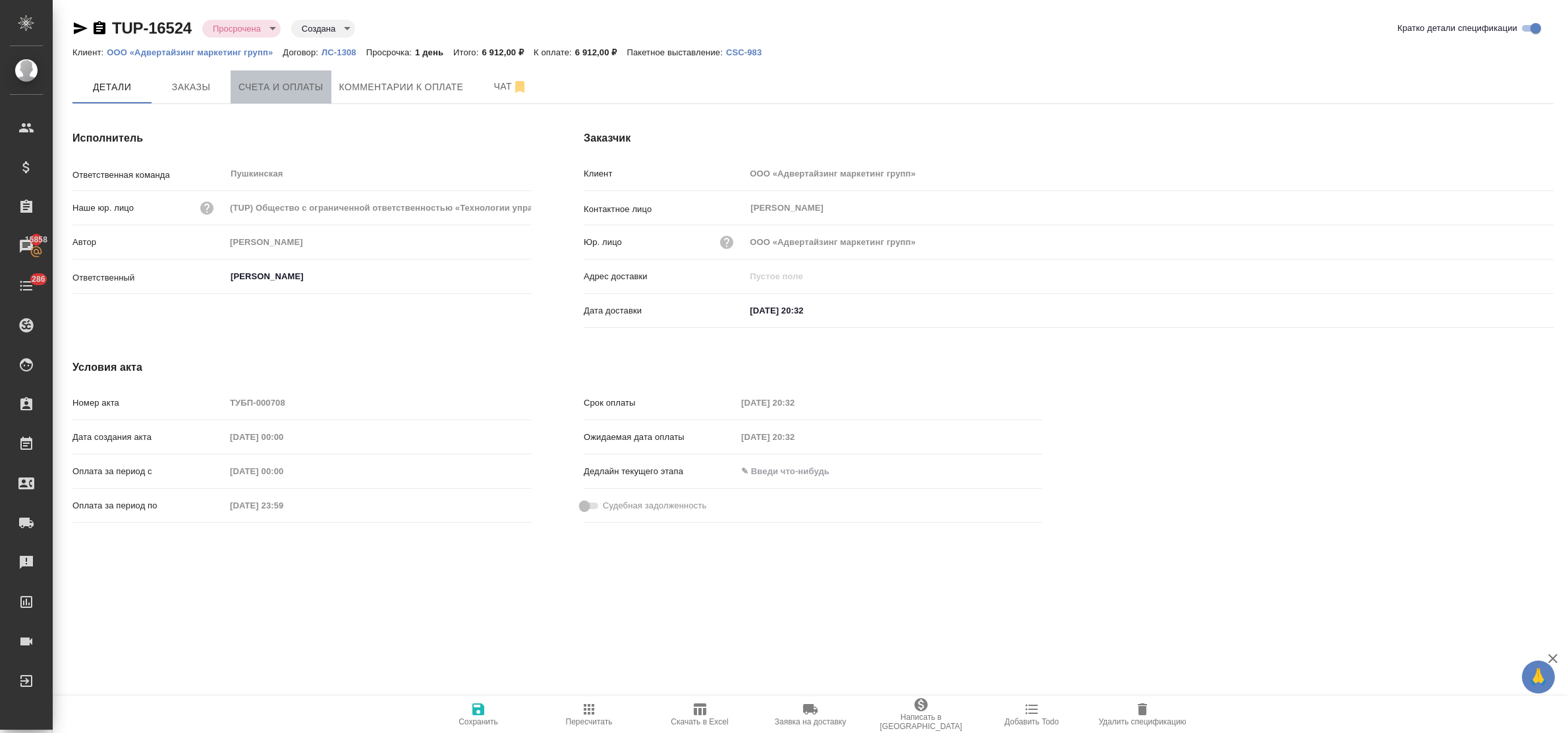
click at [296, 84] on span "Счета и оплаты" at bounding box center [281, 87] width 85 height 17
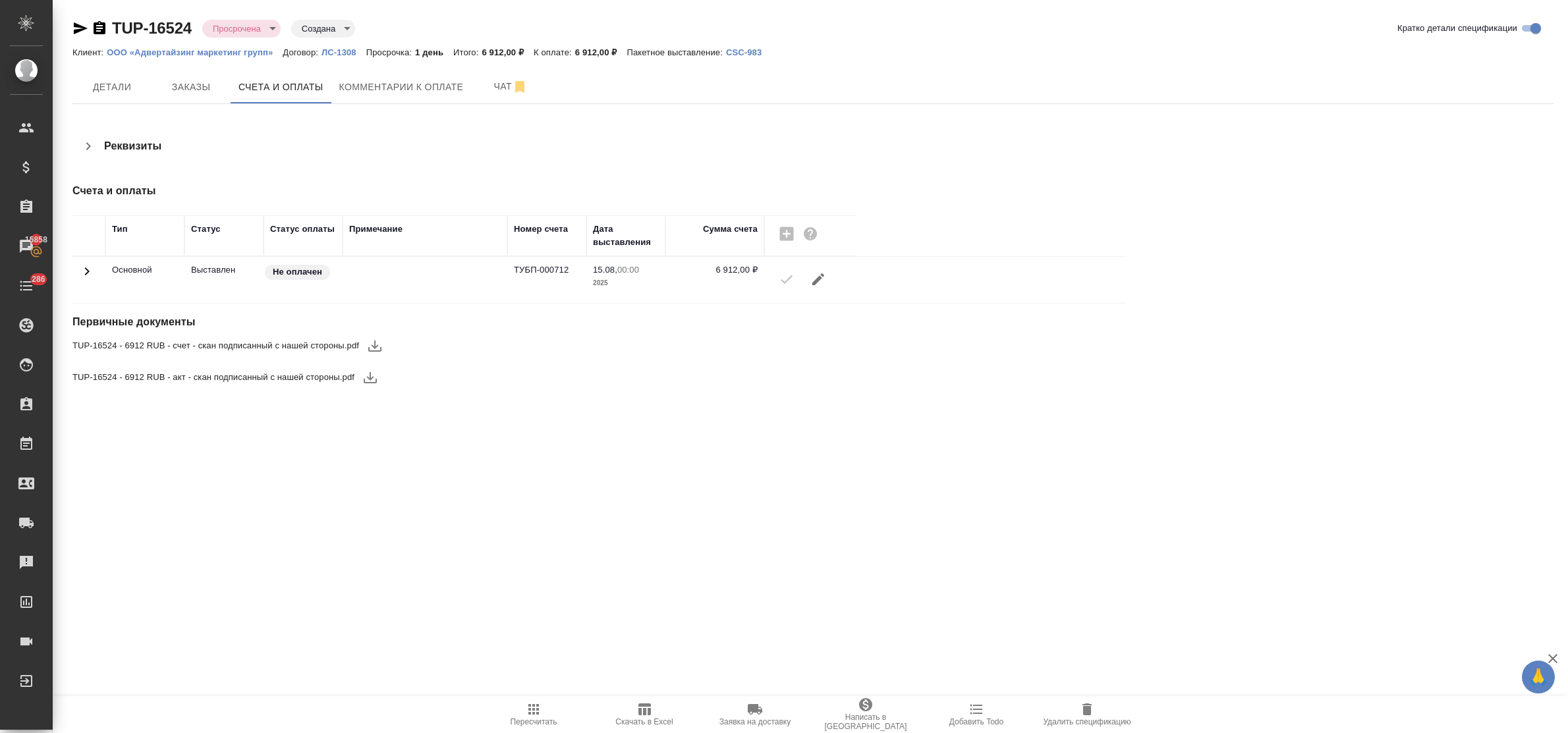
drag, startPoint x: 379, startPoint y: 344, endPoint x: 318, endPoint y: 257, distance: 106.3
click at [375, 344] on icon "button" at bounding box center [375, 346] width 16 height 16
drag, startPoint x: 397, startPoint y: 83, endPoint x: 386, endPoint y: 89, distance: 12.5
click at [397, 83] on span "Комментарии к оплате" at bounding box center [401, 87] width 124 height 17
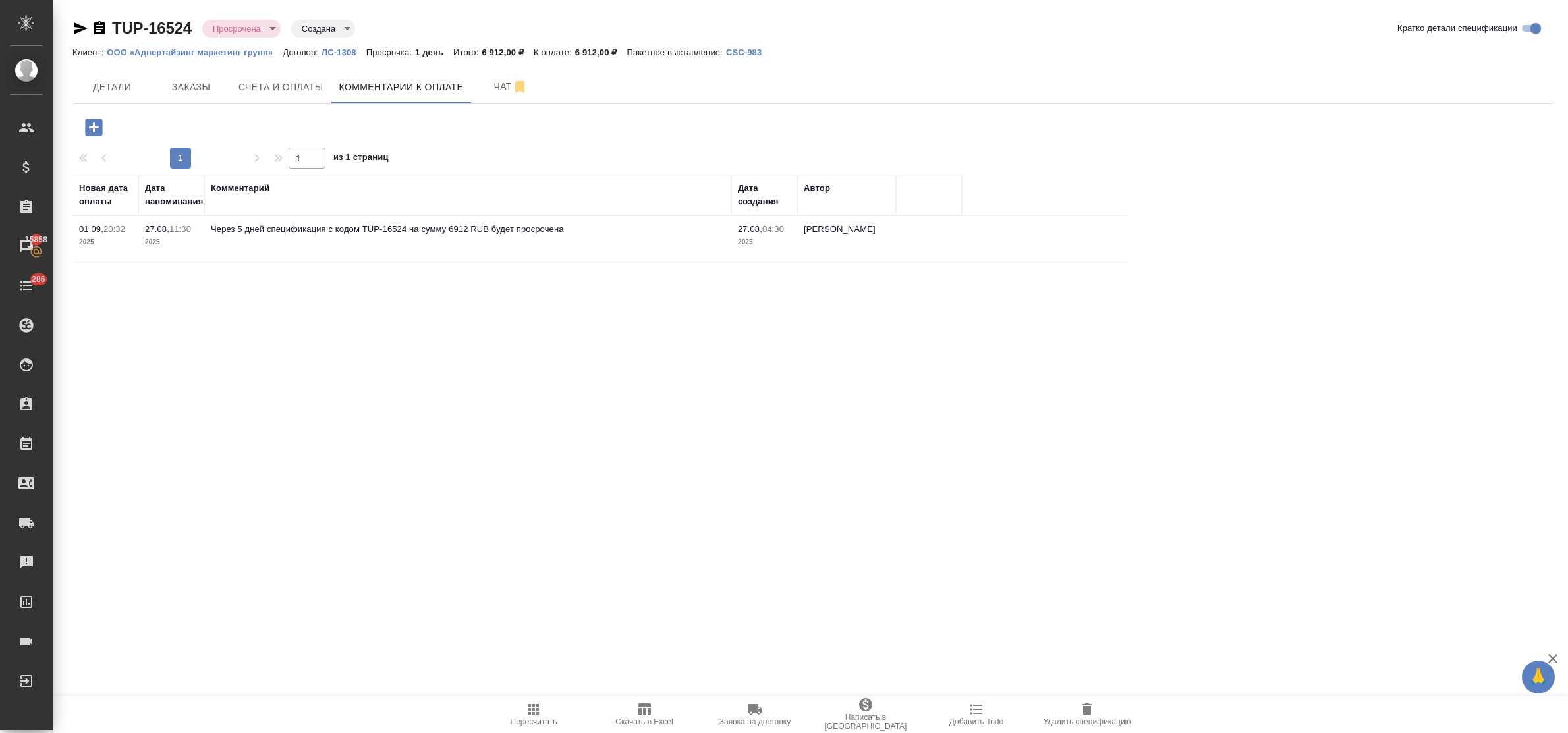
click at [80, 132] on button "button" at bounding box center [94, 127] width 36 height 27
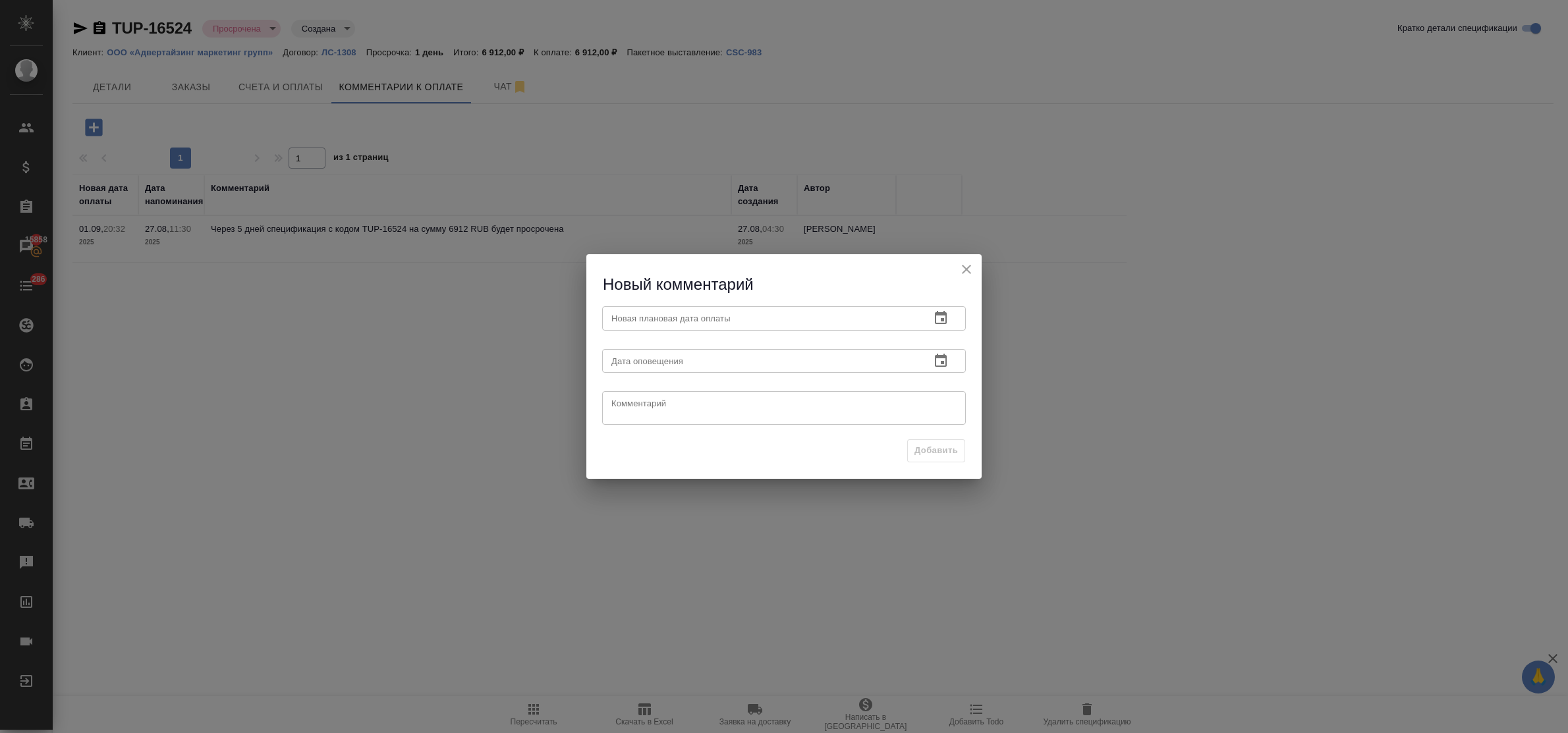
click at [944, 311] on icon "button" at bounding box center [941, 319] width 16 height 16
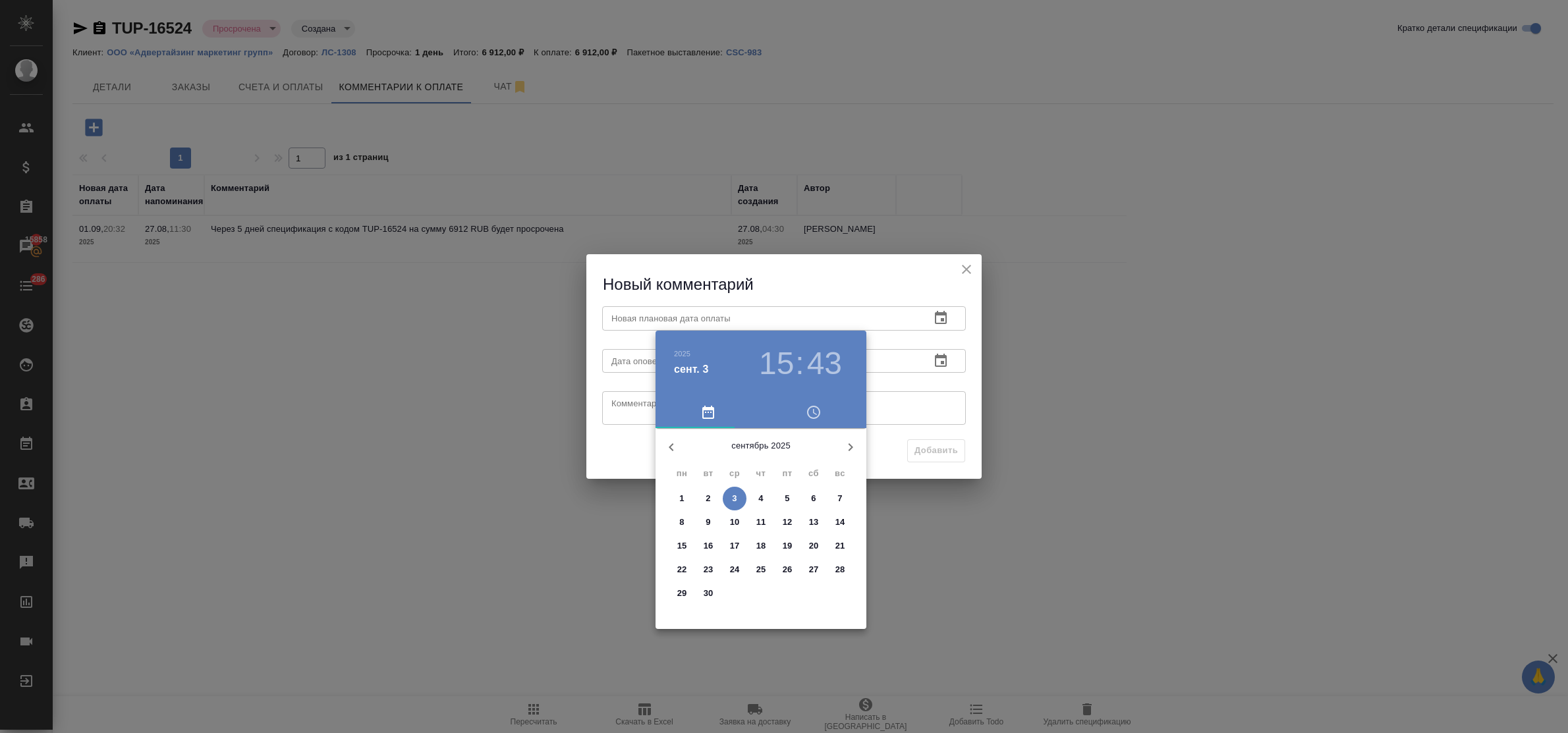
click at [680, 518] on p "8" at bounding box center [682, 522] width 4 height 13
type input "08.09.2025 15:43"
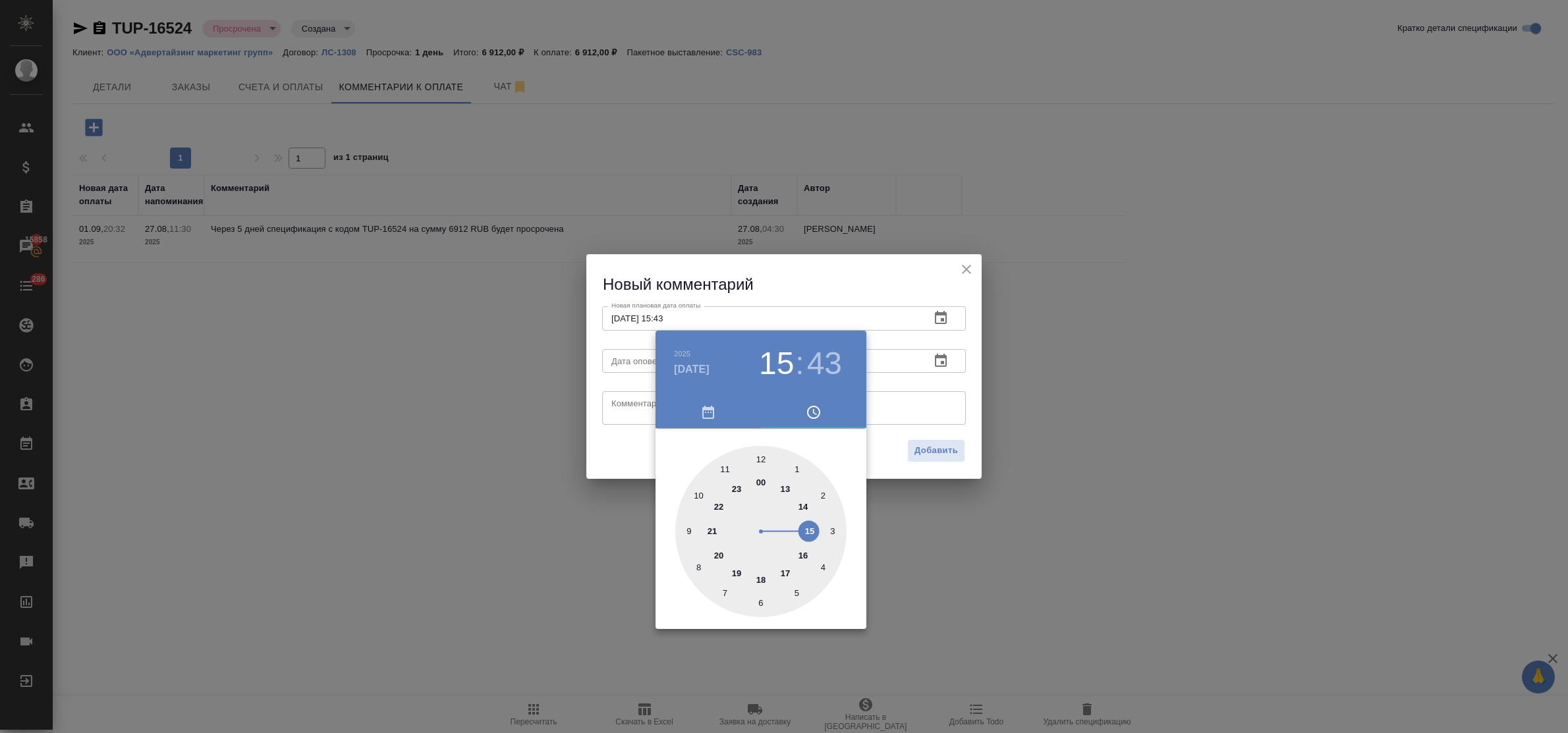
click at [620, 403] on div at bounding box center [784, 366] width 1568 height 733
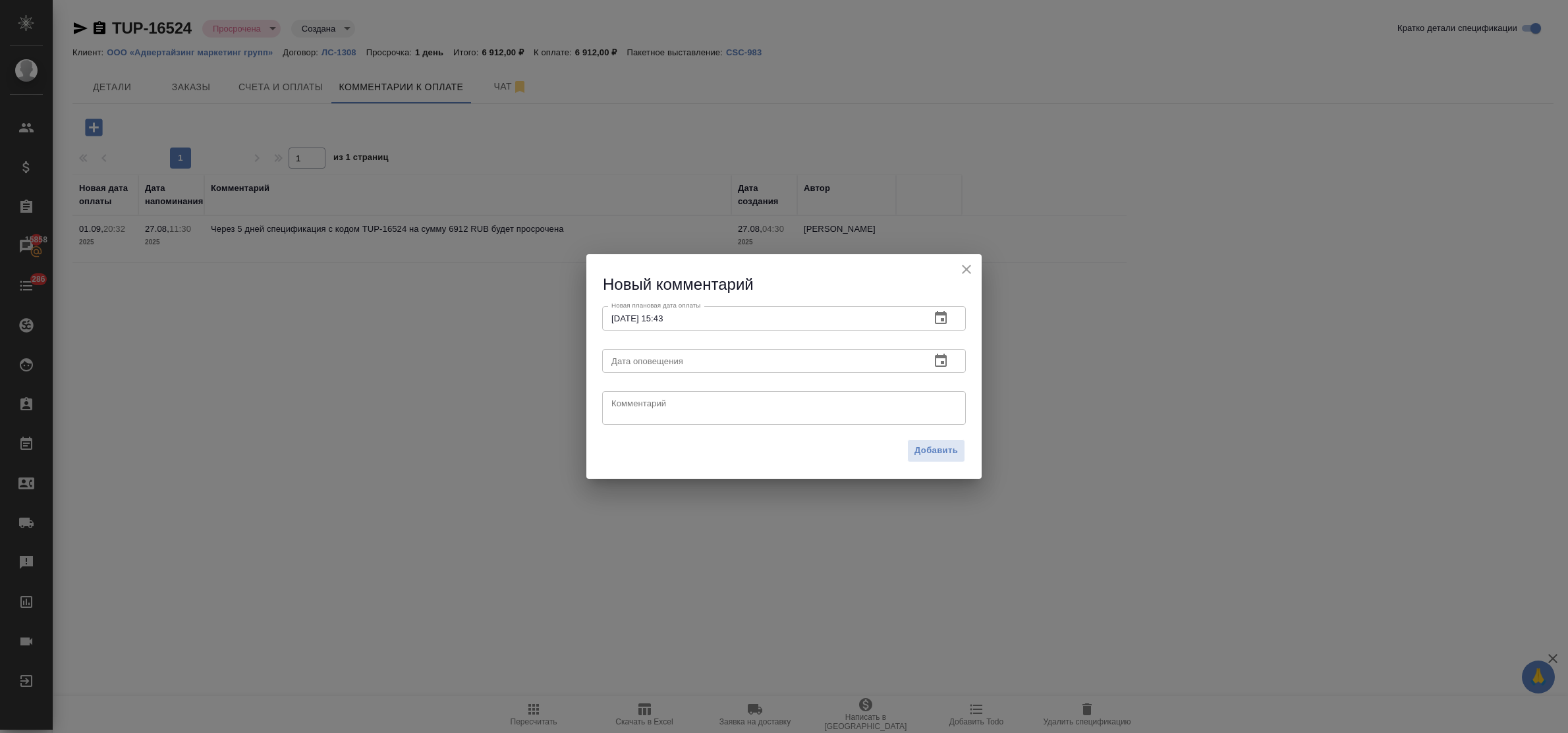
click at [627, 405] on textarea at bounding box center [784, 408] width 346 height 20
type textarea "запрос от 03.09"
click at [956, 449] on span "Добавить" at bounding box center [936, 450] width 44 height 15
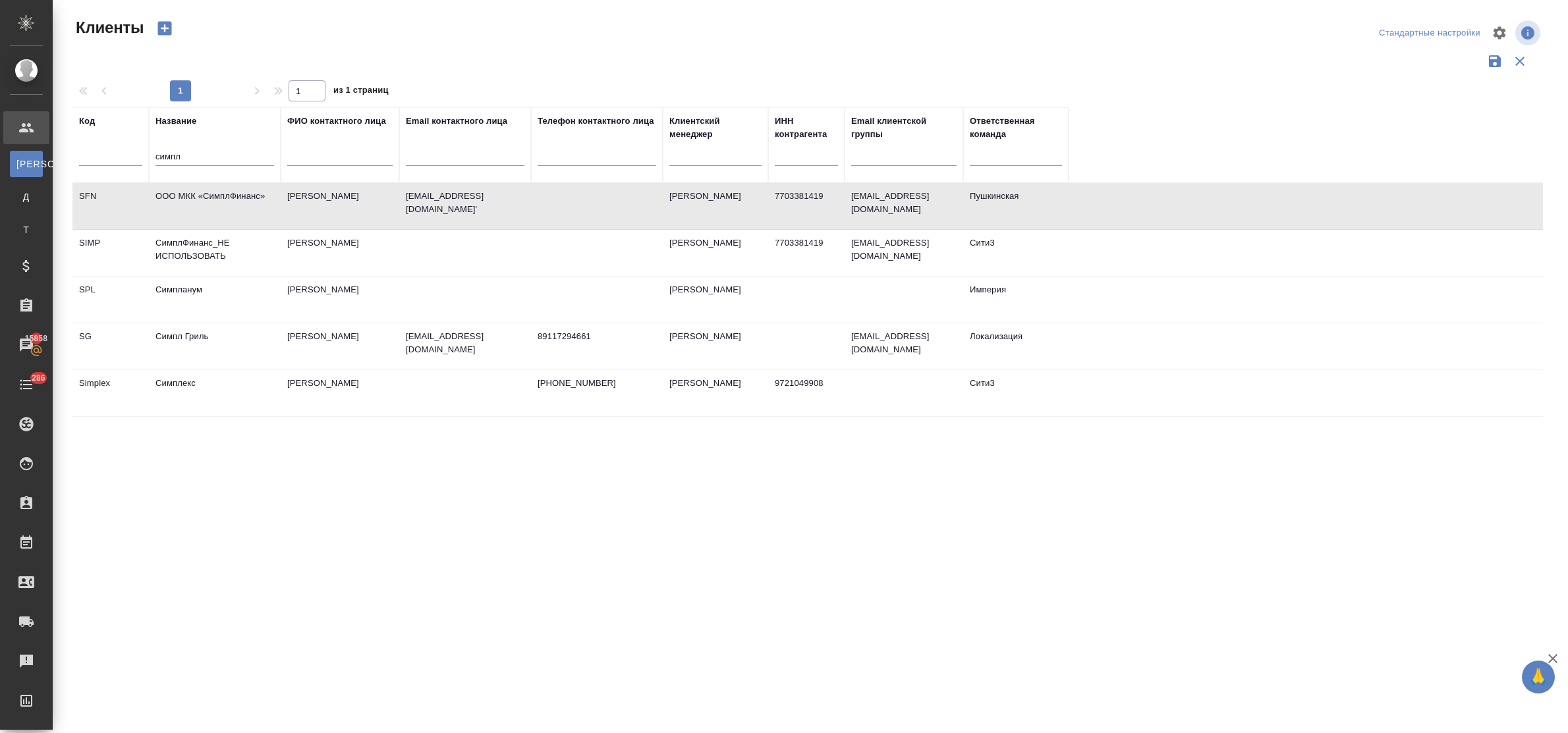
select select "RU"
click at [216, 188] on td "ООО МКК «СимплФинанс»" at bounding box center [215, 206] width 132 height 46
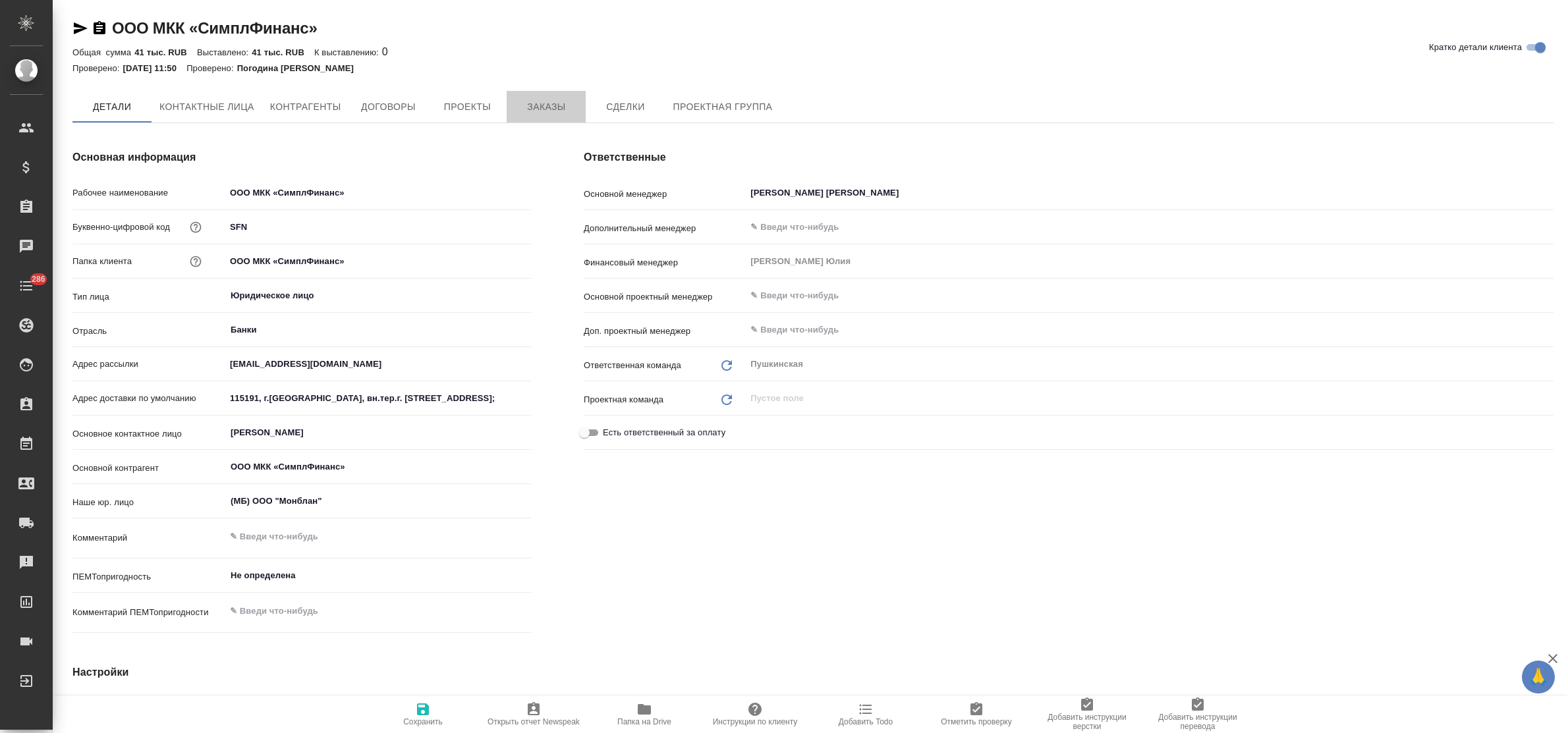
click at [533, 107] on span "Заказы" at bounding box center [546, 107] width 63 height 17
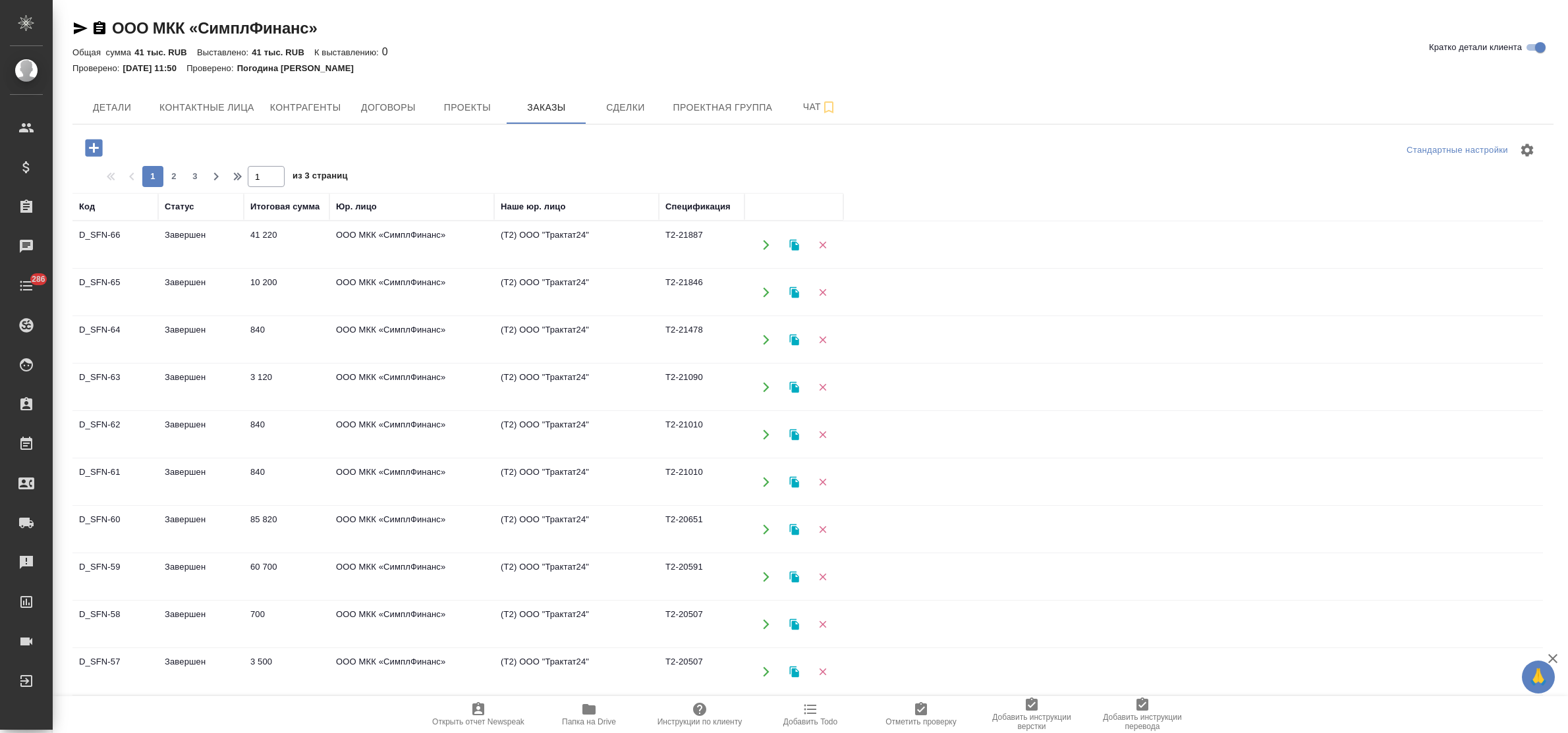
click at [271, 234] on td "41 220" at bounding box center [287, 244] width 86 height 46
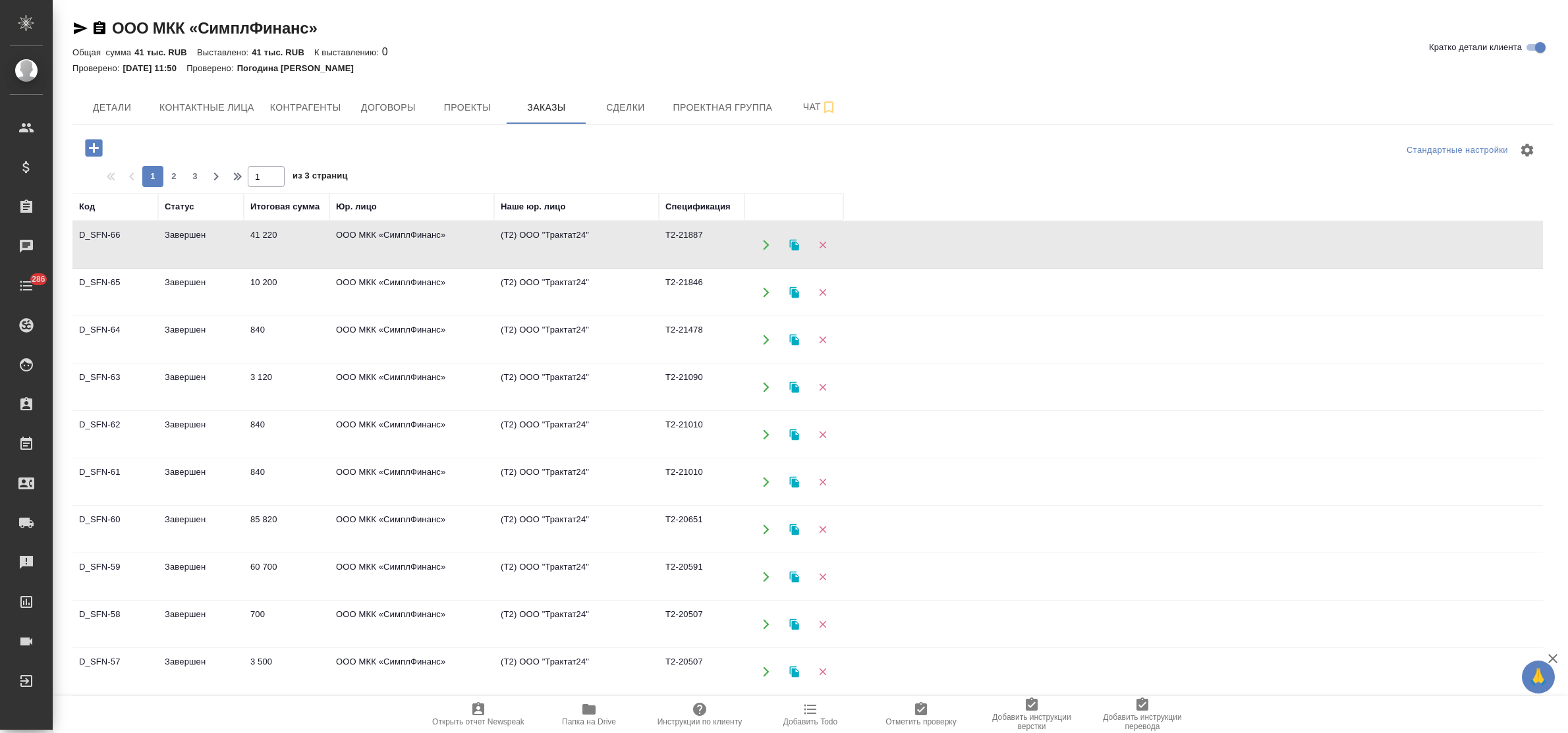
click at [271, 234] on td "41 220" at bounding box center [287, 244] width 86 height 46
drag, startPoint x: 91, startPoint y: 149, endPoint x: 287, endPoint y: 298, distance: 246.2
click at [90, 150] on icon "button" at bounding box center [94, 148] width 17 height 17
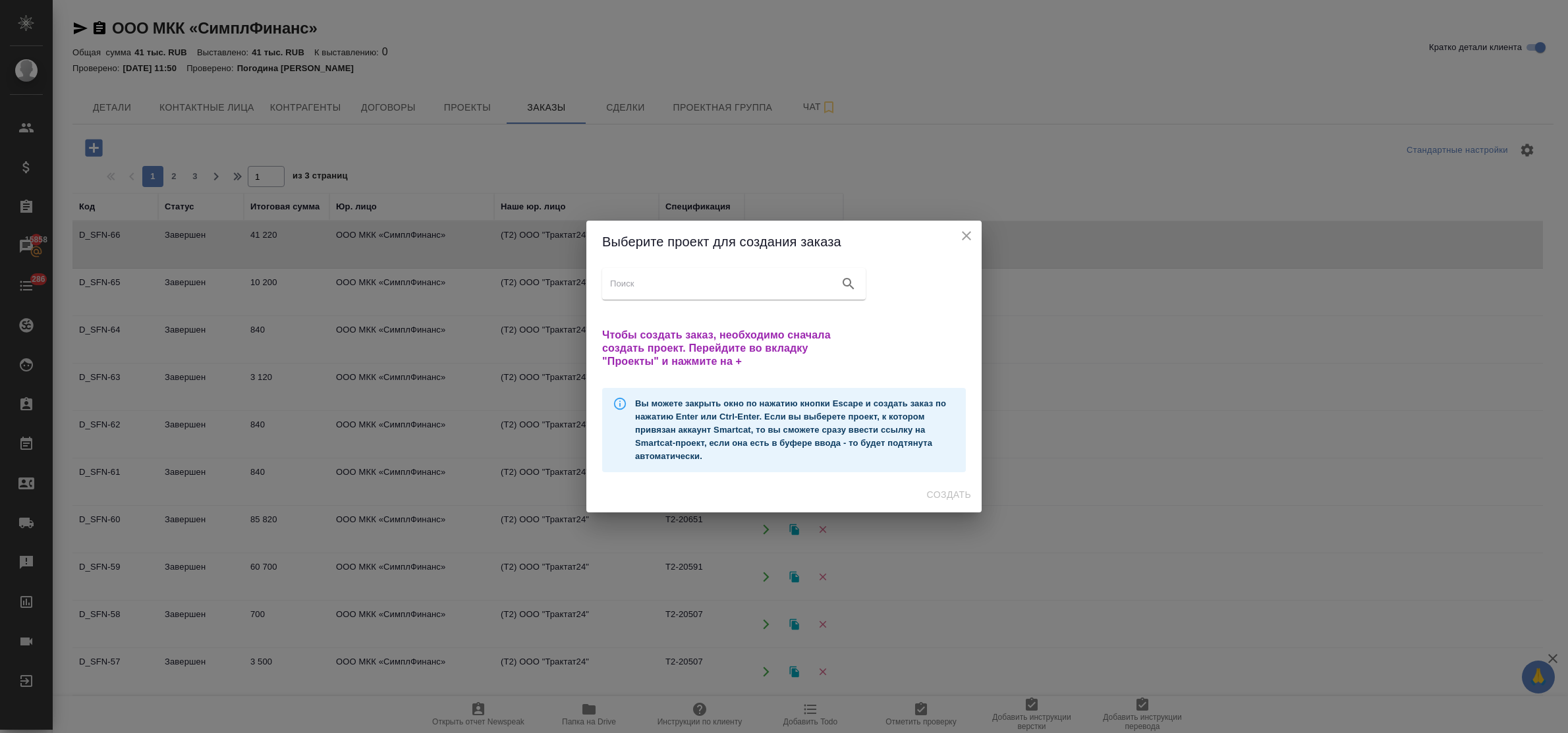
drag, startPoint x: 966, startPoint y: 237, endPoint x: 912, endPoint y: 226, distance: 55.1
click at [966, 237] on icon "close" at bounding box center [966, 236] width 9 height 9
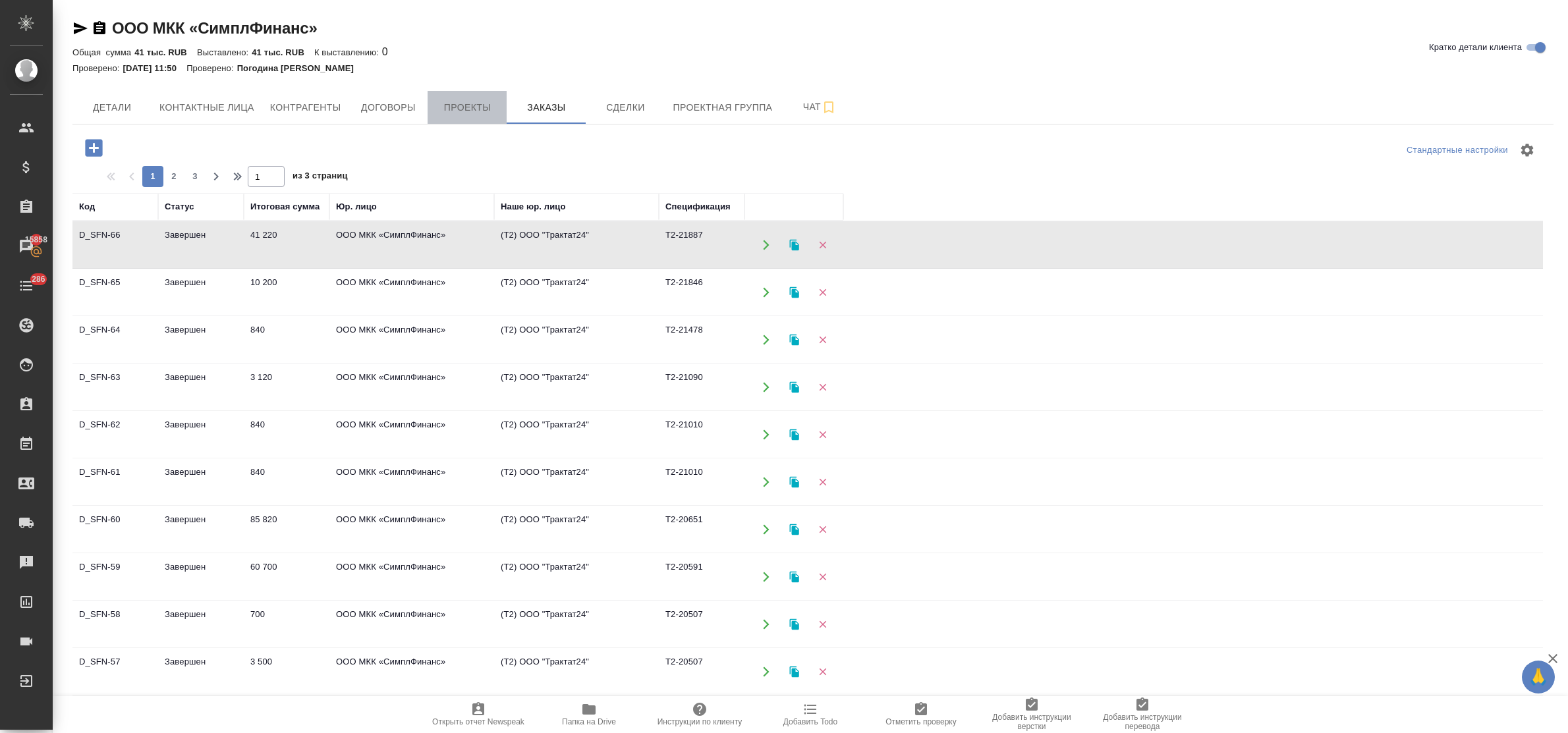
click at [469, 107] on span "Проекты" at bounding box center [467, 108] width 63 height 17
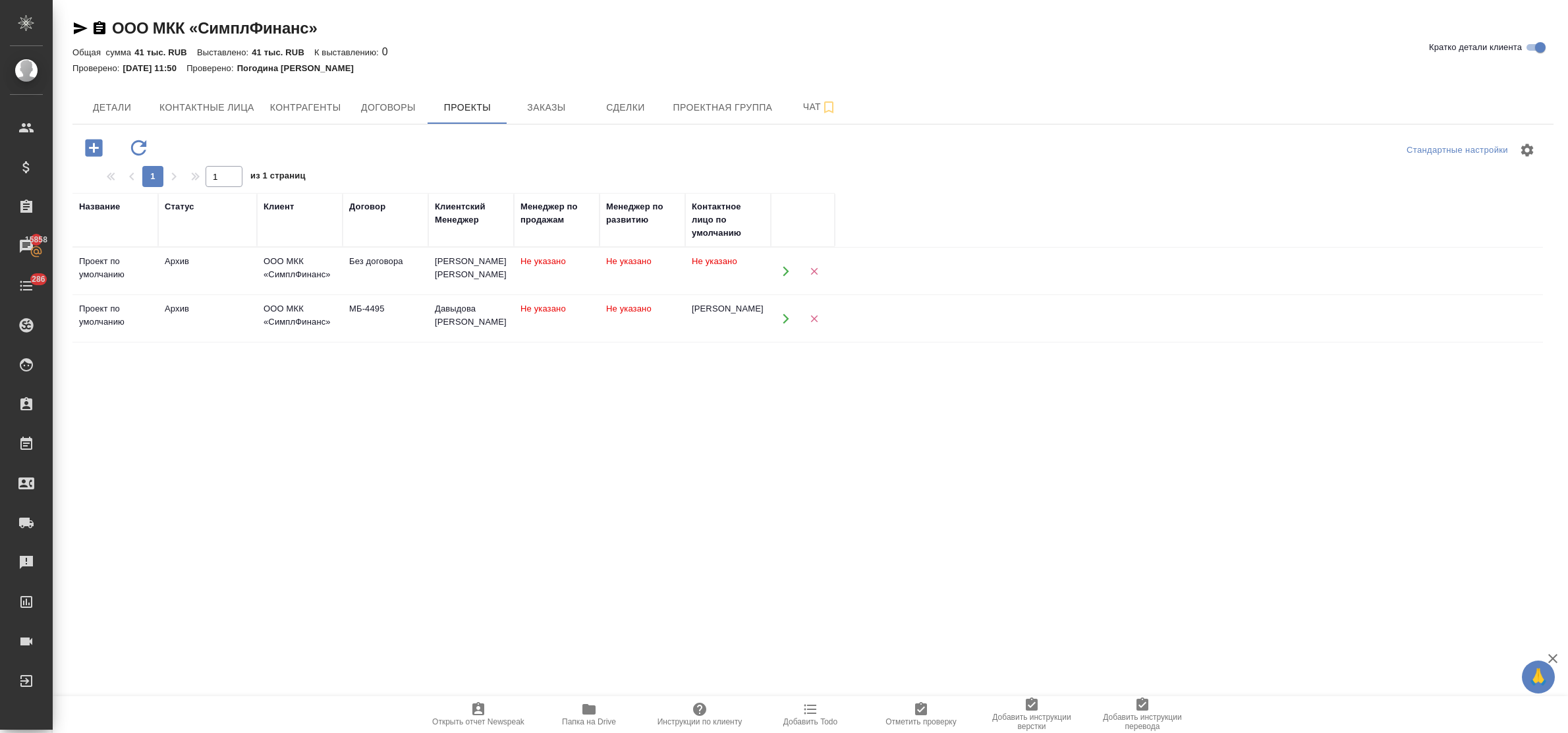
click at [785, 317] on icon "button" at bounding box center [786, 319] width 6 height 10
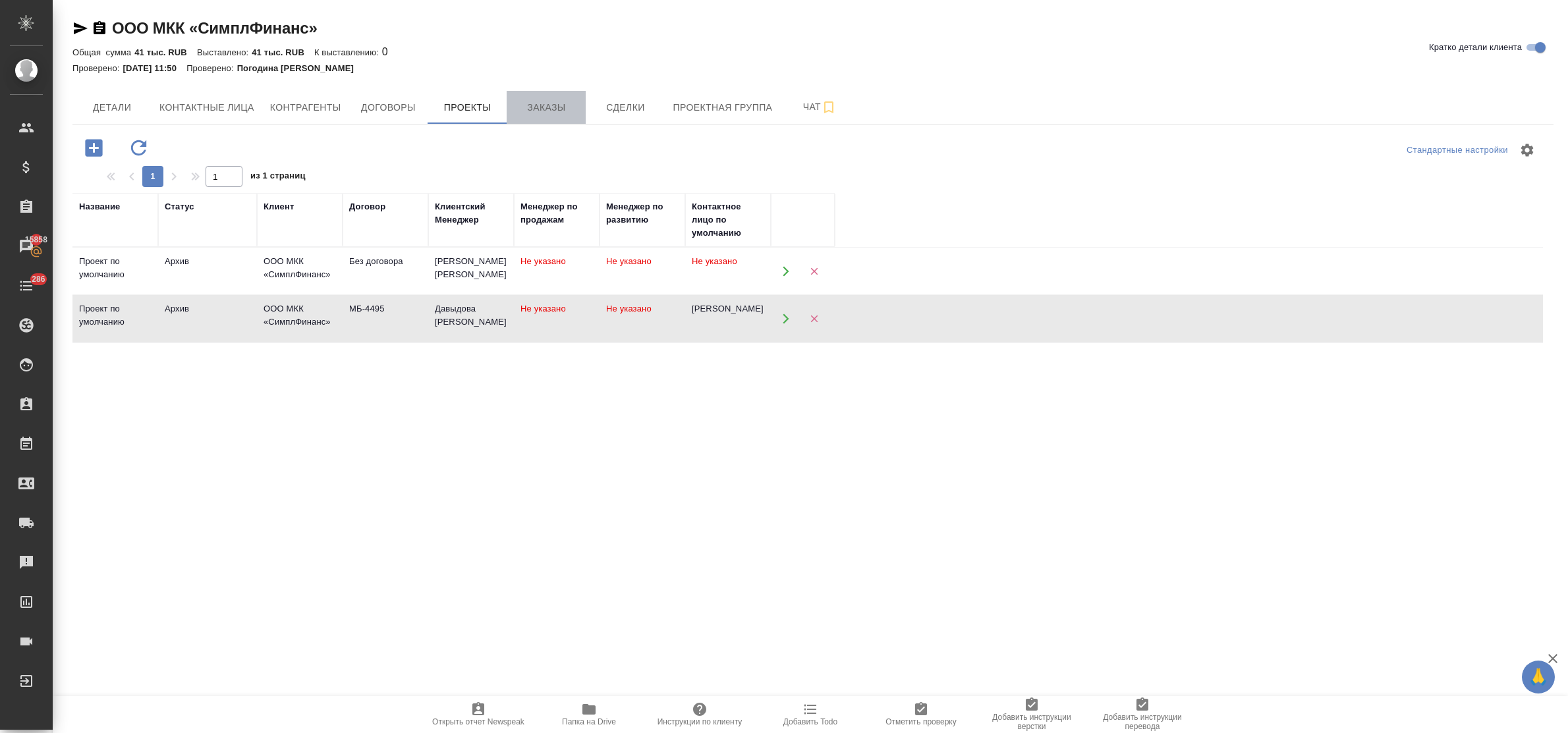
click at [537, 100] on span "Заказы" at bounding box center [546, 108] width 63 height 17
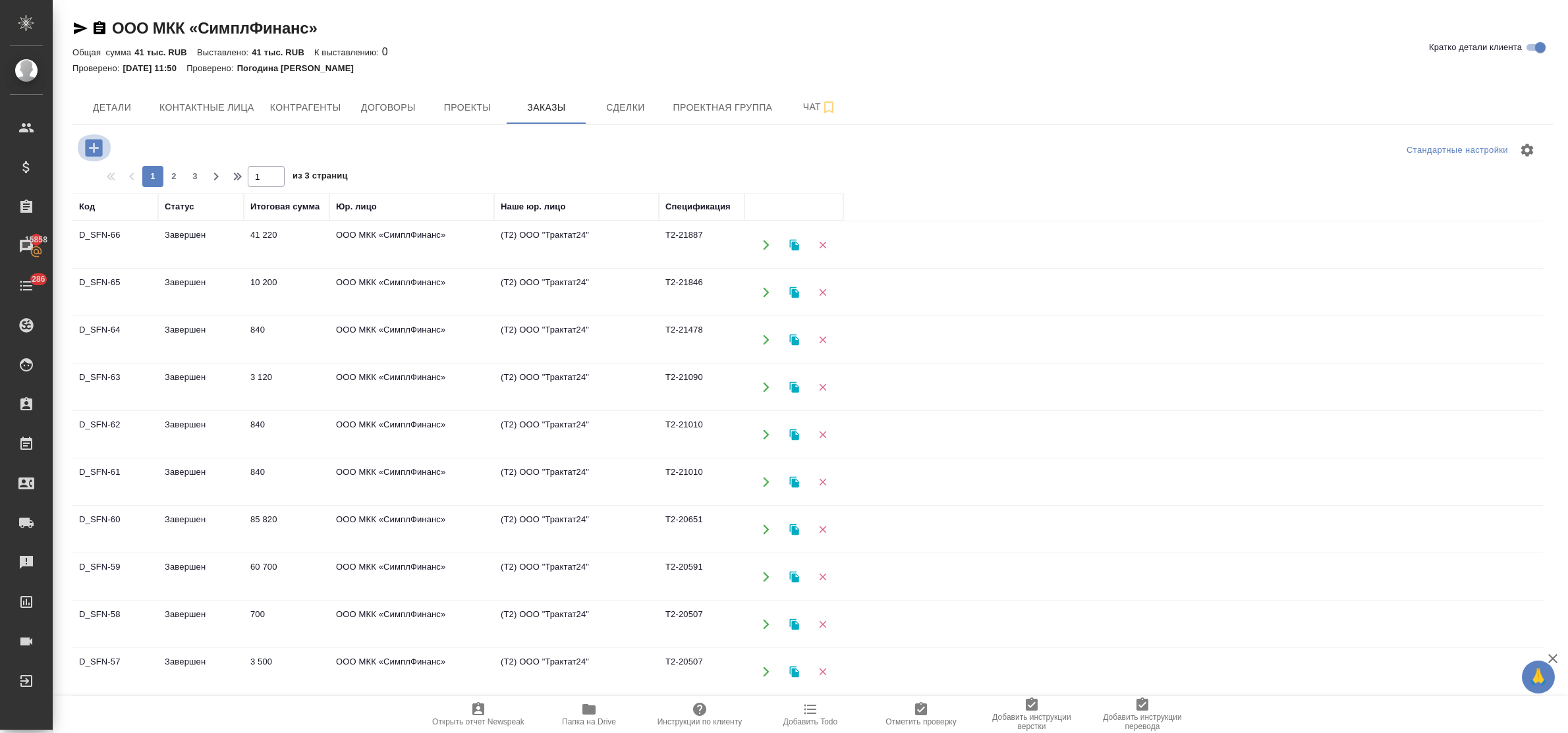
click at [93, 147] on icon "button" at bounding box center [94, 148] width 23 height 23
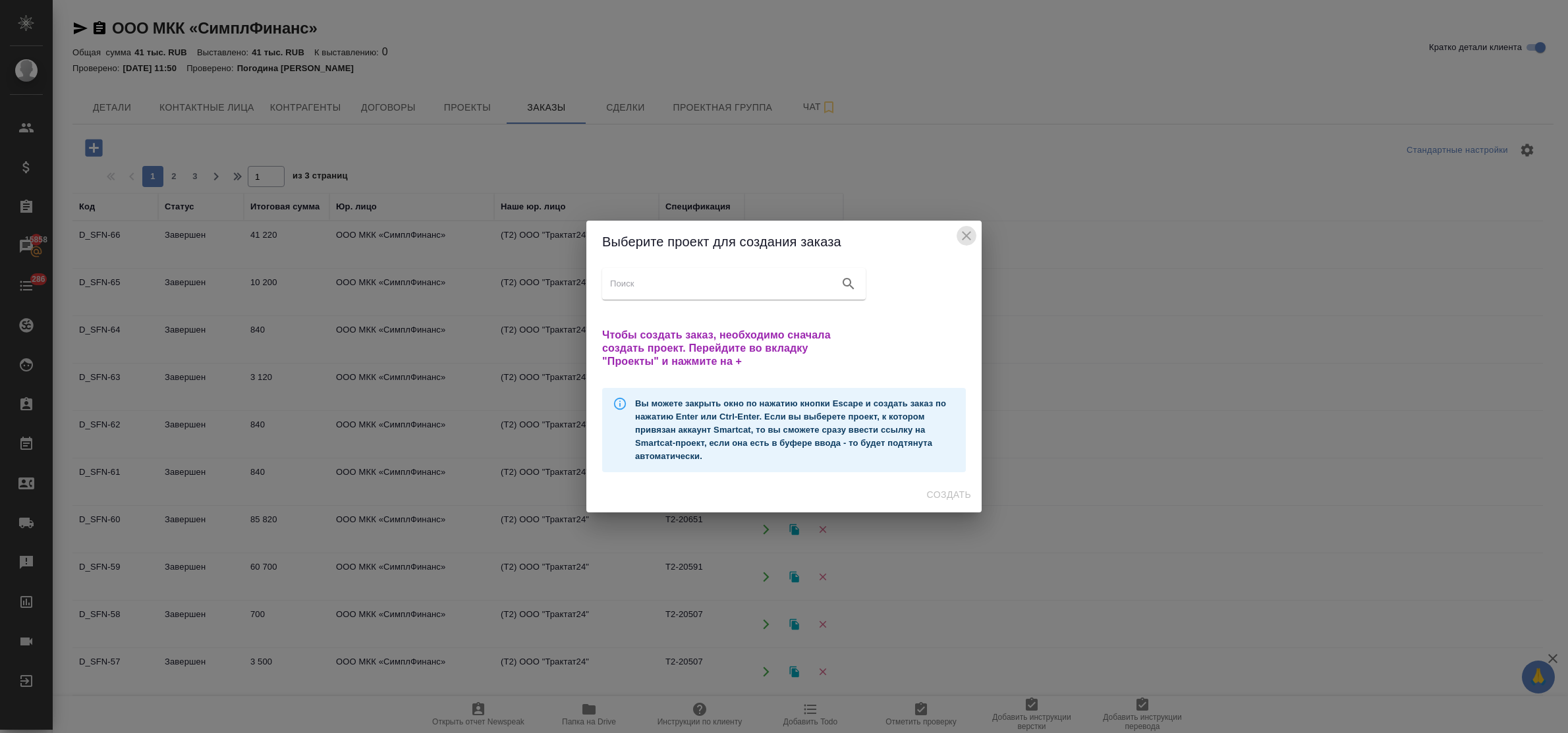
click at [966, 234] on icon "close" at bounding box center [967, 236] width 16 height 16
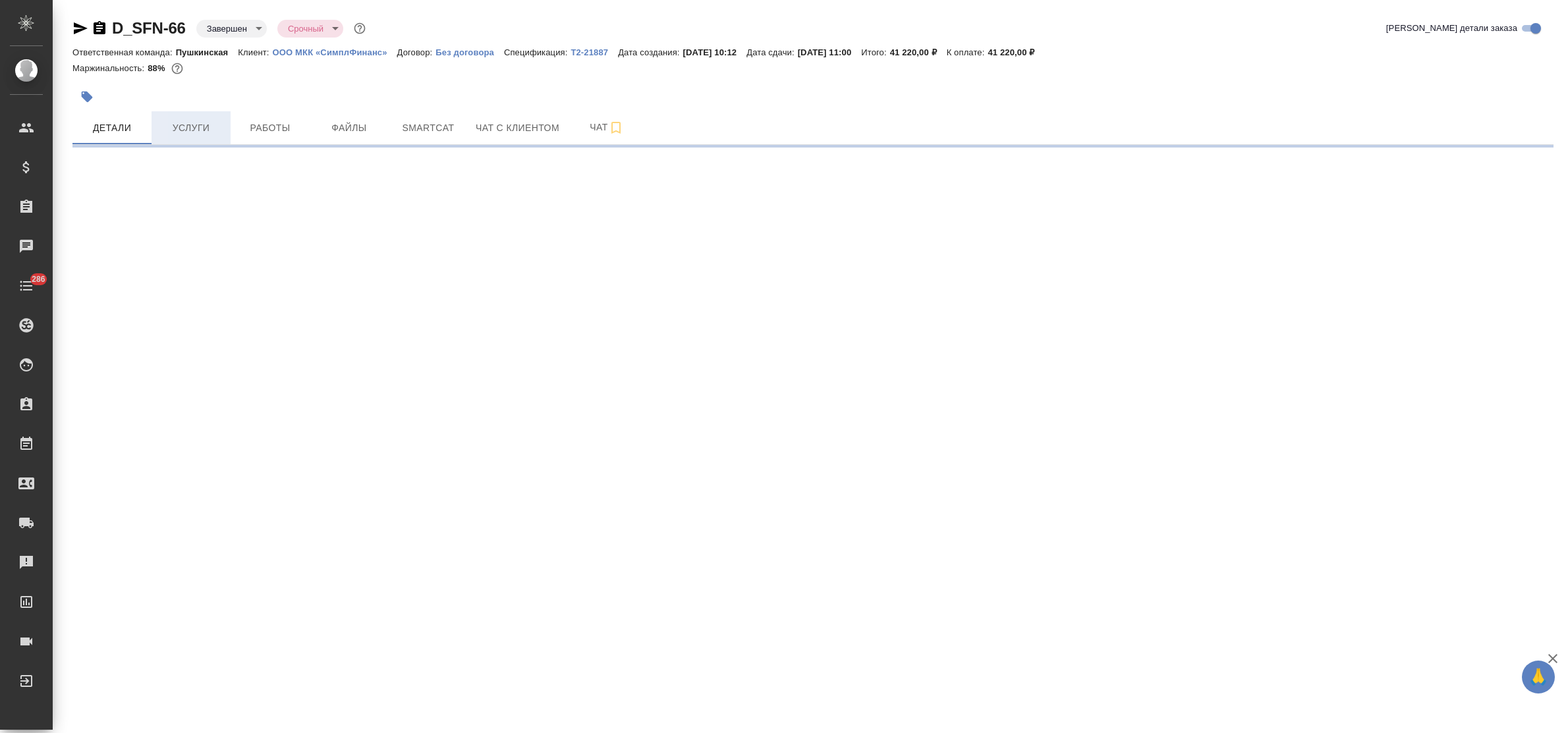
click at [170, 129] on span "Услуги" at bounding box center [191, 128] width 63 height 17
select select "RU"
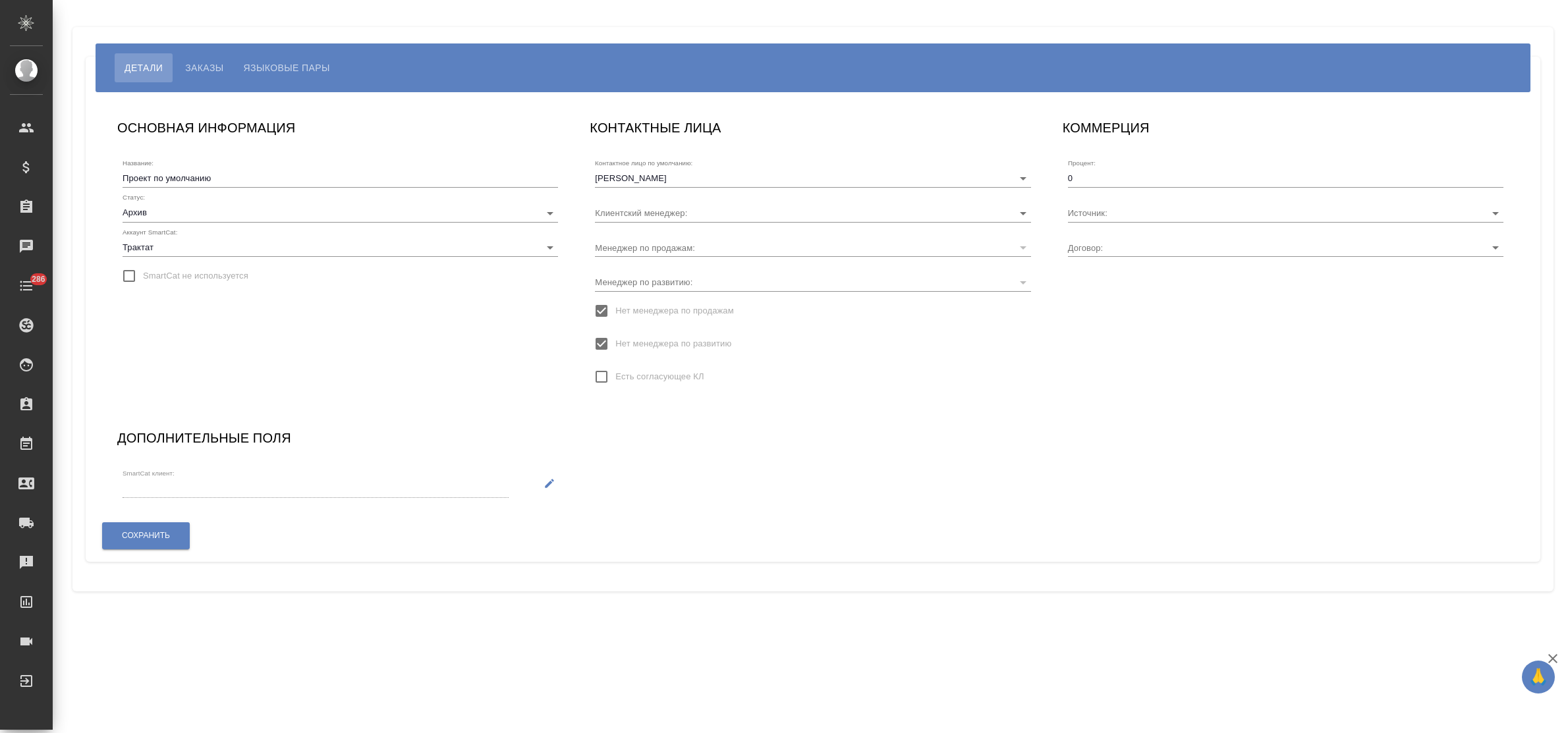
type input "МБ-4495"
type input "[PERSON_NAME]"
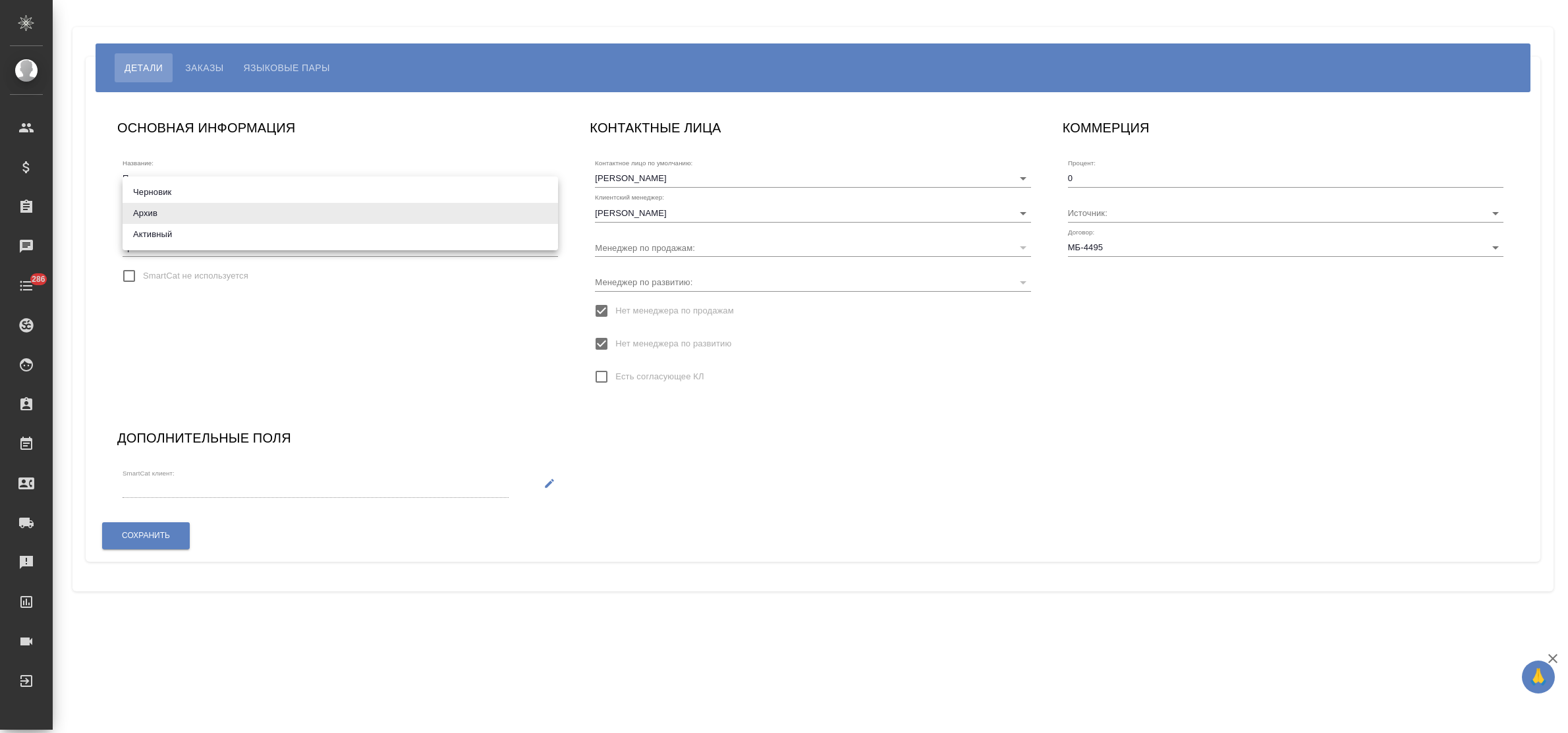
click at [219, 207] on body "🙏 .cls-1 fill:#fff; AWATERA Bulakhova [PERSON_NAME] Спецификации Заказы Чаты 28…" at bounding box center [784, 366] width 1568 height 733
click at [212, 232] on li "Активный" at bounding box center [340, 234] width 436 height 21
type input "active"
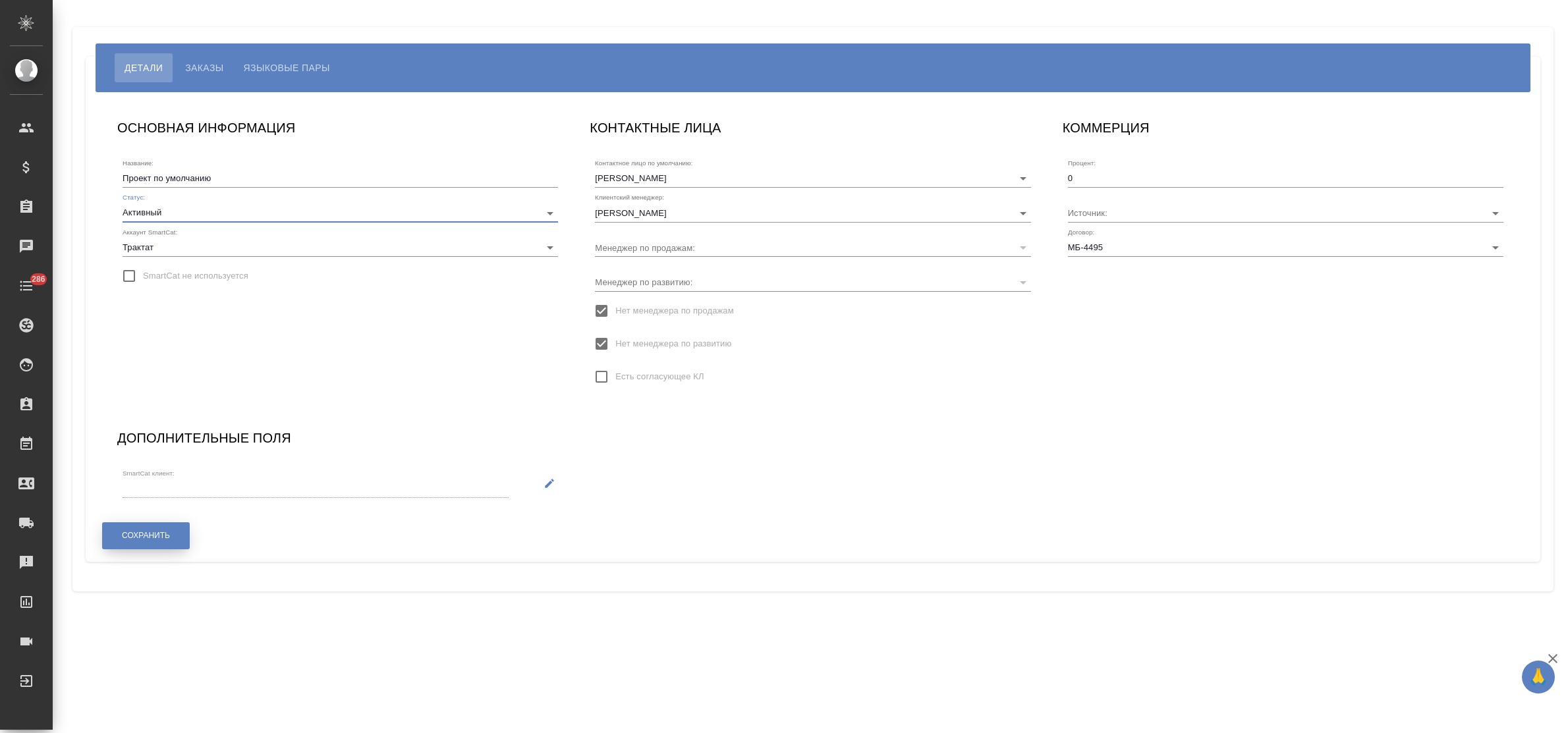
click at [162, 534] on span "Сохранить" at bounding box center [146, 535] width 48 height 11
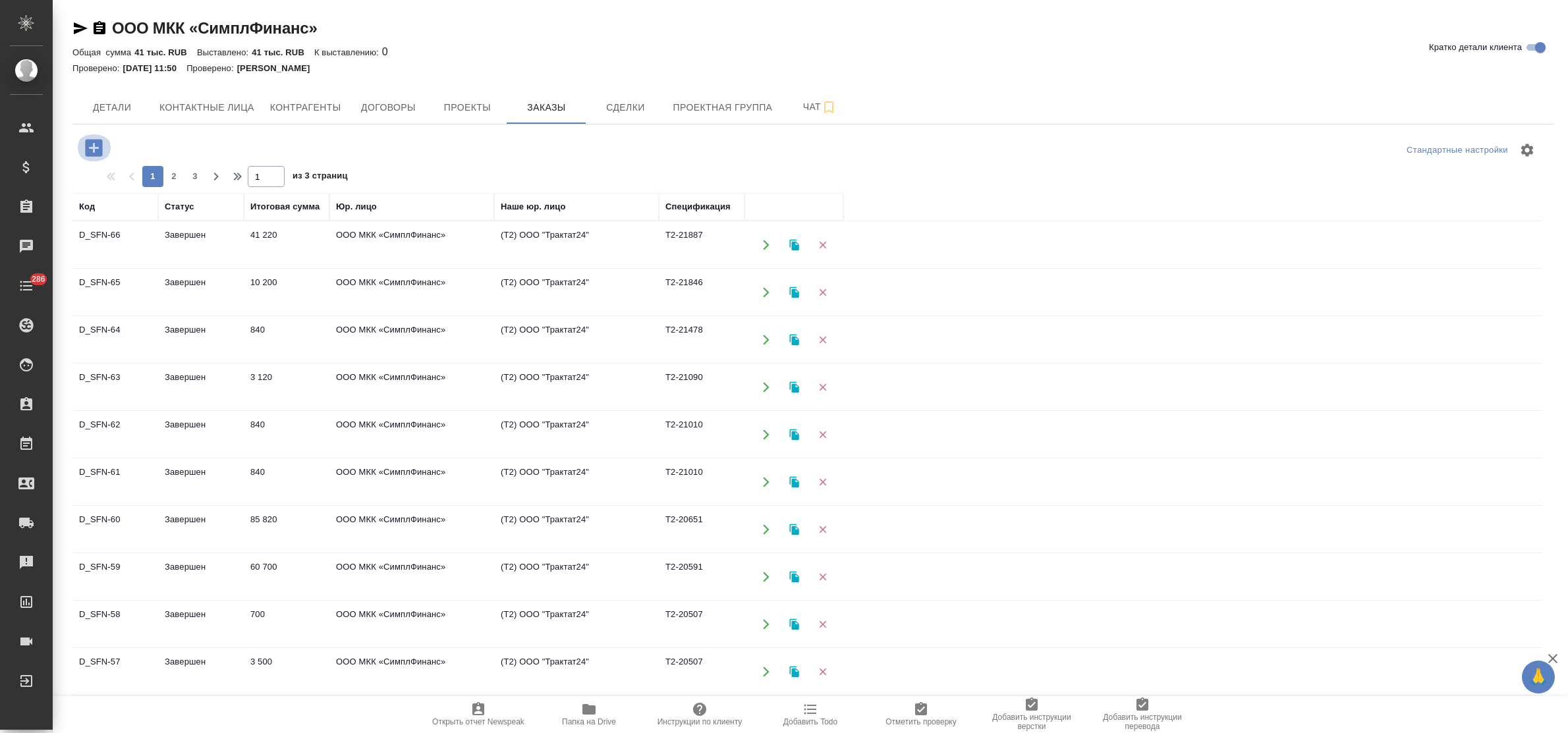
click at [90, 136] on icon "button" at bounding box center [94, 148] width 23 height 23
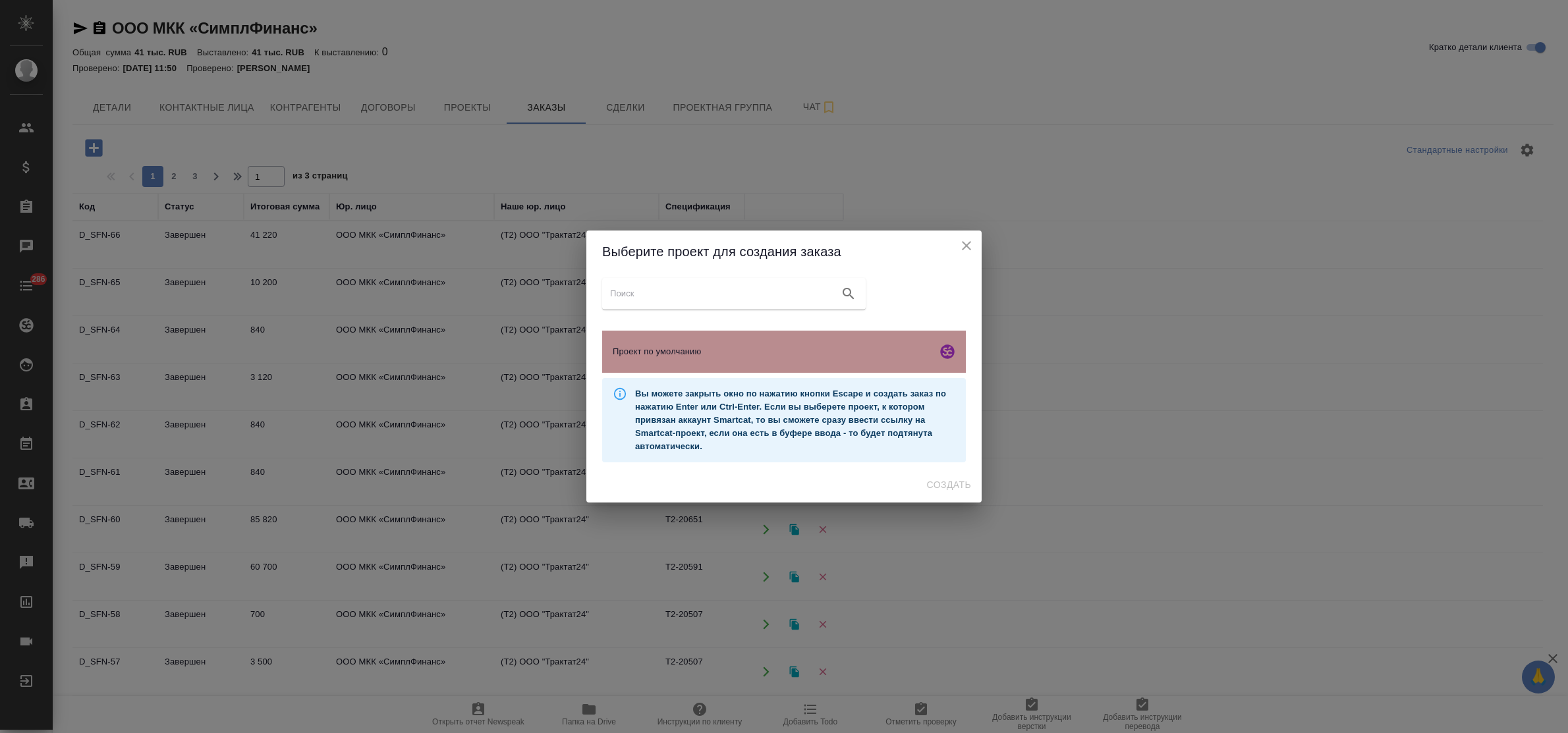
click at [705, 356] on span "Проект по умолчанию" at bounding box center [772, 352] width 319 height 13
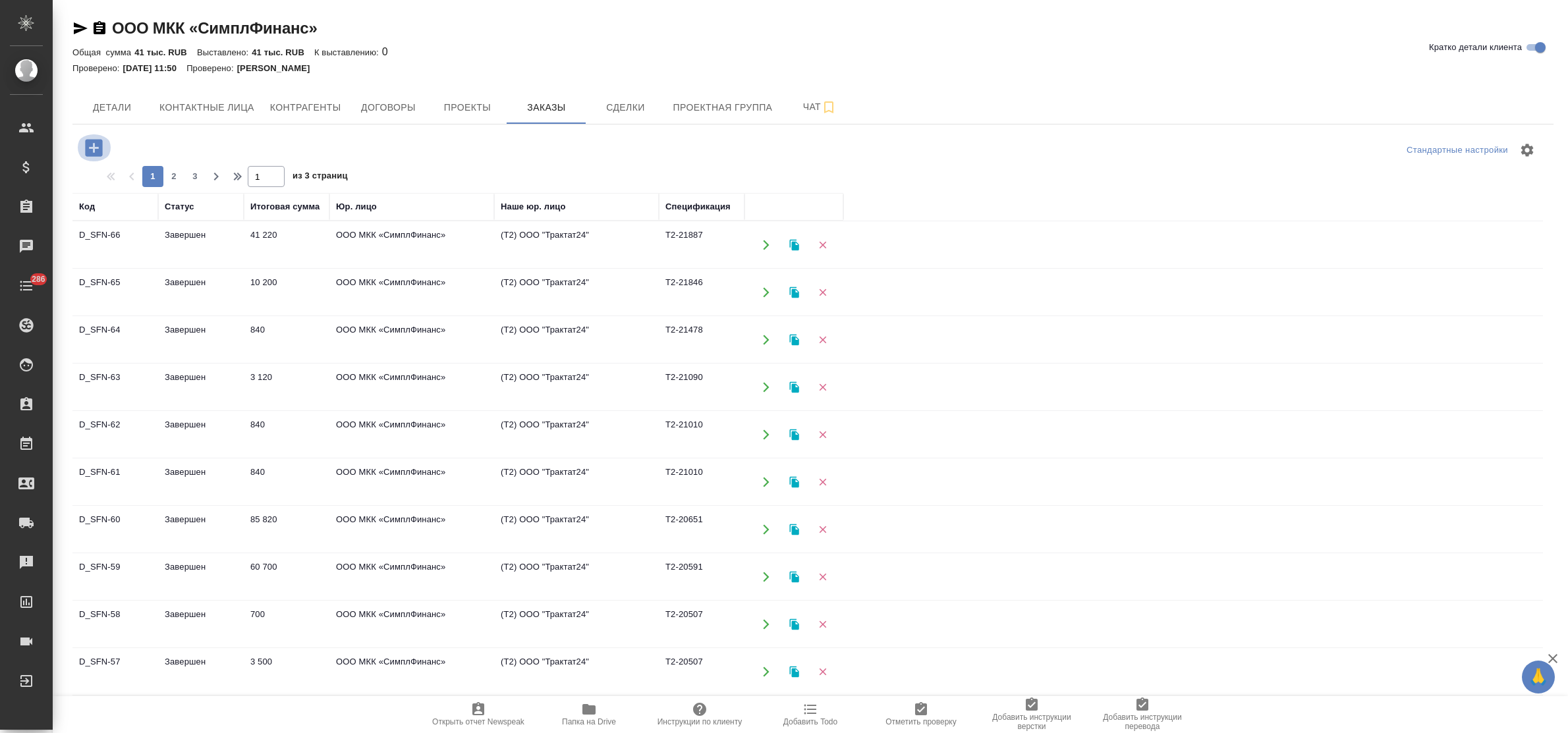
drag, startPoint x: 91, startPoint y: 147, endPoint x: 486, endPoint y: 259, distance: 410.6
click at [94, 149] on icon "button" at bounding box center [94, 148] width 23 height 23
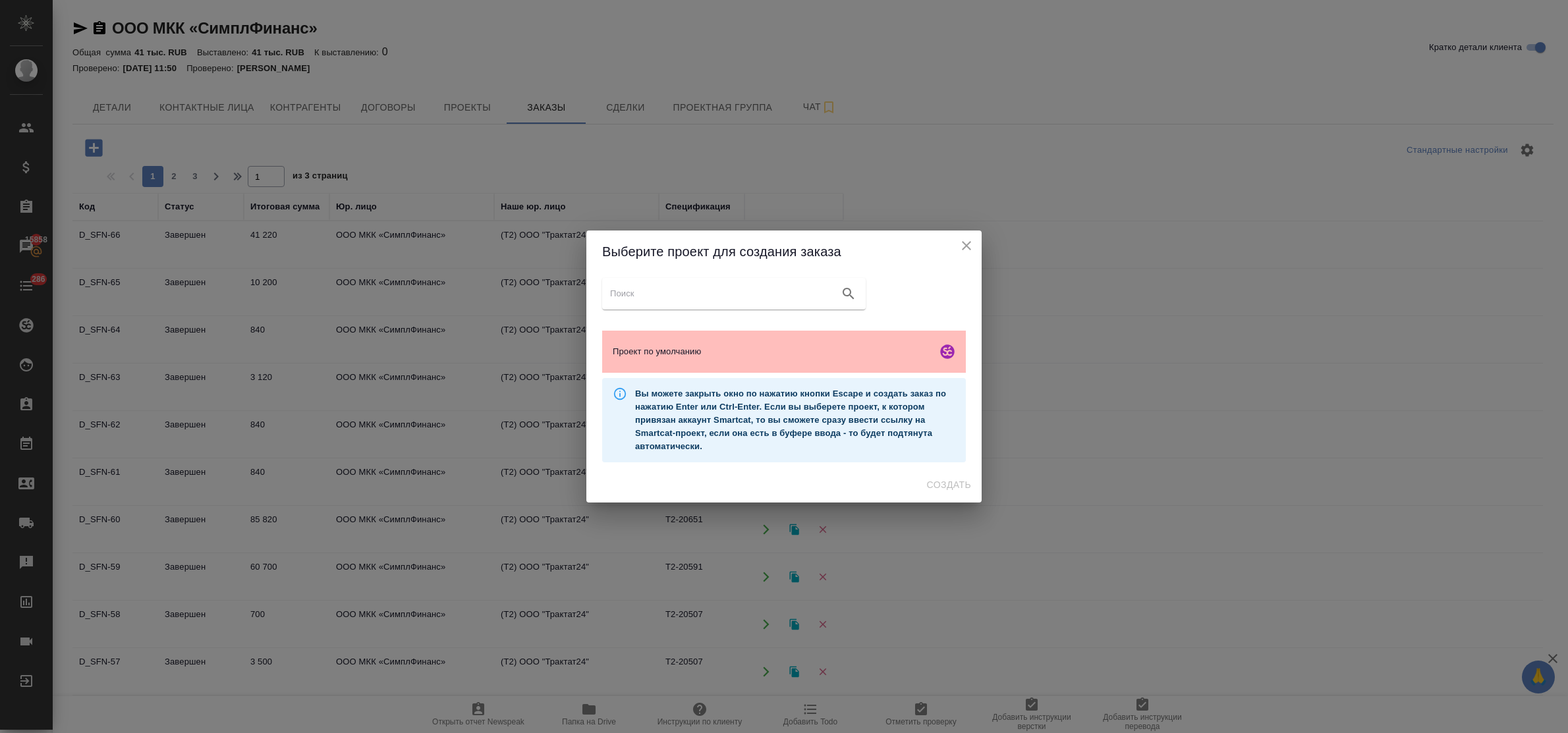
click at [778, 346] on span "Проект по умолчанию" at bounding box center [772, 352] width 319 height 13
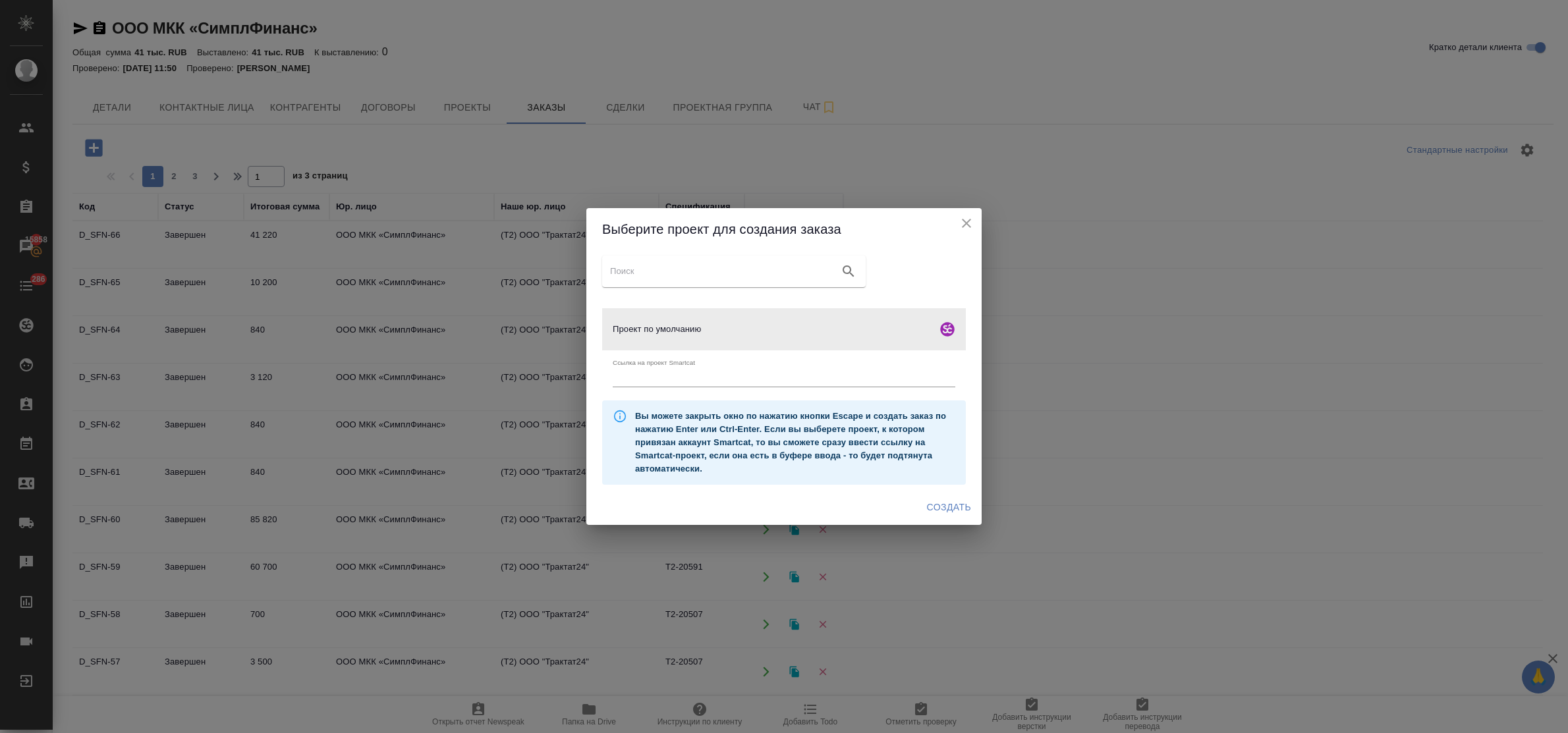
click at [938, 500] on span "Создать" at bounding box center [949, 507] width 44 height 17
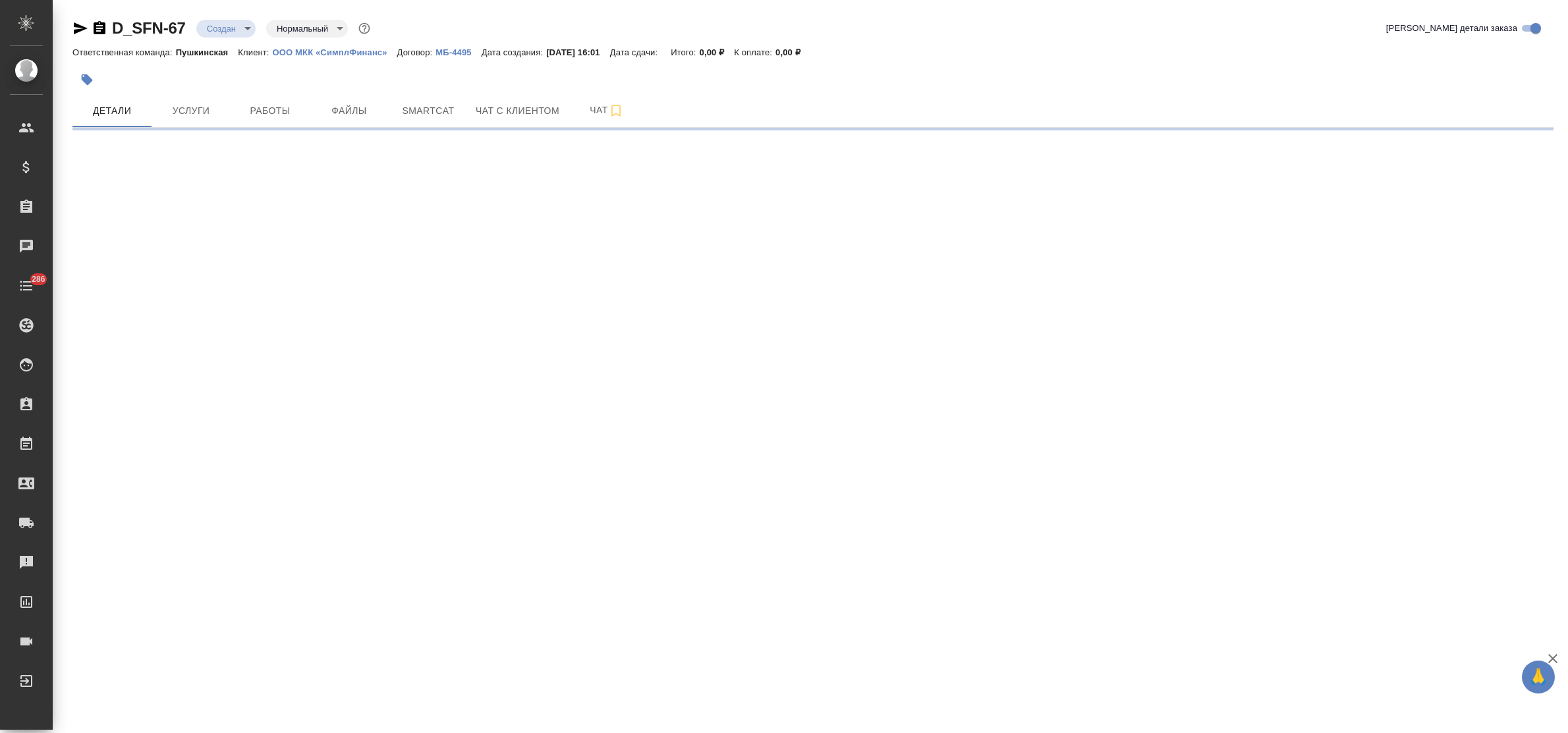
select select "RU"
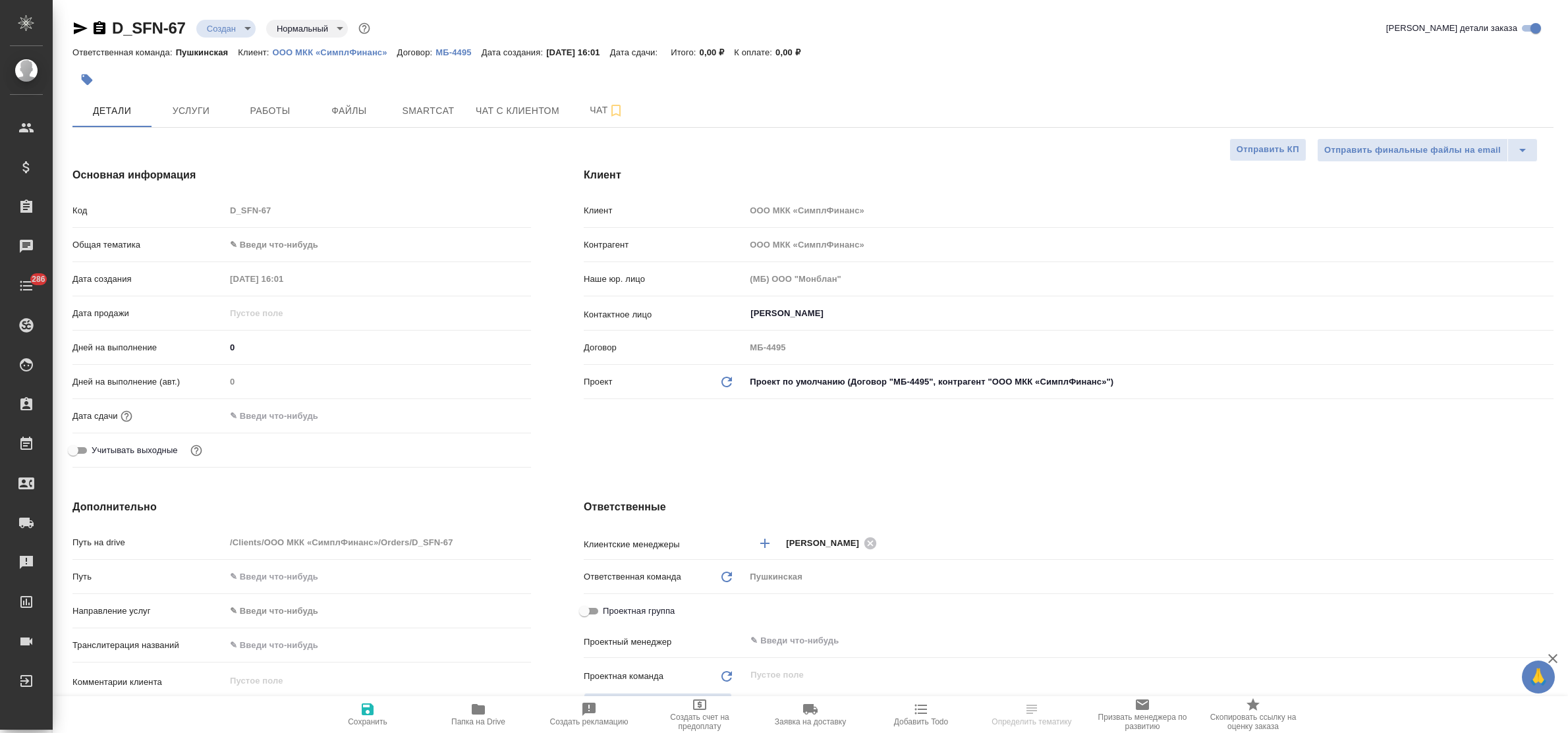
type textarea "x"
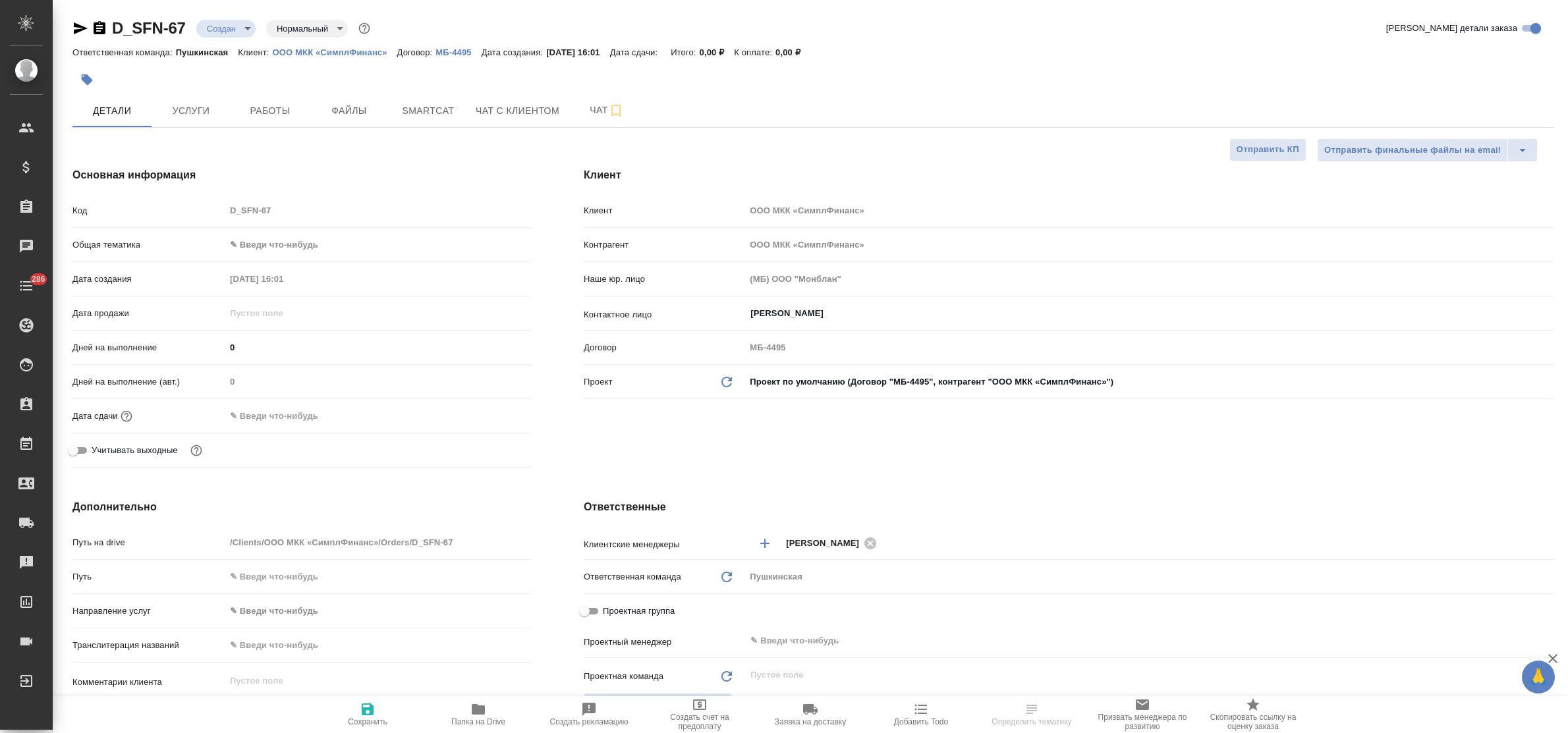
type textarea "x"
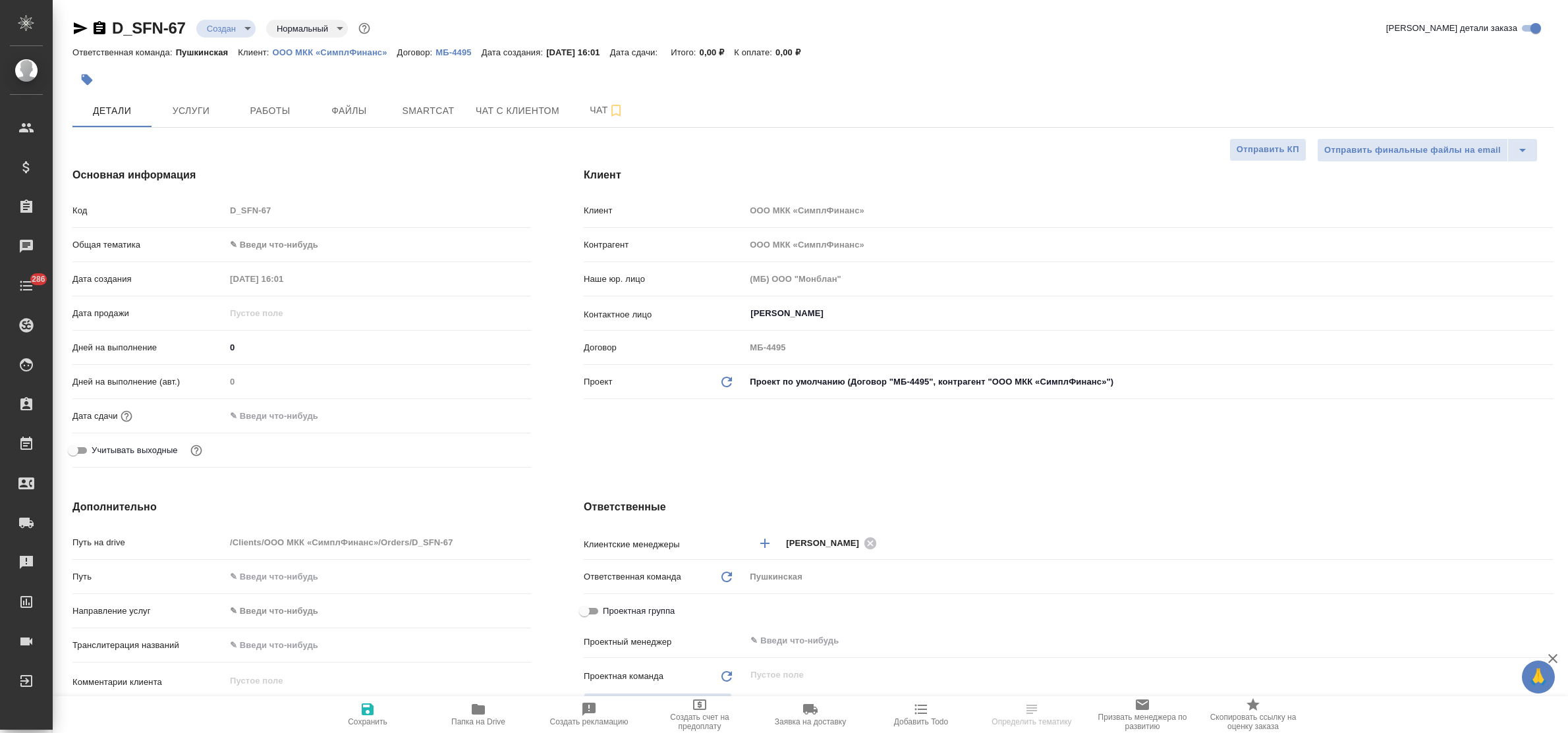
type textarea "x"
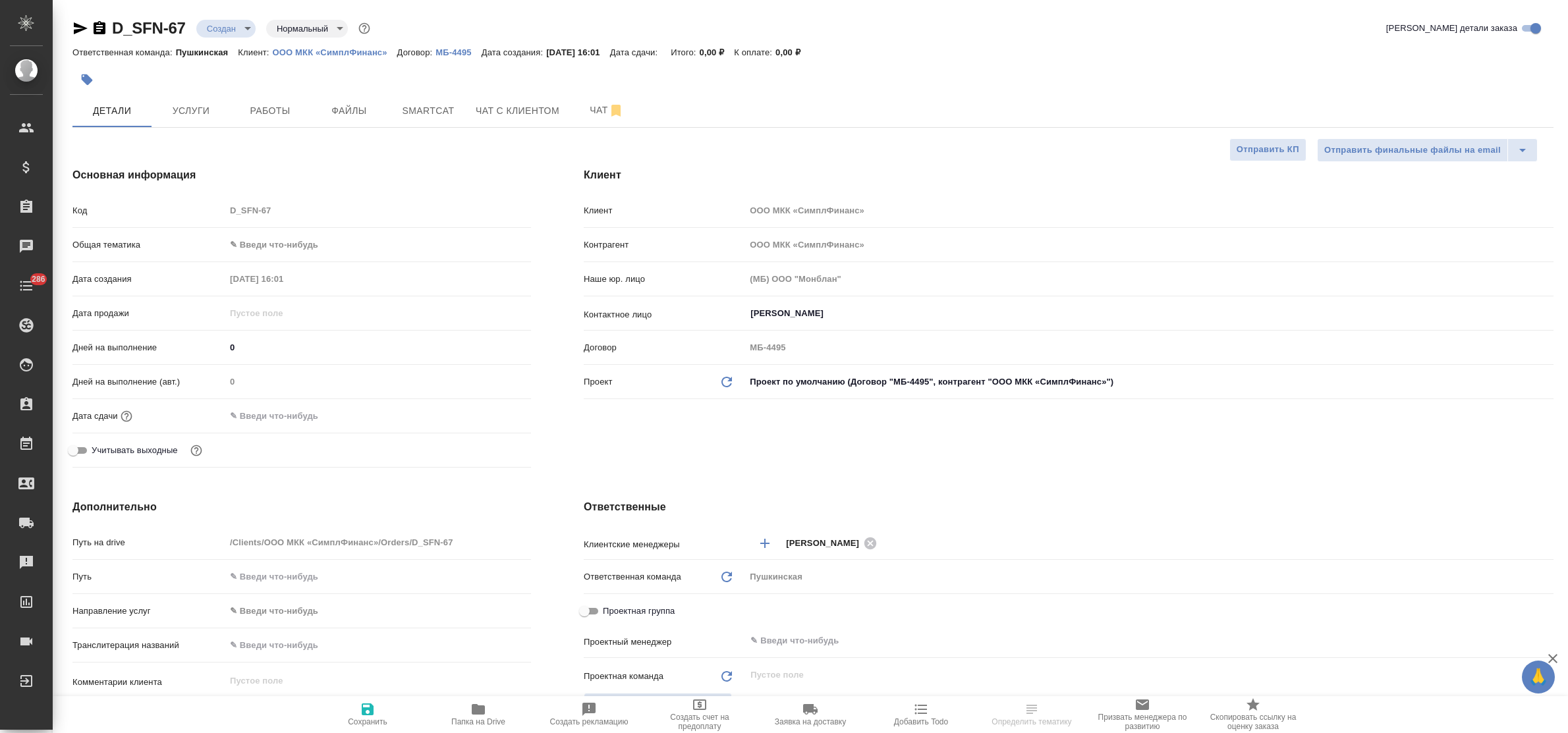
click at [307, 412] on input "text" at bounding box center [283, 416] width 115 height 19
click at [494, 416] on icon "button" at bounding box center [493, 415] width 16 height 16
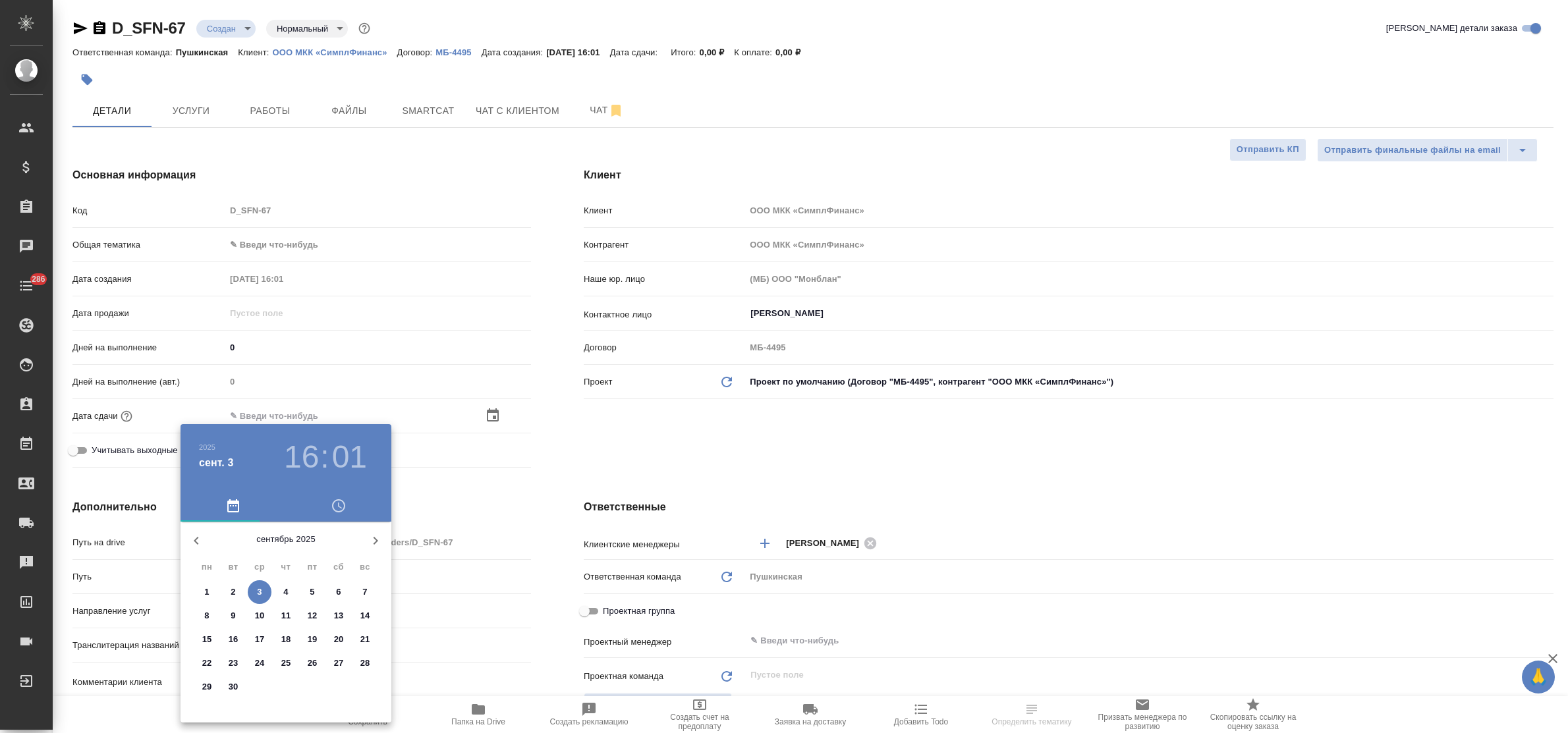
click at [259, 595] on p "3" at bounding box center [259, 592] width 4 height 13
type input "03.09.2025 16:01"
type textarea "x"
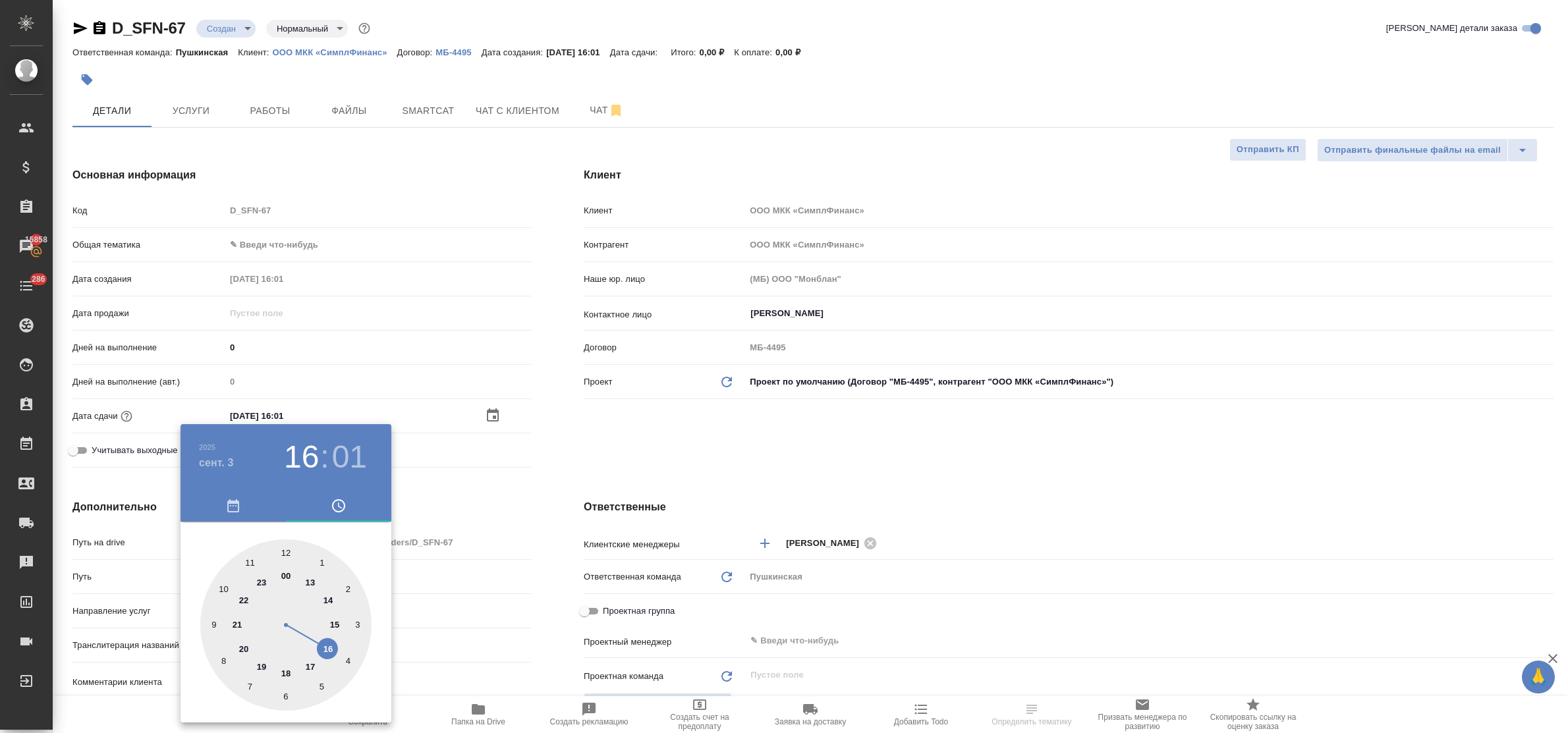
click at [333, 652] on div at bounding box center [285, 625] width 171 height 171
type textarea "x"
click at [356, 624] on div at bounding box center [285, 625] width 171 height 171
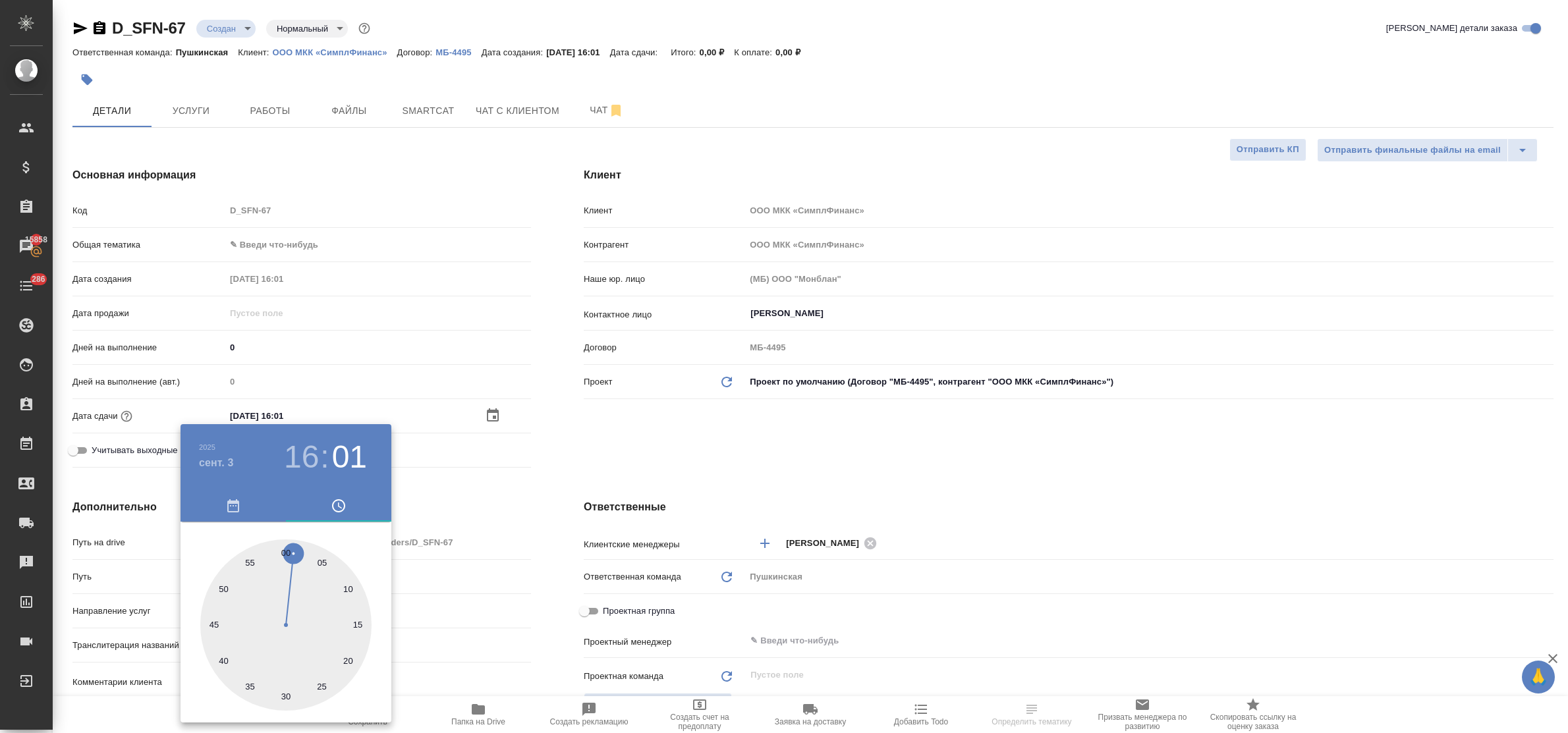
type input "[DATE] 16:15"
type textarea "x"
click at [502, 500] on div at bounding box center [784, 366] width 1568 height 733
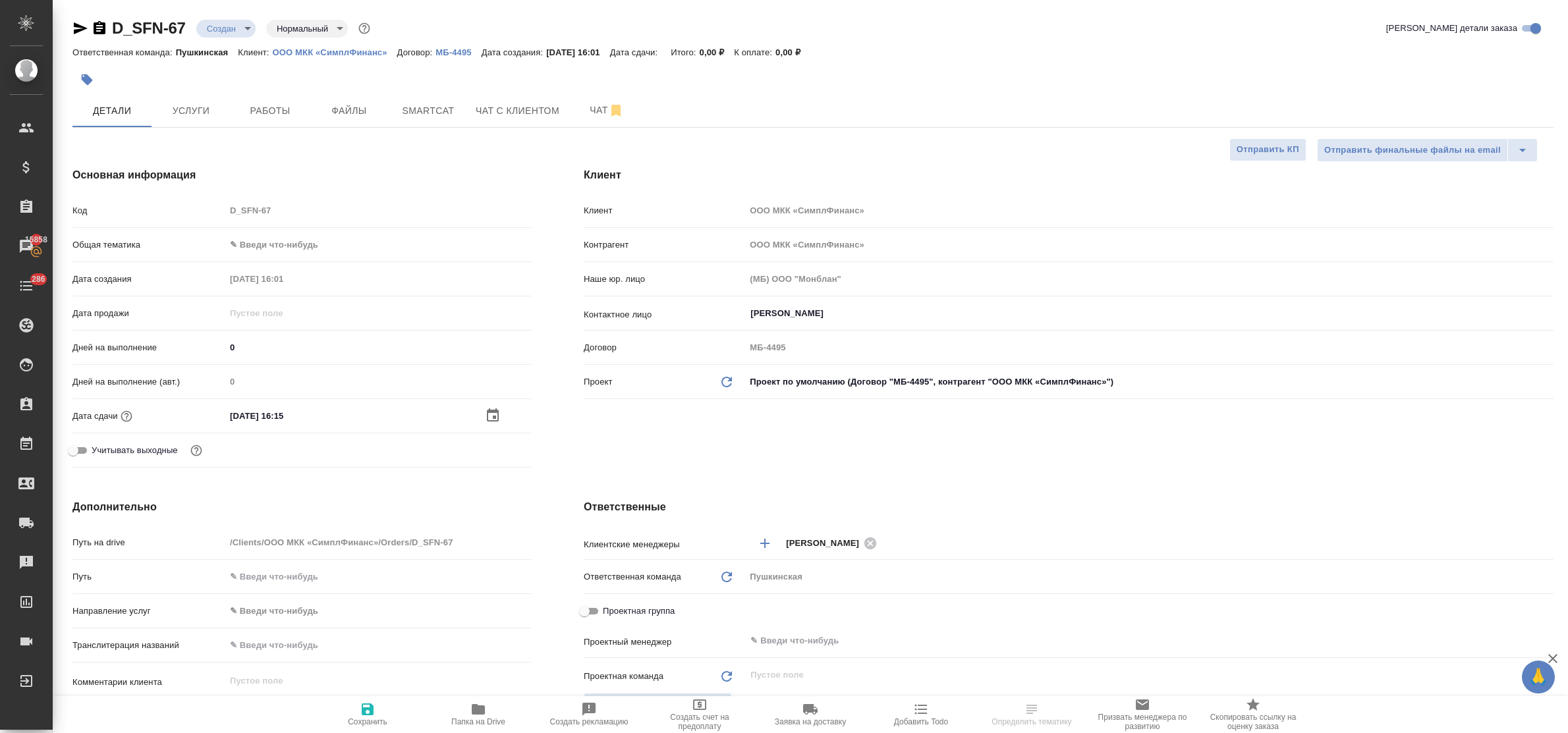
drag, startPoint x: 377, startPoint y: 700, endPoint x: 359, endPoint y: 609, distance: 92.8
click at [375, 700] on button "Сохранить" at bounding box center [367, 714] width 111 height 37
type textarea "x"
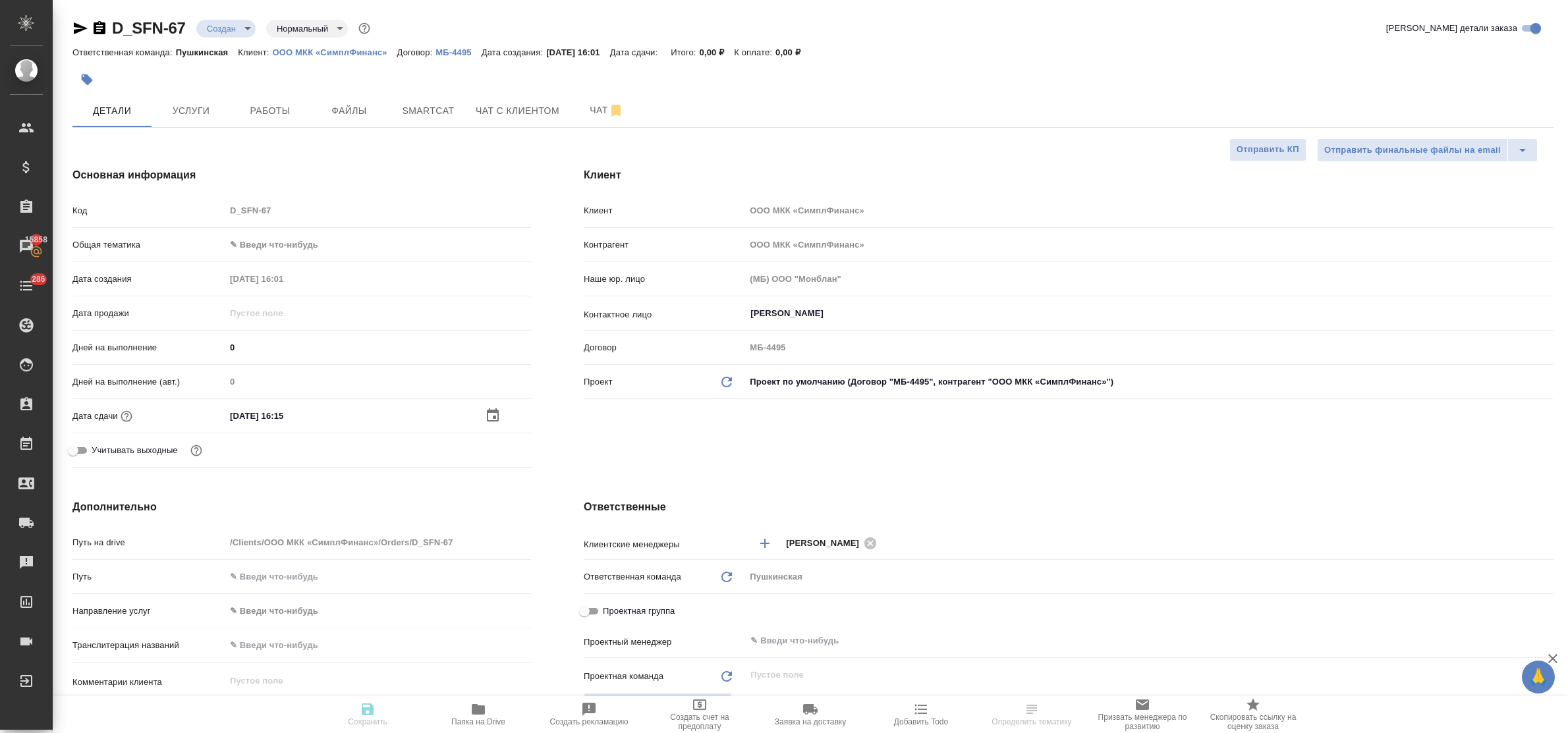
type textarea "x"
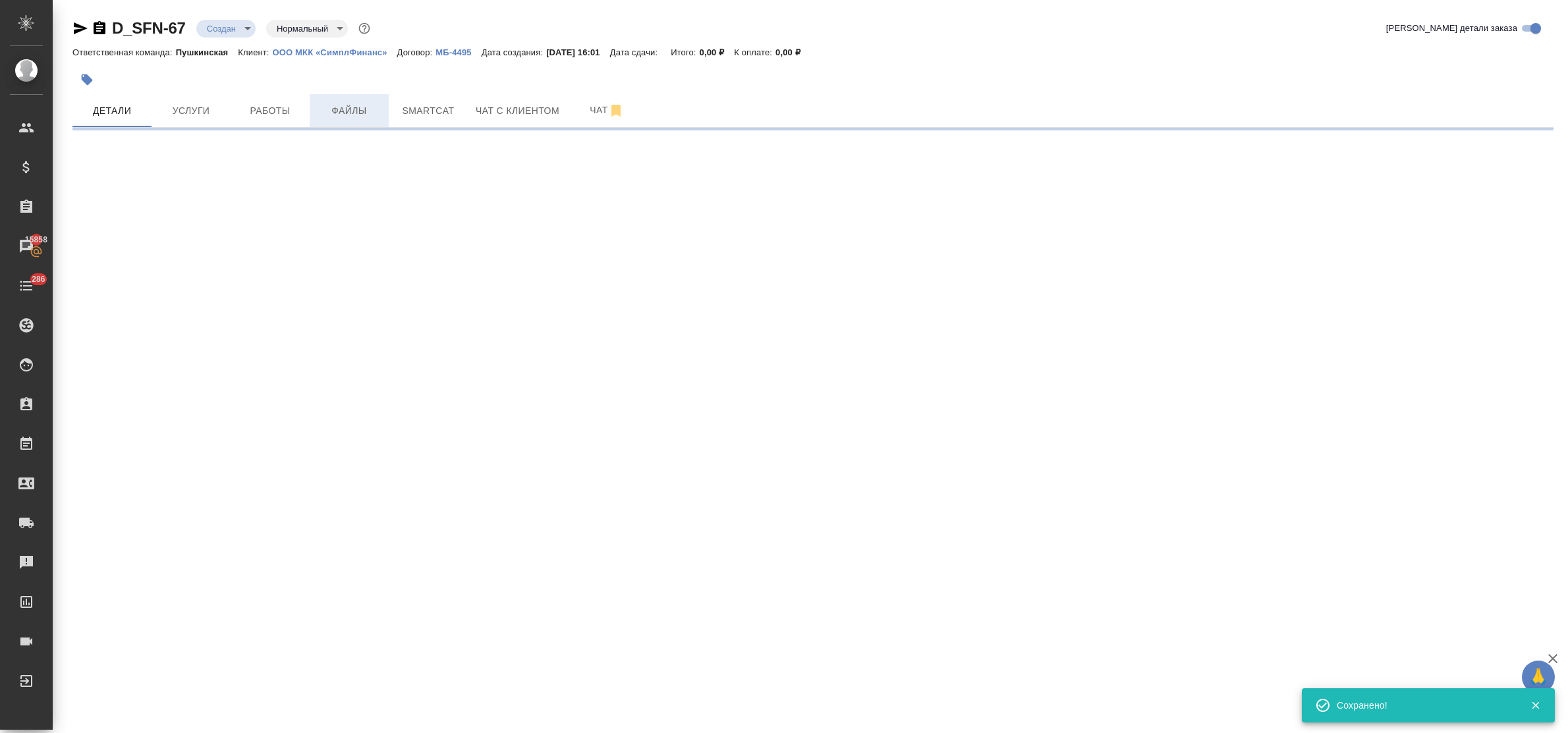
click at [337, 113] on span "Файлы" at bounding box center [349, 111] width 63 height 17
select select "RU"
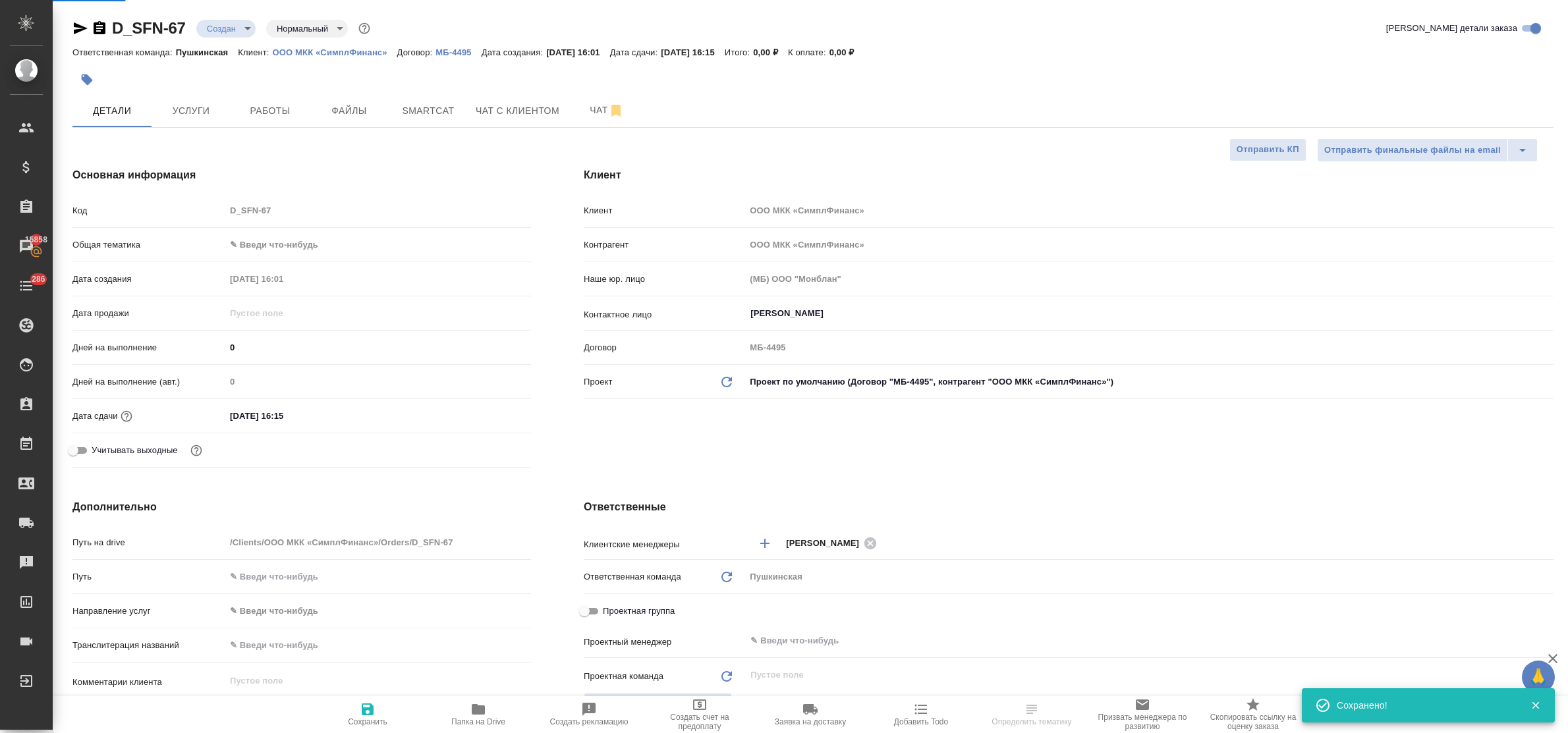
type textarea "x"
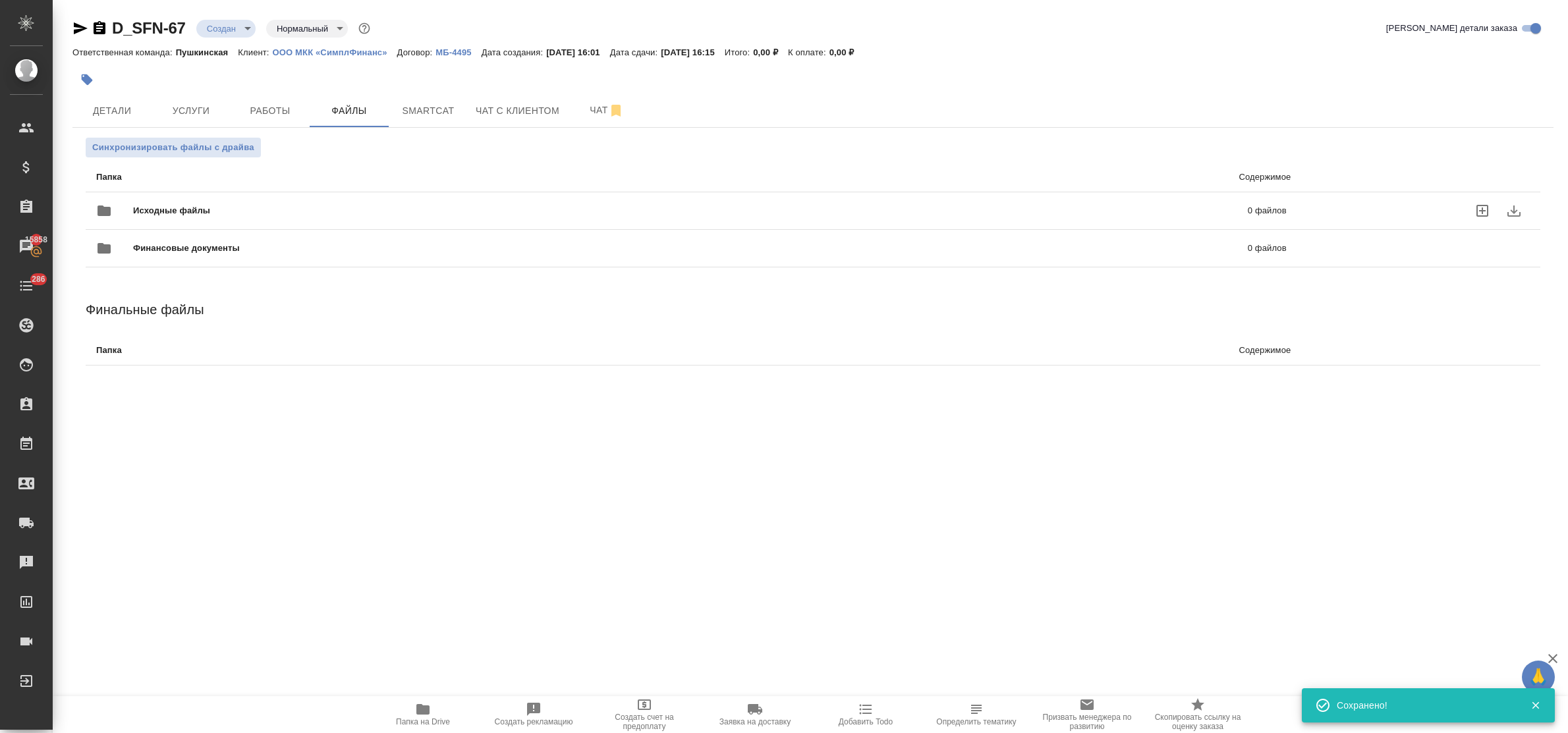
click at [1483, 214] on icon "uploadFiles" at bounding box center [1483, 211] width 16 height 16
click at [0, 0] on input "uploadFiles" at bounding box center [0, 0] width 0 height 0
click at [1480, 209] on icon "uploadFiles" at bounding box center [1483, 211] width 16 height 16
click at [0, 0] on input "uploadFiles" at bounding box center [0, 0] width 0 height 0
click at [426, 702] on icon "button" at bounding box center [423, 709] width 16 height 16
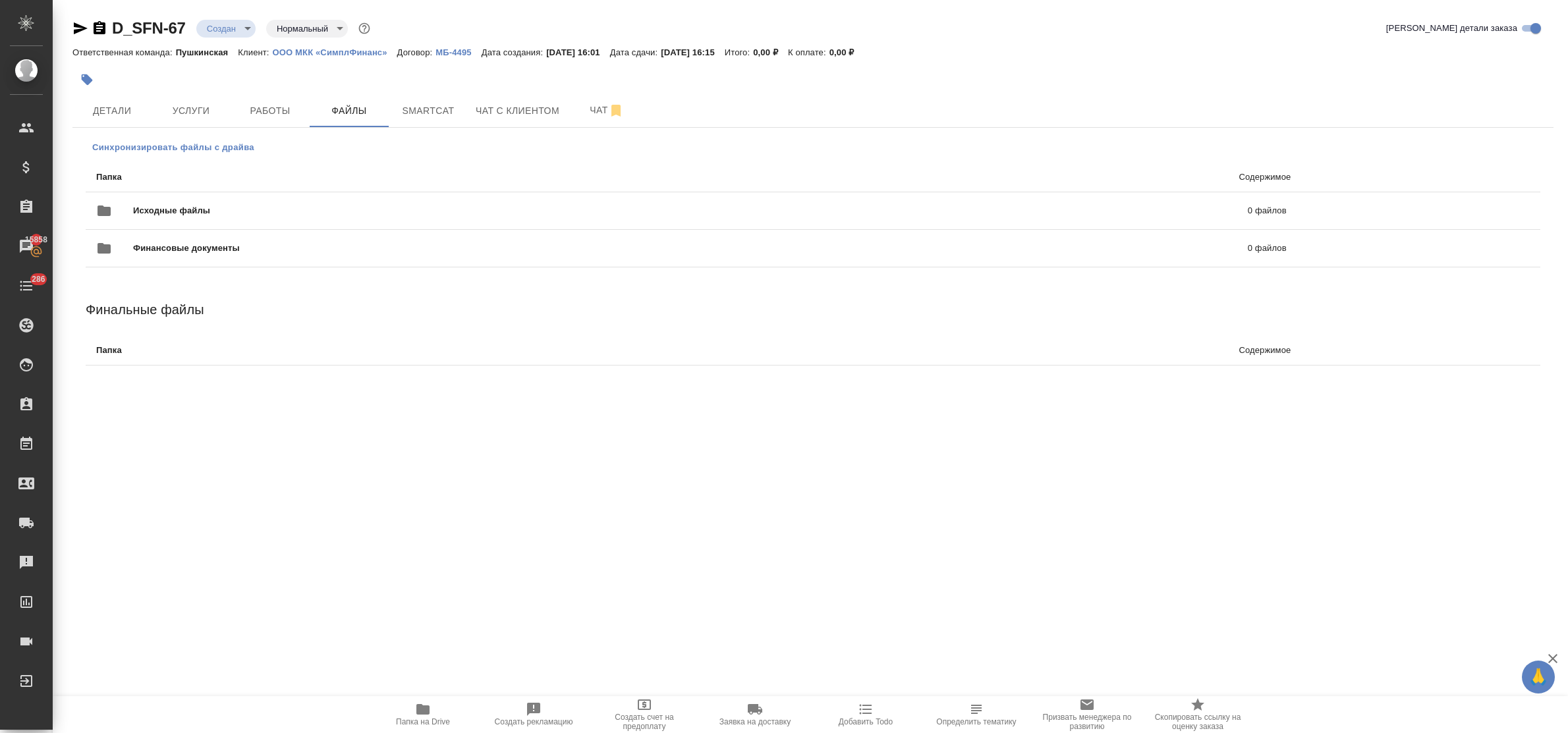
click at [169, 147] on span "Синхронизировать файлы с драйва" at bounding box center [173, 148] width 162 height 13
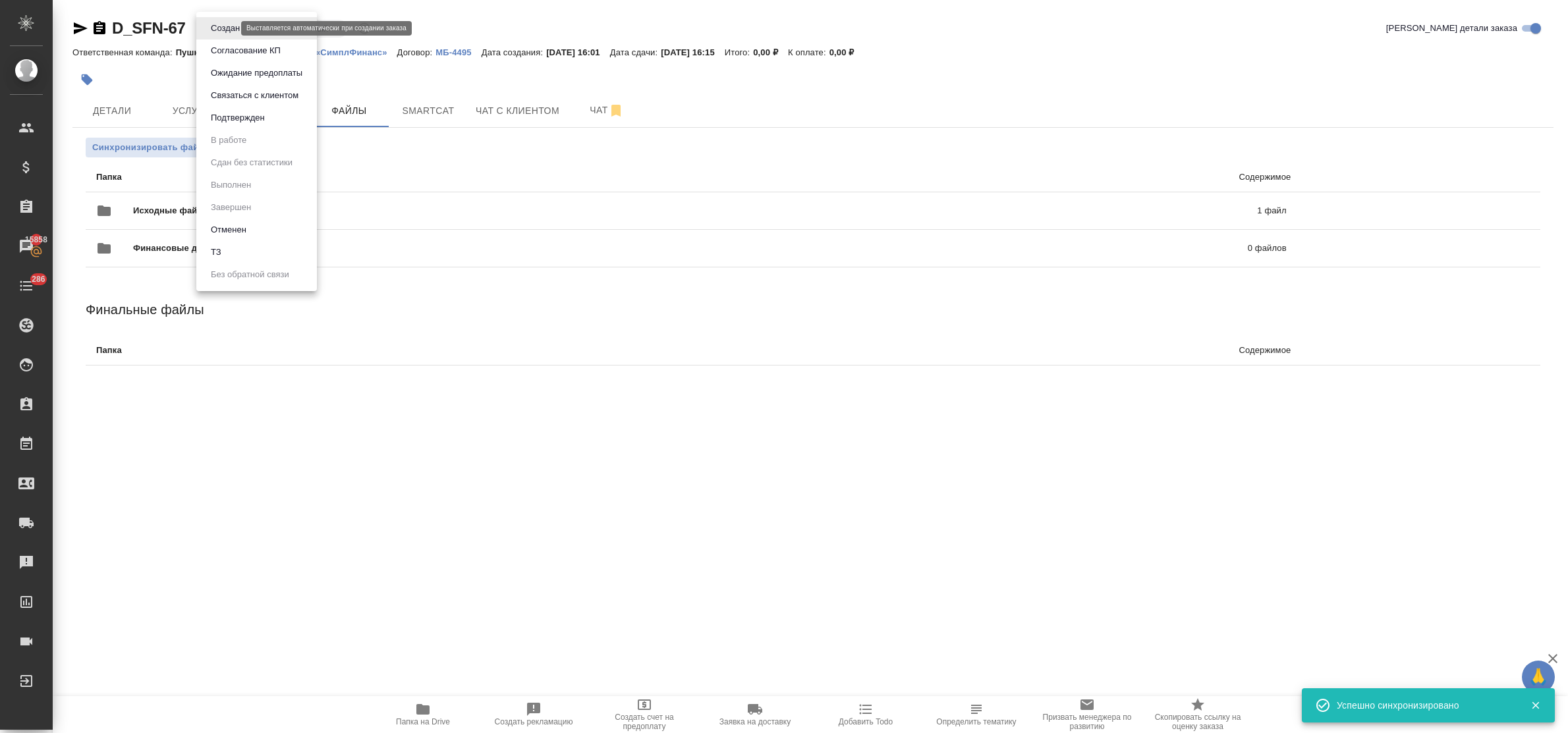
click at [228, 30] on body "🙏 .cls-1 fill:#fff; AWATERA Bulakhova Elena Клиенты Спецификации Заказы 15858 Ч…" at bounding box center [784, 366] width 1568 height 733
click at [241, 245] on li "ТЗ" at bounding box center [257, 252] width 121 height 23
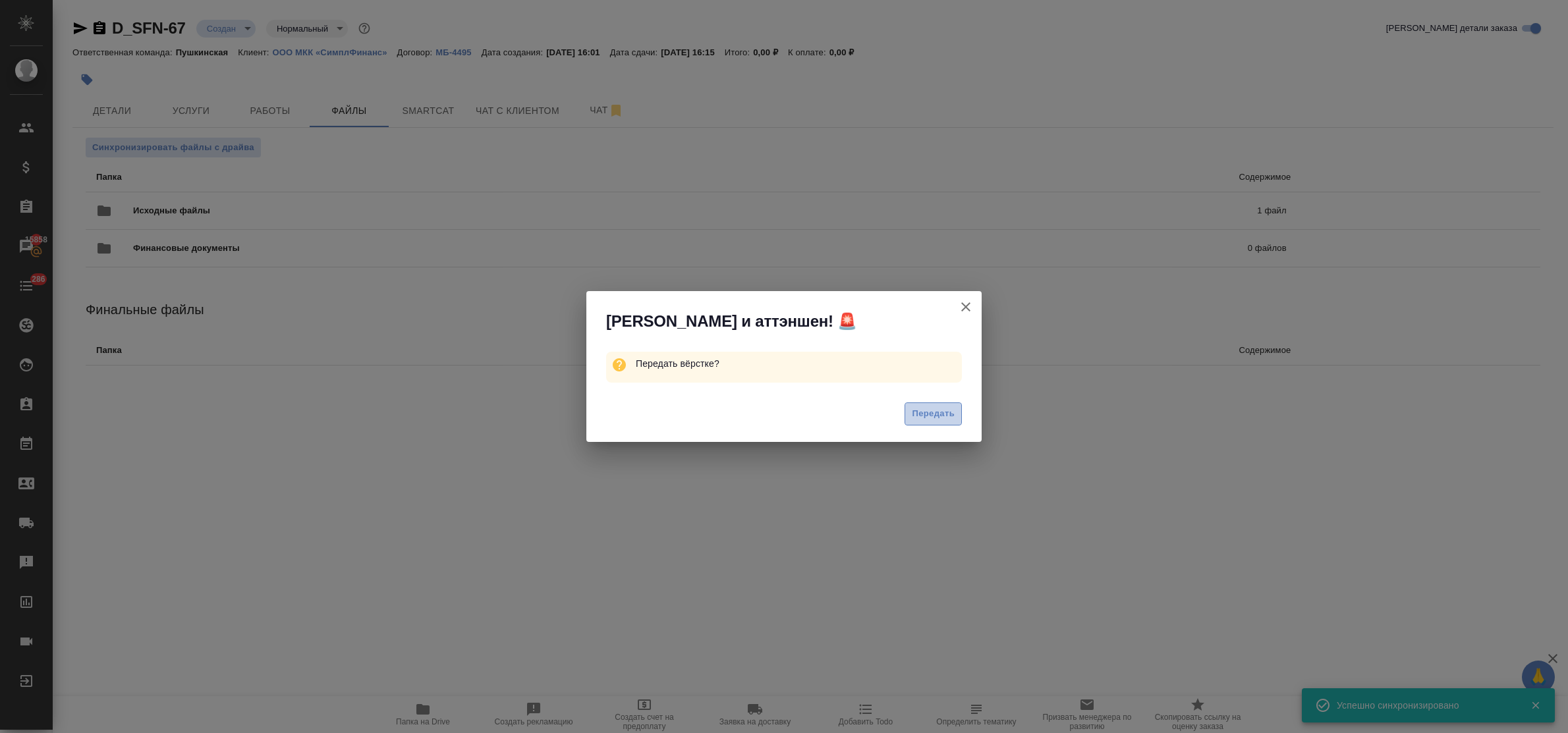
click at [915, 406] on span "Передать" at bounding box center [933, 414] width 43 height 15
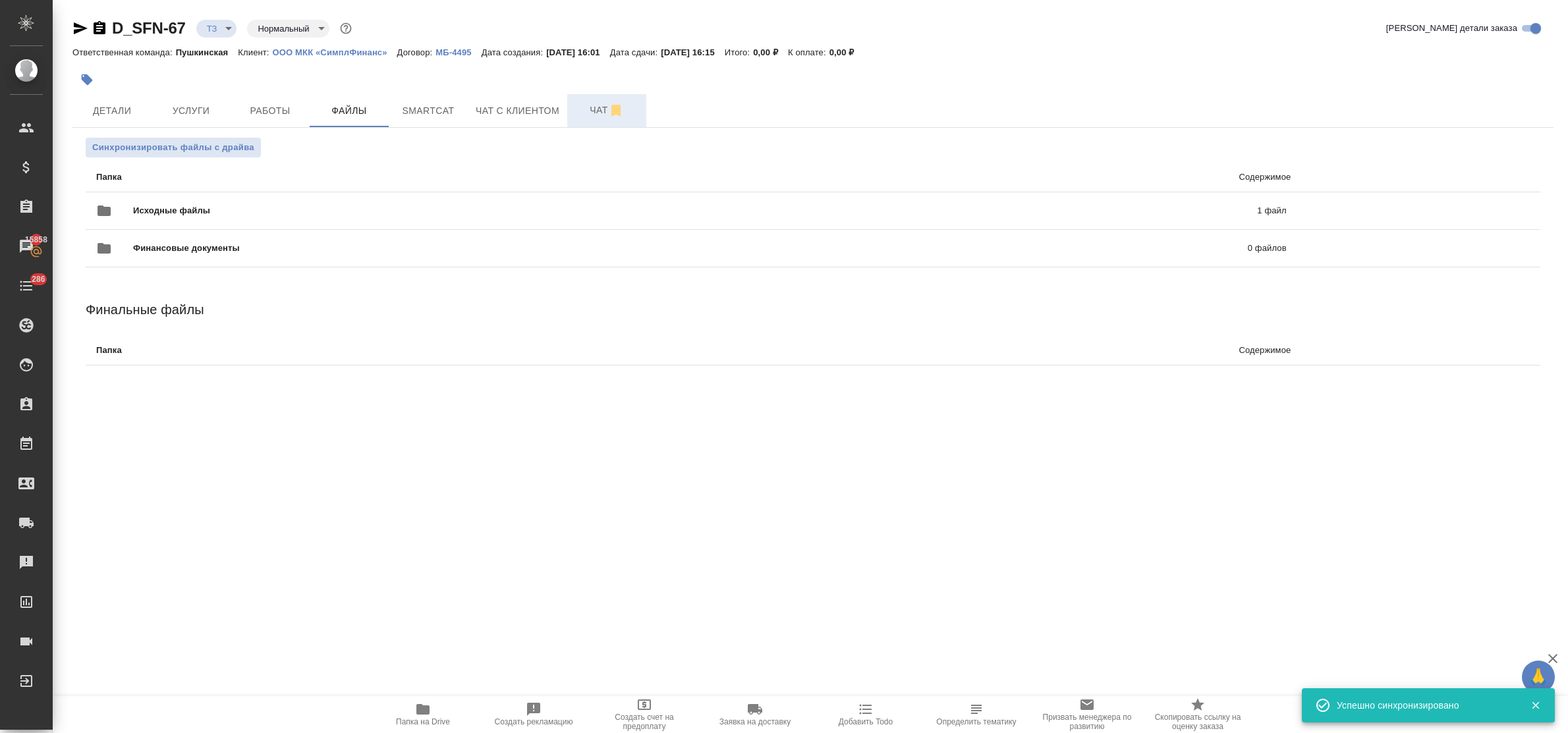
click at [598, 116] on span "Чат" at bounding box center [607, 110] width 63 height 17
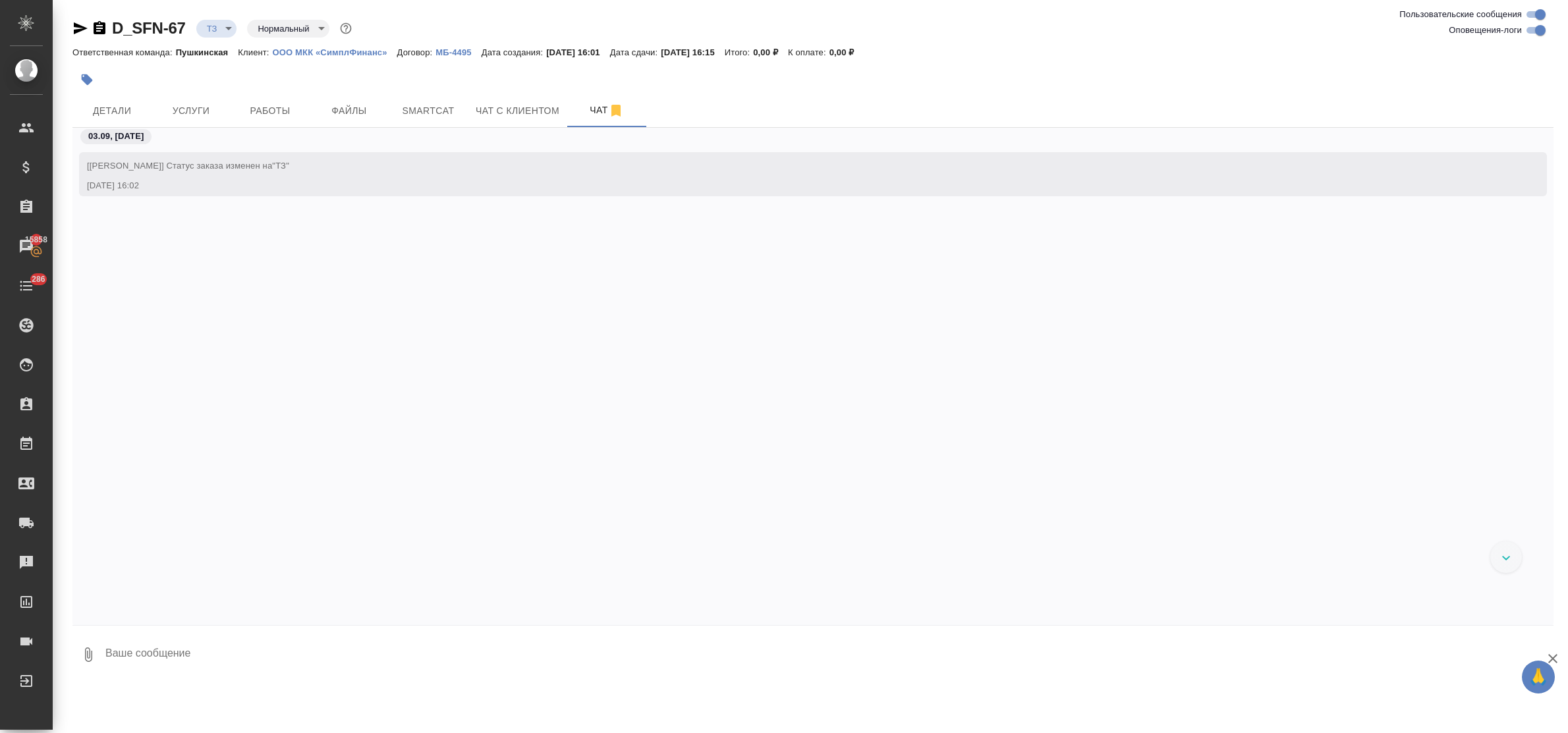
click at [225, 654] on textarea at bounding box center [829, 654] width 1449 height 45
type textarea "приветик! просьба сделать тикет, спасибо!"
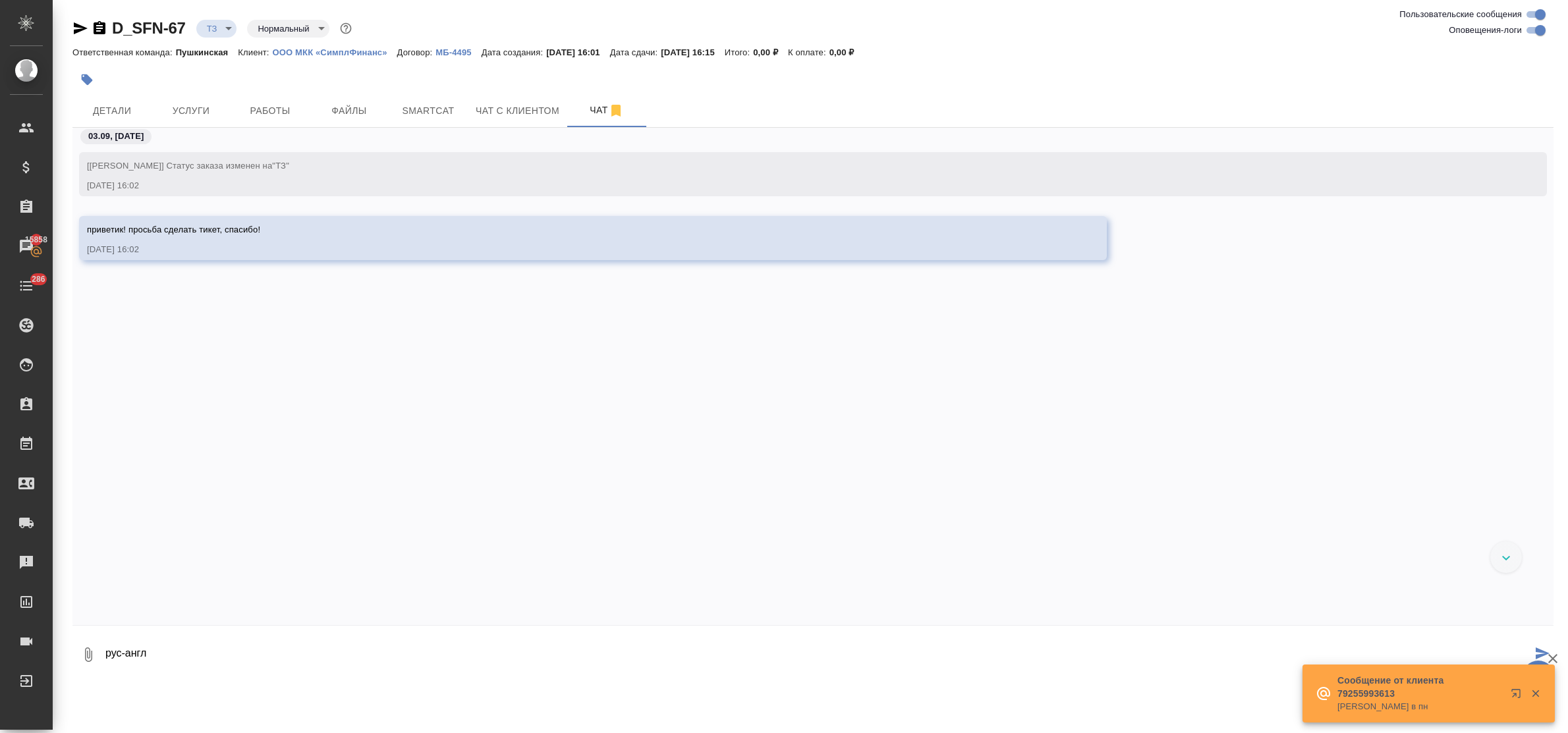
type textarea "рус-англ"
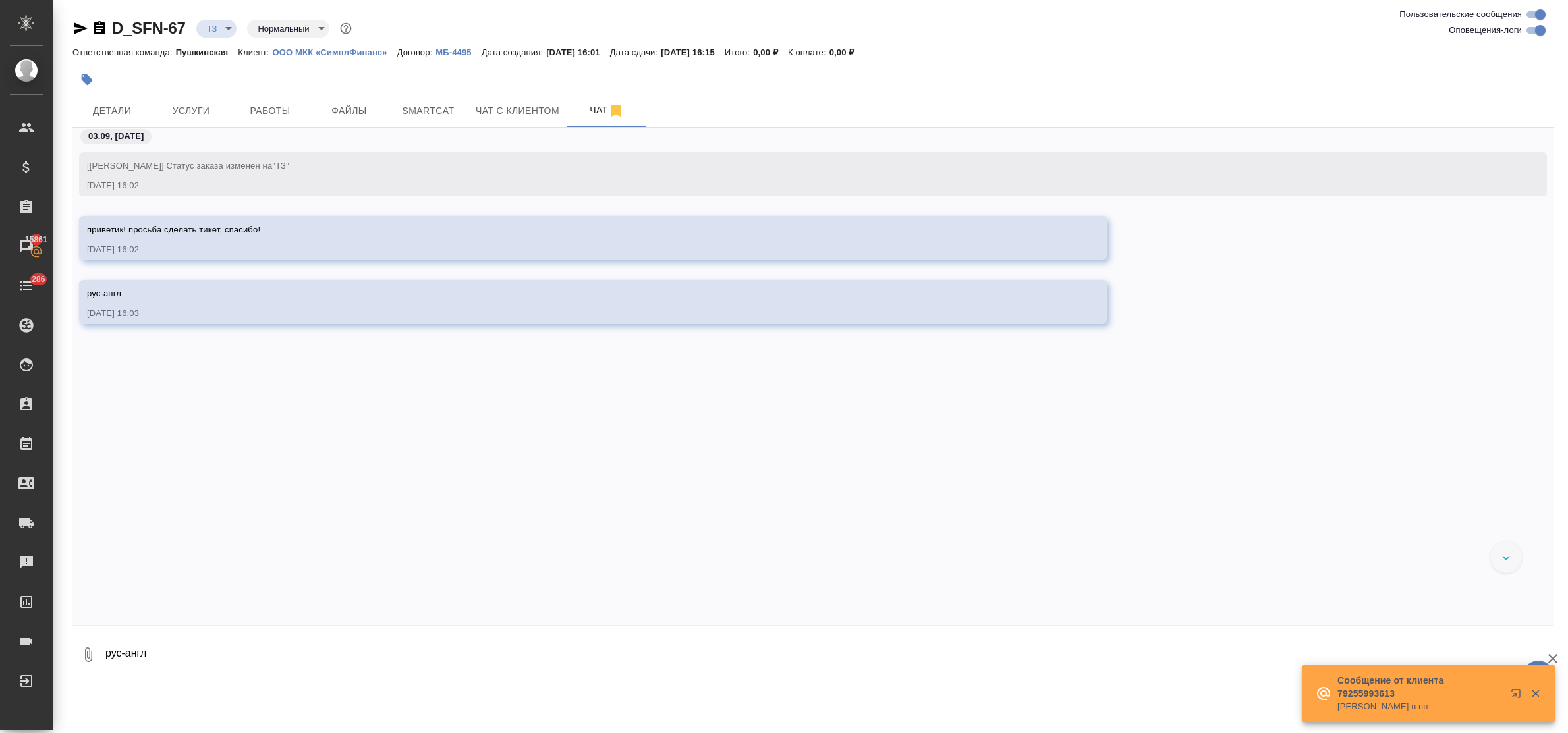
click at [130, 454] on div "[Булахова Елена] Статус заказа изменен на "ТЗ" 03.09.25, 16:02 приветик! просьб…" at bounding box center [813, 366] width 1481 height 478
click at [110, 105] on span "Детали" at bounding box center [111, 111] width 63 height 17
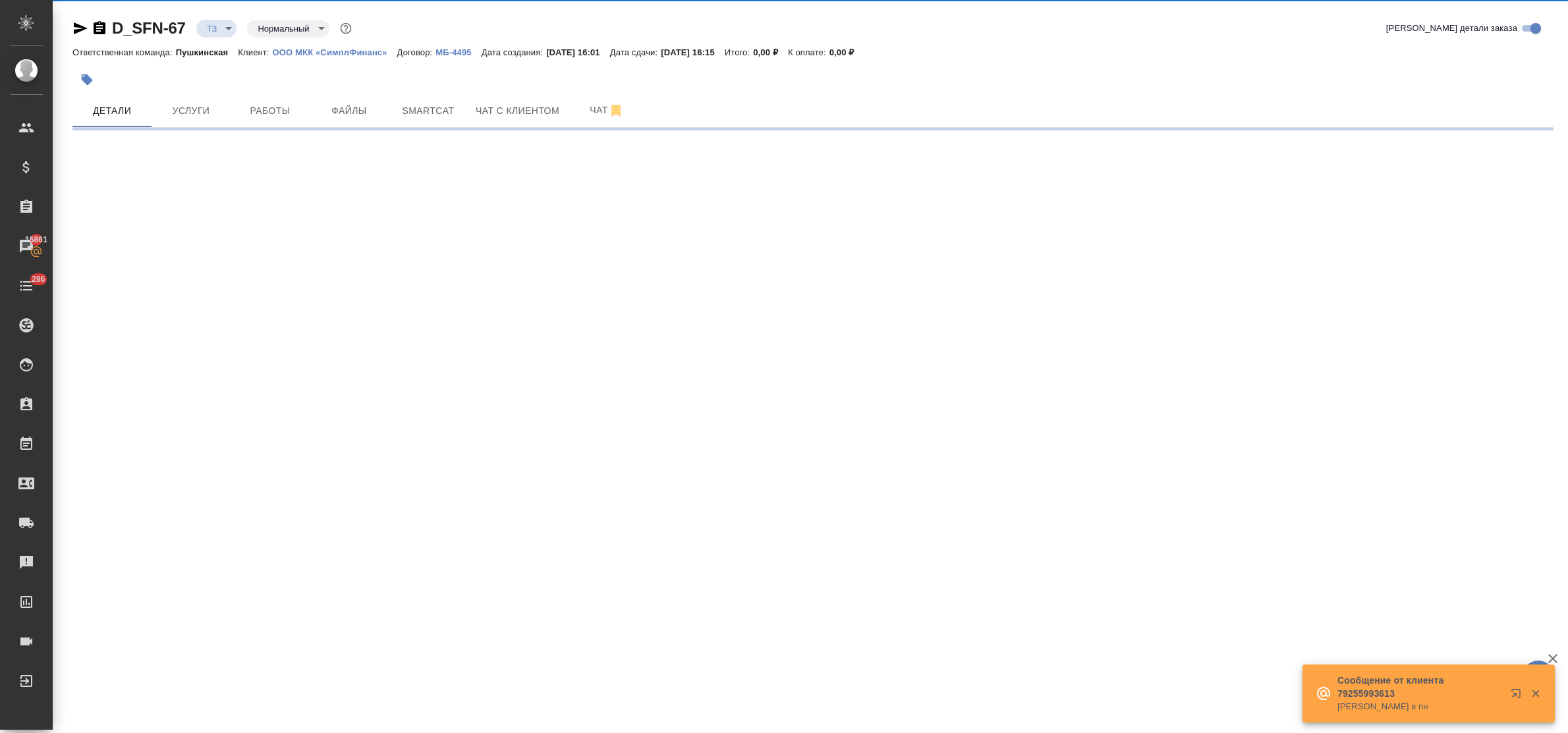
select select "RU"
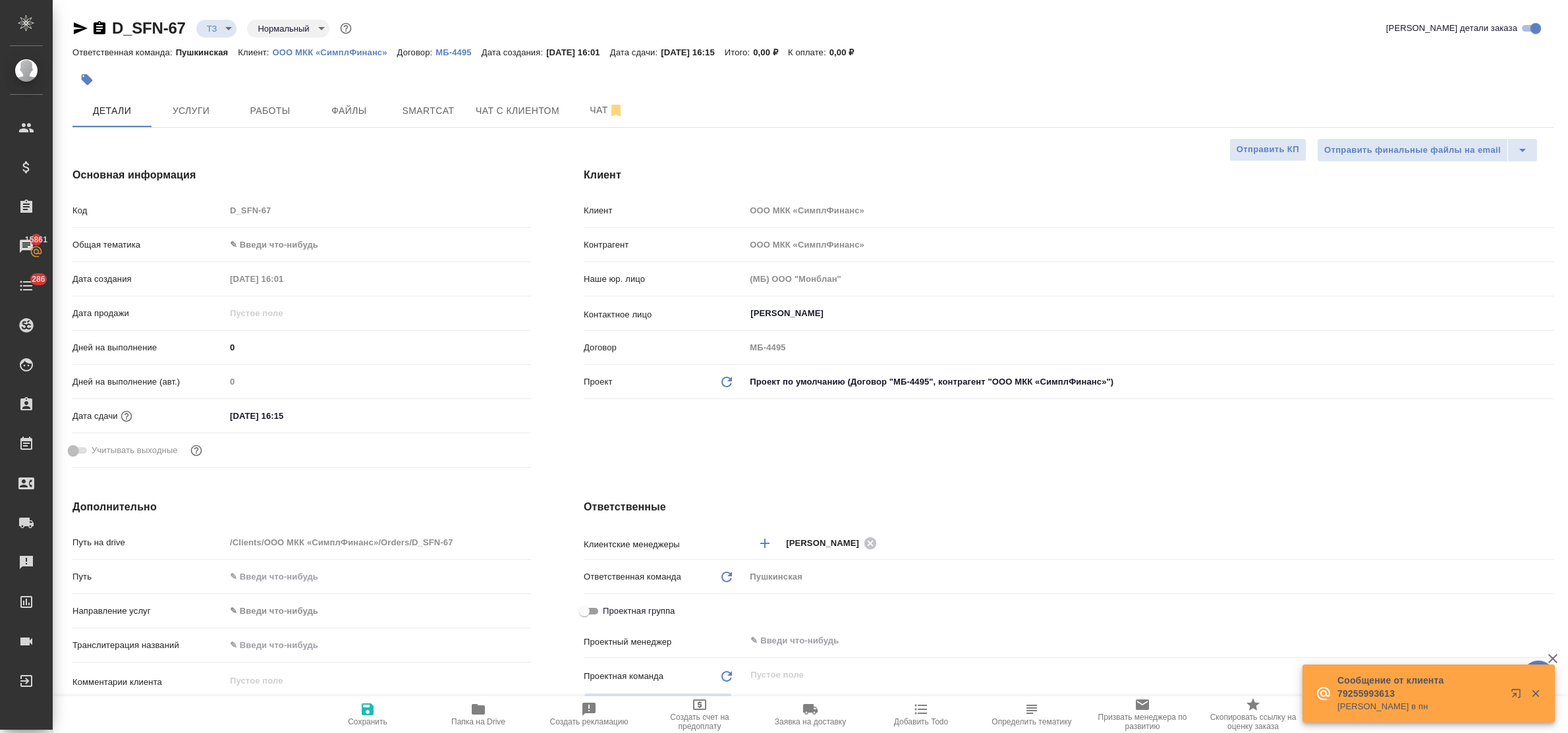
type textarea "x"
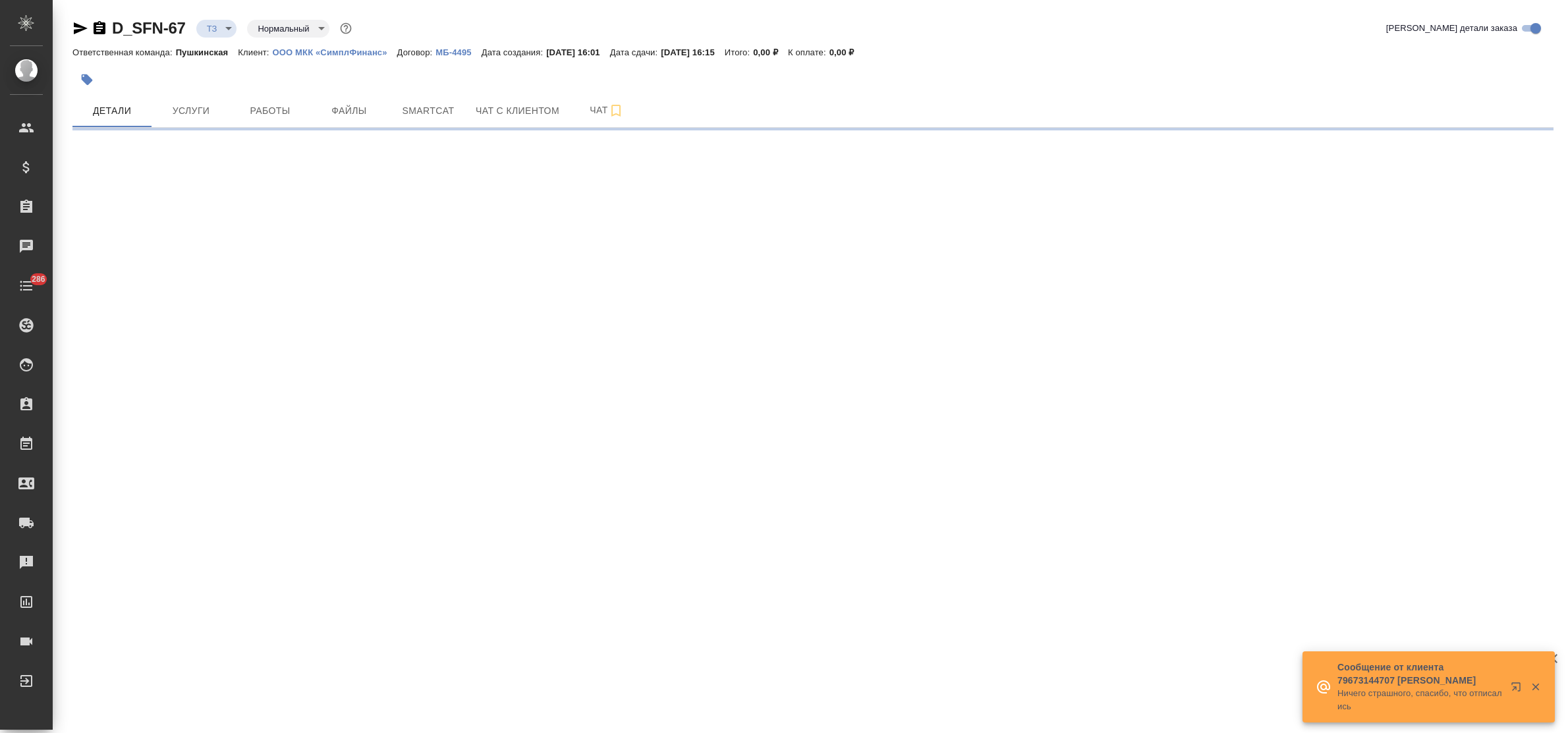
select select "RU"
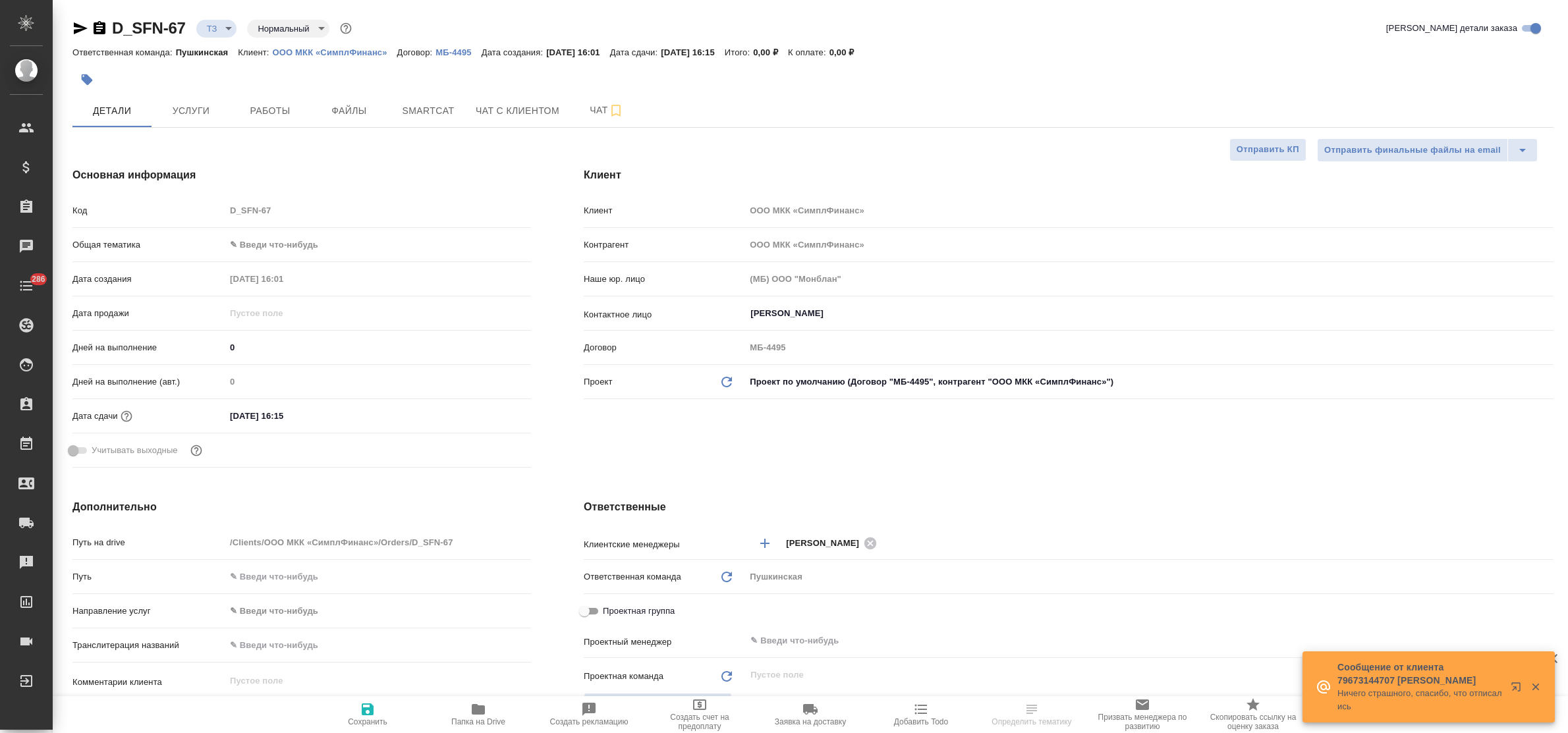
type textarea "x"
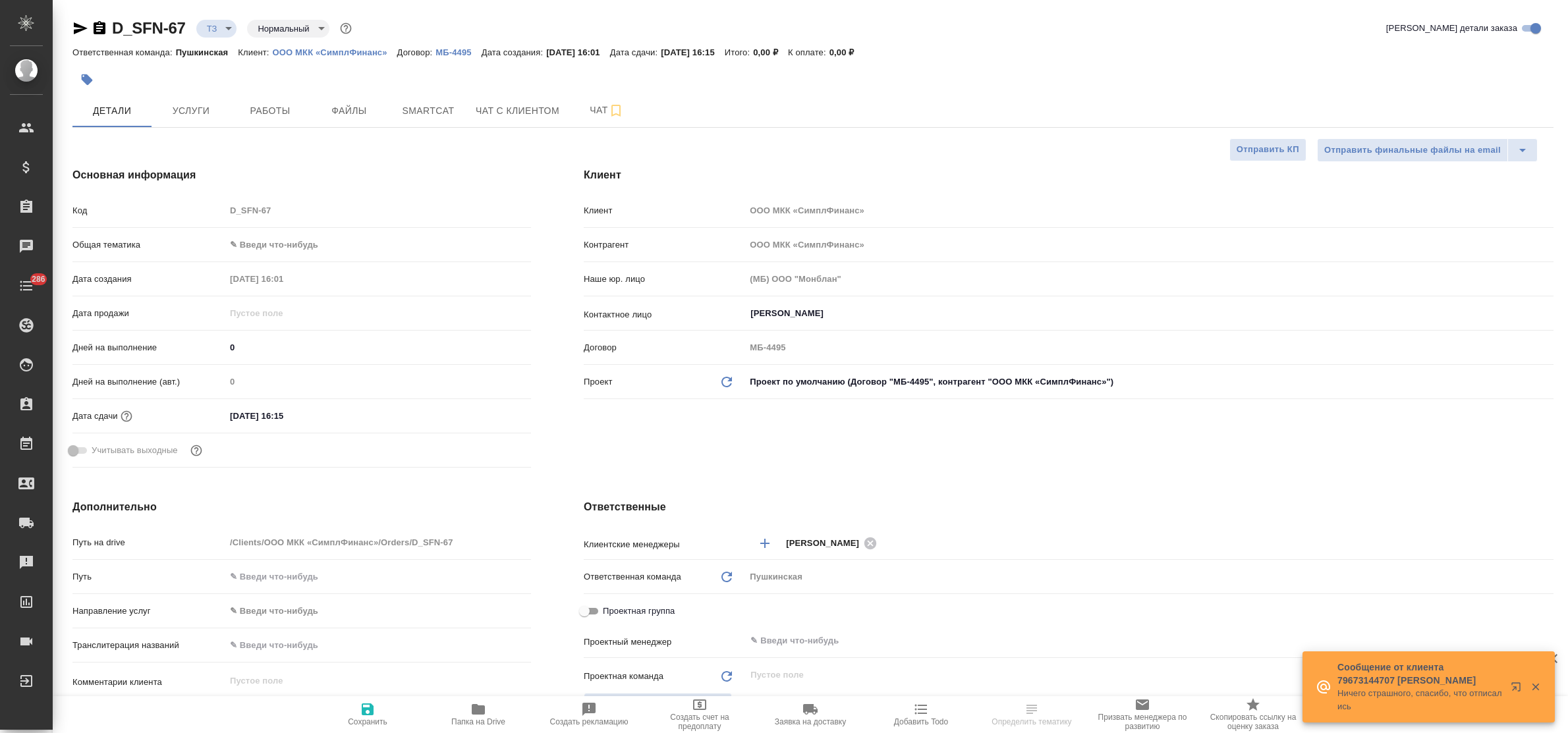
type textarea "x"
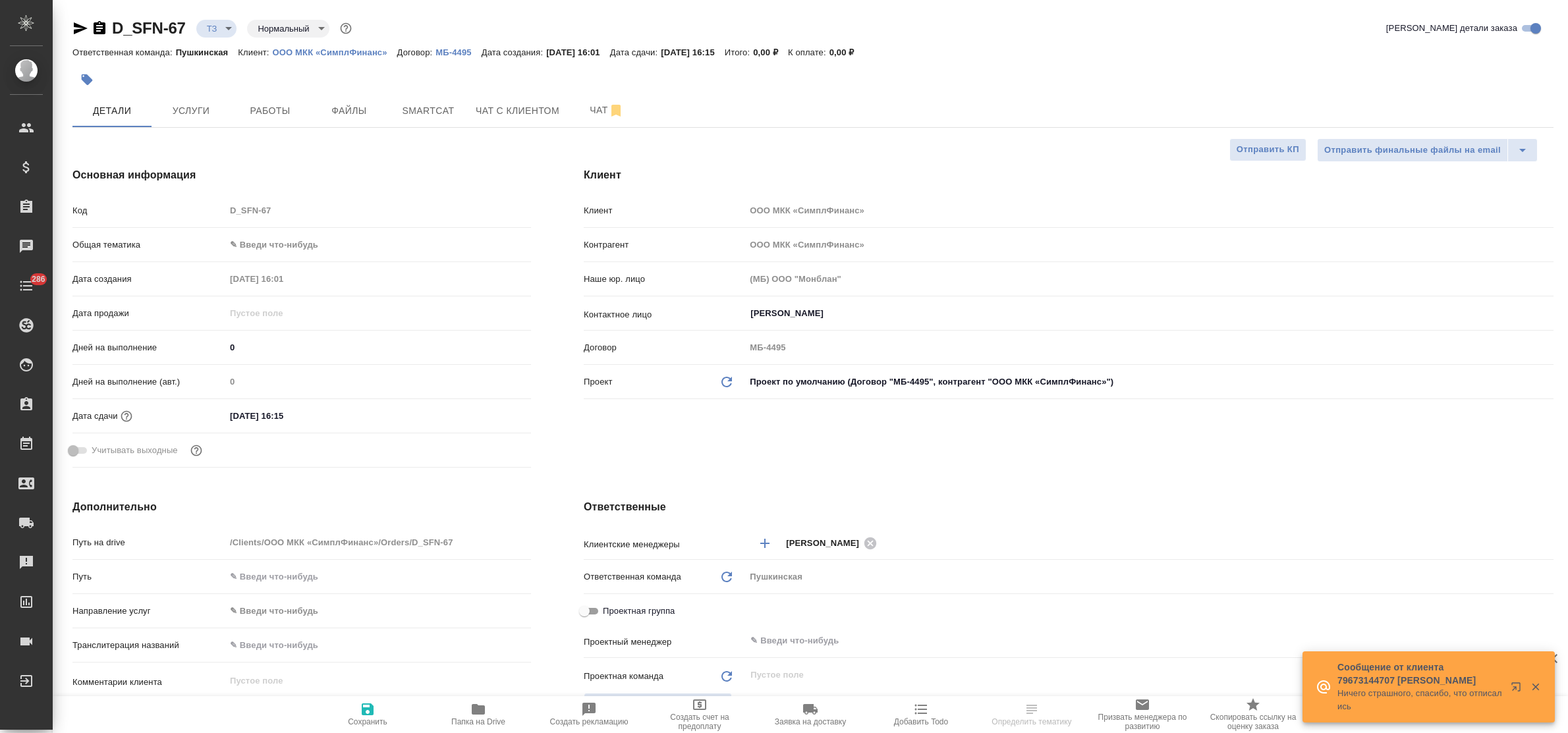
type textarea "x"
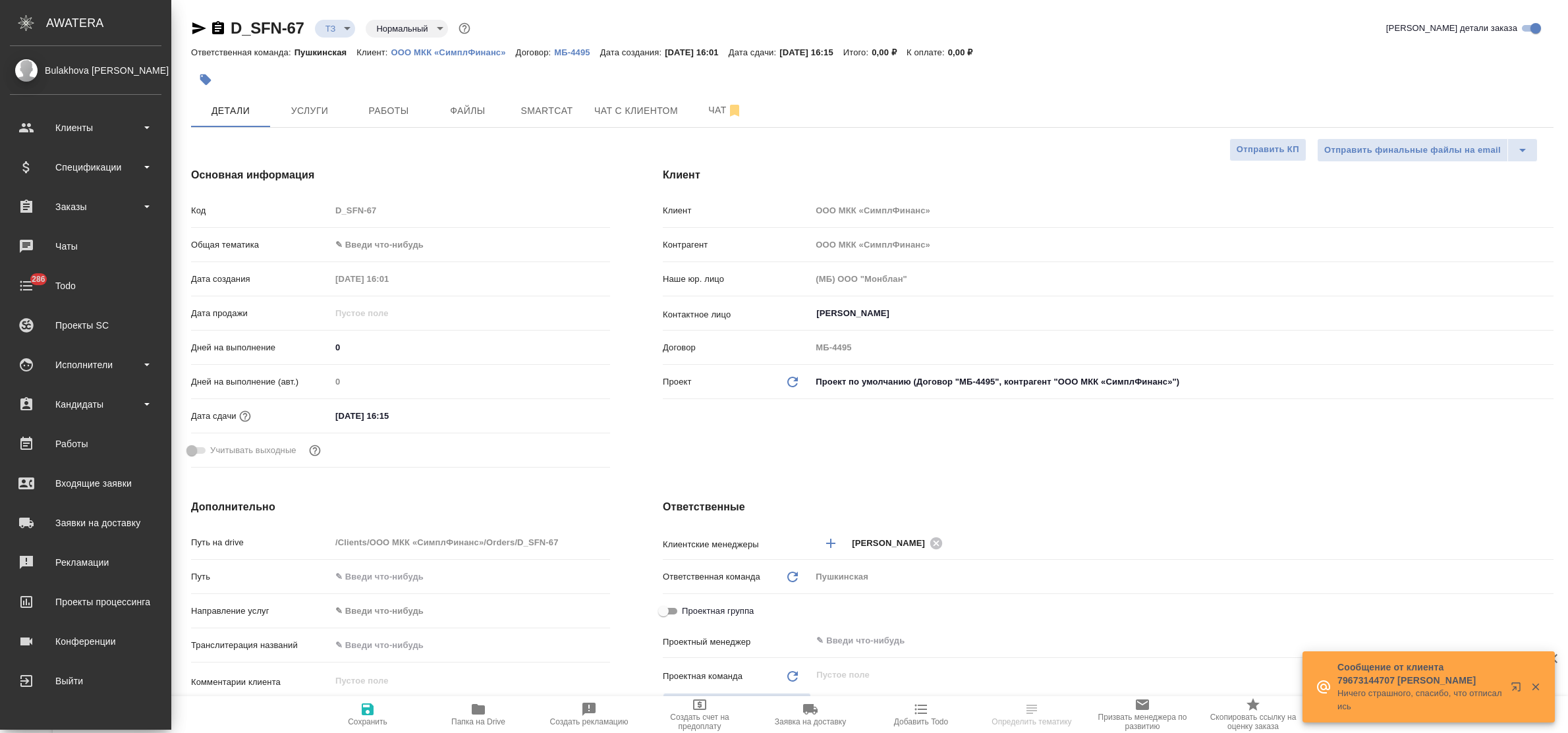
type textarea "x"
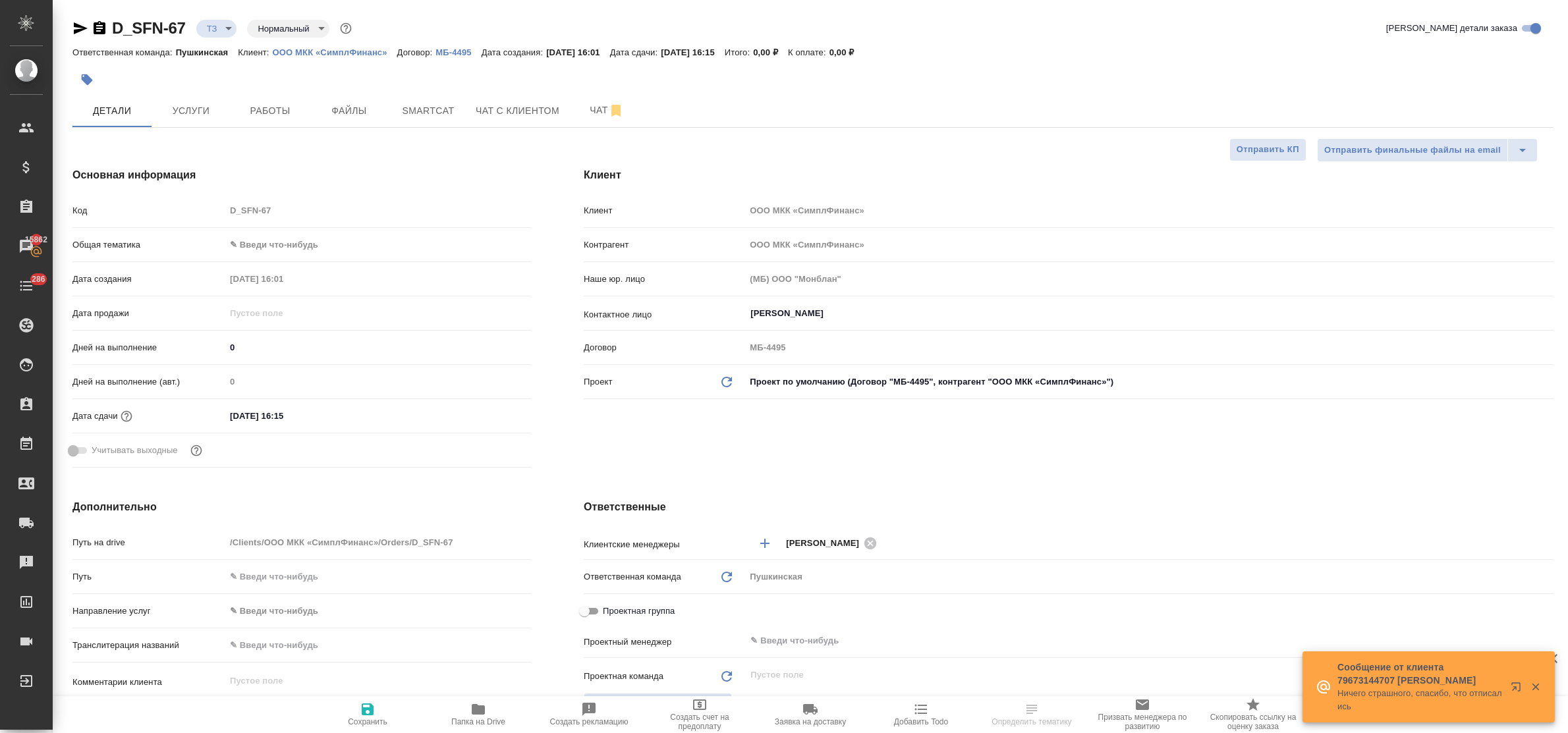
type textarea "x"
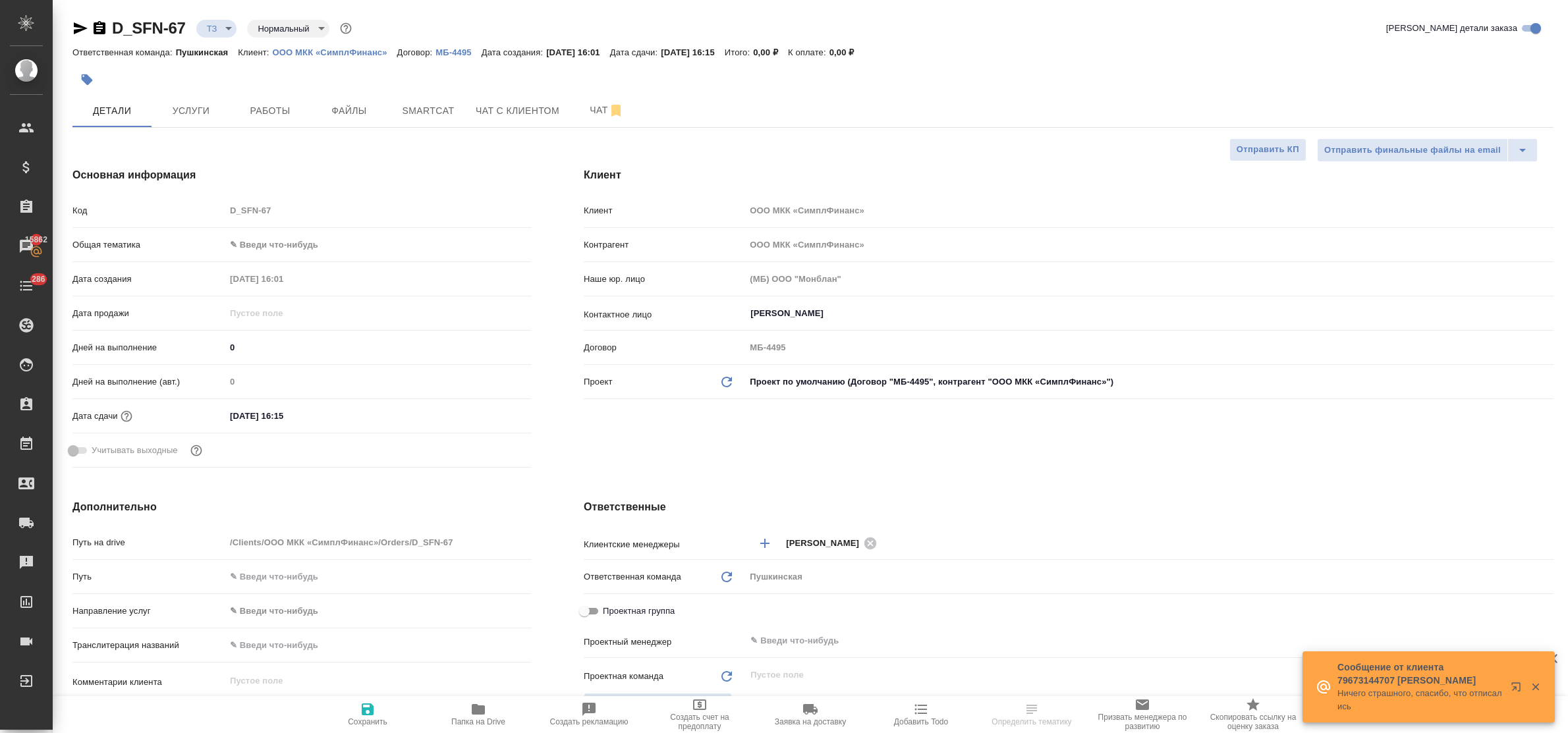
type textarea "x"
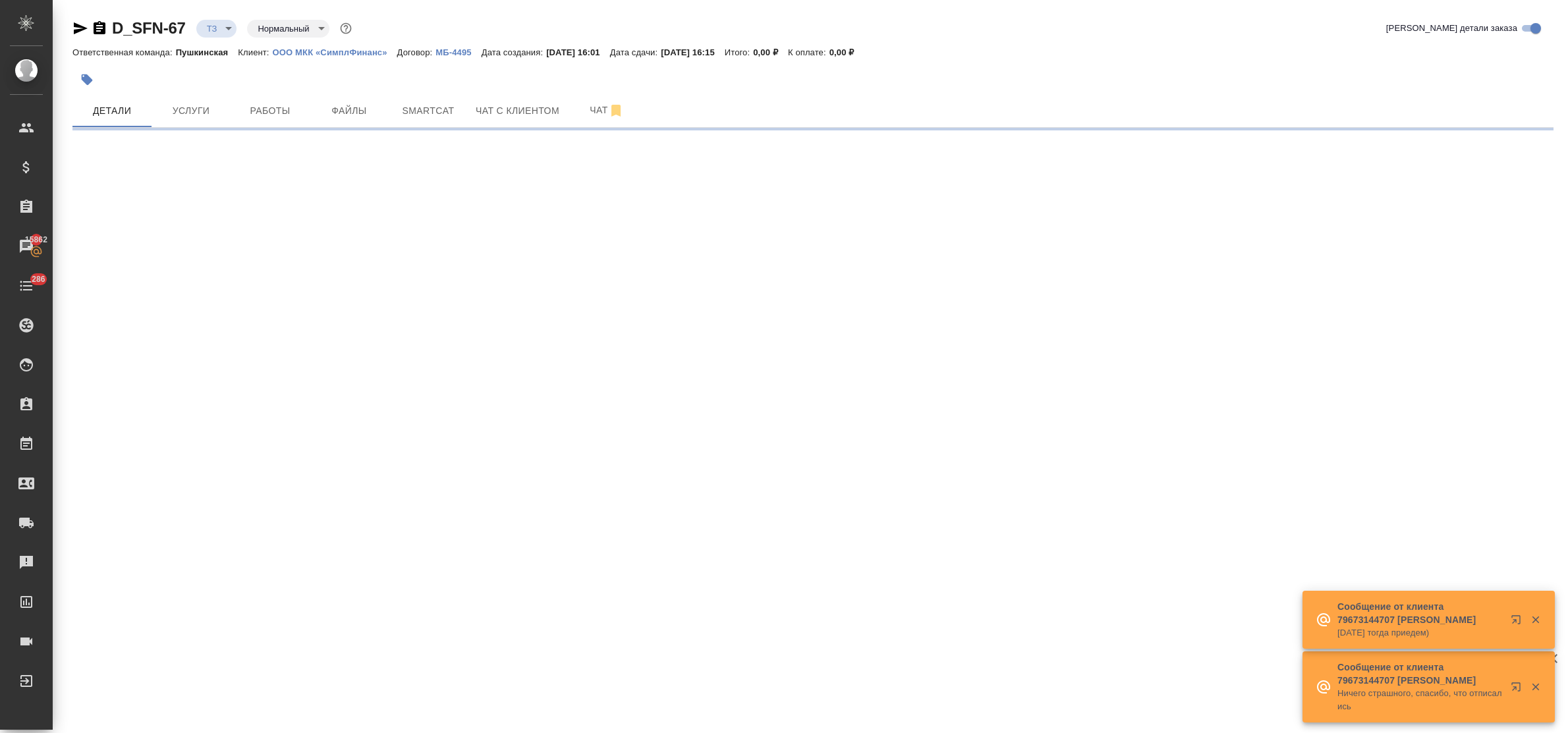
select select "RU"
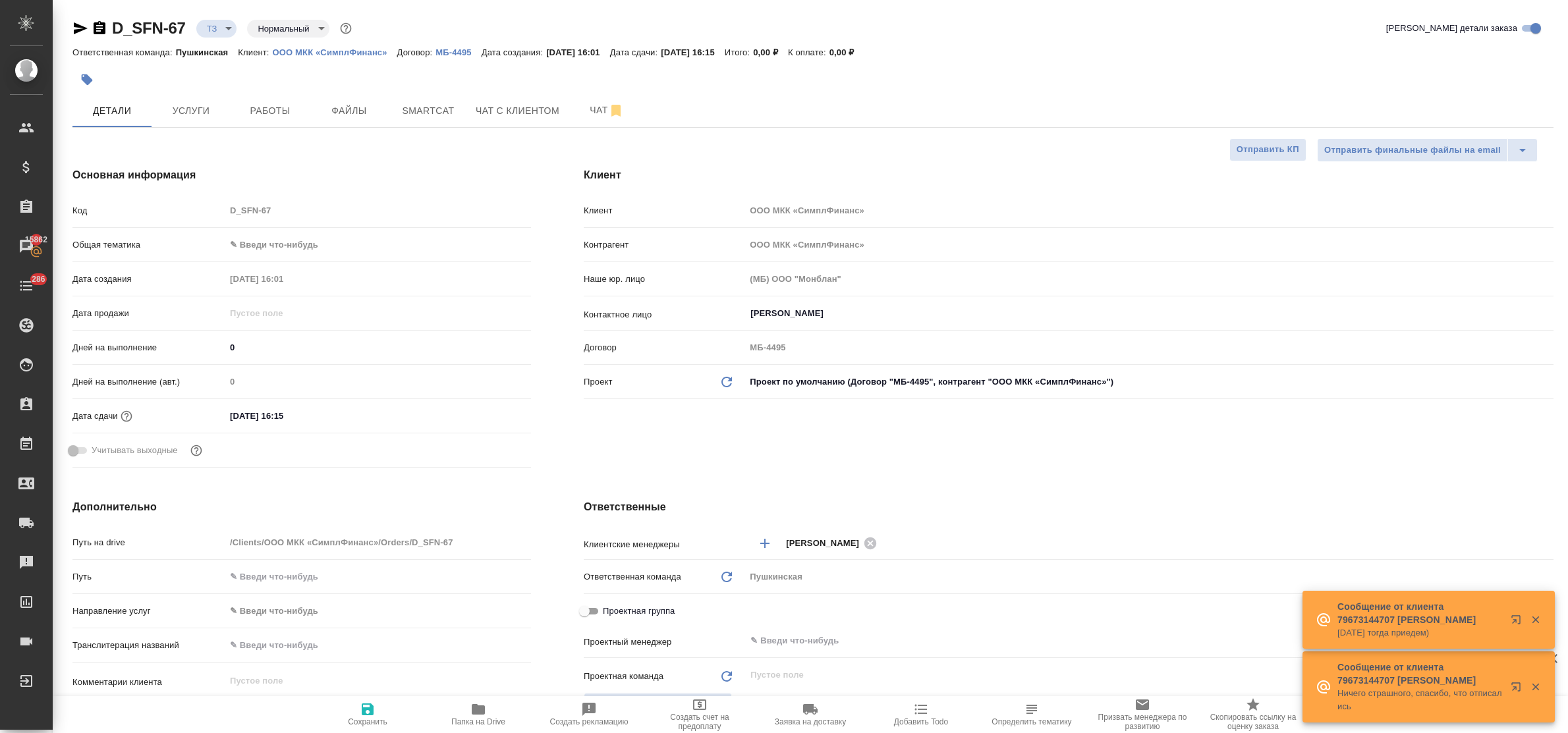
type textarea "x"
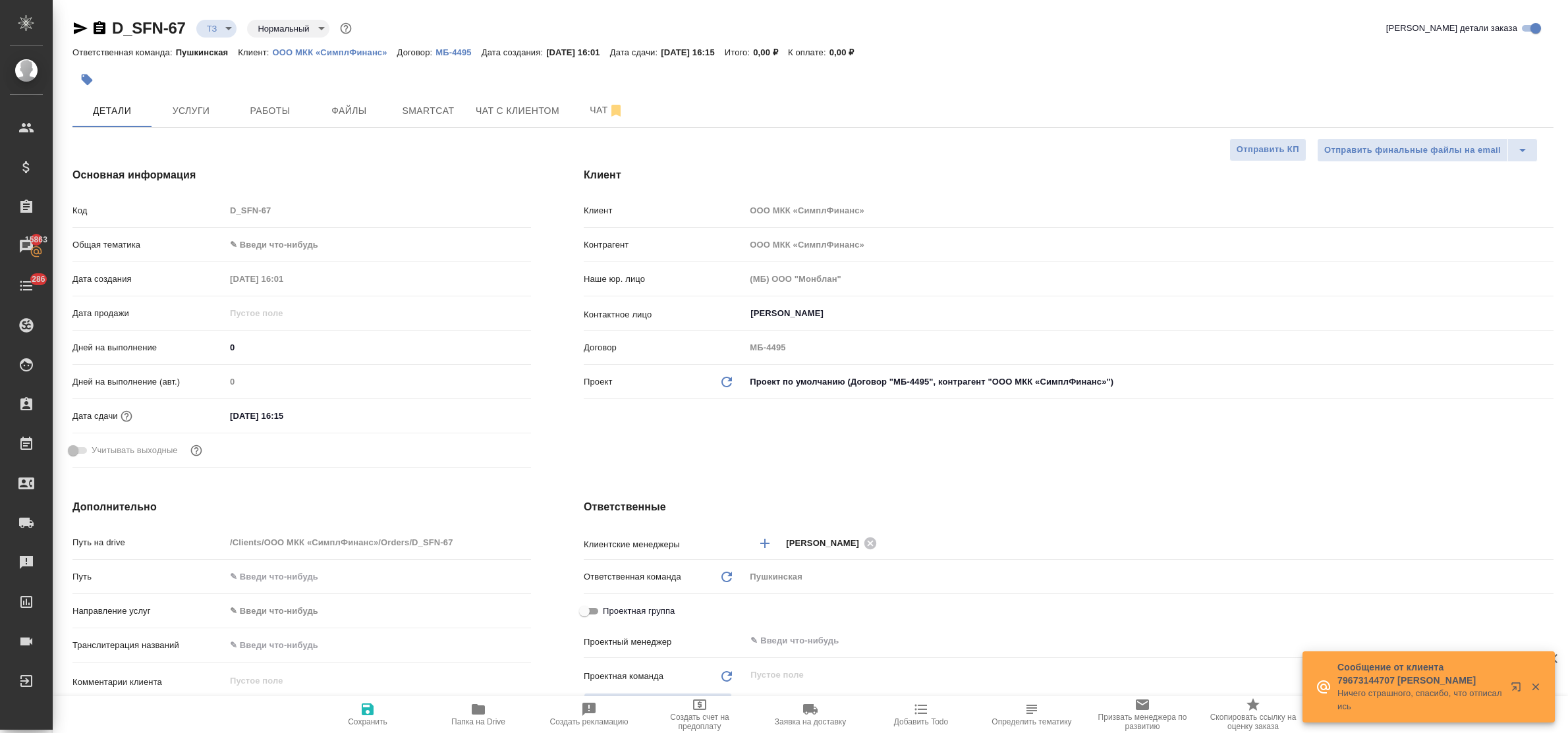
type textarea "x"
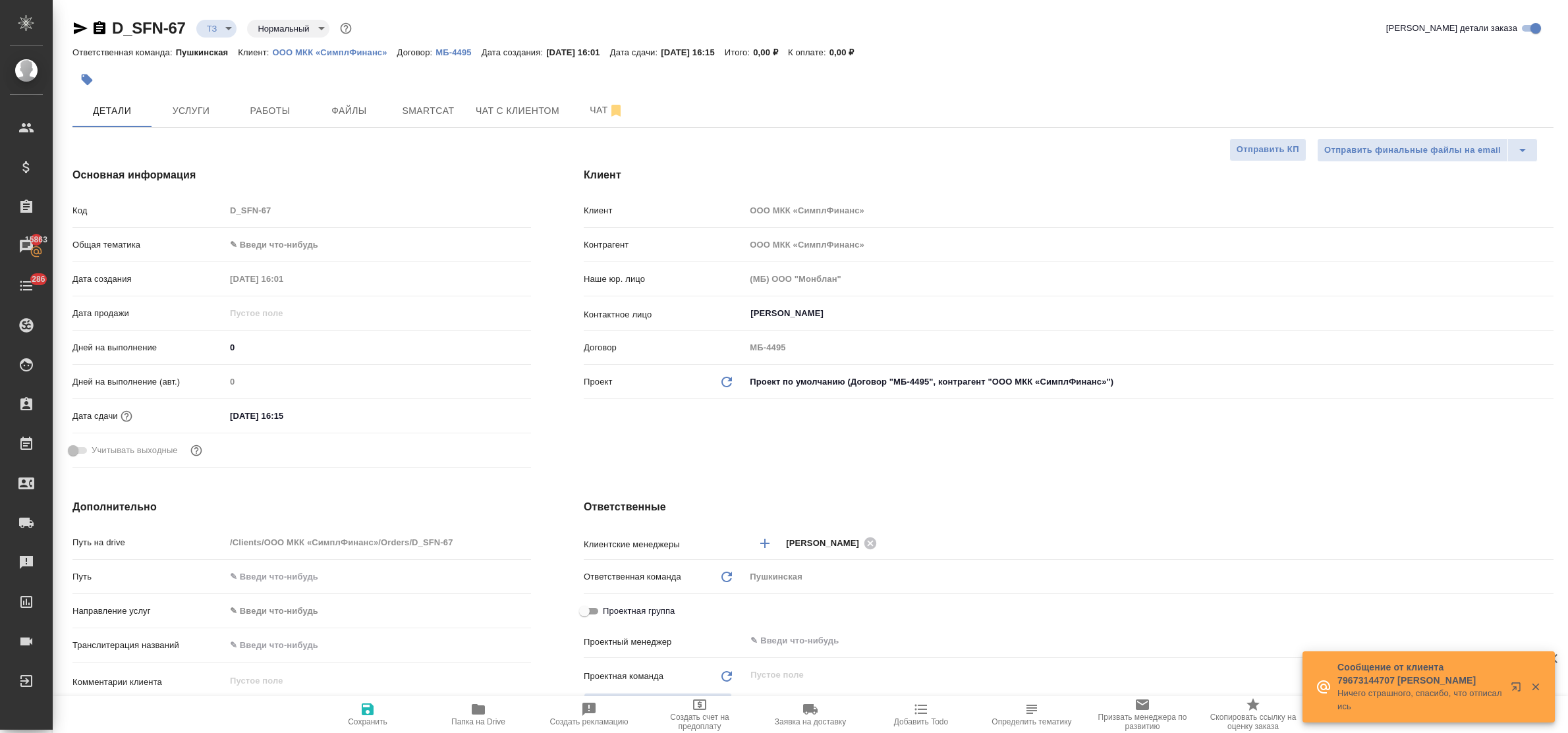
type textarea "x"
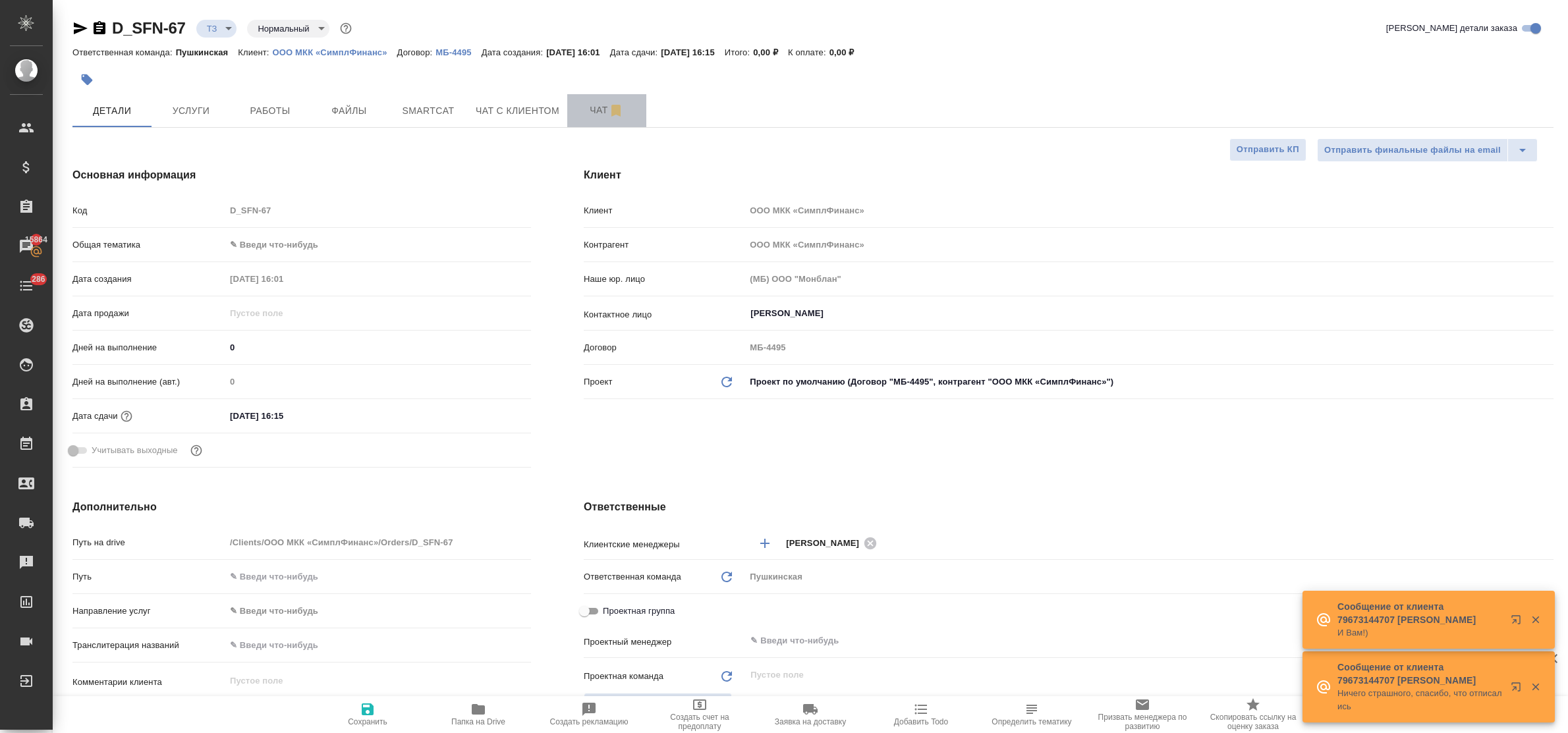
click at [583, 109] on span "Чат" at bounding box center [607, 110] width 63 height 17
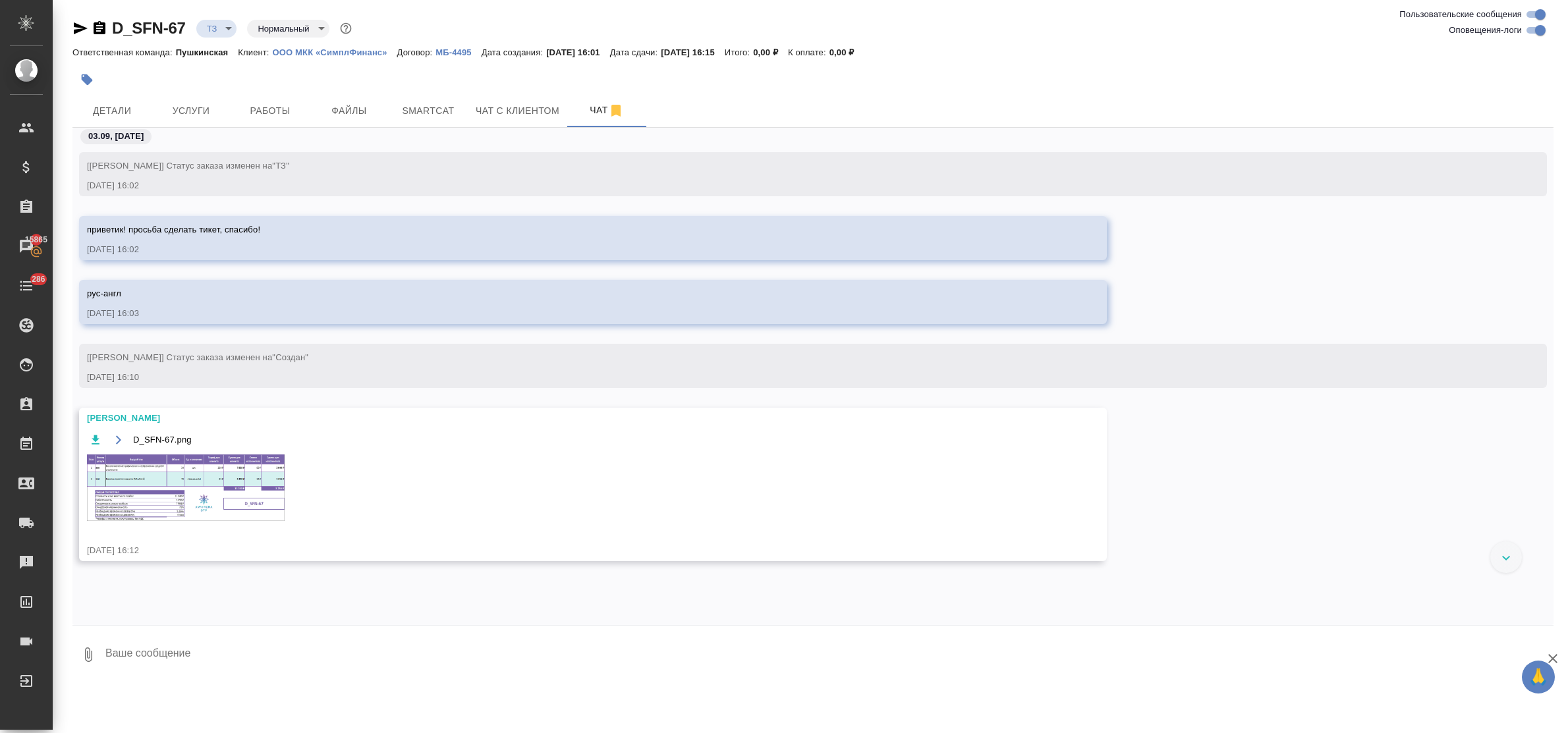
scroll to position [36, 0]
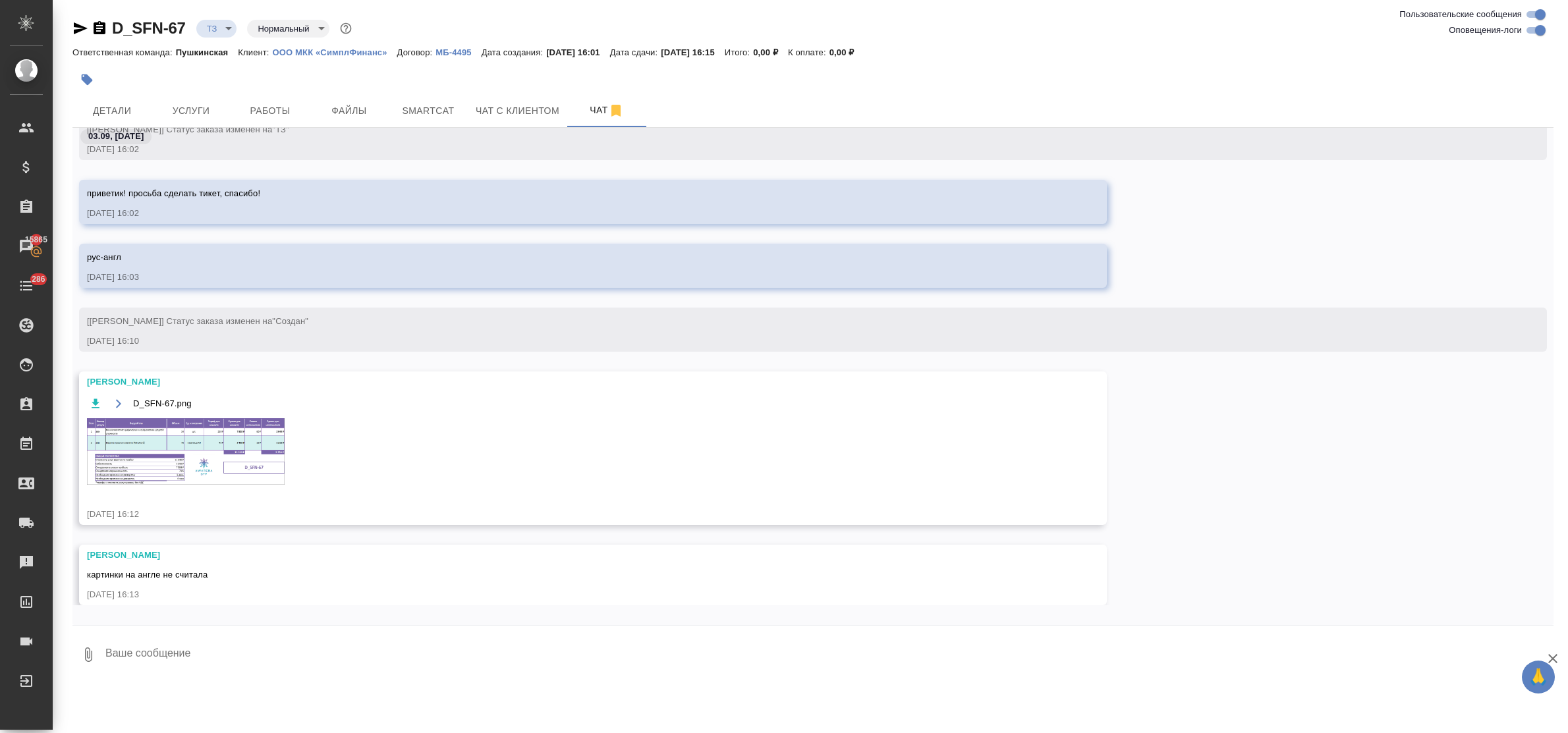
click at [173, 456] on img at bounding box center [186, 451] width 198 height 66
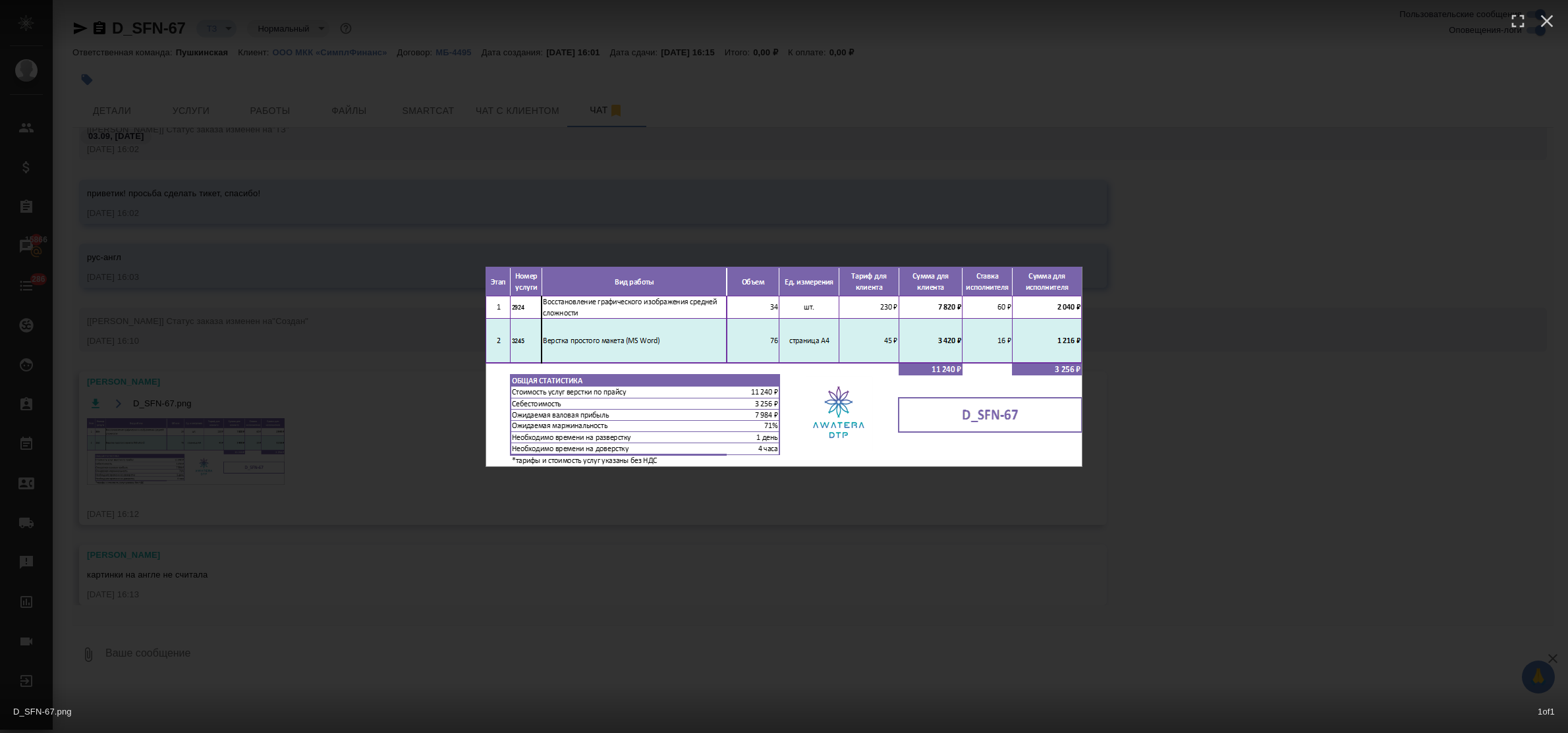
click at [807, 550] on div "D_SFN-67.png 1 of 1" at bounding box center [784, 366] width 1568 height 733
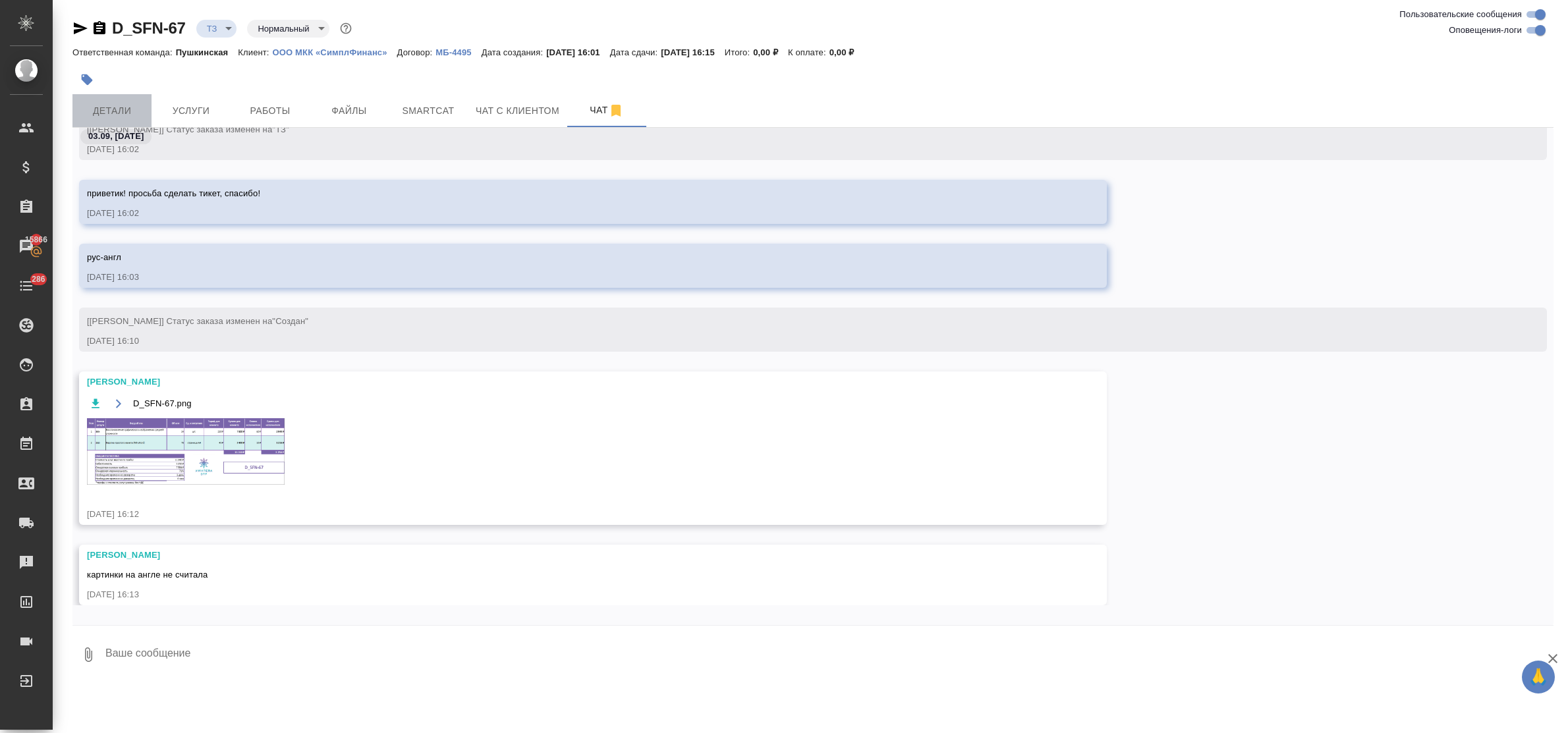
click at [125, 108] on span "Детали" at bounding box center [111, 111] width 63 height 17
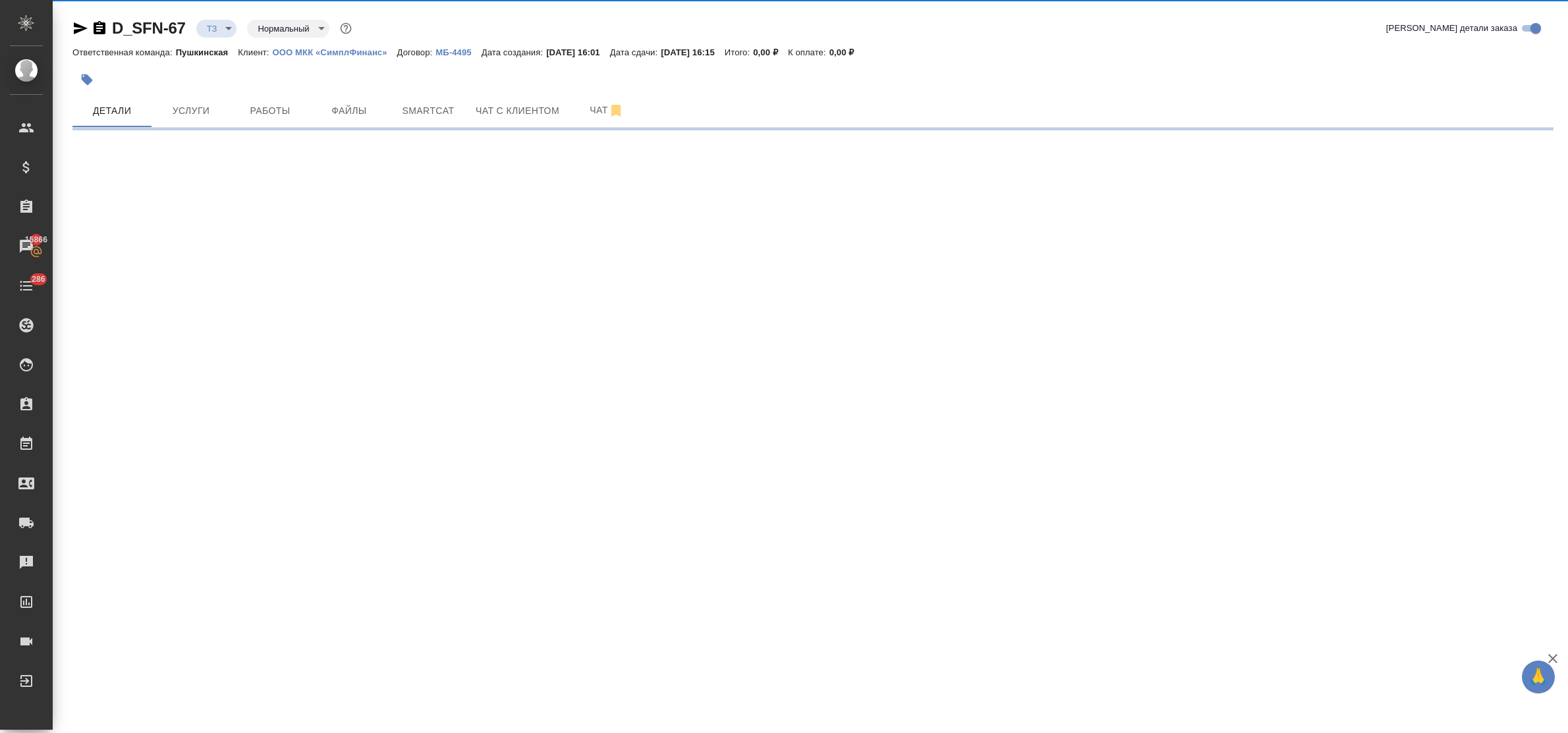
select select "RU"
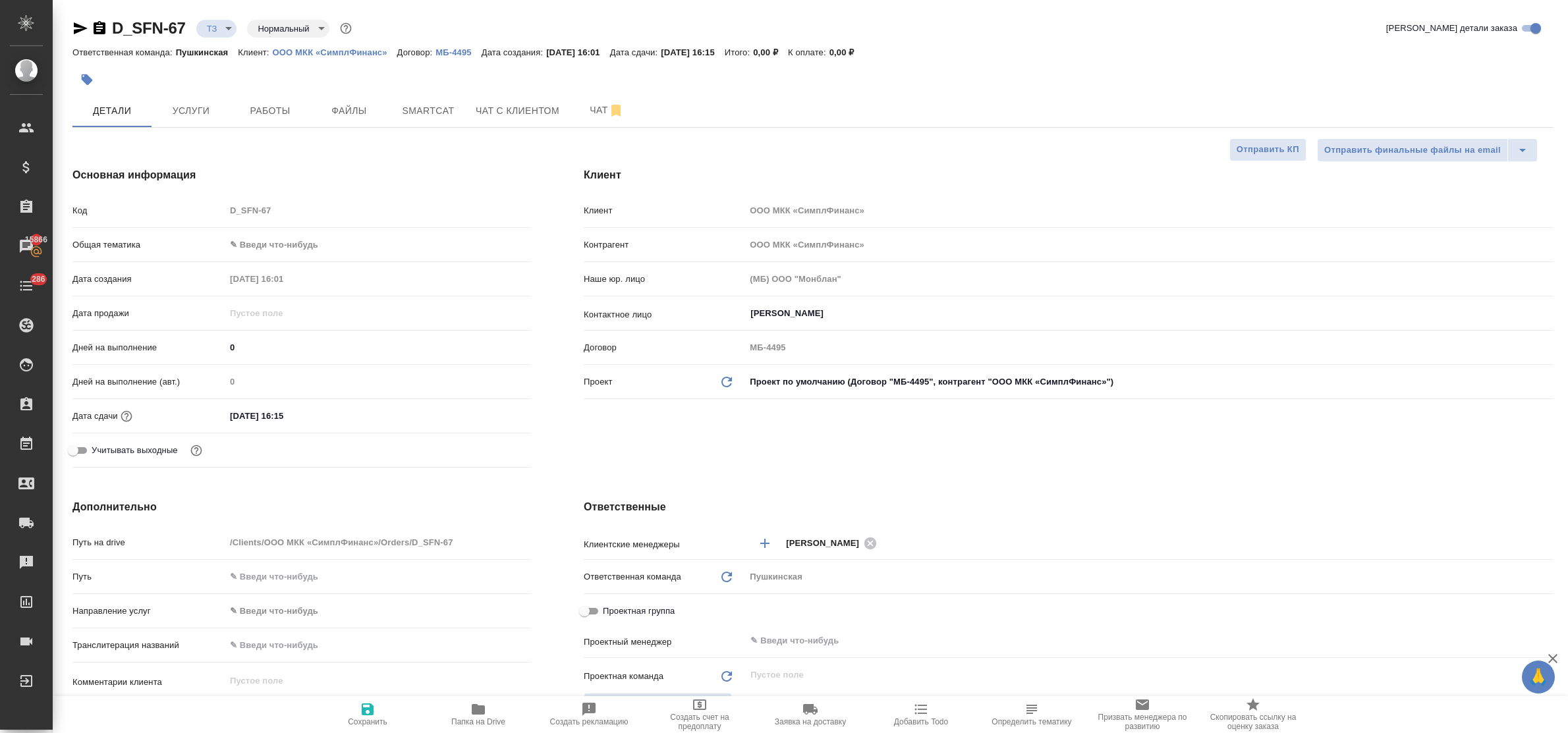
type textarea "x"
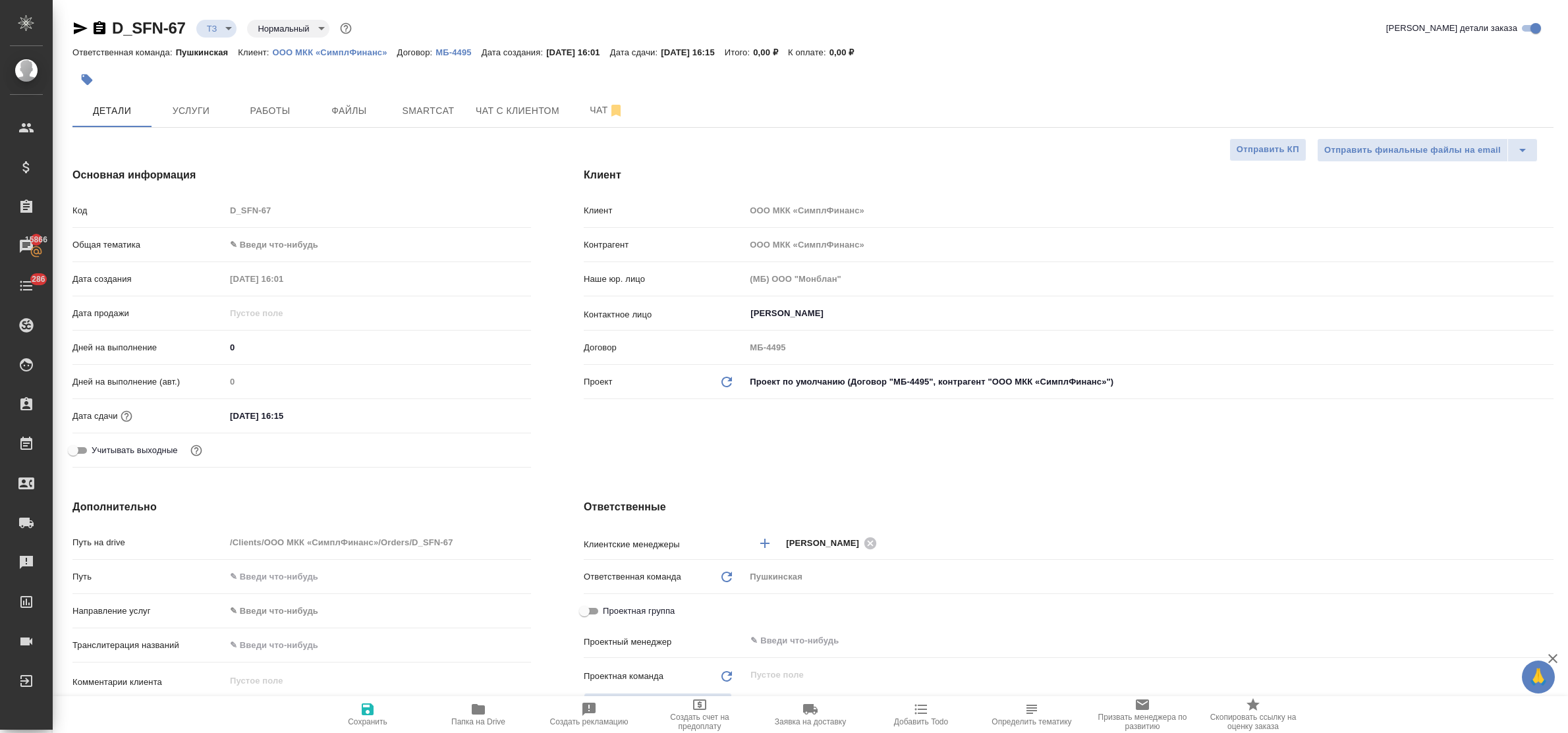
type textarea "x"
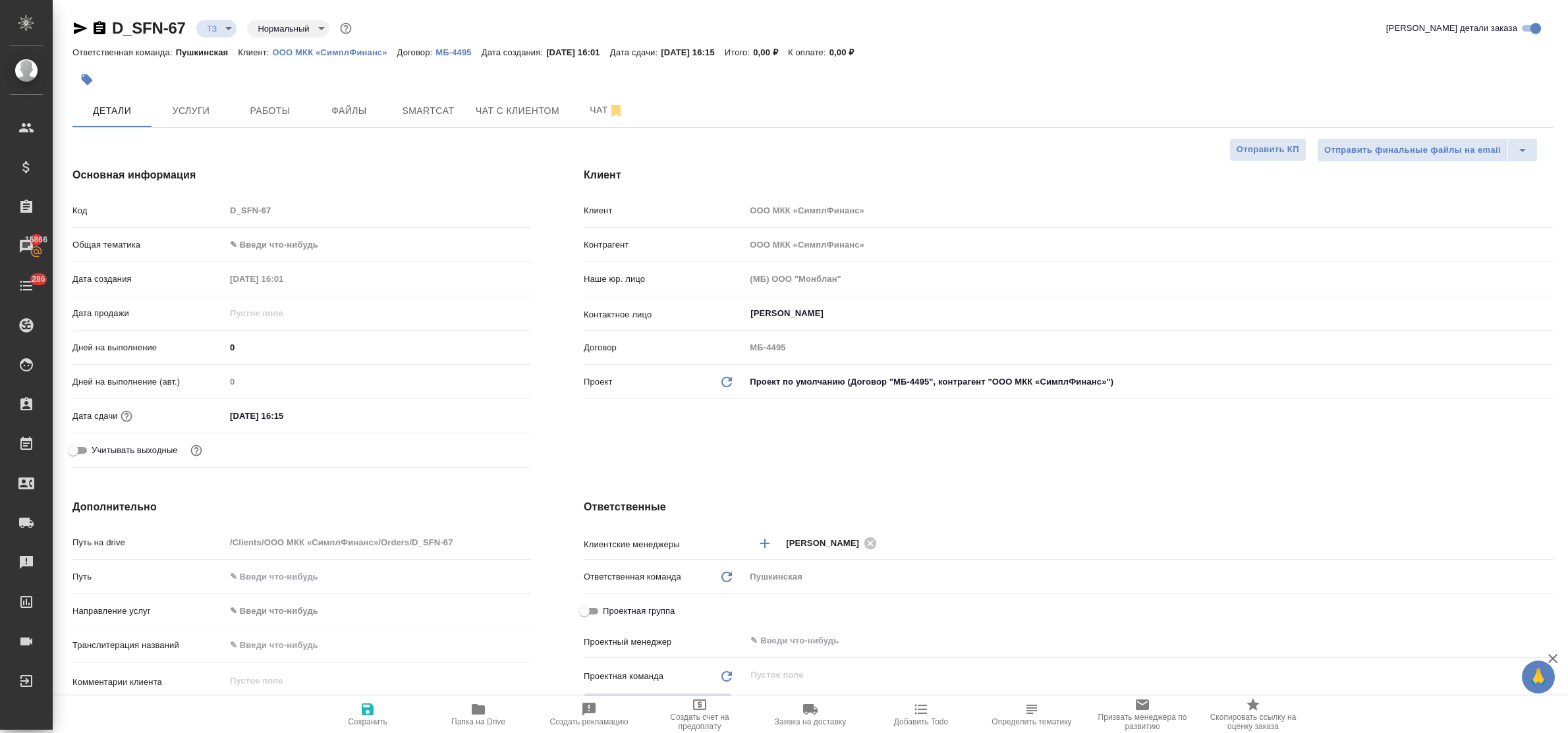
type textarea "x"
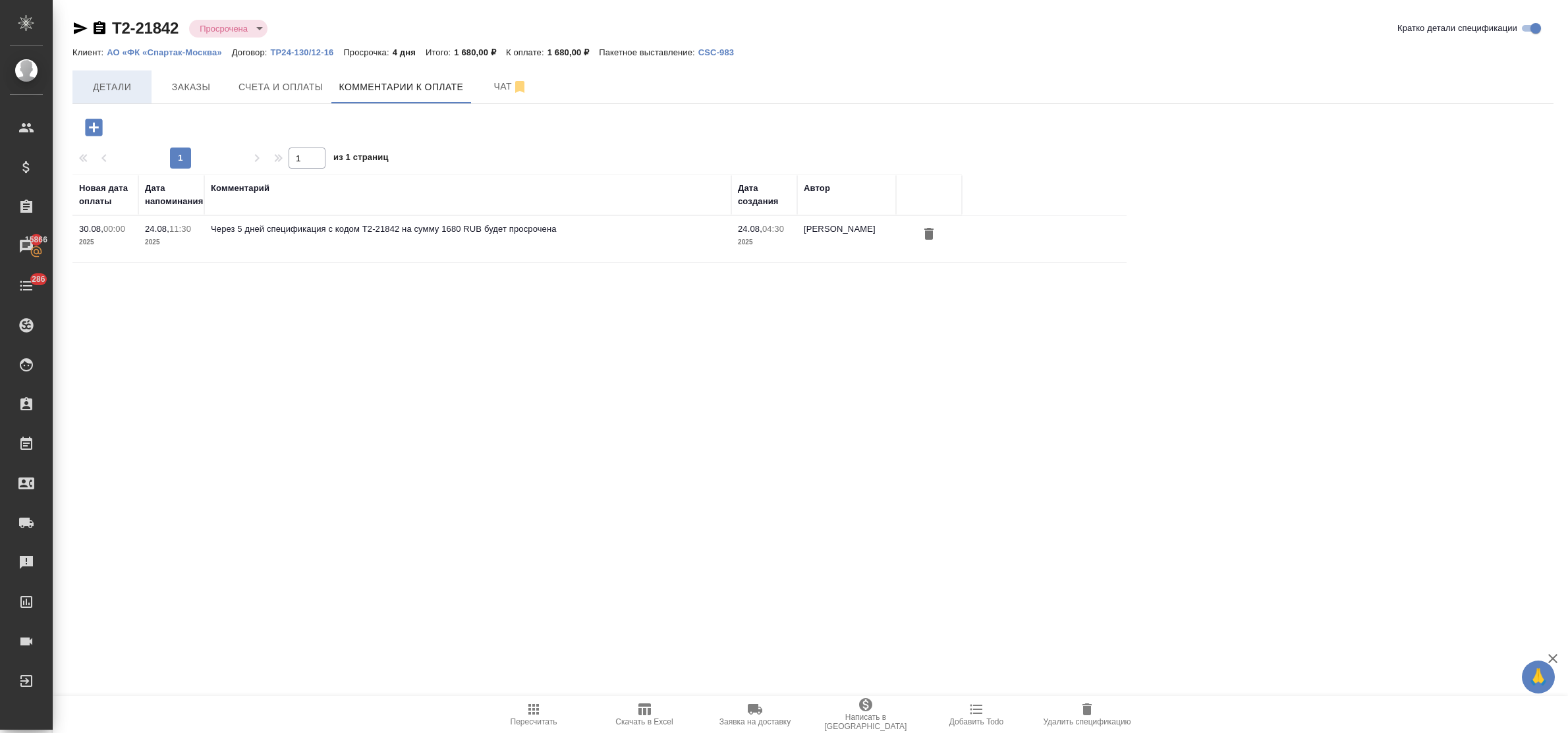
click at [117, 84] on span "Детали" at bounding box center [111, 87] width 63 height 17
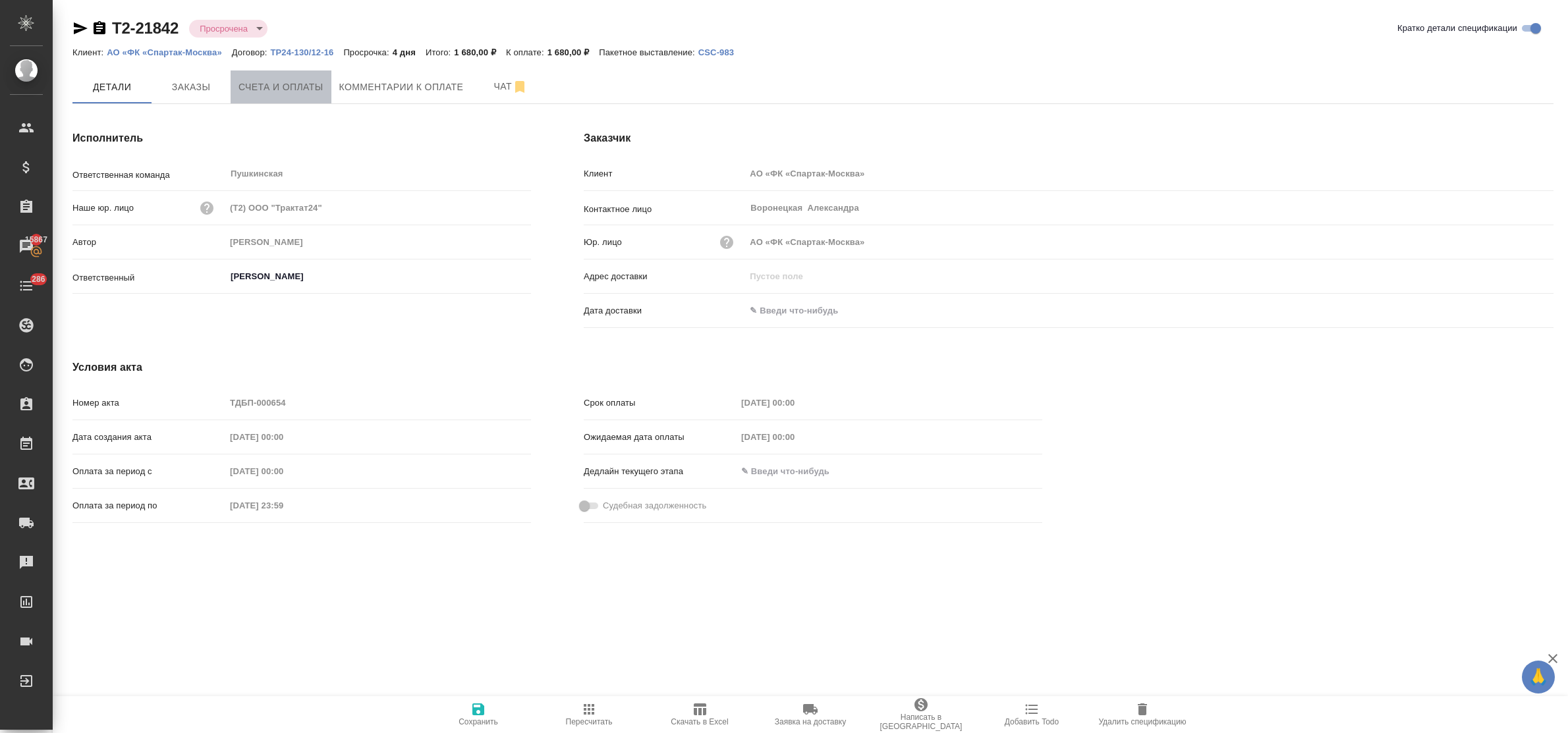
click at [276, 76] on button "Счета и оплаты" at bounding box center [281, 87] width 101 height 33
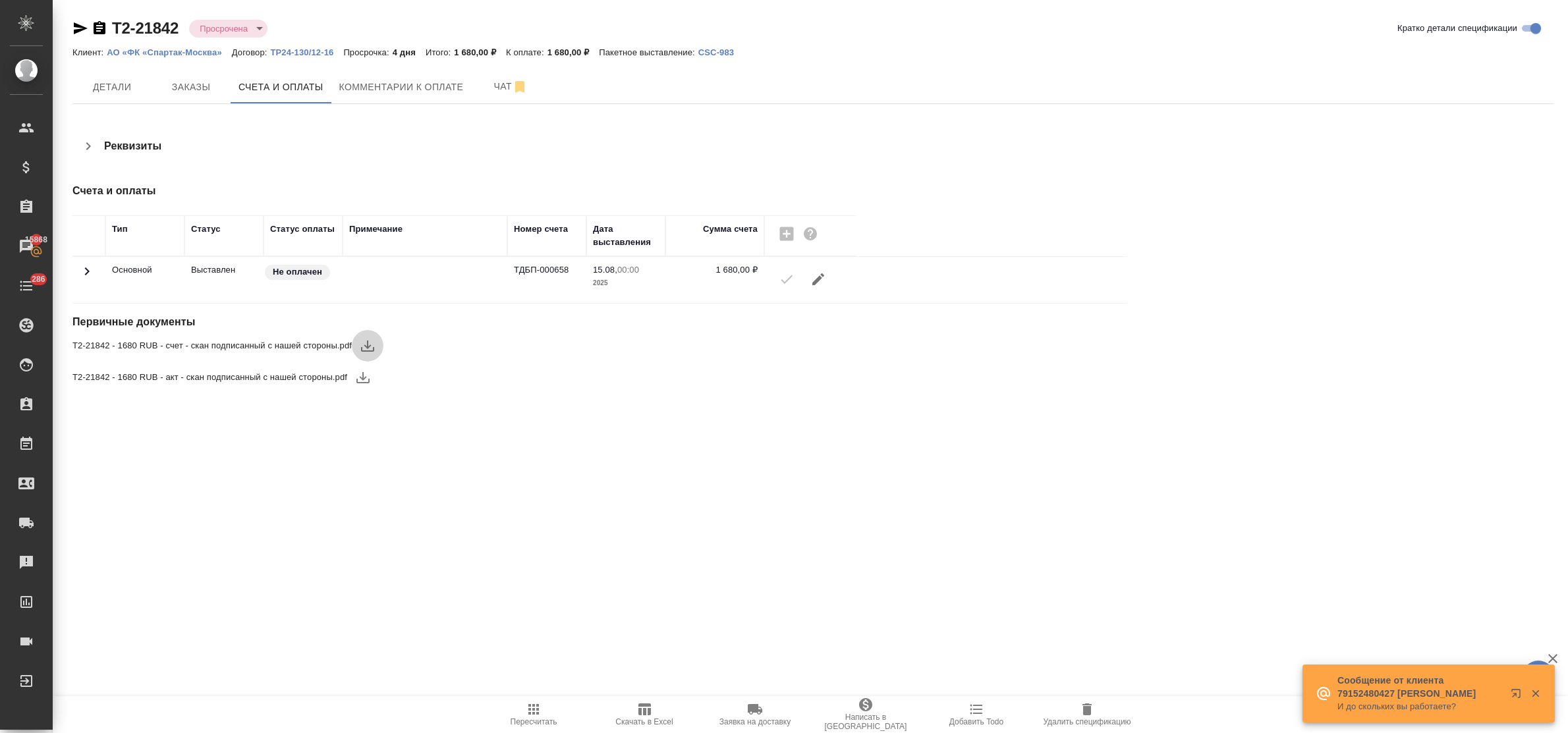
click at [370, 345] on icon "button" at bounding box center [367, 345] width 13 height 11
click at [356, 93] on span "Комментарии к оплате" at bounding box center [401, 87] width 124 height 17
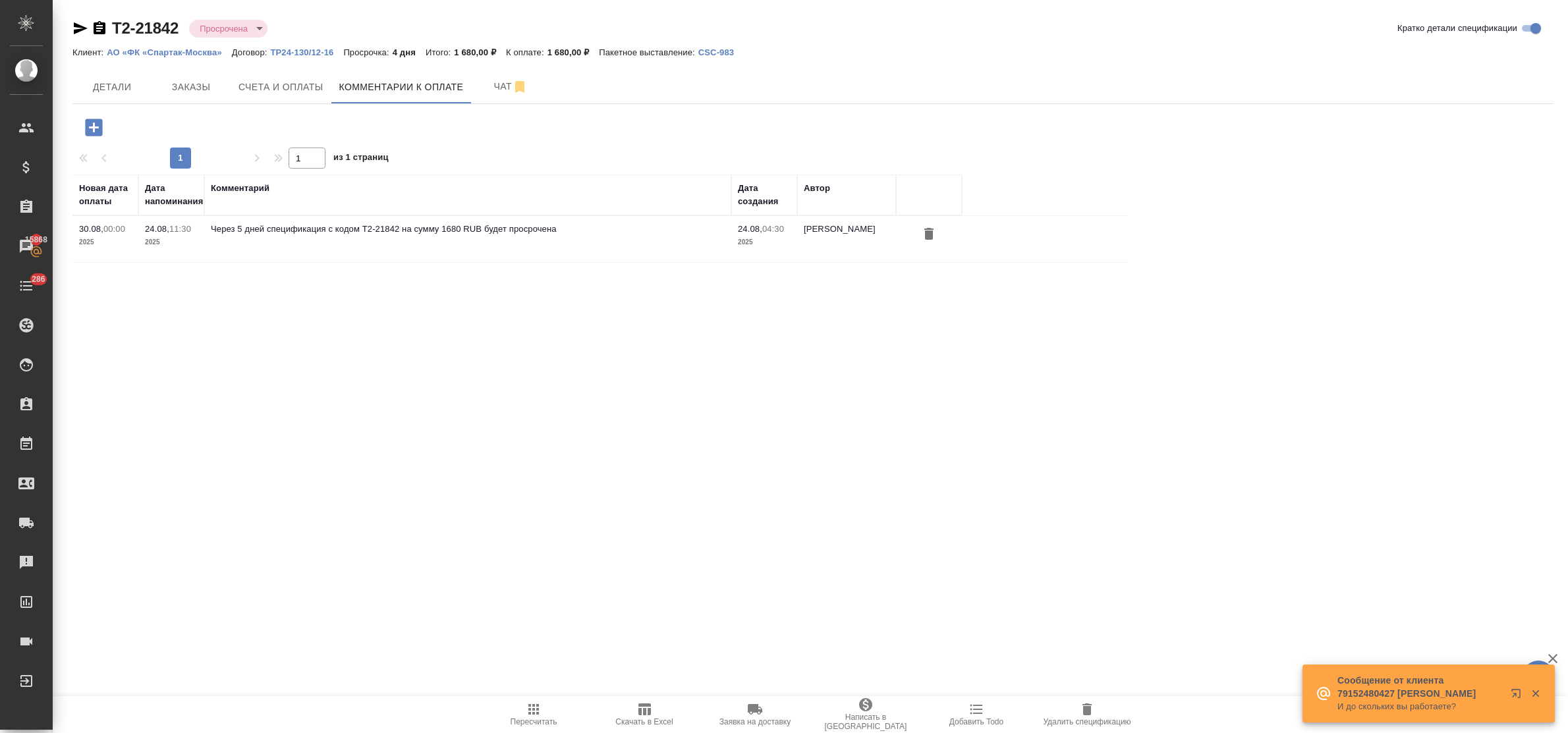
click at [93, 129] on icon "button" at bounding box center [94, 127] width 23 height 23
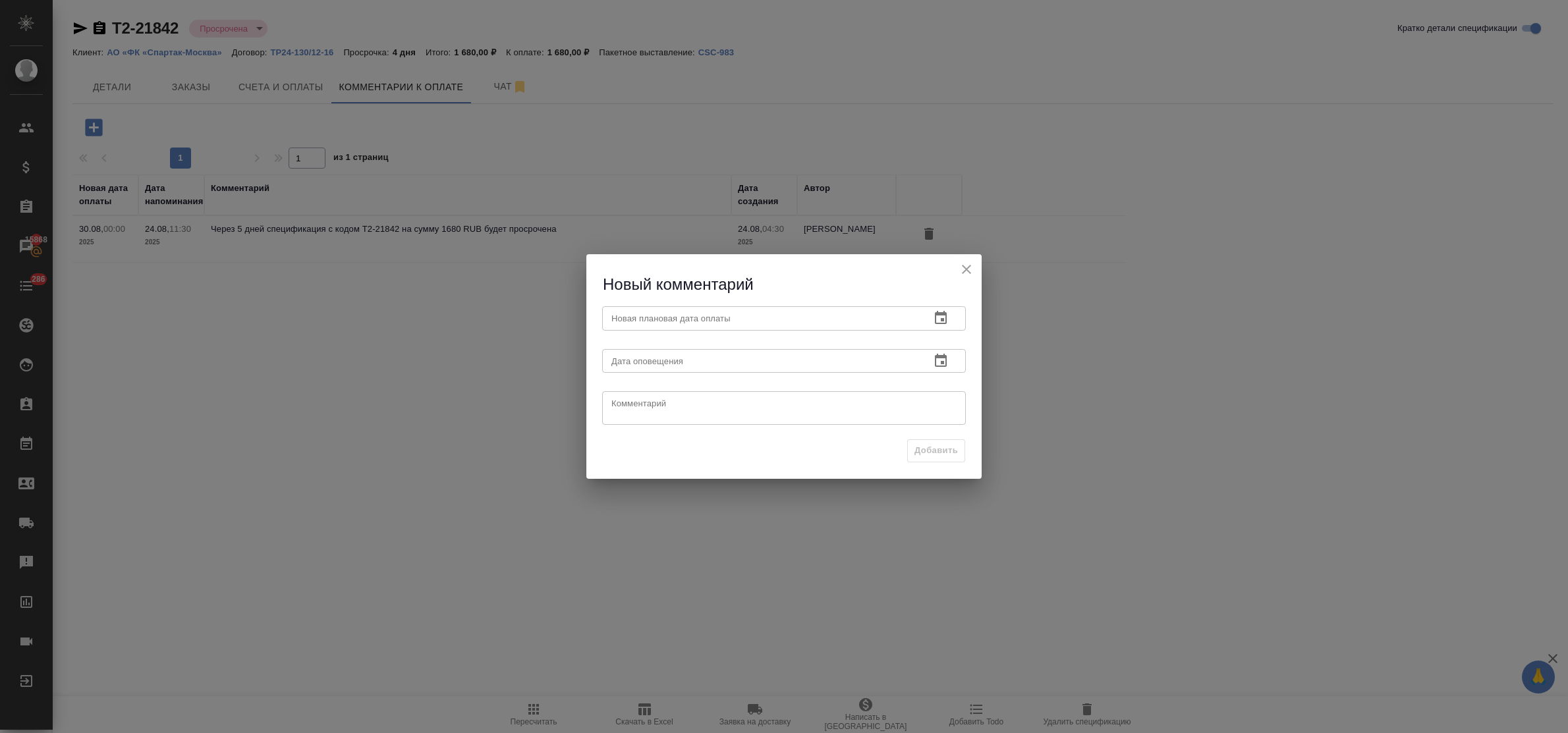
click at [938, 321] on icon "button" at bounding box center [941, 319] width 16 height 16
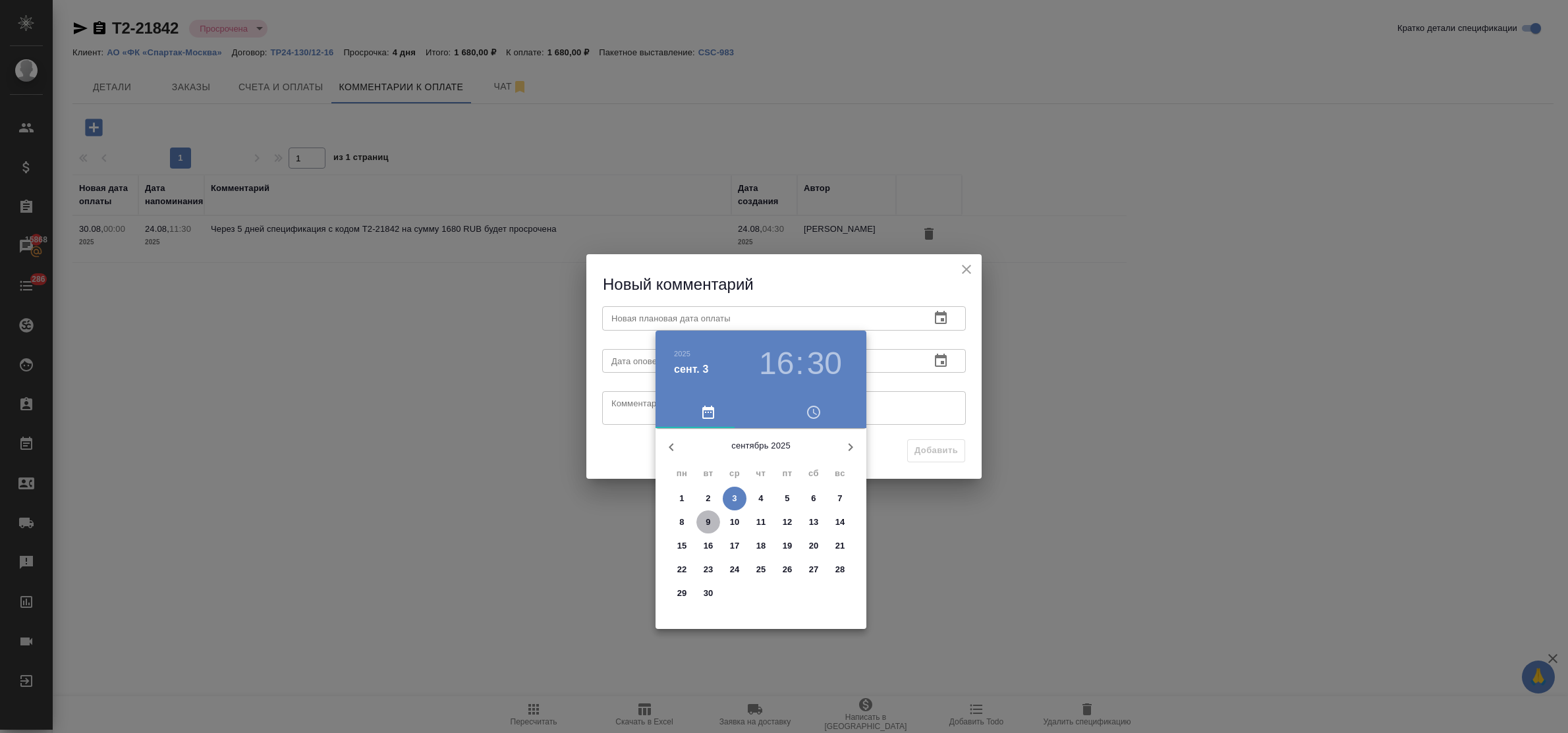
click at [709, 518] on span "9" at bounding box center [708, 522] width 24 height 13
type input "09.09.2025 16:30"
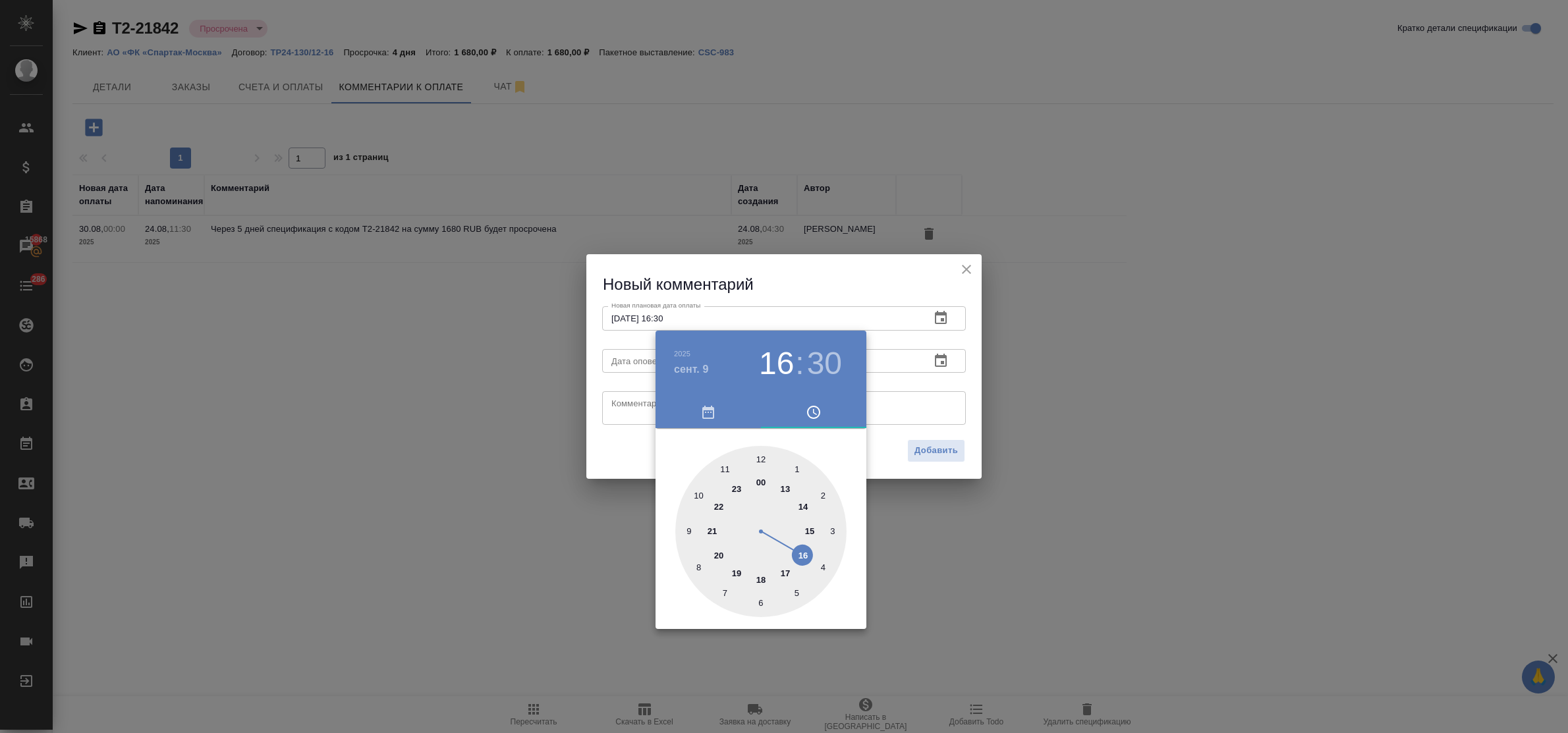
click at [620, 402] on div at bounding box center [784, 366] width 1568 height 733
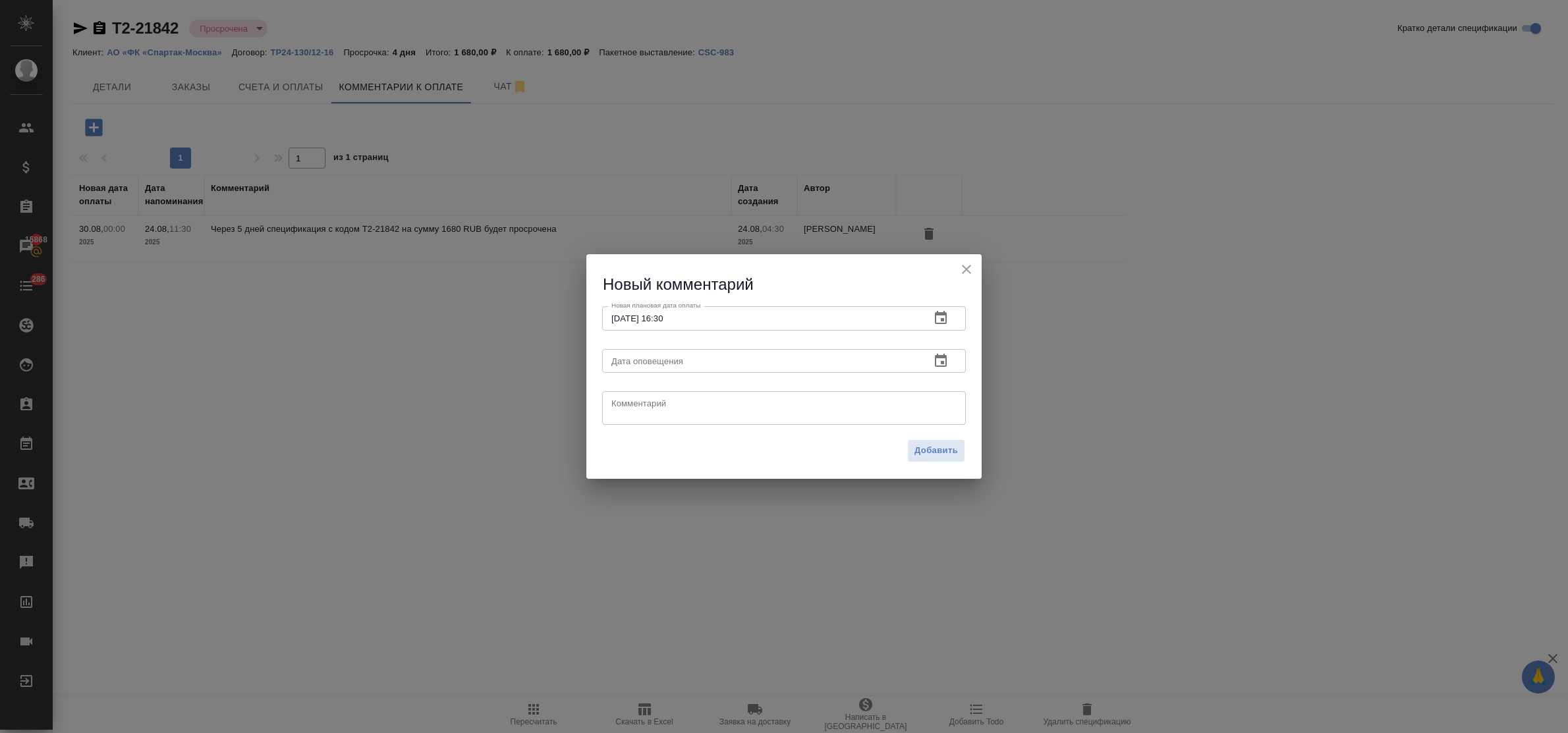
click at [626, 403] on textarea at bounding box center [784, 408] width 346 height 20
paste textarea "запрос от 03.09"
type textarea "запрос от 03.09"
click at [943, 449] on span "Добавить" at bounding box center [936, 450] width 44 height 15
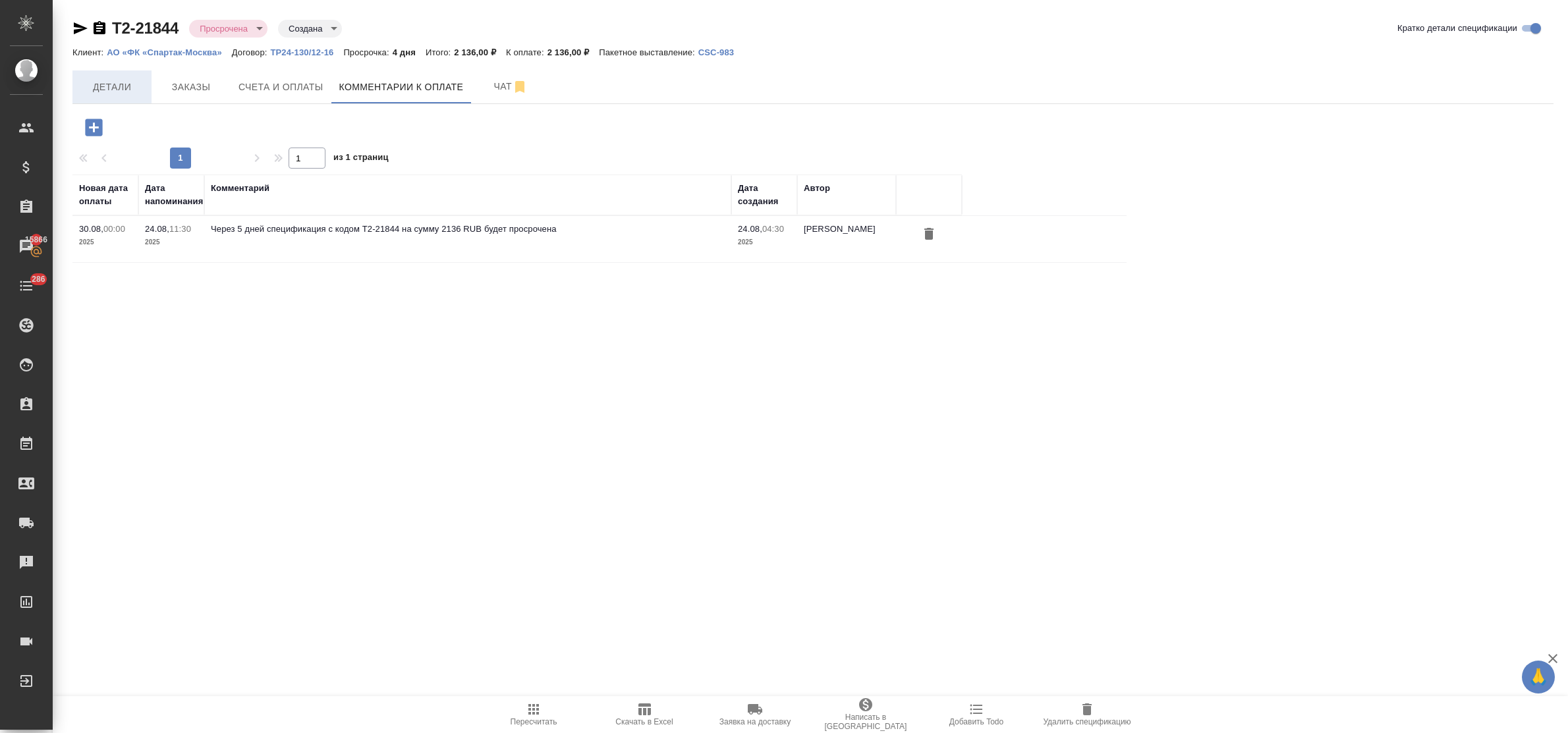
click at [114, 87] on span "Детали" at bounding box center [111, 87] width 63 height 17
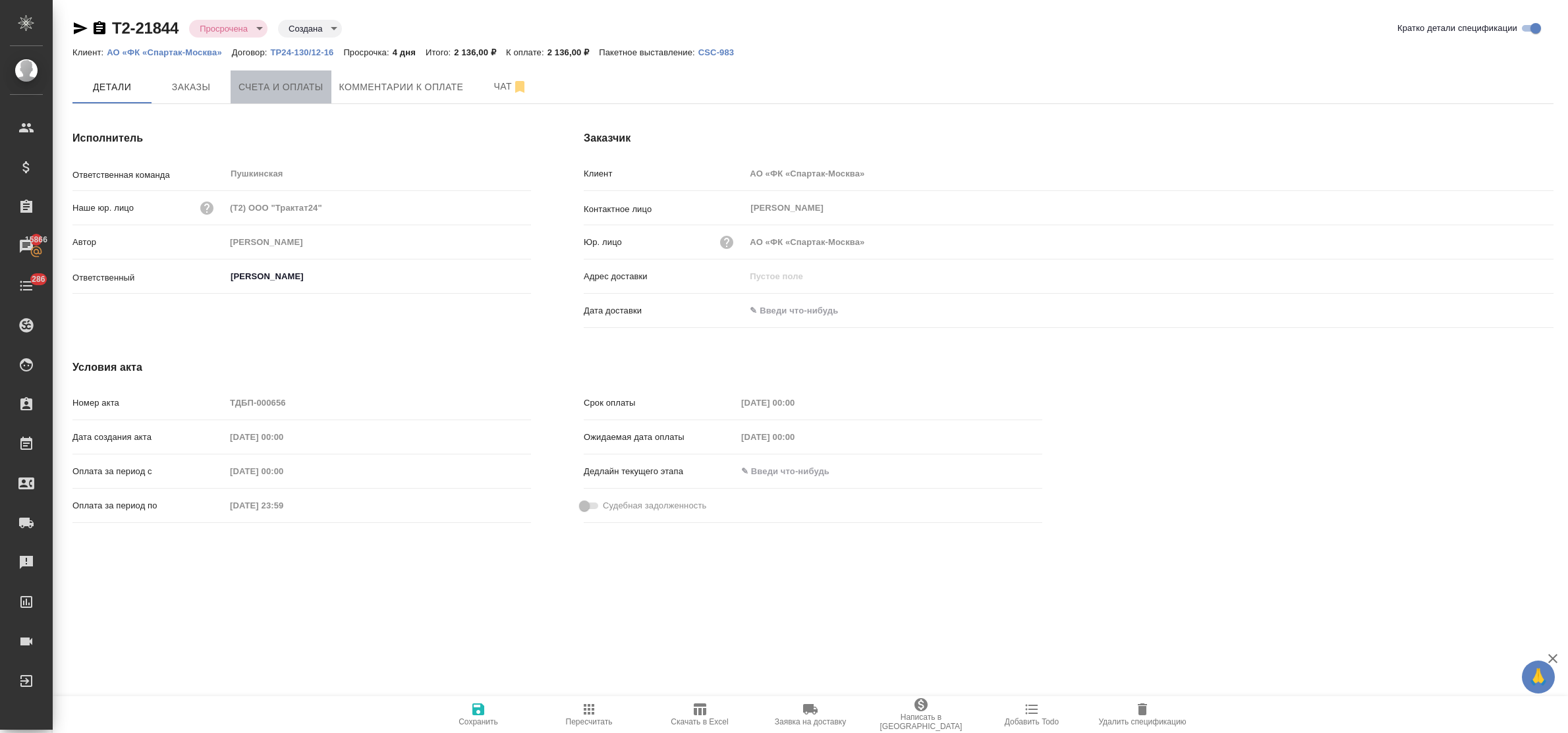
click at [268, 86] on span "Счета и оплаты" at bounding box center [281, 87] width 85 height 17
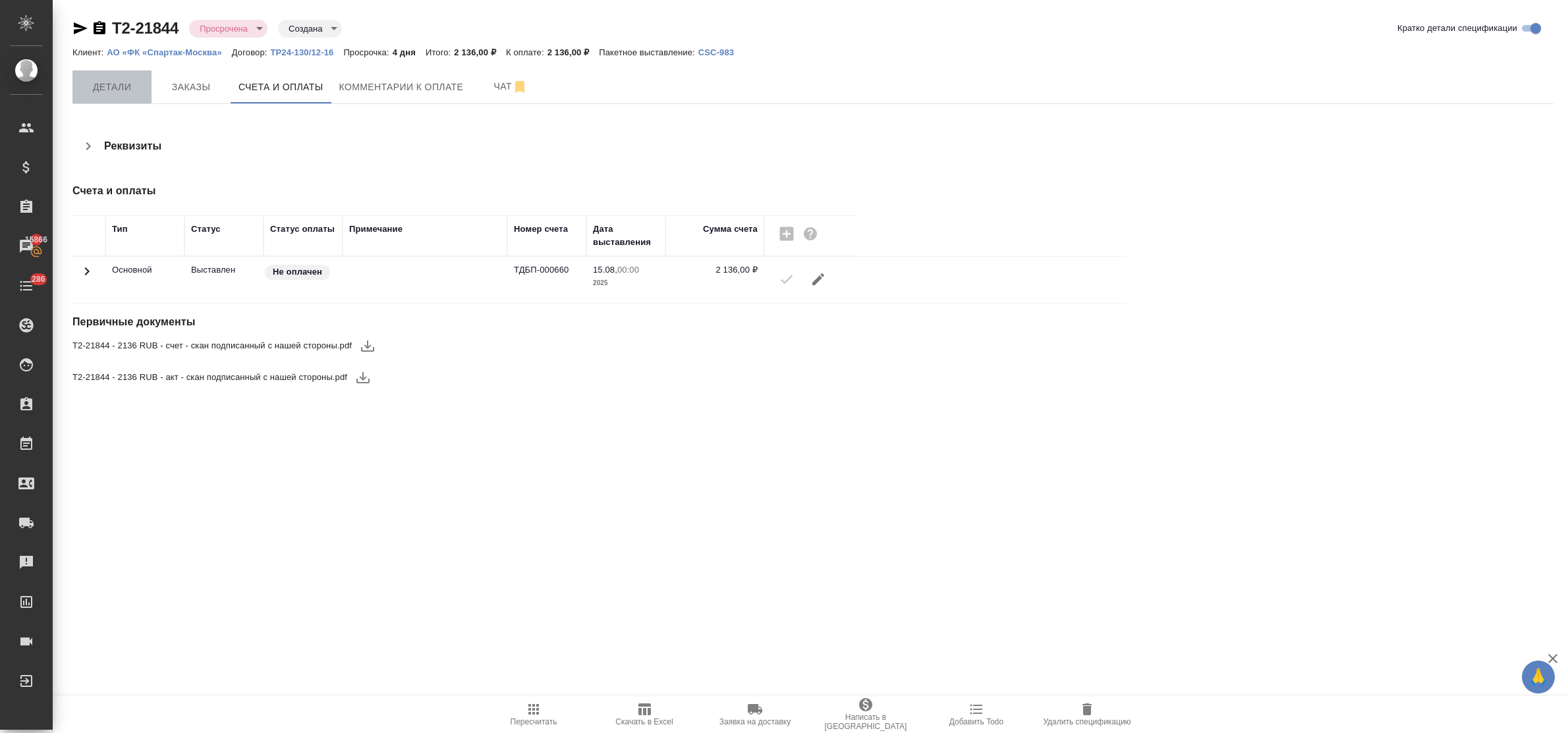
click at [124, 89] on span "Детали" at bounding box center [111, 87] width 63 height 17
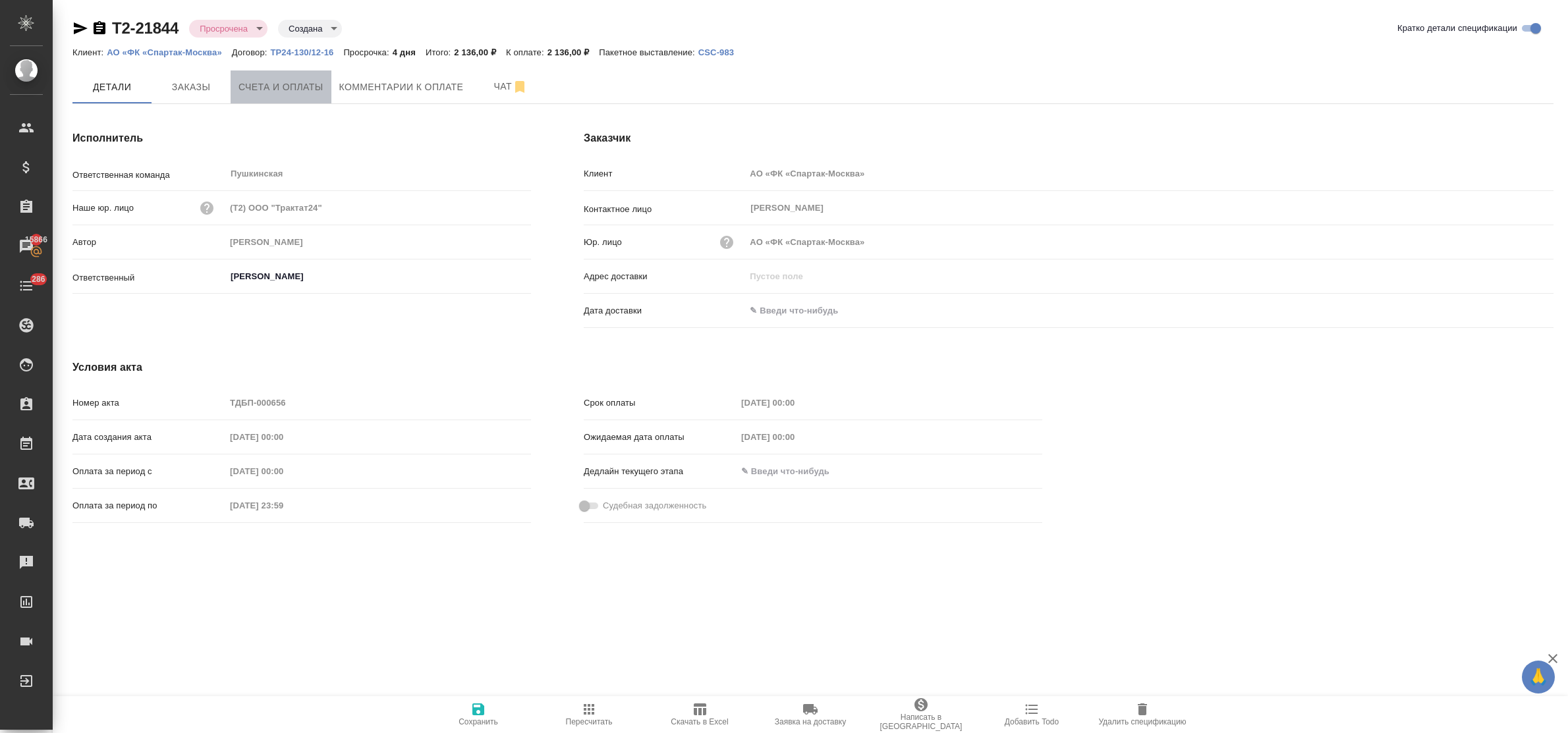
click at [293, 93] on span "Счета и оплаты" at bounding box center [281, 87] width 85 height 17
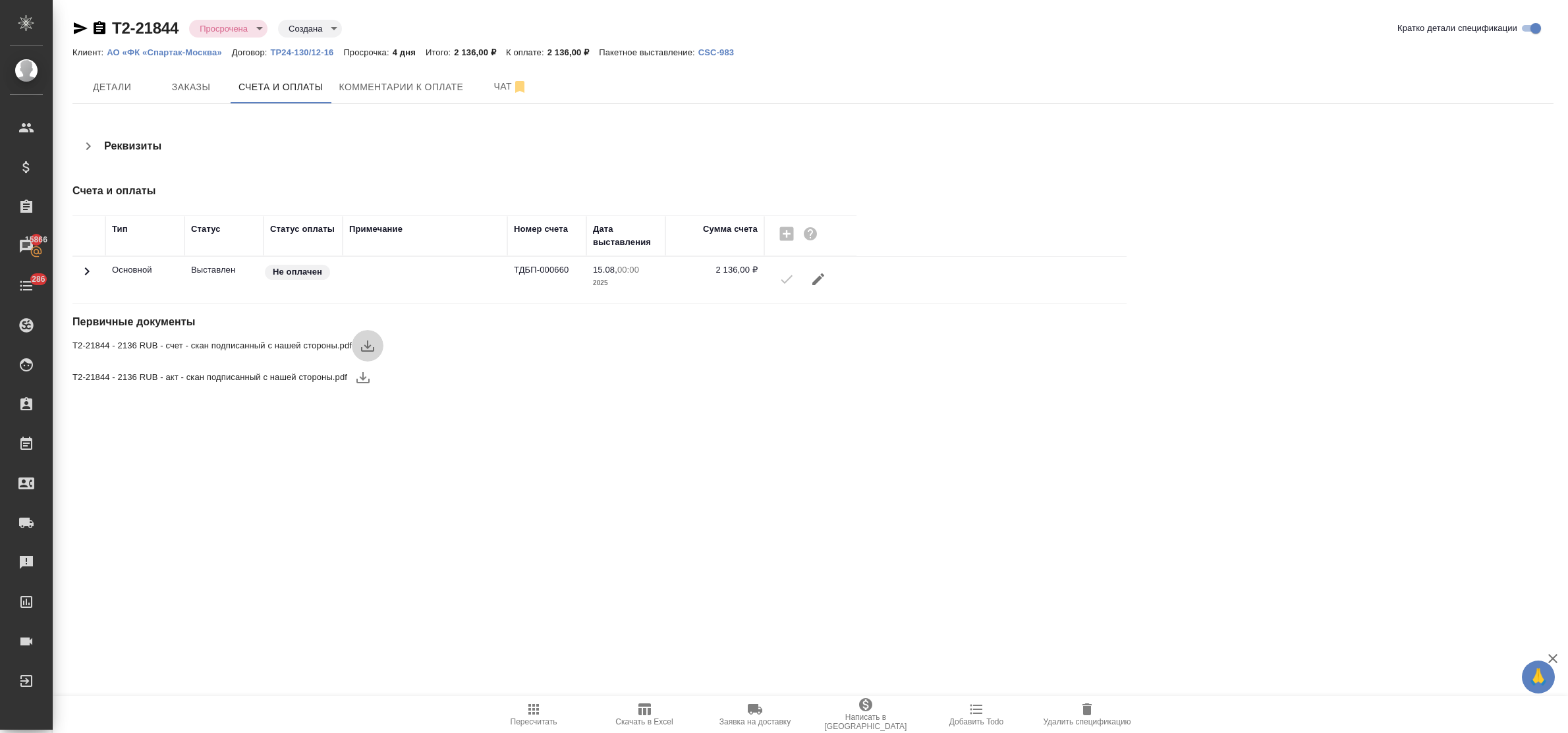
click at [367, 346] on icon "button" at bounding box center [367, 345] width 13 height 11
click at [114, 94] on span "Детали" at bounding box center [111, 87] width 63 height 17
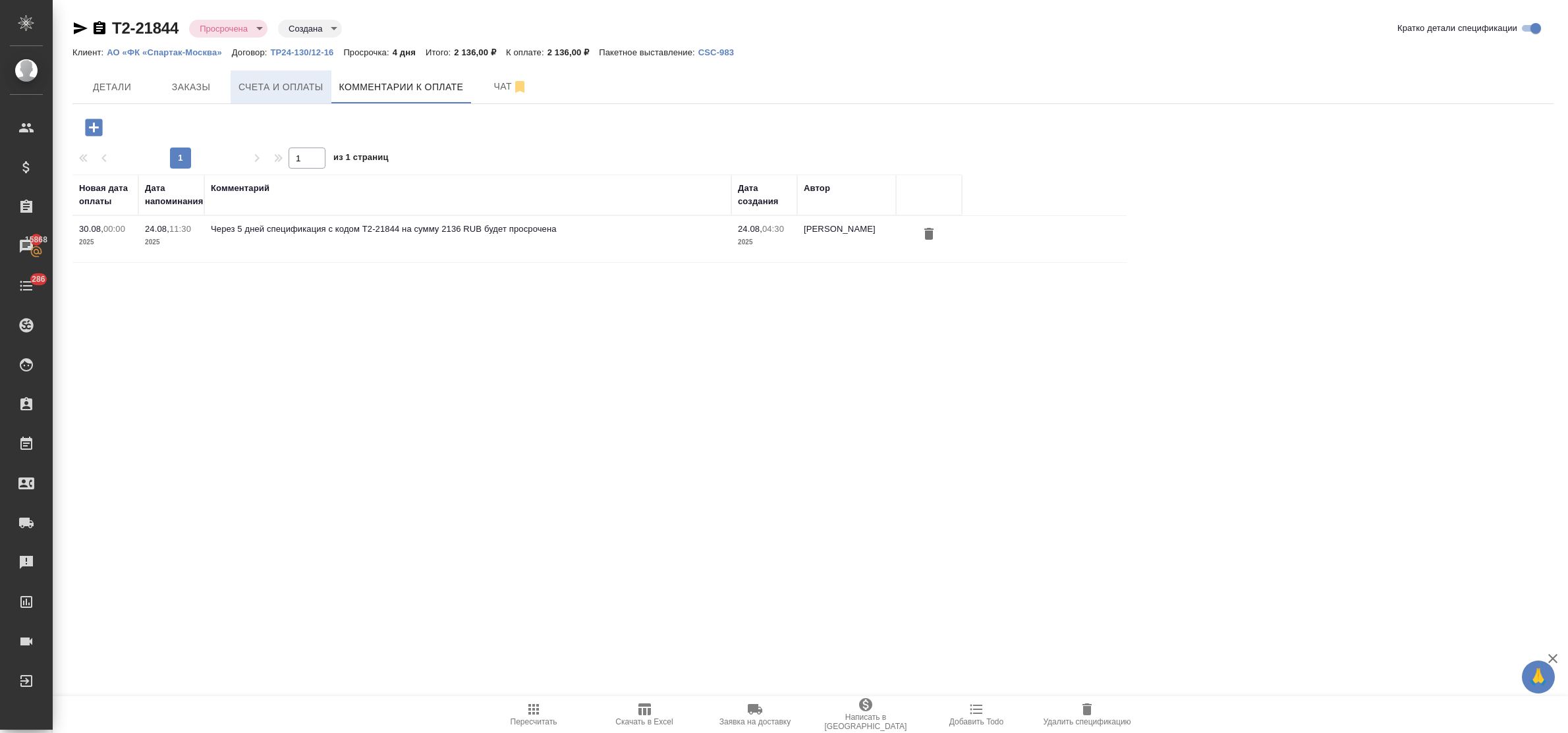
click at [294, 74] on button "Счета и оплаты" at bounding box center [281, 87] width 101 height 33
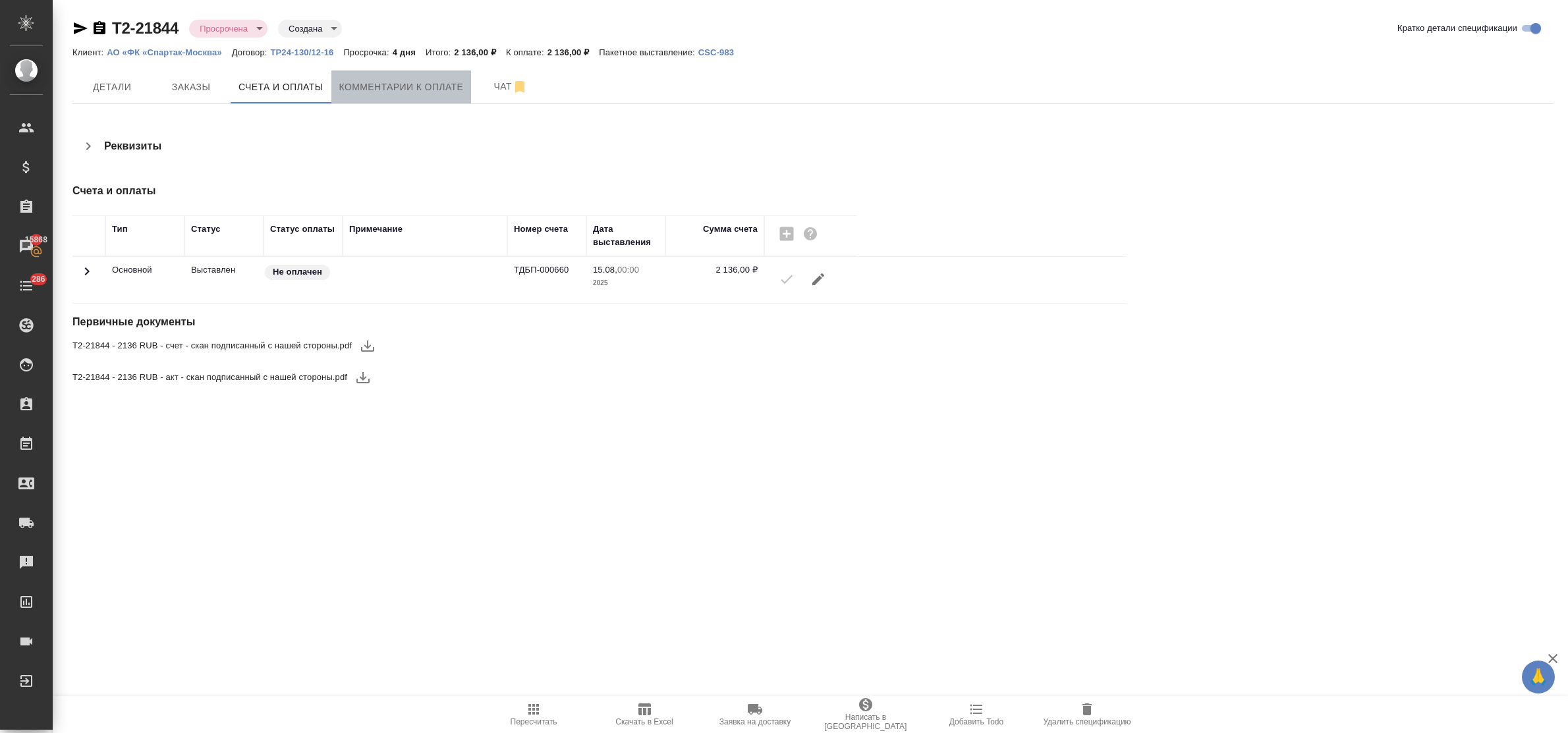
click at [367, 87] on span "Комментарии к оплате" at bounding box center [401, 87] width 124 height 17
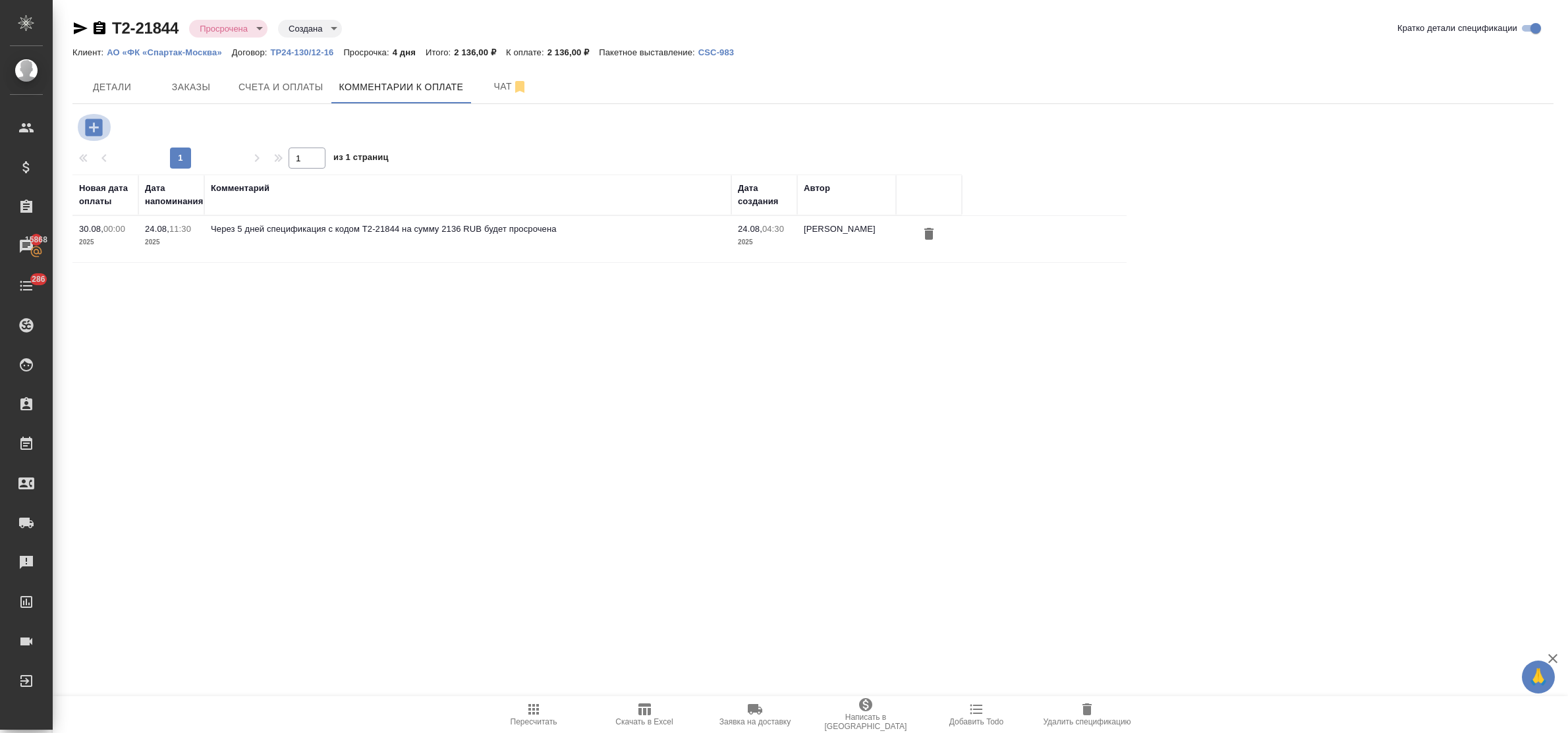
click at [94, 129] on icon "button" at bounding box center [94, 127] width 23 height 23
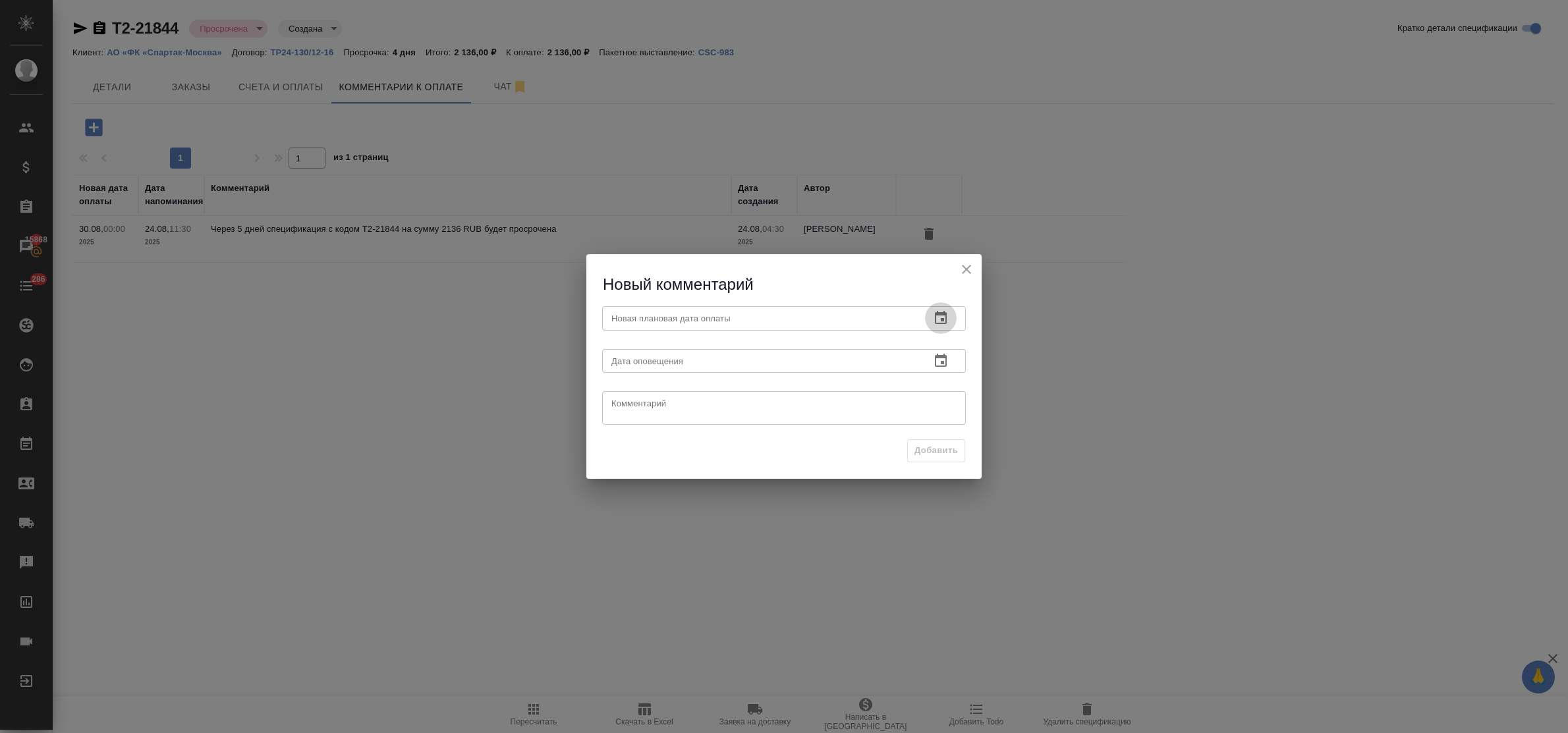
click at [941, 317] on icon "button" at bounding box center [941, 319] width 16 height 16
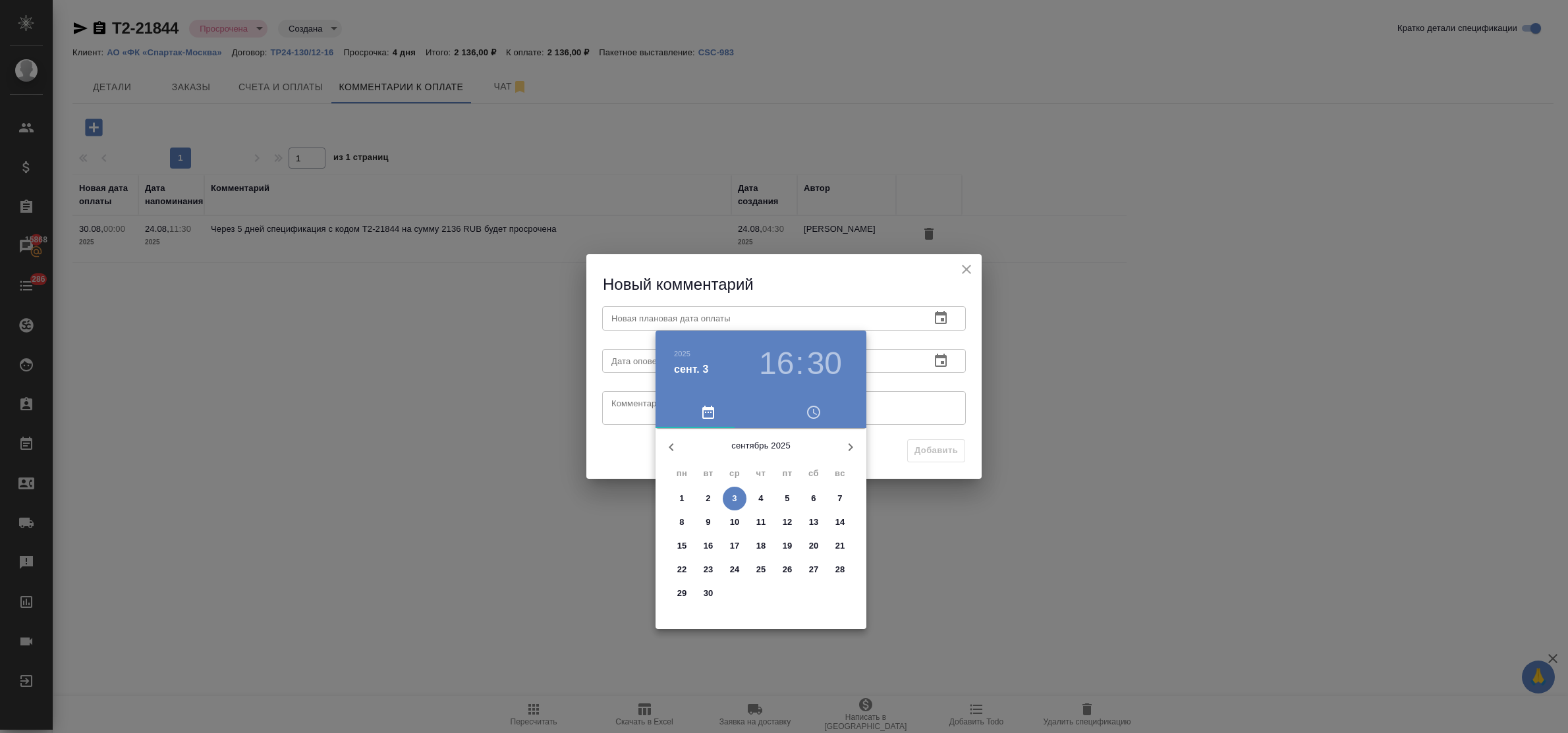
click at [707, 520] on p "9" at bounding box center [708, 522] width 4 height 13
type input "09.09.2025 16:30"
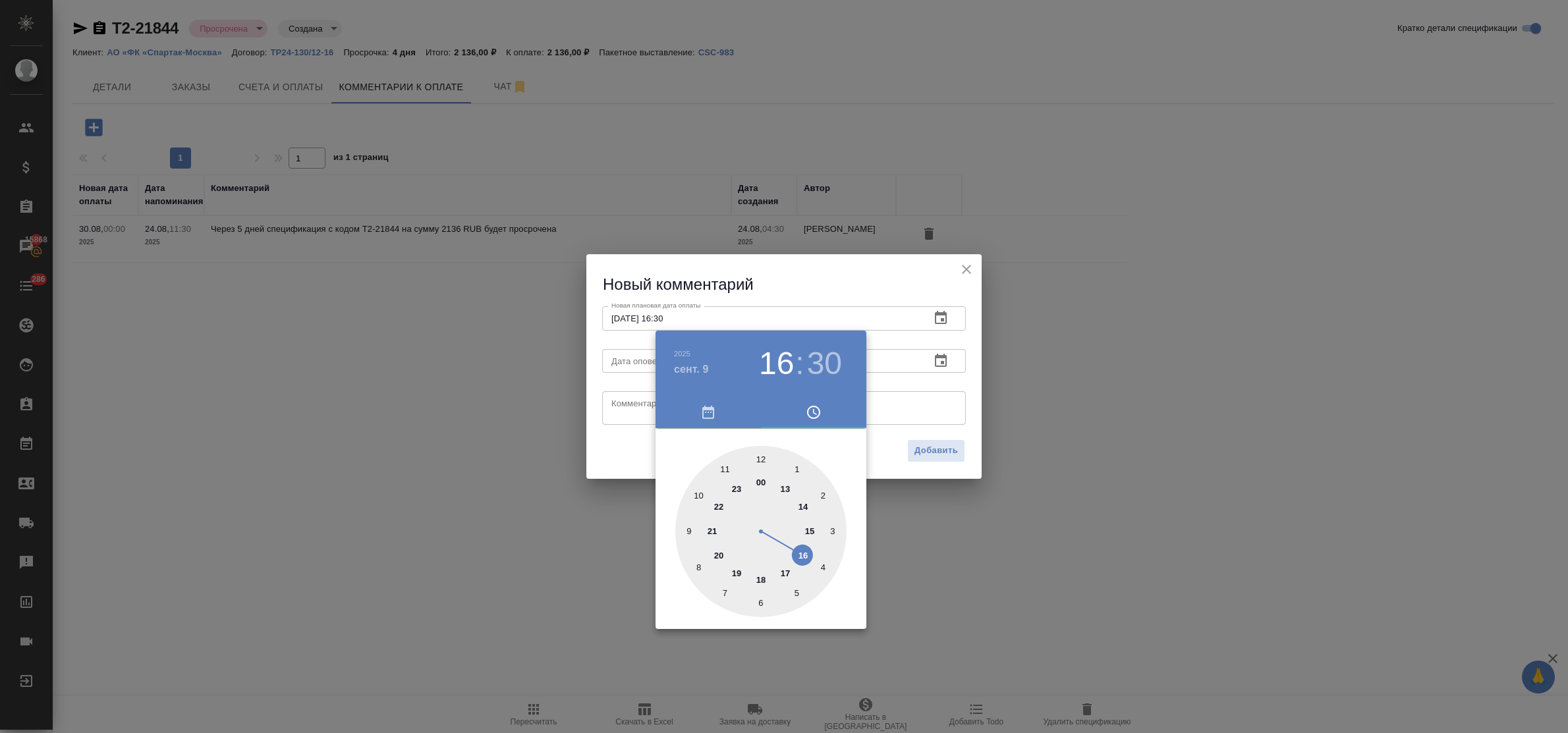
click at [620, 398] on div at bounding box center [784, 366] width 1568 height 733
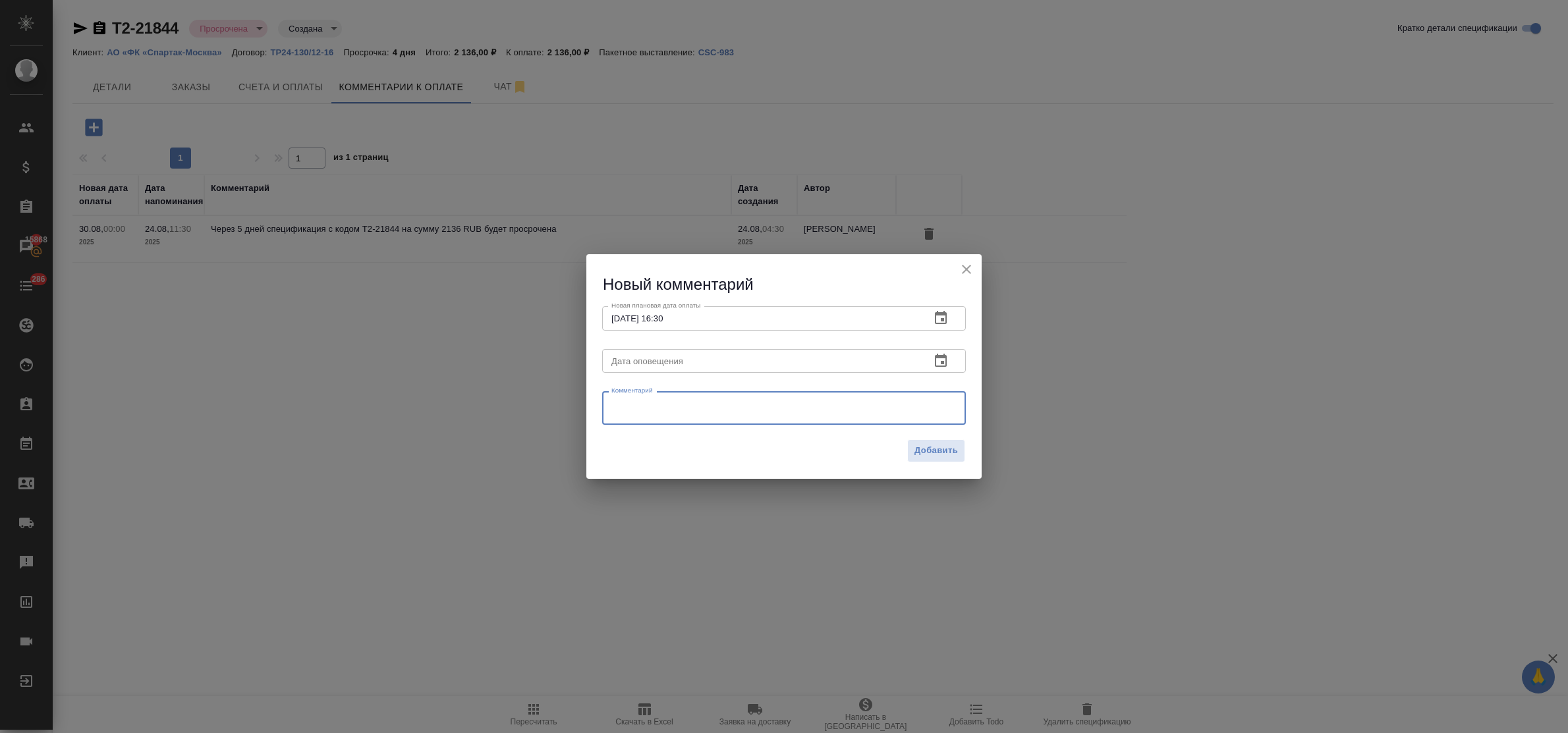
click at [624, 404] on textarea at bounding box center [784, 408] width 346 height 20
click at [624, 404] on textarea "запрос от 03.09" at bounding box center [784, 408] width 346 height 20
type textarea "запрос от 03.09"
click at [945, 446] on span "Добавить" at bounding box center [936, 450] width 44 height 15
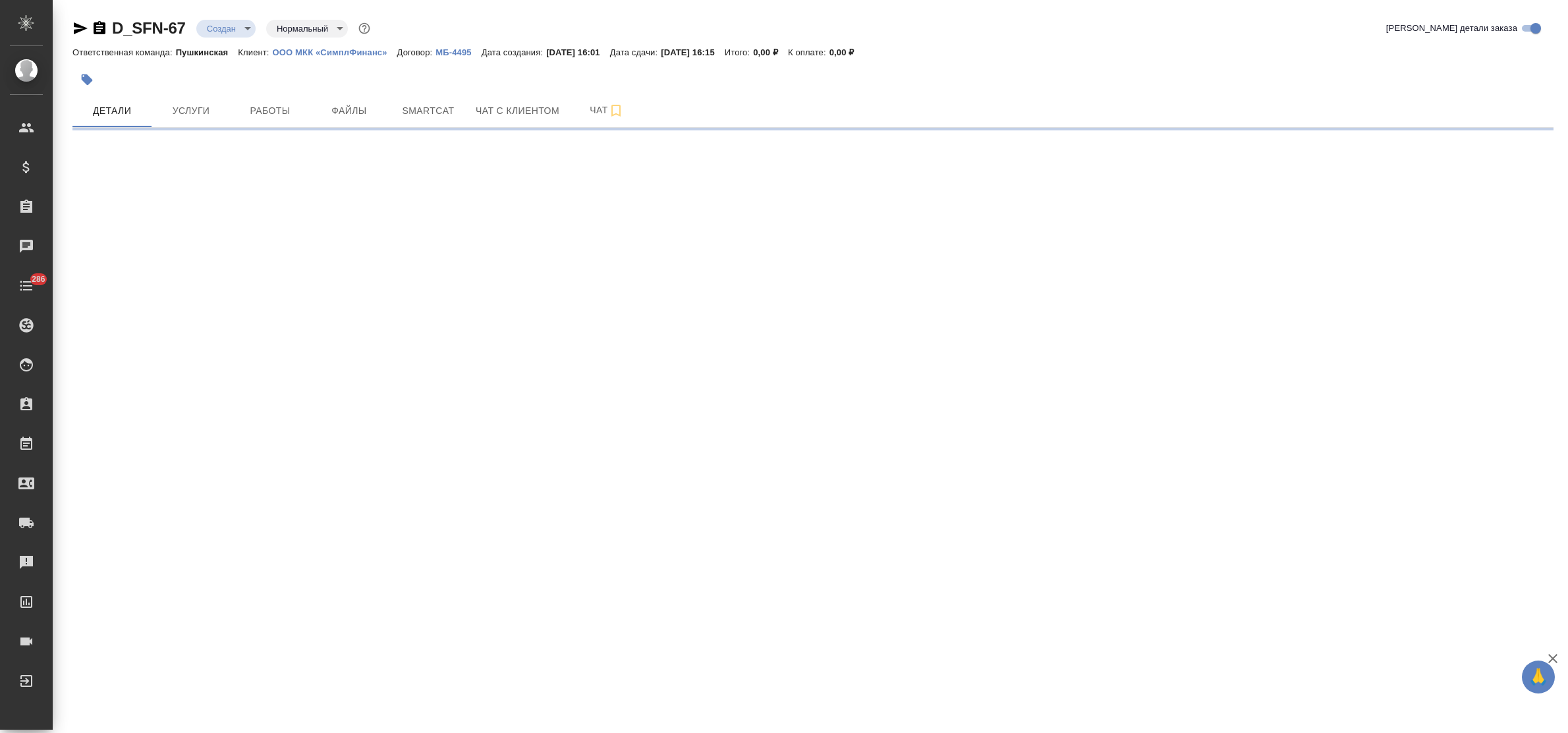
select select "RU"
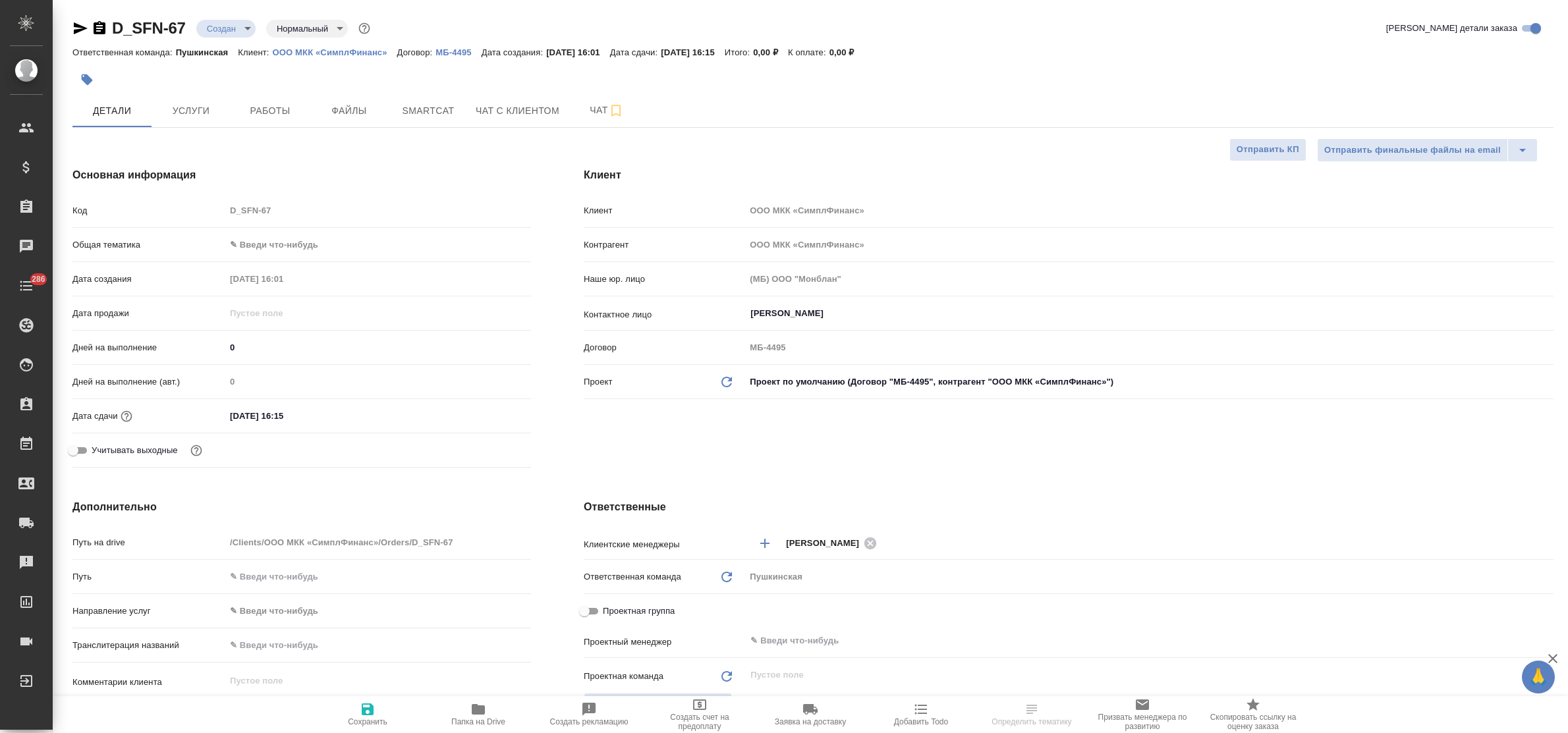
type textarea "x"
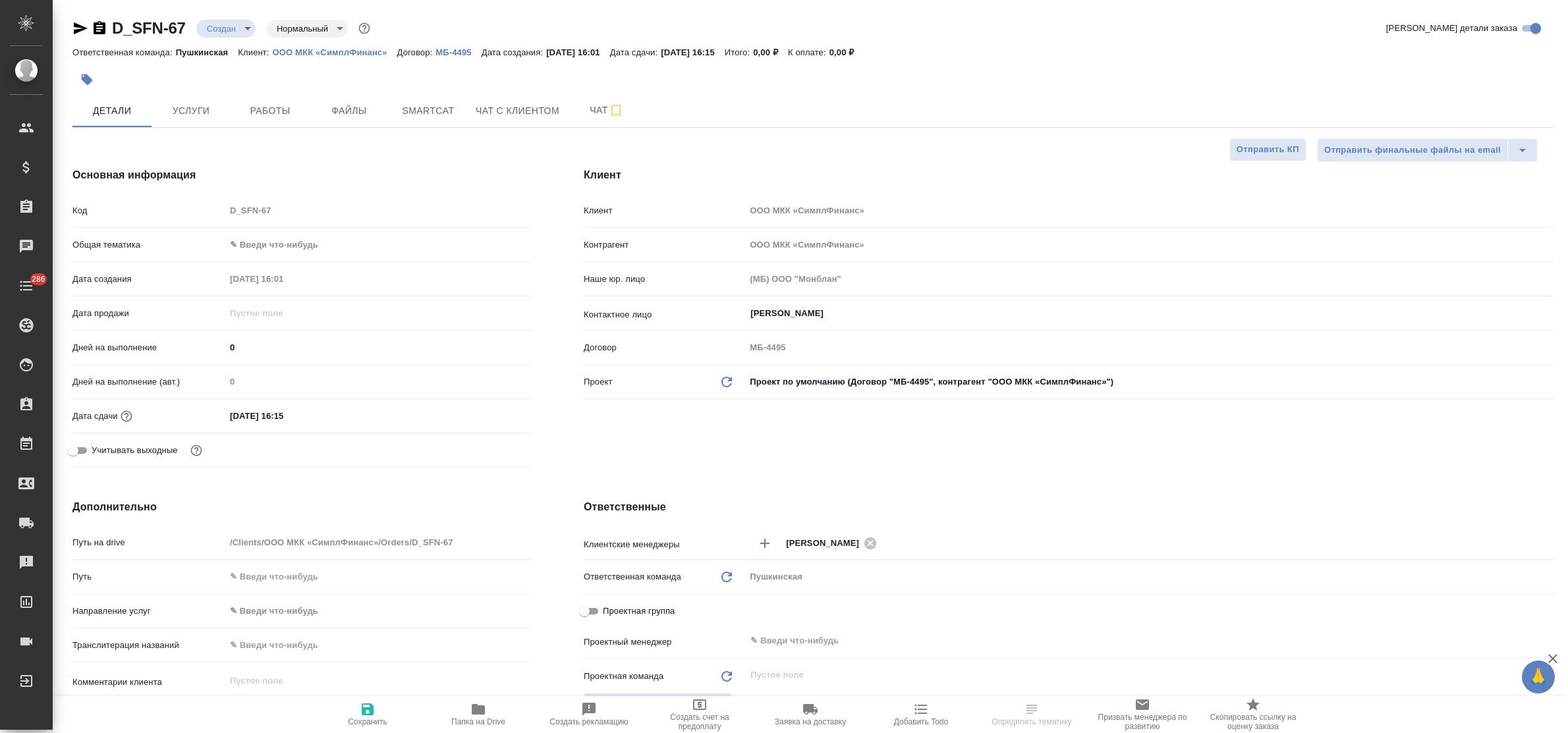
type textarea "x"
select select "RU"
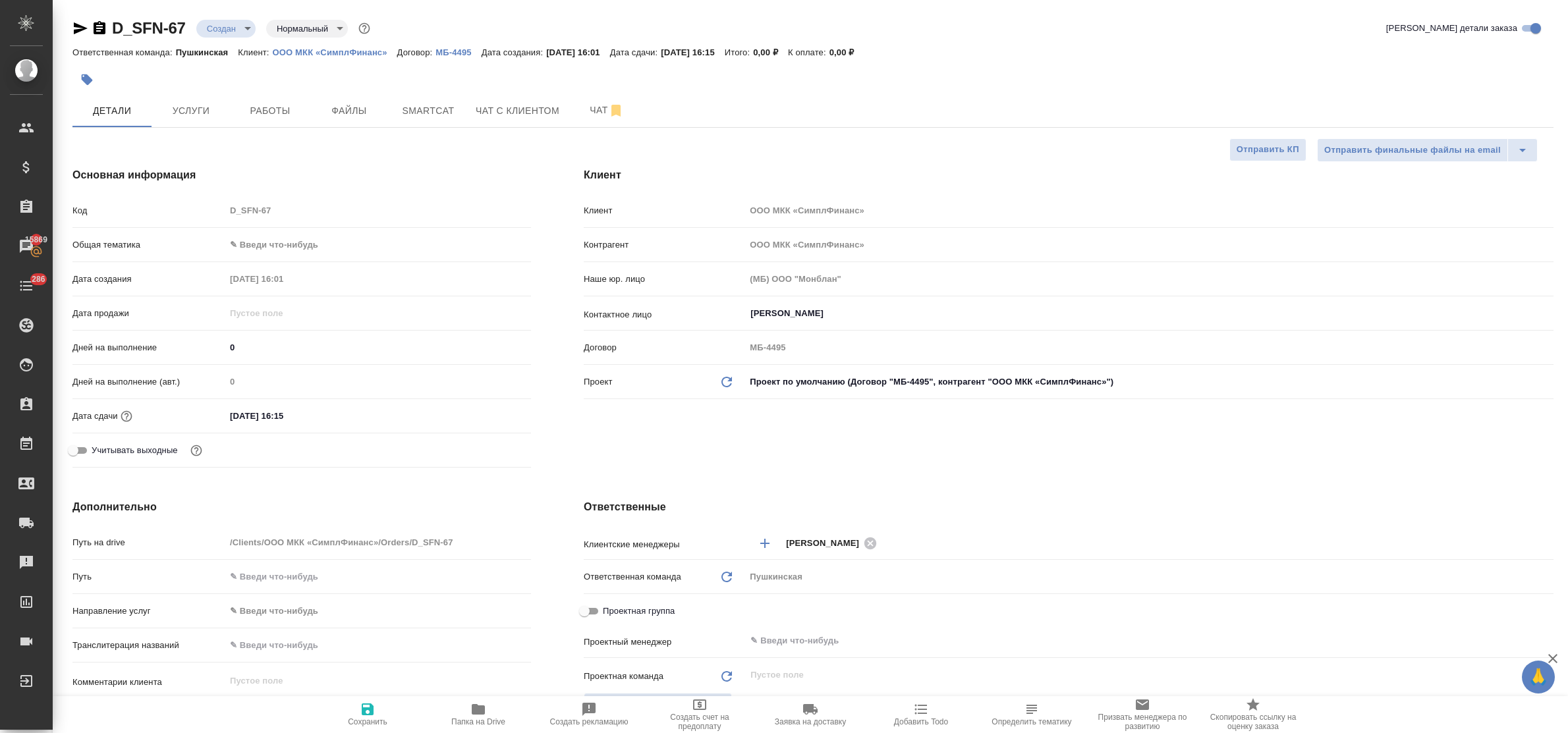
type textarea "x"
